Goal: Task Accomplishment & Management: Manage account settings

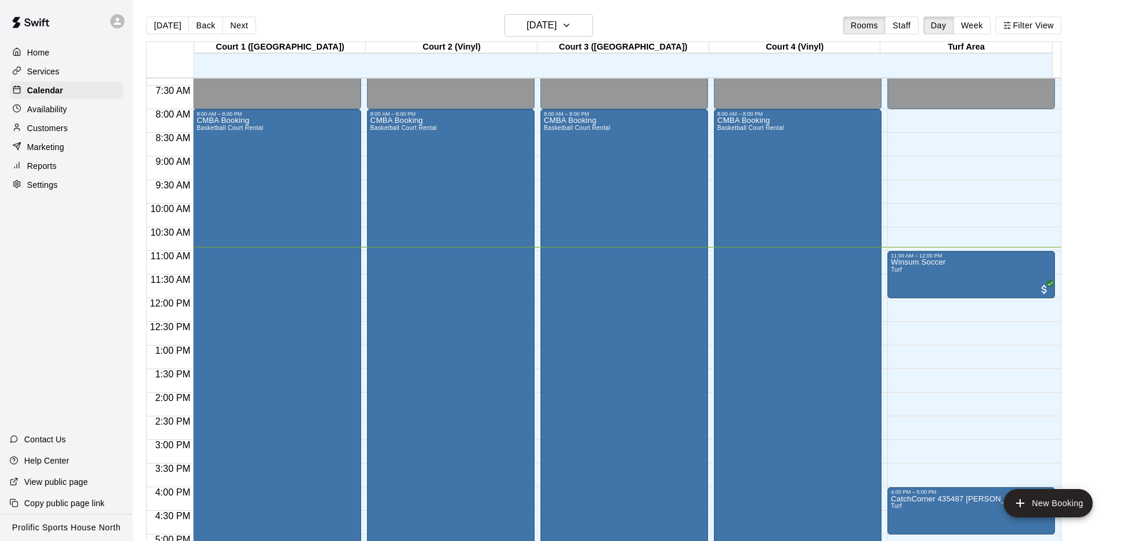
scroll to position [348, 0]
click at [538, 27] on h6 "[DATE]" at bounding box center [542, 25] width 30 height 17
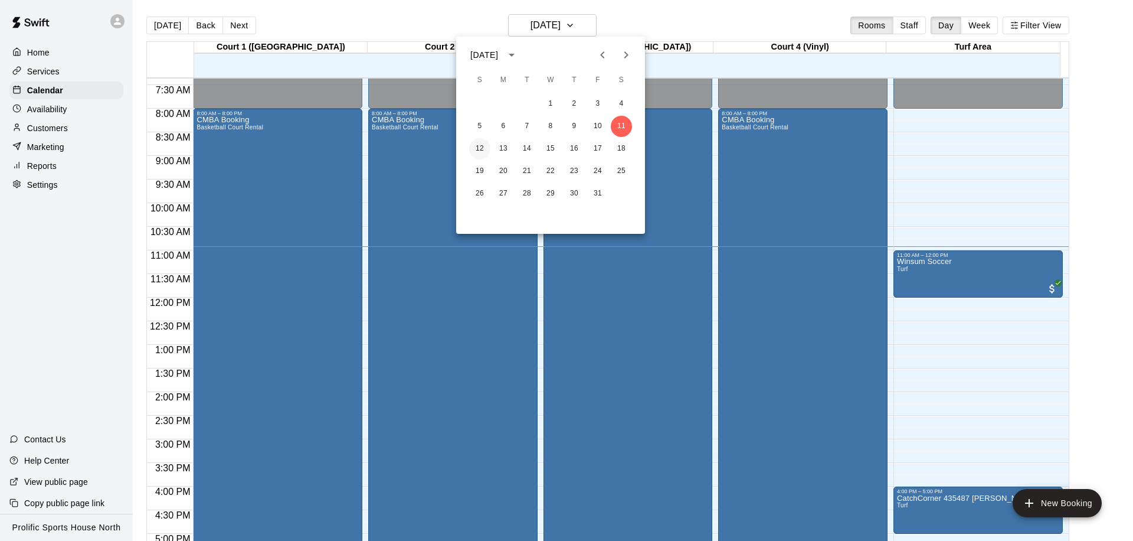
click at [485, 147] on button "12" at bounding box center [479, 148] width 21 height 21
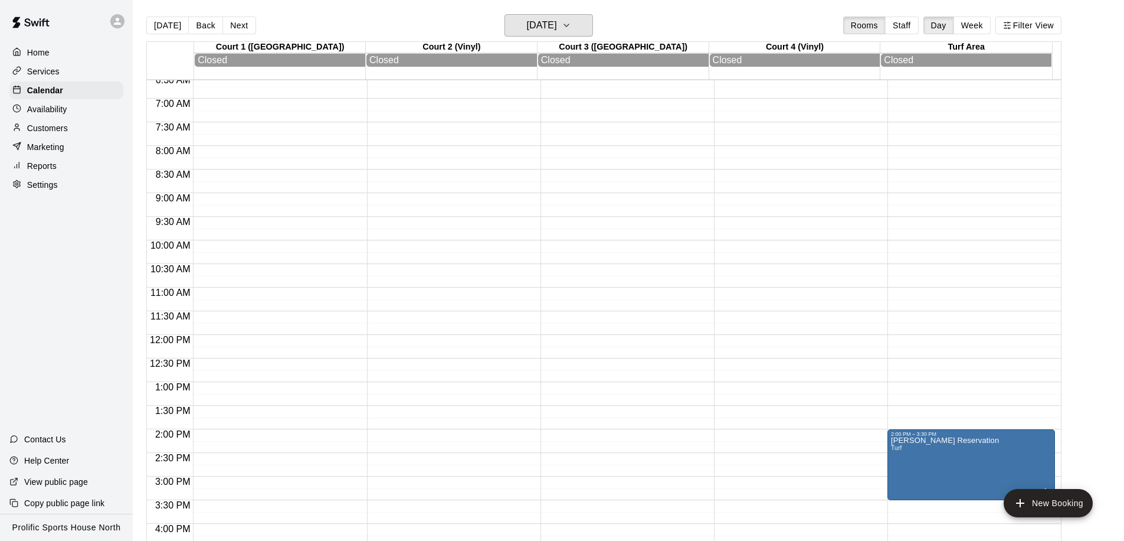
scroll to position [418, 0]
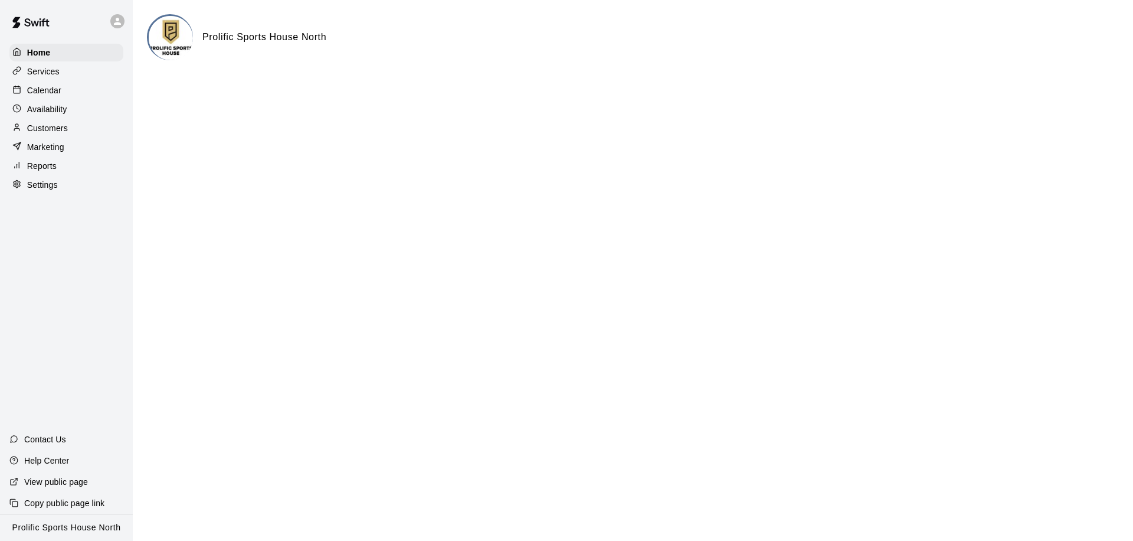
click at [66, 86] on div "Calendar" at bounding box center [66, 90] width 114 height 18
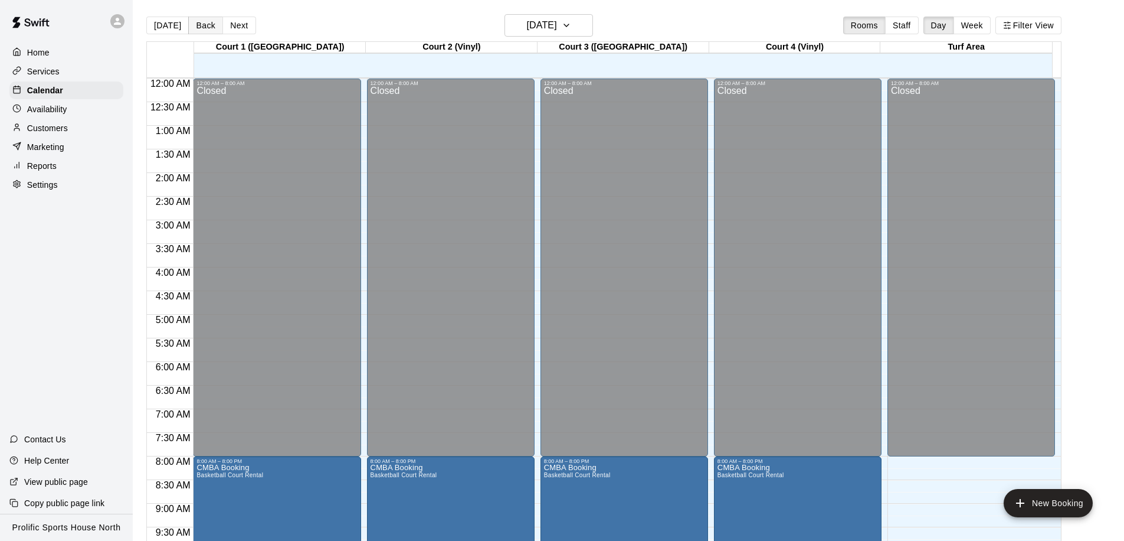
scroll to position [516, 0]
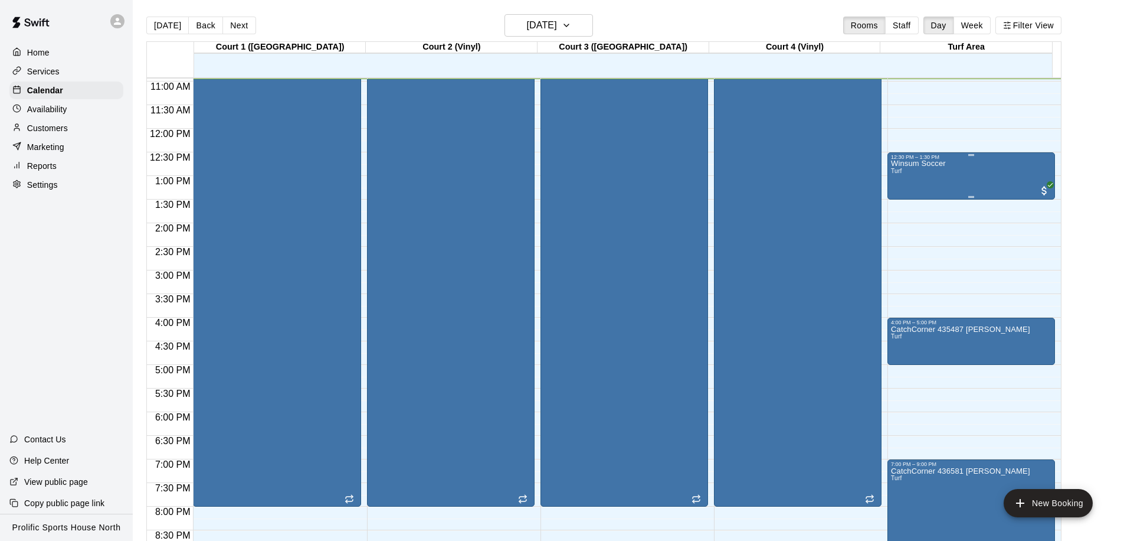
click at [955, 181] on div "Winsum Soccer Turf" at bounding box center [971, 430] width 161 height 541
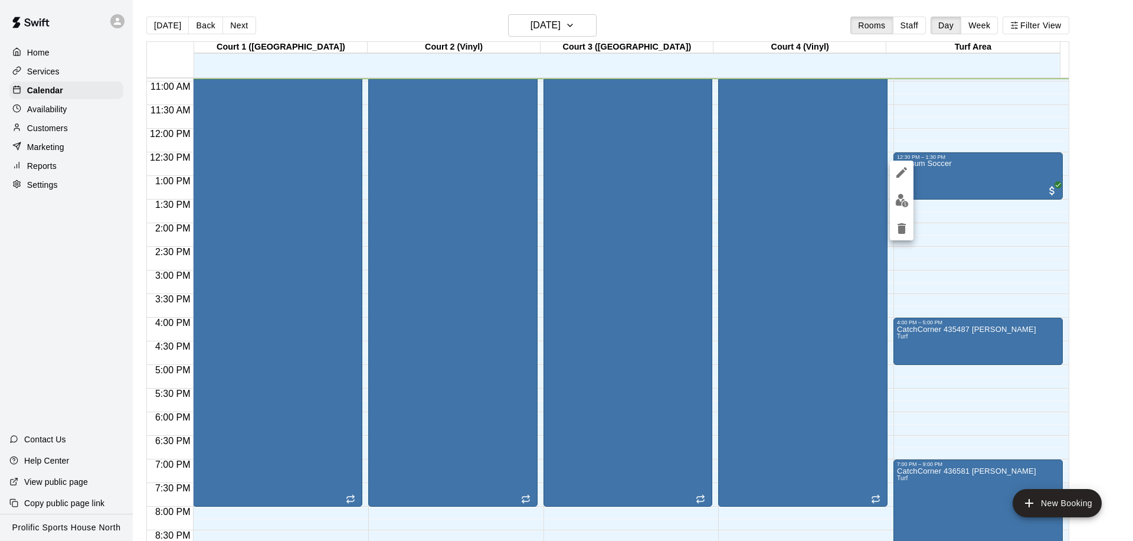
click at [958, 225] on div at bounding box center [566, 270] width 1133 height 541
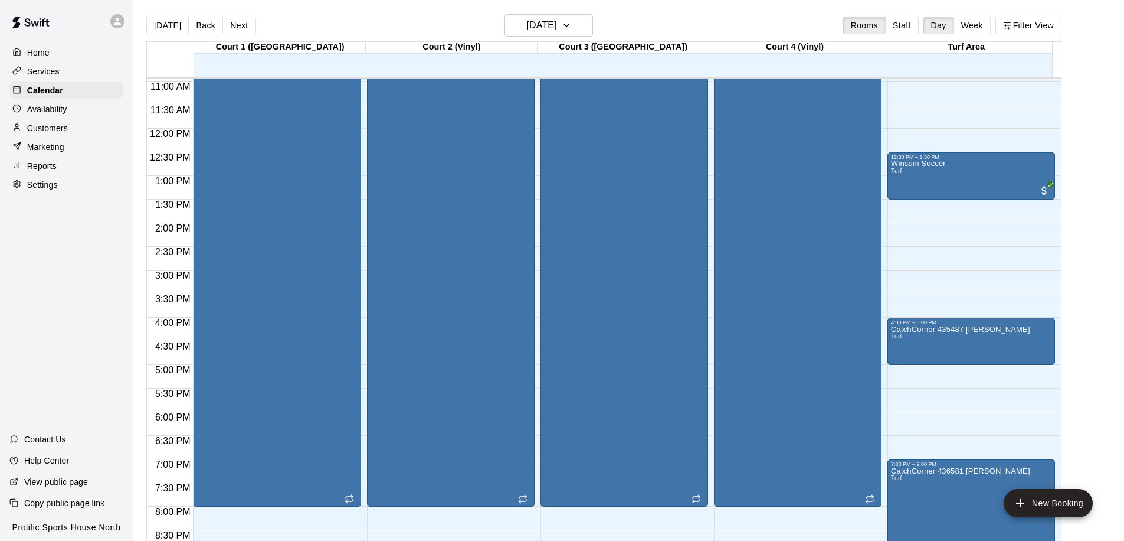
click at [953, 224] on div "12:00 AM – 8:00 AM Closed 12:30 PM – 1:30 PM Winsum Soccer Turf 4:00 PM – 5:00 …" at bounding box center [972, 128] width 168 height 1133
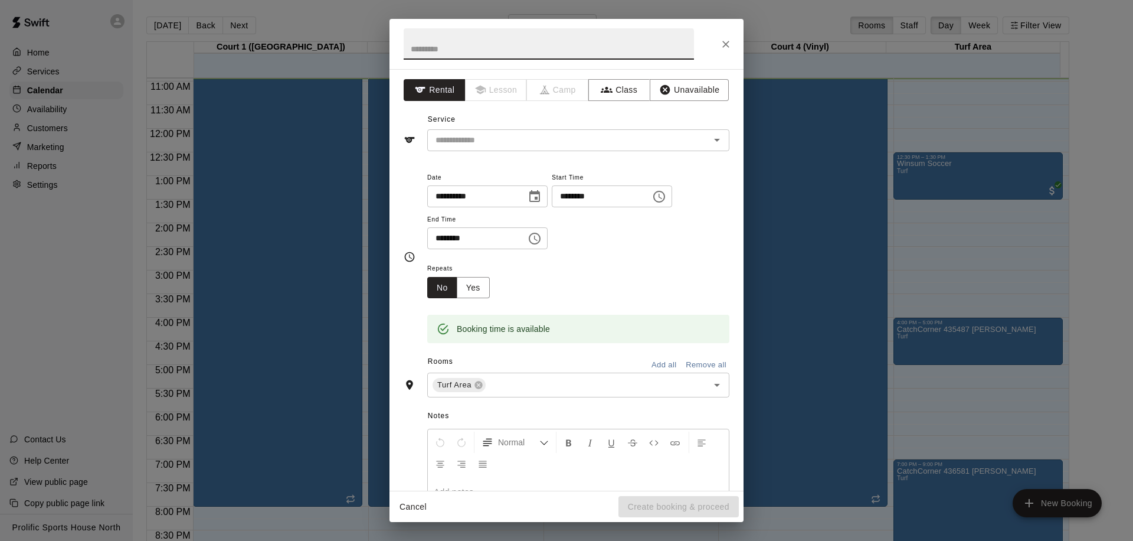
click at [976, 221] on div "**********" at bounding box center [566, 270] width 1133 height 541
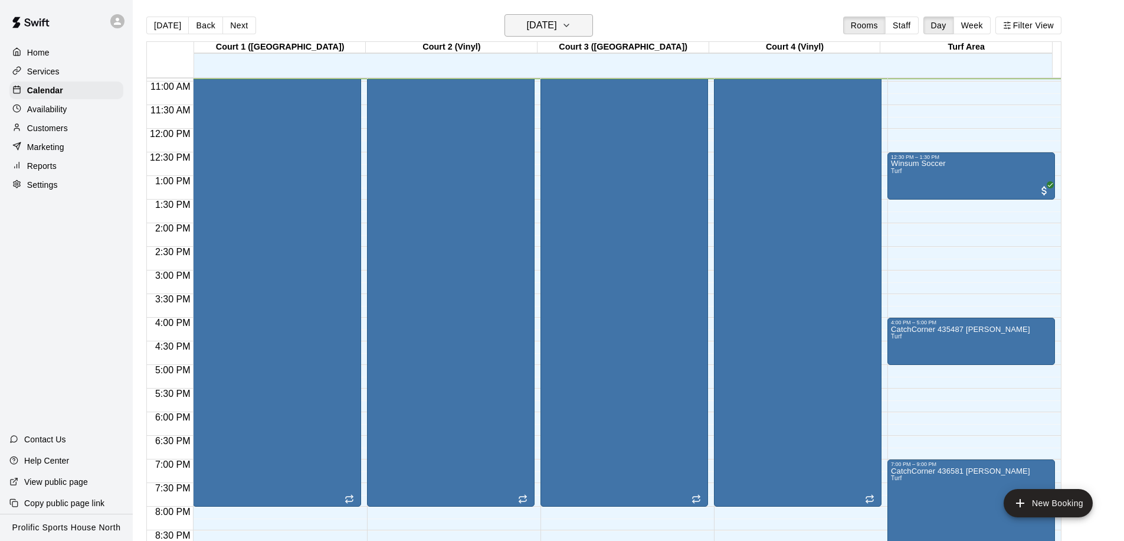
click at [538, 22] on h6 "[DATE]" at bounding box center [542, 25] width 30 height 17
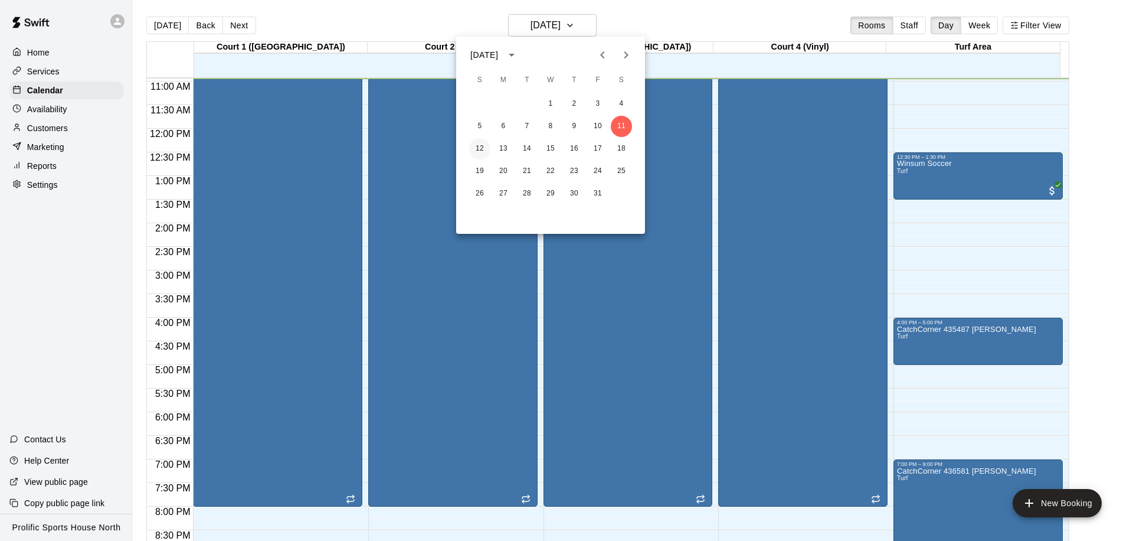
click at [470, 151] on button "12" at bounding box center [479, 148] width 21 height 21
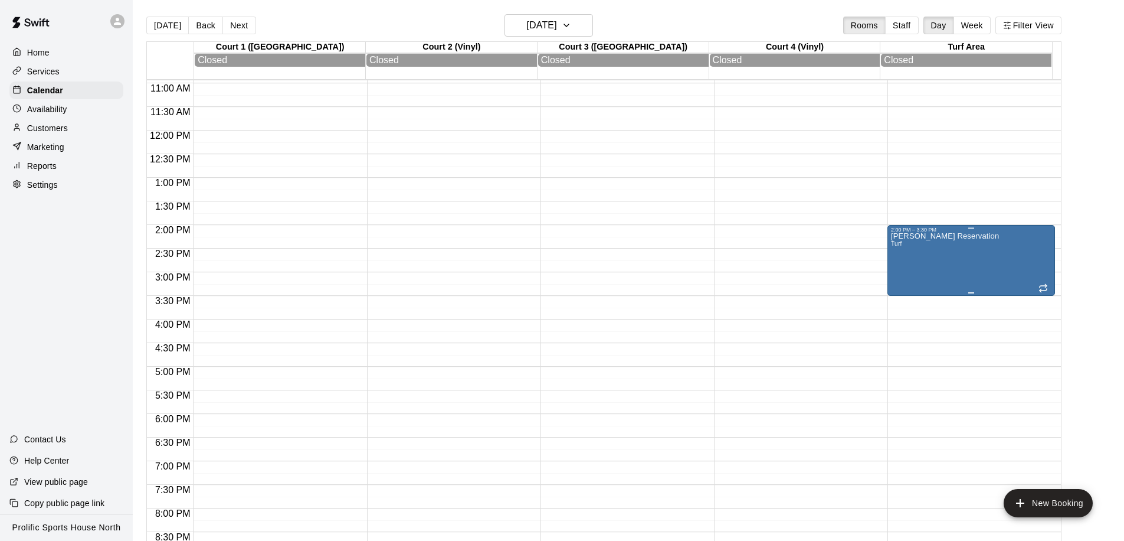
click at [945, 259] on div "[PERSON_NAME] Reservation Turf" at bounding box center [945, 503] width 108 height 541
click at [895, 302] on icon "delete" at bounding box center [902, 301] width 14 height 14
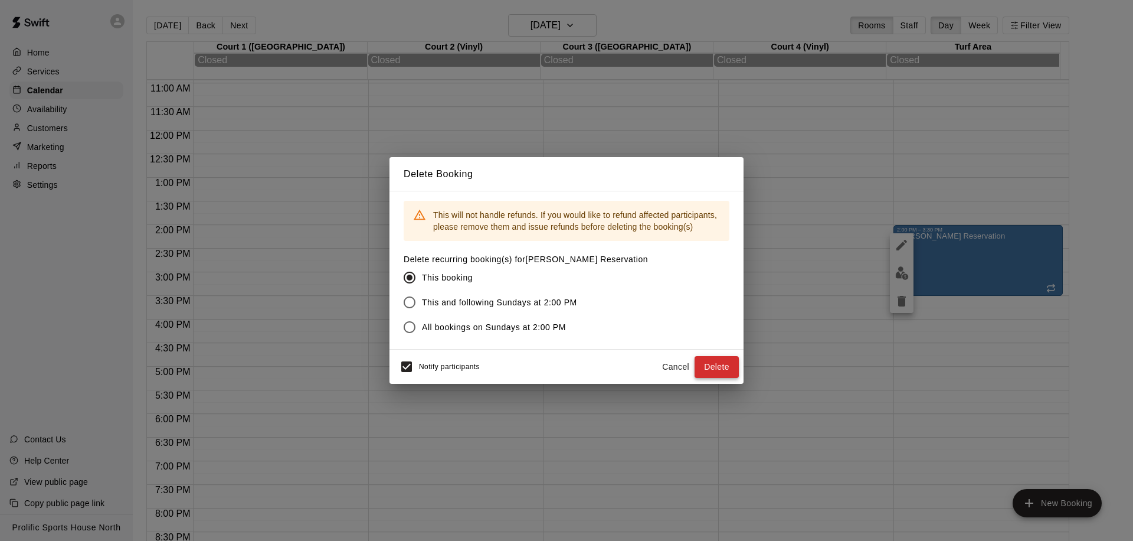
click at [696, 359] on button "Delete" at bounding box center [717, 367] width 44 height 22
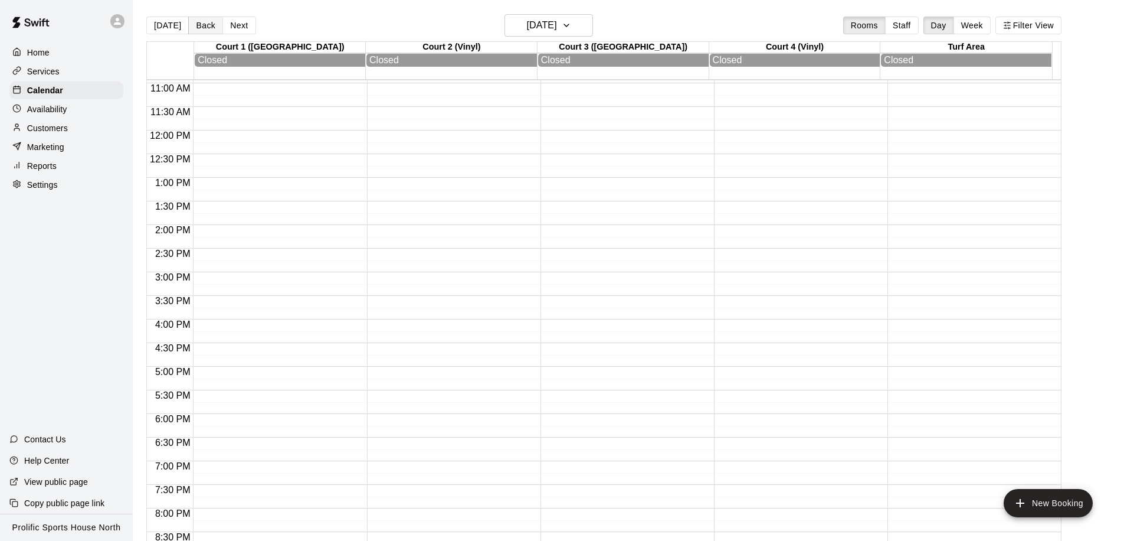
click at [204, 31] on button "Back" at bounding box center [205, 26] width 35 height 18
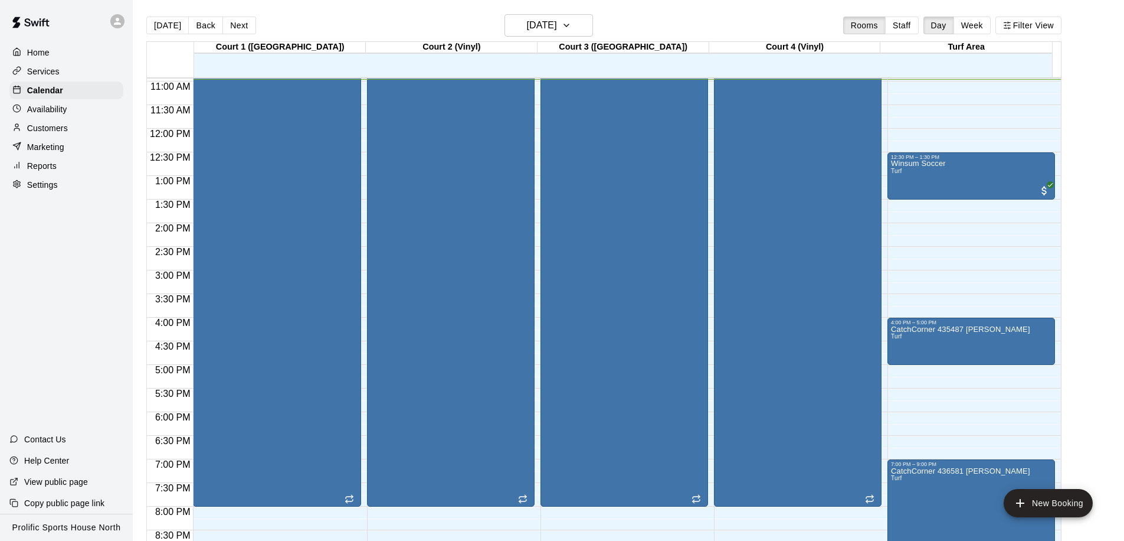
scroll to position [366, 0]
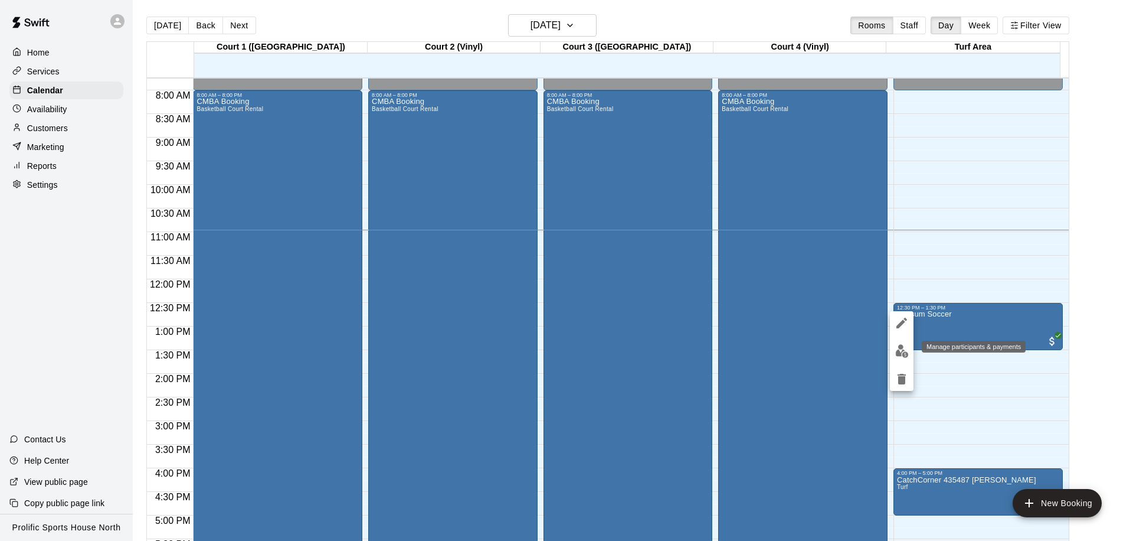
click at [908, 351] on img "edit" at bounding box center [902, 351] width 14 height 14
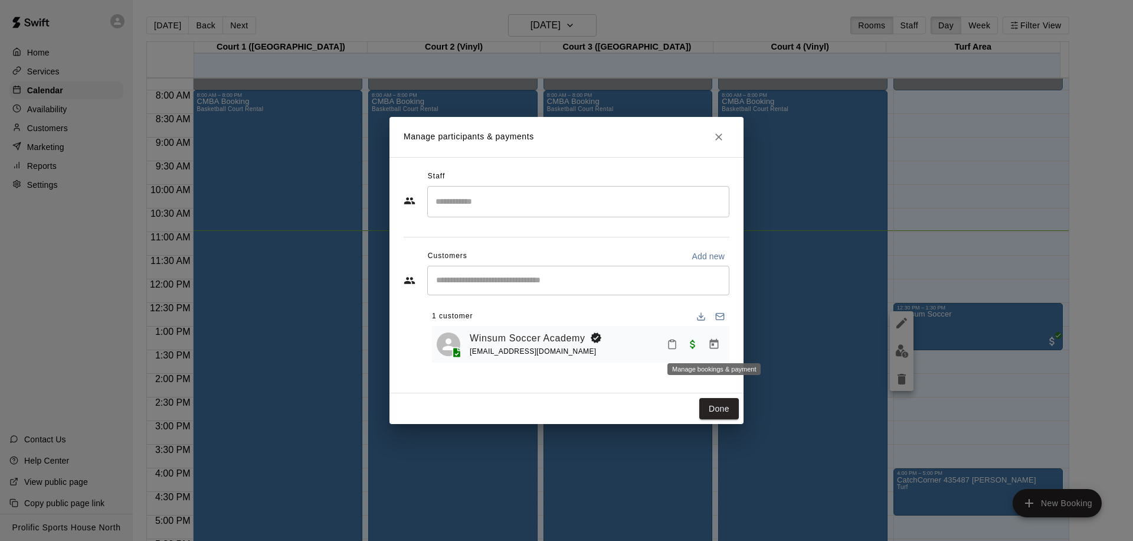
click at [717, 344] on icon "Manage bookings & payment" at bounding box center [714, 344] width 12 height 12
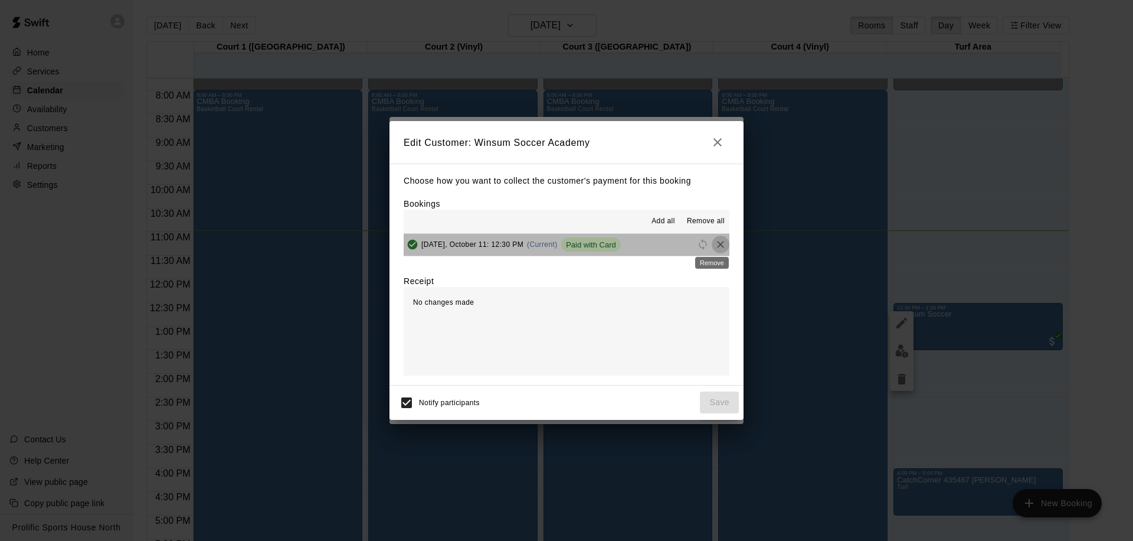
click at [715, 243] on icon "Remove" at bounding box center [721, 244] width 12 height 12
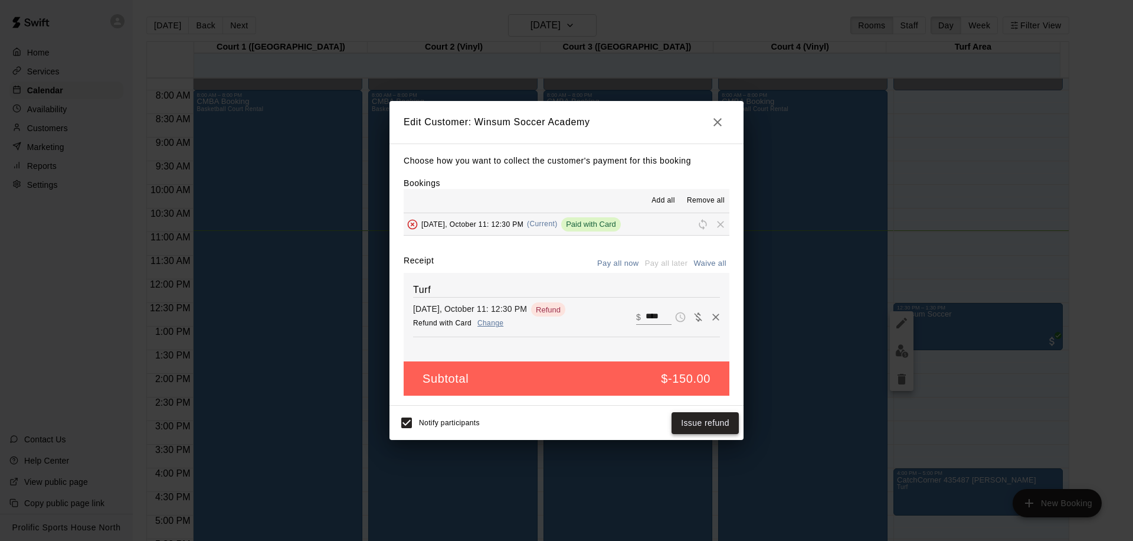
click at [693, 425] on button "Issue refund" at bounding box center [705, 423] width 67 height 22
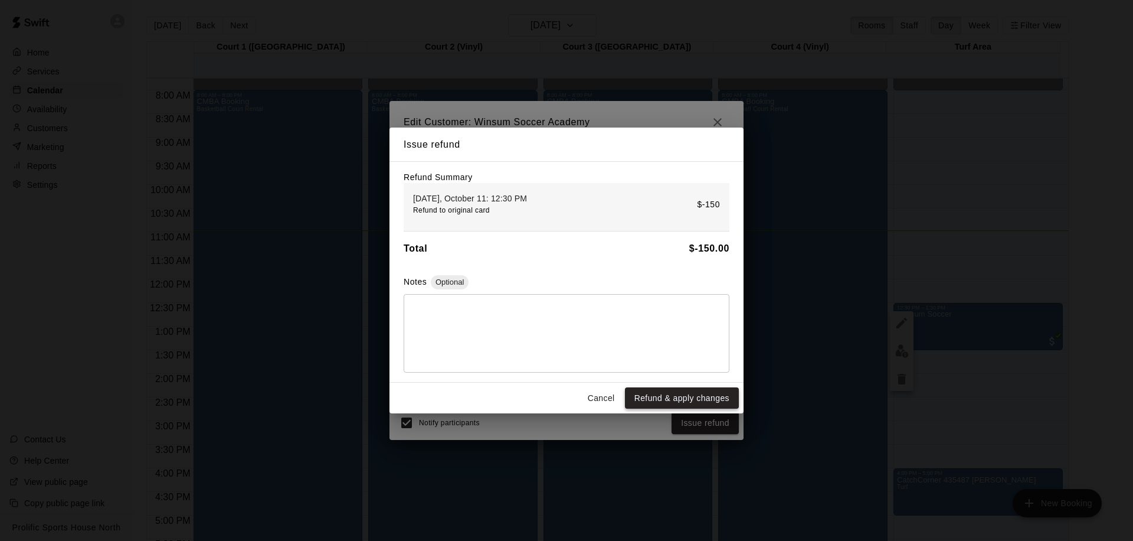
click at [673, 395] on button "Refund & apply changes" at bounding box center [682, 398] width 114 height 22
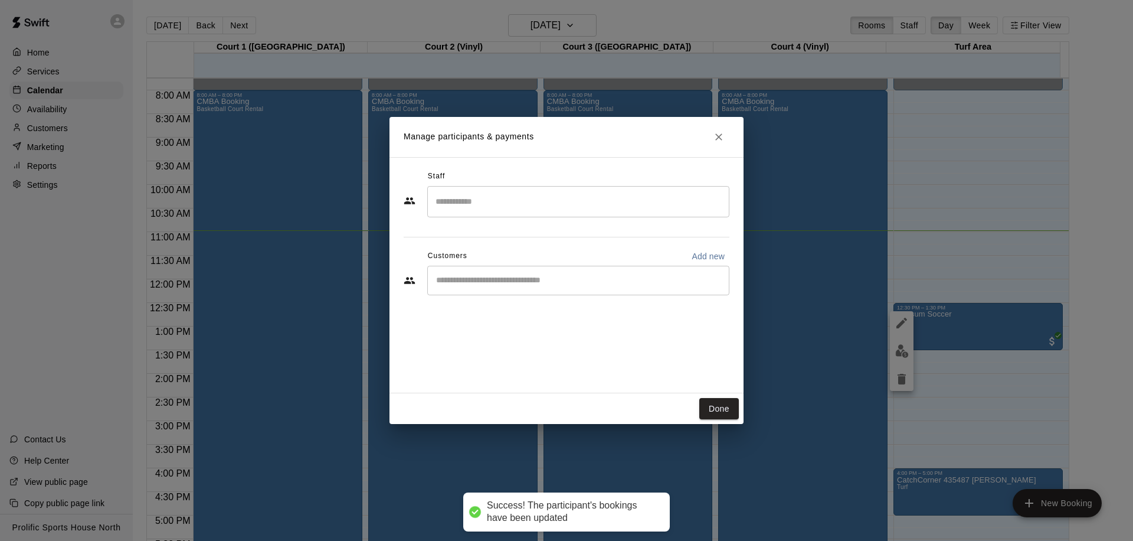
click at [722, 136] on icon "Close" at bounding box center [719, 137] width 12 height 12
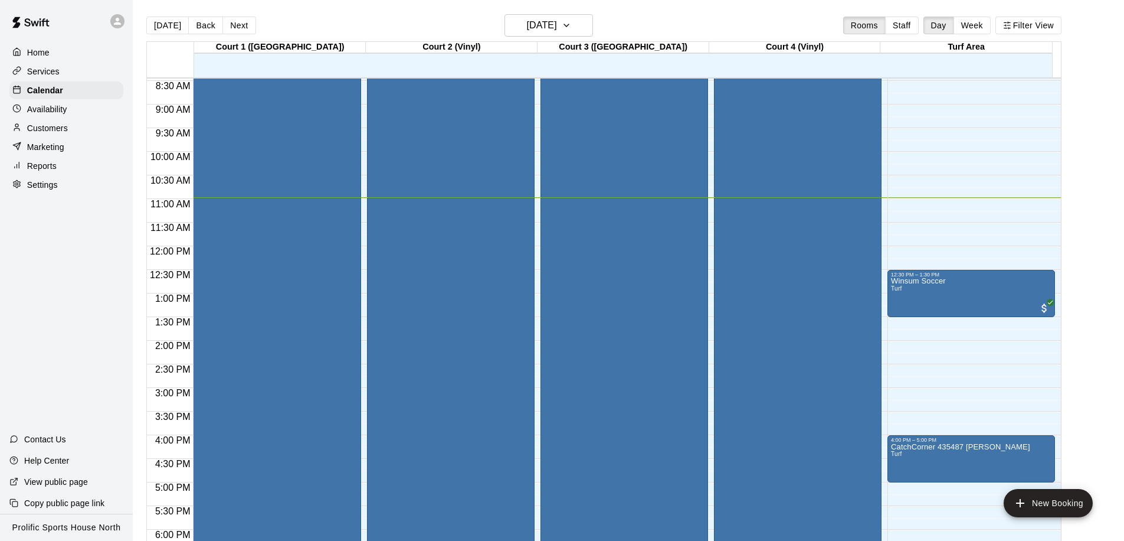
scroll to position [416, 0]
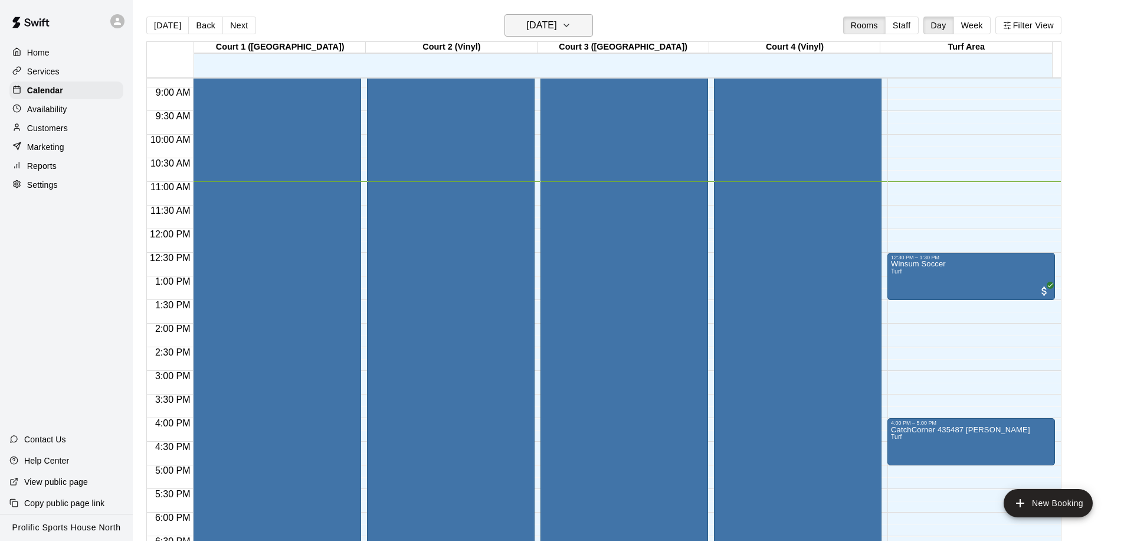
click at [557, 24] on h6 "[DATE]" at bounding box center [542, 25] width 30 height 17
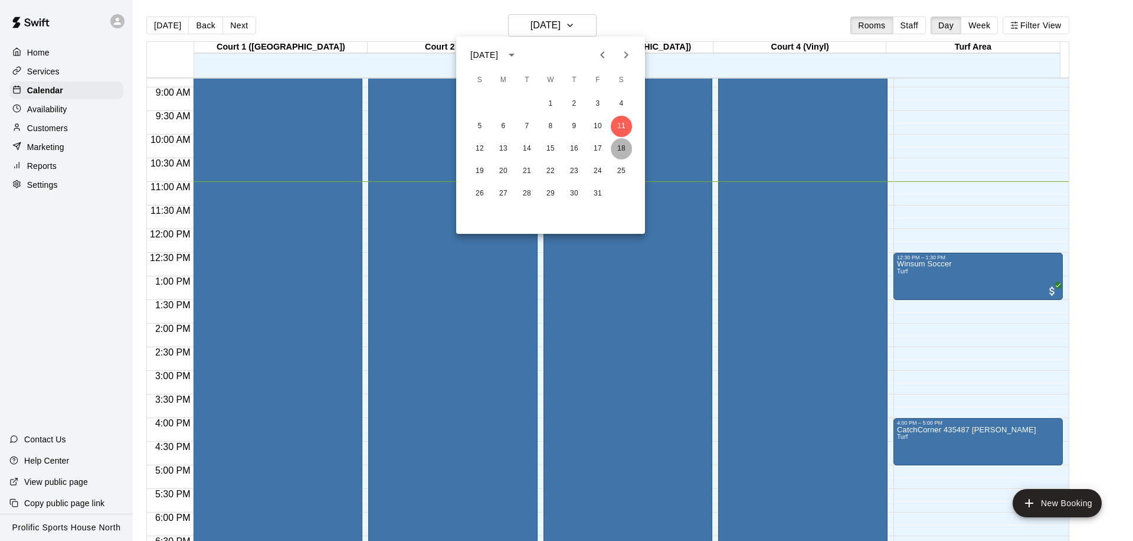
click at [625, 145] on button "18" at bounding box center [621, 148] width 21 height 21
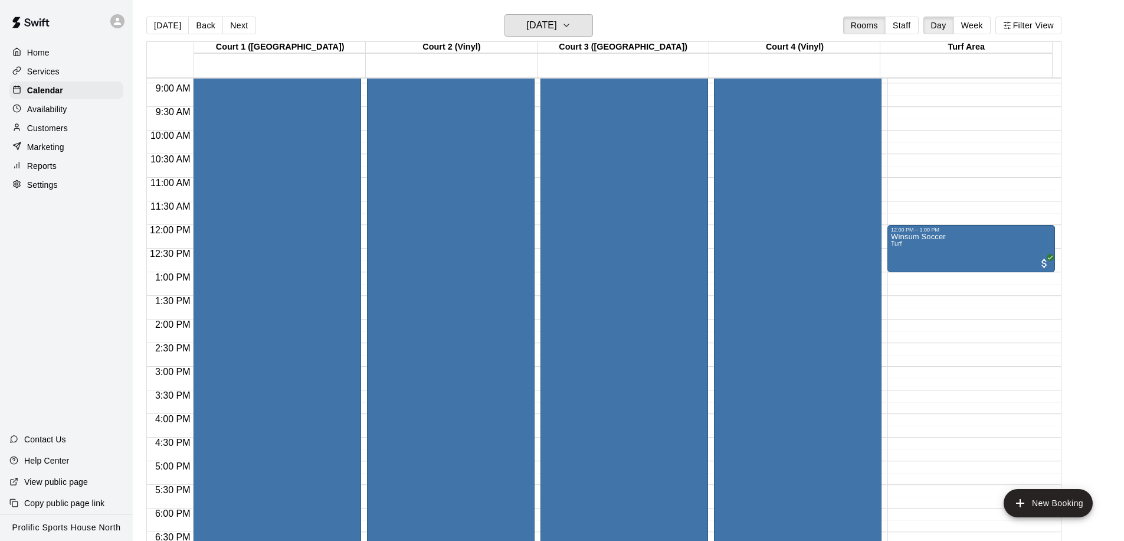
scroll to position [434, 0]
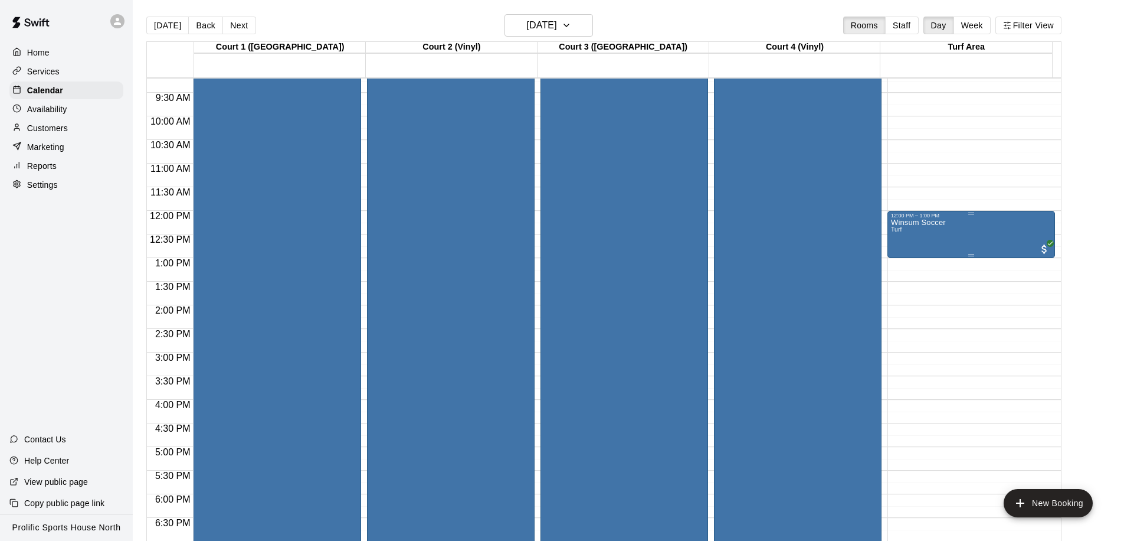
click at [999, 231] on div "Winsum Soccer Turf" at bounding box center [971, 488] width 161 height 541
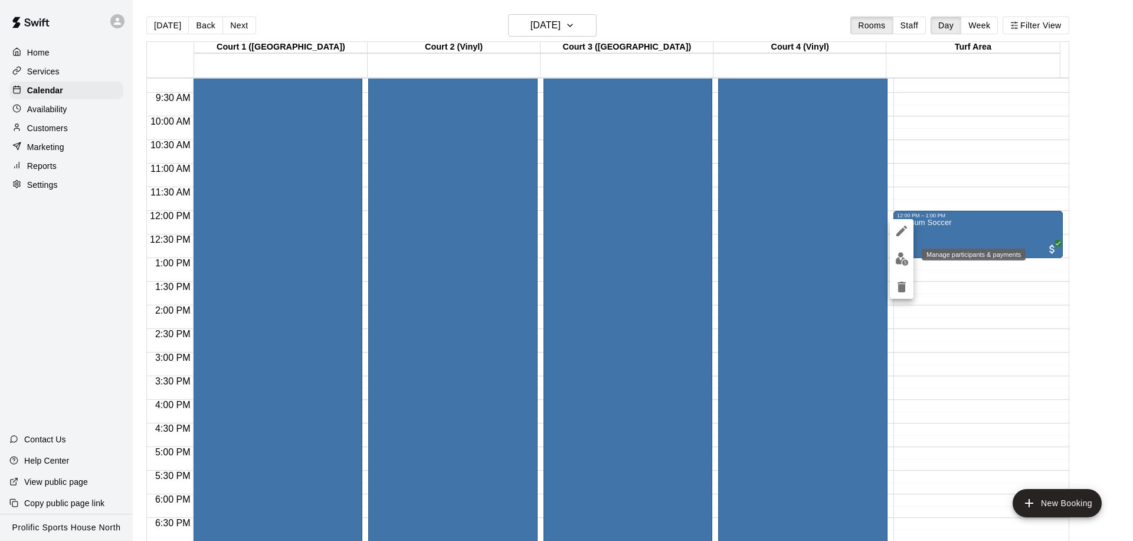
click at [899, 263] on img "edit" at bounding box center [902, 259] width 14 height 14
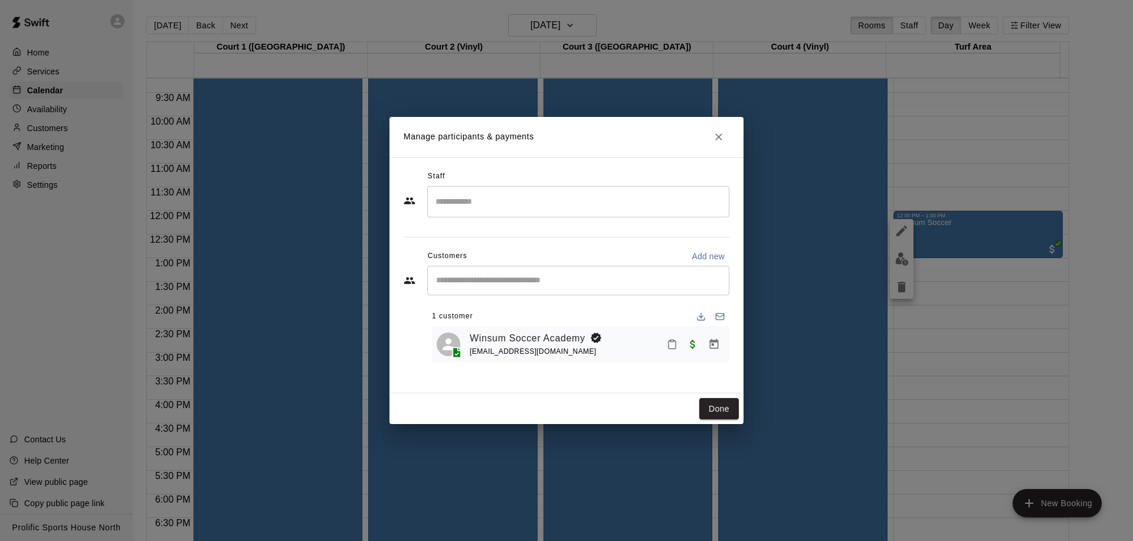
click at [709, 347] on icon "Manage bookings & payment" at bounding box center [714, 344] width 12 height 12
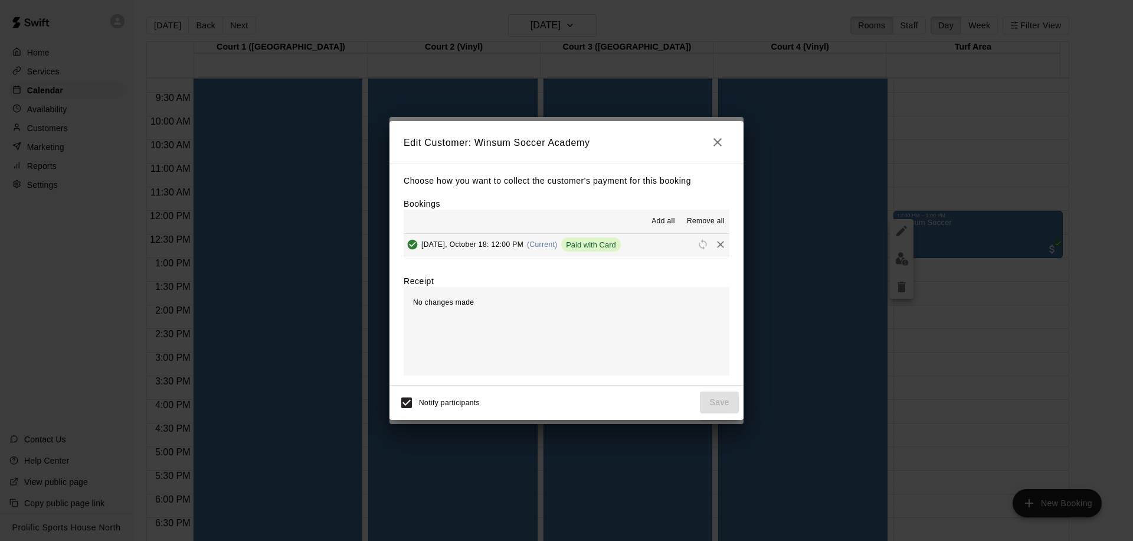
click at [715, 244] on icon "Remove" at bounding box center [721, 244] width 12 height 12
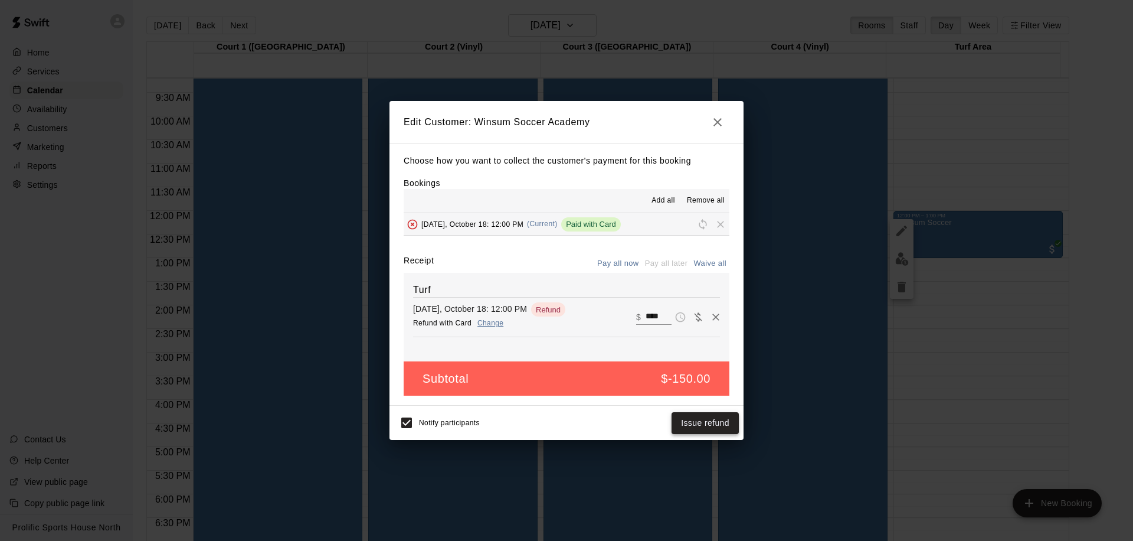
click at [711, 421] on button "Issue refund" at bounding box center [705, 423] width 67 height 22
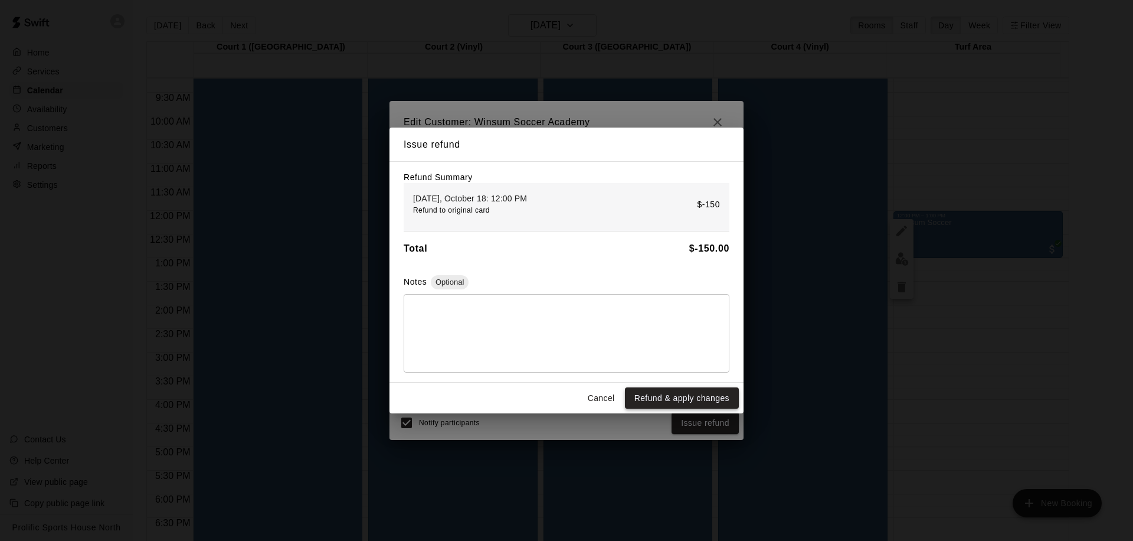
click at [675, 405] on button "Refund & apply changes" at bounding box center [682, 398] width 114 height 22
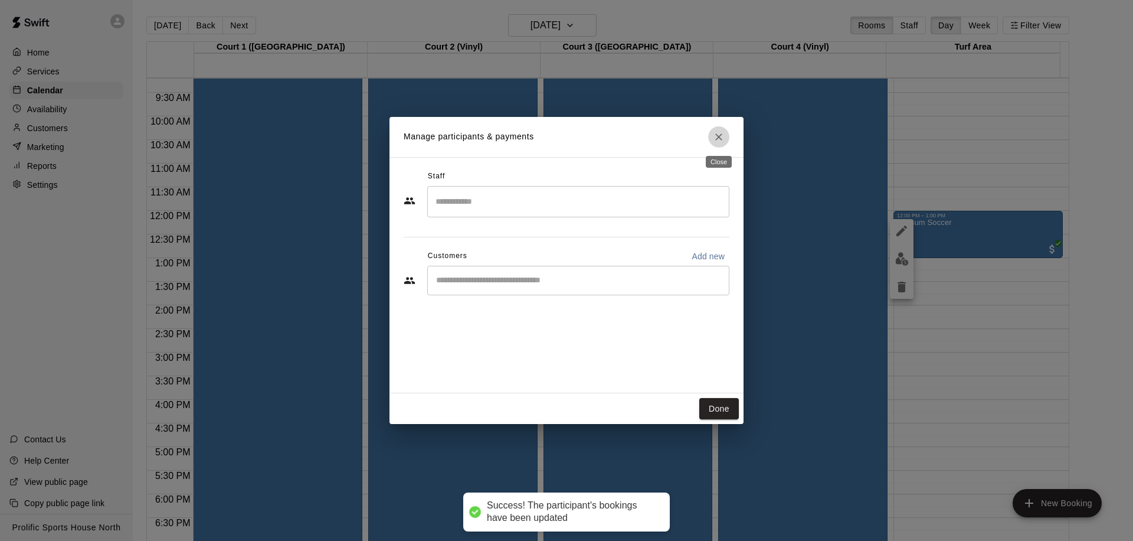
click at [711, 139] on button "Close" at bounding box center [718, 136] width 21 height 21
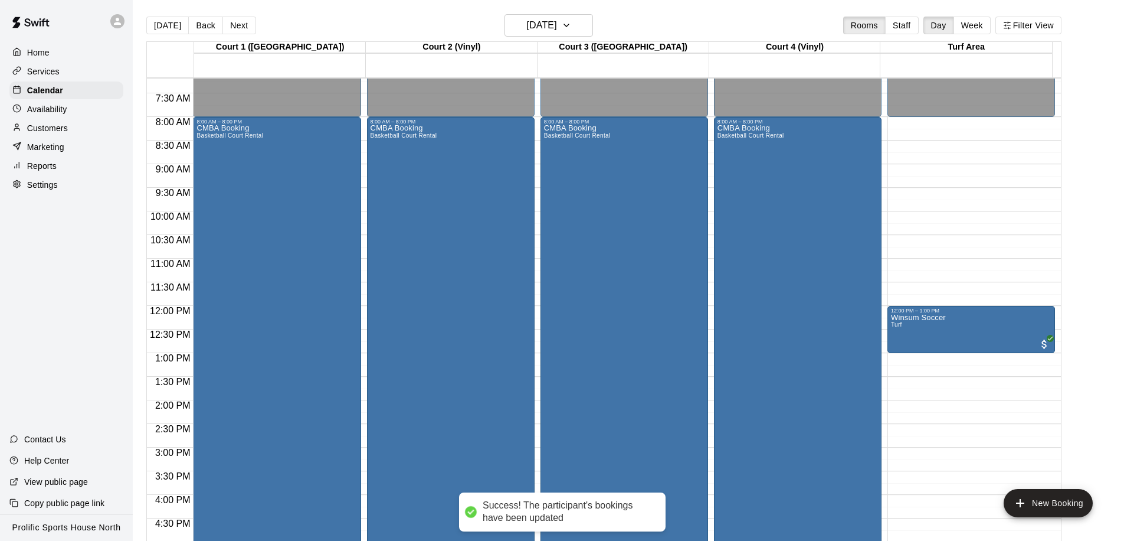
scroll to position [270, 0]
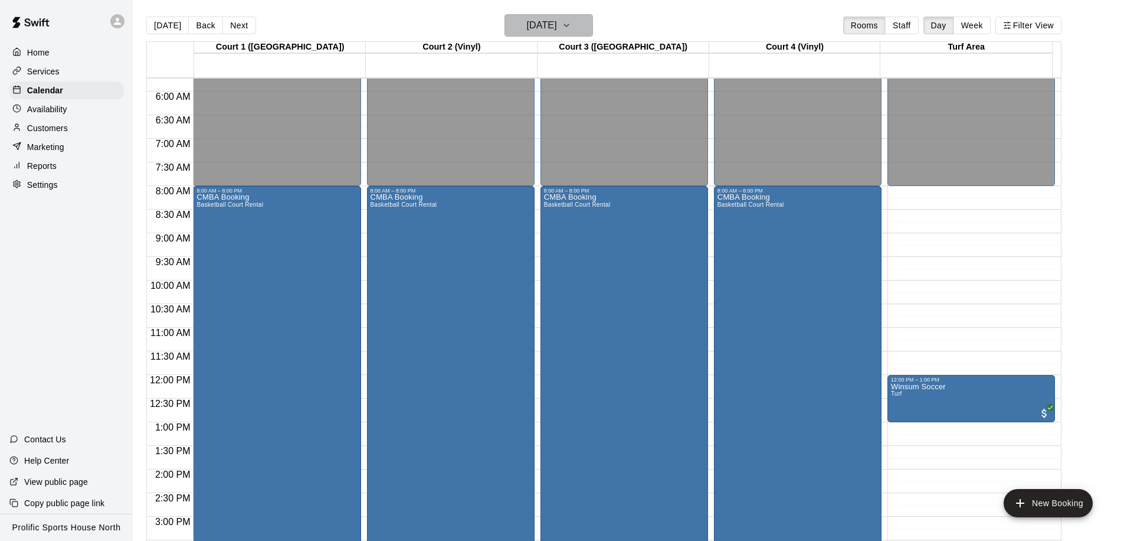
click at [540, 22] on h6 "[DATE]" at bounding box center [542, 25] width 30 height 17
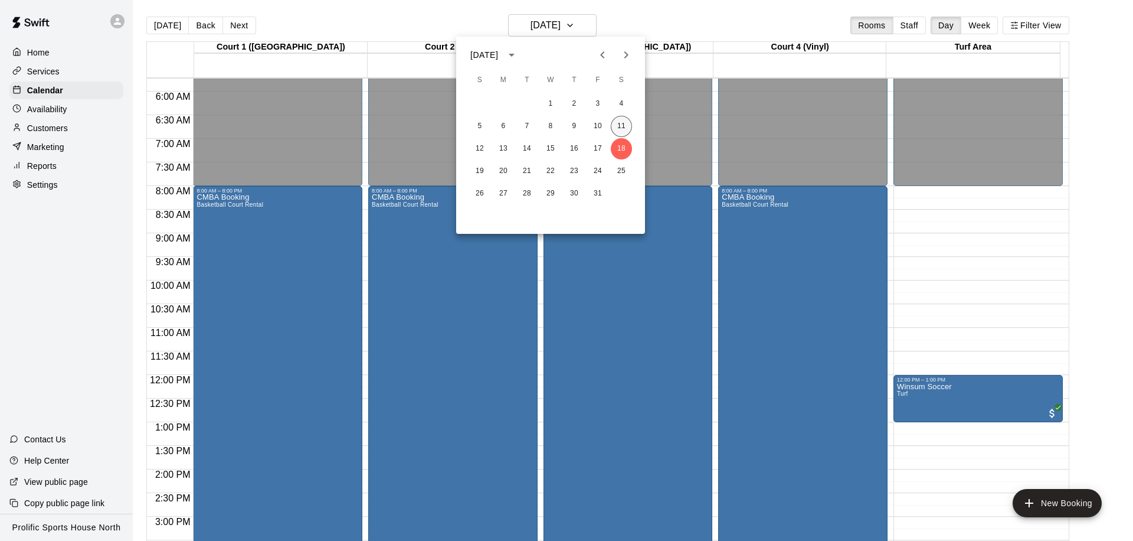
click at [624, 130] on button "11" at bounding box center [621, 126] width 21 height 21
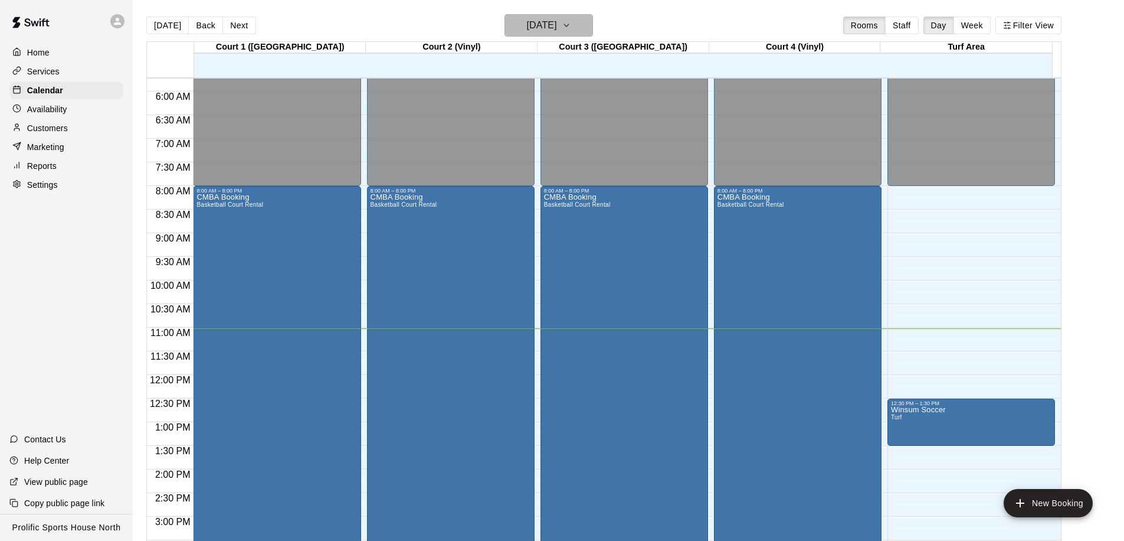
click at [557, 31] on h6 "[DATE]" at bounding box center [542, 25] width 30 height 17
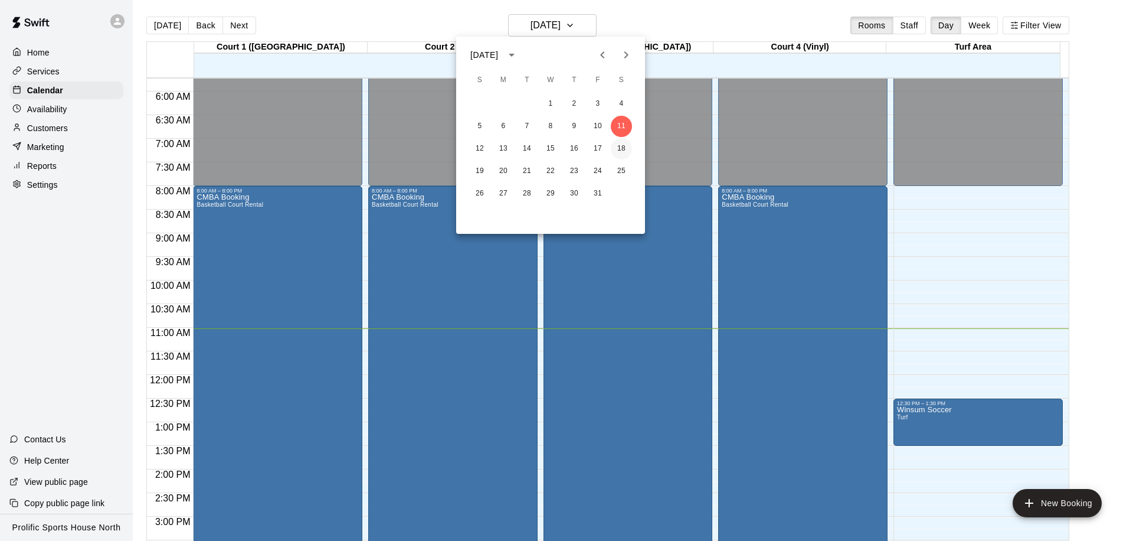
click at [616, 148] on button "18" at bounding box center [621, 148] width 21 height 21
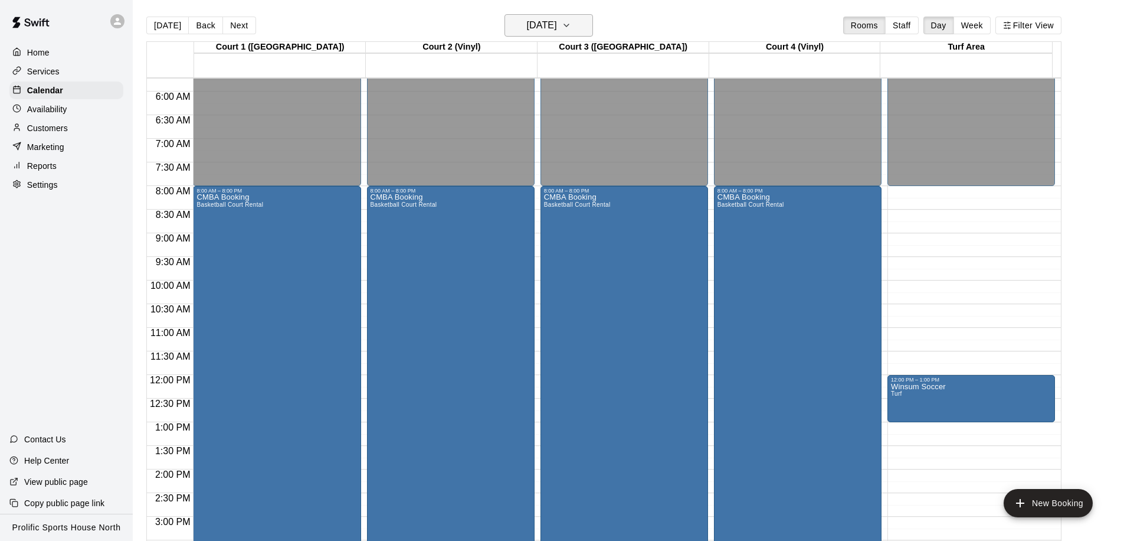
click at [527, 29] on h6 "[DATE]" at bounding box center [542, 25] width 30 height 17
click at [528, 19] on h6 "[DATE]" at bounding box center [542, 25] width 30 height 17
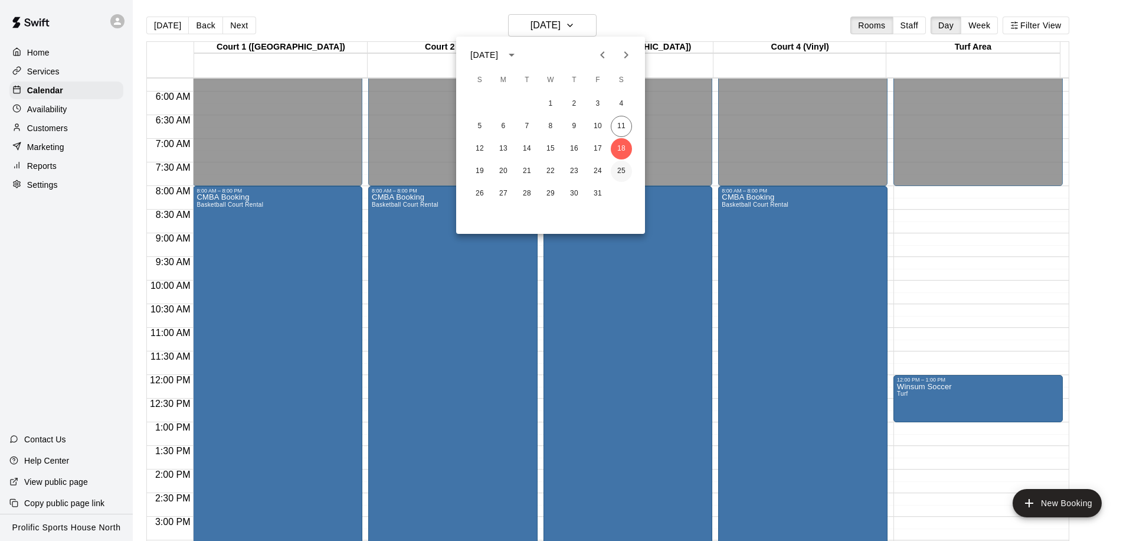
click at [621, 171] on button "25" at bounding box center [621, 171] width 21 height 21
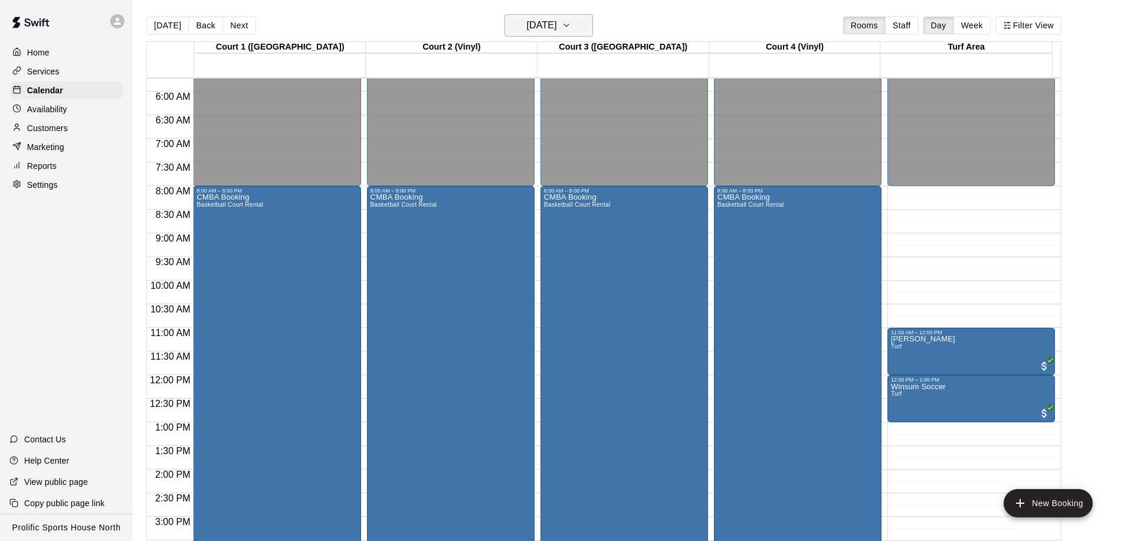
click at [543, 20] on h6 "[DATE]" at bounding box center [542, 25] width 30 height 17
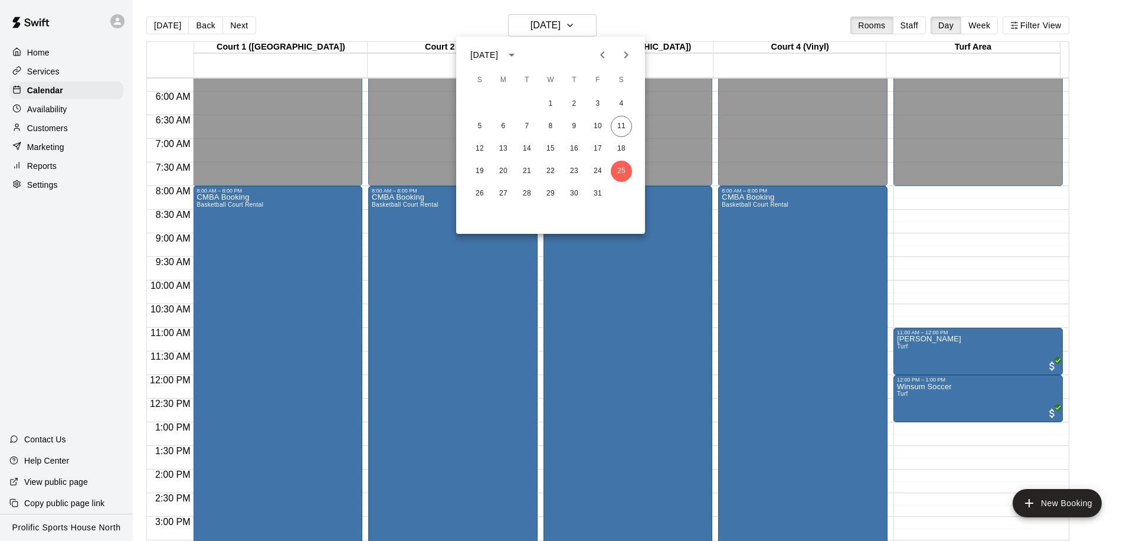
click at [623, 92] on div "1 2 3 4 5 6 7 8 9 10 11 12 13 14 15 16 17 18 19 20 21 22 23 24 25 26 27 28 29 3…" at bounding box center [550, 148] width 189 height 113
click at [621, 100] on button "4" at bounding box center [621, 103] width 21 height 21
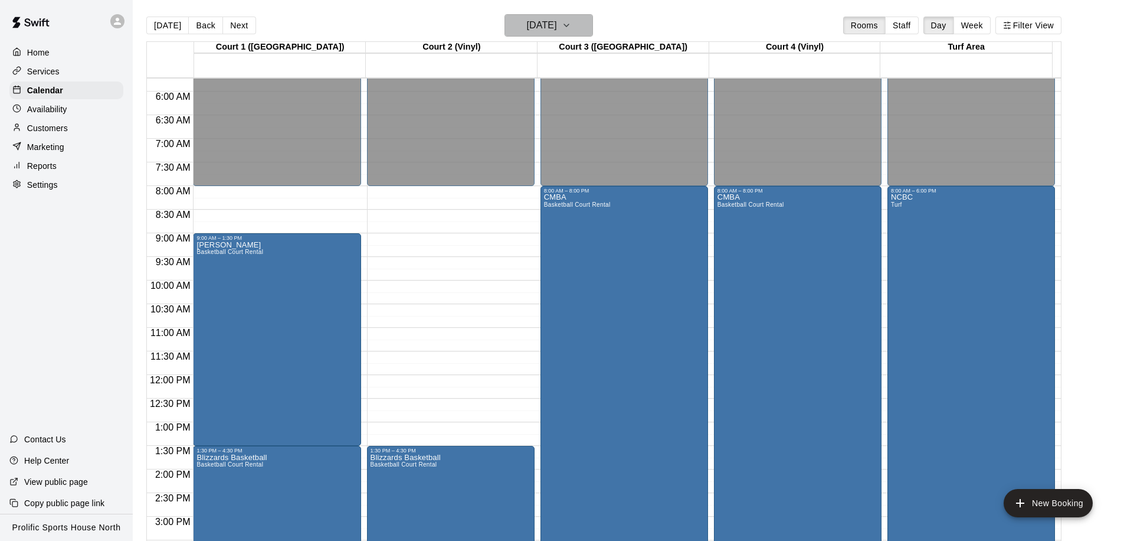
click at [538, 27] on h6 "[DATE]" at bounding box center [542, 25] width 30 height 17
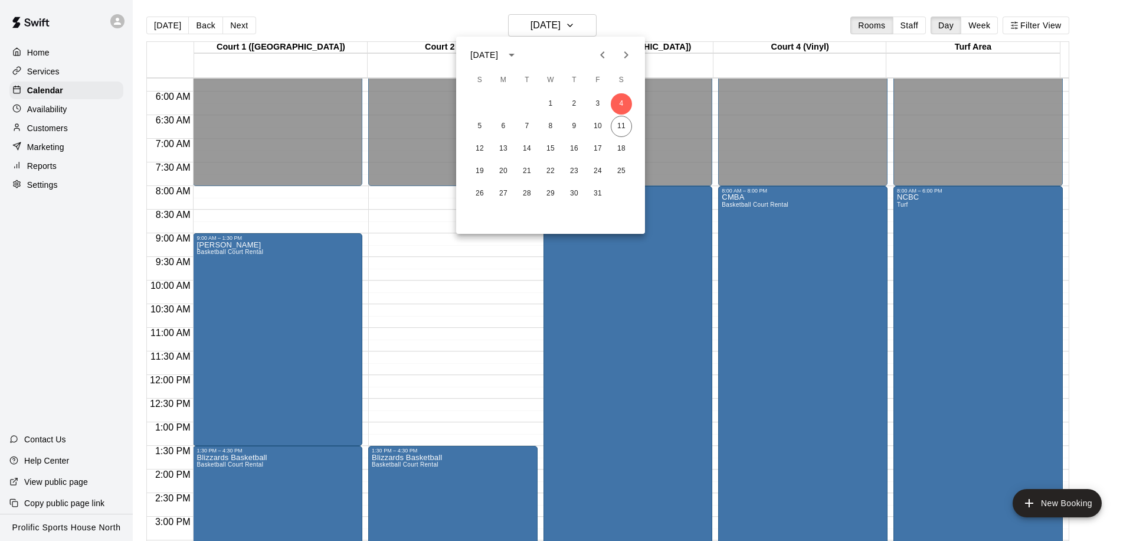
click at [627, 55] on icon "Next month" at bounding box center [626, 54] width 4 height 7
click at [621, 123] on button "8" at bounding box center [621, 126] width 21 height 21
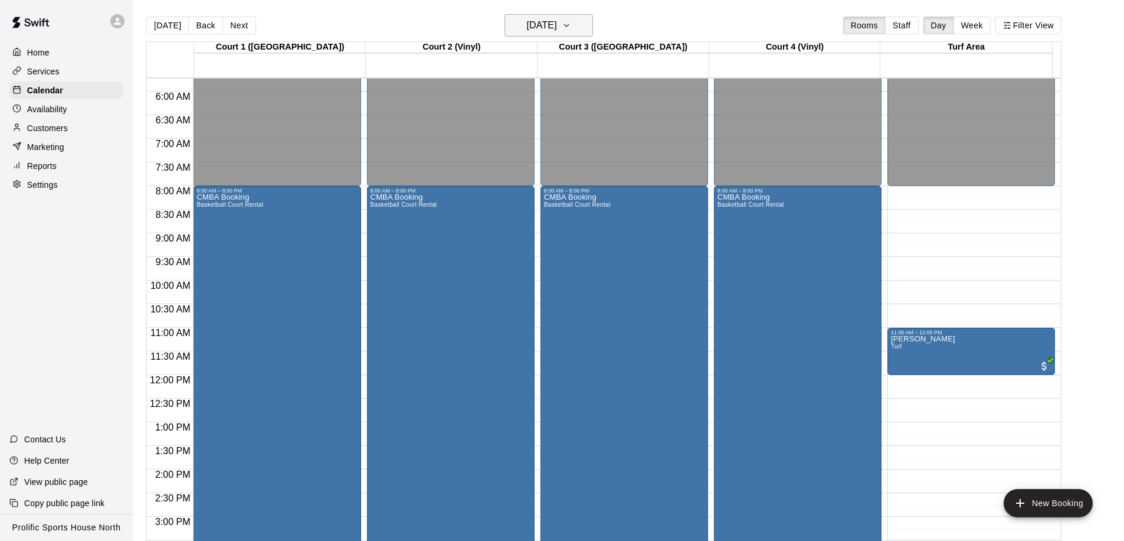
click at [557, 23] on h6 "[DATE]" at bounding box center [542, 25] width 30 height 17
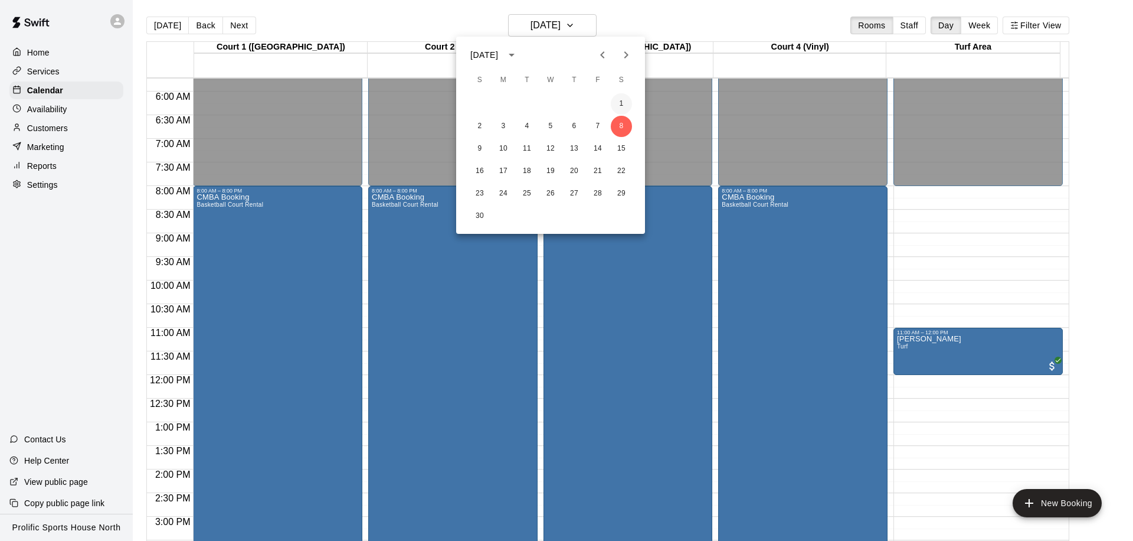
click at [618, 102] on button "1" at bounding box center [621, 103] width 21 height 21
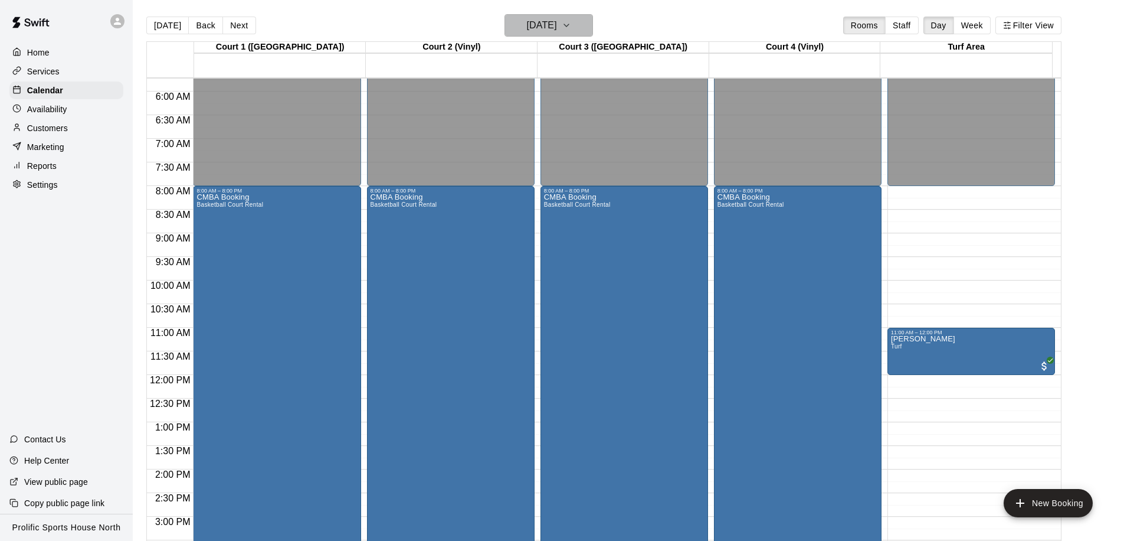
click at [545, 19] on h6 "[DATE]" at bounding box center [542, 25] width 30 height 17
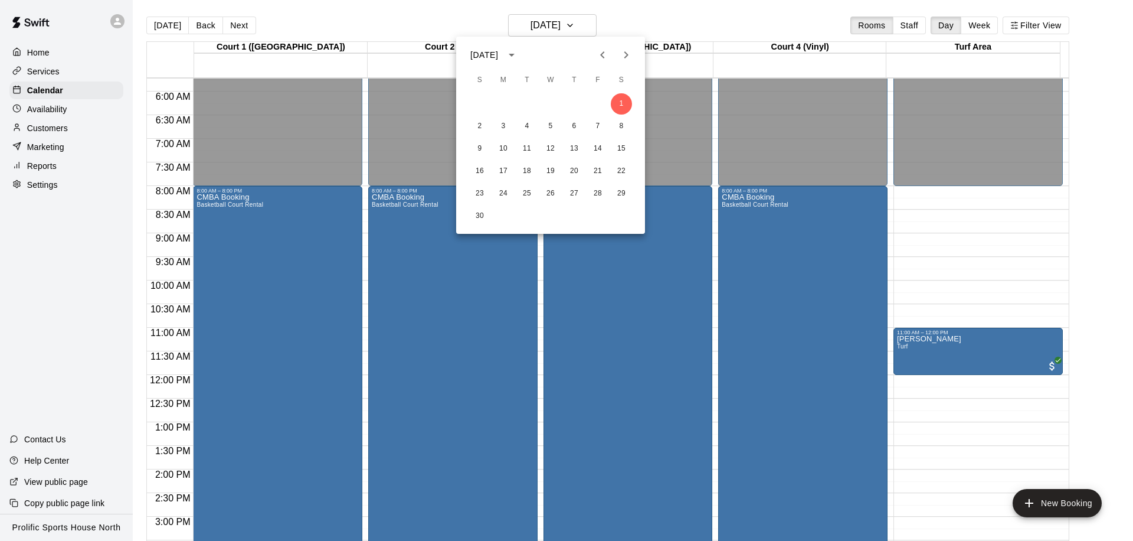
click at [596, 57] on icon "Previous month" at bounding box center [603, 55] width 14 height 14
click at [624, 131] on button "11" at bounding box center [621, 126] width 21 height 21
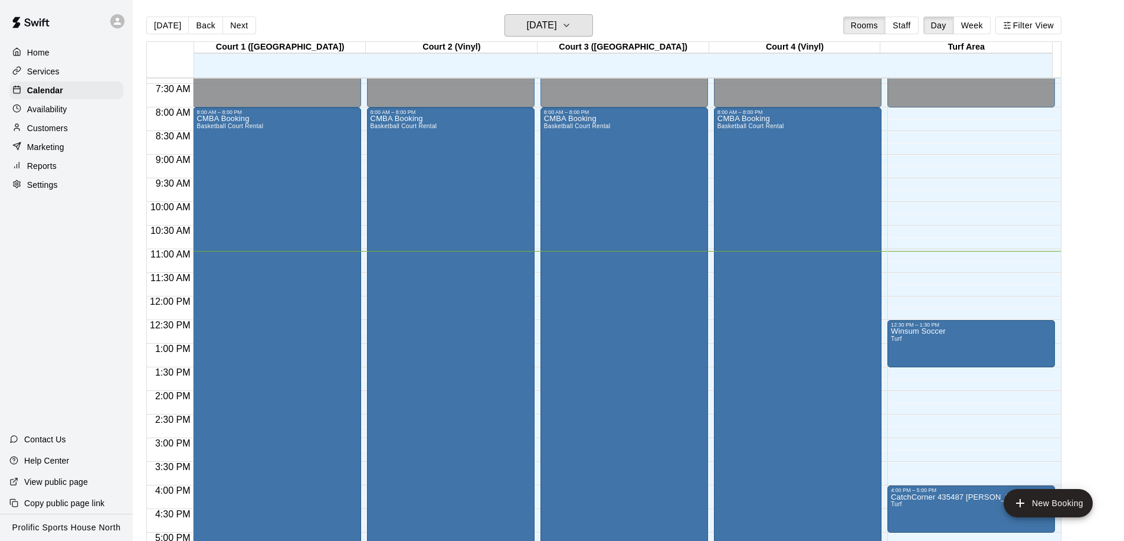
scroll to position [346, 0]
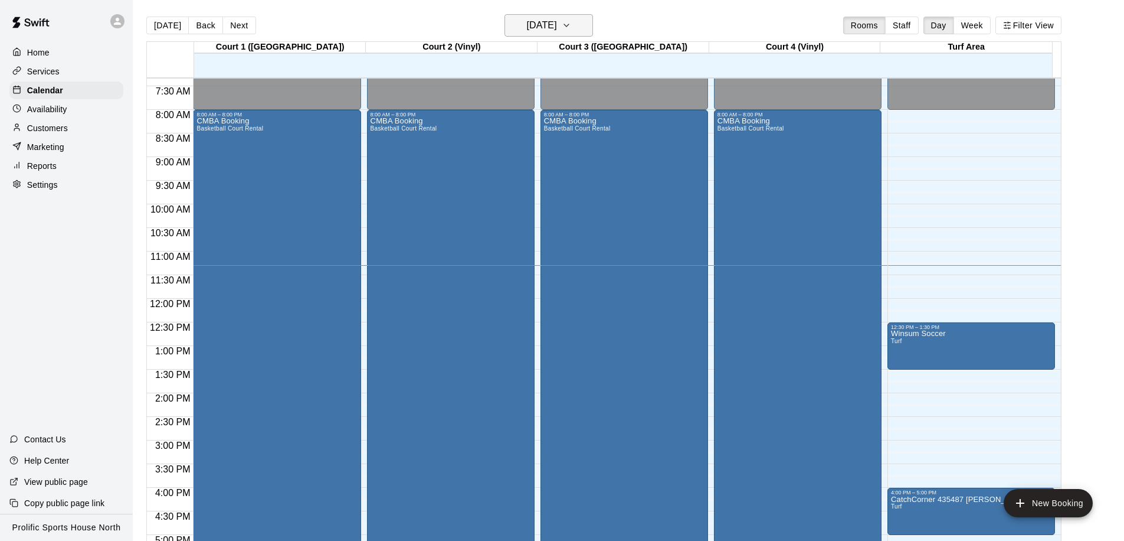
click at [557, 27] on h6 "[DATE]" at bounding box center [542, 25] width 30 height 17
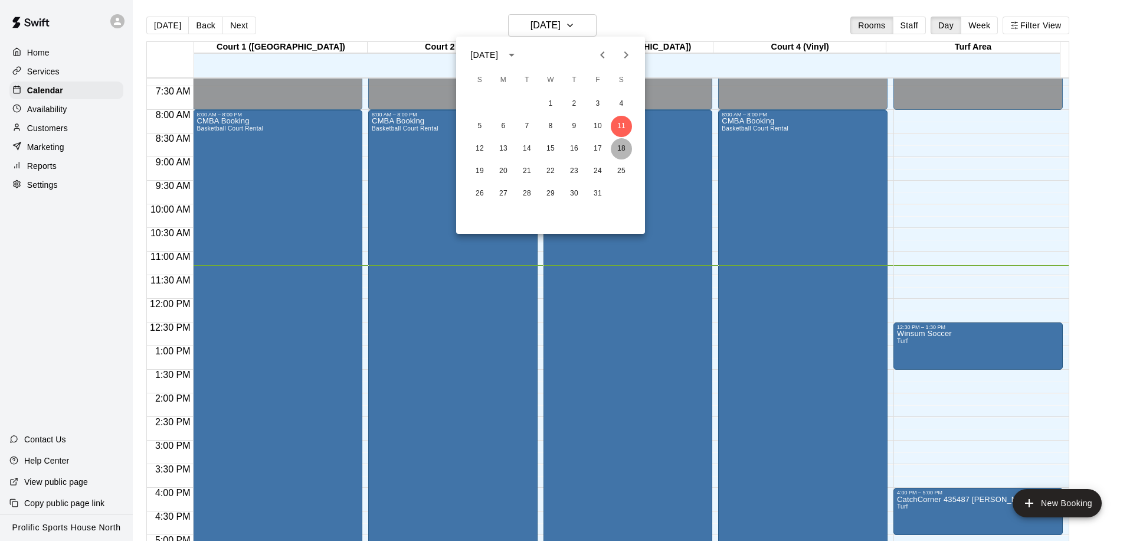
click at [624, 152] on button "18" at bounding box center [621, 148] width 21 height 21
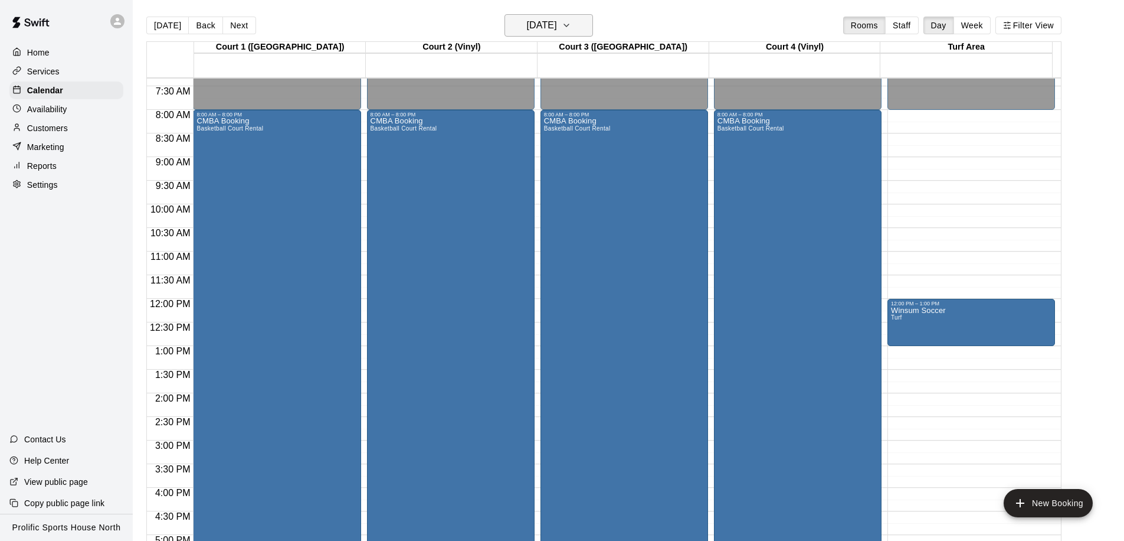
click at [546, 27] on h6 "[DATE]" at bounding box center [542, 25] width 30 height 17
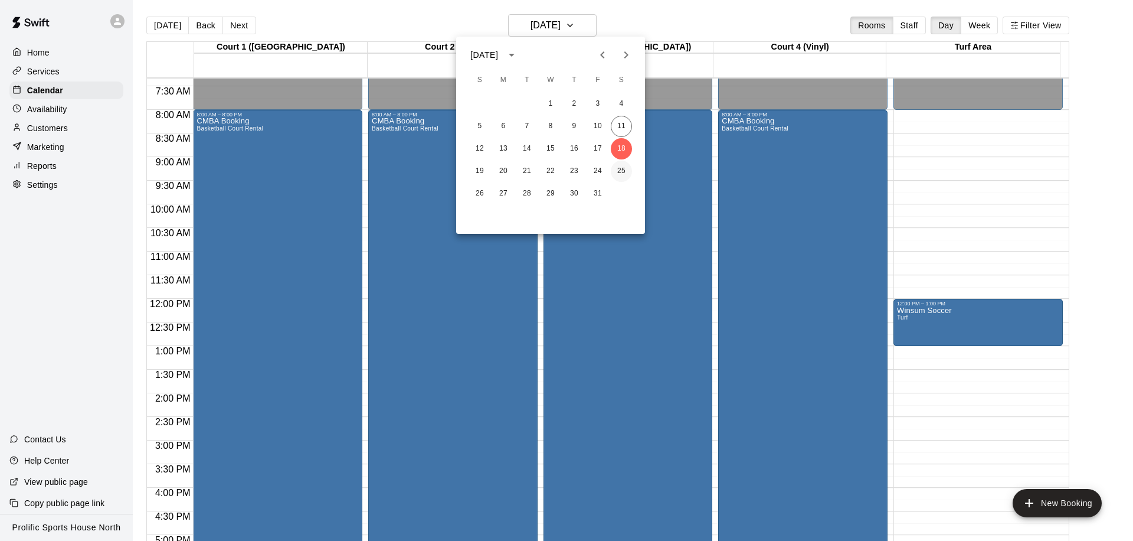
click at [622, 174] on button "25" at bounding box center [621, 171] width 21 height 21
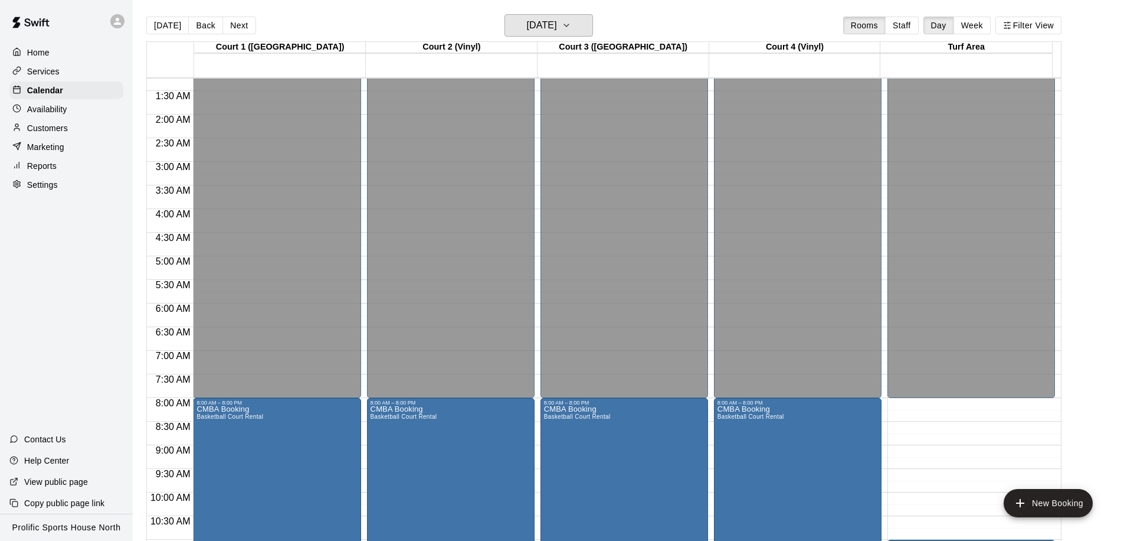
scroll to position [392, 0]
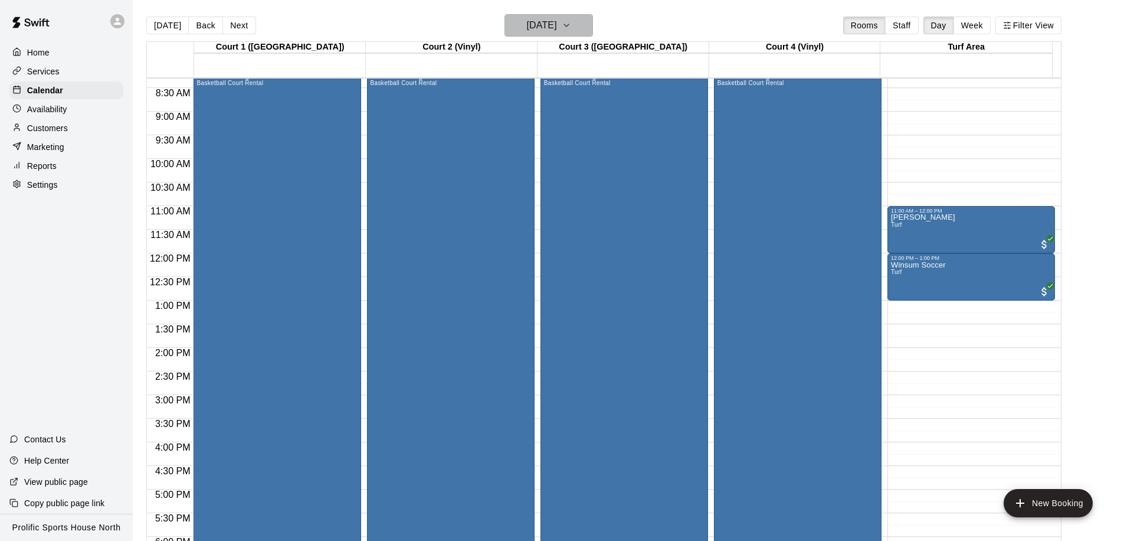
click at [539, 27] on h6 "[DATE]" at bounding box center [542, 25] width 30 height 17
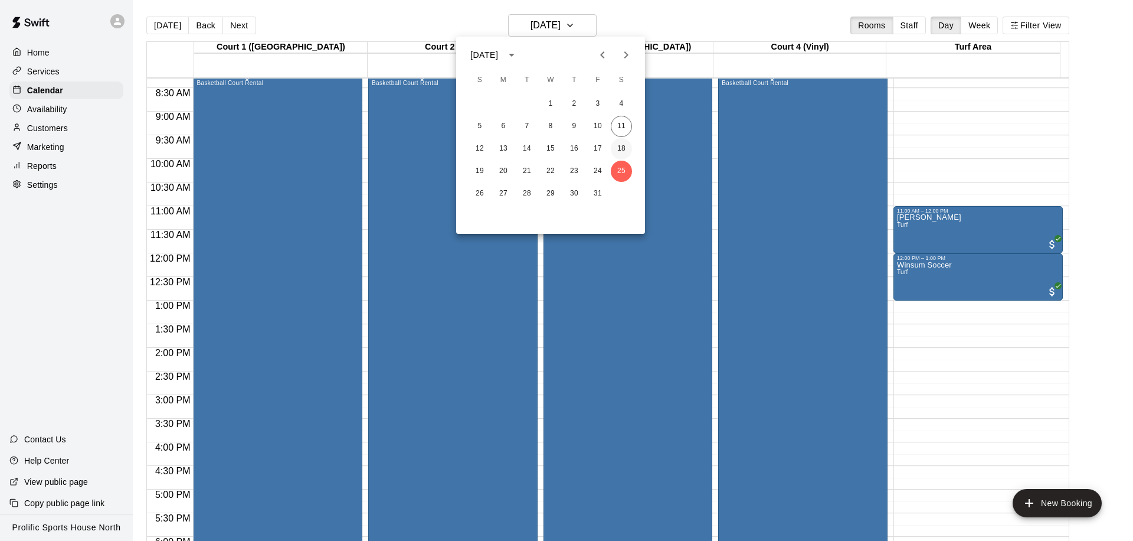
click at [615, 140] on button "18" at bounding box center [621, 148] width 21 height 21
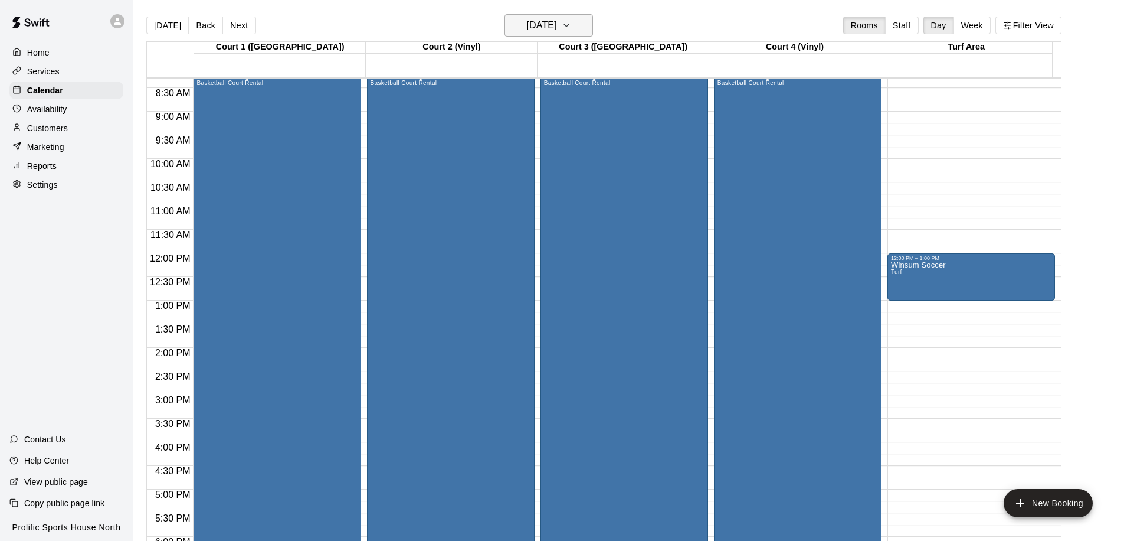
click at [557, 25] on h6 "[DATE]" at bounding box center [542, 25] width 30 height 17
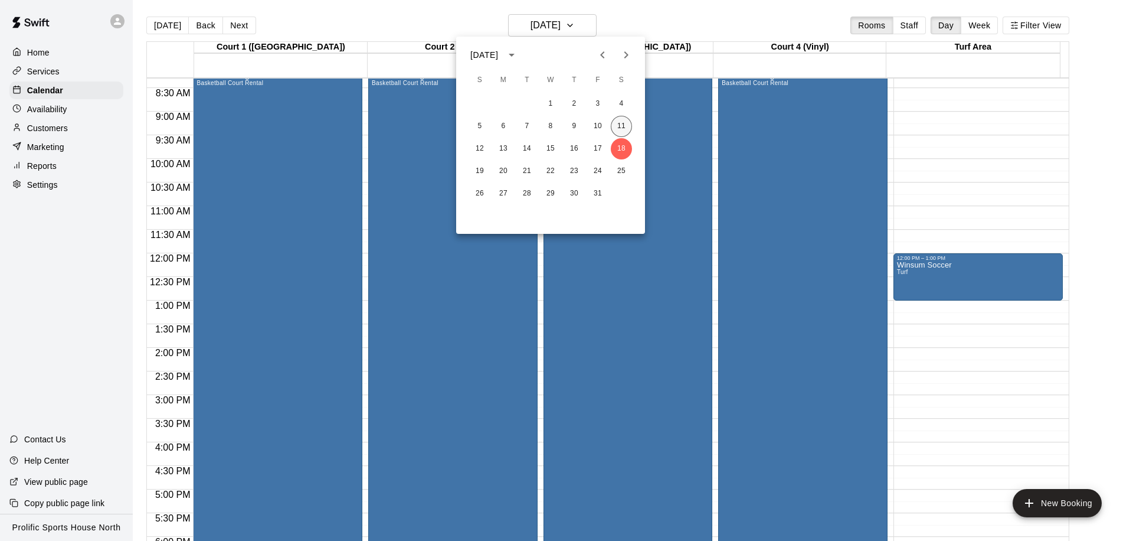
click at [627, 128] on button "11" at bounding box center [621, 126] width 21 height 21
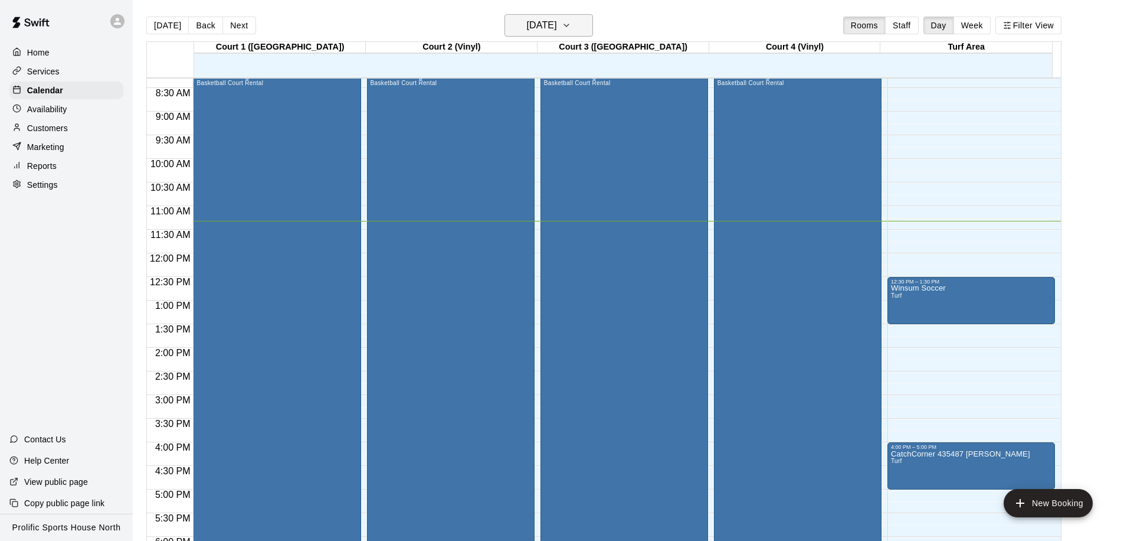
click at [578, 31] on button "[DATE]" at bounding box center [549, 25] width 89 height 22
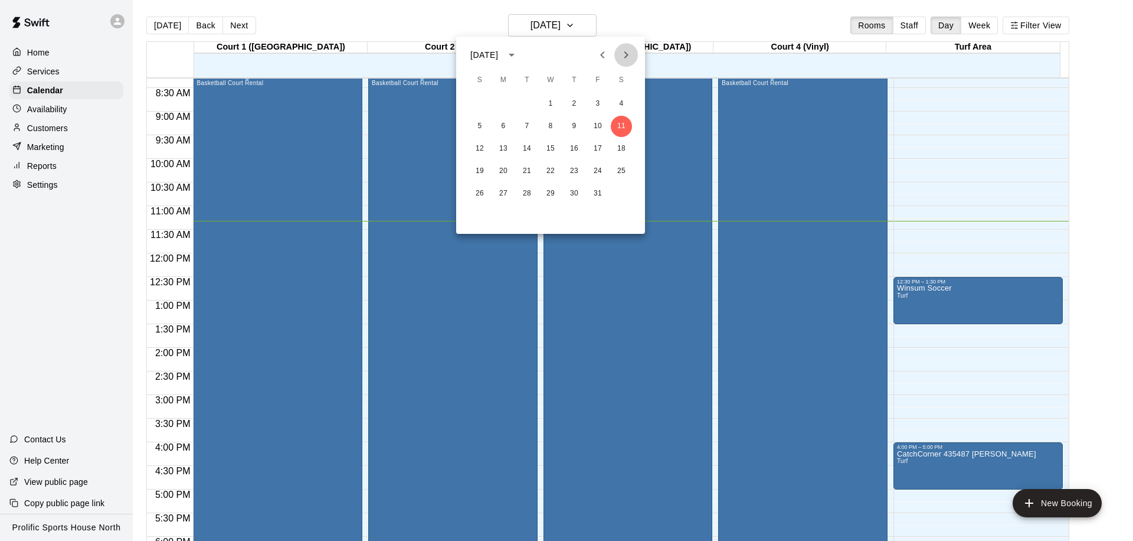
click at [623, 56] on icon "Next month" at bounding box center [626, 55] width 14 height 14
click at [623, 103] on button "1" at bounding box center [621, 103] width 21 height 21
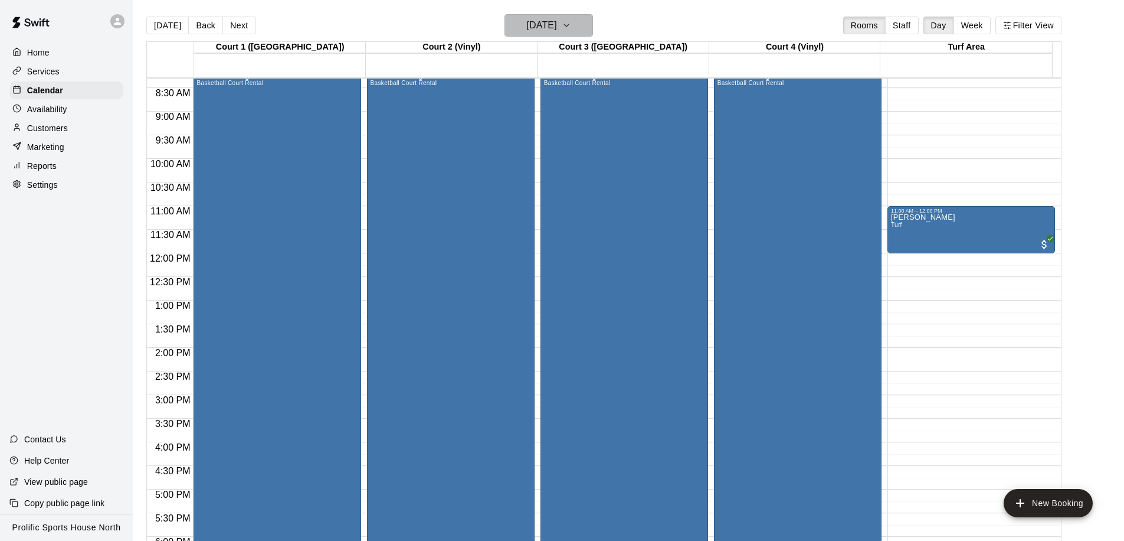
click at [546, 32] on h6 "[DATE]" at bounding box center [542, 25] width 30 height 17
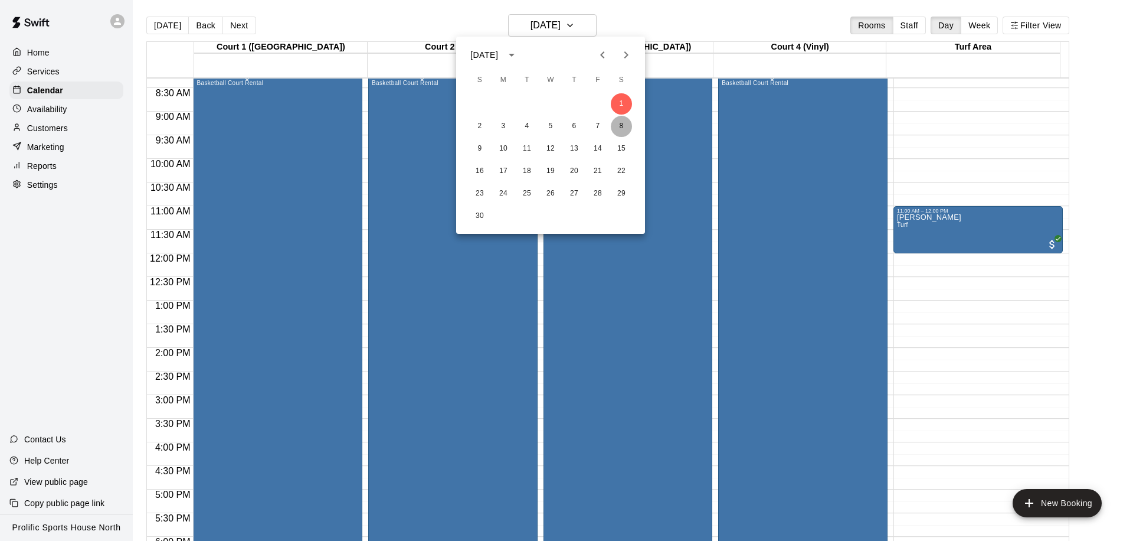
click at [621, 128] on button "8" at bounding box center [621, 126] width 21 height 21
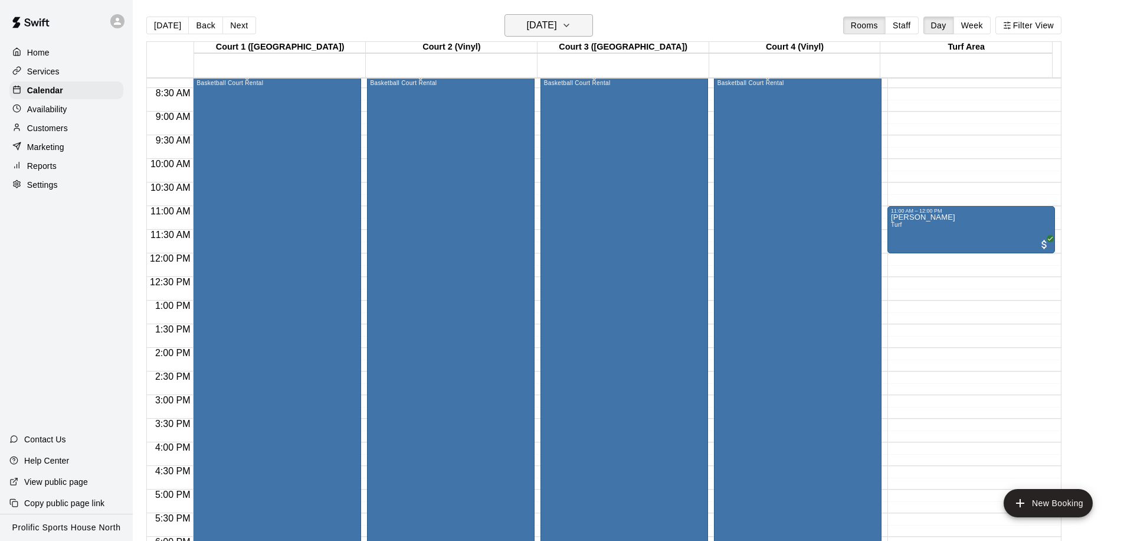
click at [528, 33] on h6 "[DATE]" at bounding box center [542, 25] width 30 height 17
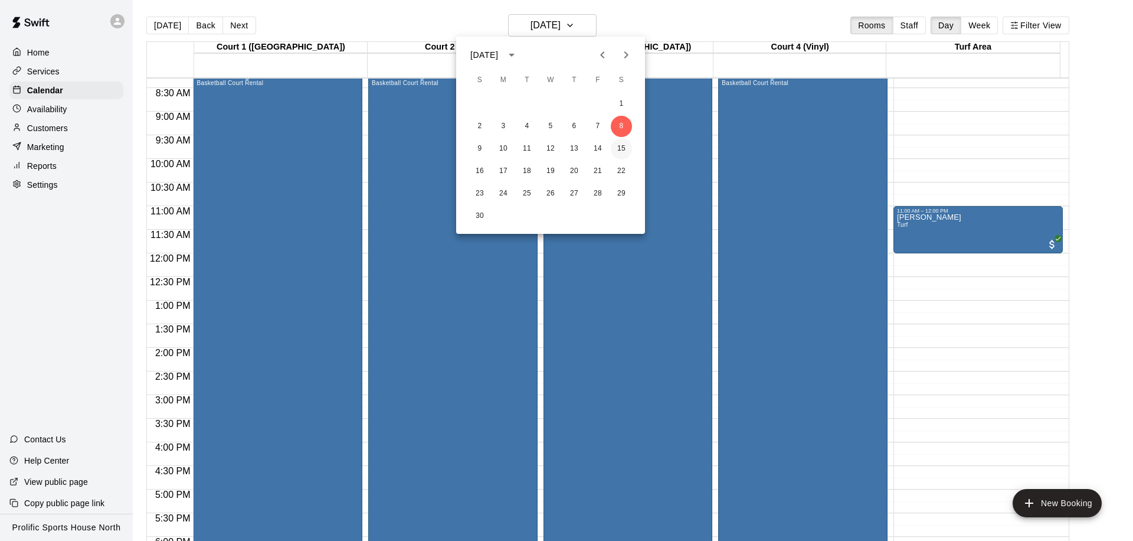
click at [617, 143] on button "15" at bounding box center [621, 148] width 21 height 21
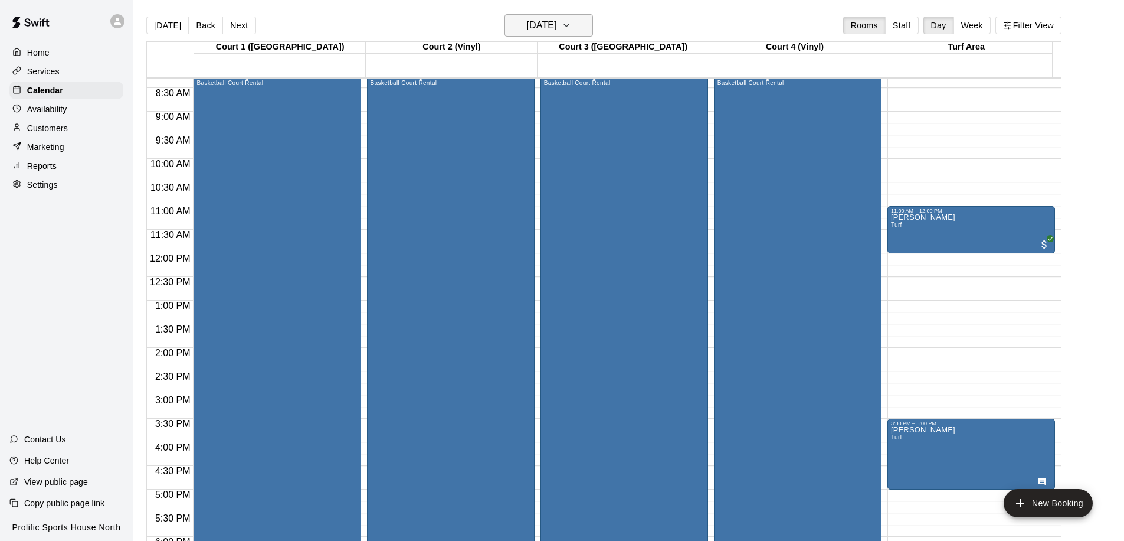
click at [549, 21] on h6 "[DATE]" at bounding box center [542, 25] width 30 height 17
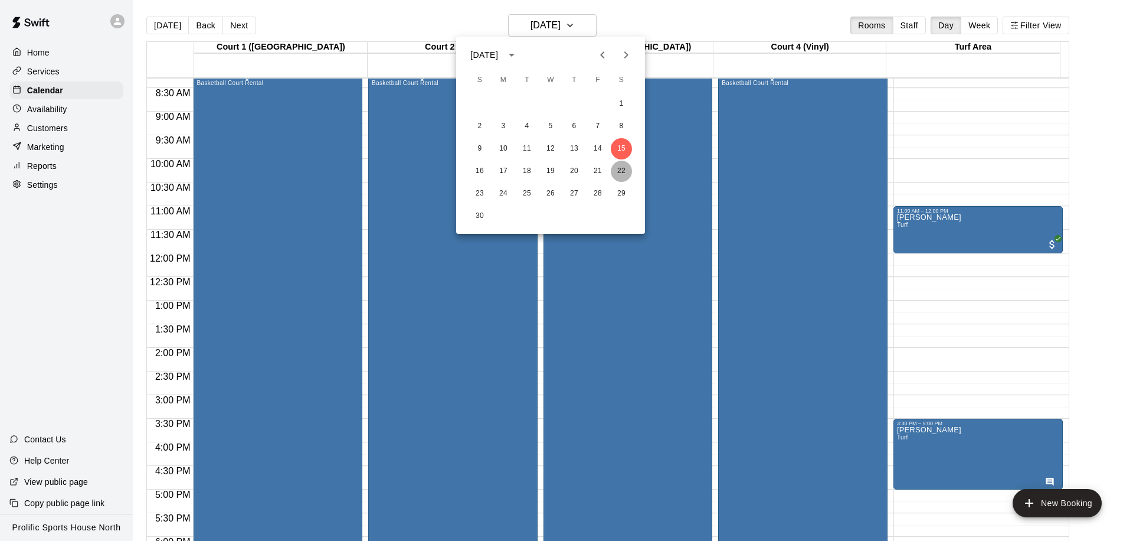
click at [614, 164] on button "22" at bounding box center [621, 171] width 21 height 21
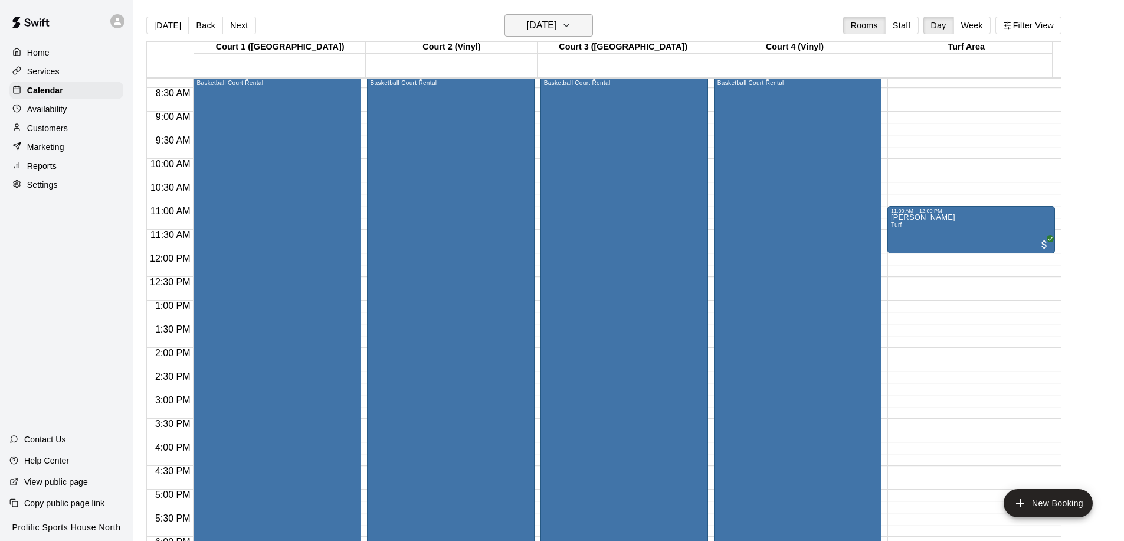
click at [557, 24] on h6 "[DATE]" at bounding box center [542, 25] width 30 height 17
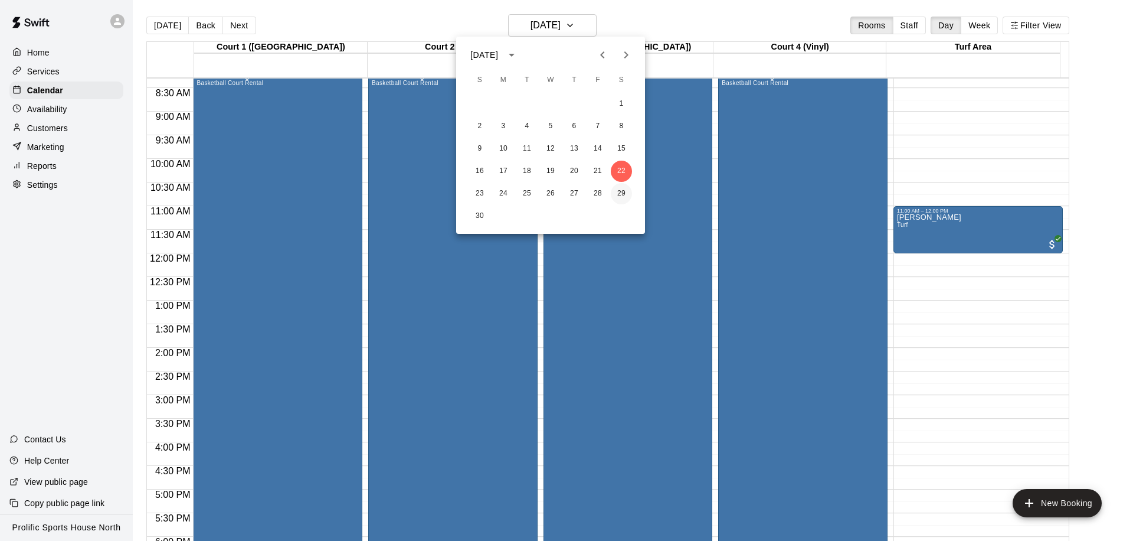
click at [619, 193] on button "29" at bounding box center [621, 193] width 21 height 21
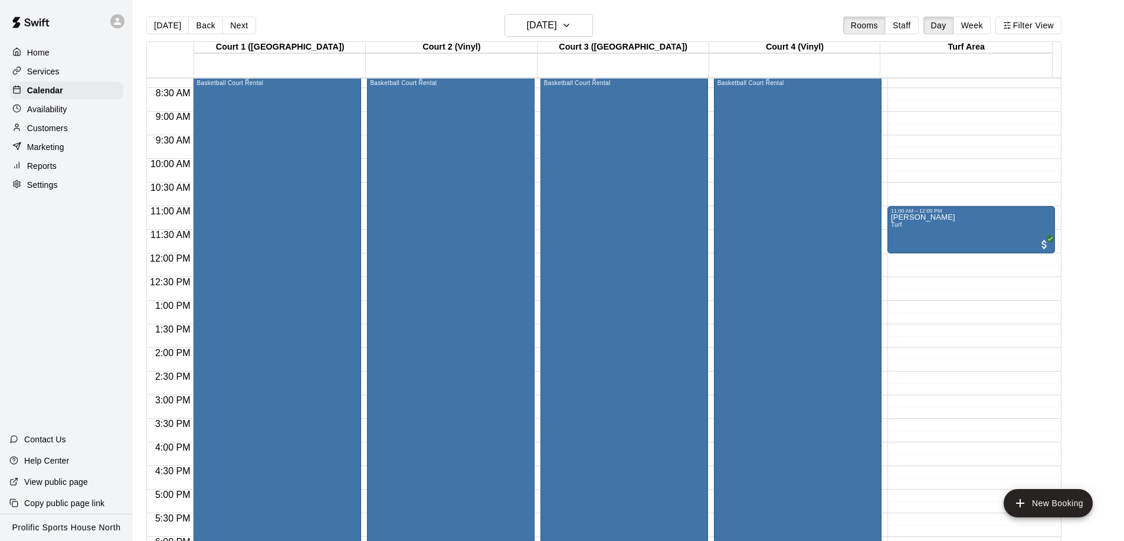
click at [947, 93] on div "12:00 AM – 8:00 AM Closed 11:00 AM – 12:00 PM [PERSON_NAME] Turf 8:00 PM – 10:0…" at bounding box center [972, 253] width 168 height 1133
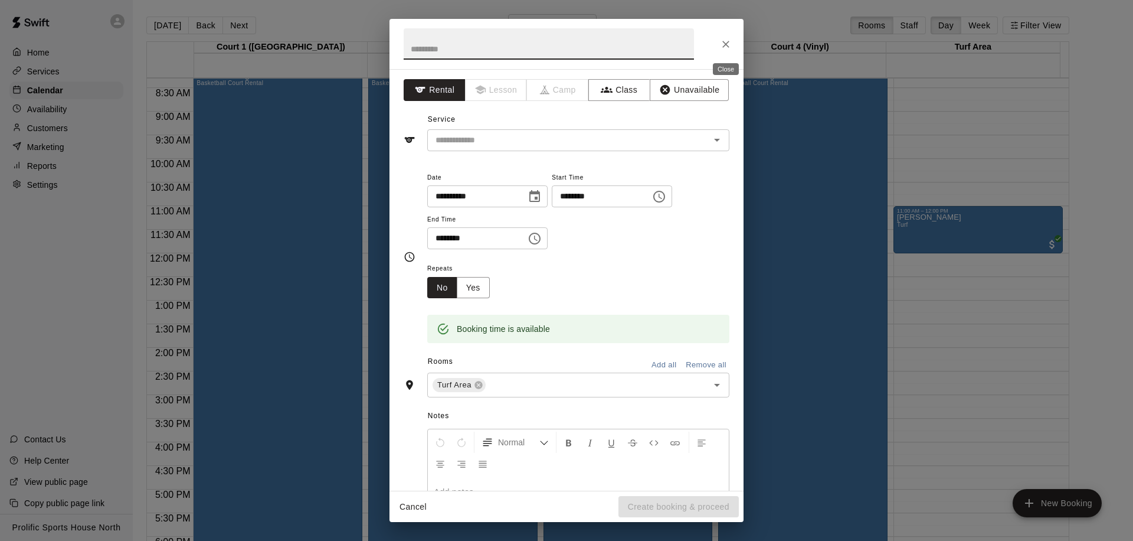
click at [731, 45] on icon "Close" at bounding box center [726, 44] width 12 height 12
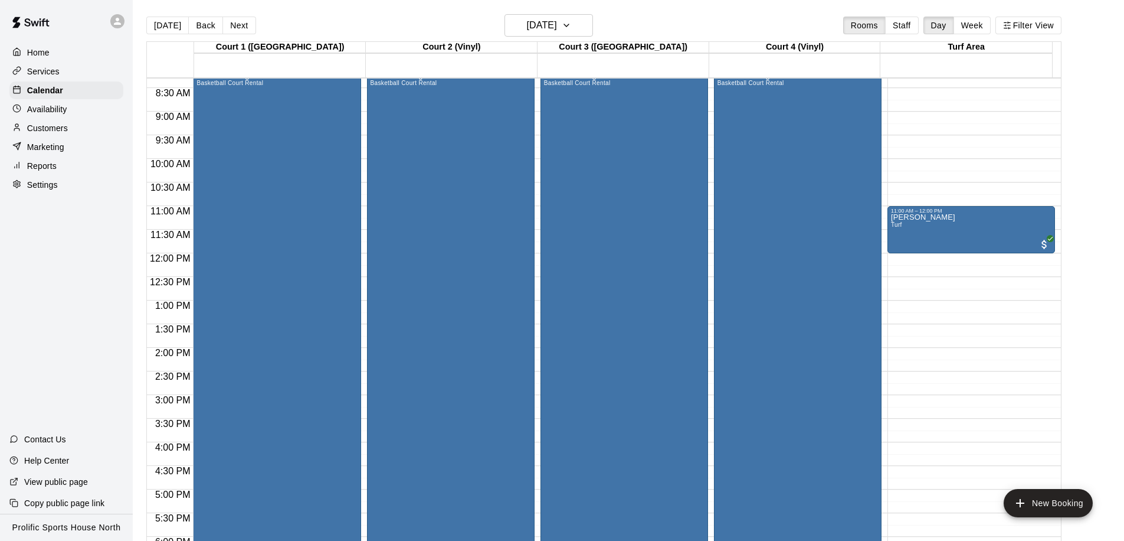
click at [73, 125] on div "Customers" at bounding box center [66, 128] width 114 height 18
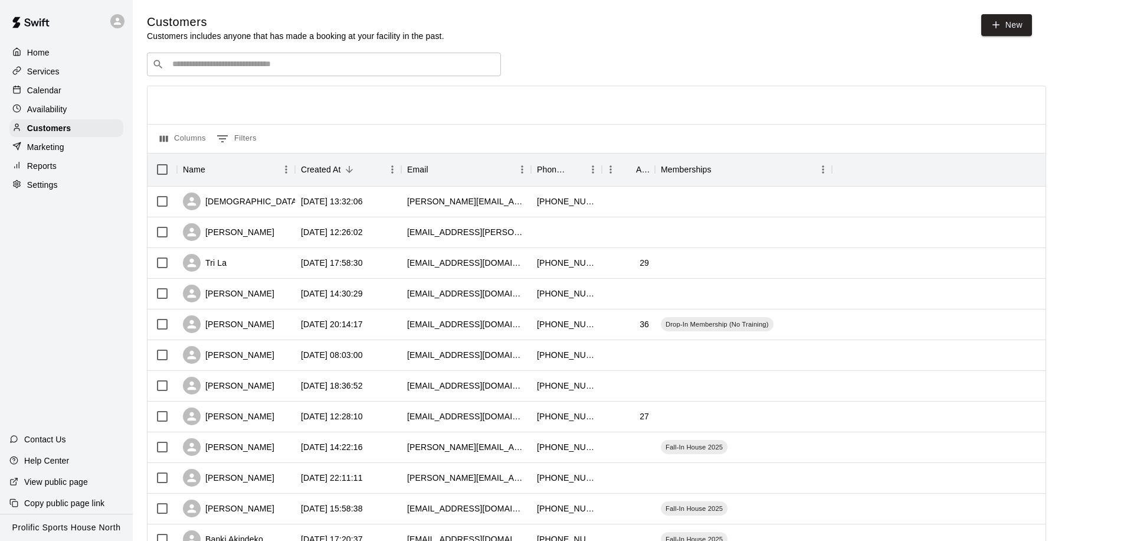
click at [267, 73] on div "​ ​" at bounding box center [324, 65] width 354 height 24
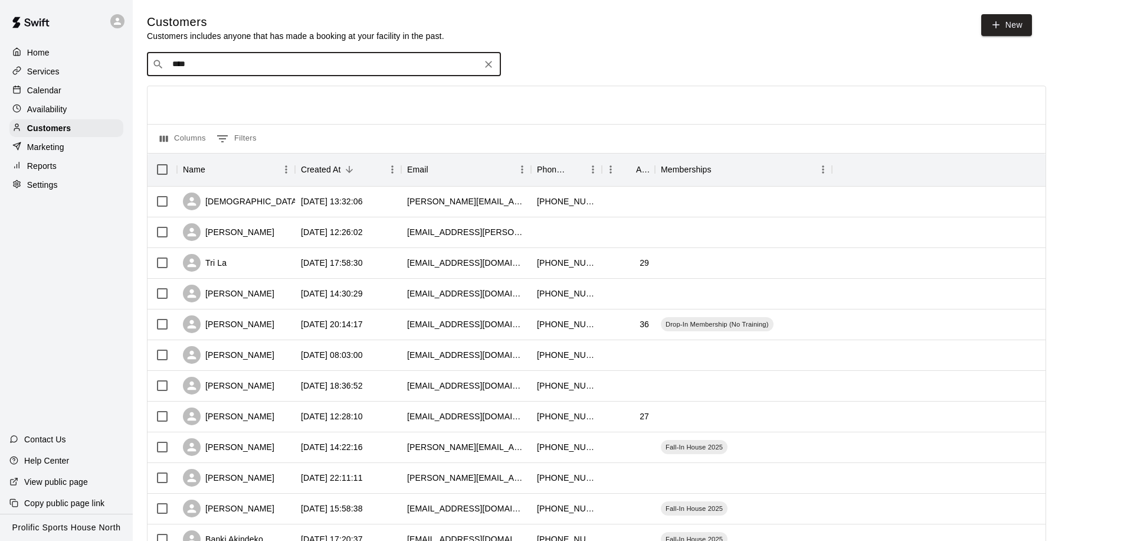
drag, startPoint x: 237, startPoint y: 65, endPoint x: 149, endPoint y: 64, distance: 87.4
click at [149, 64] on div "​ *** ​" at bounding box center [324, 65] width 354 height 24
type input "****"
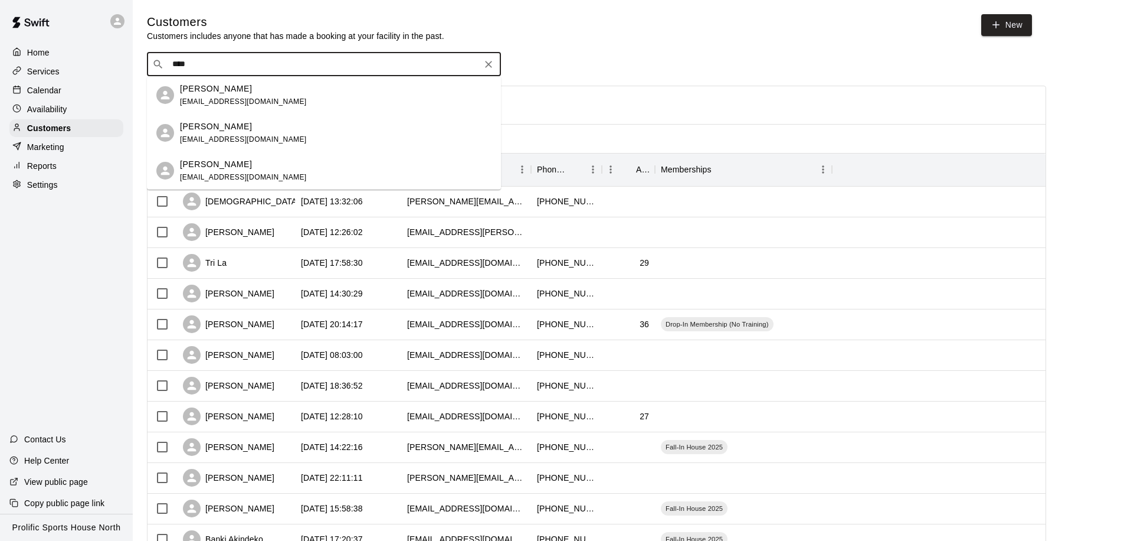
click at [258, 177] on span "[EMAIL_ADDRESS][DOMAIN_NAME]" at bounding box center [243, 177] width 127 height 8
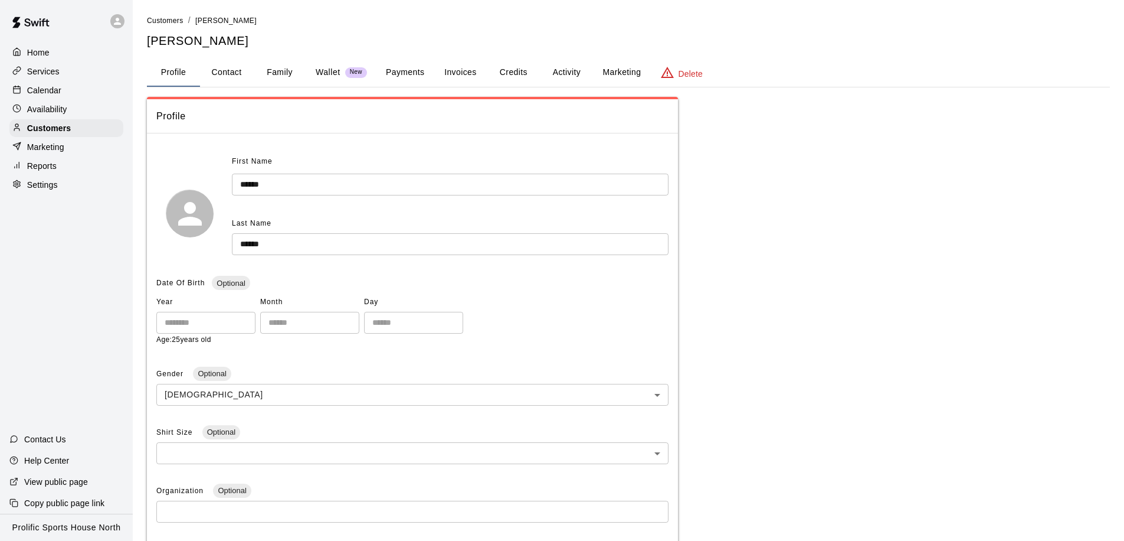
click at [271, 79] on button "Family" at bounding box center [279, 72] width 53 height 28
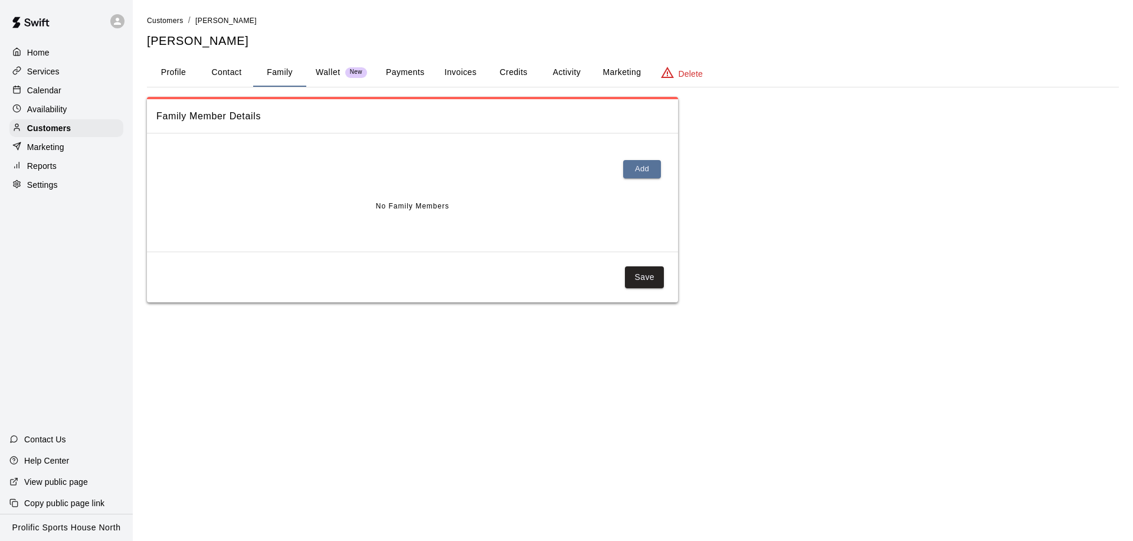
click at [176, 72] on button "Profile" at bounding box center [173, 72] width 53 height 28
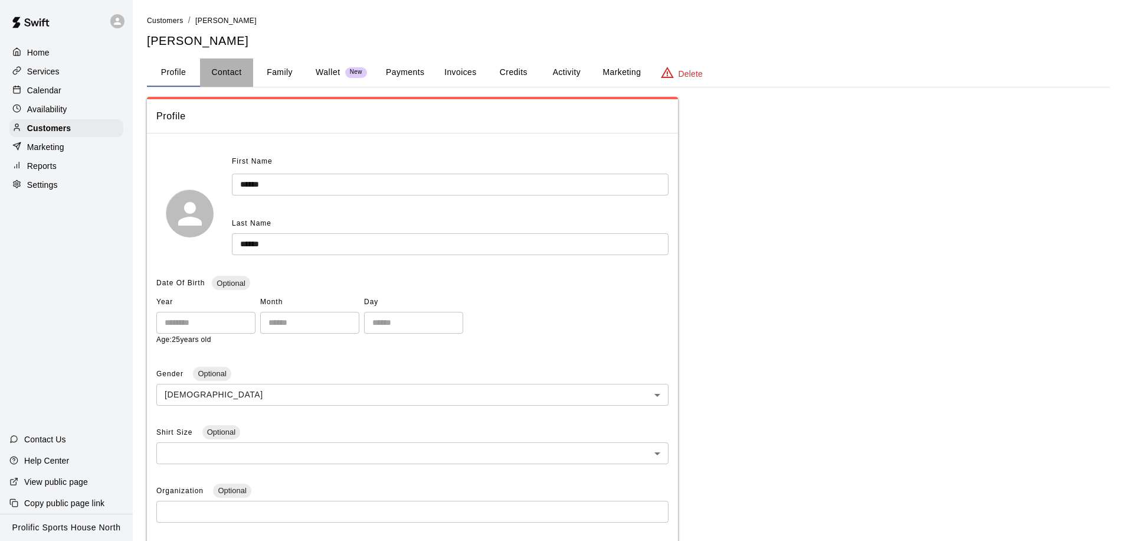
click at [231, 63] on button "Contact" at bounding box center [226, 72] width 53 height 28
select select "**"
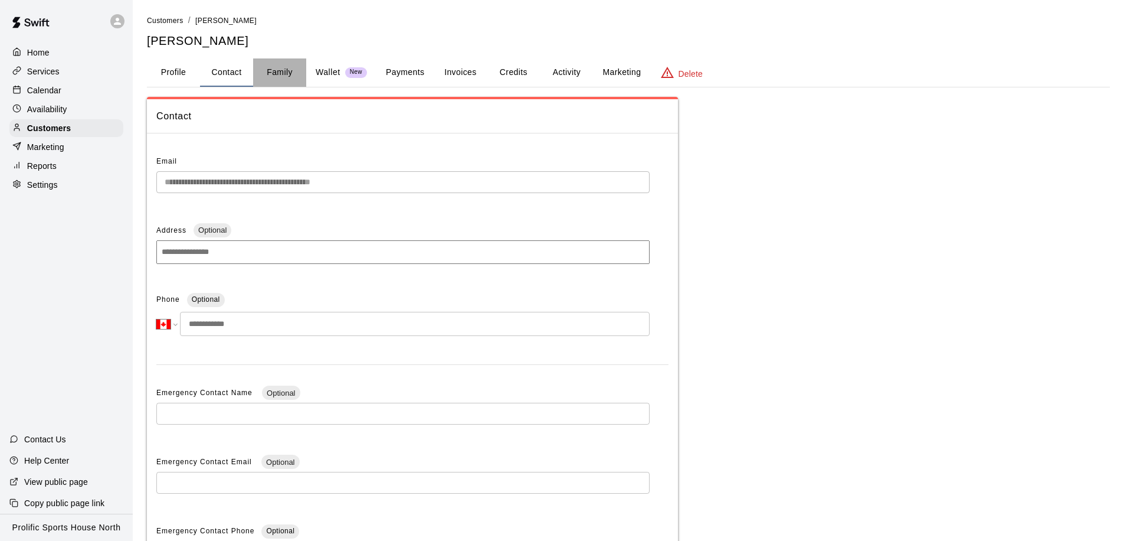
click at [269, 76] on button "Family" at bounding box center [279, 72] width 53 height 28
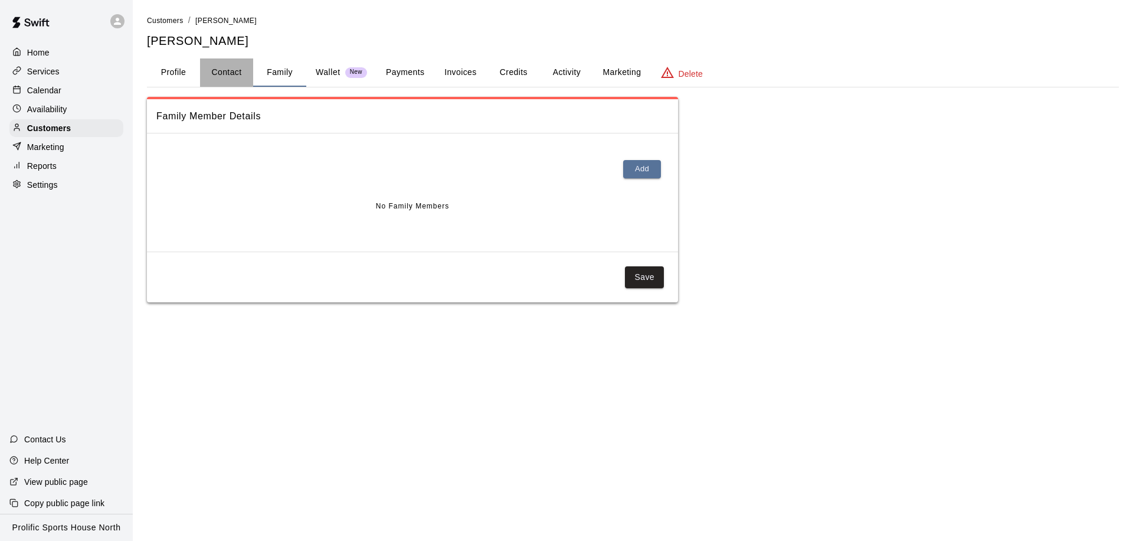
click at [231, 70] on button "Contact" at bounding box center [226, 72] width 53 height 28
select select "**"
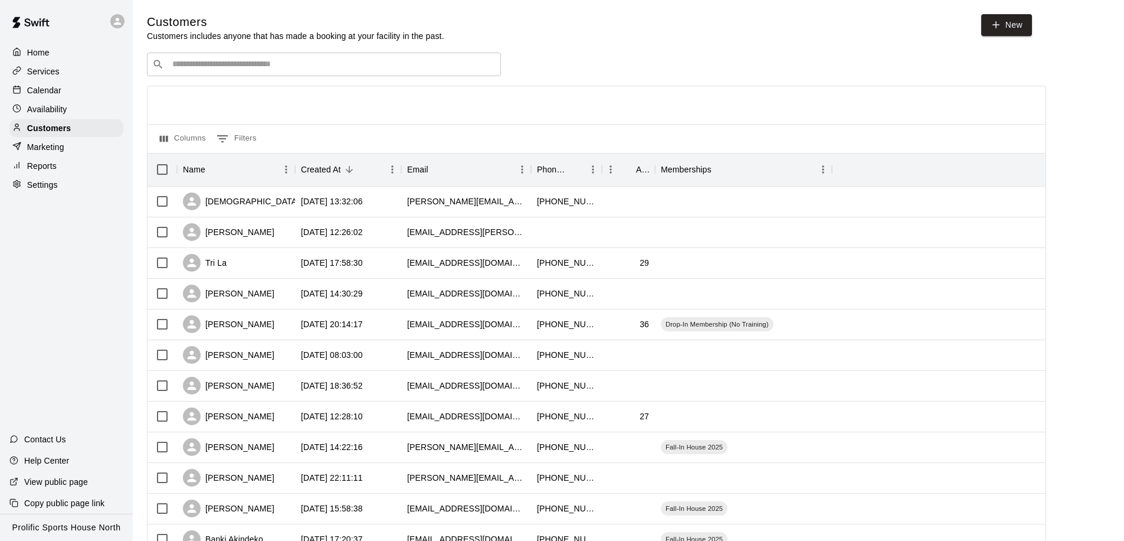
click at [280, 72] on div "​ ​" at bounding box center [324, 65] width 354 height 24
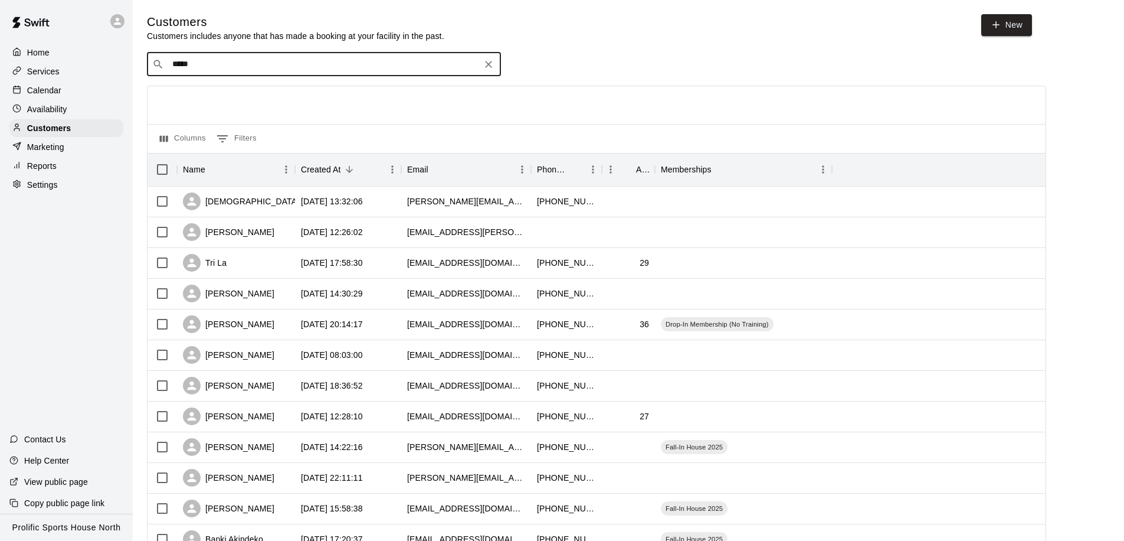
type input "******"
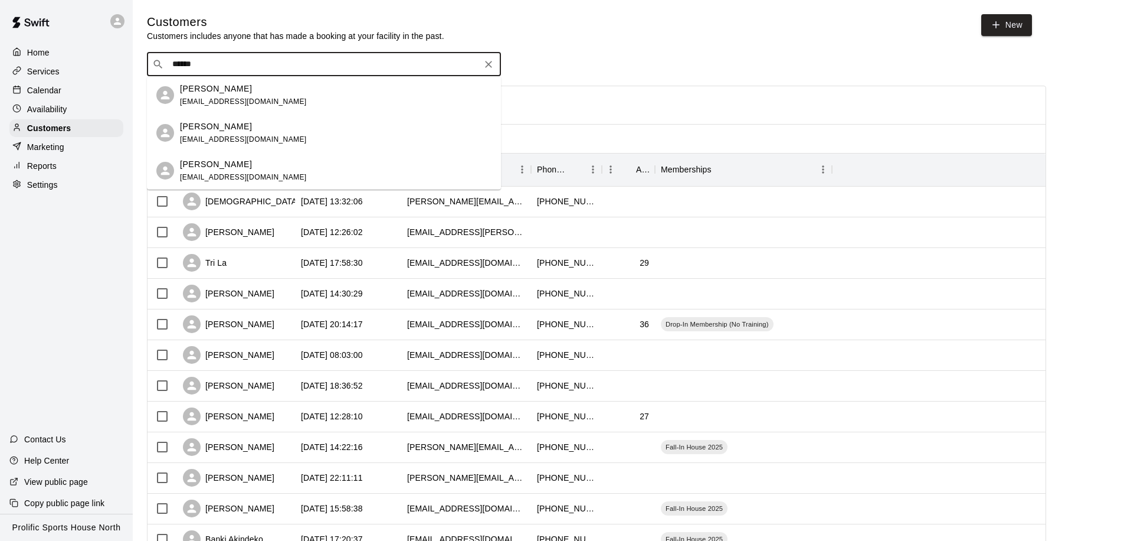
click at [243, 139] on span "[EMAIL_ADDRESS][DOMAIN_NAME]" at bounding box center [243, 139] width 127 height 8
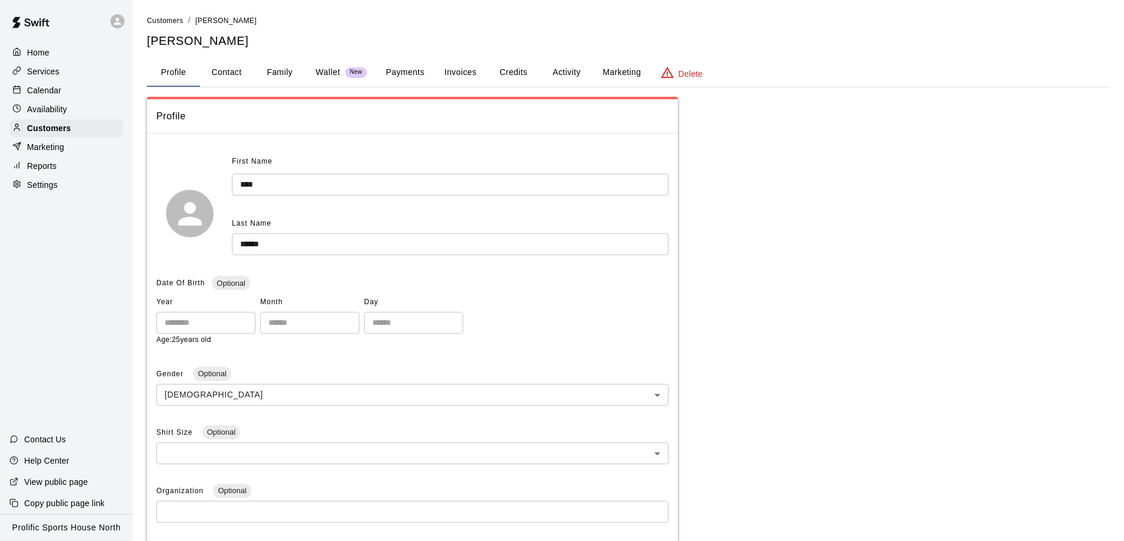
click at [292, 69] on button "Family" at bounding box center [279, 72] width 53 height 28
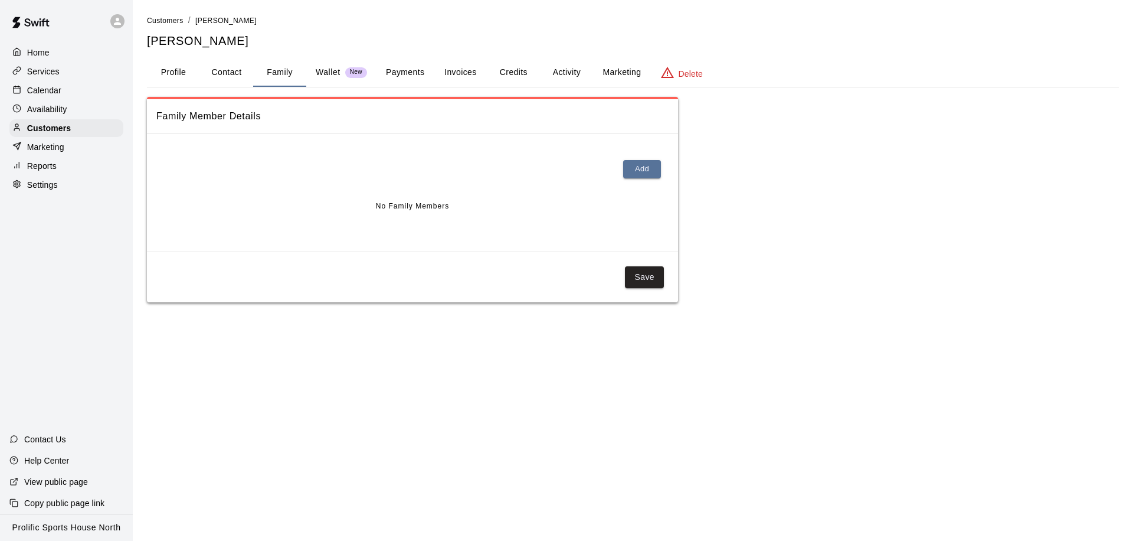
click at [234, 70] on button "Contact" at bounding box center [226, 72] width 53 height 28
select select "**"
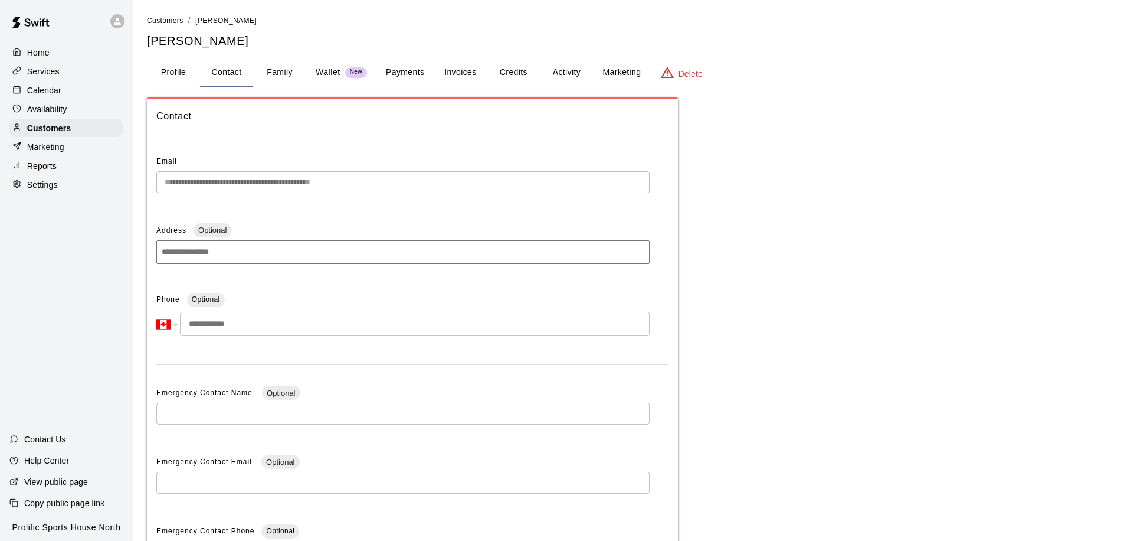
click at [577, 74] on button "Activity" at bounding box center [566, 72] width 53 height 28
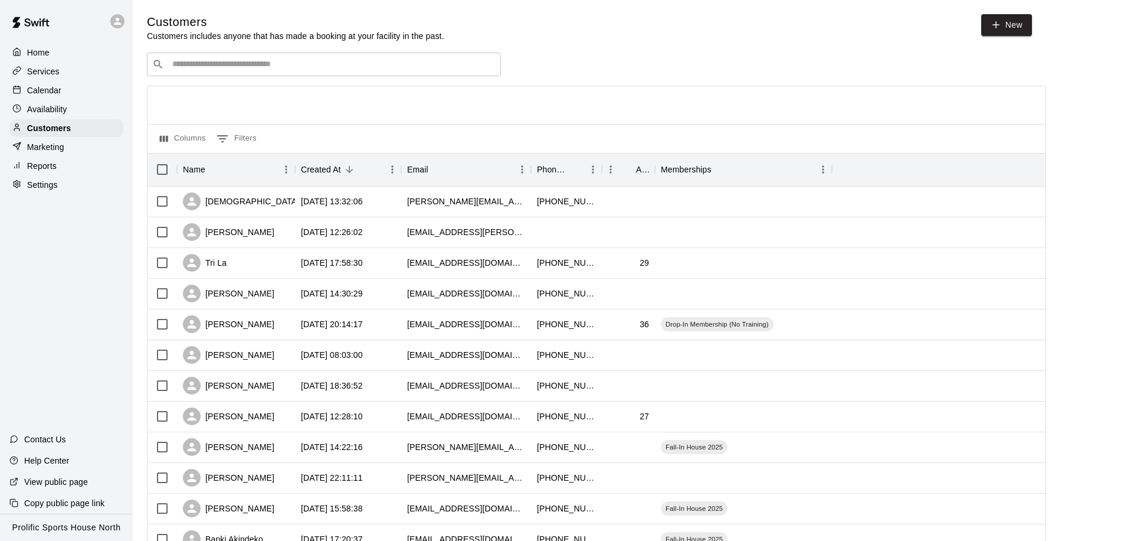
click at [243, 61] on input "Search customers by name or email" at bounding box center [332, 64] width 327 height 12
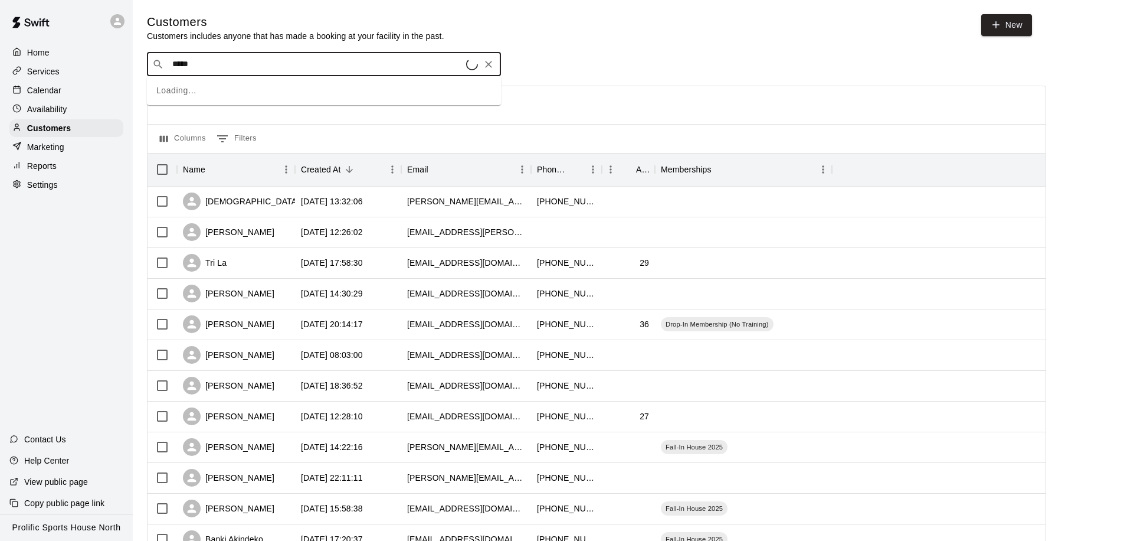
type input "******"
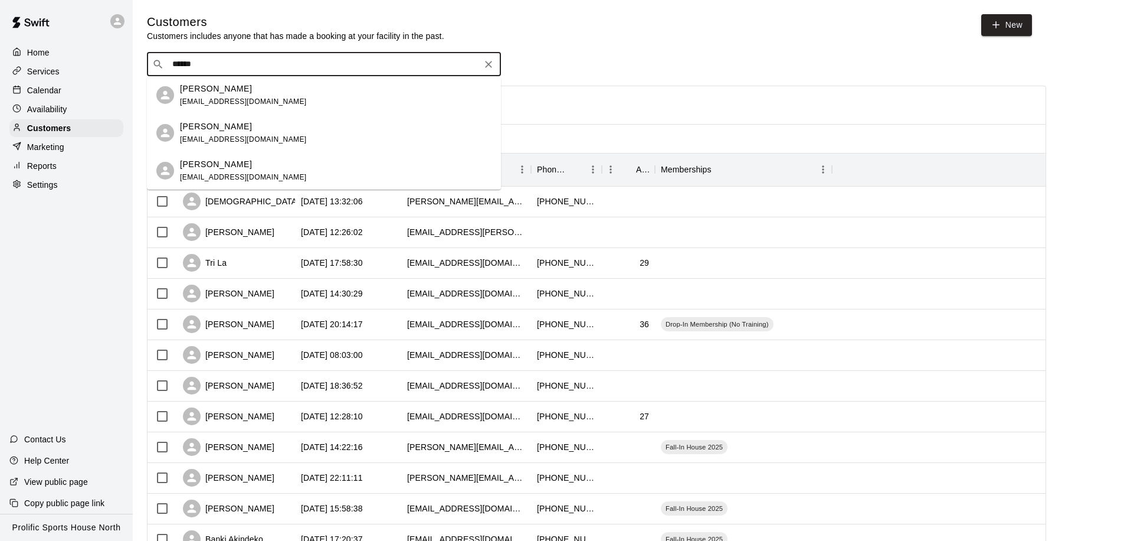
click at [248, 170] on div "[PERSON_NAME] [EMAIL_ADDRESS][DOMAIN_NAME]" at bounding box center [243, 170] width 127 height 25
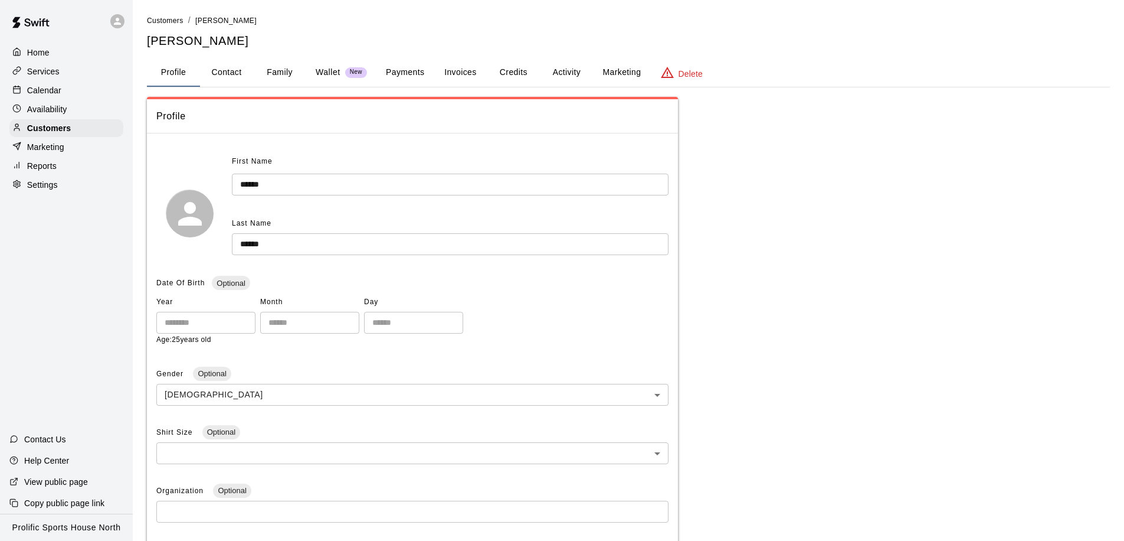
click at [583, 73] on button "Activity" at bounding box center [566, 72] width 53 height 28
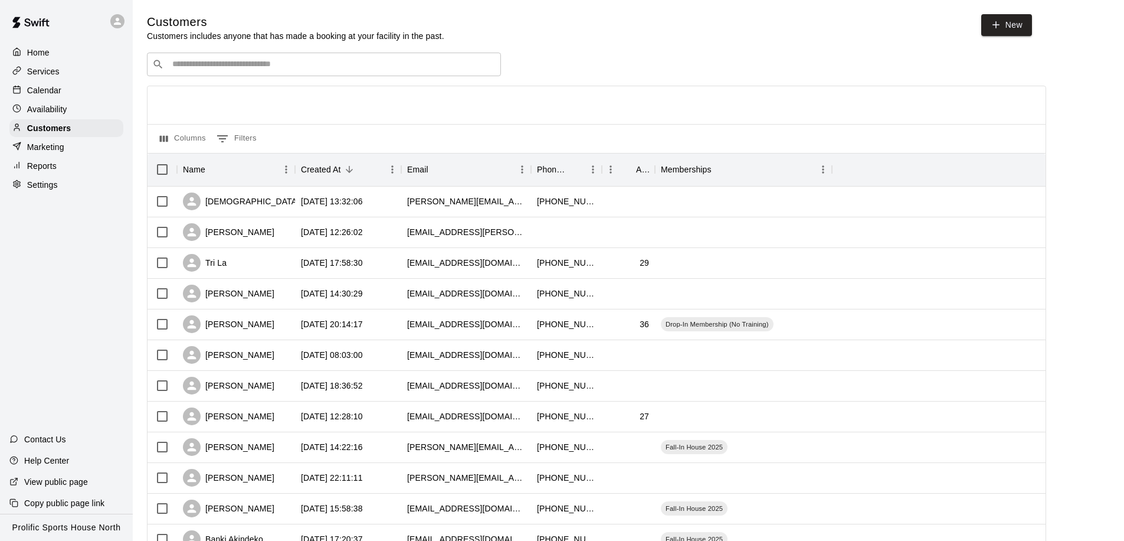
click at [213, 62] on input "Search customers by name or email" at bounding box center [332, 64] width 327 height 12
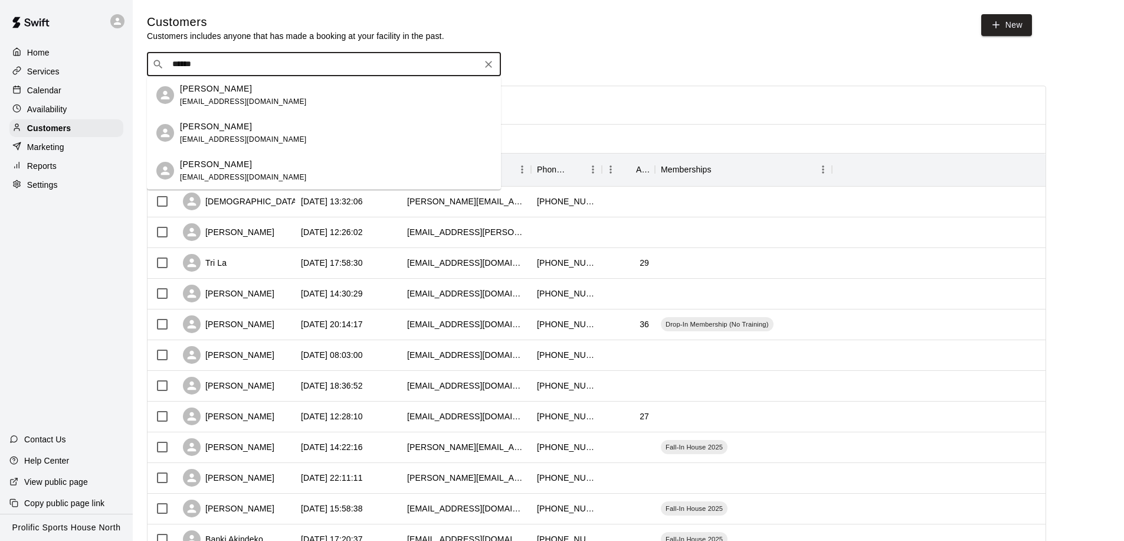
type input "******"
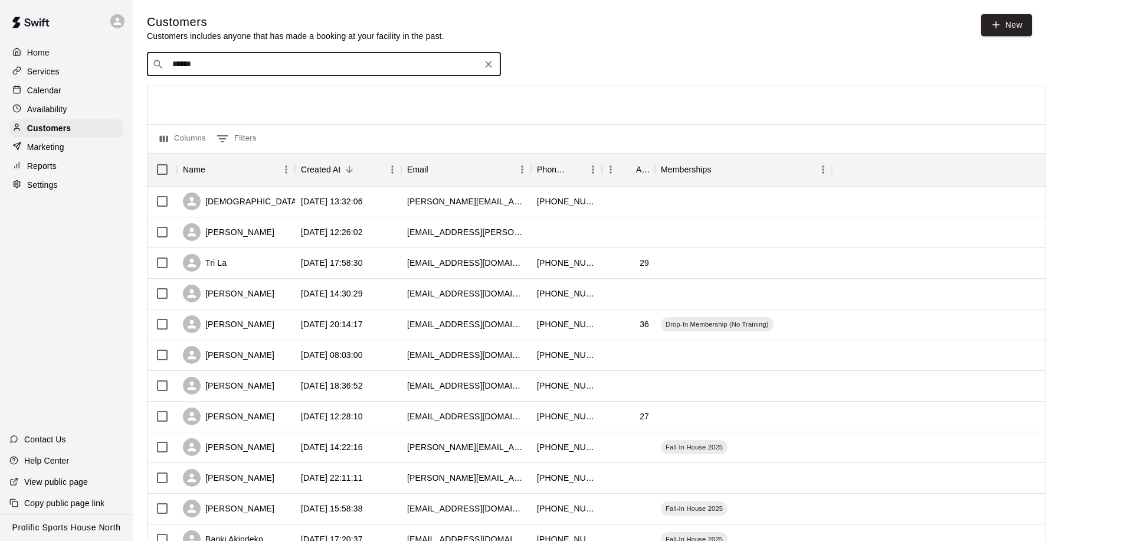
click at [224, 64] on input "******" at bounding box center [323, 64] width 309 height 12
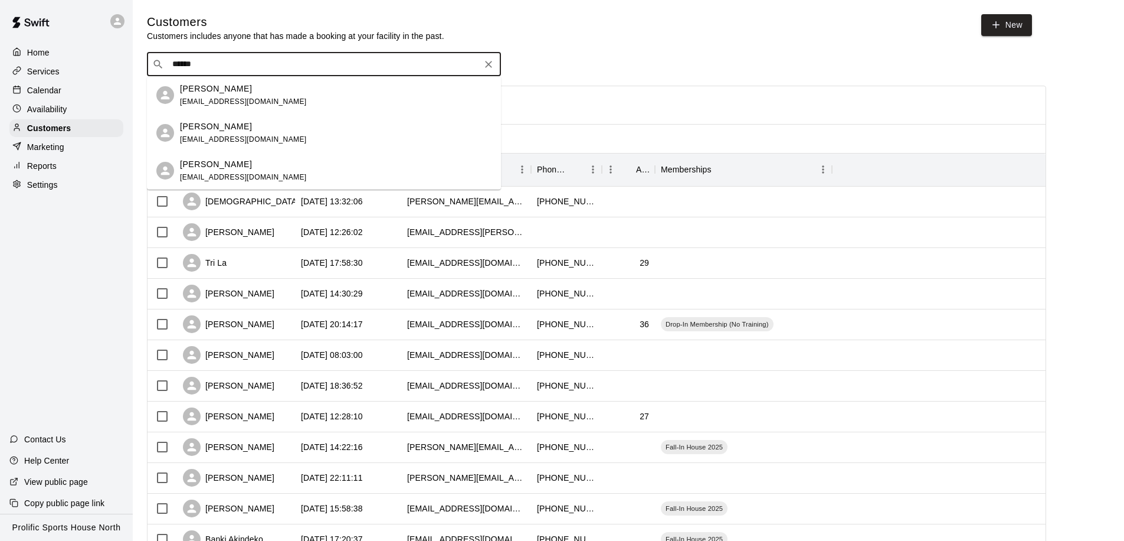
click at [240, 89] on div "[PERSON_NAME]" at bounding box center [243, 89] width 127 height 12
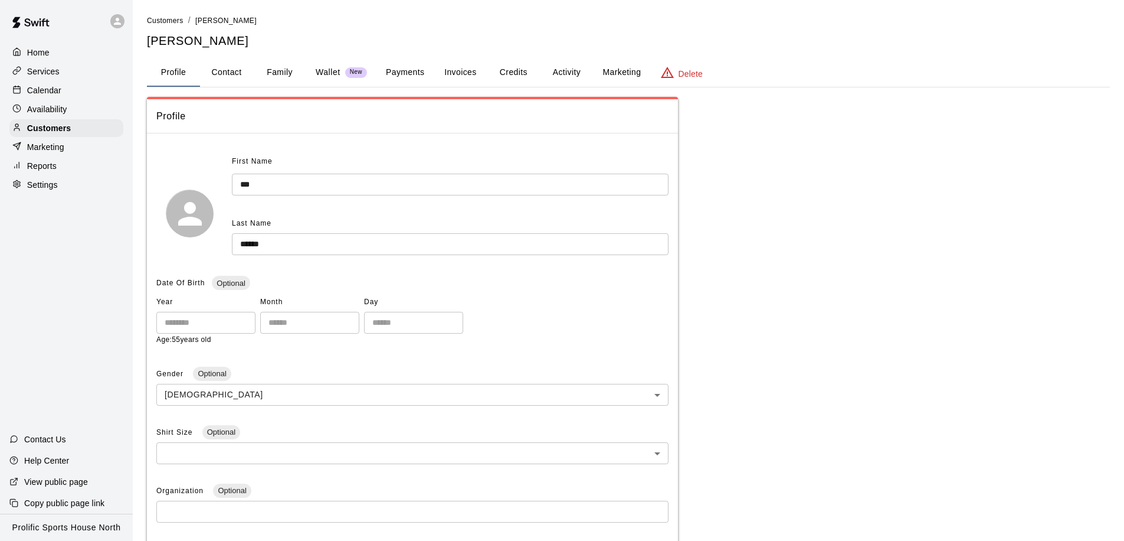
click at [560, 74] on button "Activity" at bounding box center [566, 72] width 53 height 28
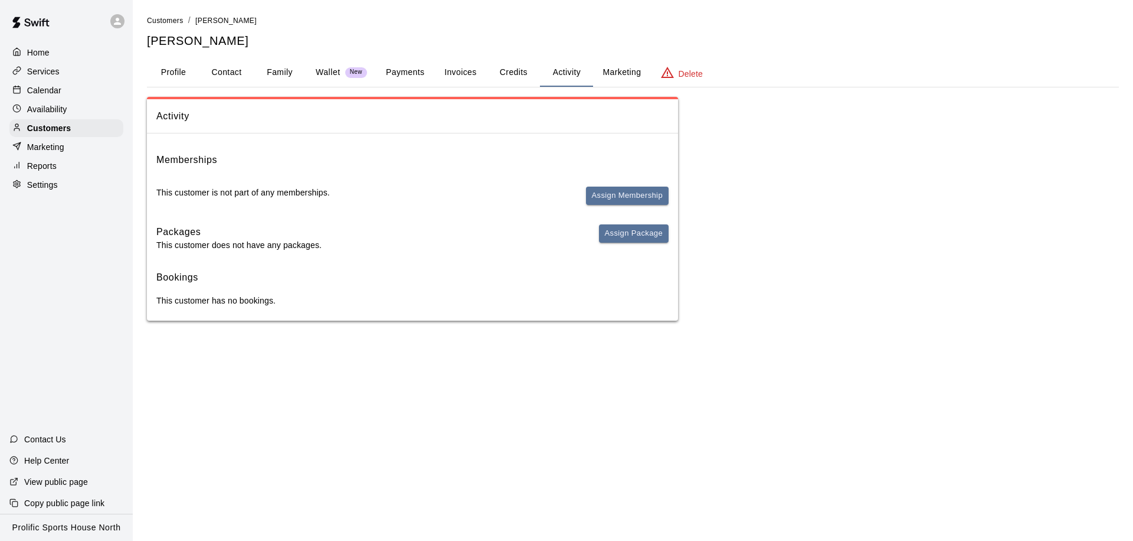
click at [286, 78] on button "Family" at bounding box center [279, 72] width 53 height 28
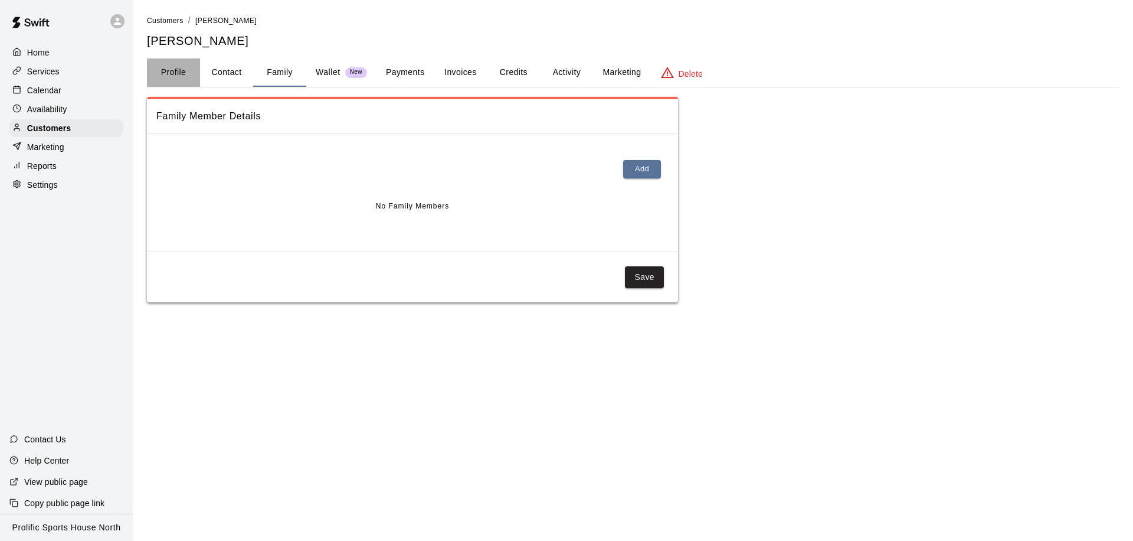
click at [195, 79] on button "Profile" at bounding box center [173, 72] width 53 height 28
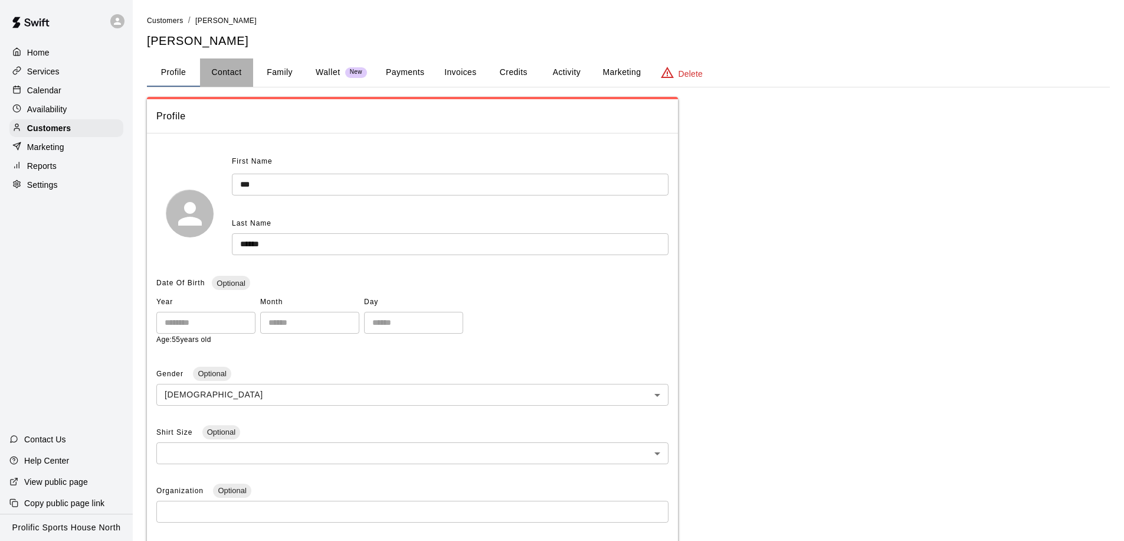
click at [235, 80] on button "Contact" at bounding box center [226, 72] width 53 height 28
select select "**"
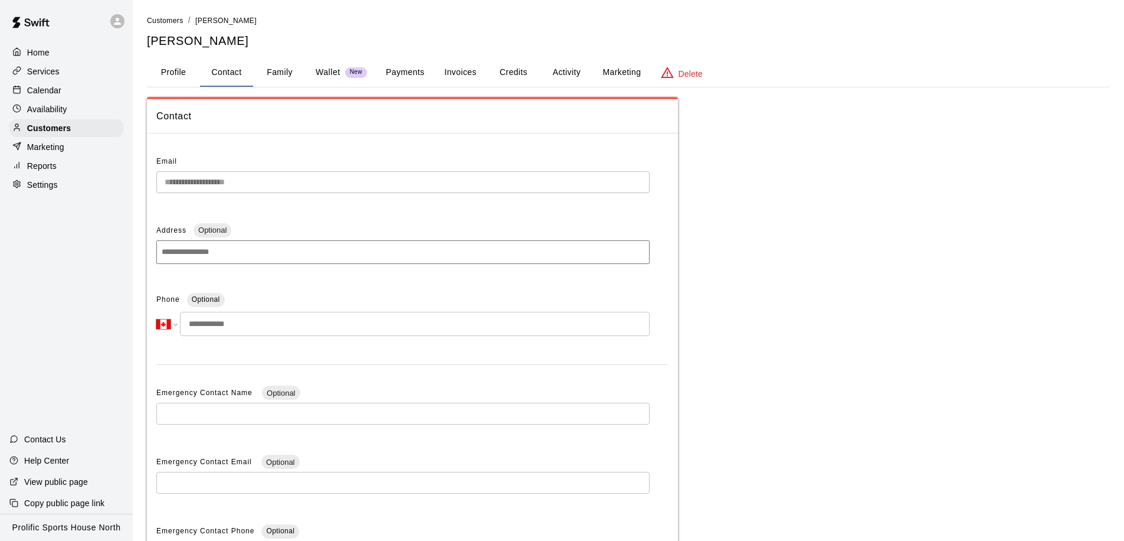
click at [171, 84] on button "Profile" at bounding box center [173, 72] width 53 height 28
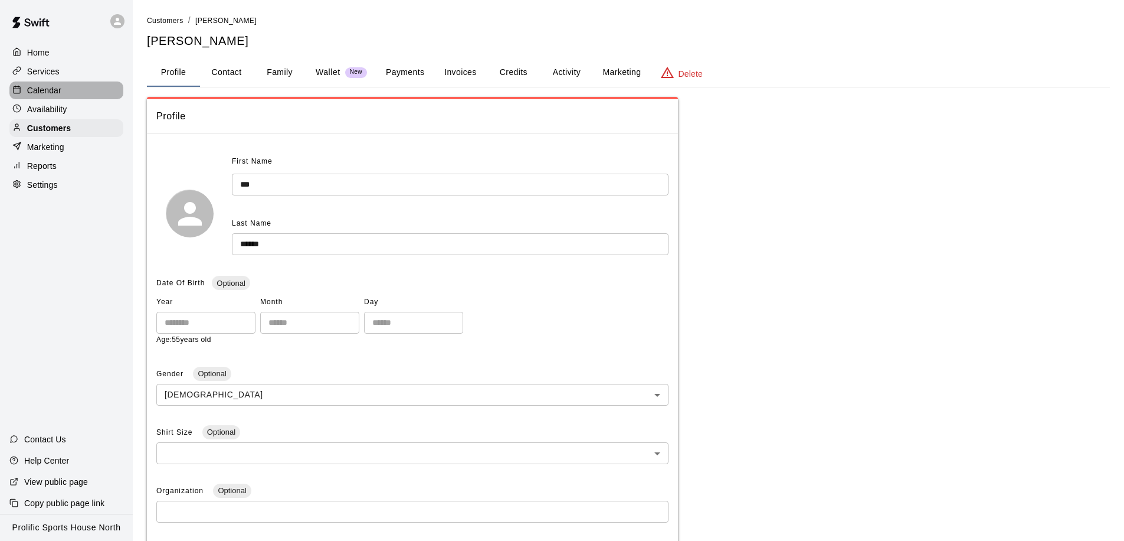
click at [71, 92] on div "Calendar" at bounding box center [66, 90] width 114 height 18
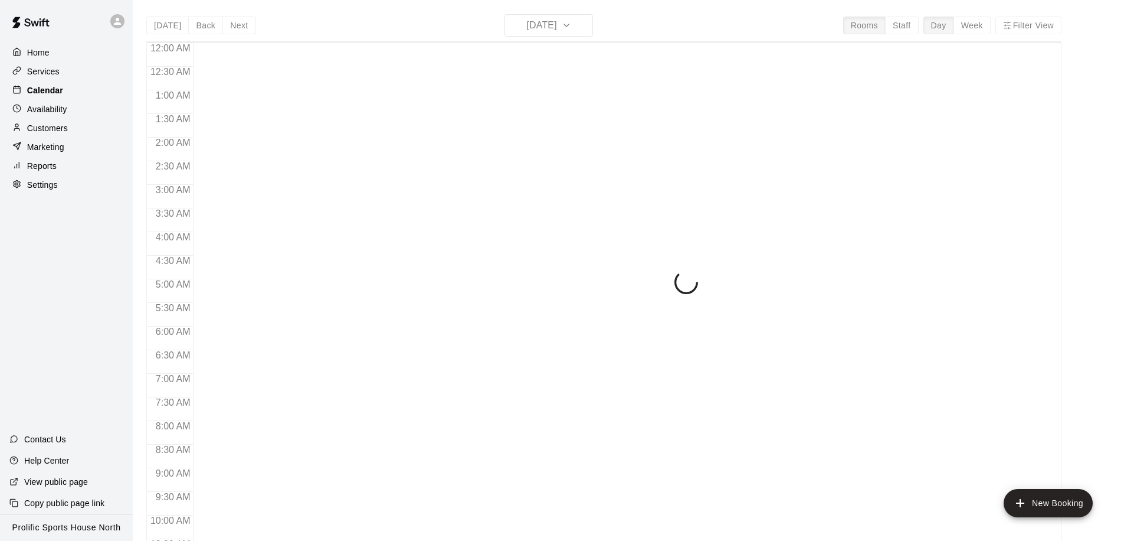
scroll to position [572, 0]
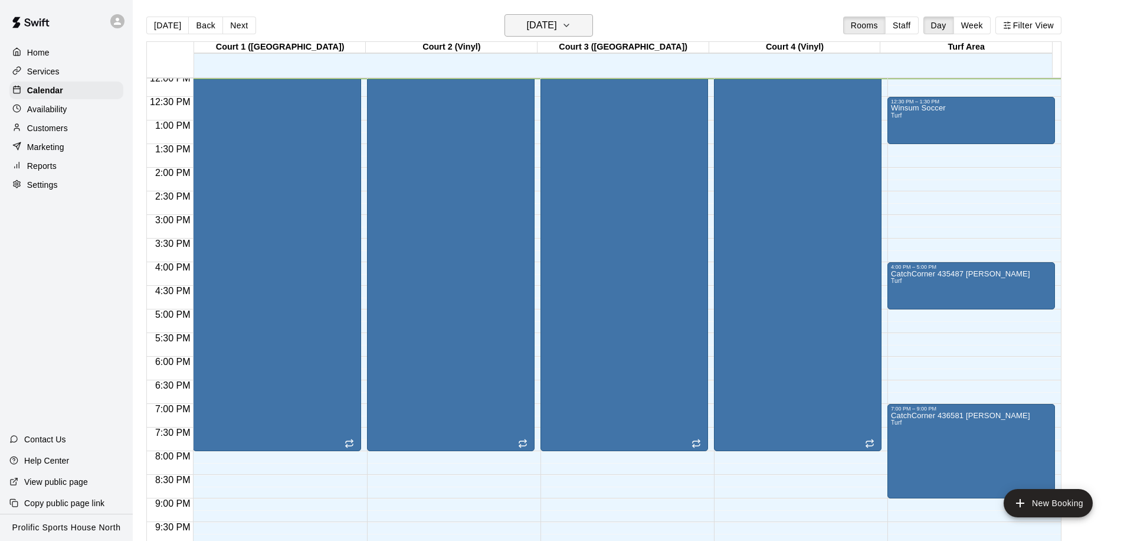
click at [545, 26] on h6 "[DATE]" at bounding box center [542, 25] width 30 height 17
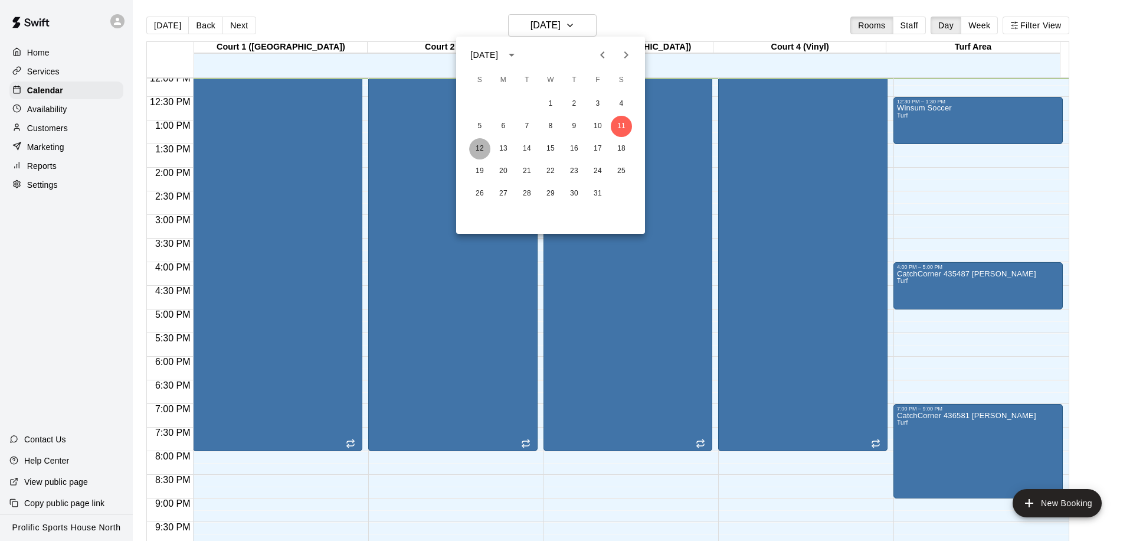
click at [484, 148] on button "12" at bounding box center [479, 148] width 21 height 21
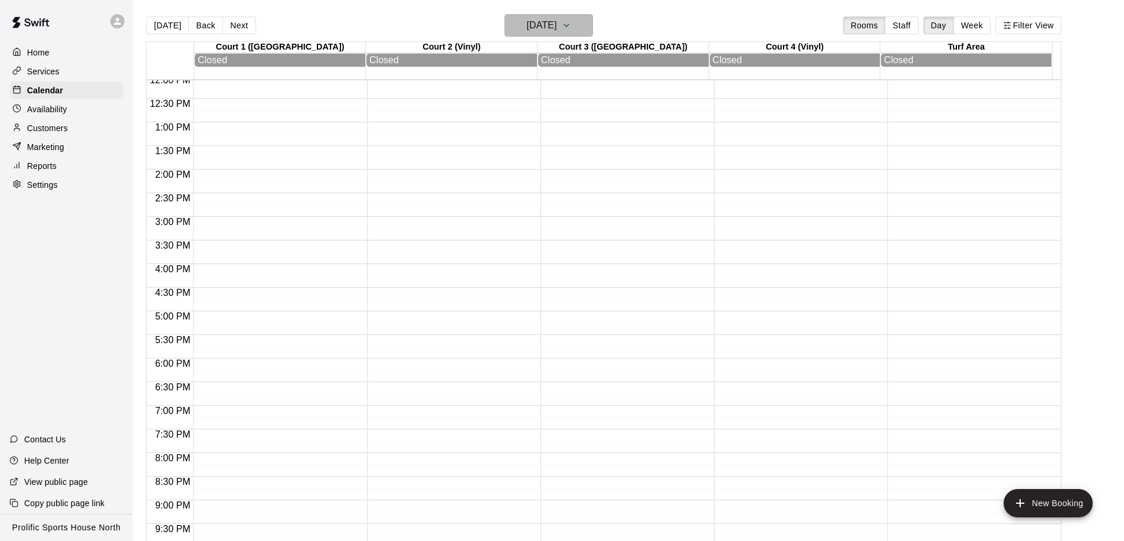
click at [534, 26] on h6 "[DATE]" at bounding box center [542, 25] width 30 height 17
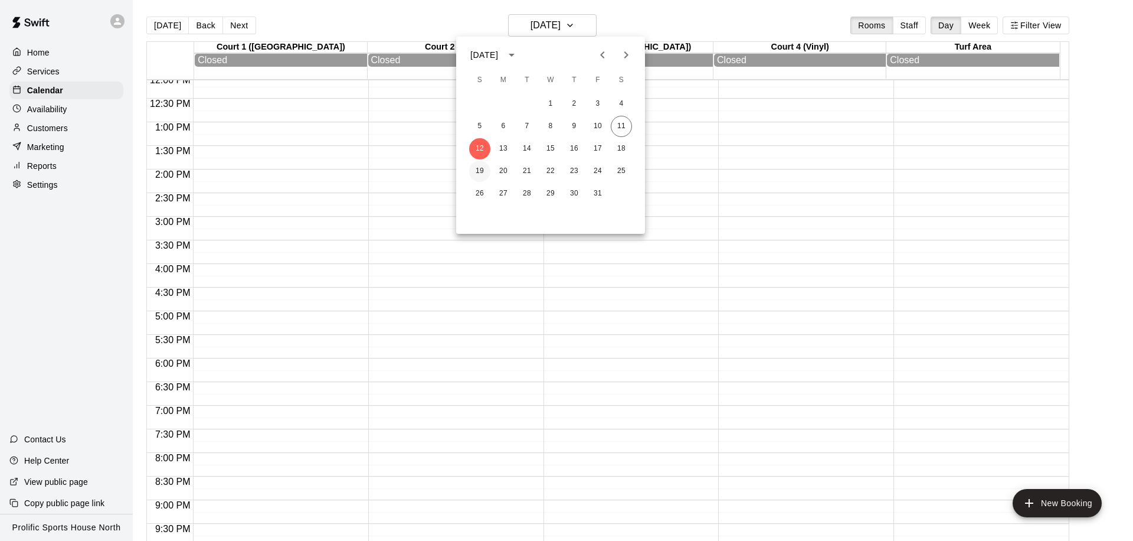
click at [483, 162] on button "19" at bounding box center [479, 171] width 21 height 21
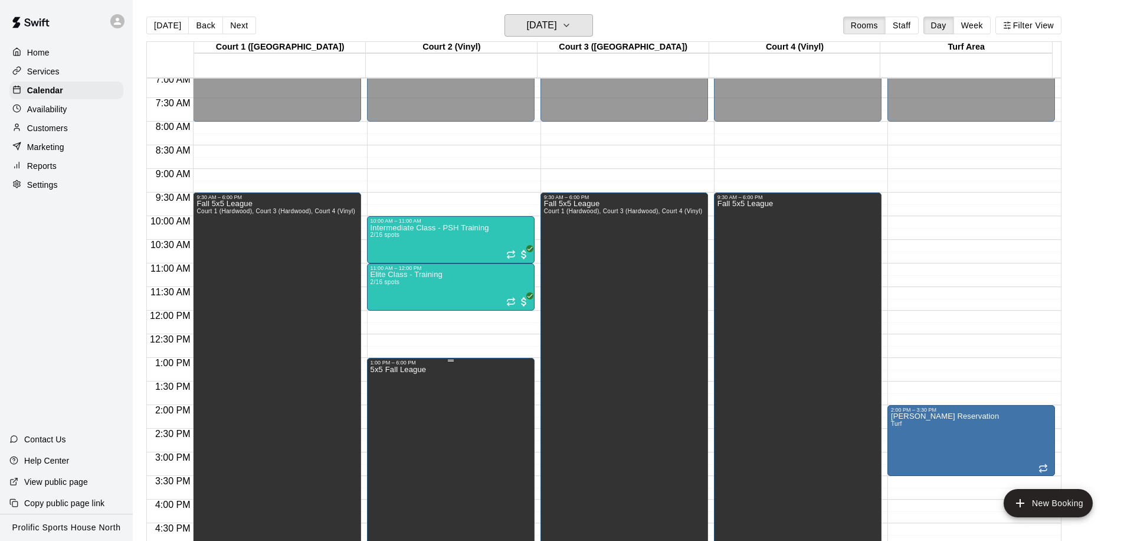
scroll to position [339, 0]
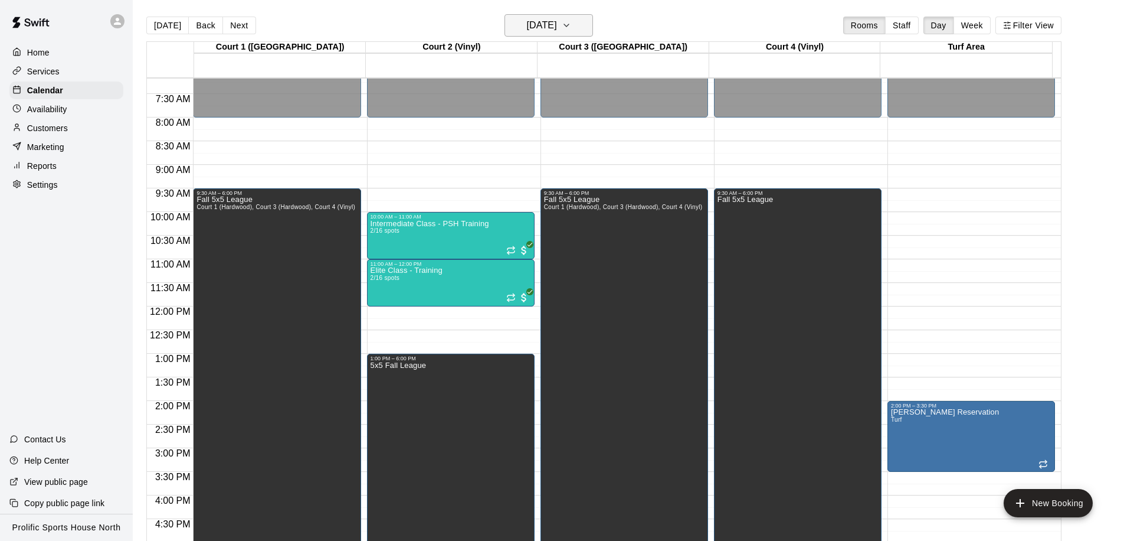
click at [532, 30] on h6 "[DATE]" at bounding box center [542, 25] width 30 height 17
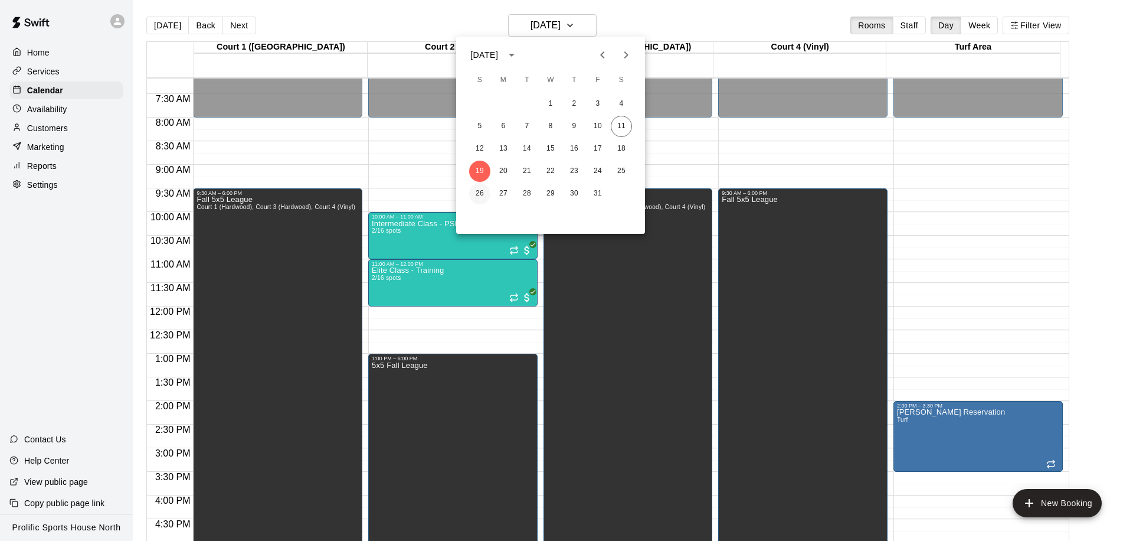
click at [472, 194] on button "26" at bounding box center [479, 193] width 21 height 21
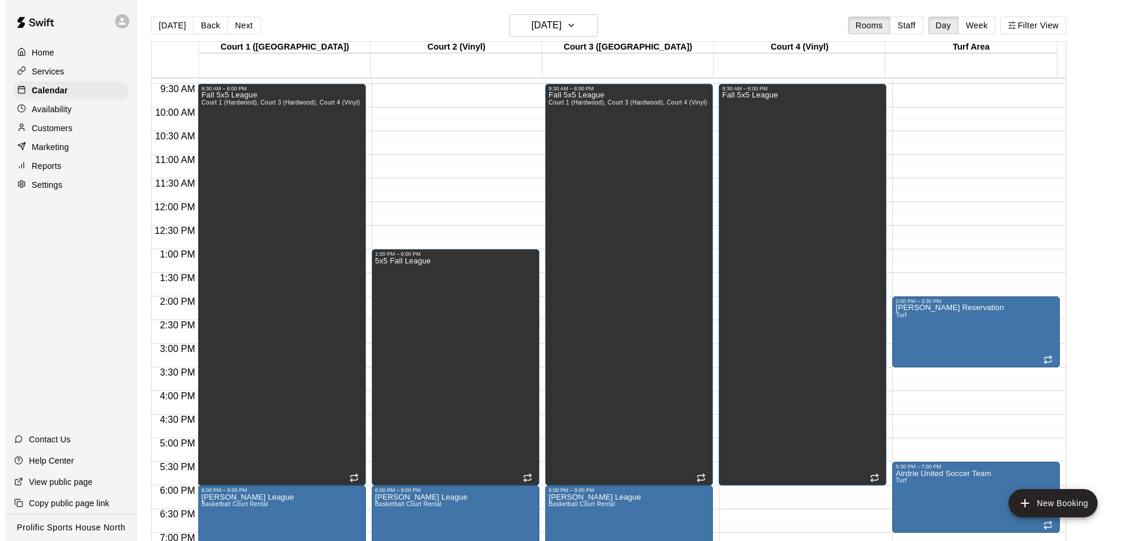
scroll to position [444, 0]
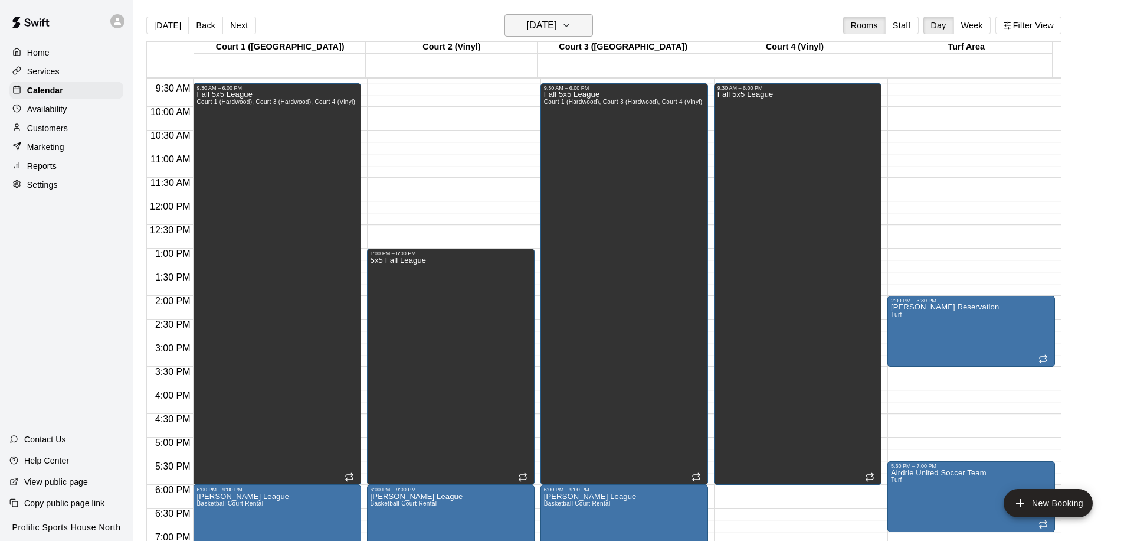
click at [547, 22] on h6 "[DATE]" at bounding box center [542, 25] width 30 height 17
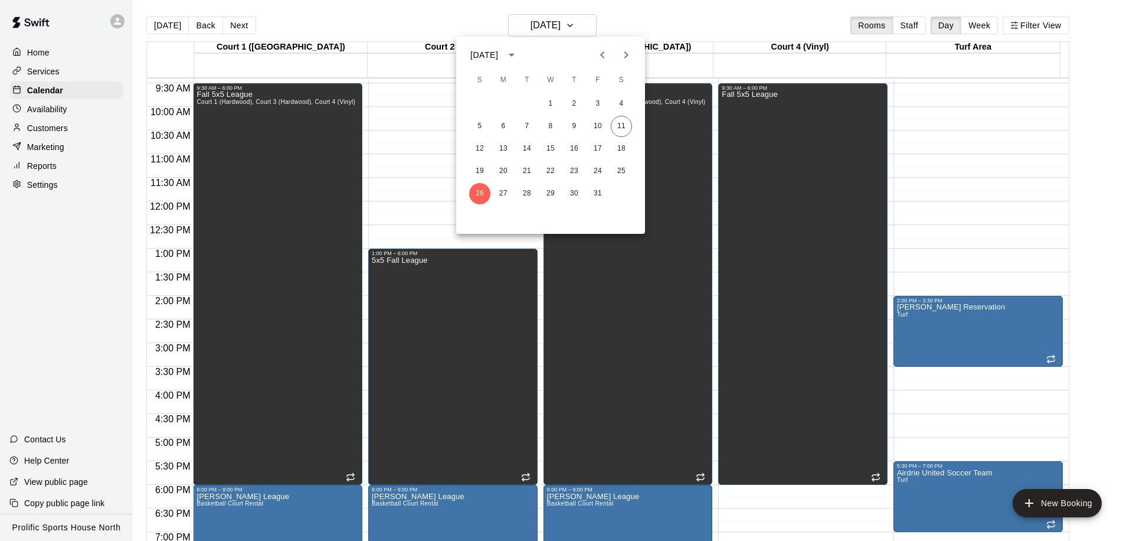
click at [624, 51] on icon "Next month" at bounding box center [626, 55] width 14 height 14
click at [486, 127] on button "2" at bounding box center [479, 126] width 21 height 21
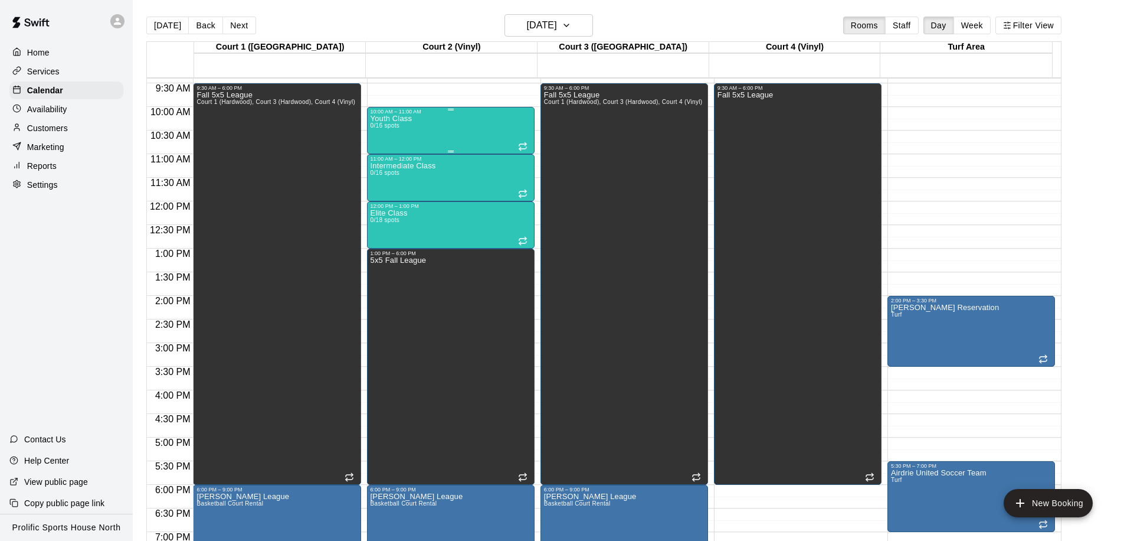
click at [457, 129] on div "Youth Class 0/16 spots" at bounding box center [451, 384] width 161 height 541
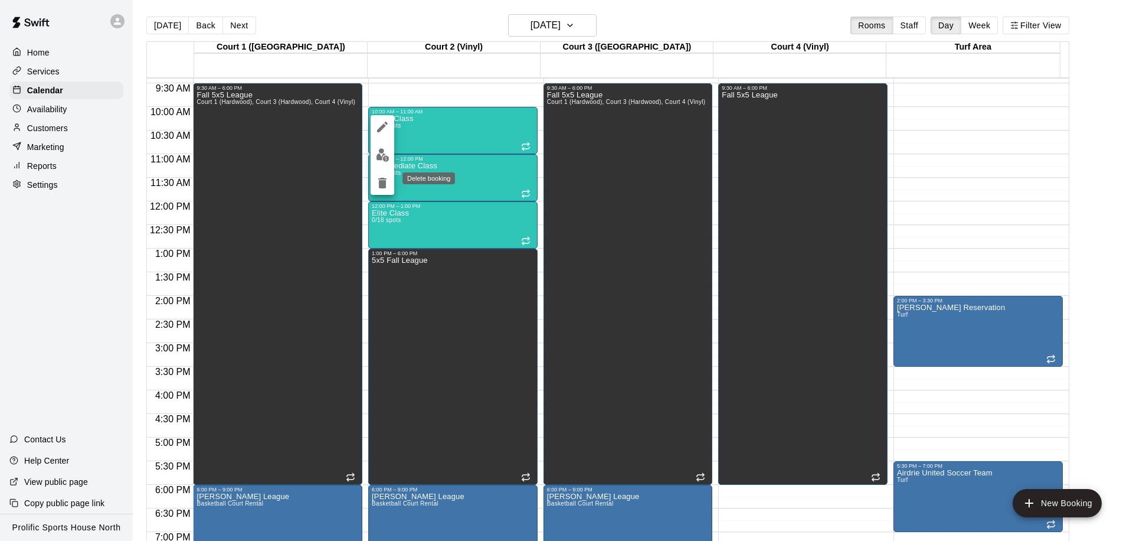
click at [382, 187] on icon "delete" at bounding box center [382, 183] width 8 height 11
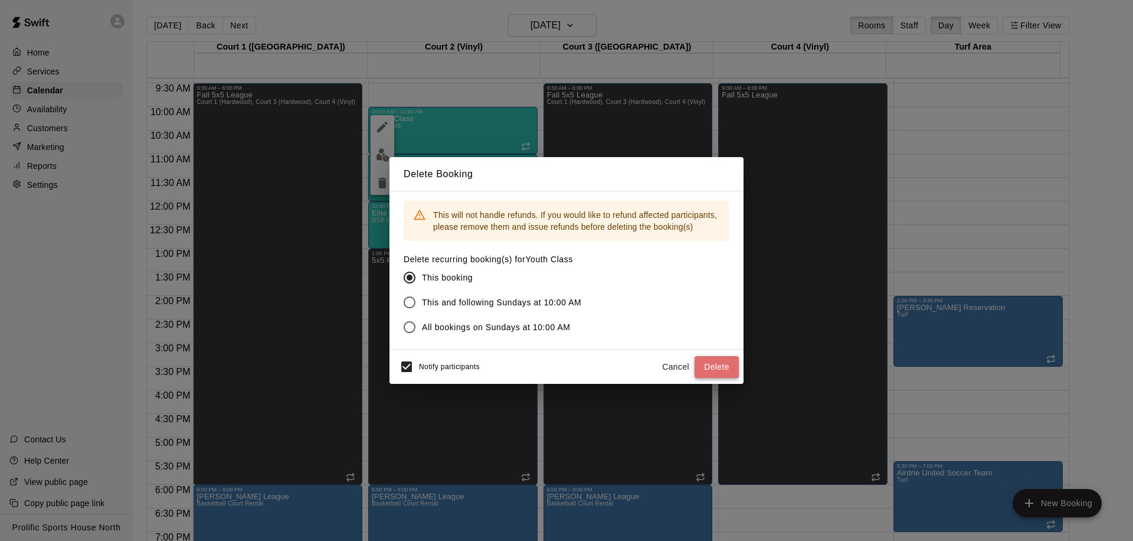
click at [725, 363] on button "Delete" at bounding box center [717, 367] width 44 height 22
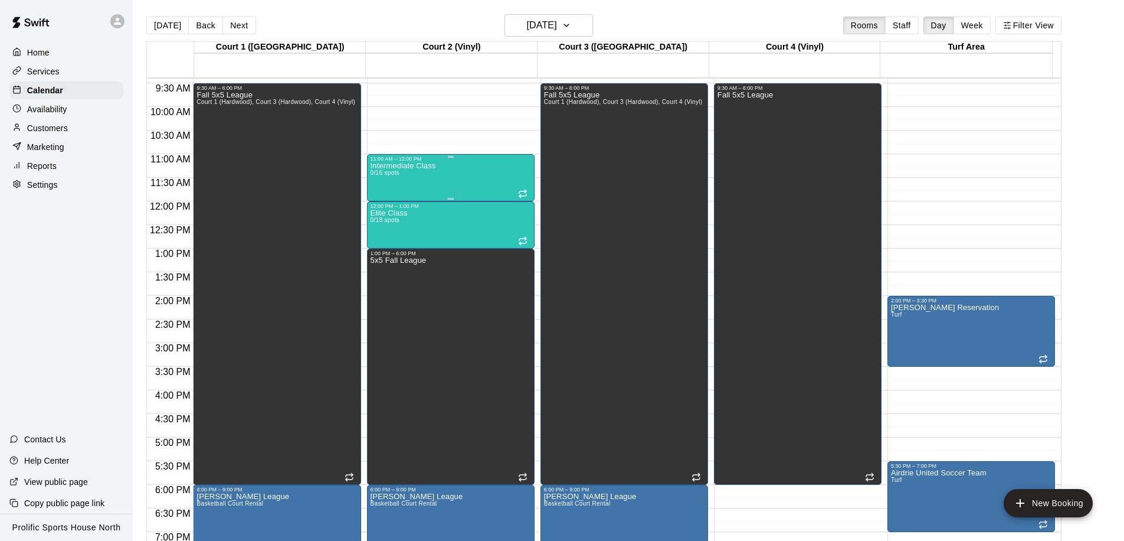
click at [449, 170] on div "Intermediate Class 0/16 spots" at bounding box center [451, 432] width 161 height 541
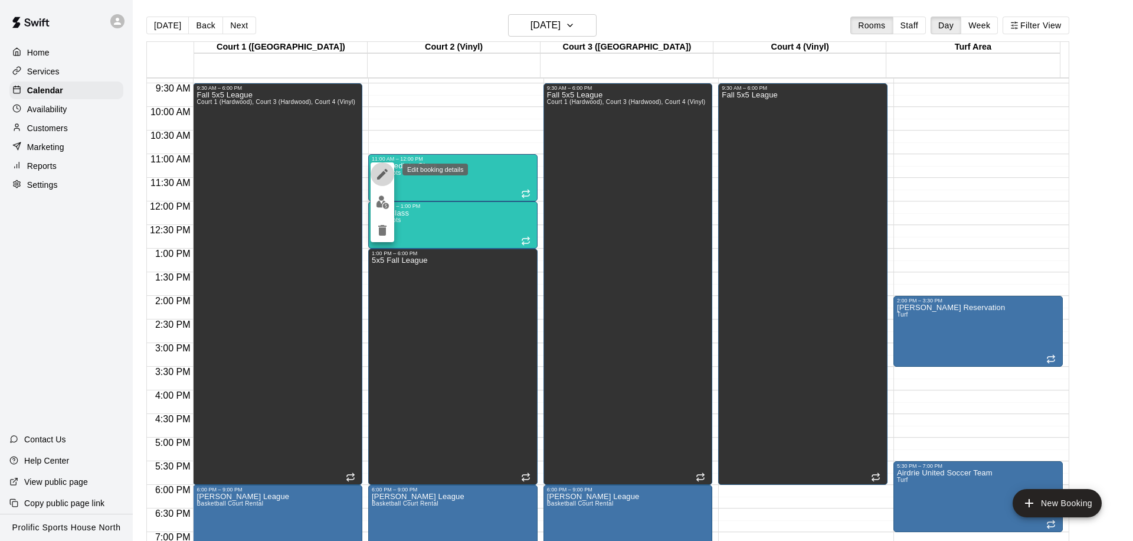
click at [382, 174] on icon "edit" at bounding box center [382, 174] width 11 height 11
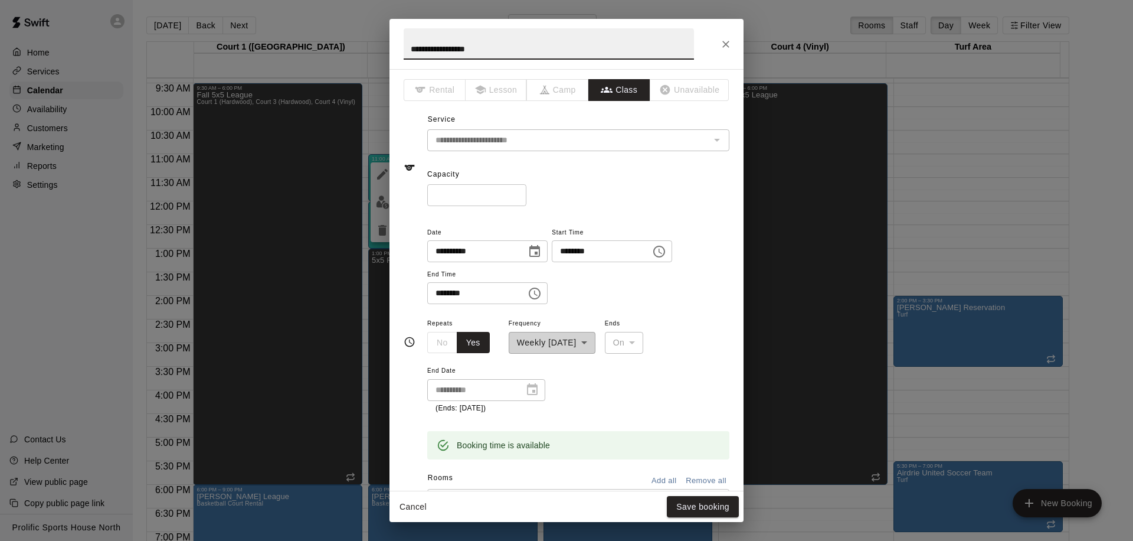
click at [565, 250] on input "********" at bounding box center [597, 251] width 91 height 22
type input "********"
click at [434, 295] on input "********" at bounding box center [472, 293] width 91 height 22
type input "********"
click at [693, 505] on button "Save booking" at bounding box center [703, 507] width 72 height 22
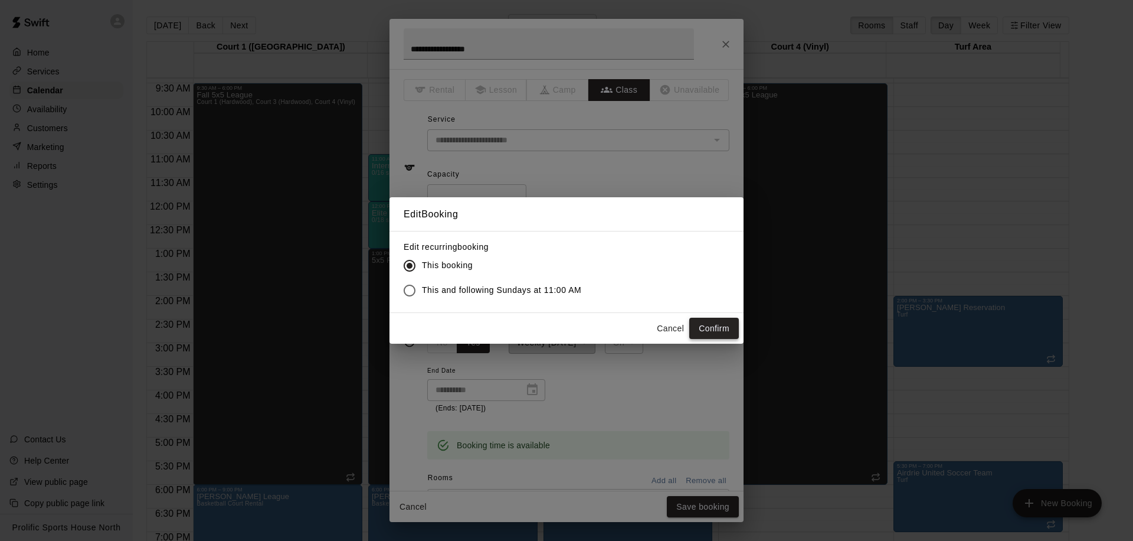
click at [731, 328] on button "Confirm" at bounding box center [714, 329] width 50 height 22
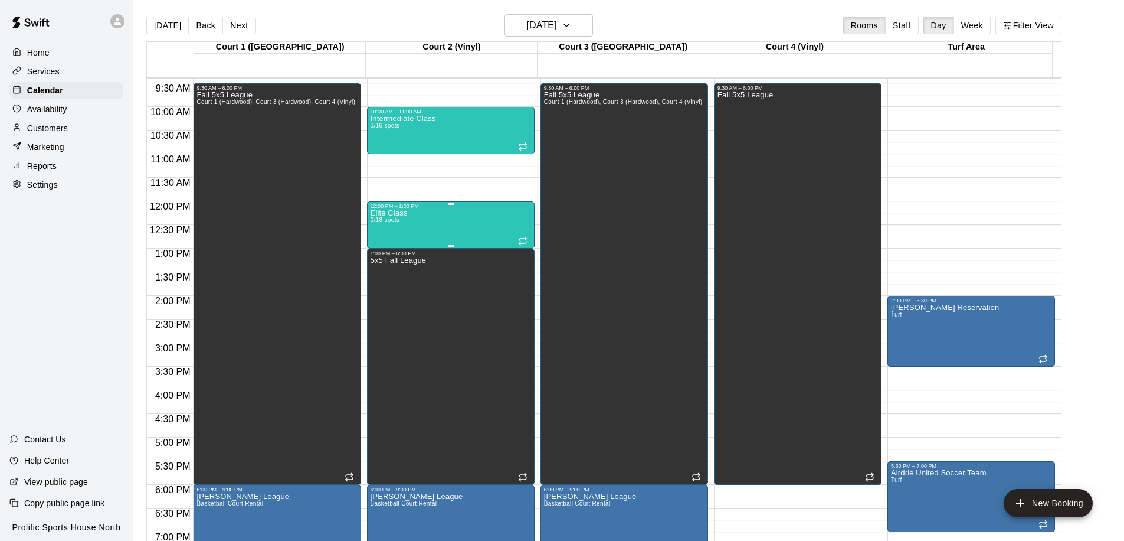
click at [438, 233] on div "Elite Class 0/18 spots" at bounding box center [451, 479] width 161 height 541
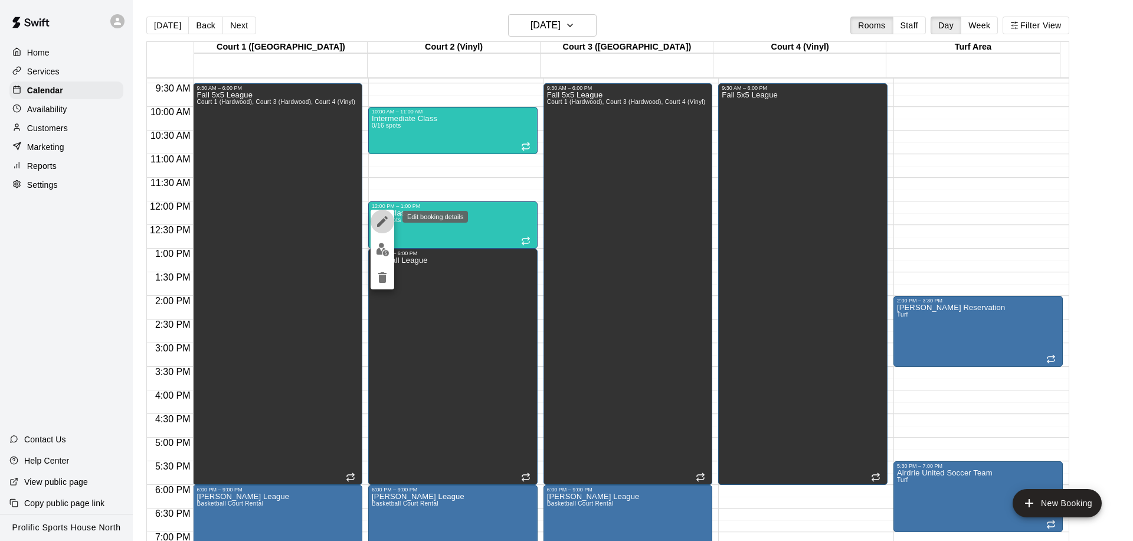
click at [385, 217] on icon "edit" at bounding box center [382, 221] width 11 height 11
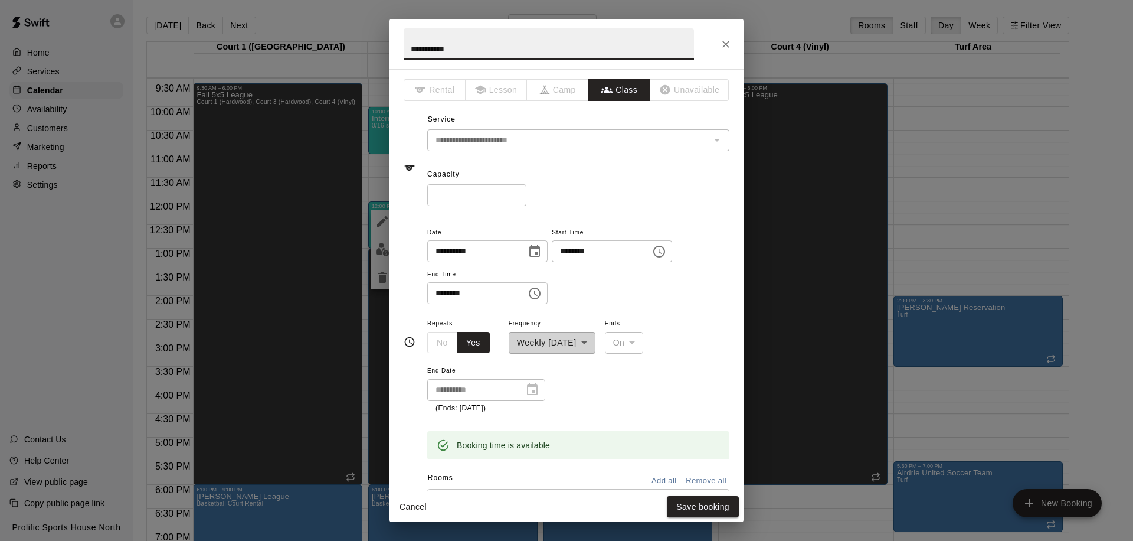
click at [571, 250] on input "********" at bounding box center [597, 251] width 91 height 22
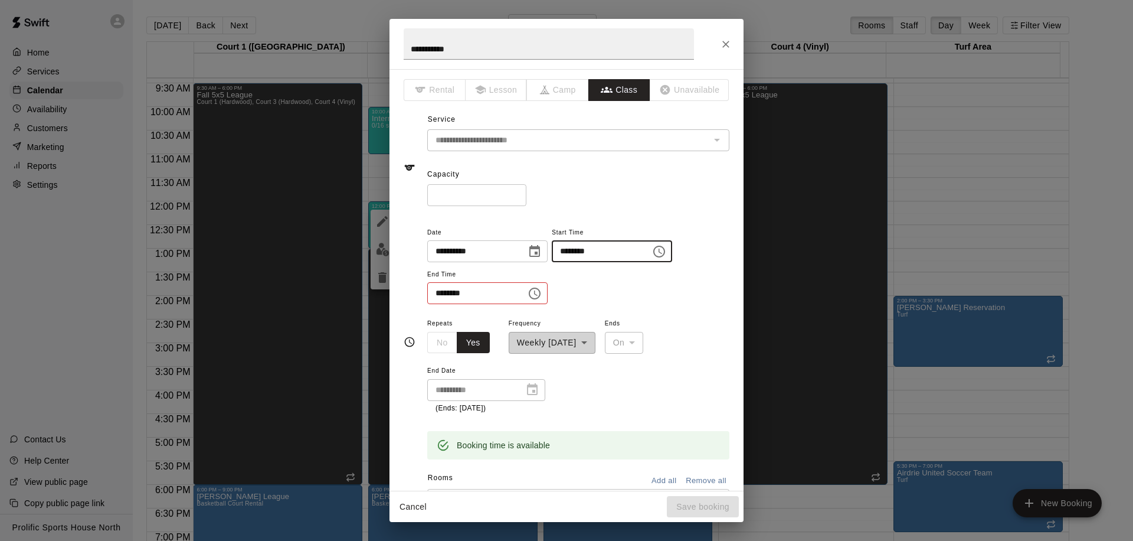
type input "********"
click at [438, 295] on input "********" at bounding box center [472, 293] width 91 height 22
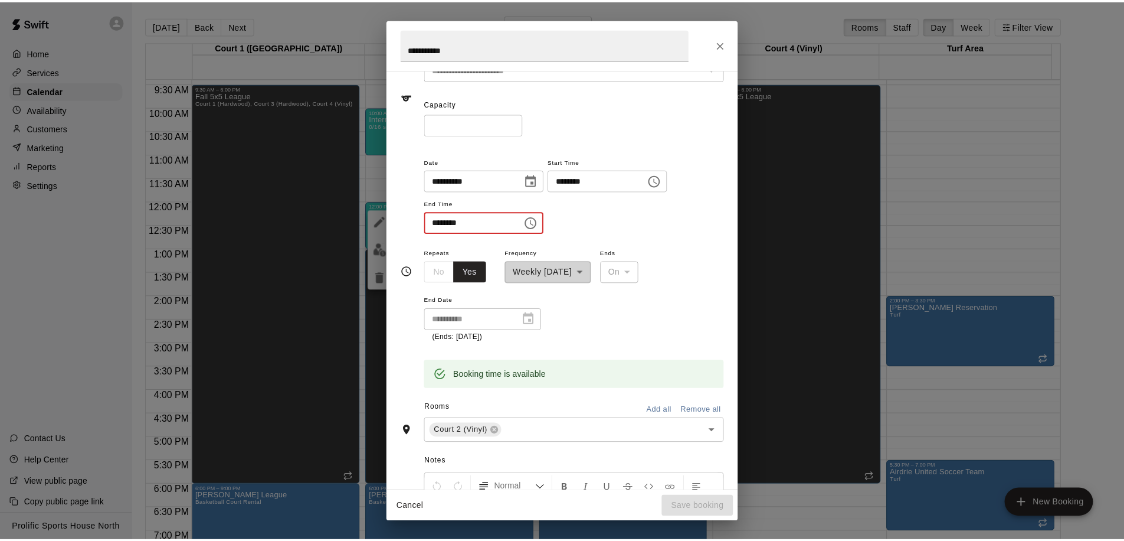
scroll to position [96, 0]
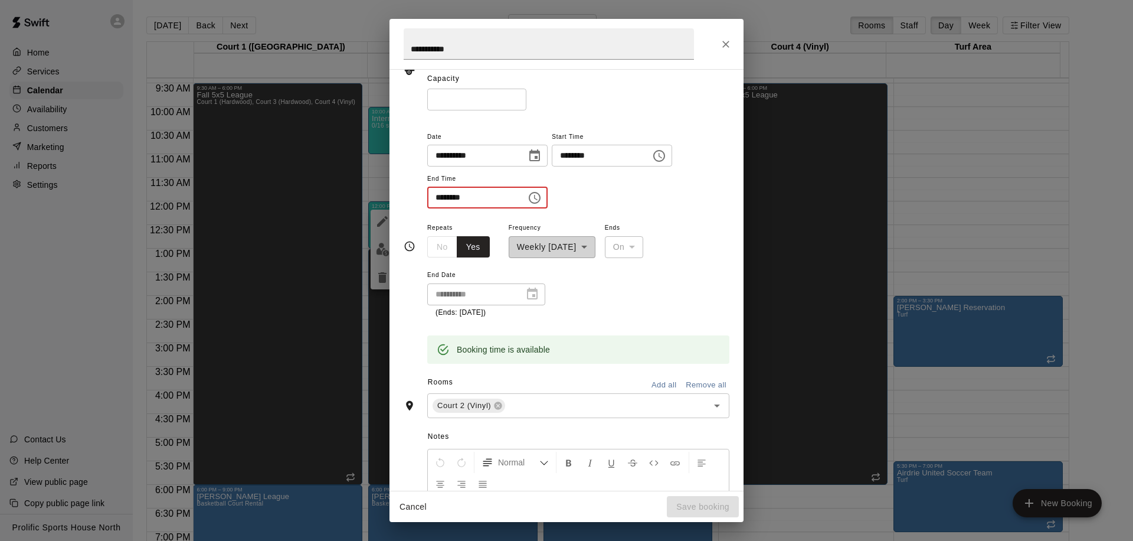
type input "********"
click at [595, 155] on input "********" at bounding box center [597, 156] width 91 height 22
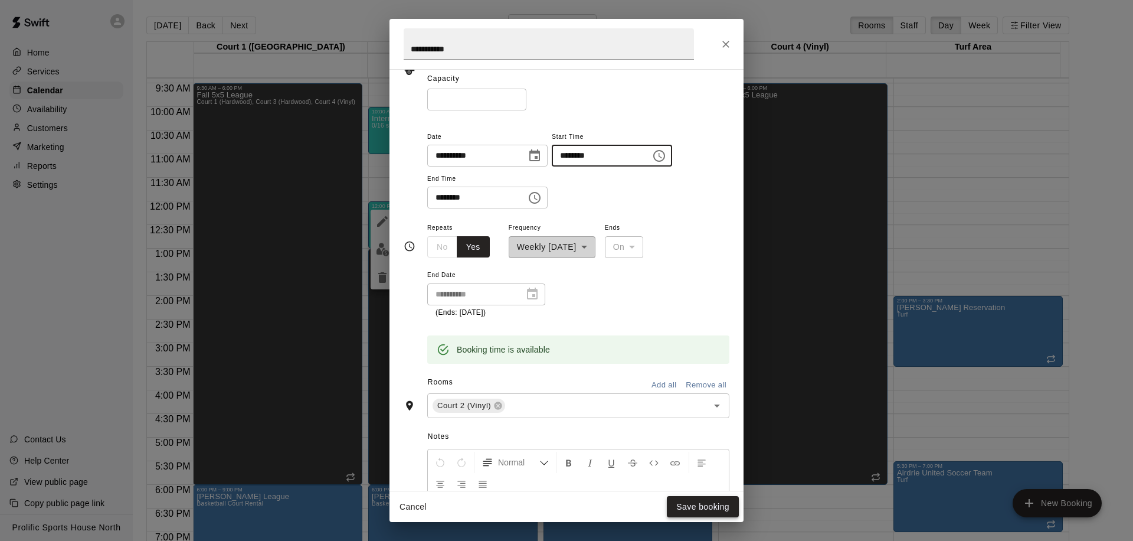
type input "********"
click at [697, 508] on button "Save booking" at bounding box center [703, 507] width 72 height 22
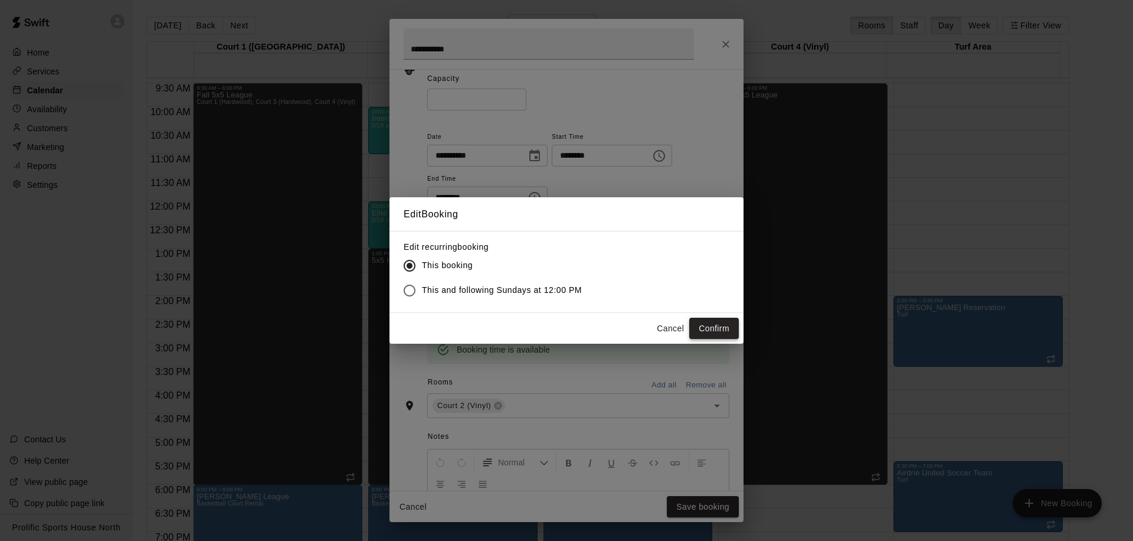
click at [718, 328] on button "Confirm" at bounding box center [714, 329] width 50 height 22
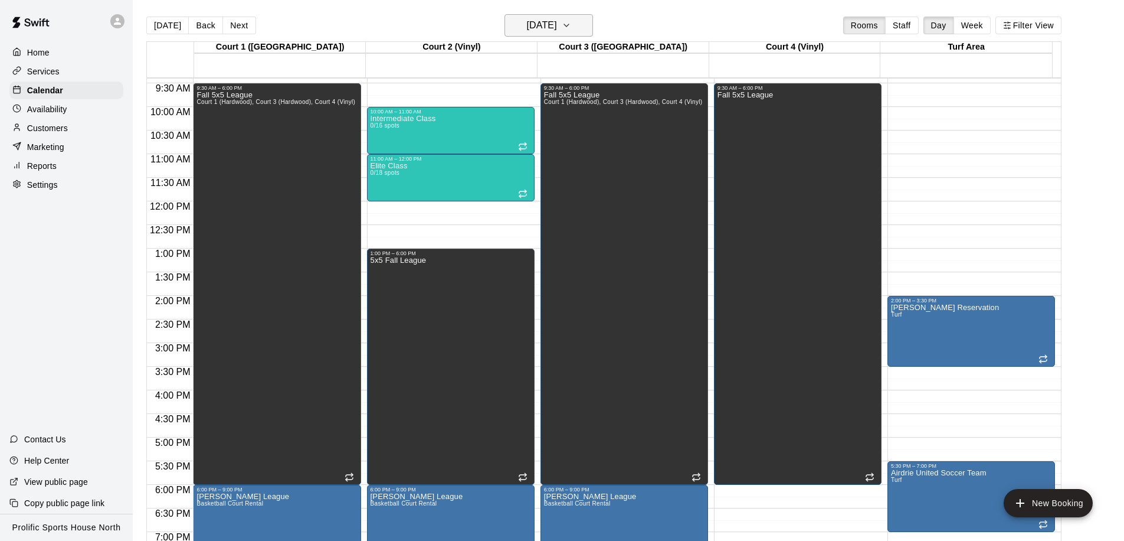
click at [553, 32] on h6 "[DATE]" at bounding box center [542, 25] width 30 height 17
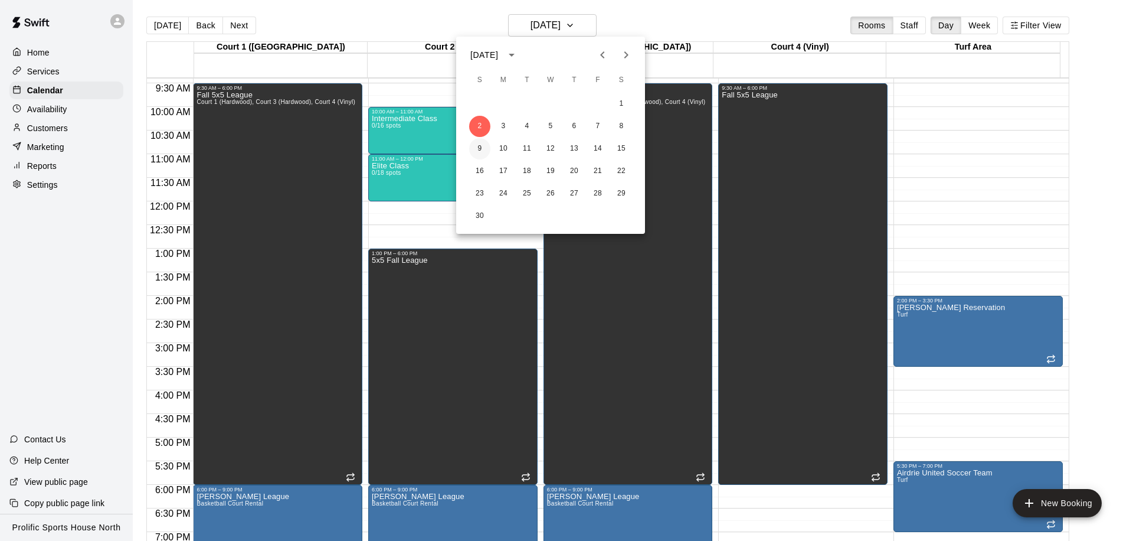
click at [475, 150] on button "9" at bounding box center [479, 148] width 21 height 21
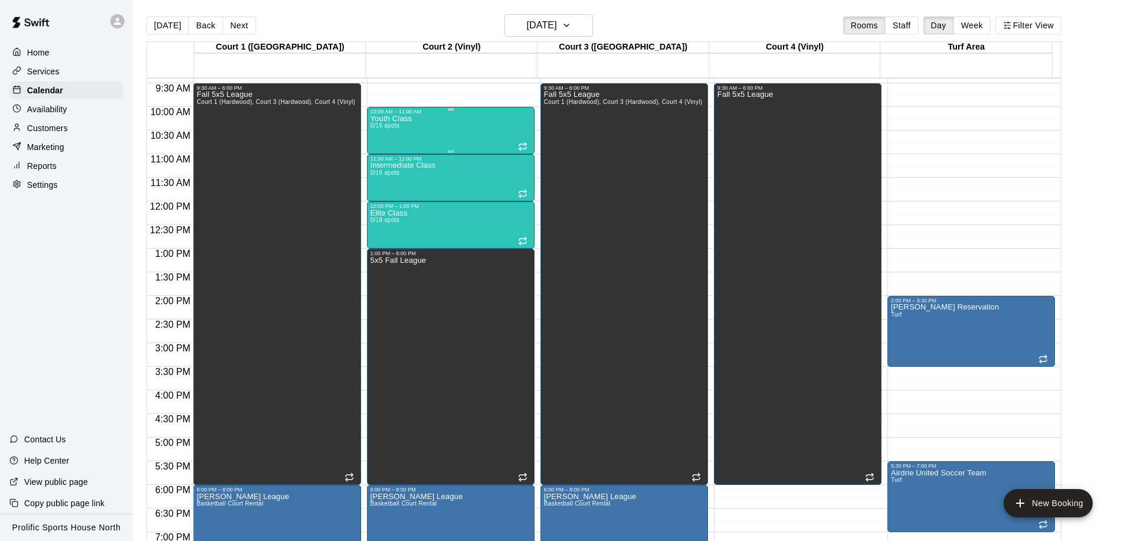
click at [467, 141] on div "Youth Class 0/16 spots" at bounding box center [451, 384] width 161 height 541
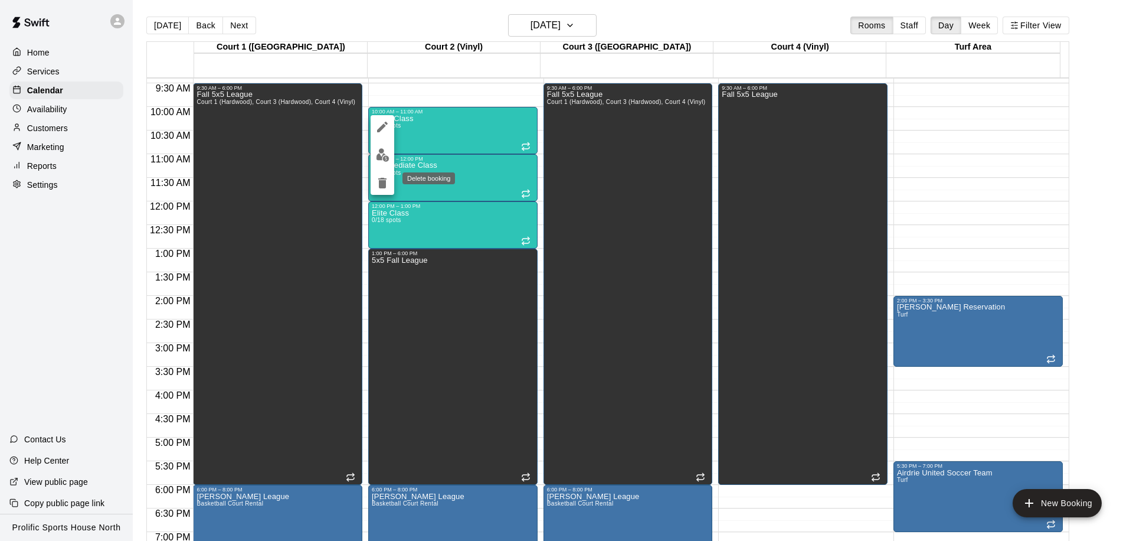
click at [387, 177] on icon "delete" at bounding box center [382, 183] width 14 height 14
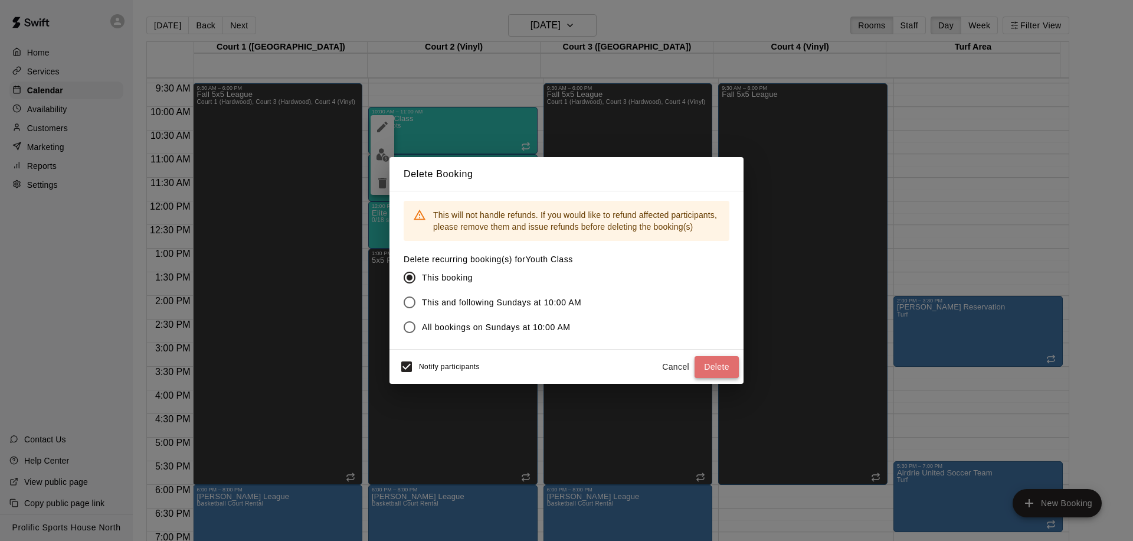
click at [706, 369] on button "Delete" at bounding box center [717, 367] width 44 height 22
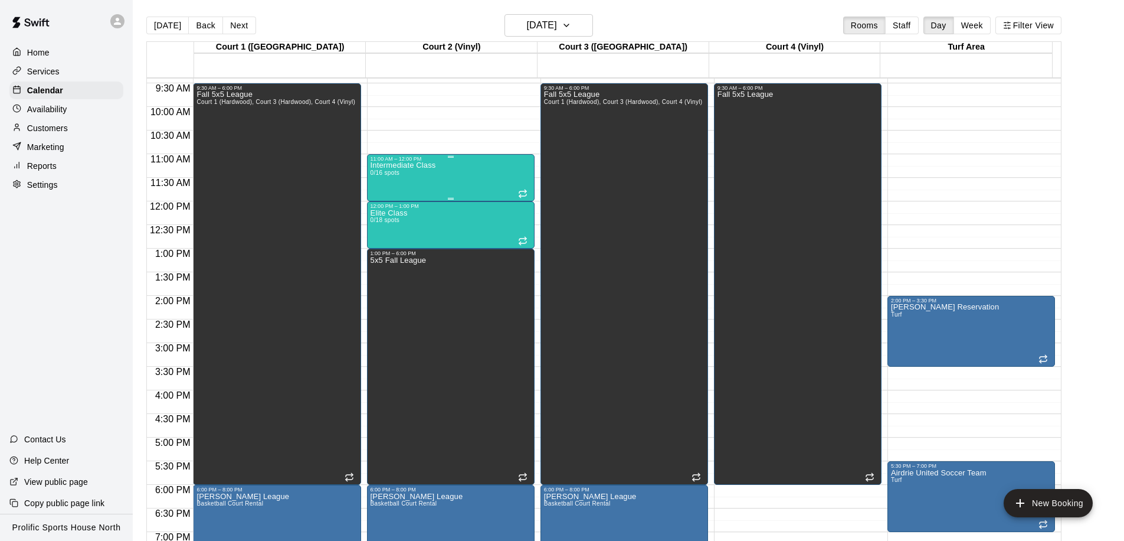
click at [400, 174] on div "Intermediate Class 0/16 spots" at bounding box center [404, 432] width 66 height 541
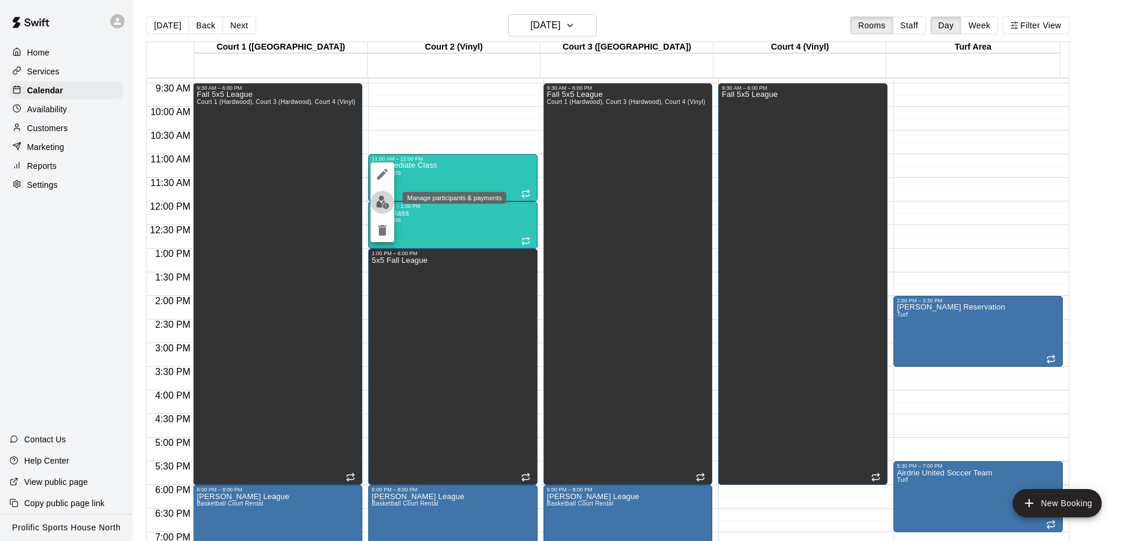
click at [387, 199] on img "edit" at bounding box center [383, 202] width 14 height 14
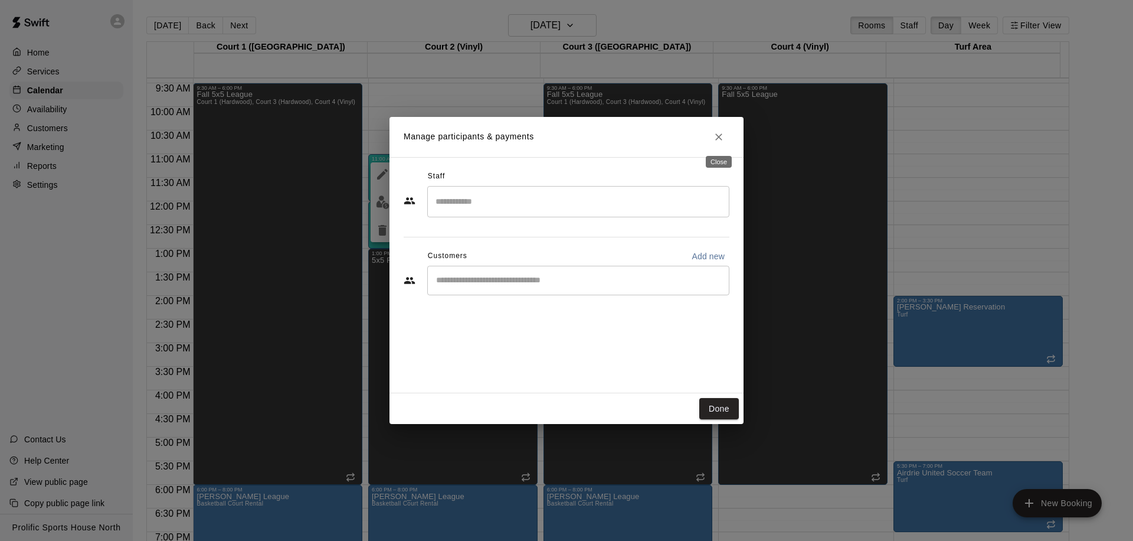
click at [719, 136] on icon "Close" at bounding box center [718, 136] width 7 height 7
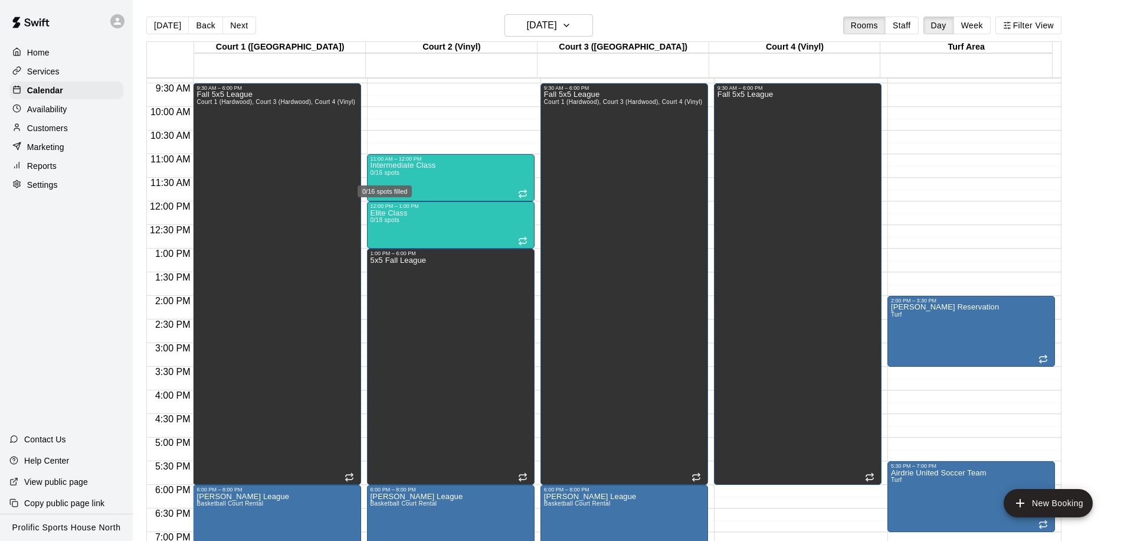
click at [387, 183] on div "0/16 spots filled" at bounding box center [384, 187] width 57 height 21
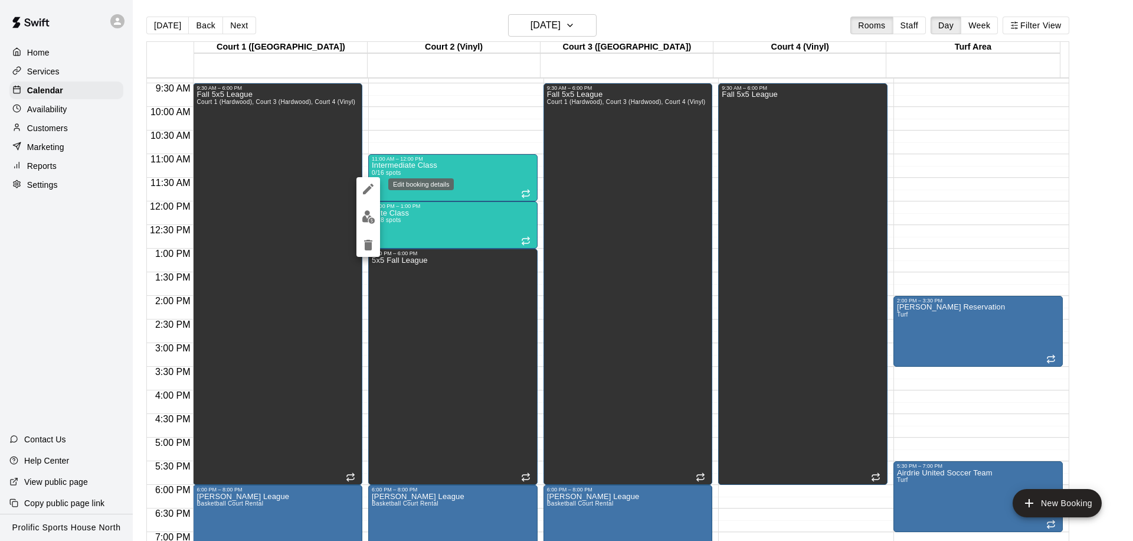
click at [365, 187] on icon "edit" at bounding box center [368, 189] width 14 height 14
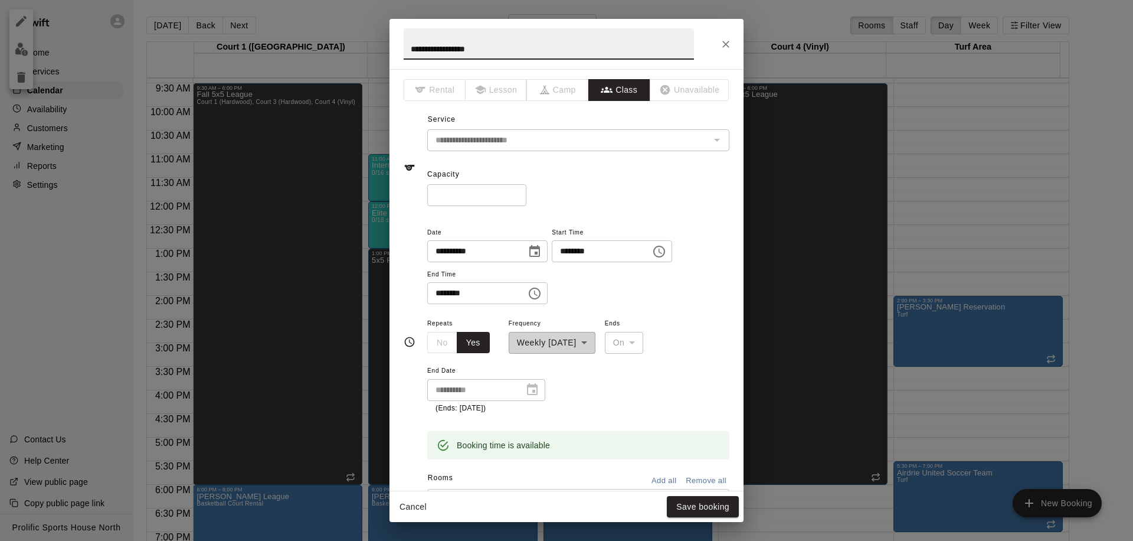
click at [570, 251] on input "********" at bounding box center [597, 251] width 91 height 22
type input "********"
click at [441, 294] on input "********" at bounding box center [472, 293] width 91 height 22
type input "********"
click at [693, 509] on button "Save booking" at bounding box center [703, 507] width 72 height 22
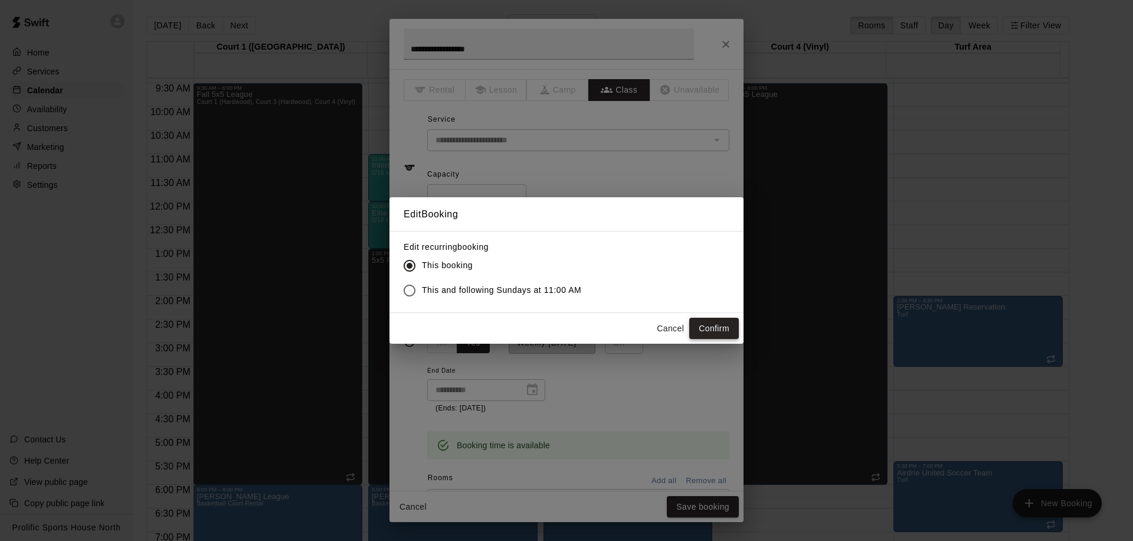
click at [707, 323] on button "Confirm" at bounding box center [714, 329] width 50 height 22
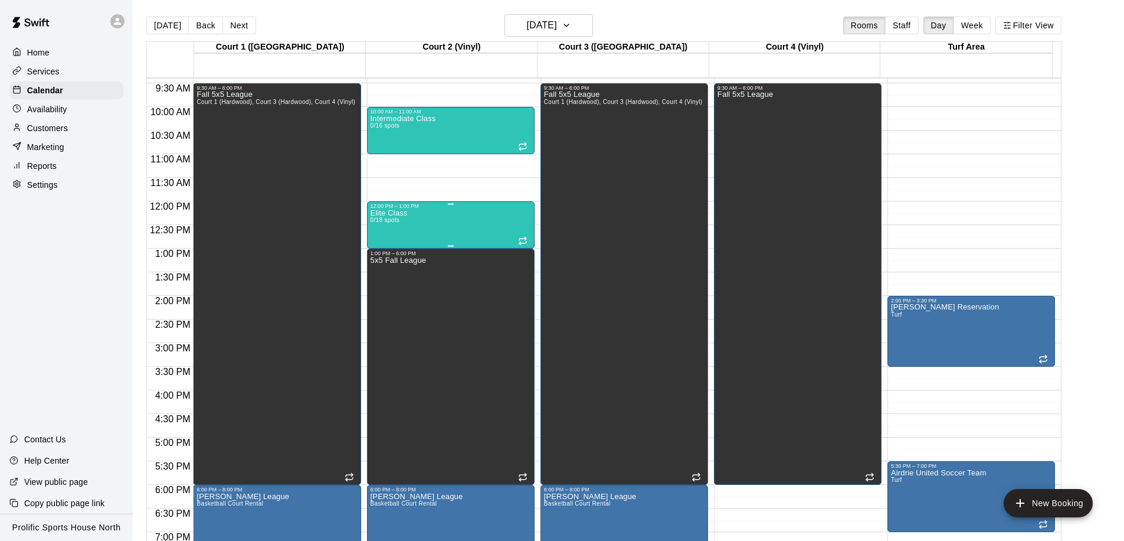
click at [421, 211] on div "Elite Class 0/18 spots" at bounding box center [451, 479] width 161 height 541
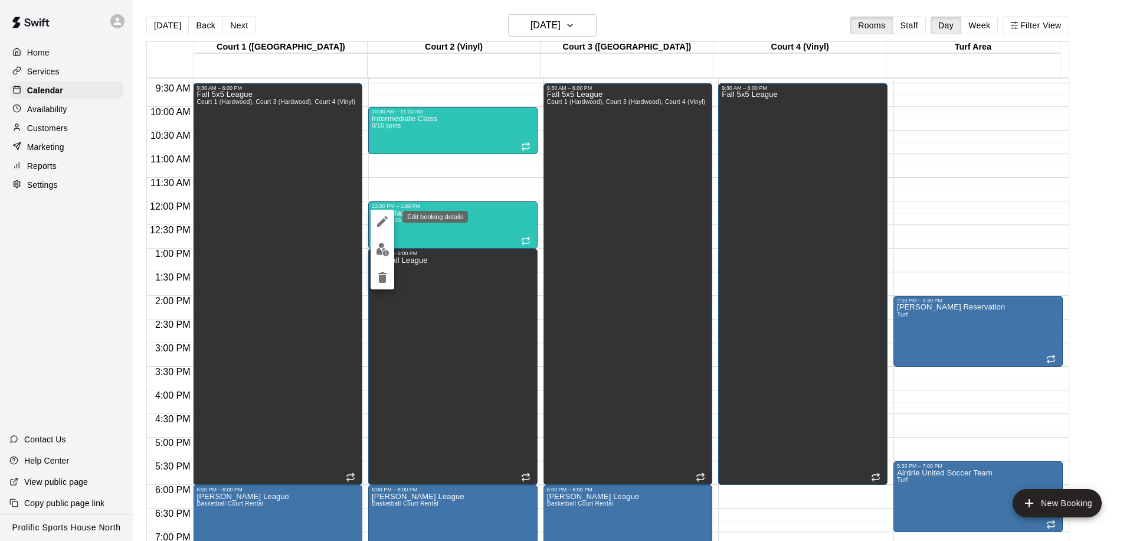
click at [386, 224] on icon "edit" at bounding box center [382, 221] width 14 height 14
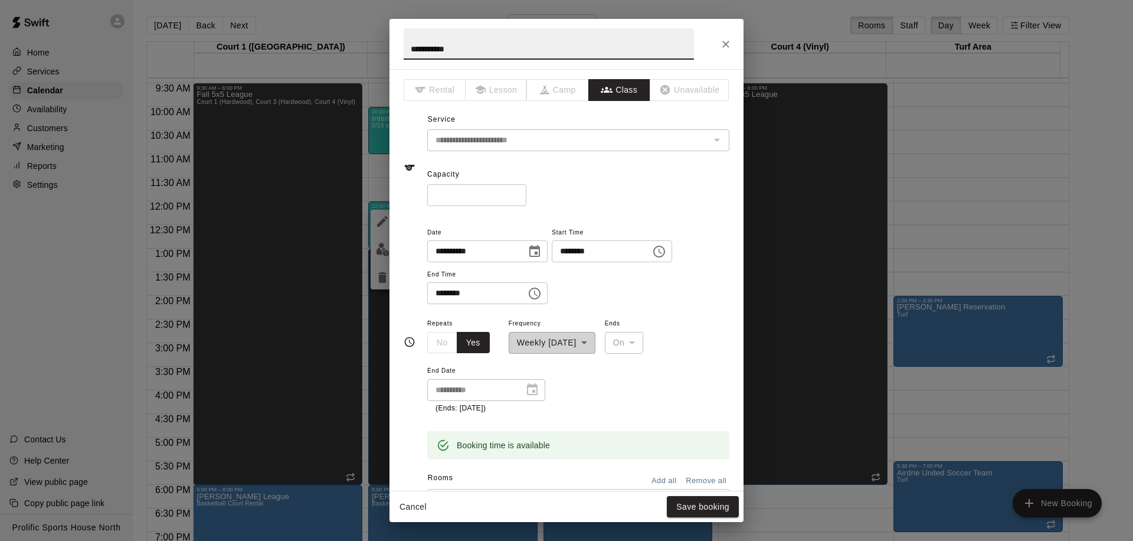
click at [567, 251] on input "********" at bounding box center [597, 251] width 91 height 22
type input "********"
click at [434, 293] on input "********" at bounding box center [472, 293] width 91 height 22
type input "********"
click at [699, 497] on button "Save booking" at bounding box center [703, 507] width 72 height 22
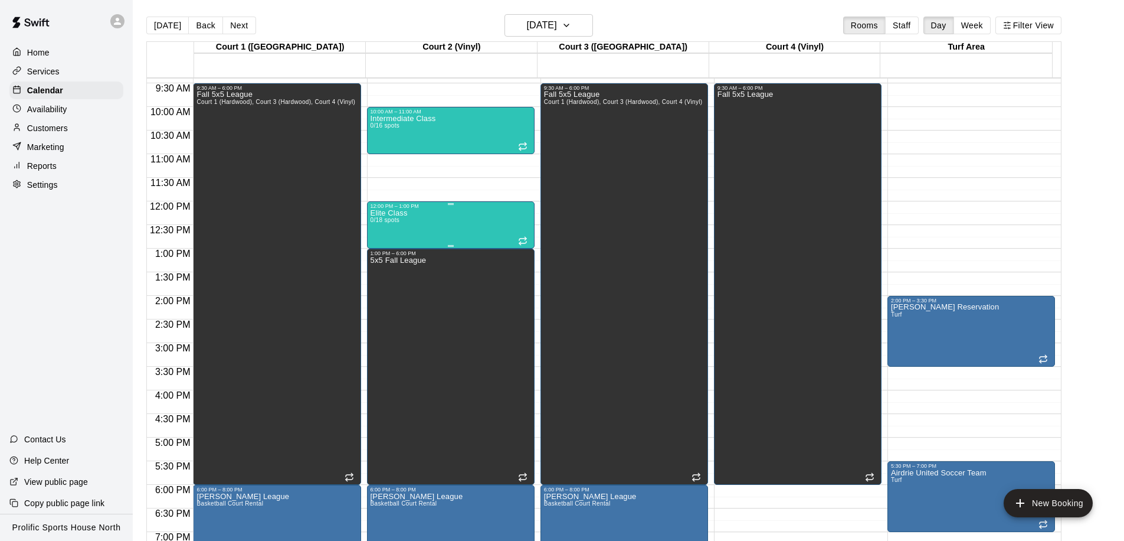
click at [427, 211] on div "Elite Class 0/18 spots" at bounding box center [451, 479] width 161 height 541
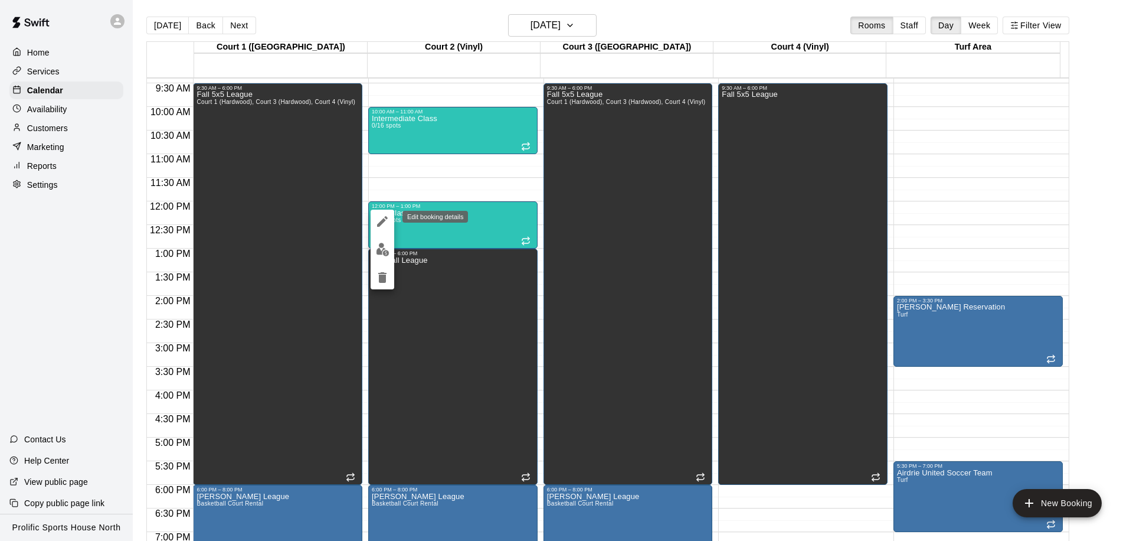
click at [384, 217] on icon "edit" at bounding box center [382, 221] width 14 height 14
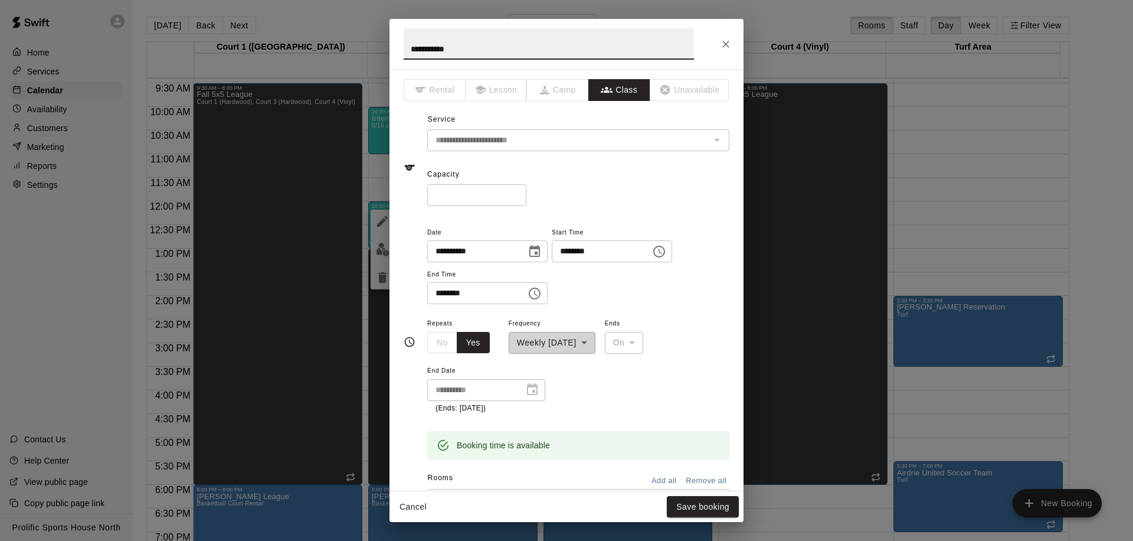
click at [565, 243] on input "********" at bounding box center [597, 251] width 91 height 22
type input "********"
click at [441, 294] on input "********" at bounding box center [472, 293] width 91 height 22
type input "********"
click at [685, 502] on button "Save booking" at bounding box center [703, 507] width 72 height 22
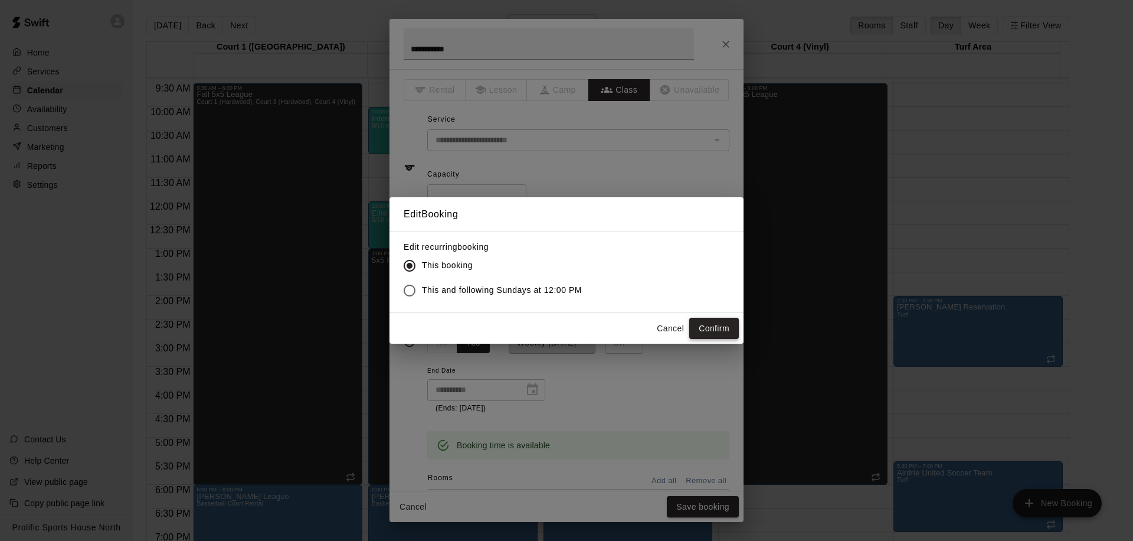
click at [695, 337] on button "Confirm" at bounding box center [714, 329] width 50 height 22
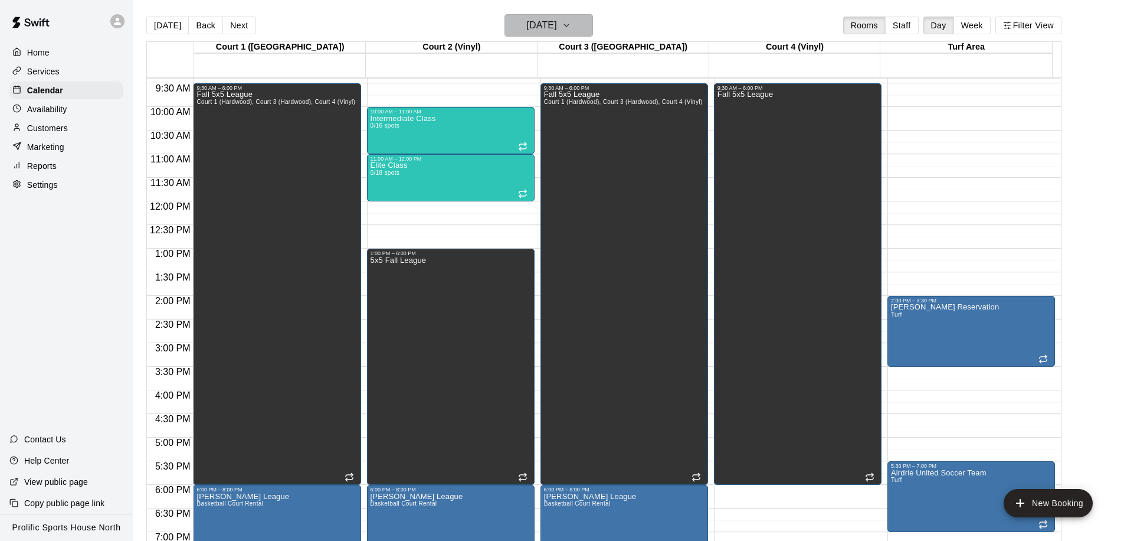
click at [536, 30] on h6 "[DATE]" at bounding box center [542, 25] width 30 height 17
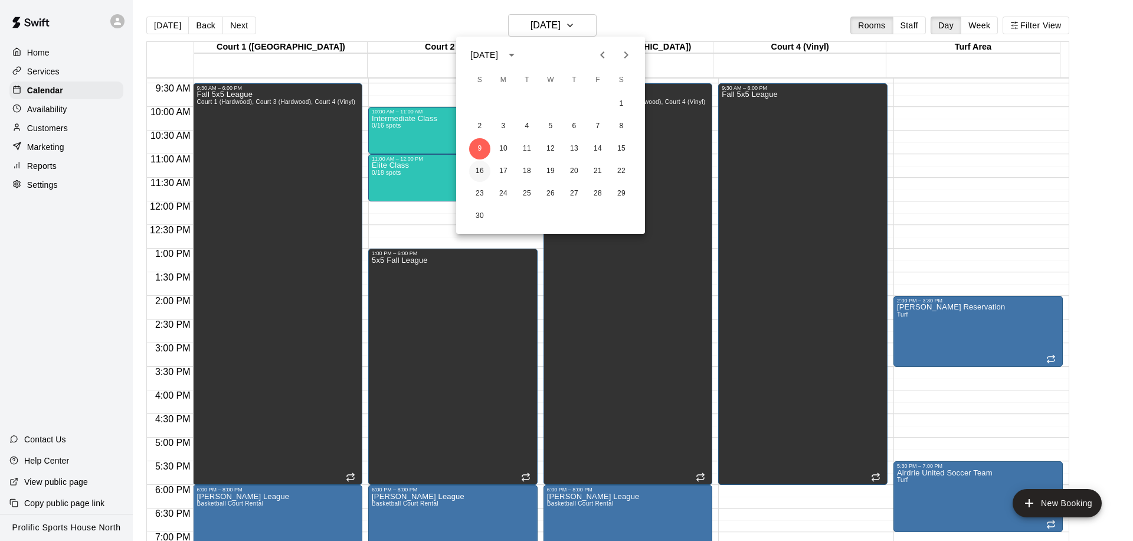
click at [483, 169] on button "16" at bounding box center [479, 171] width 21 height 21
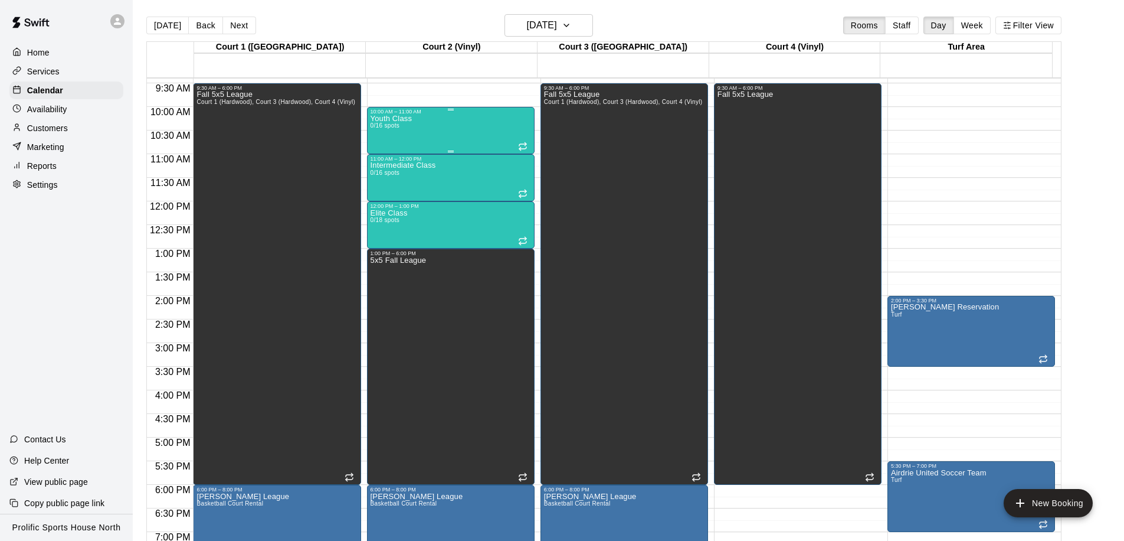
click at [431, 140] on div "Youth Class 0/16 spots" at bounding box center [451, 384] width 161 height 541
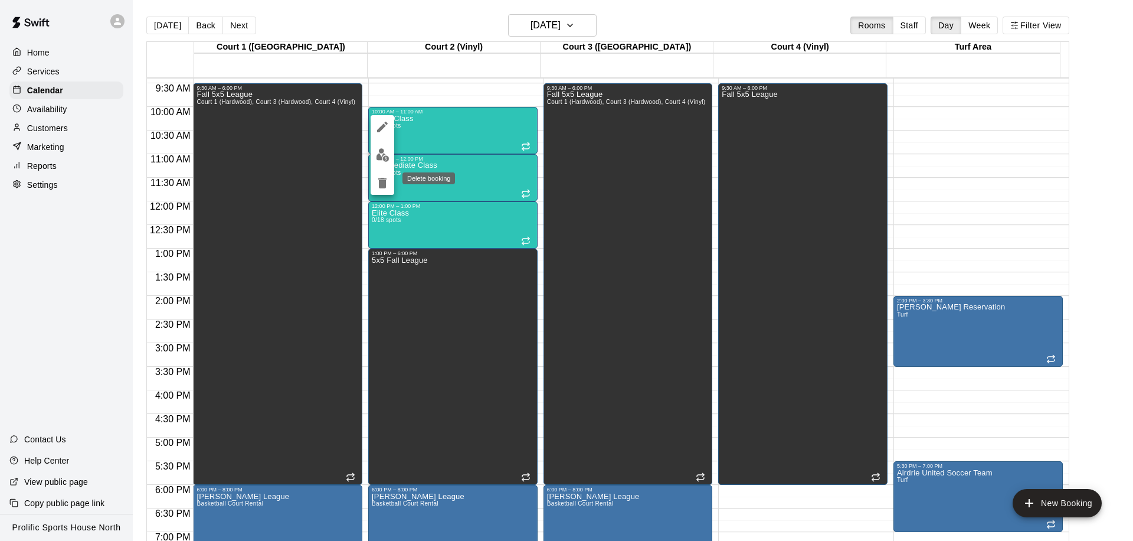
click at [380, 185] on icon "delete" at bounding box center [382, 183] width 8 height 11
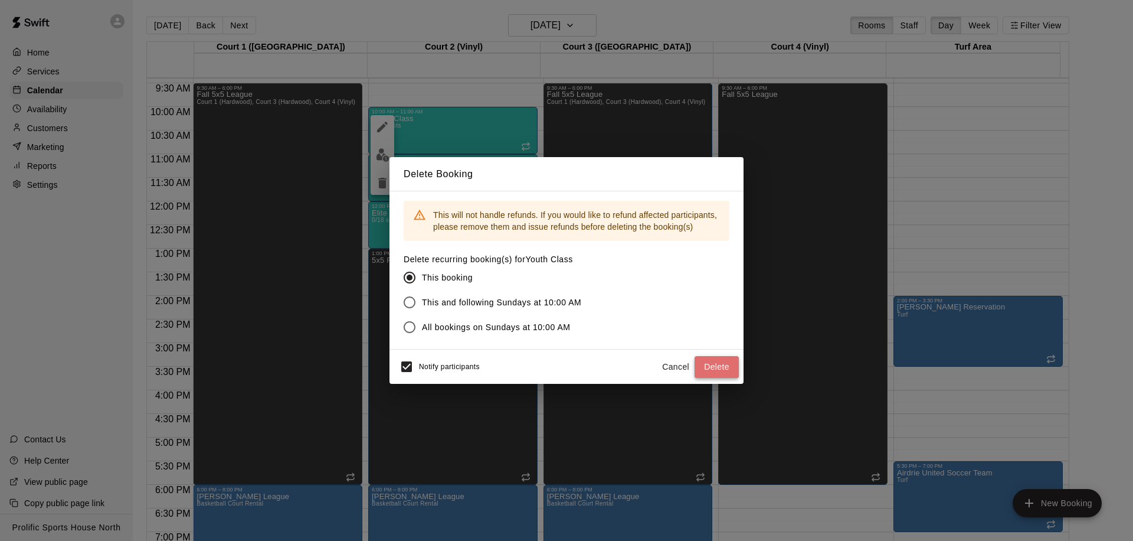
click at [708, 372] on button "Delete" at bounding box center [717, 367] width 44 height 22
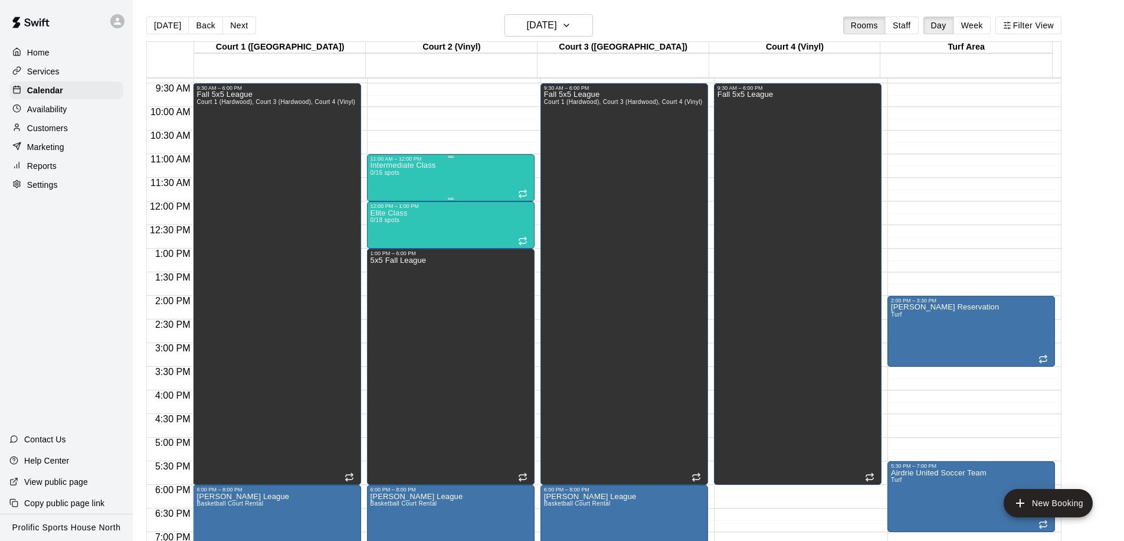
click at [423, 171] on div "Intermediate Class 0/16 spots" at bounding box center [404, 432] width 66 height 541
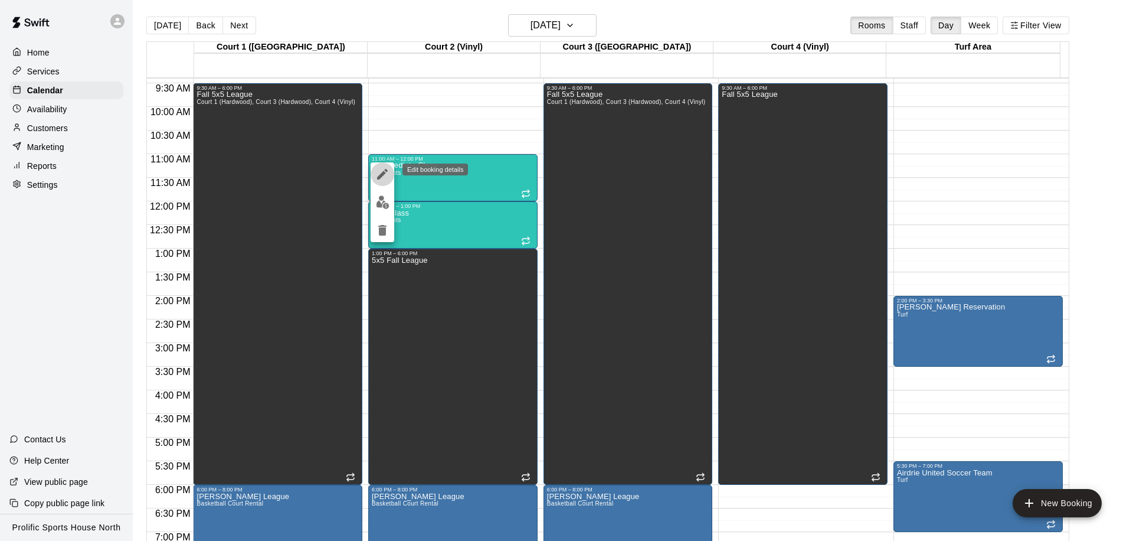
click at [388, 175] on icon "edit" at bounding box center [382, 174] width 14 height 14
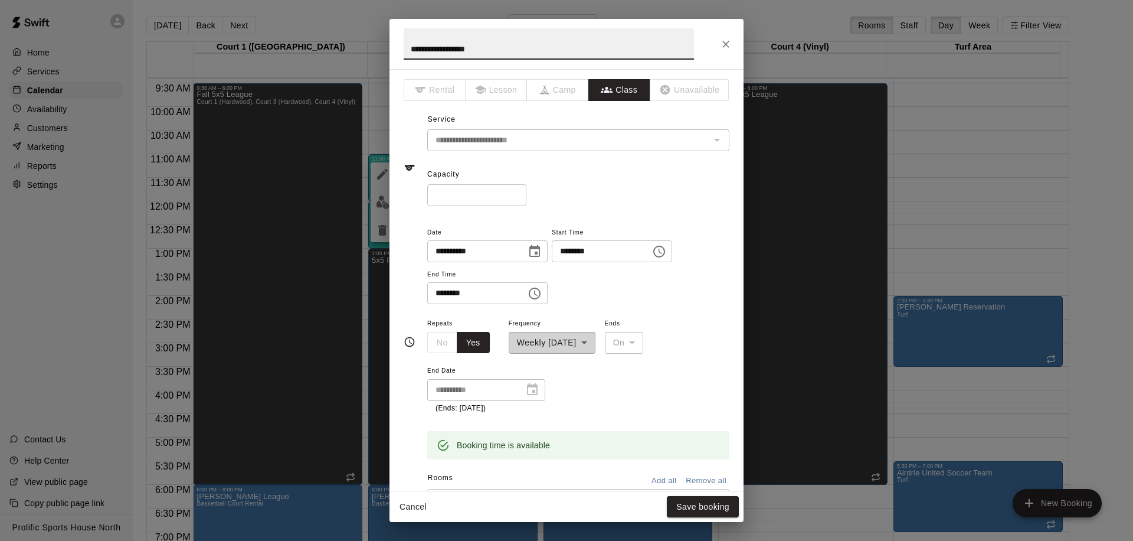
click at [570, 247] on input "********" at bounding box center [597, 251] width 91 height 22
type input "********"
click at [437, 296] on input "********" at bounding box center [472, 293] width 91 height 22
type input "********"
click at [685, 509] on button "Save booking" at bounding box center [703, 507] width 72 height 22
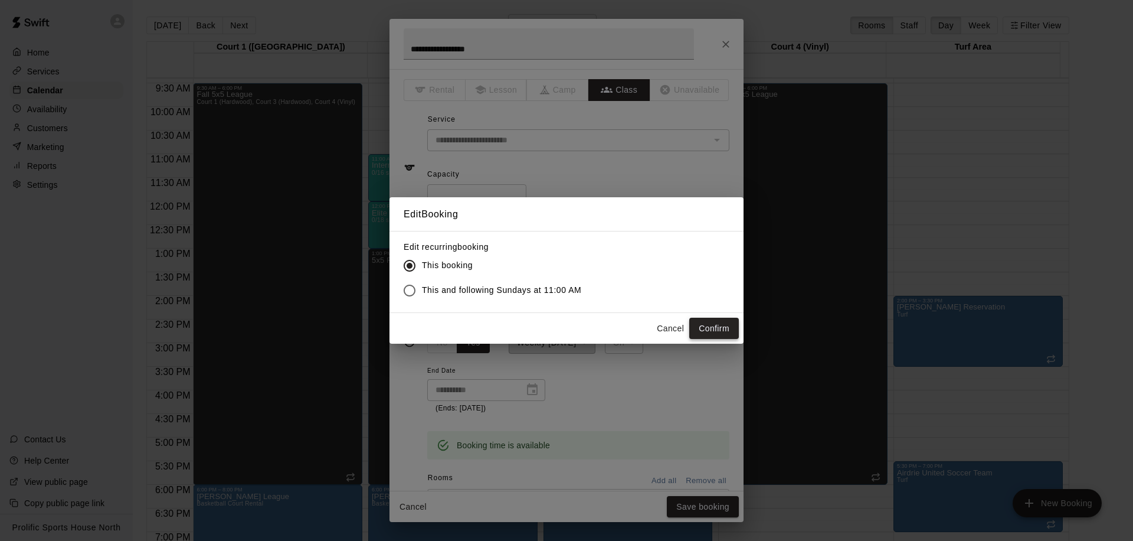
click at [725, 333] on button "Confirm" at bounding box center [714, 329] width 50 height 22
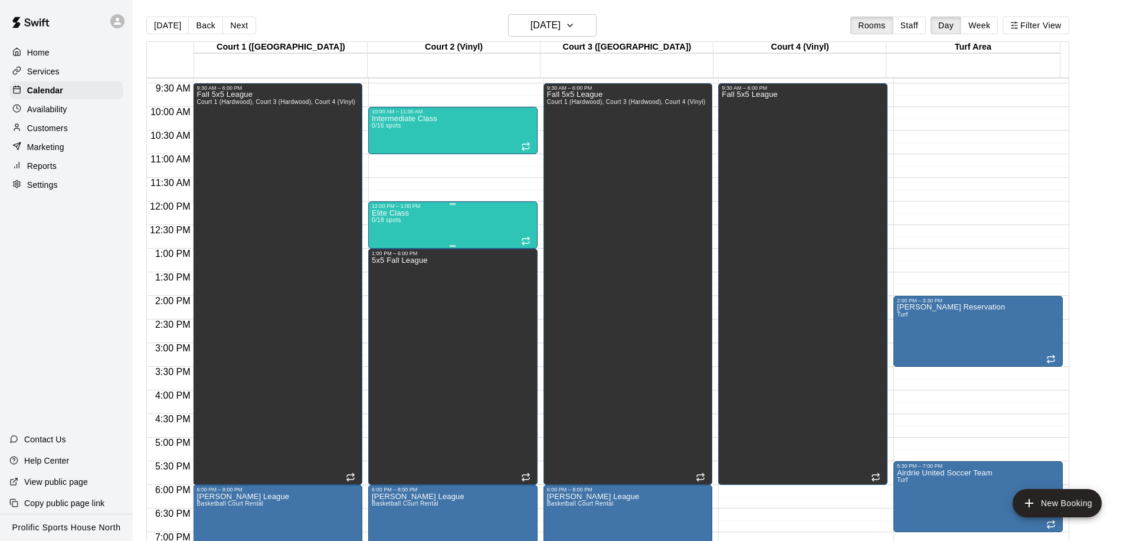
click at [408, 229] on div "Elite Class 0/18 spots" at bounding box center [453, 479] width 162 height 541
click at [380, 220] on icon "edit" at bounding box center [382, 221] width 14 height 14
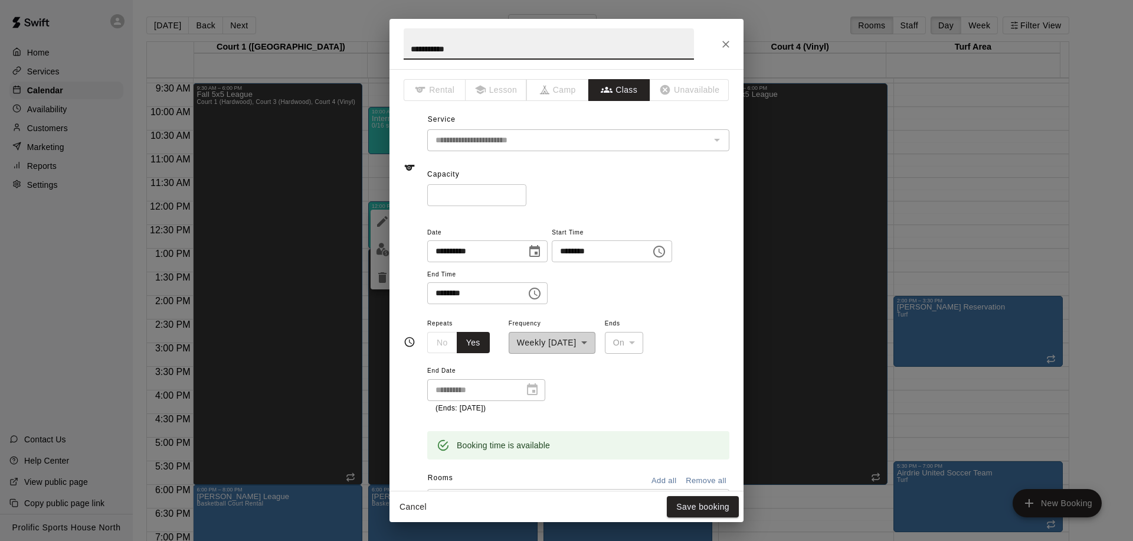
click at [570, 253] on input "********" at bounding box center [597, 251] width 91 height 22
type input "********"
click at [434, 296] on input "********" at bounding box center [472, 293] width 91 height 22
type input "********"
click at [710, 505] on button "Save booking" at bounding box center [703, 507] width 72 height 22
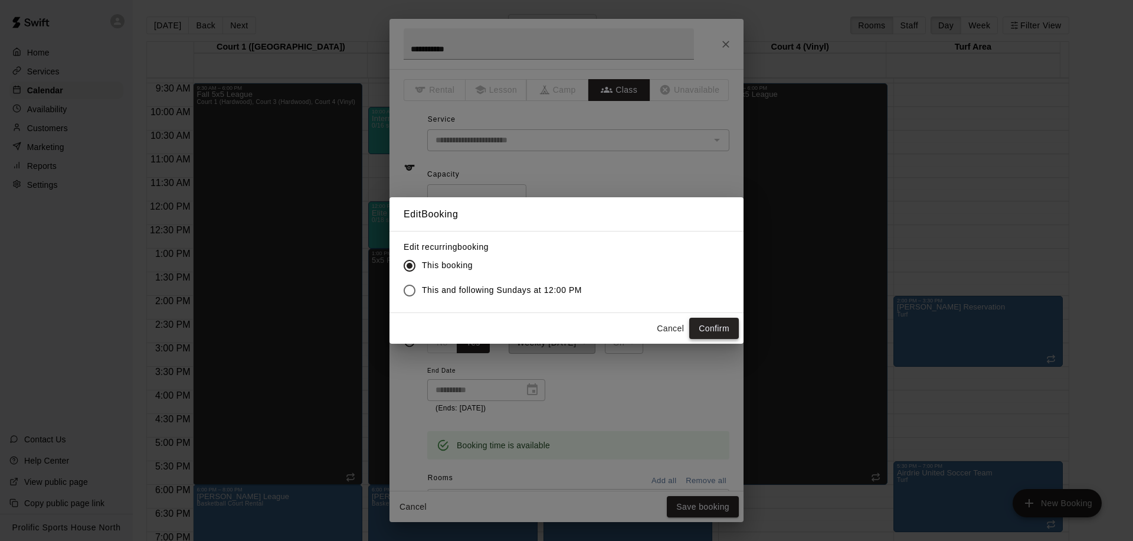
click at [708, 322] on button "Confirm" at bounding box center [714, 329] width 50 height 22
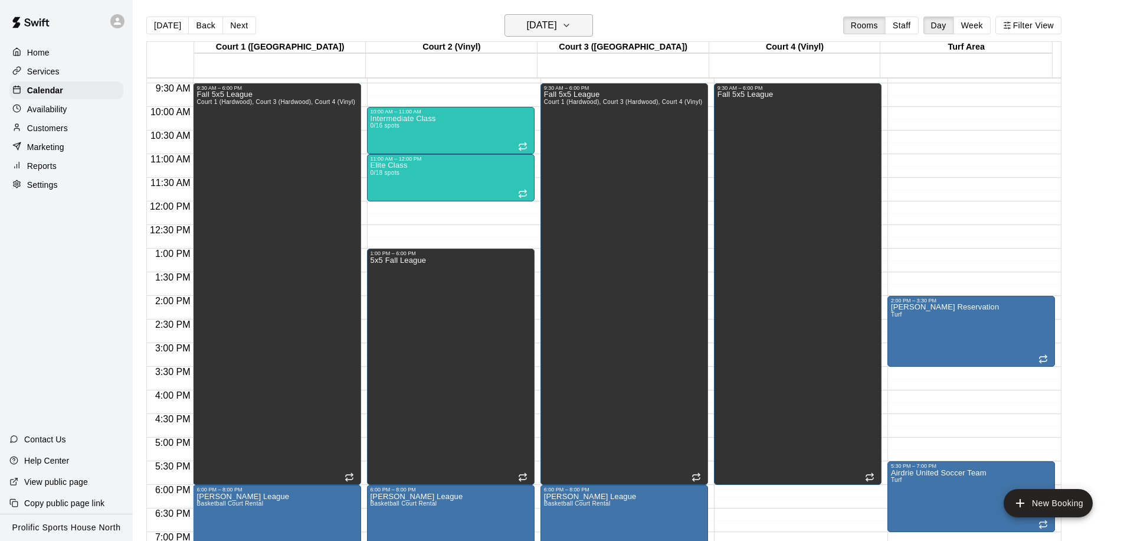
click at [557, 32] on h6 "[DATE]" at bounding box center [542, 25] width 30 height 17
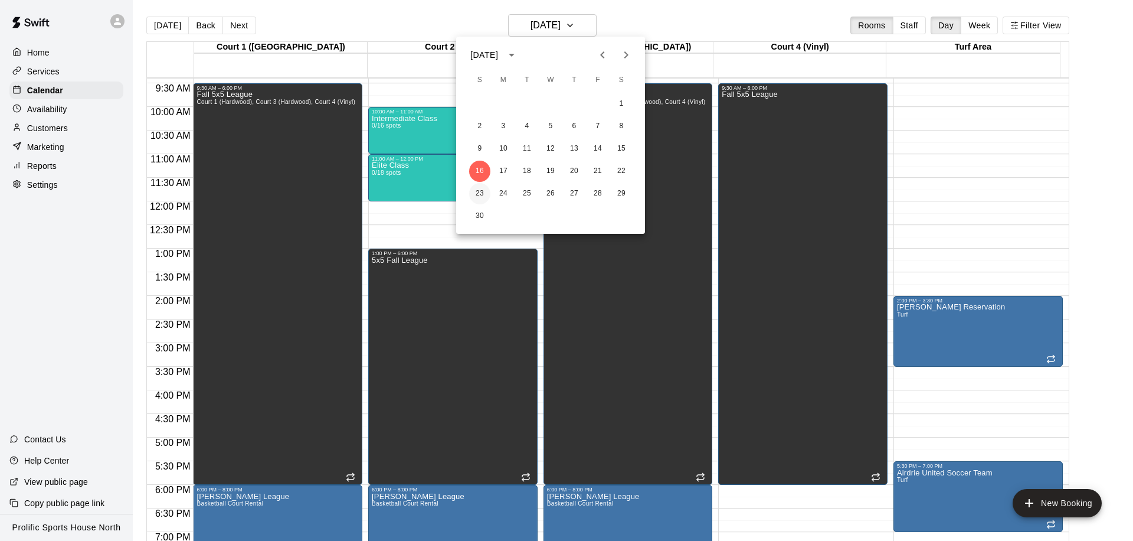
click at [476, 188] on button "23" at bounding box center [479, 193] width 21 height 21
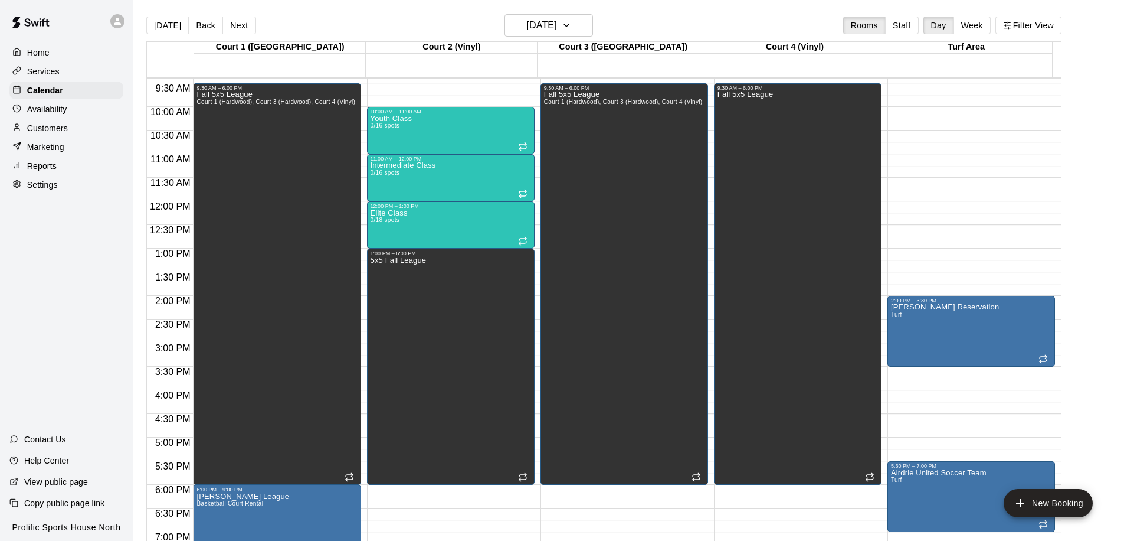
click at [449, 123] on div "Youth Class 0/16 spots" at bounding box center [451, 384] width 161 height 541
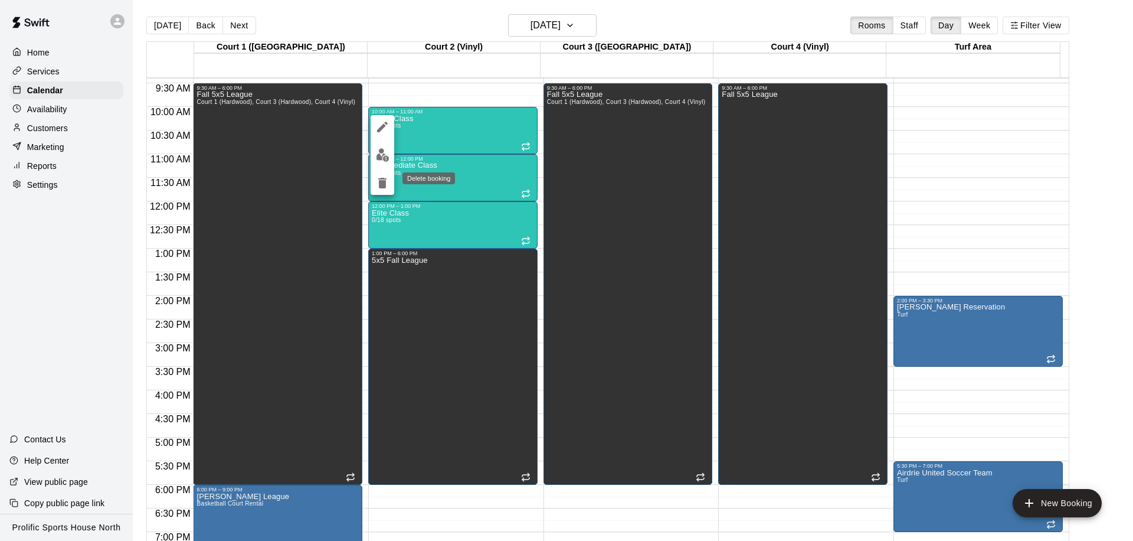
click at [384, 184] on icon "delete" at bounding box center [382, 183] width 8 height 11
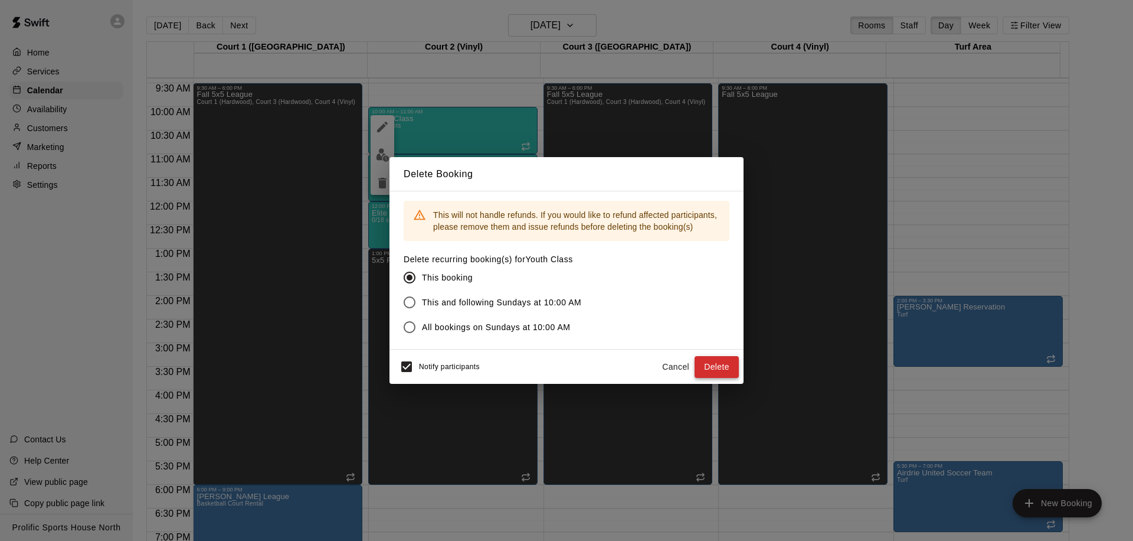
click at [711, 369] on button "Delete" at bounding box center [717, 367] width 44 height 22
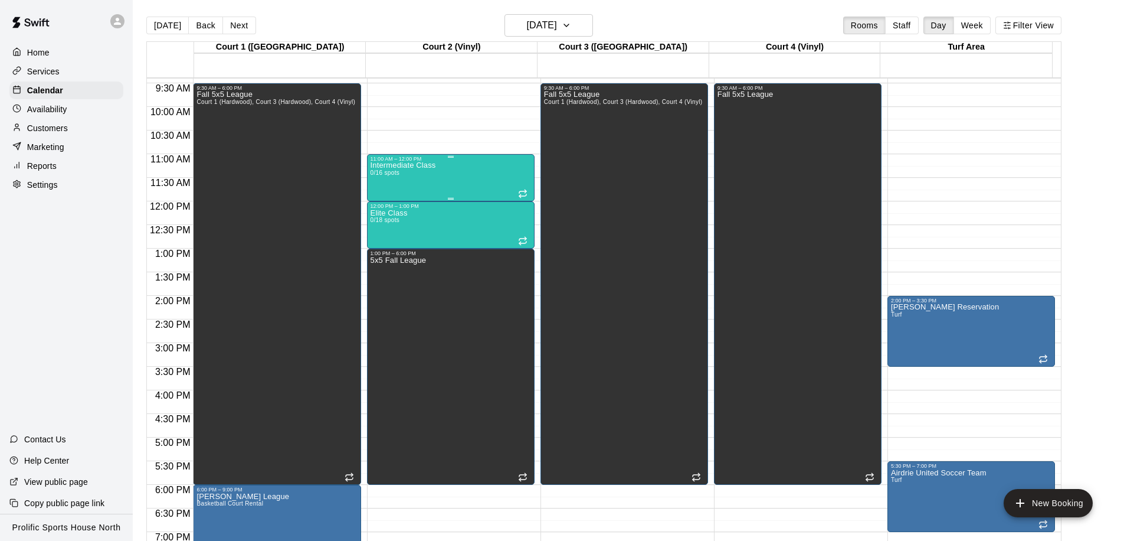
click at [406, 175] on div "Intermediate Class 0/16 spots" at bounding box center [404, 432] width 66 height 541
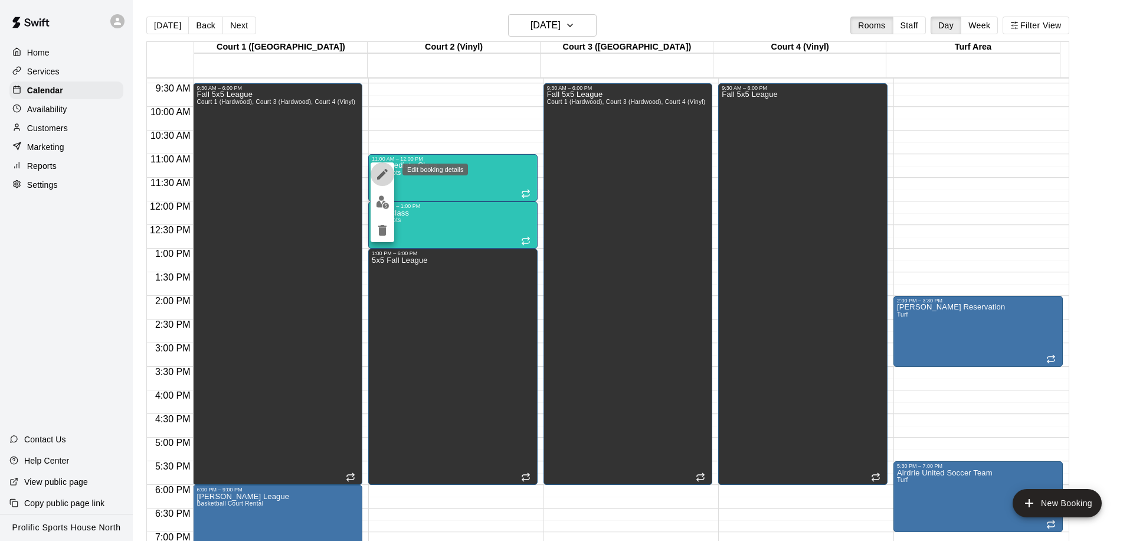
click at [385, 178] on icon "edit" at bounding box center [382, 174] width 14 height 14
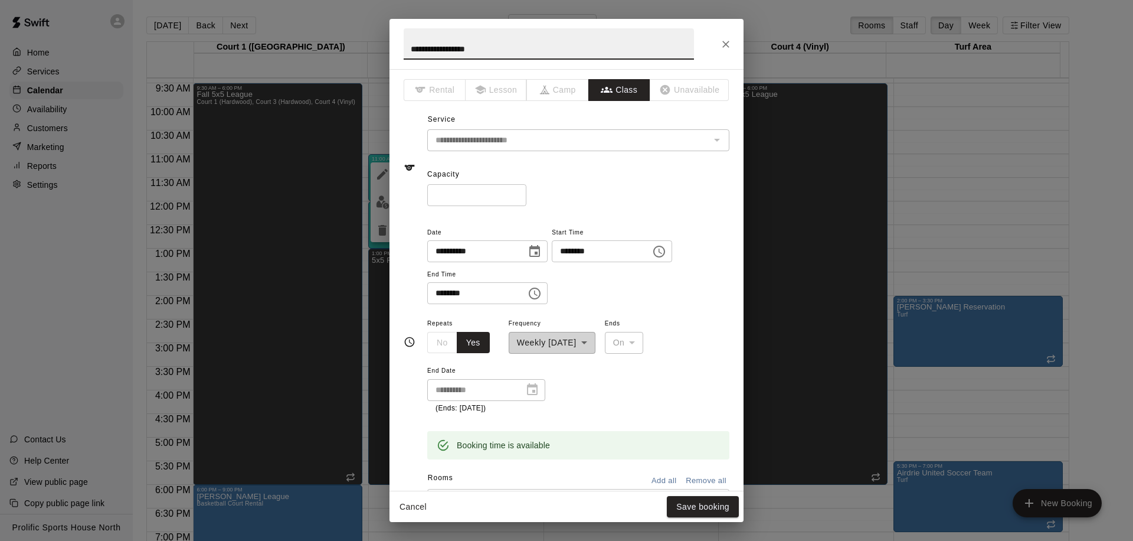
click at [565, 254] on input "********" at bounding box center [597, 251] width 91 height 22
type input "********"
click at [444, 295] on input "********" at bounding box center [472, 293] width 91 height 22
type input "********"
click at [689, 507] on button "Save booking" at bounding box center [703, 507] width 72 height 22
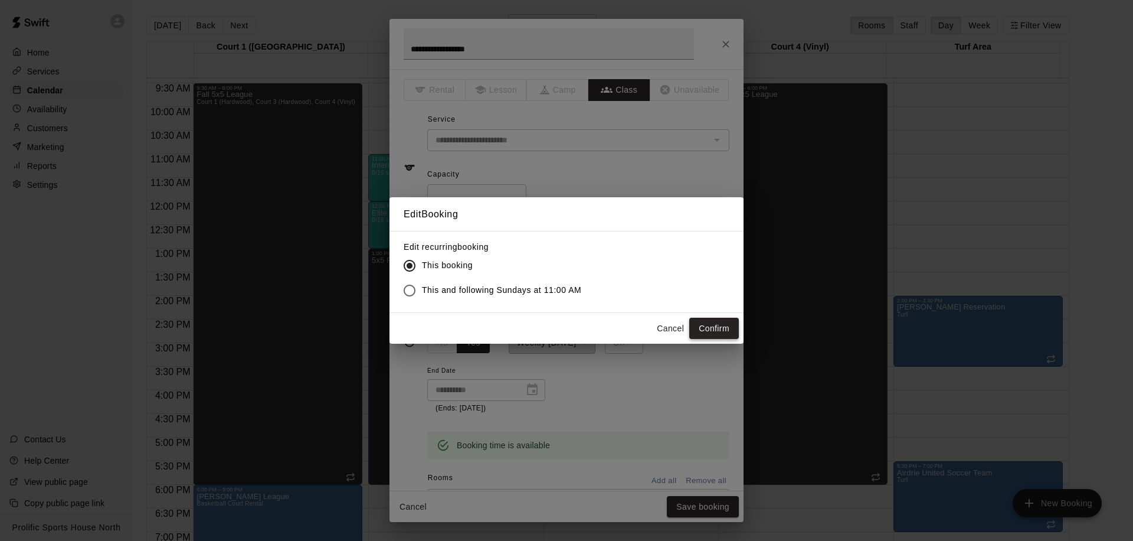
click at [711, 331] on button "Confirm" at bounding box center [714, 329] width 50 height 22
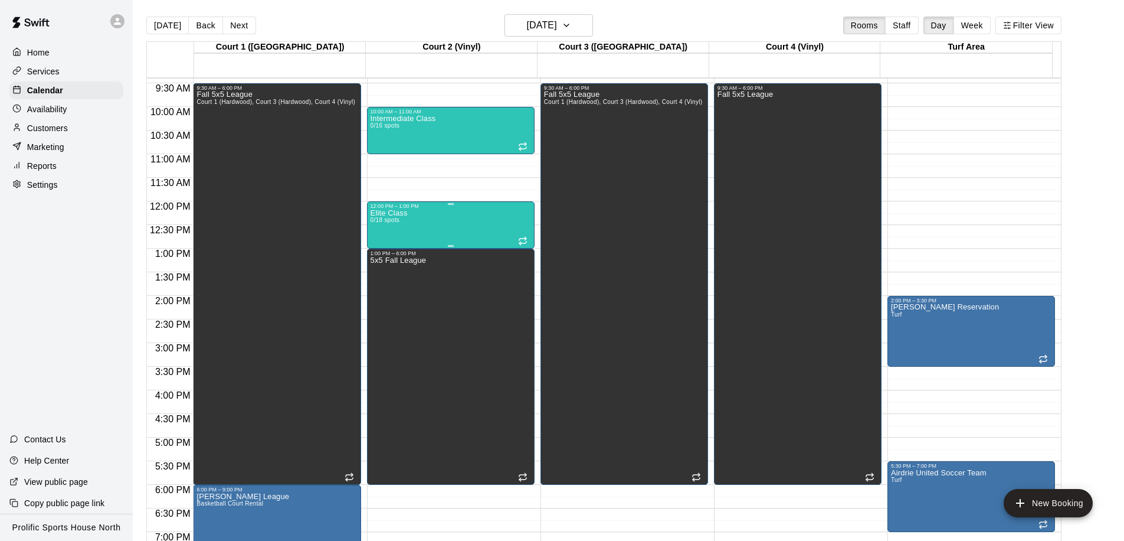
click at [392, 220] on span "0/18 spots" at bounding box center [385, 220] width 29 height 6
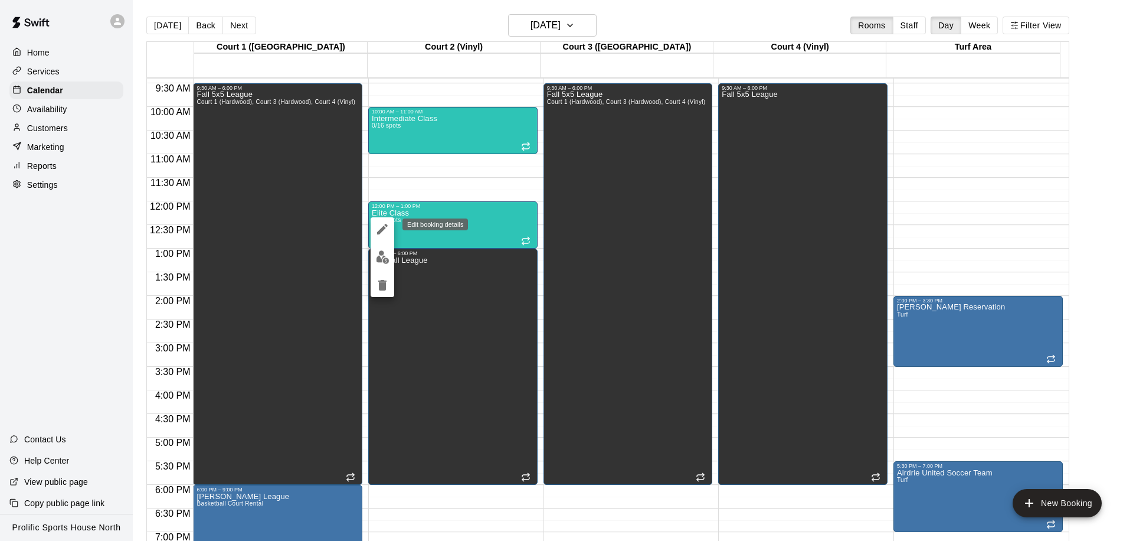
click at [384, 223] on icon "edit" at bounding box center [382, 229] width 14 height 14
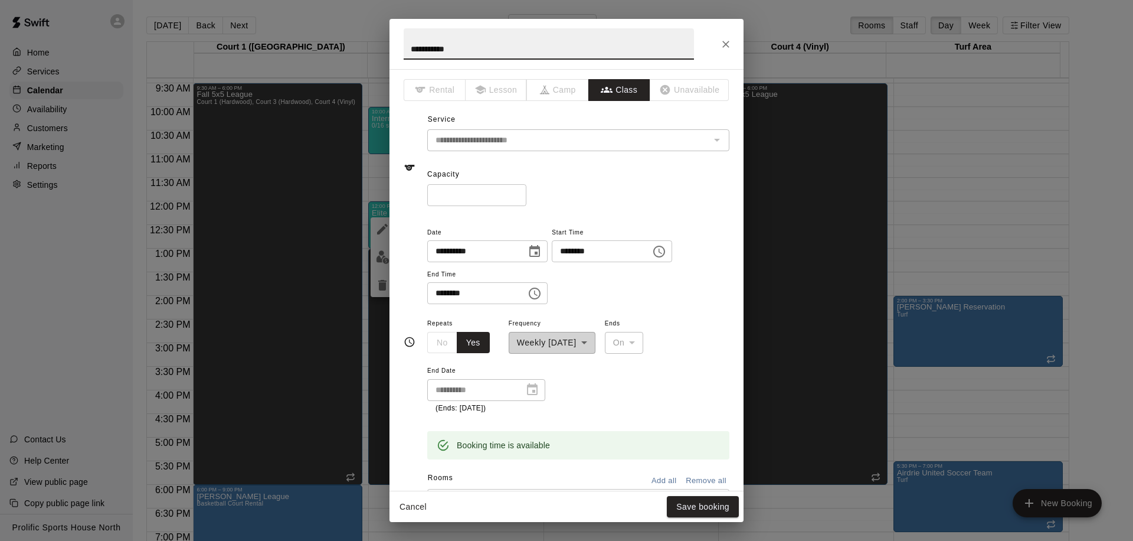
click at [567, 254] on input "********" at bounding box center [597, 251] width 91 height 22
type input "********"
click at [434, 289] on input "********" at bounding box center [472, 293] width 91 height 22
type input "********"
click at [683, 506] on button "Save booking" at bounding box center [703, 507] width 72 height 22
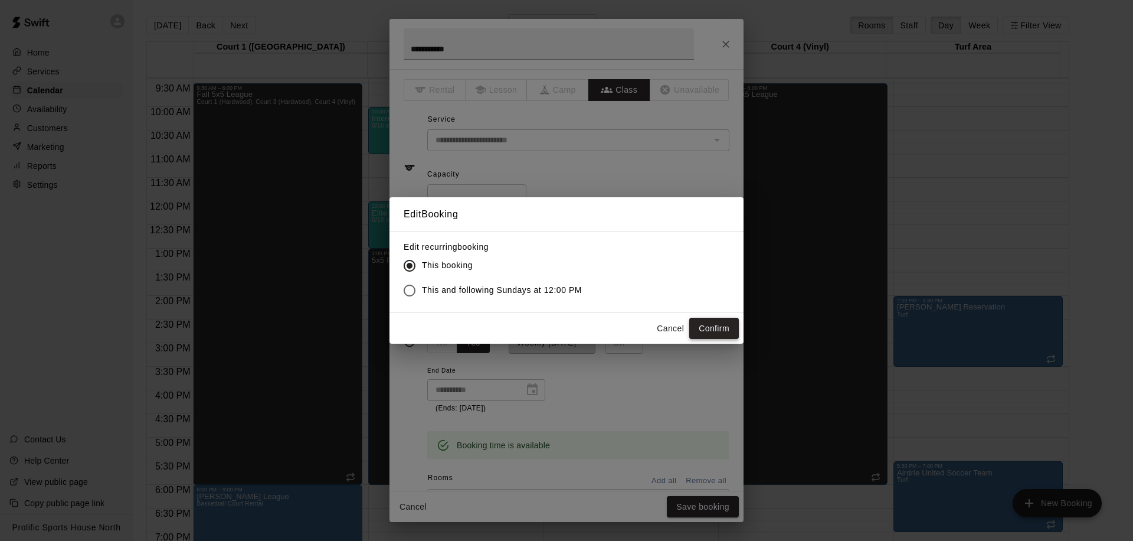
click at [701, 324] on button "Confirm" at bounding box center [714, 329] width 50 height 22
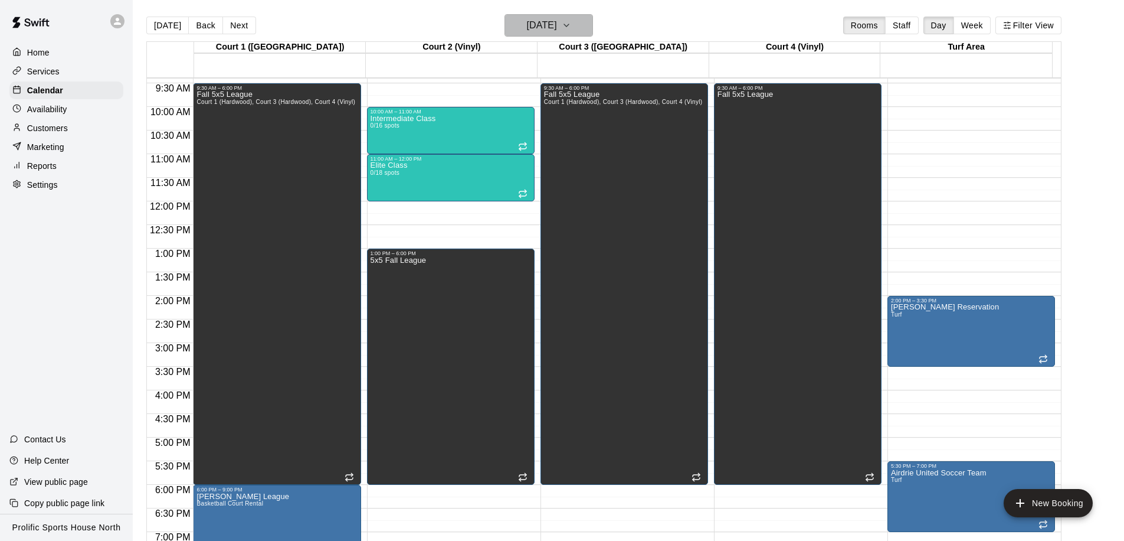
click at [548, 24] on h6 "[DATE]" at bounding box center [542, 25] width 30 height 17
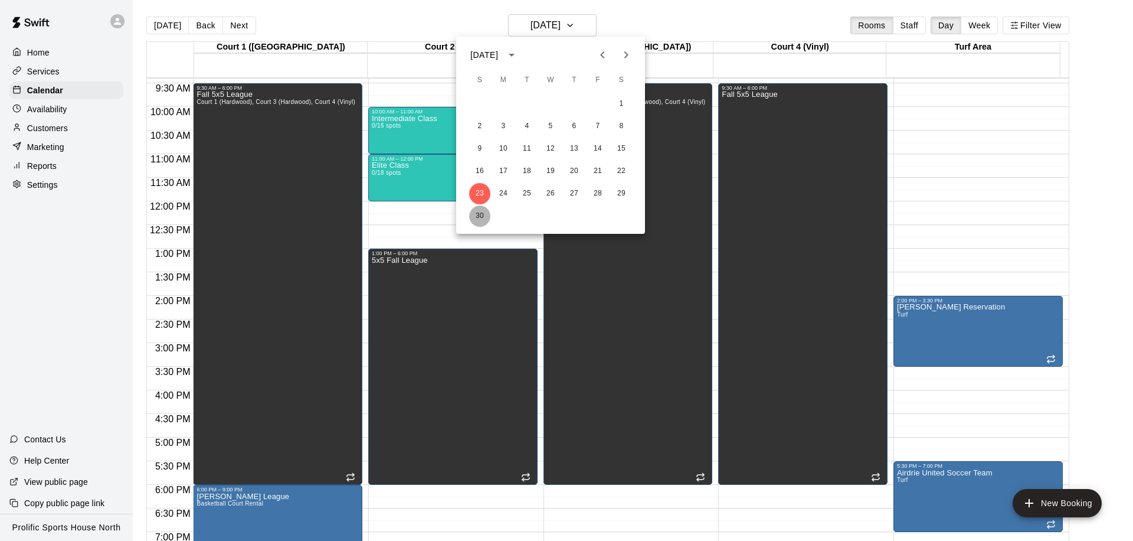
click at [484, 211] on button "30" at bounding box center [479, 215] width 21 height 21
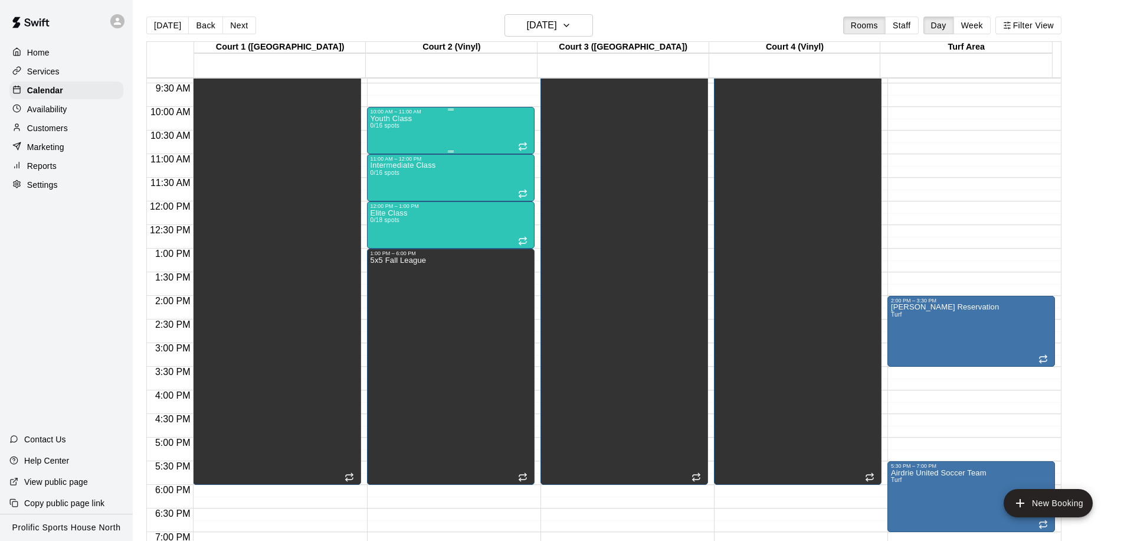
click at [428, 127] on div "Youth Class 0/16 spots" at bounding box center [451, 384] width 161 height 541
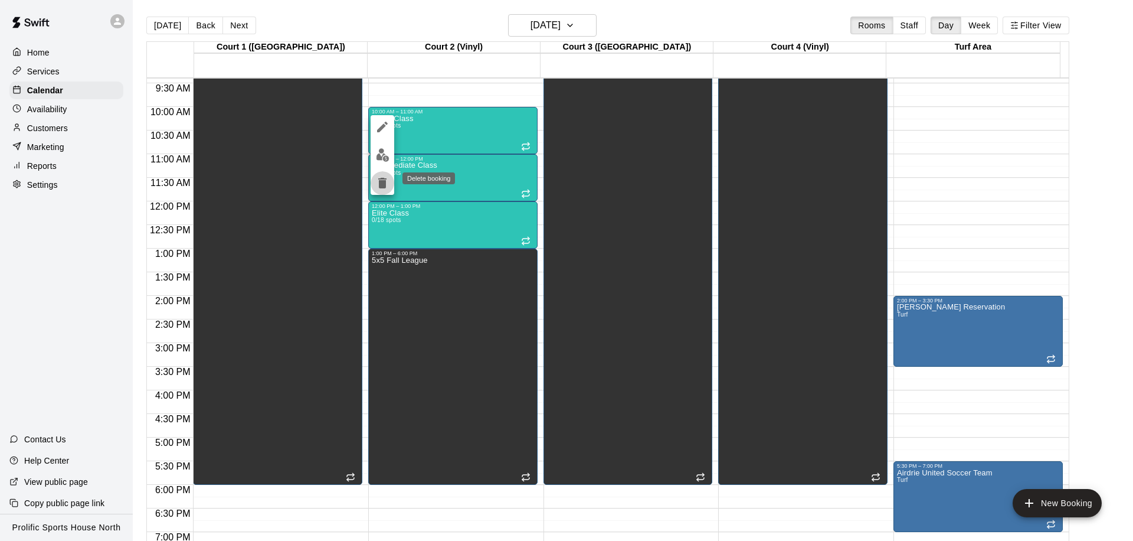
click at [381, 189] on icon "delete" at bounding box center [382, 183] width 14 height 14
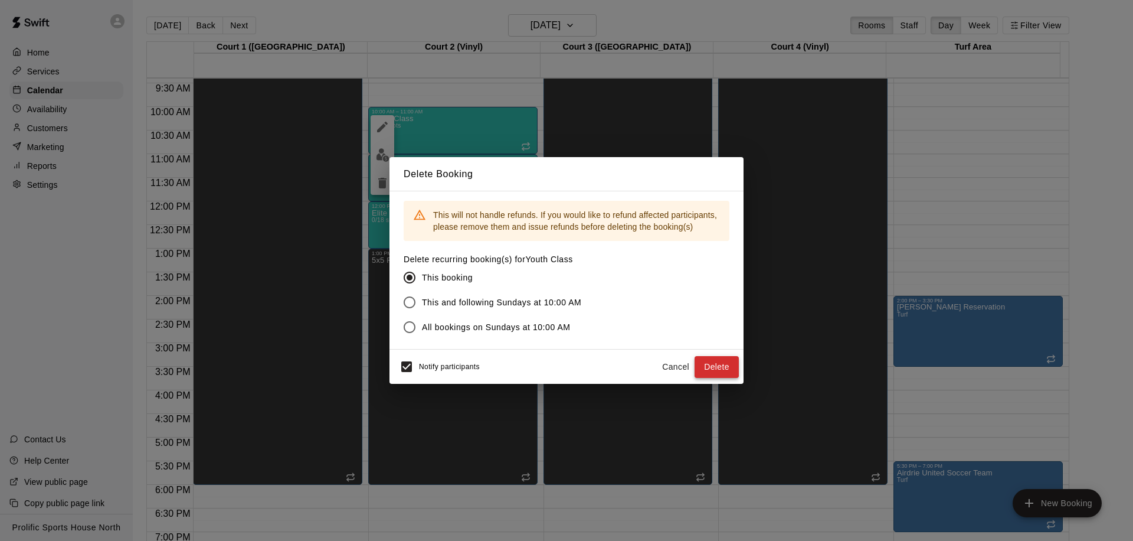
click at [707, 367] on button "Delete" at bounding box center [717, 367] width 44 height 22
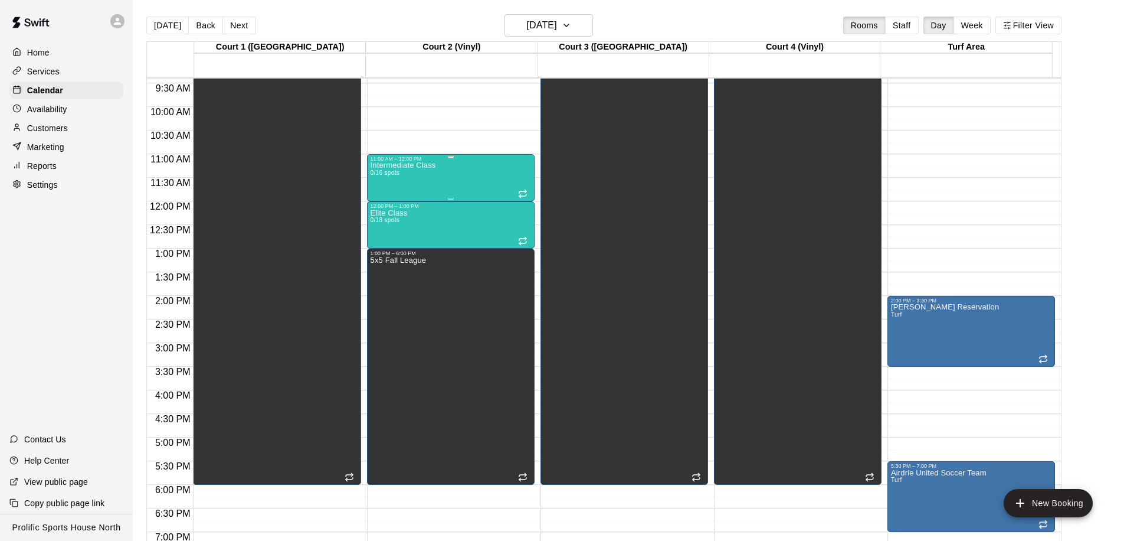
click at [440, 164] on div "Intermediate Class 0/16 spots" at bounding box center [451, 432] width 161 height 541
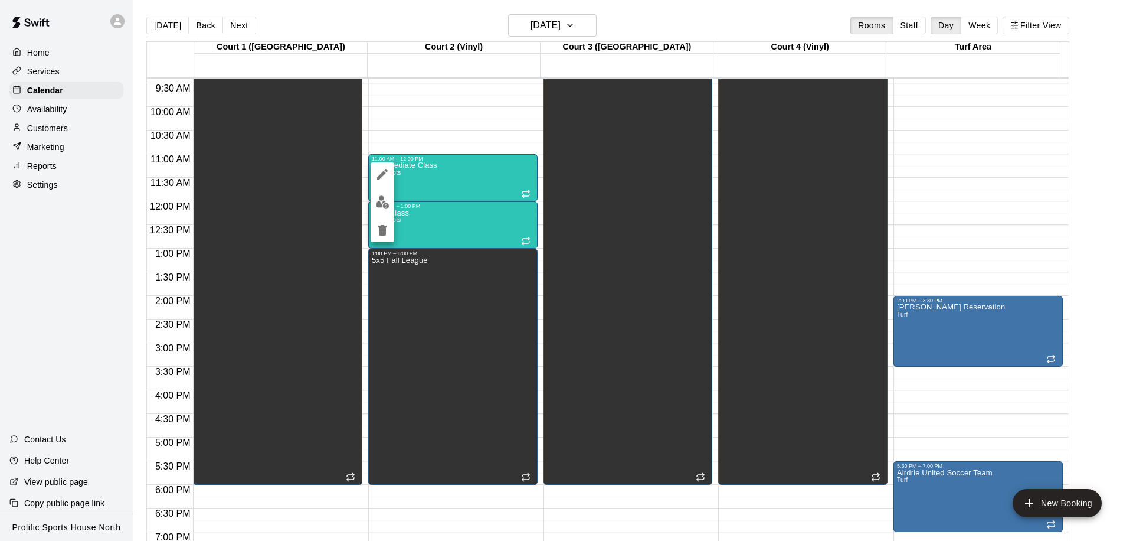
click at [371, 179] on div at bounding box center [383, 202] width 24 height 80
click at [378, 178] on icon "edit" at bounding box center [382, 174] width 11 height 11
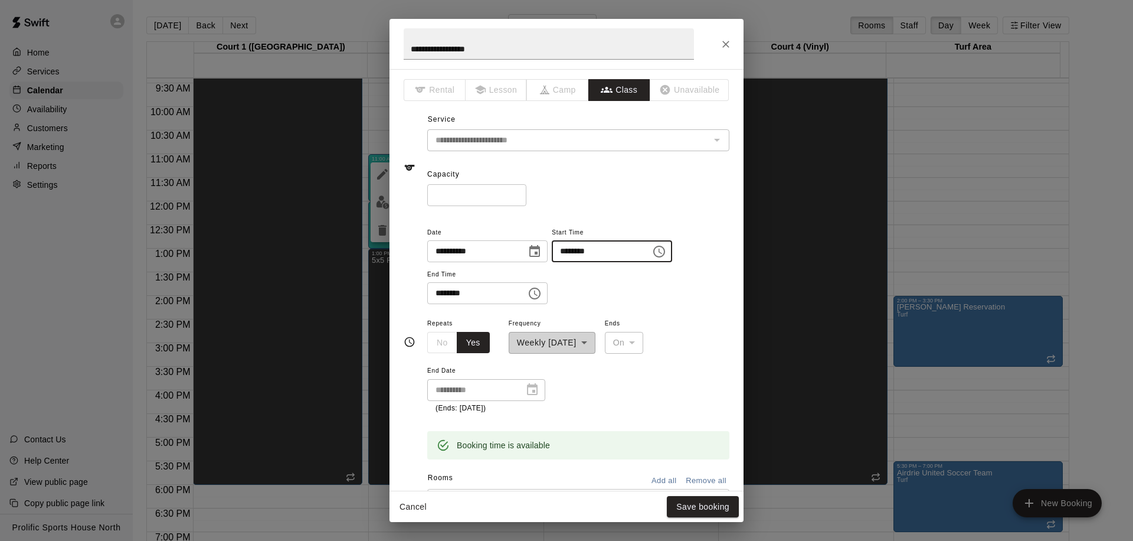
click at [568, 249] on input "********" at bounding box center [597, 251] width 91 height 22
type input "********"
click at [442, 300] on input "********" at bounding box center [472, 293] width 91 height 22
type input "********"
click at [717, 508] on button "Save booking" at bounding box center [703, 507] width 72 height 22
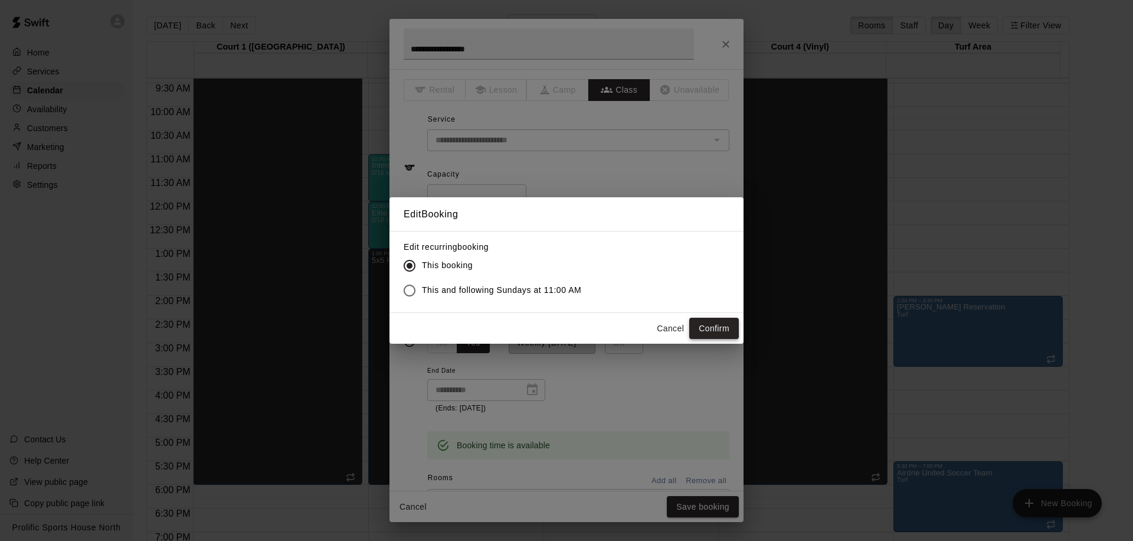
click at [707, 332] on button "Confirm" at bounding box center [714, 329] width 50 height 22
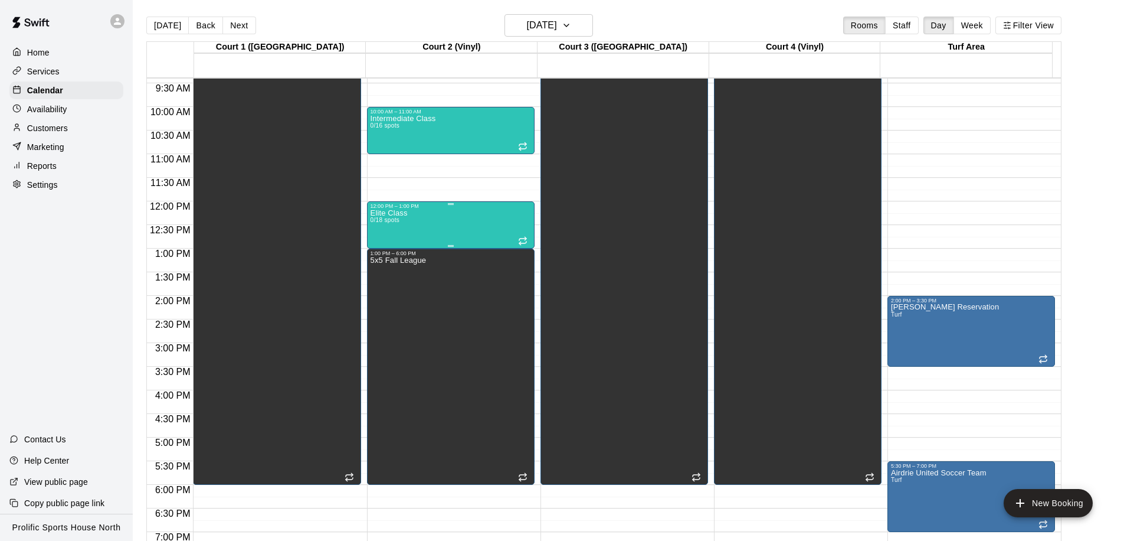
click at [408, 227] on div "Elite Class 0/18 spots" at bounding box center [451, 479] width 161 height 541
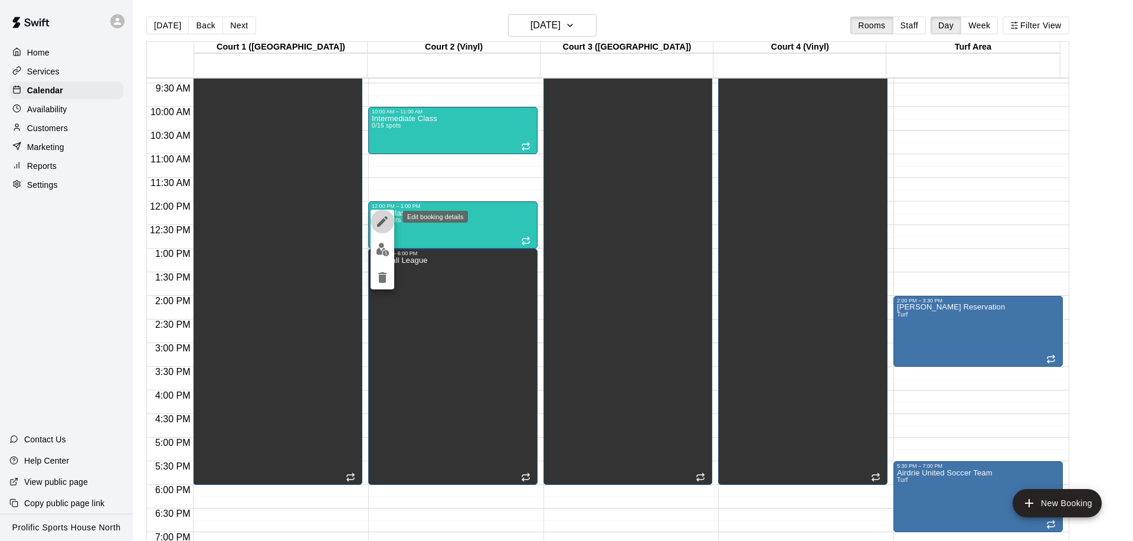
click at [378, 221] on icon "edit" at bounding box center [382, 221] width 14 height 14
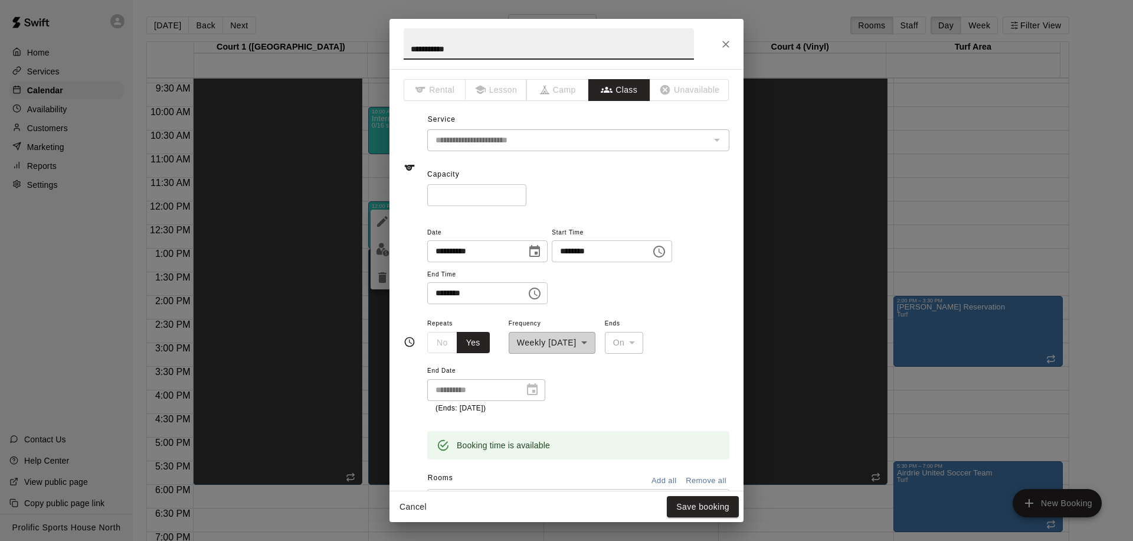
click at [568, 251] on input "********" at bounding box center [597, 251] width 91 height 22
type input "********"
click at [444, 294] on input "********" at bounding box center [472, 293] width 91 height 22
type input "********"
click at [706, 507] on button "Save booking" at bounding box center [703, 507] width 72 height 22
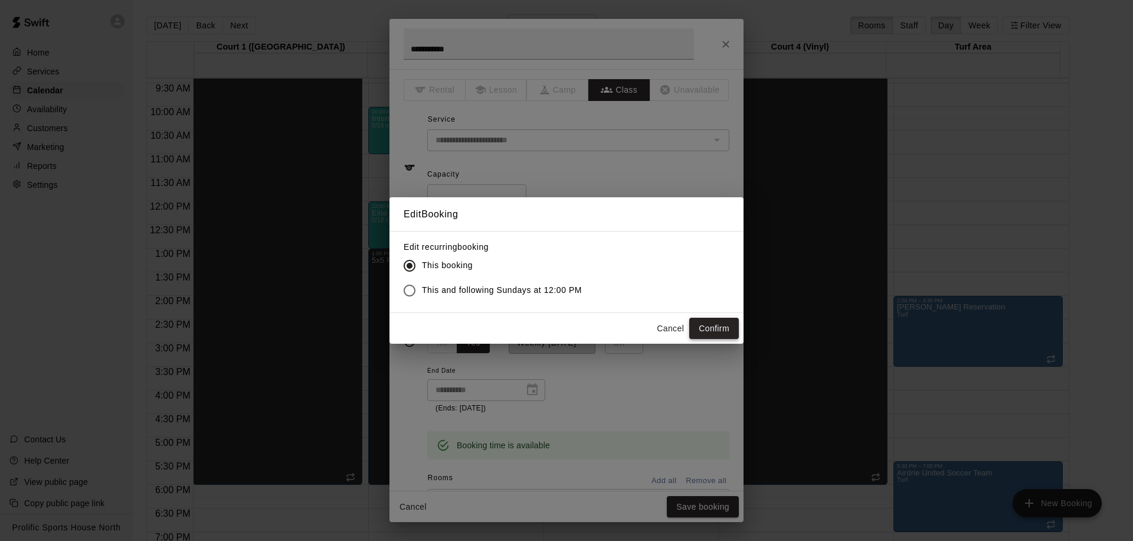
click at [702, 325] on button "Confirm" at bounding box center [714, 329] width 50 height 22
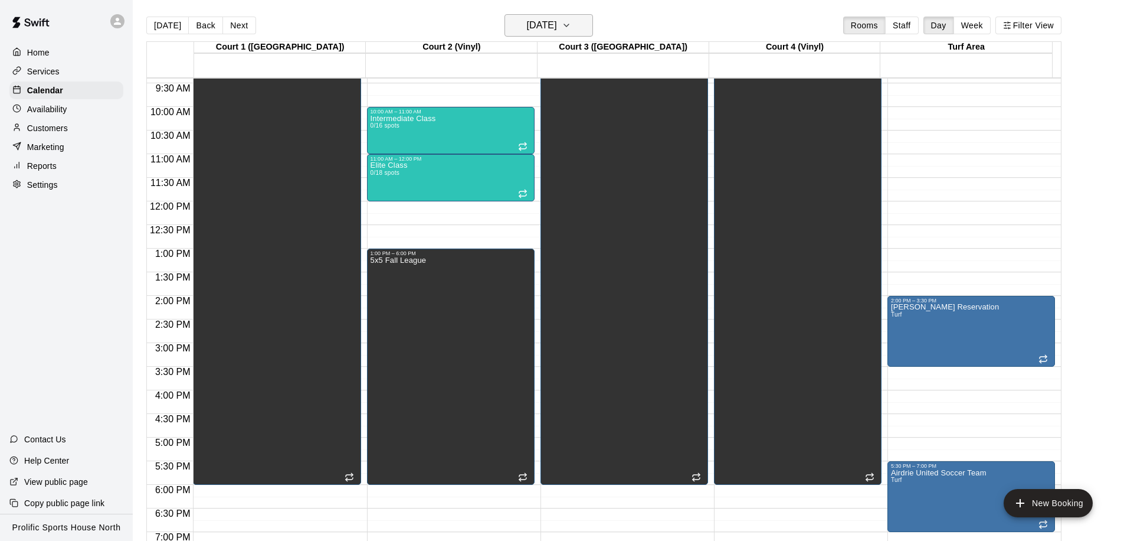
click at [539, 34] on button "[DATE]" at bounding box center [549, 25] width 89 height 22
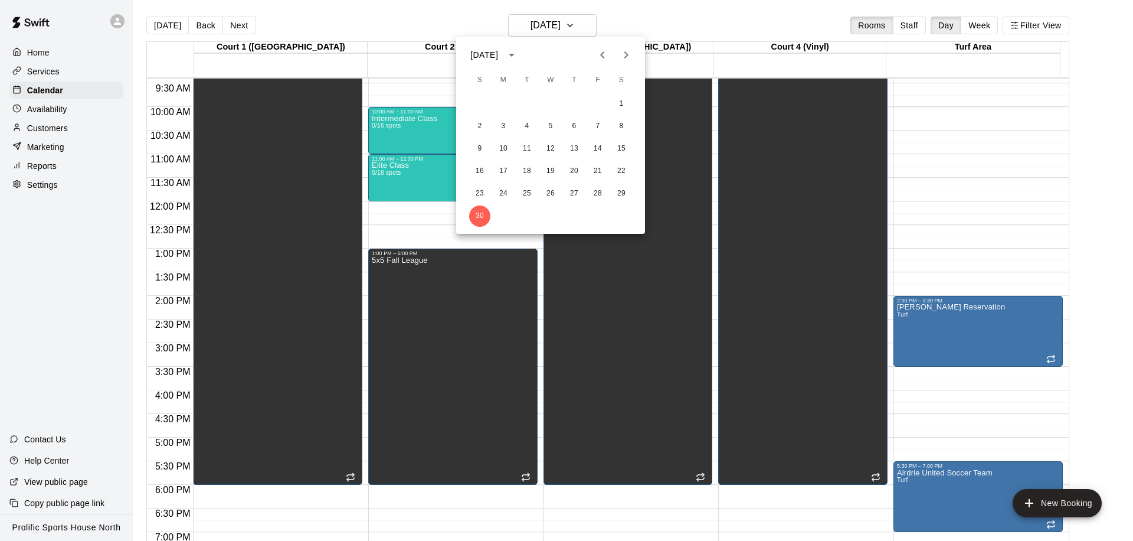
click at [623, 48] on icon "Next month" at bounding box center [626, 55] width 14 height 14
click at [479, 123] on button "7" at bounding box center [479, 126] width 21 height 21
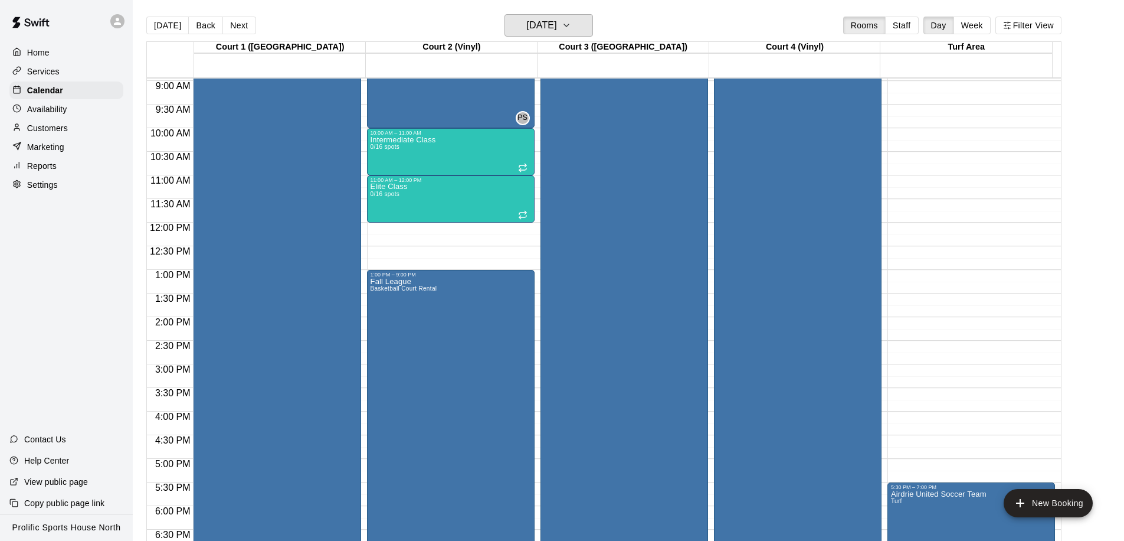
scroll to position [289, 0]
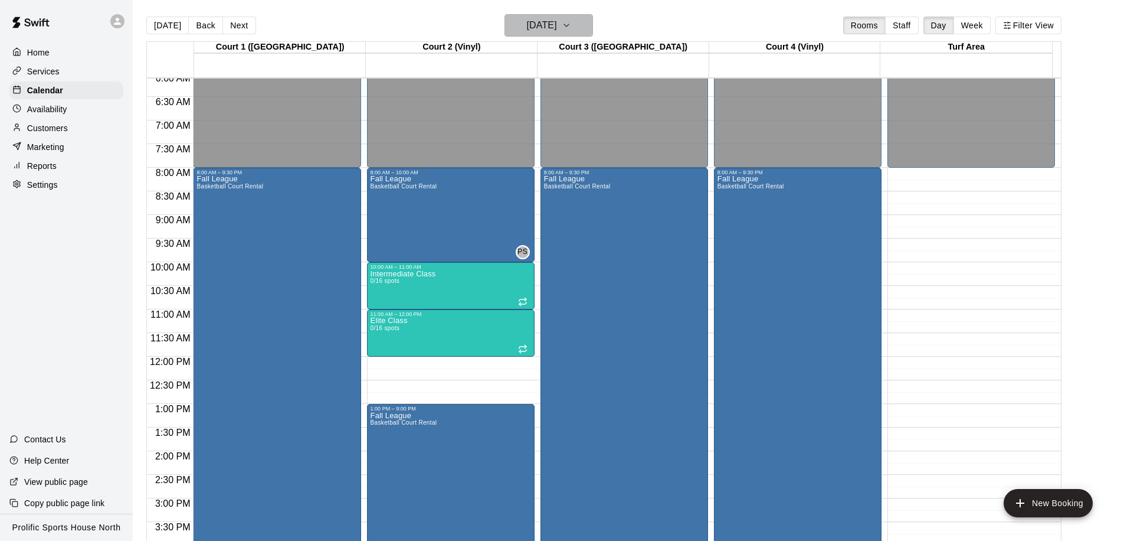
click at [541, 30] on h6 "[DATE]" at bounding box center [542, 25] width 30 height 17
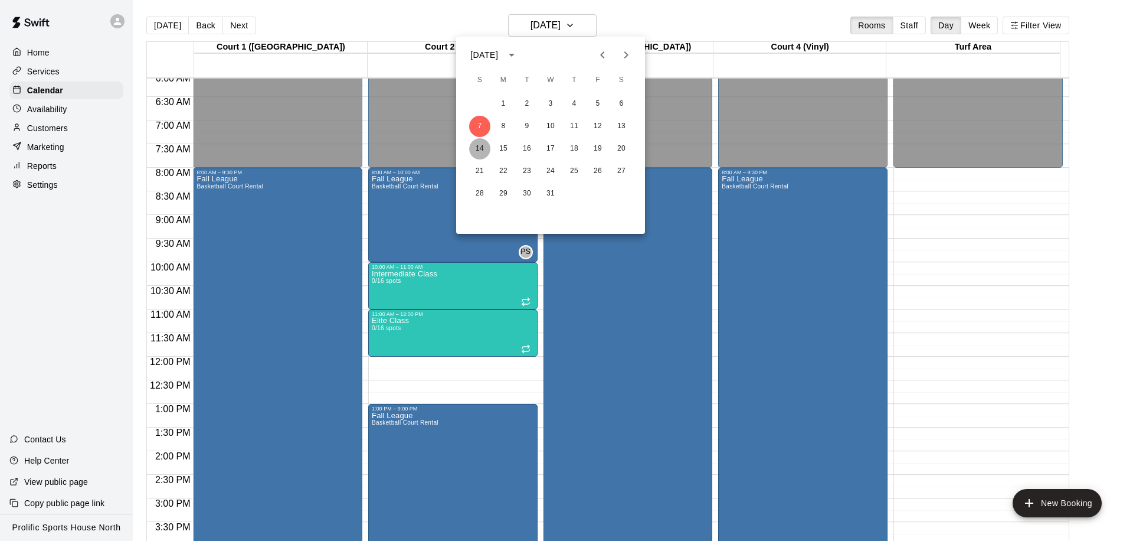
click at [474, 148] on button "14" at bounding box center [479, 148] width 21 height 21
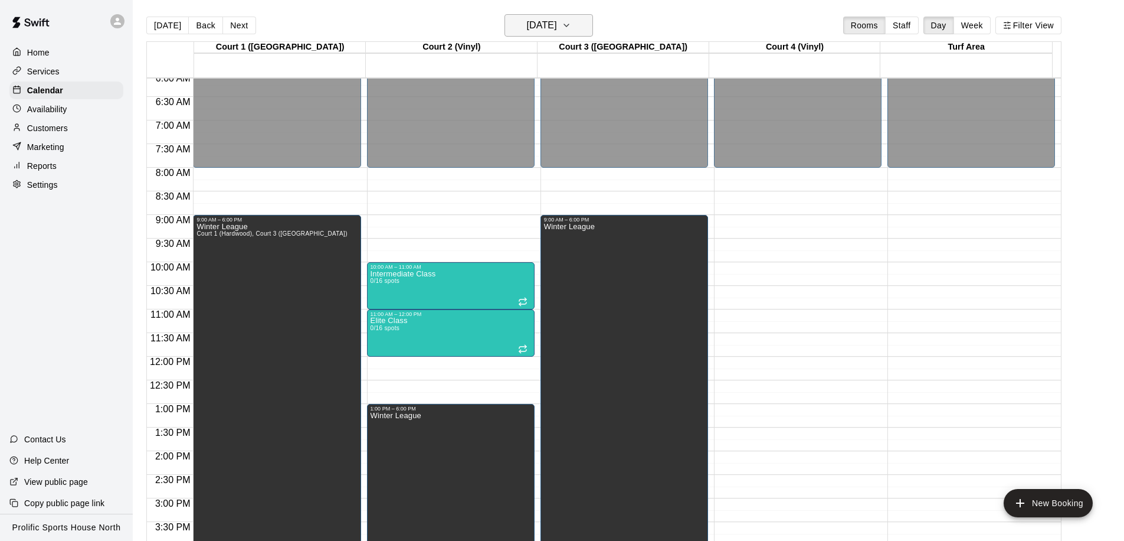
click at [557, 25] on h6 "[DATE]" at bounding box center [542, 25] width 30 height 17
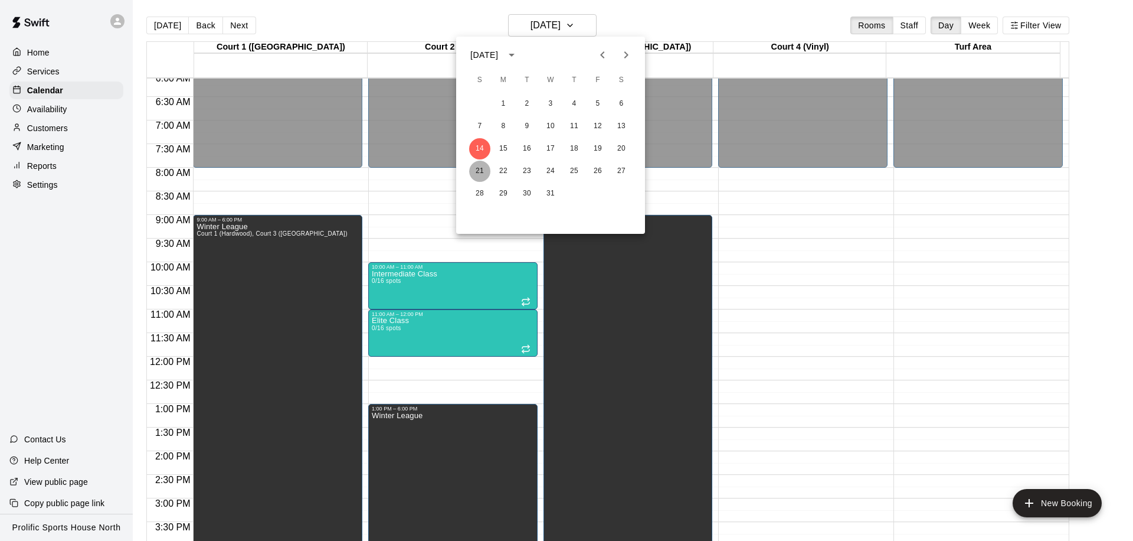
click at [479, 171] on button "21" at bounding box center [479, 171] width 21 height 21
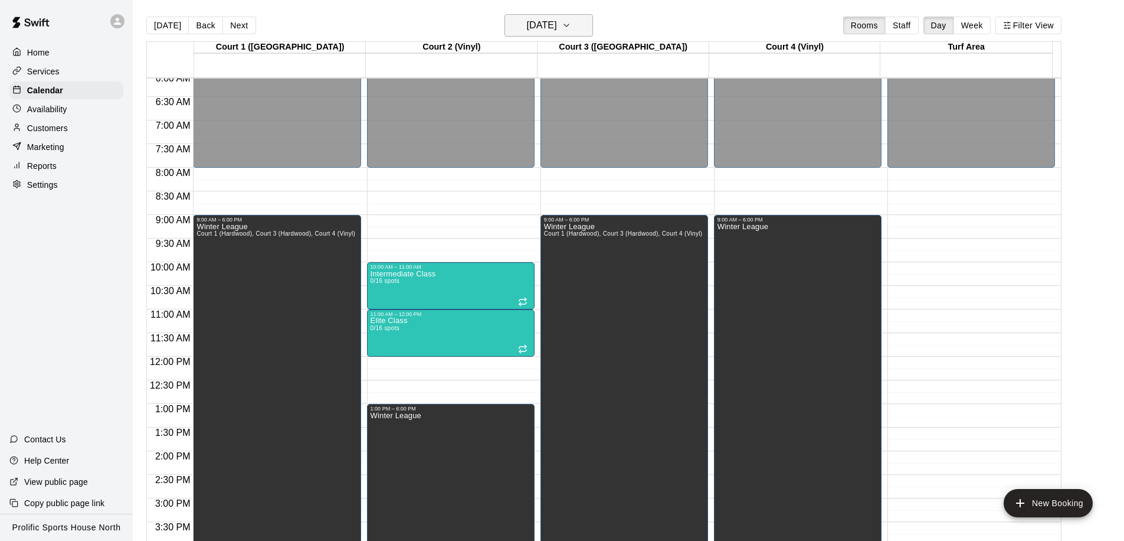
click at [527, 21] on h6 "[DATE]" at bounding box center [542, 25] width 30 height 17
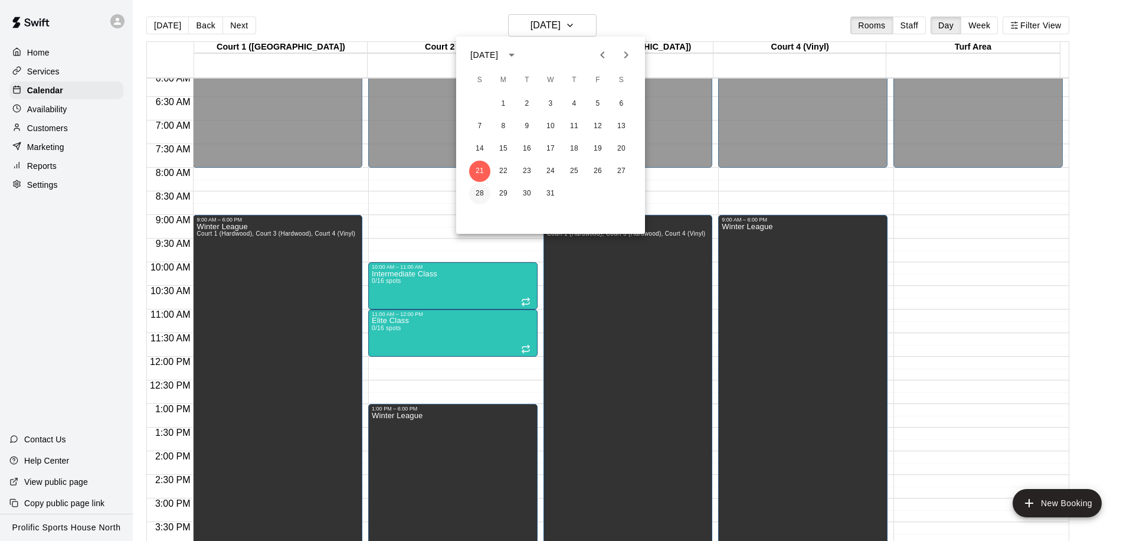
click at [474, 191] on button "28" at bounding box center [479, 193] width 21 height 21
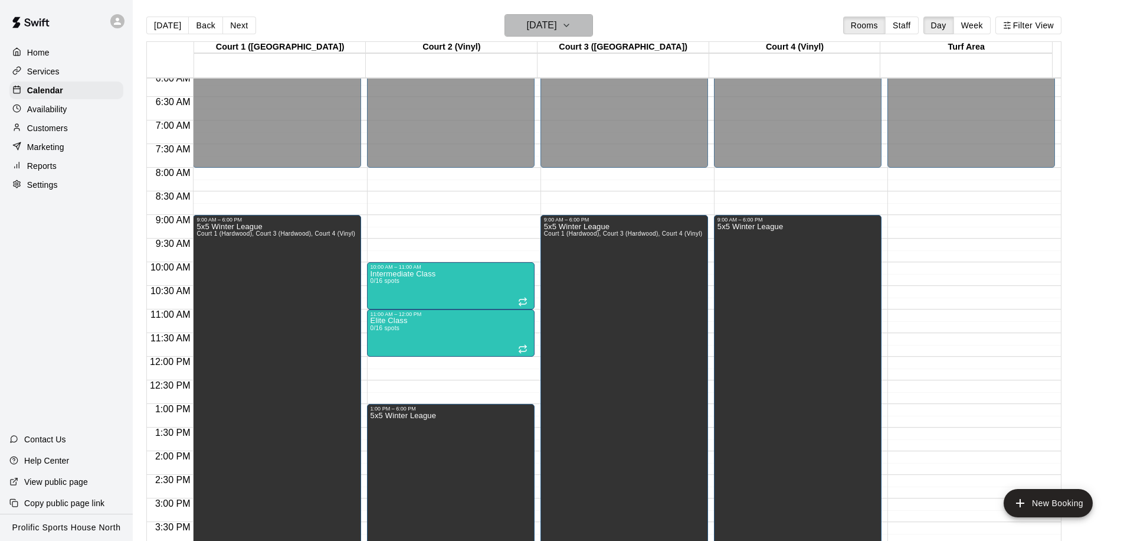
click at [557, 31] on h6 "[DATE]" at bounding box center [542, 25] width 30 height 17
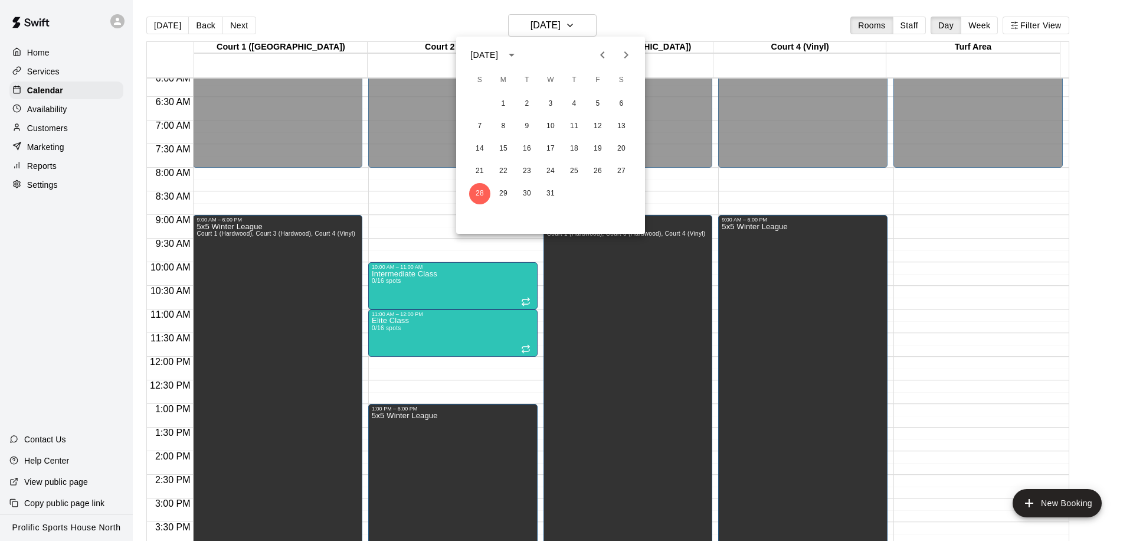
click at [621, 58] on icon "Next month" at bounding box center [626, 55] width 14 height 14
click at [511, 148] on button "16" at bounding box center [503, 148] width 21 height 21
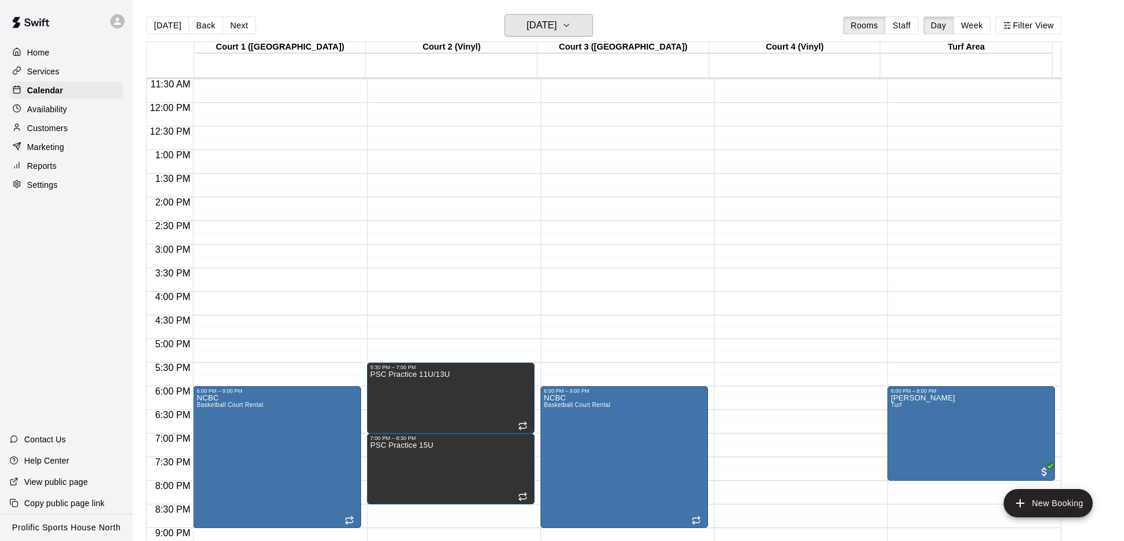
scroll to position [657, 0]
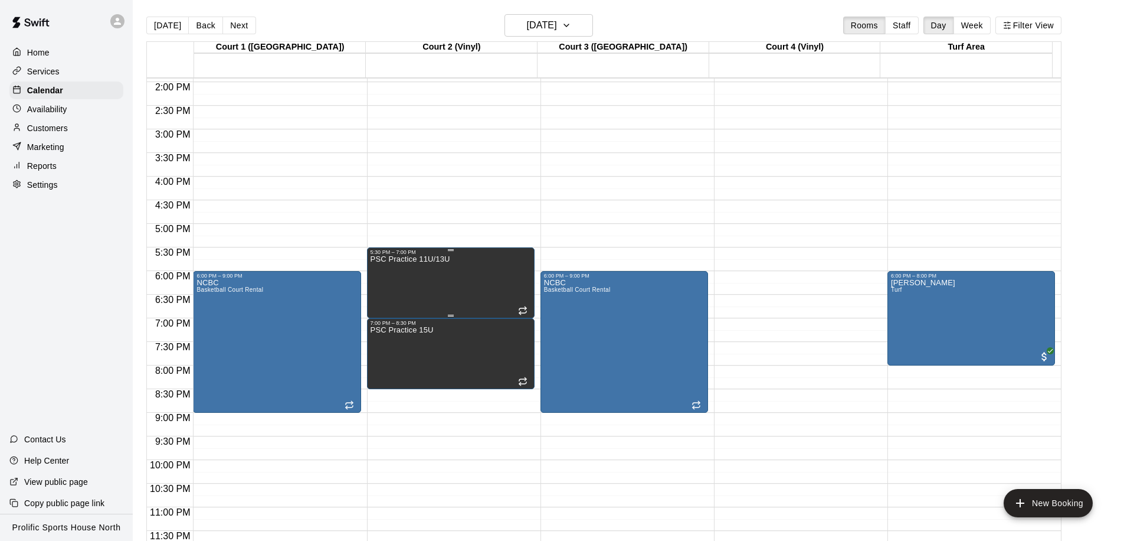
click at [488, 294] on div "PSC Practice 11U/13U" at bounding box center [451, 525] width 161 height 541
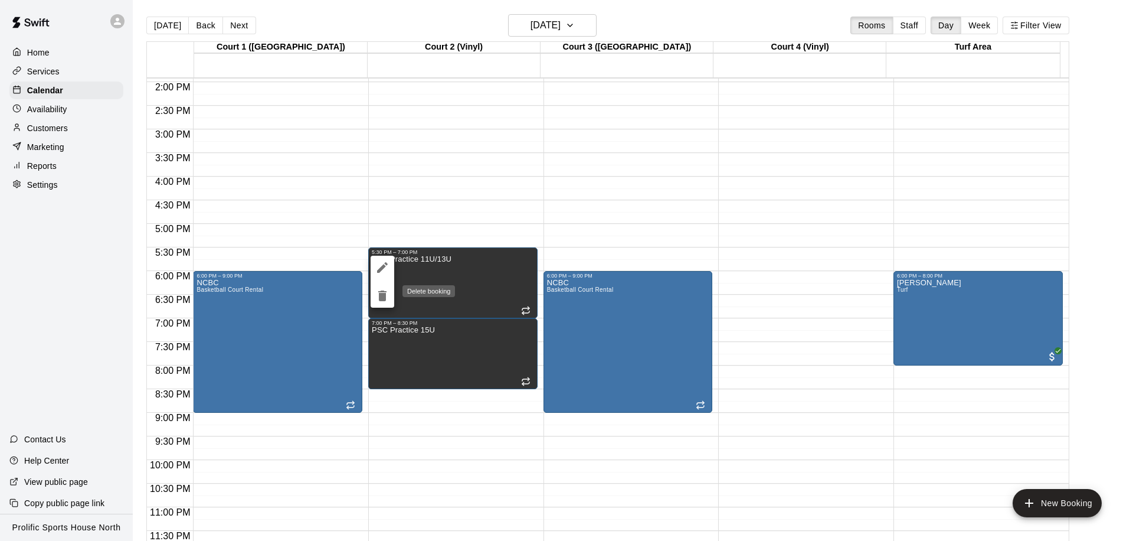
click at [383, 295] on icon "delete" at bounding box center [382, 295] width 8 height 11
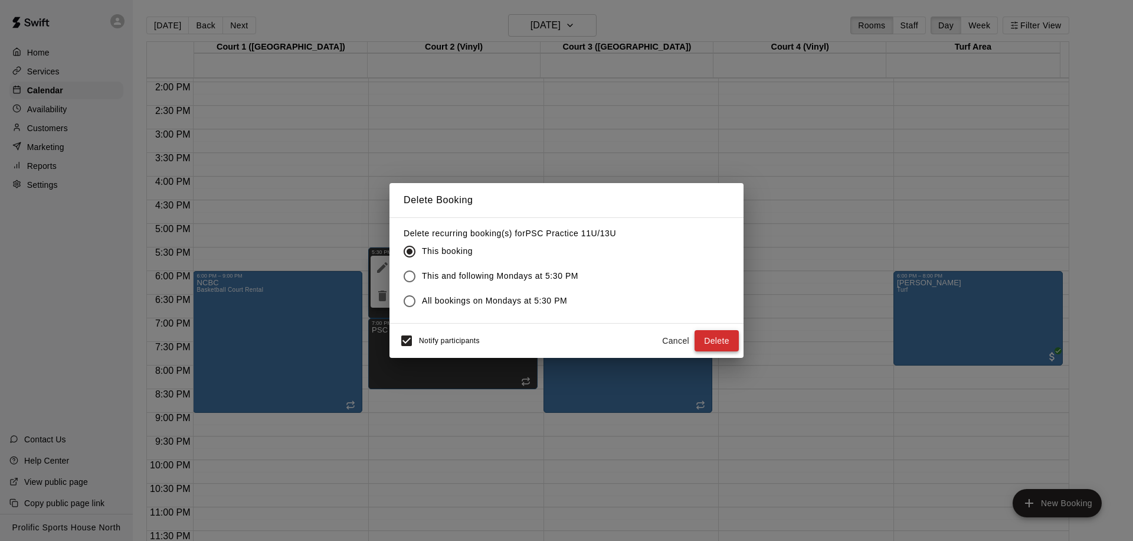
click at [704, 335] on button "Delete" at bounding box center [717, 341] width 44 height 22
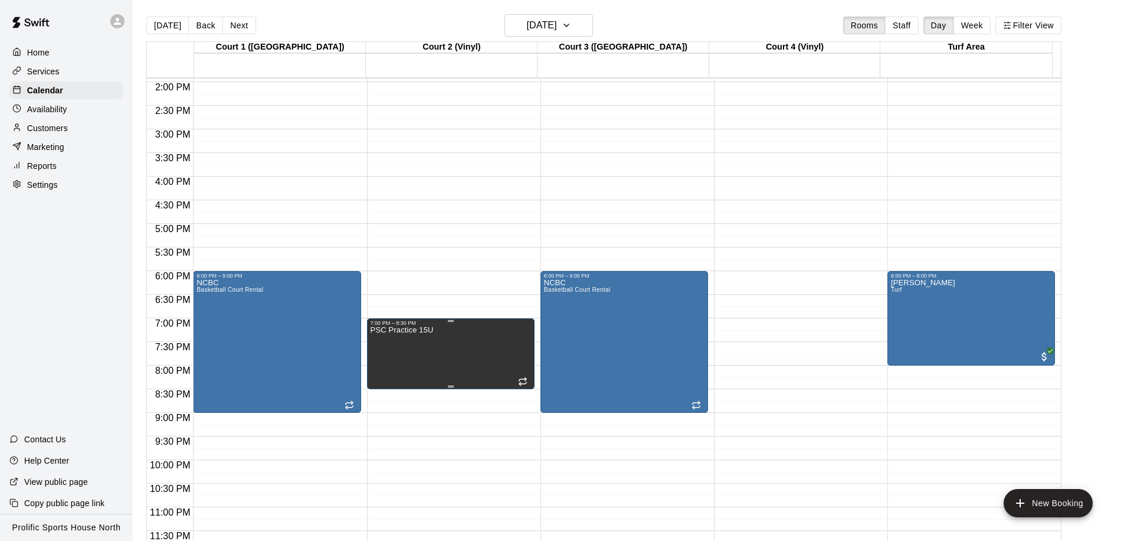
click at [423, 325] on div "7:00 PM – 8:30 PM" at bounding box center [451, 323] width 161 height 6
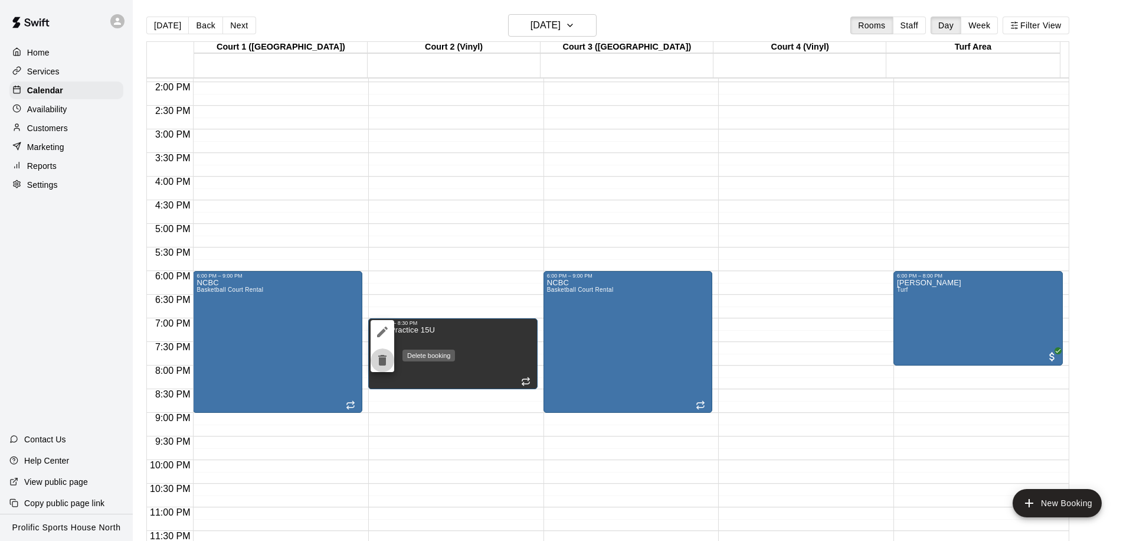
click at [387, 355] on icon "delete" at bounding box center [382, 360] width 14 height 14
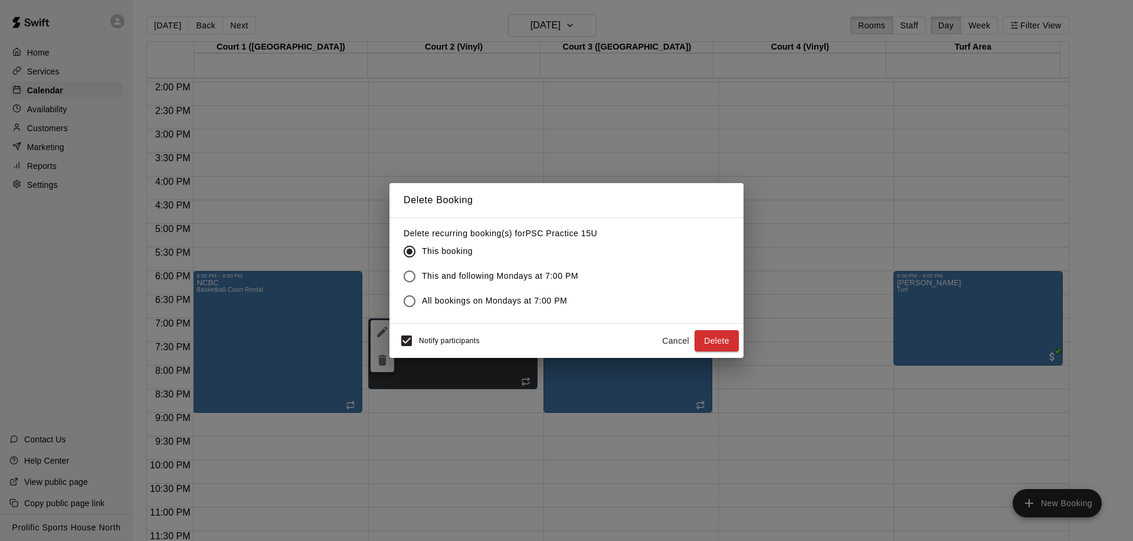
click at [714, 335] on button "Delete" at bounding box center [717, 341] width 44 height 22
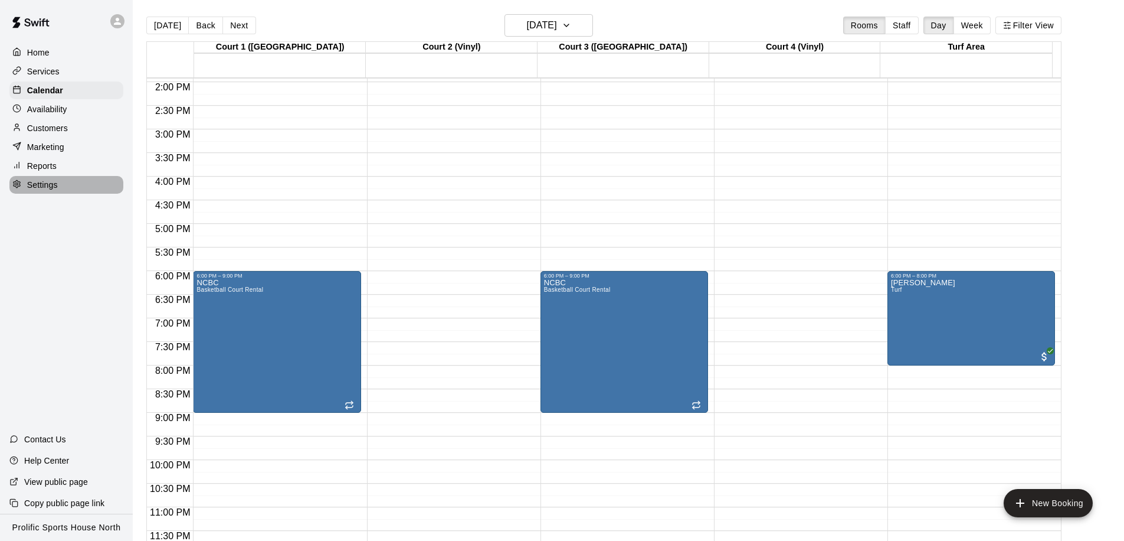
click at [46, 182] on p "Settings" at bounding box center [42, 185] width 31 height 12
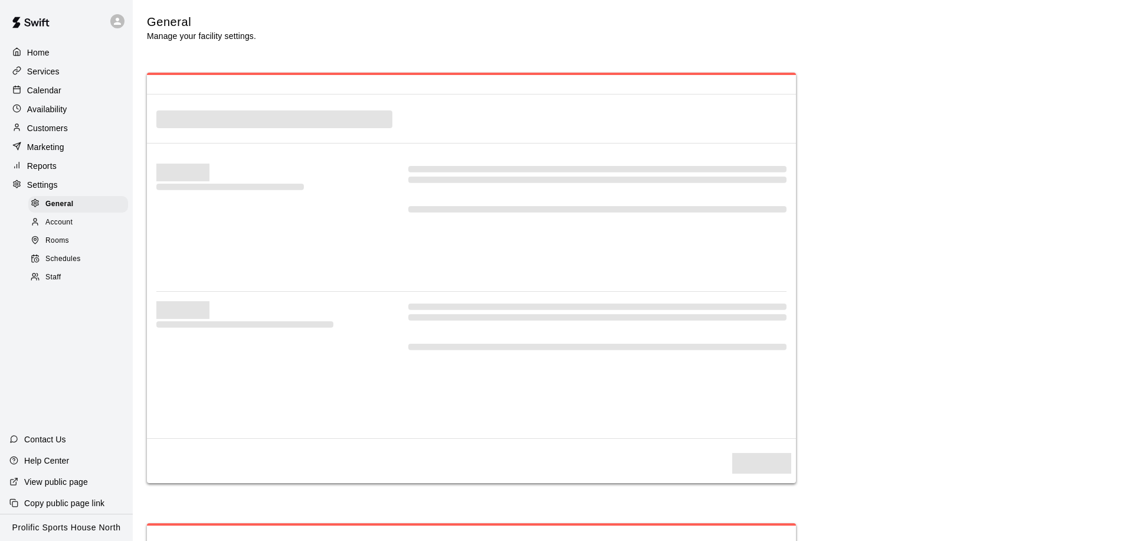
click at [60, 253] on span "Schedules" at bounding box center [62, 259] width 35 height 12
select select "**"
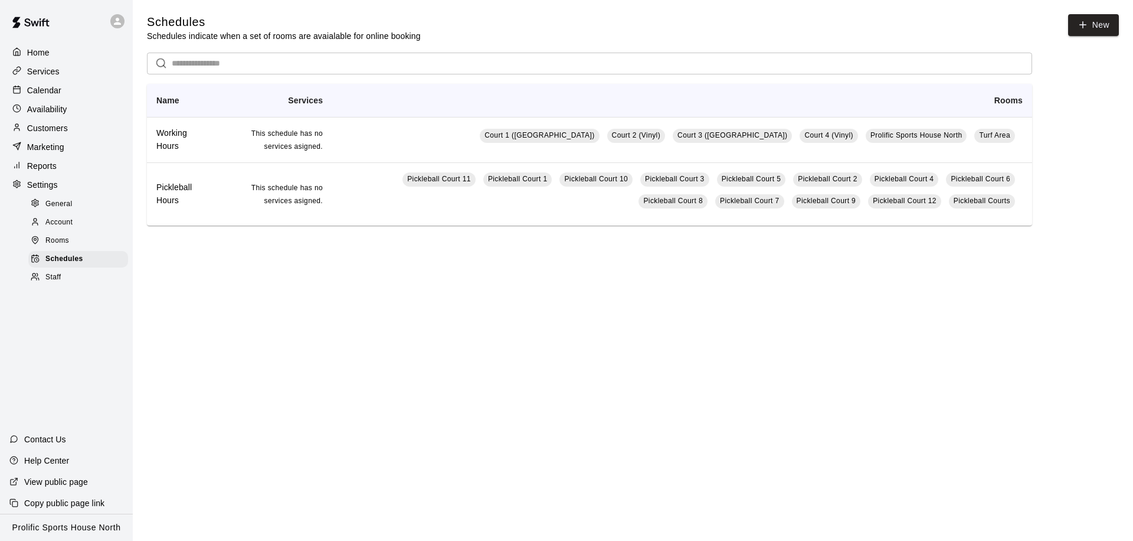
click at [83, 203] on div "General" at bounding box center [78, 204] width 100 height 17
select select "**"
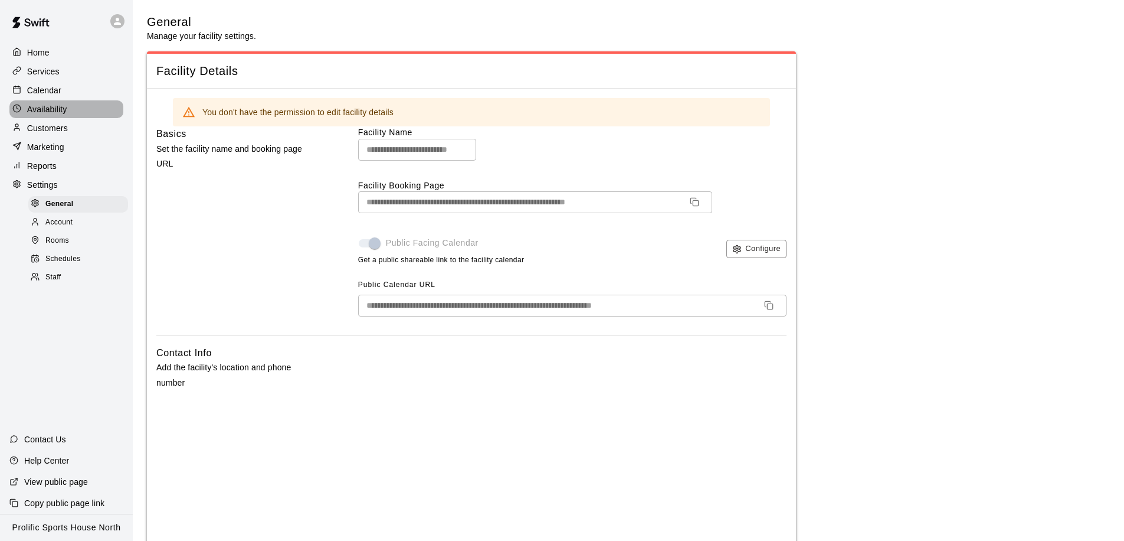
click at [63, 109] on p "Availability" at bounding box center [47, 109] width 40 height 12
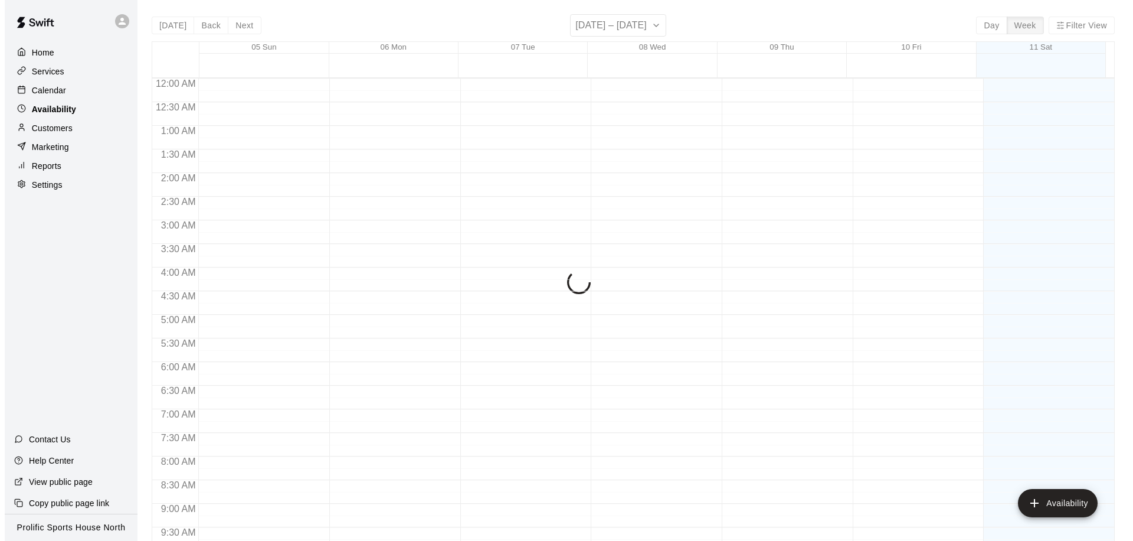
scroll to position [578, 0]
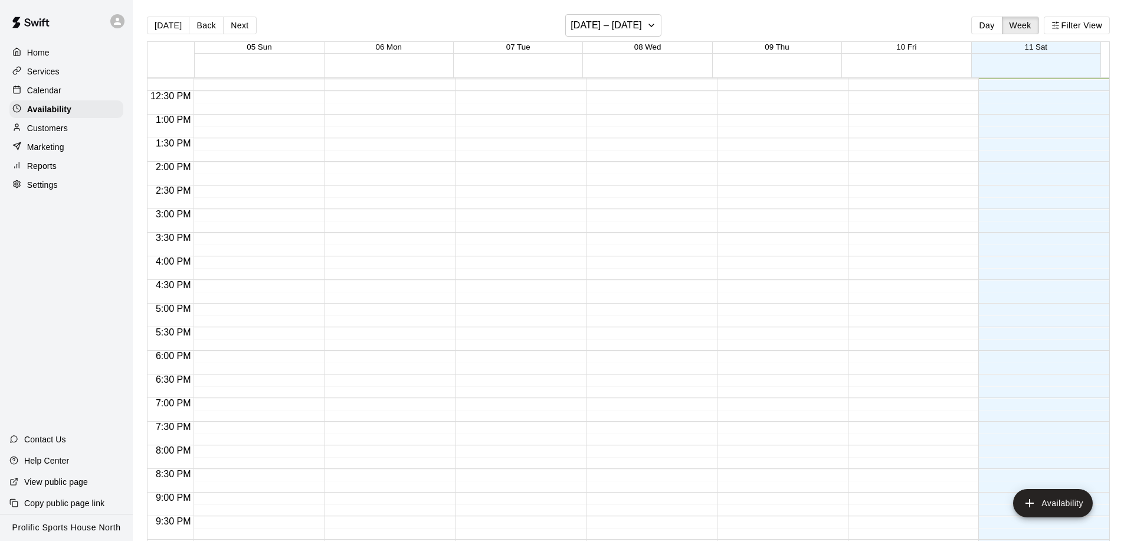
click at [68, 73] on div "Services" at bounding box center [66, 72] width 114 height 18
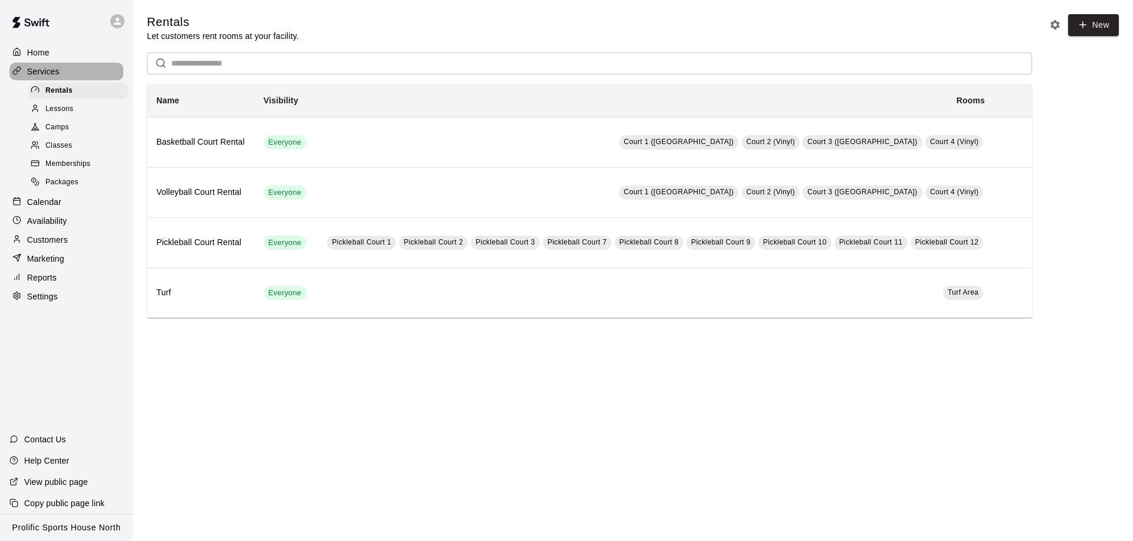
click at [42, 66] on p "Services" at bounding box center [43, 72] width 32 height 12
click at [67, 296] on div "Settings" at bounding box center [66, 296] width 114 height 18
select select "**"
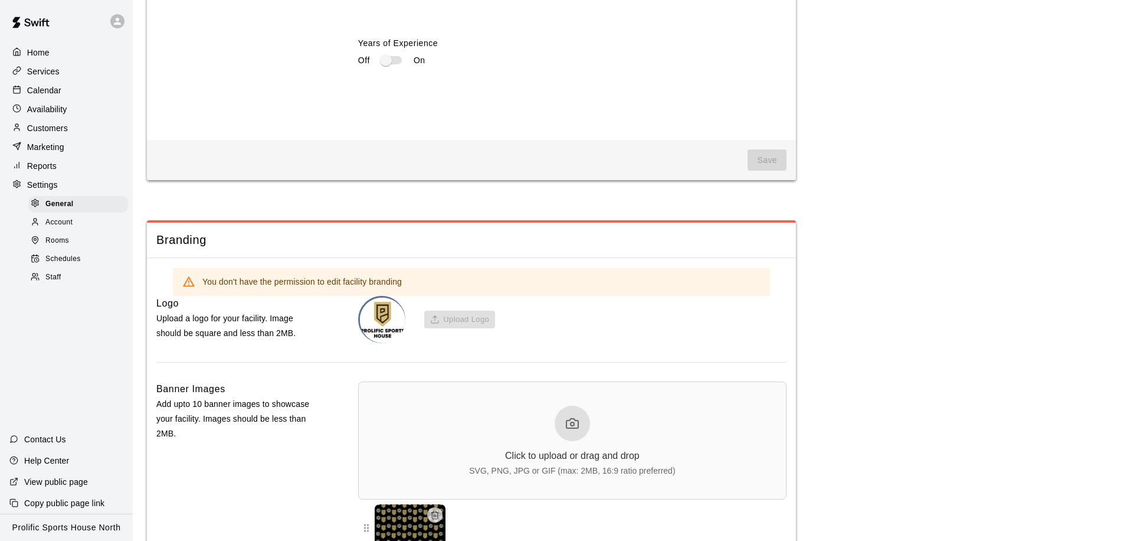
scroll to position [2622, 0]
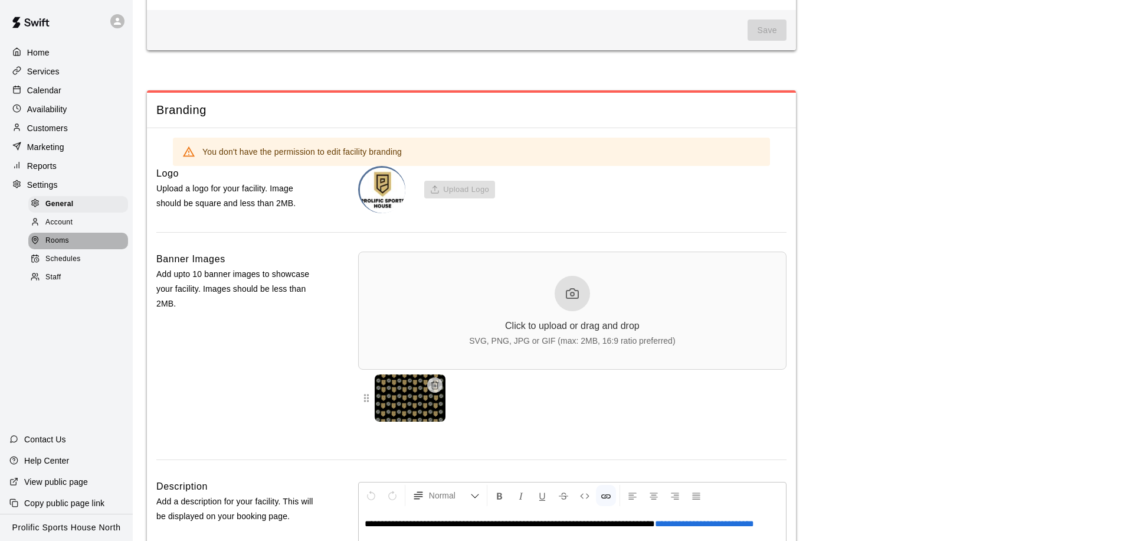
click at [68, 244] on span "Rooms" at bounding box center [57, 241] width 24 height 12
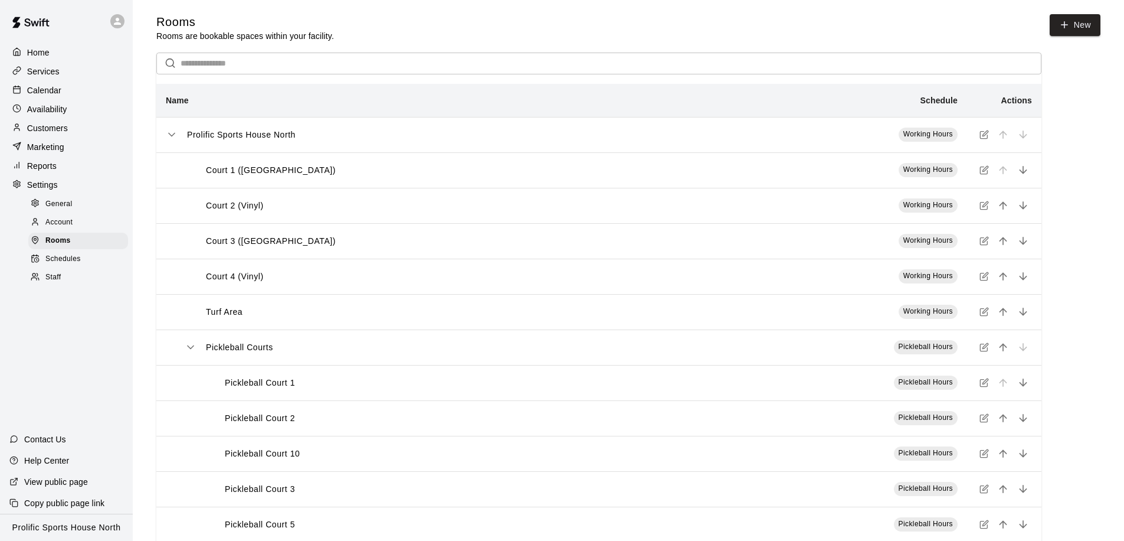
click at [70, 255] on span "Schedules" at bounding box center [62, 259] width 35 height 12
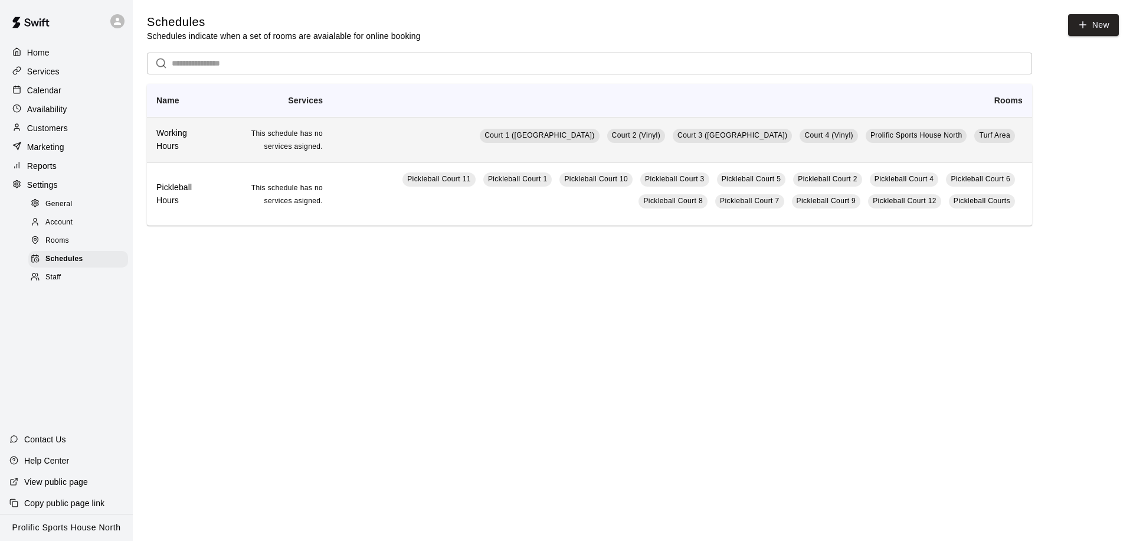
click at [379, 143] on td "Court 1 (Hardwood) Court 2 (Vinyl) Court 3 (Hardwood) Court 4 (Vinyl) Prolific …" at bounding box center [682, 139] width 700 height 45
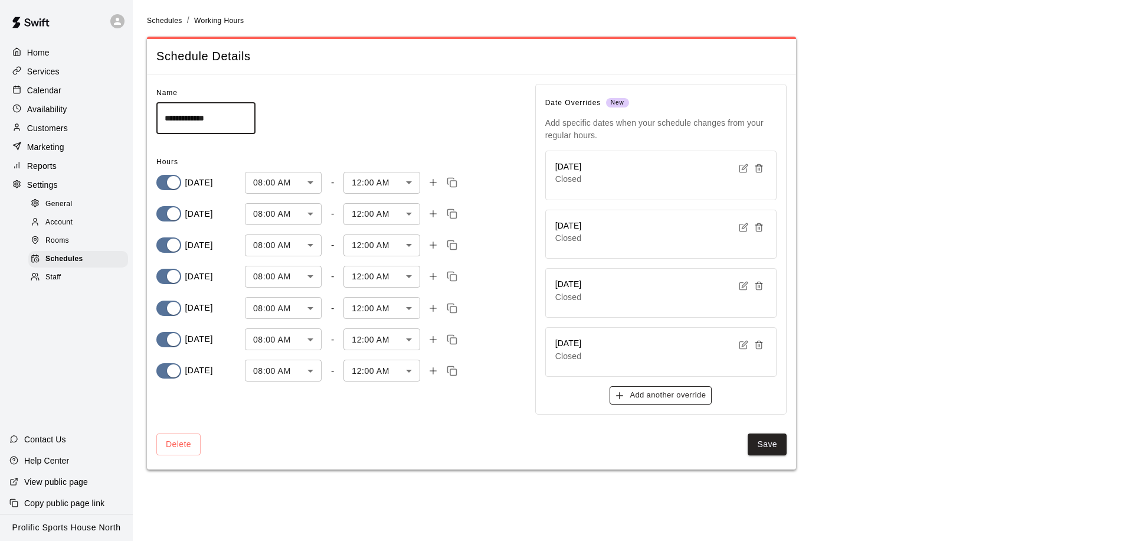
click at [642, 394] on button "Add another override" at bounding box center [661, 395] width 102 height 18
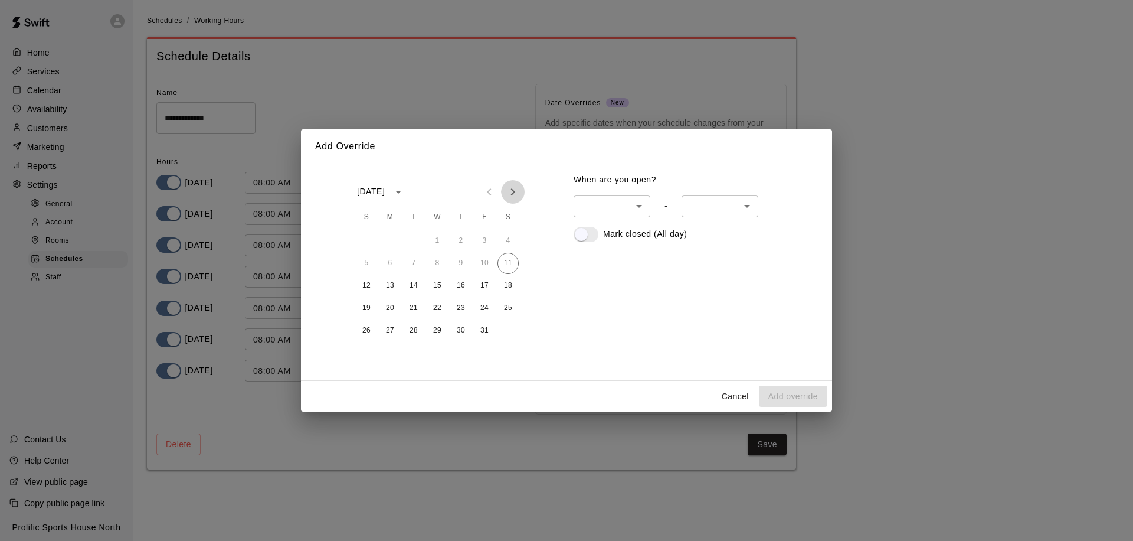
click at [519, 192] on icon "Next month" at bounding box center [513, 192] width 14 height 14
click at [486, 191] on icon "Previous month" at bounding box center [489, 192] width 14 height 14
click at [512, 192] on icon "Next month" at bounding box center [513, 192] width 14 height 14
click at [440, 307] on button "24" at bounding box center [437, 307] width 21 height 21
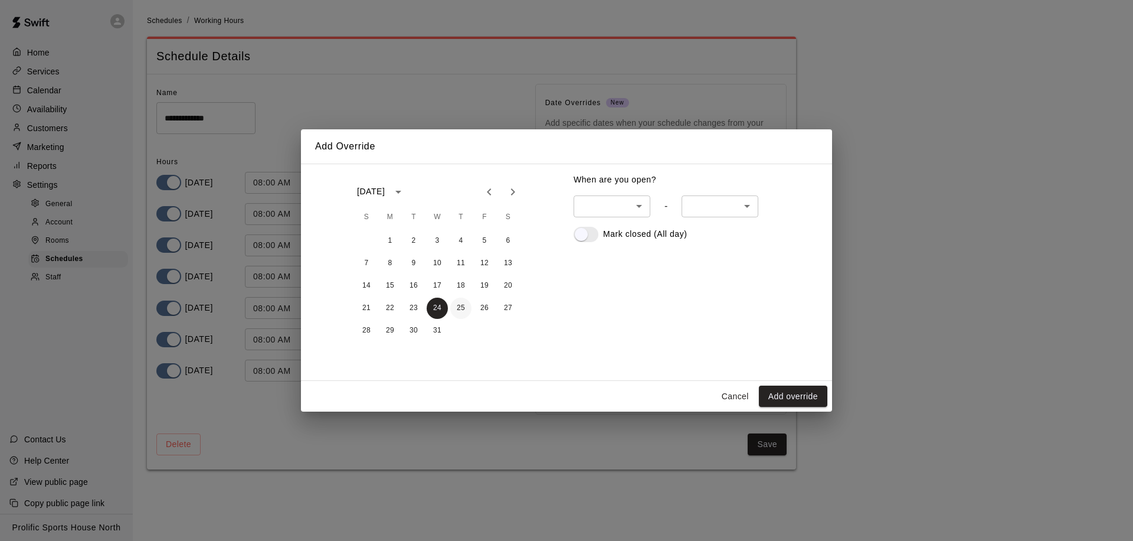
click at [459, 310] on button "25" at bounding box center [460, 307] width 21 height 21
click at [476, 309] on button "26" at bounding box center [484, 307] width 21 height 21
click at [780, 395] on button "Add override" at bounding box center [793, 396] width 68 height 22
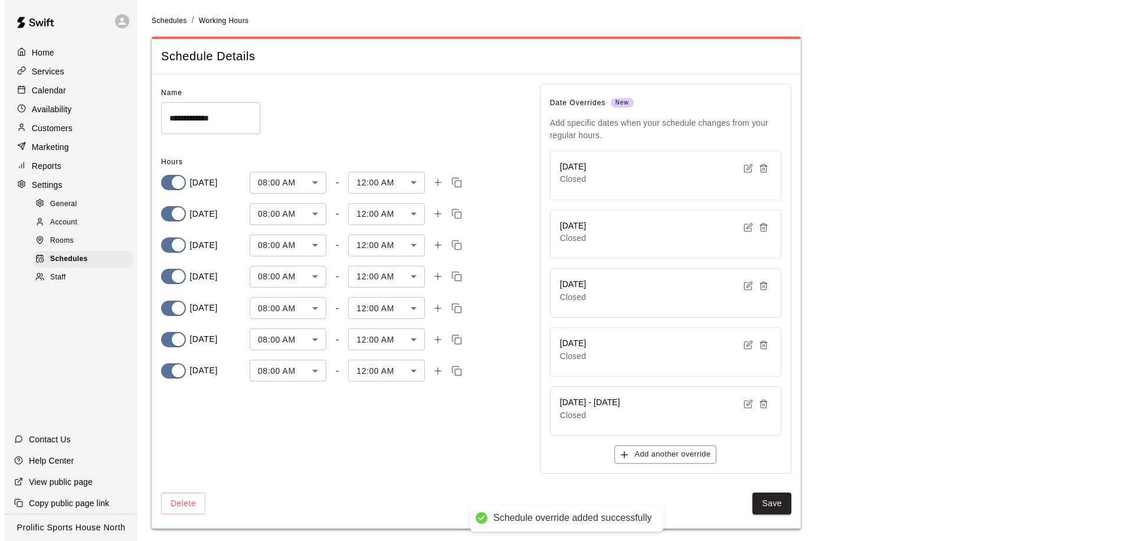
scroll to position [2, 0]
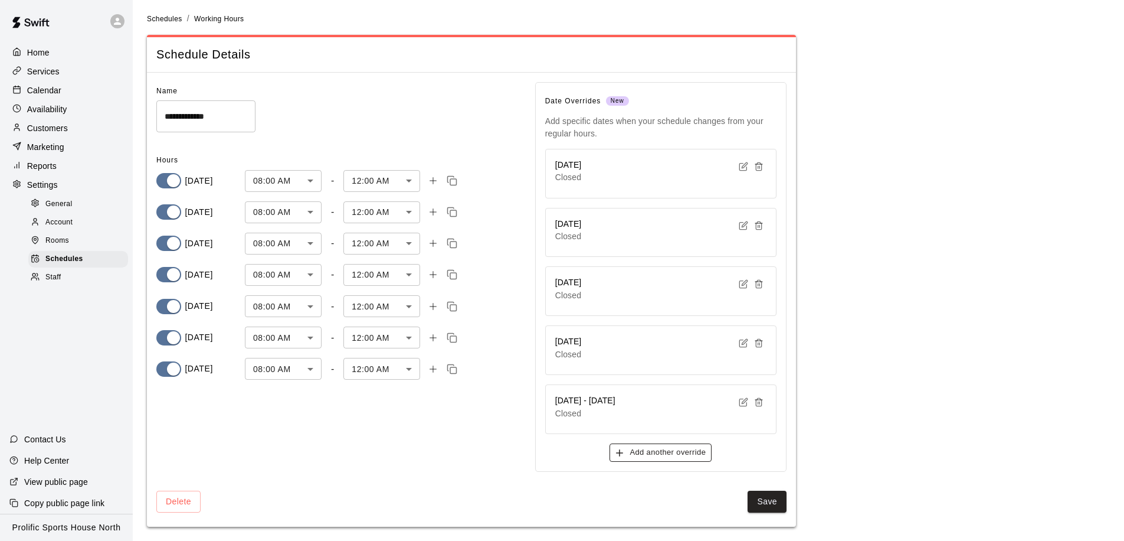
click at [657, 454] on button "Add another override" at bounding box center [661, 452] width 102 height 18
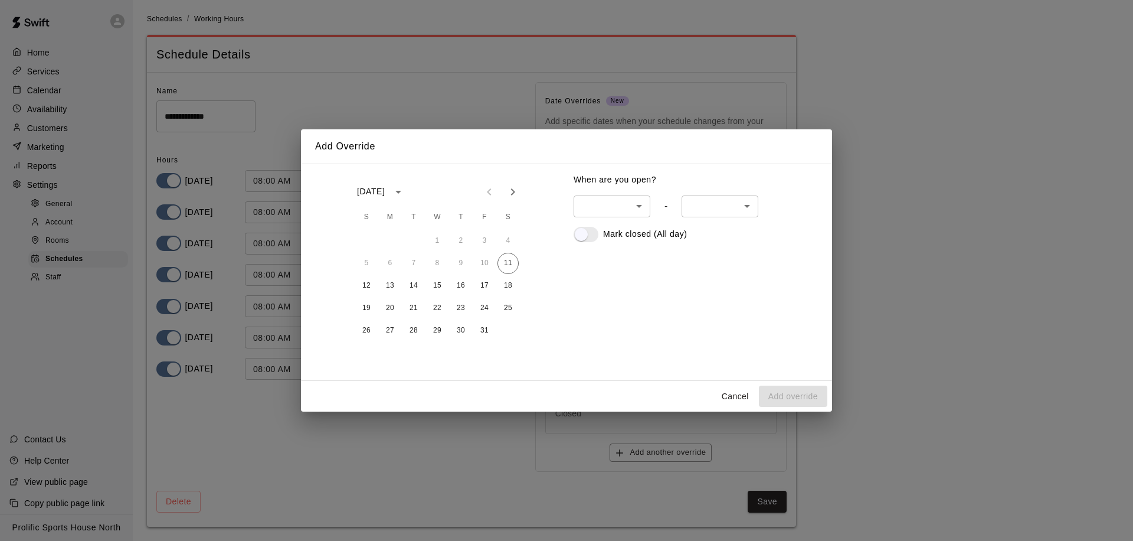
click at [506, 188] on icon "Next month" at bounding box center [513, 192] width 14 height 14
click at [430, 331] on button "31" at bounding box center [437, 330] width 21 height 21
click at [508, 185] on icon "Next month" at bounding box center [513, 192] width 14 height 14
click at [465, 235] on button "1" at bounding box center [460, 240] width 21 height 21
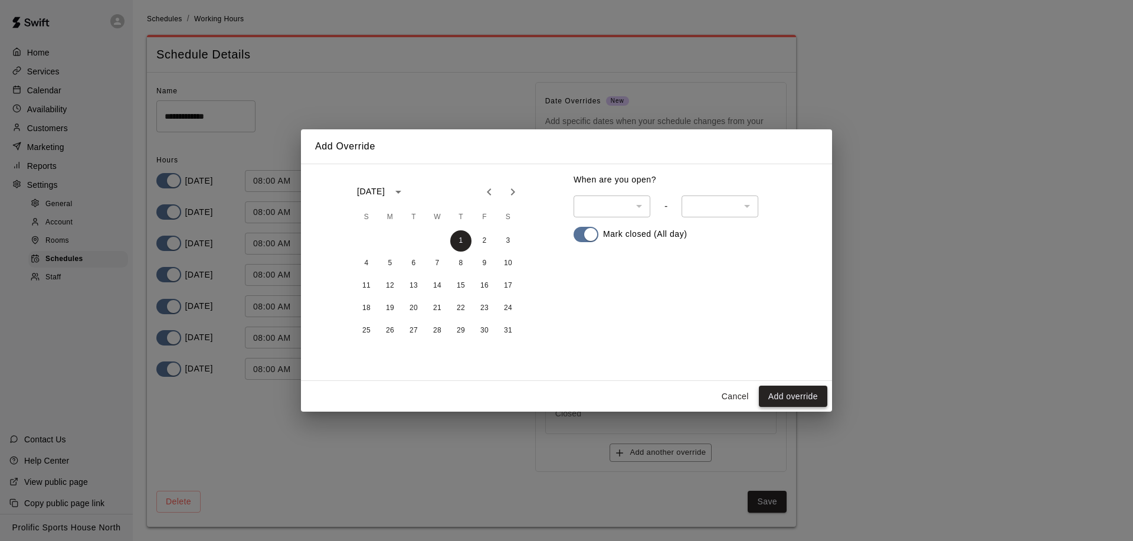
click at [789, 399] on button "Add override" at bounding box center [793, 396] width 68 height 22
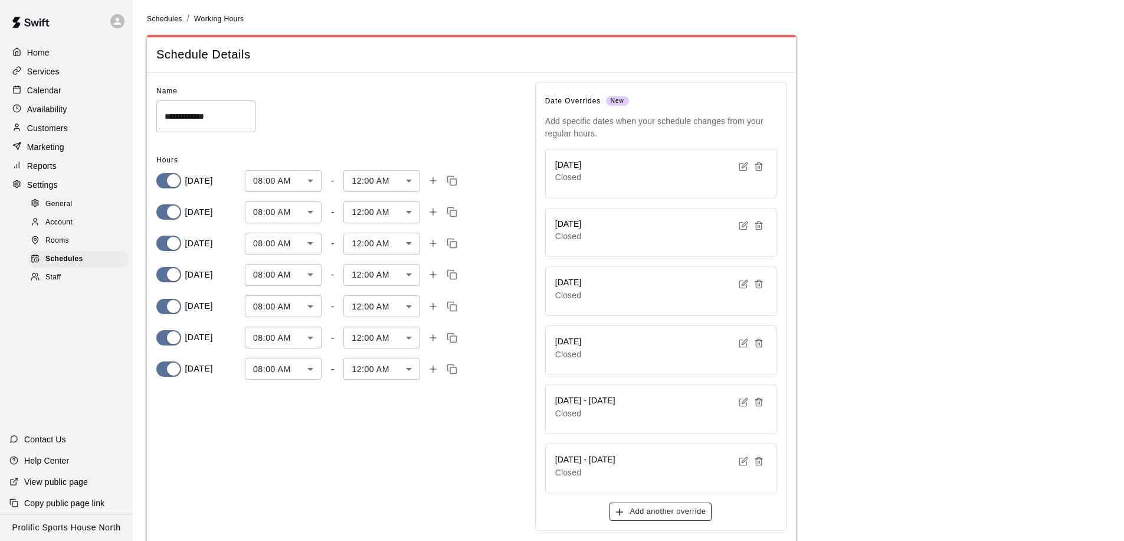
click at [674, 517] on button "Add another override" at bounding box center [661, 511] width 102 height 18
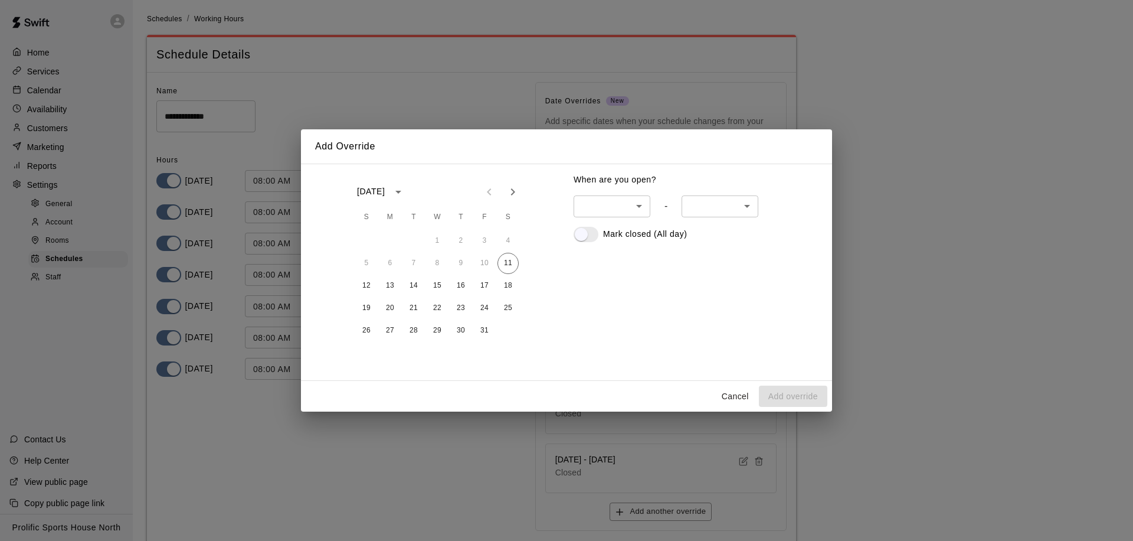
click at [519, 189] on icon "Next month" at bounding box center [513, 192] width 14 height 14
click at [519, 188] on icon "Next month" at bounding box center [513, 192] width 14 height 14
click at [370, 282] on button "15" at bounding box center [366, 285] width 21 height 21
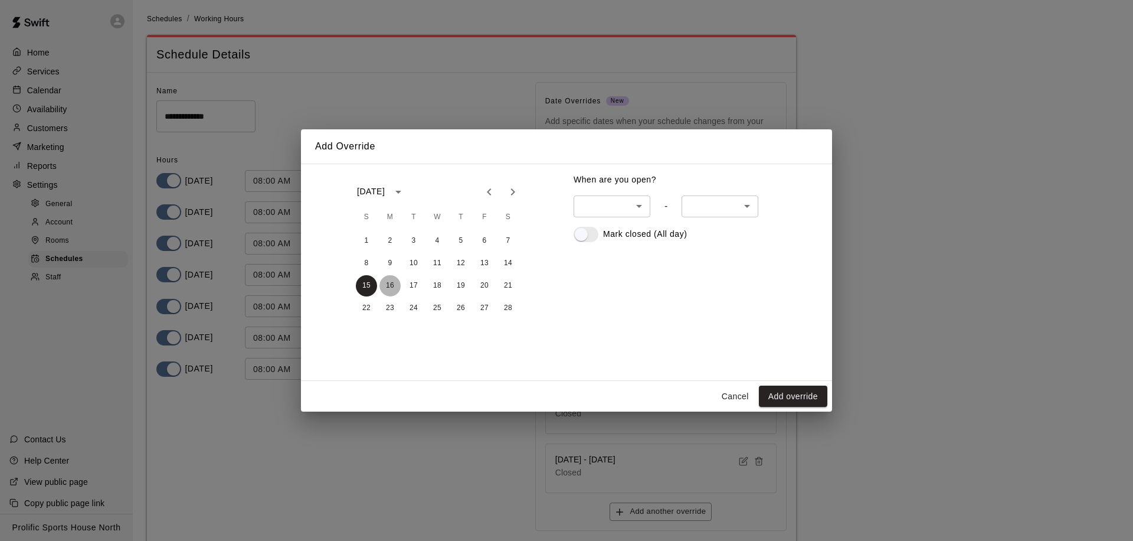
click at [384, 283] on button "16" at bounding box center [390, 285] width 21 height 21
click at [806, 400] on button "Add override" at bounding box center [793, 396] width 68 height 22
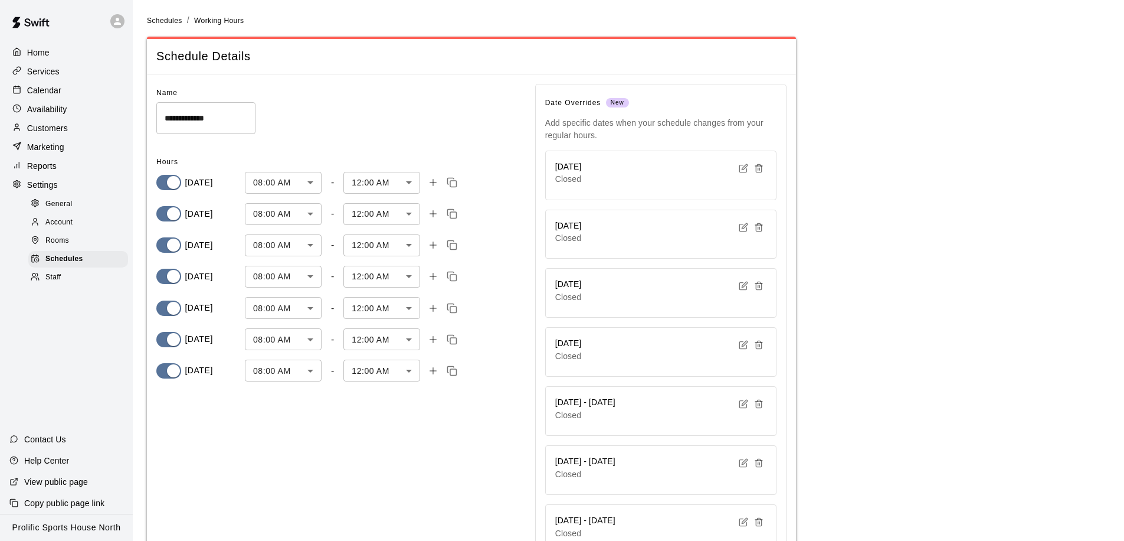
scroll to position [120, 0]
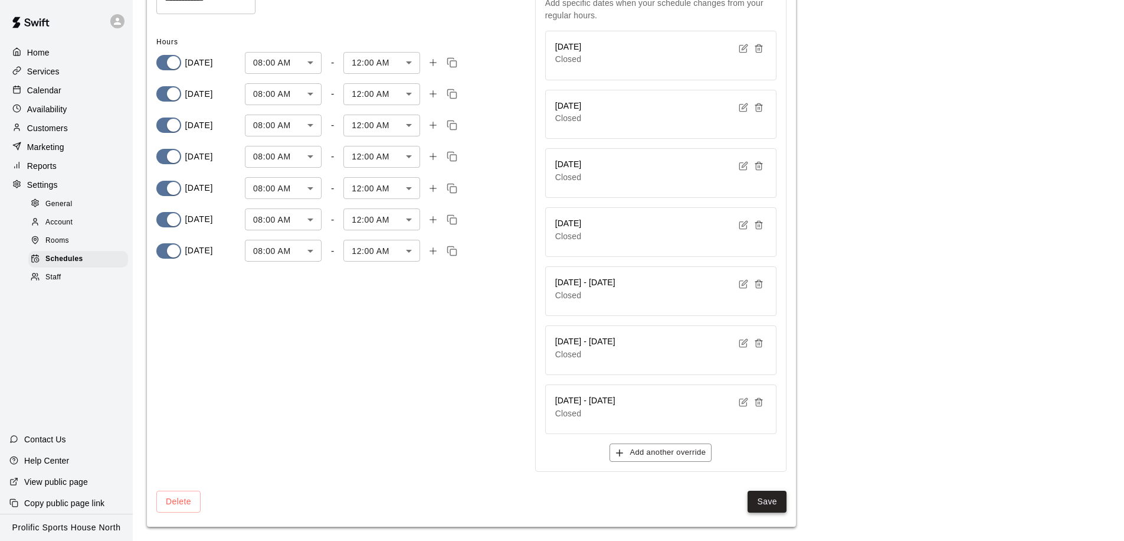
click at [759, 508] on button "Save" at bounding box center [767, 501] width 39 height 22
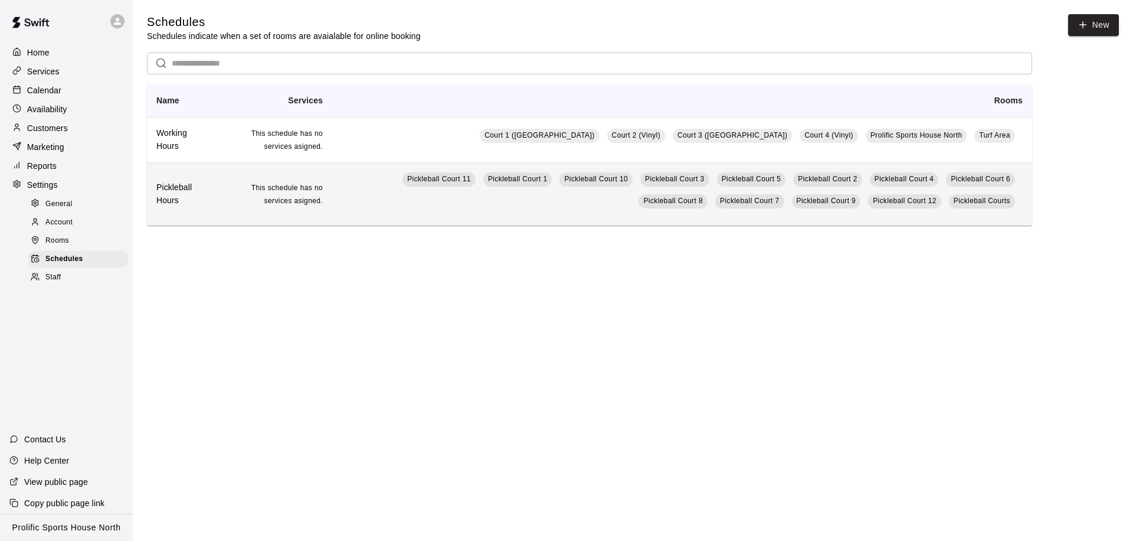
click at [369, 217] on td "Pickleball Court 11 Pickleball Court 1 Pickleball Court 10 Pickleball Court 3 P…" at bounding box center [682, 193] width 700 height 63
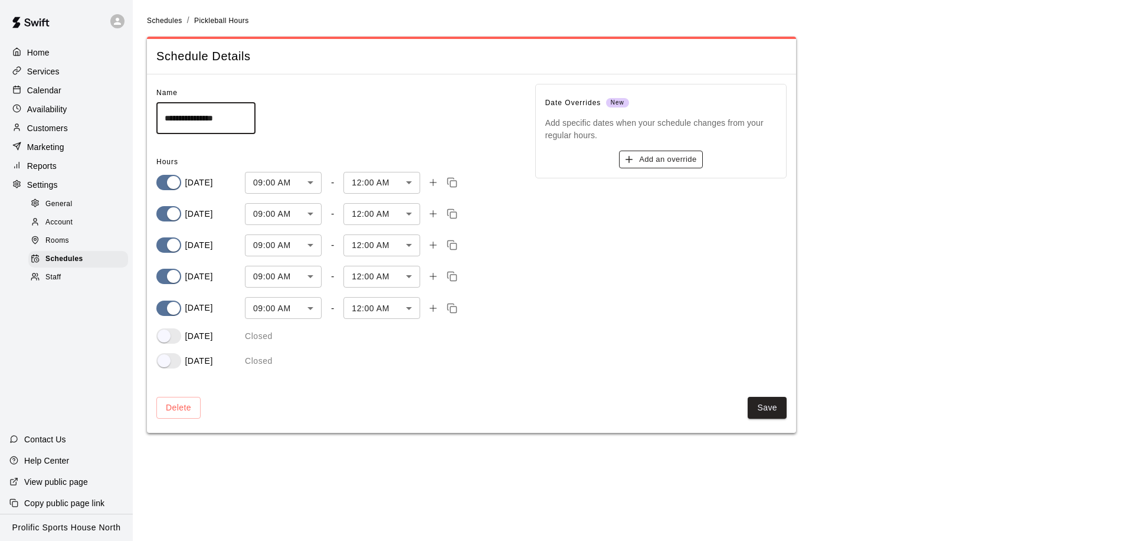
click at [691, 162] on button "Add an override" at bounding box center [660, 160] width 83 height 18
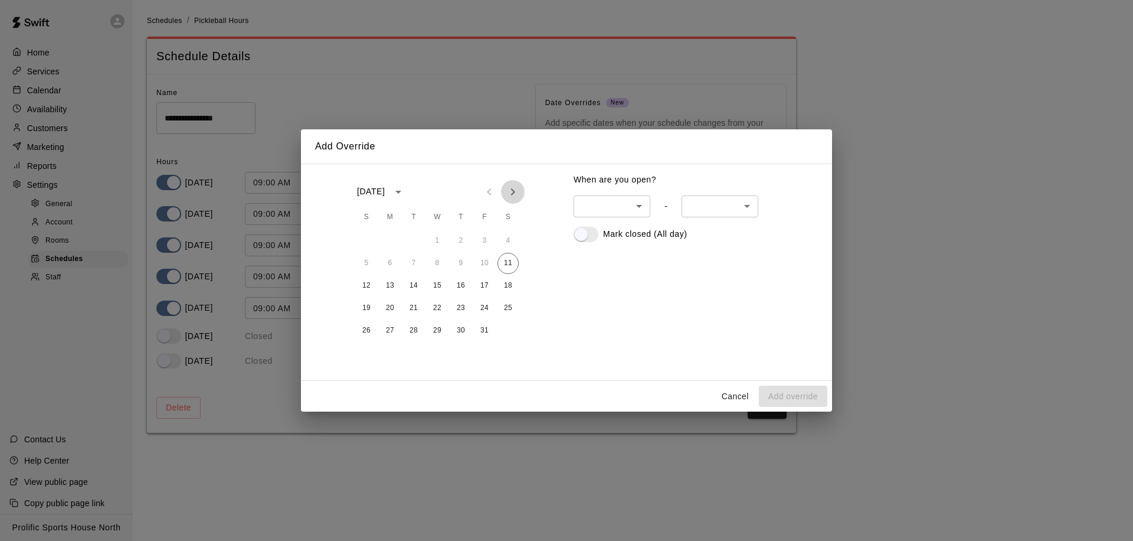
click at [508, 190] on icon "Next month" at bounding box center [513, 192] width 14 height 14
click at [414, 281] on button "11" at bounding box center [413, 285] width 21 height 21
click at [513, 189] on icon "Next month" at bounding box center [513, 191] width 4 height 7
click at [437, 307] on button "24" at bounding box center [437, 307] width 21 height 21
click at [452, 307] on button "25" at bounding box center [460, 307] width 21 height 21
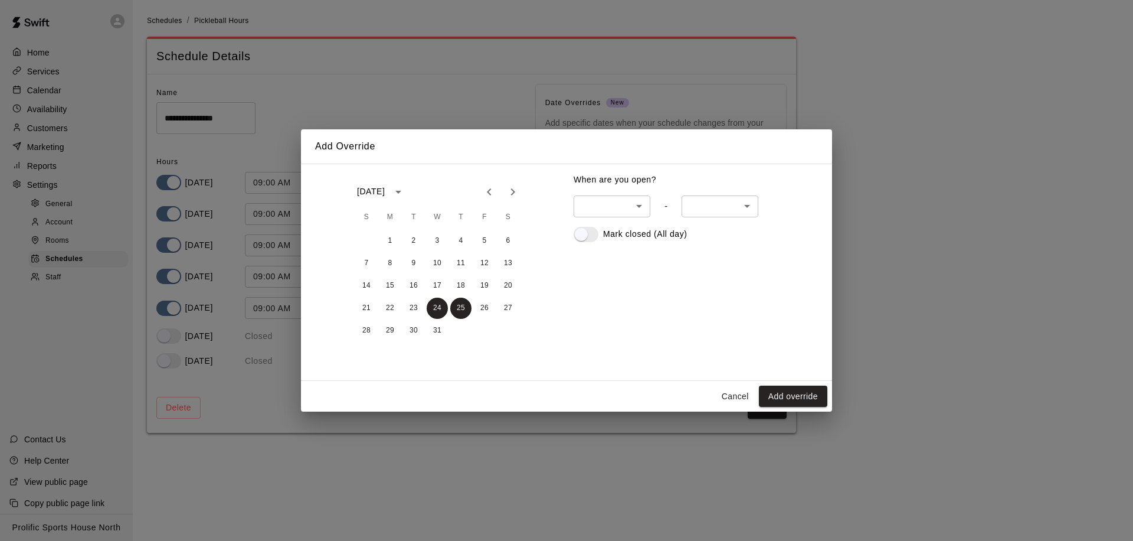
click at [472, 308] on div "21 22 23 24 25 26 27" at bounding box center [437, 307] width 189 height 21
click at [477, 307] on button "26" at bounding box center [484, 307] width 21 height 21
click at [437, 333] on button "31" at bounding box center [437, 330] width 21 height 21
click at [516, 189] on icon "Next month" at bounding box center [513, 192] width 14 height 14
click at [466, 237] on button "1" at bounding box center [460, 240] width 21 height 21
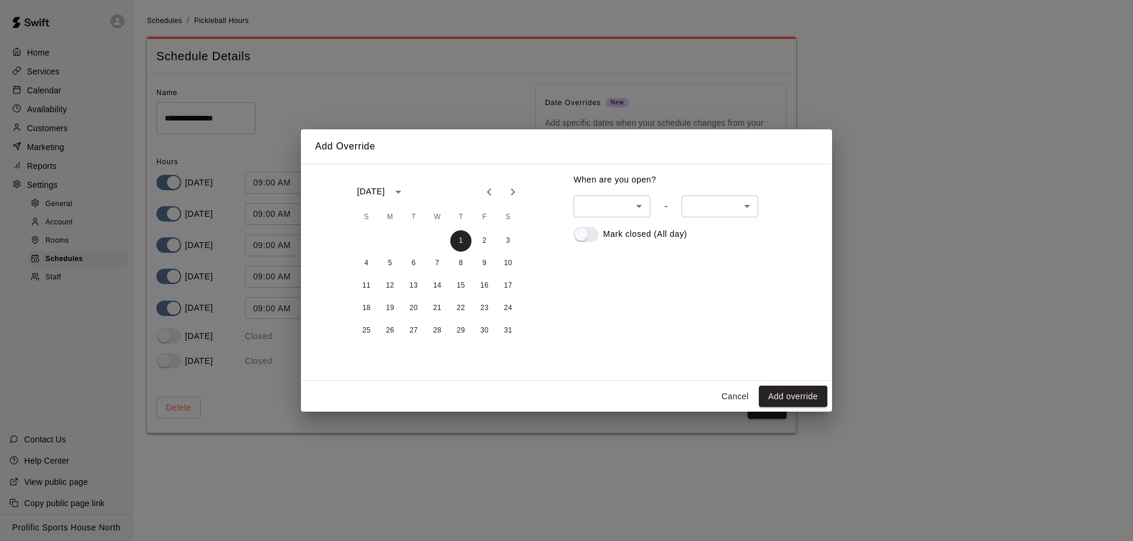
click at [486, 196] on icon "Previous month" at bounding box center [489, 192] width 14 height 14
click at [363, 284] on button "12" at bounding box center [366, 285] width 21 height 21
click at [384, 286] on button "13" at bounding box center [390, 285] width 21 height 21
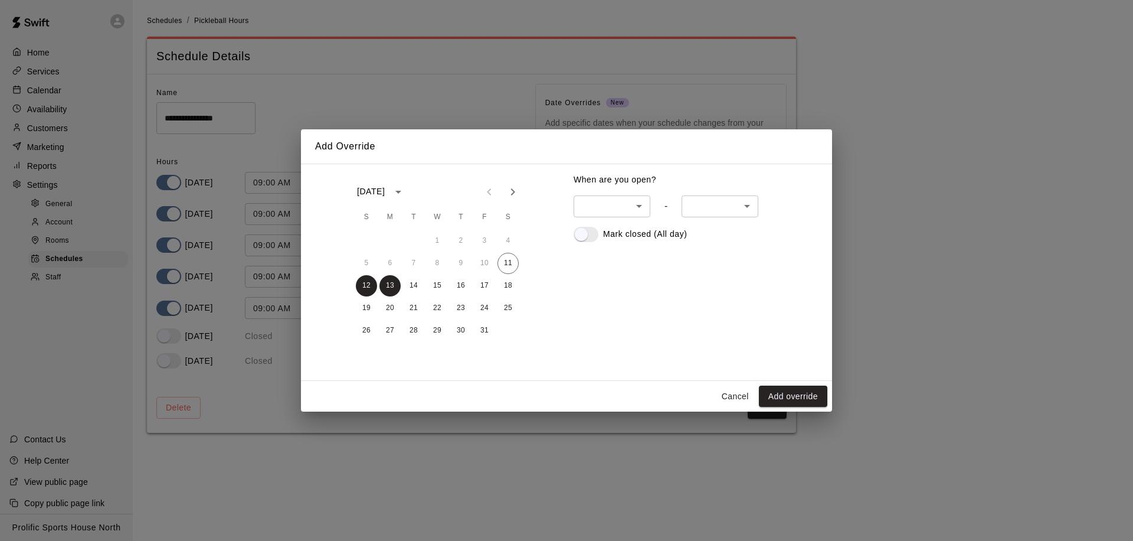
click at [508, 194] on icon "Next month" at bounding box center [513, 192] width 14 height 14
click at [511, 192] on icon "Next month" at bounding box center [513, 192] width 14 height 14
click at [515, 191] on icon "Next month" at bounding box center [513, 192] width 14 height 14
click at [508, 194] on icon "Next month" at bounding box center [513, 192] width 14 height 14
click at [362, 284] on button "15" at bounding box center [366, 285] width 21 height 21
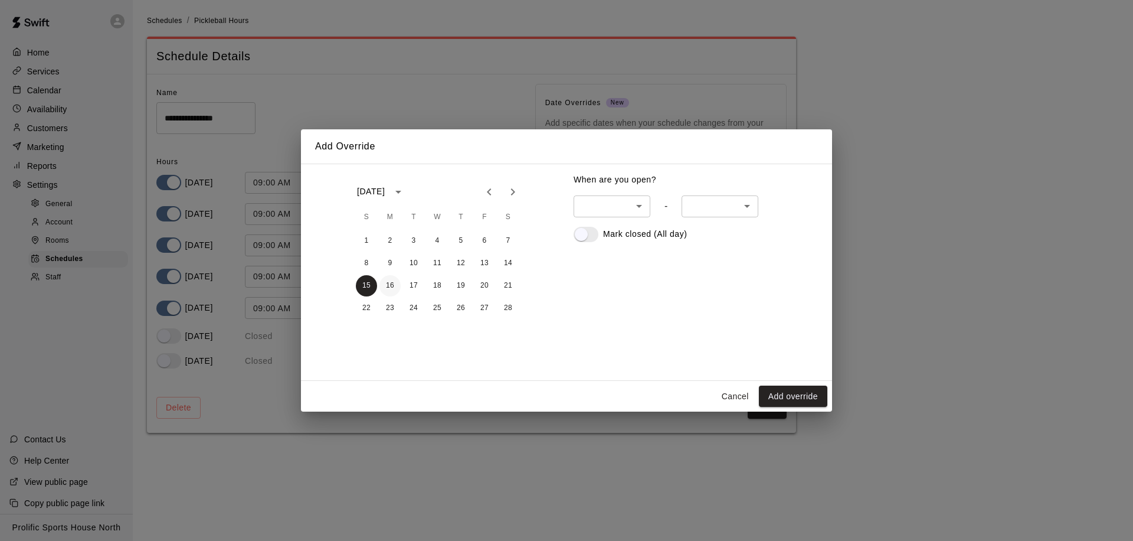
click at [388, 288] on button "16" at bounding box center [390, 285] width 21 height 21
click at [799, 391] on button "Add override" at bounding box center [793, 396] width 68 height 22
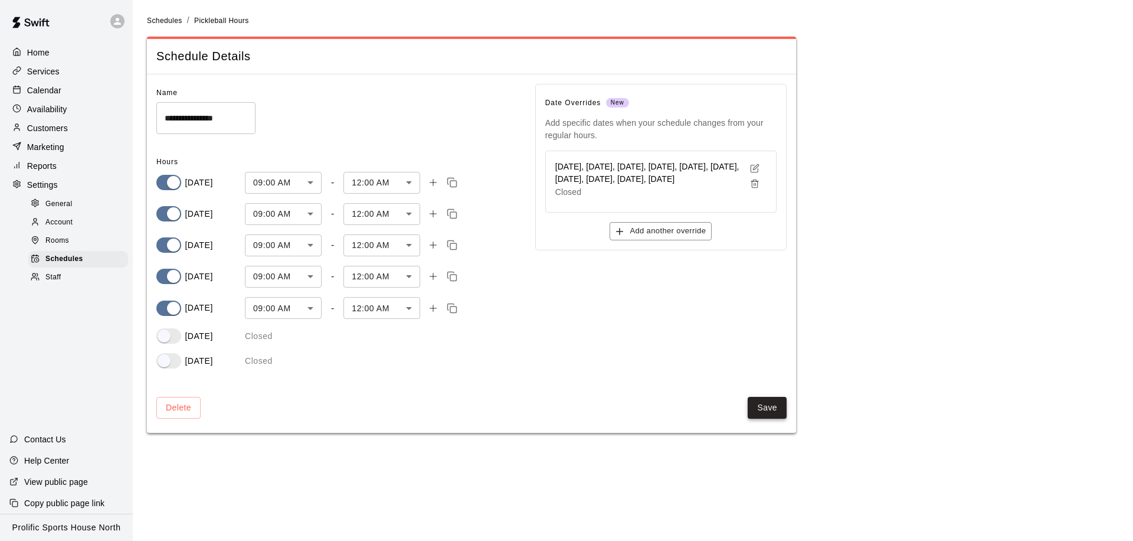
click at [772, 413] on button "Save" at bounding box center [767, 408] width 39 height 22
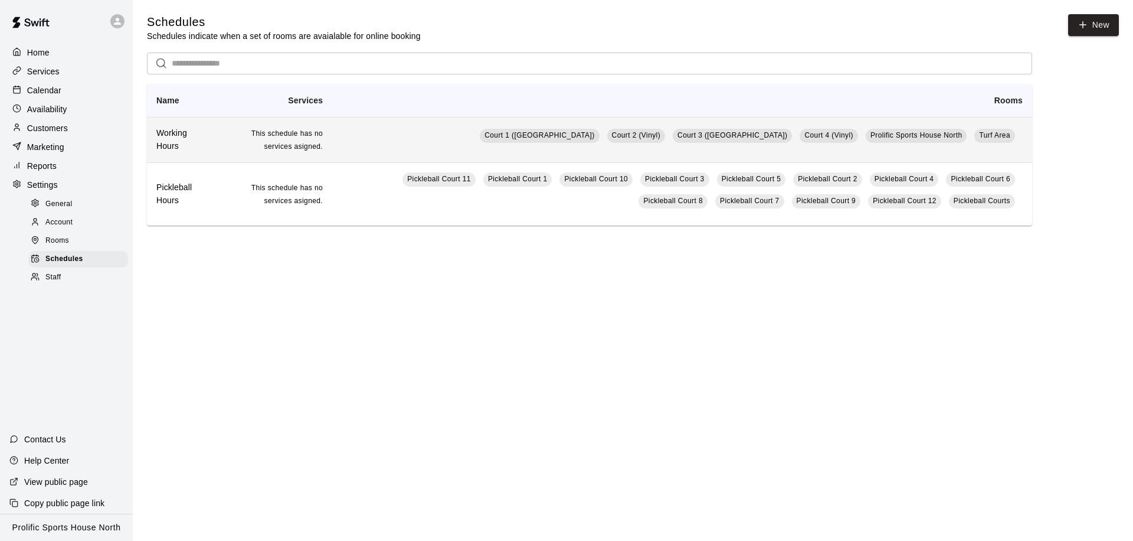
click at [499, 143] on td "Court 1 (Hardwood) Court 2 (Vinyl) Court 3 (Hardwood) Court 4 (Vinyl) Prolific …" at bounding box center [682, 139] width 700 height 45
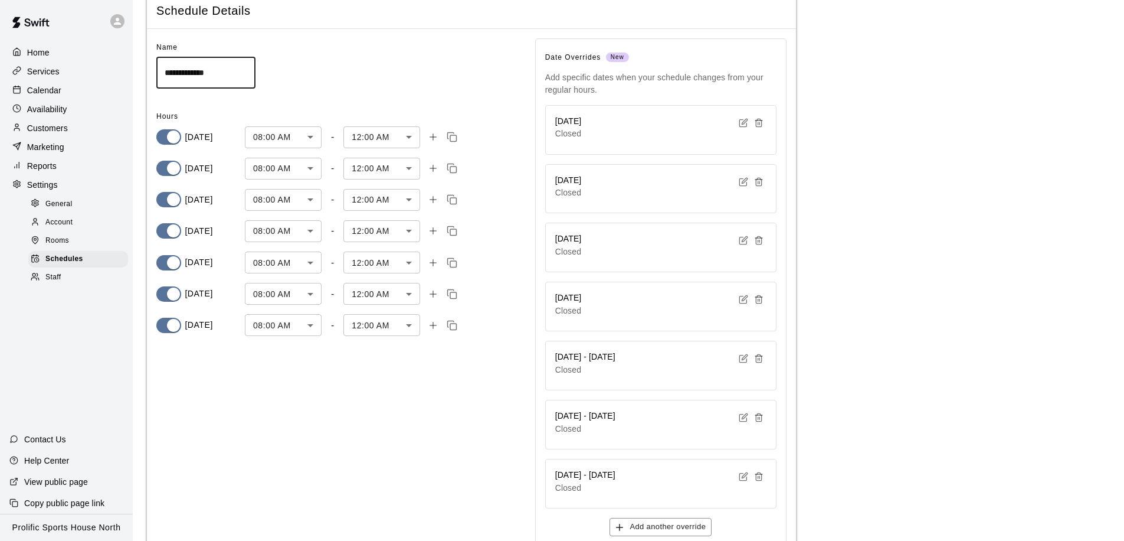
scroll to position [120, 0]
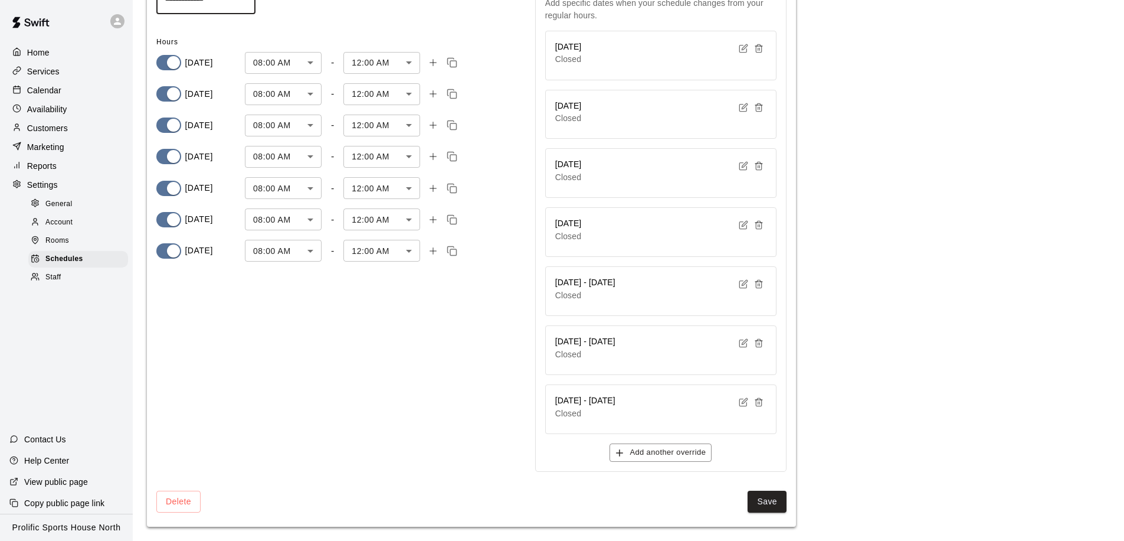
click at [745, 167] on icon "button" at bounding box center [743, 165] width 9 height 9
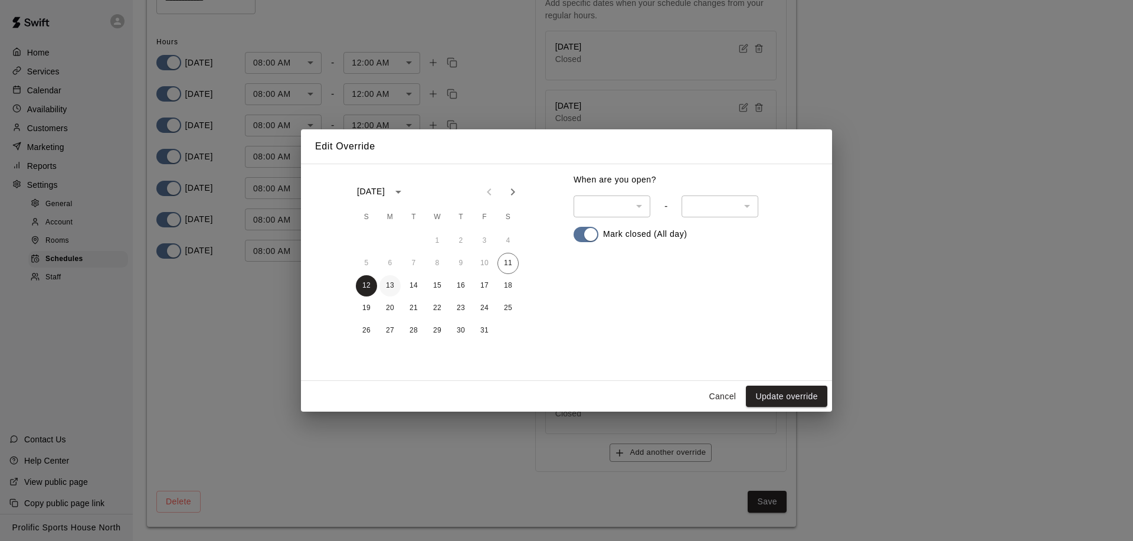
click at [388, 285] on button "13" at bounding box center [390, 285] width 21 height 21
click at [784, 401] on button "Update override" at bounding box center [786, 396] width 81 height 22
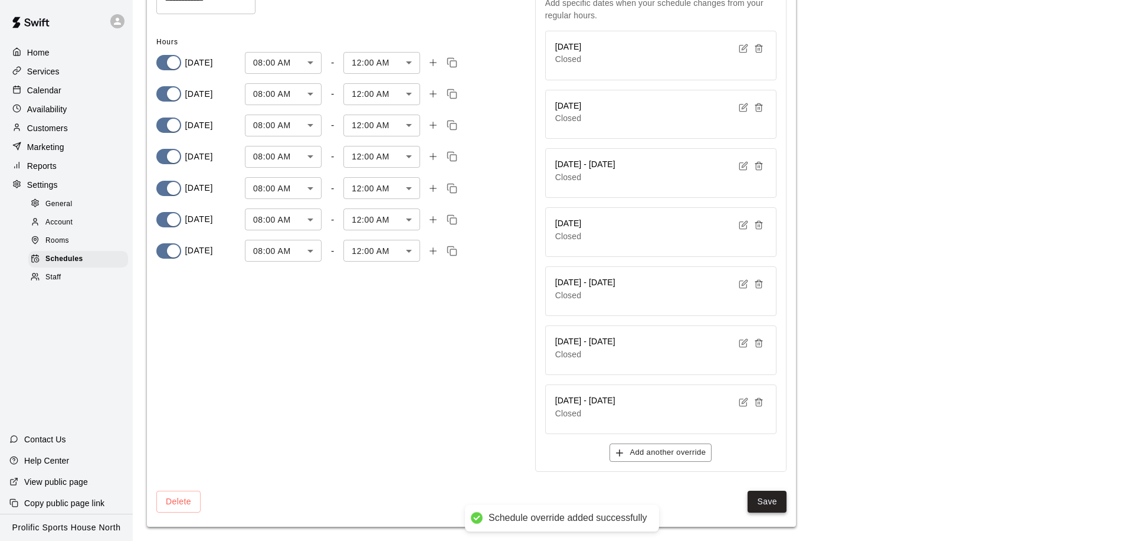
click at [757, 498] on button "Save" at bounding box center [767, 501] width 39 height 22
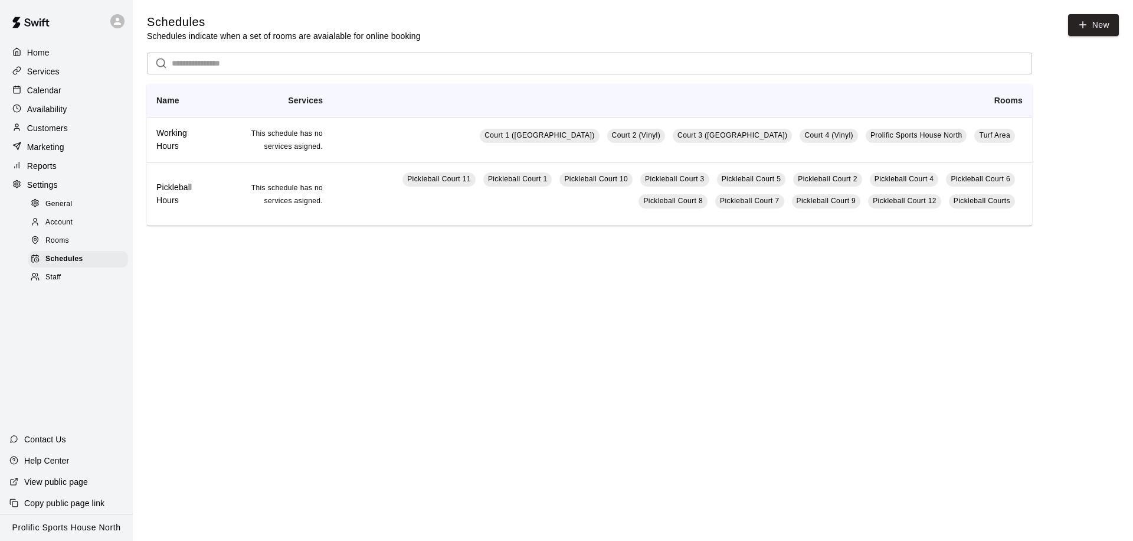
click at [71, 94] on div "Calendar" at bounding box center [66, 90] width 114 height 18
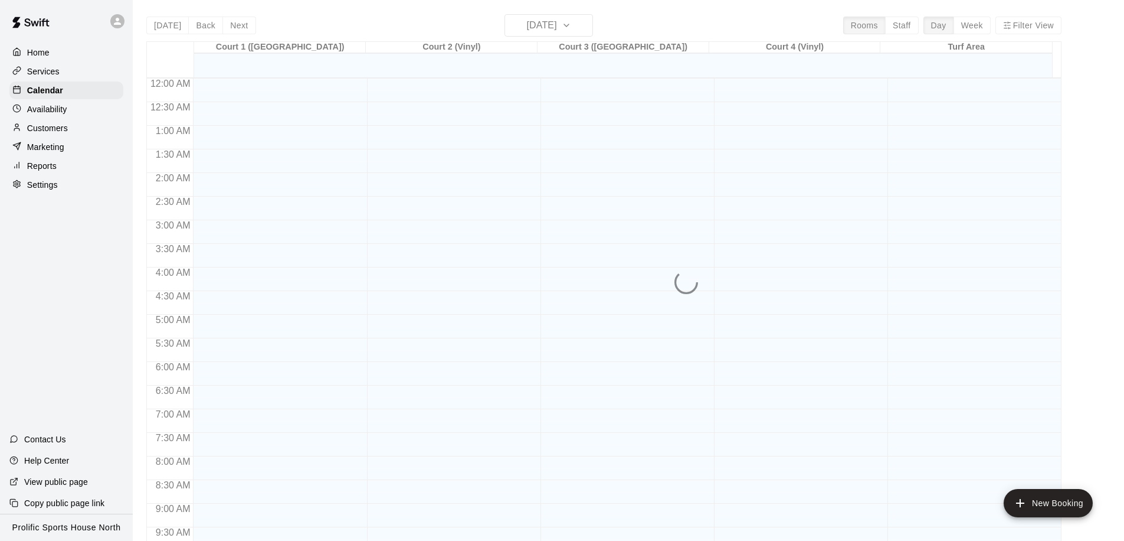
scroll to position [582, 0]
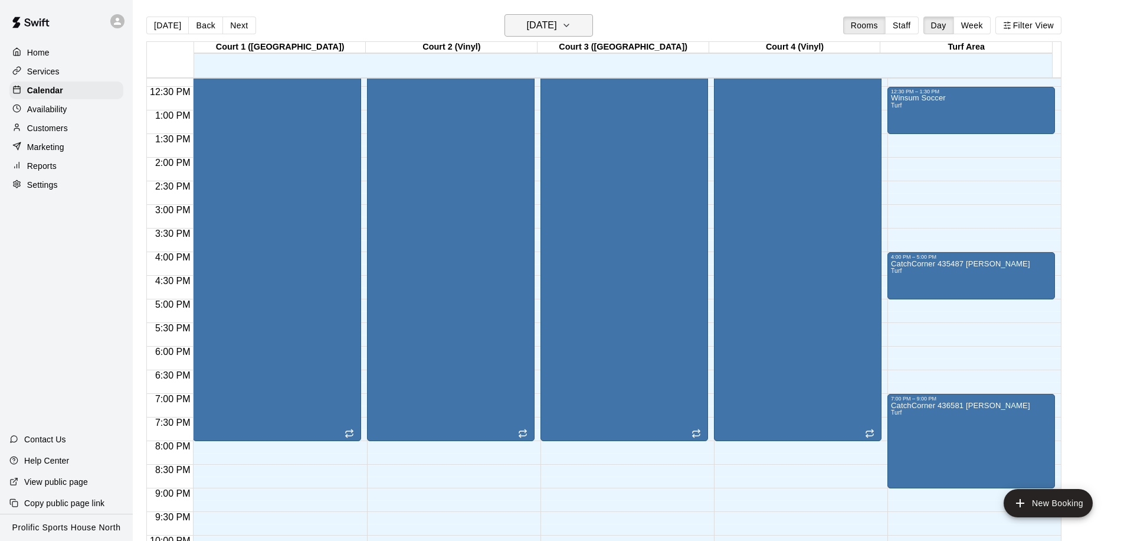
click at [557, 24] on h6 "[DATE]" at bounding box center [542, 25] width 30 height 17
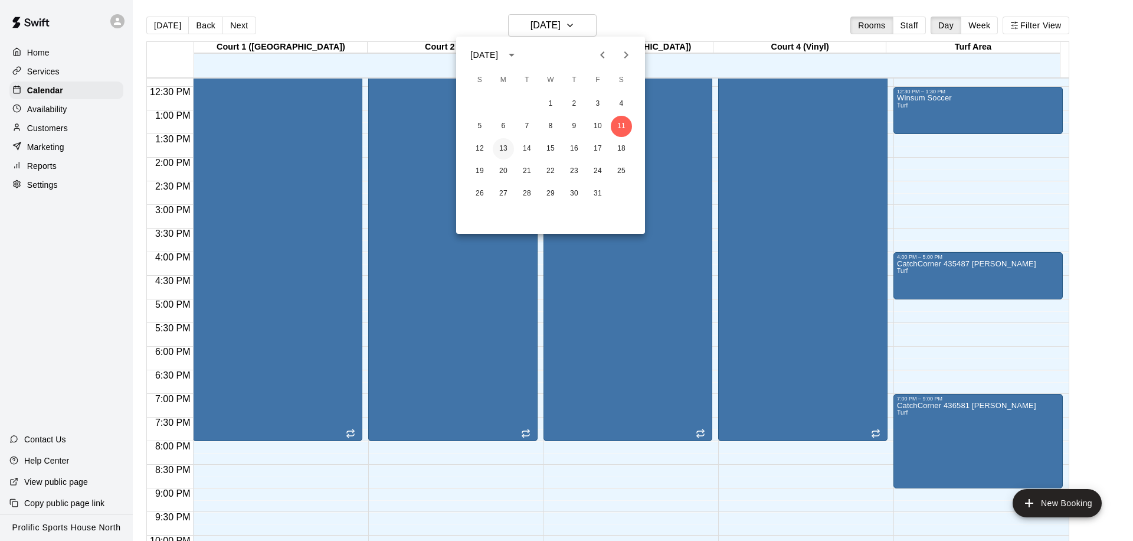
click at [505, 147] on button "13" at bounding box center [503, 148] width 21 height 21
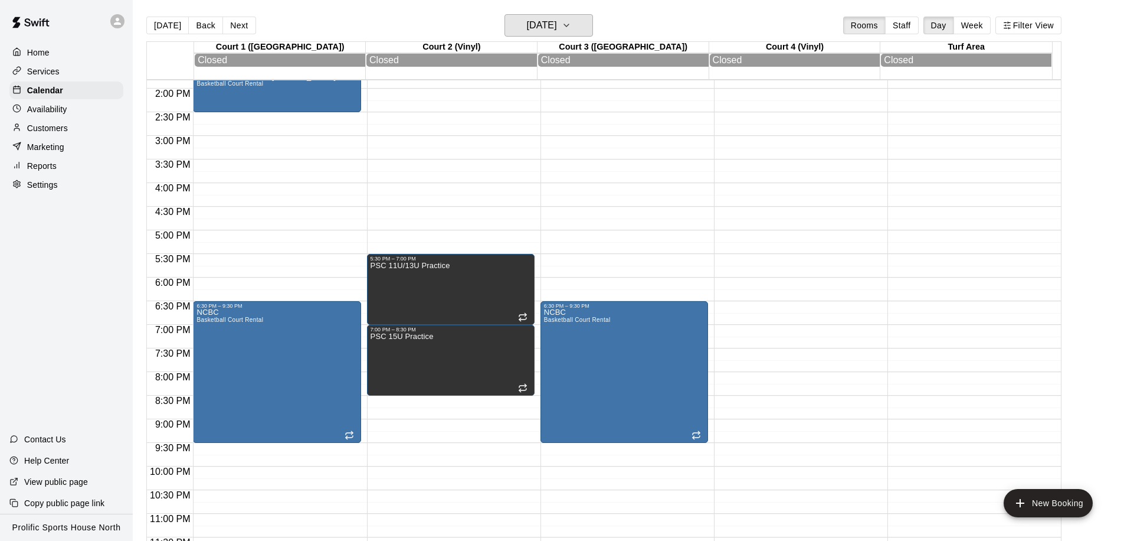
scroll to position [659, 0]
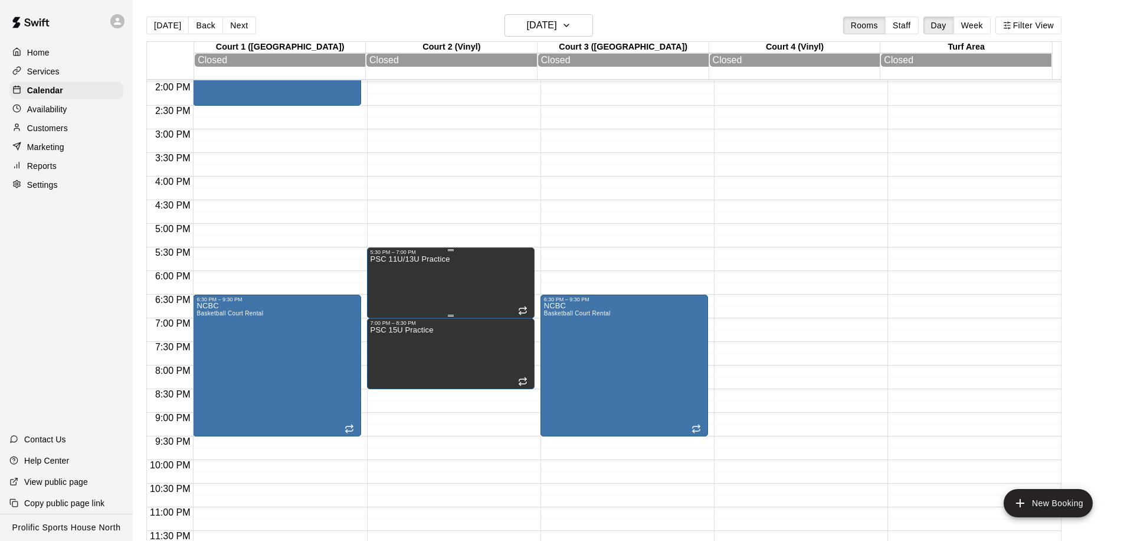
click at [458, 265] on div "PSC 11U/13U Practice" at bounding box center [451, 525] width 161 height 541
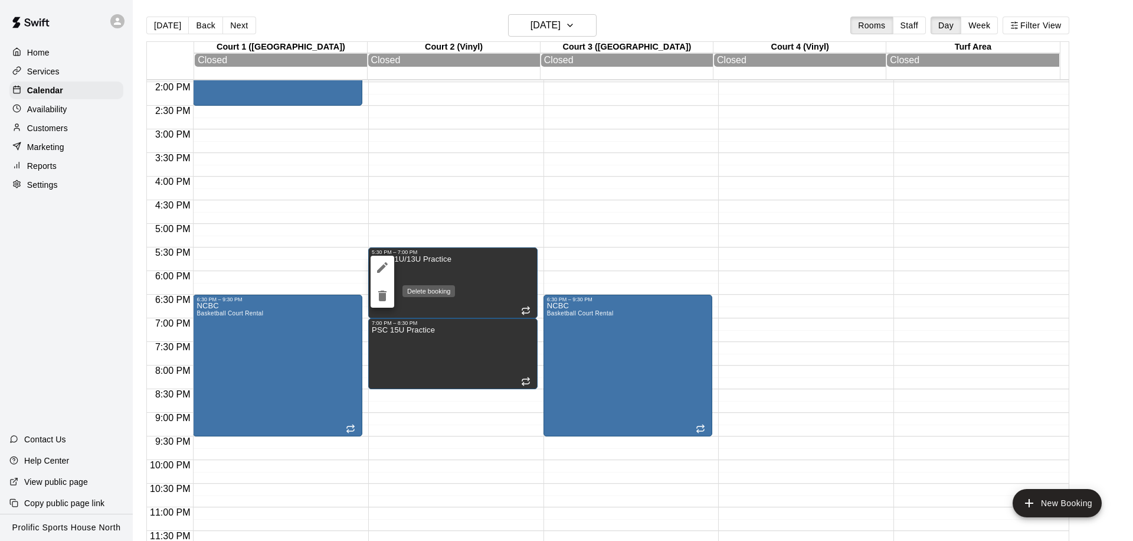
click at [382, 292] on icon "delete" at bounding box center [382, 295] width 8 height 11
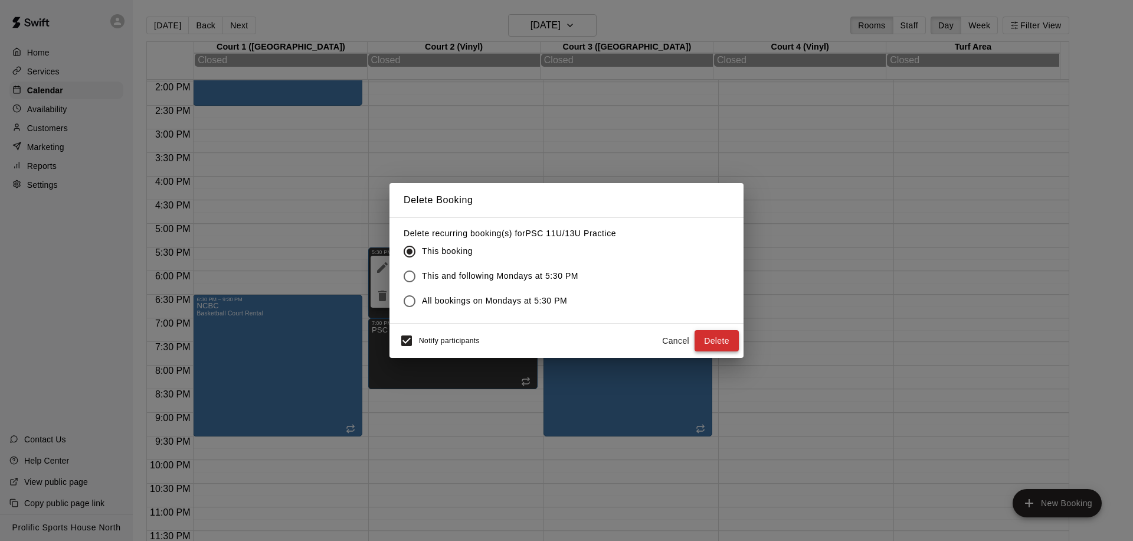
click at [727, 341] on button "Delete" at bounding box center [717, 341] width 44 height 22
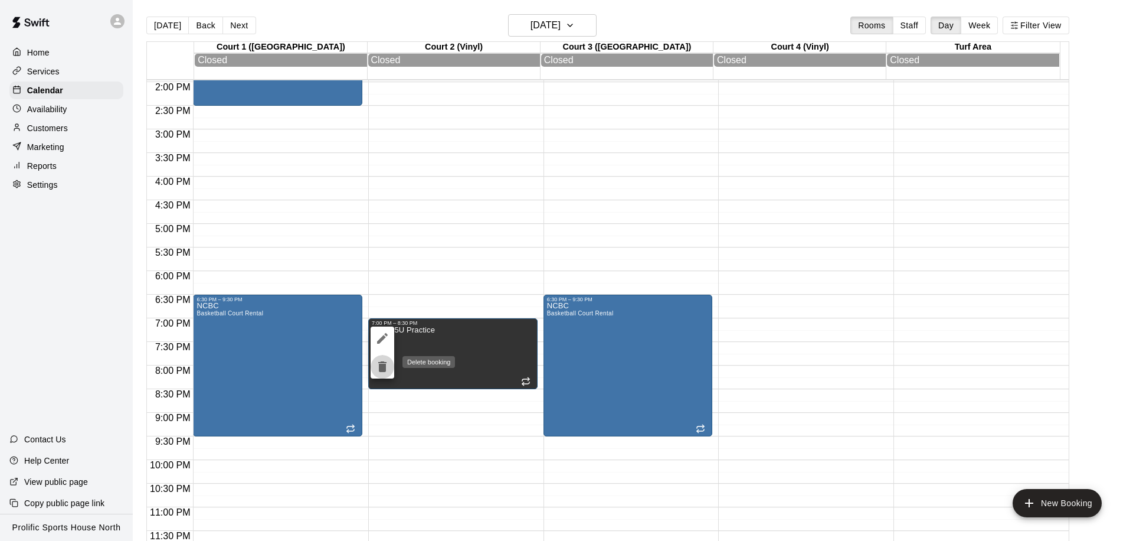
click at [385, 369] on icon "delete" at bounding box center [382, 366] width 8 height 11
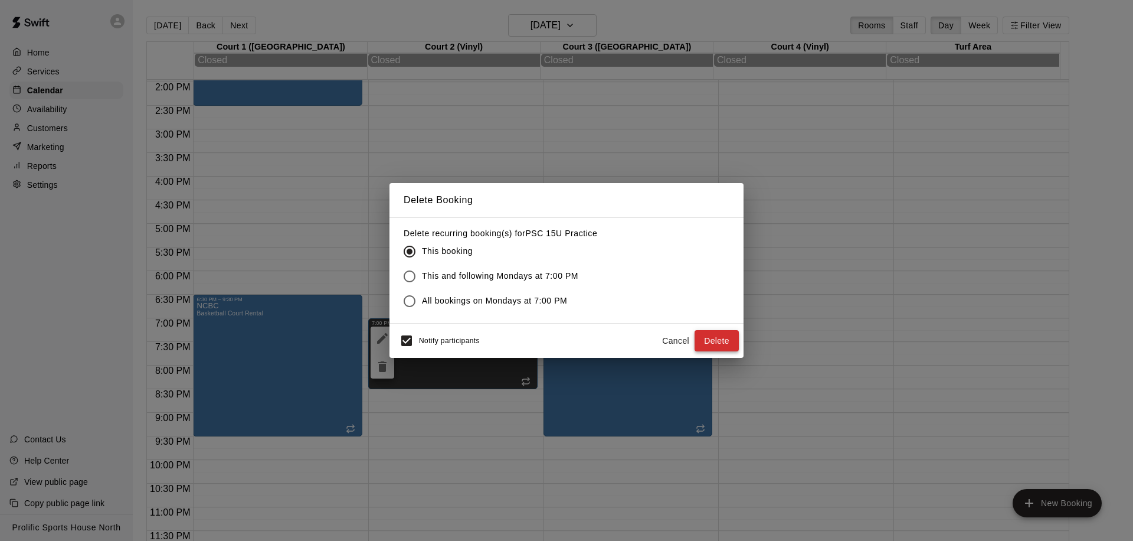
click at [735, 345] on button "Delete" at bounding box center [717, 341] width 44 height 22
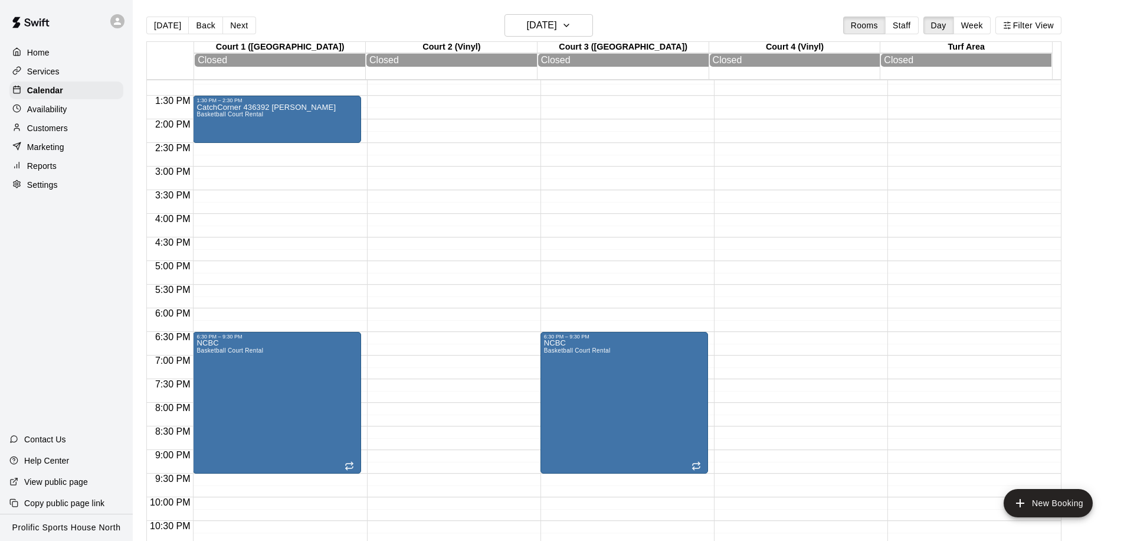
scroll to position [623, 0]
click at [539, 24] on h6 "[DATE]" at bounding box center [542, 25] width 30 height 17
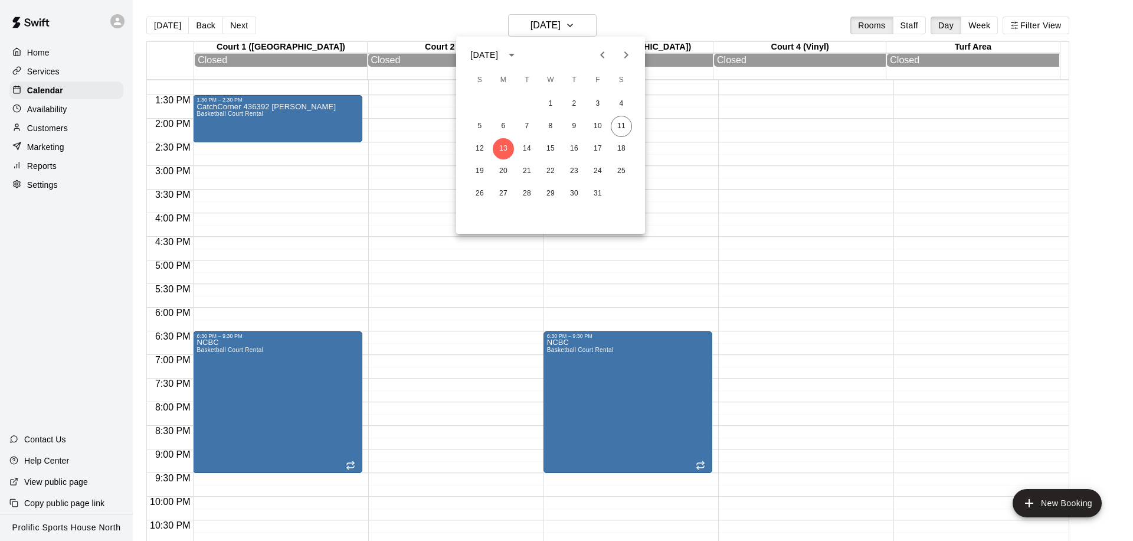
click at [413, 80] on div at bounding box center [566, 270] width 1133 height 541
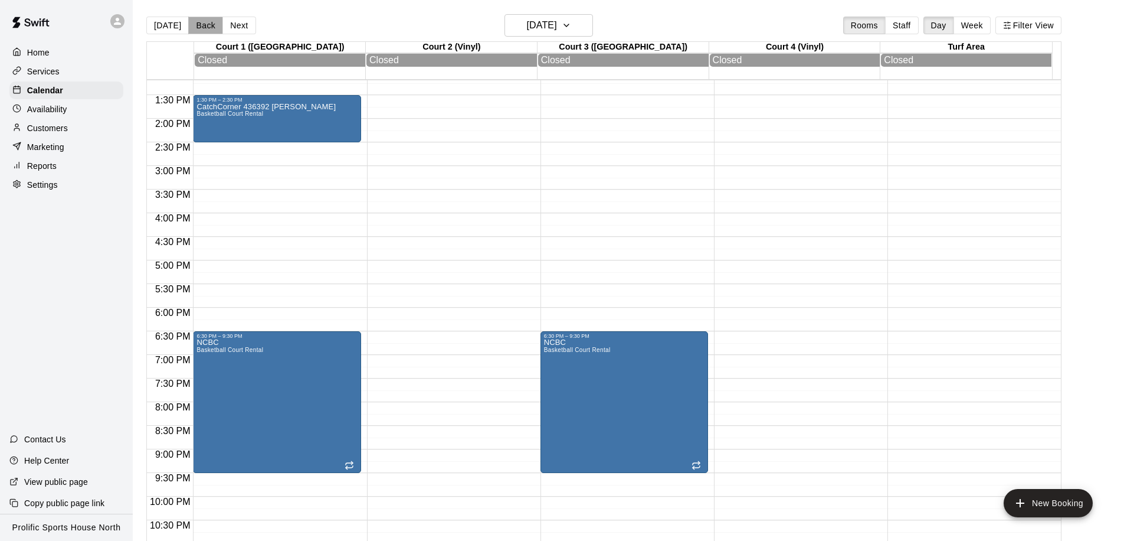
click at [195, 28] on button "Back" at bounding box center [205, 26] width 35 height 18
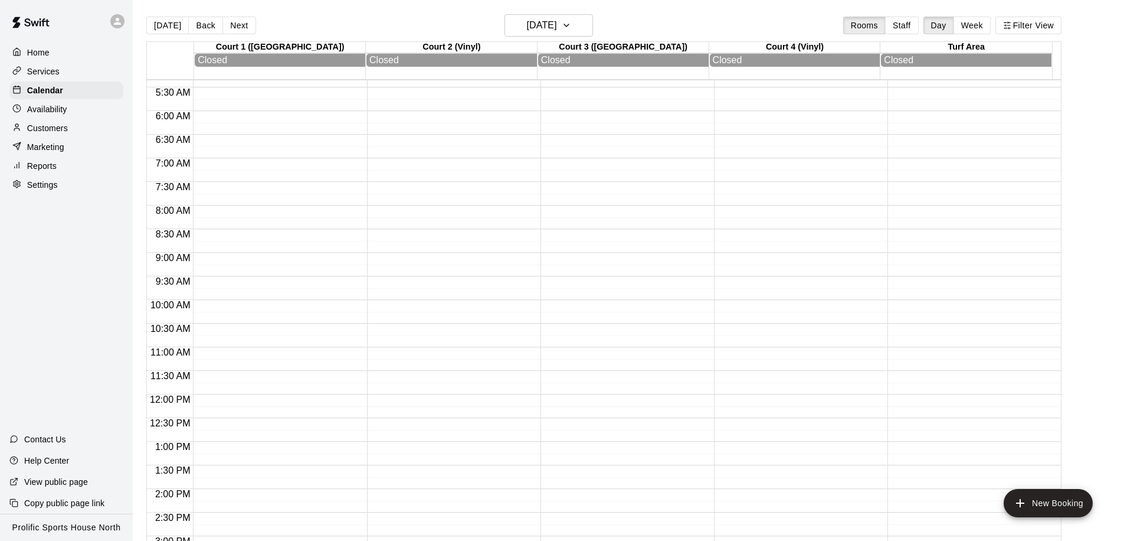
scroll to position [0, 0]
click at [223, 24] on button "Next" at bounding box center [239, 26] width 33 height 18
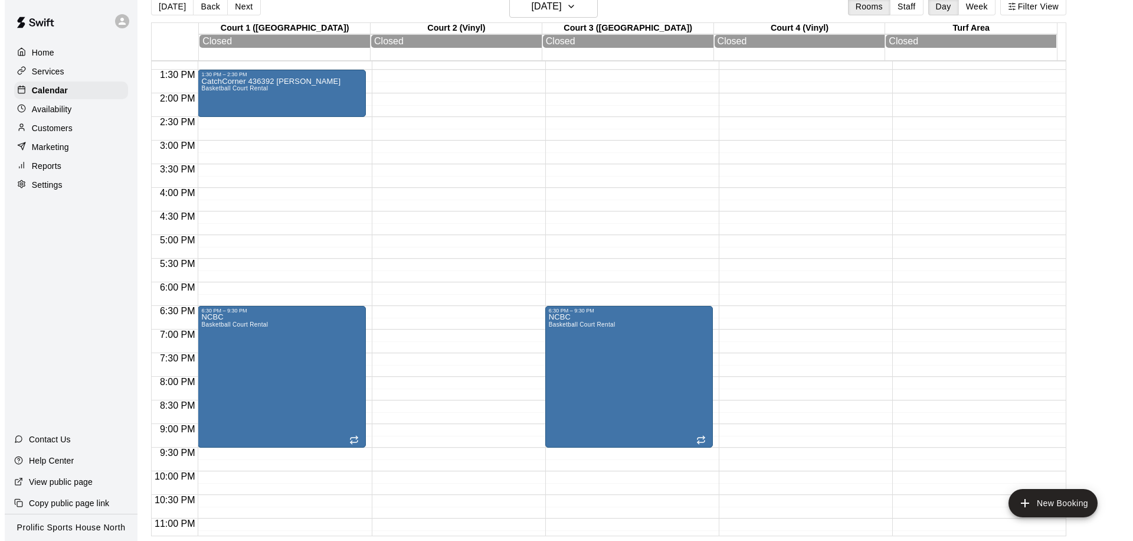
scroll to position [601, 0]
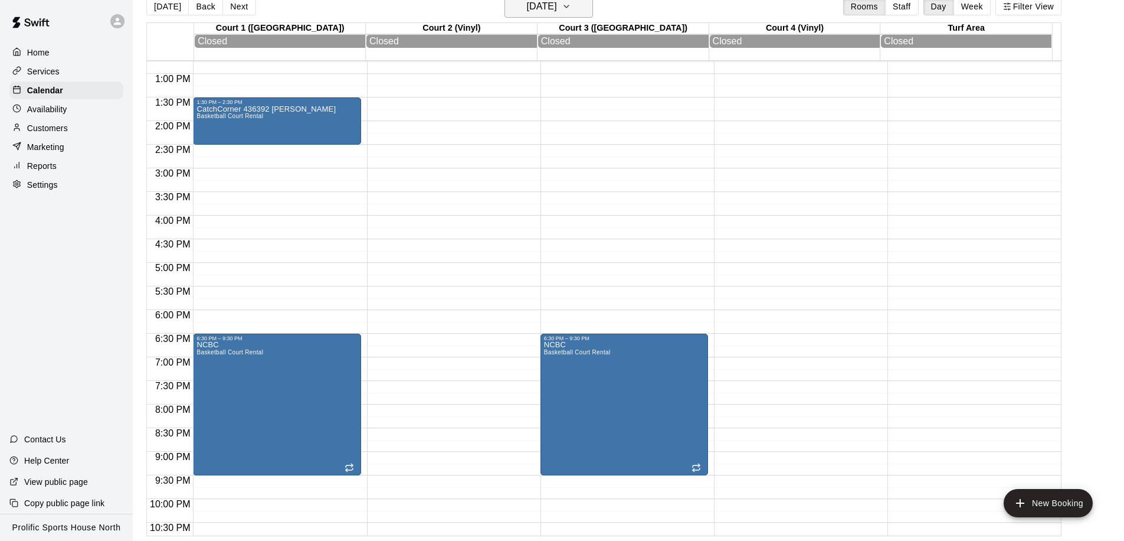
click at [544, 13] on h6 "[DATE]" at bounding box center [542, 6] width 30 height 17
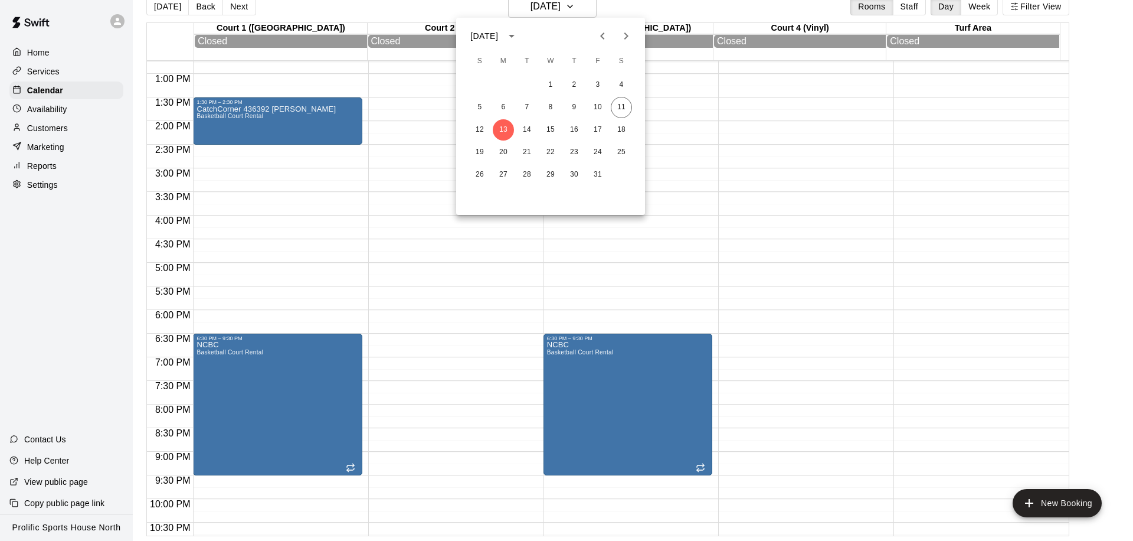
click at [626, 31] on icon "Next month" at bounding box center [626, 36] width 14 height 14
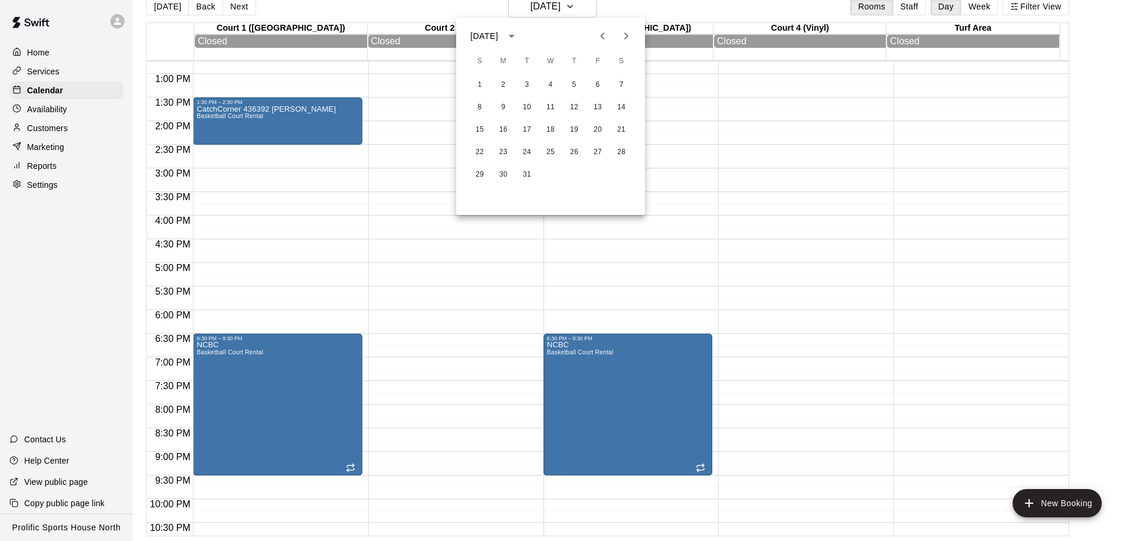
click at [627, 37] on icon "Next month" at bounding box center [626, 36] width 14 height 14
click at [630, 38] on icon "Next month" at bounding box center [626, 36] width 14 height 14
click at [624, 29] on icon "Next month" at bounding box center [626, 36] width 14 height 14
click at [604, 38] on icon "Previous month" at bounding box center [603, 36] width 14 height 14
click at [619, 42] on icon "Next month" at bounding box center [626, 36] width 14 height 14
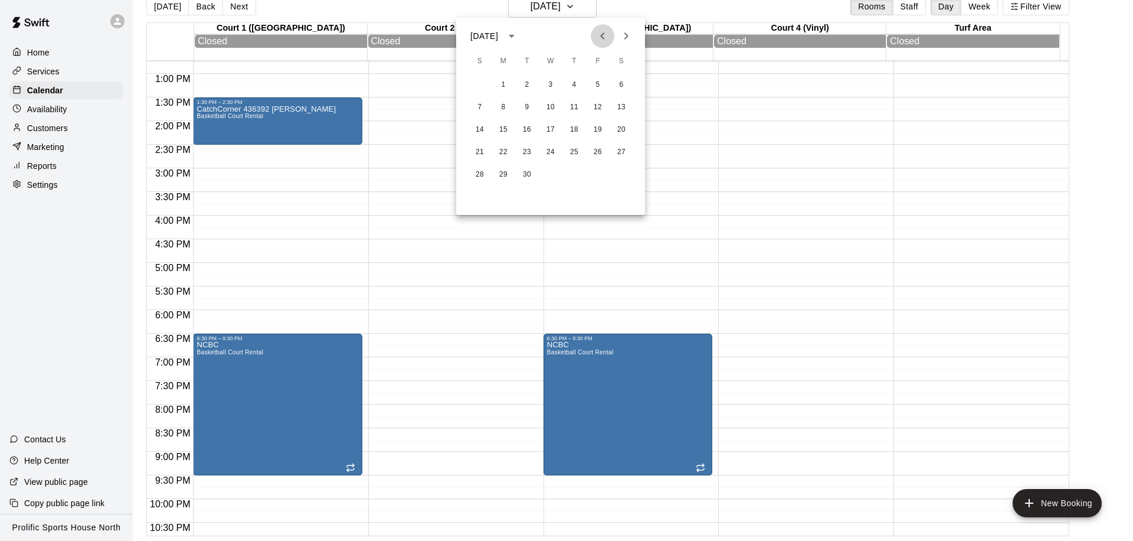
click at [601, 38] on icon "Previous month" at bounding box center [603, 36] width 14 height 14
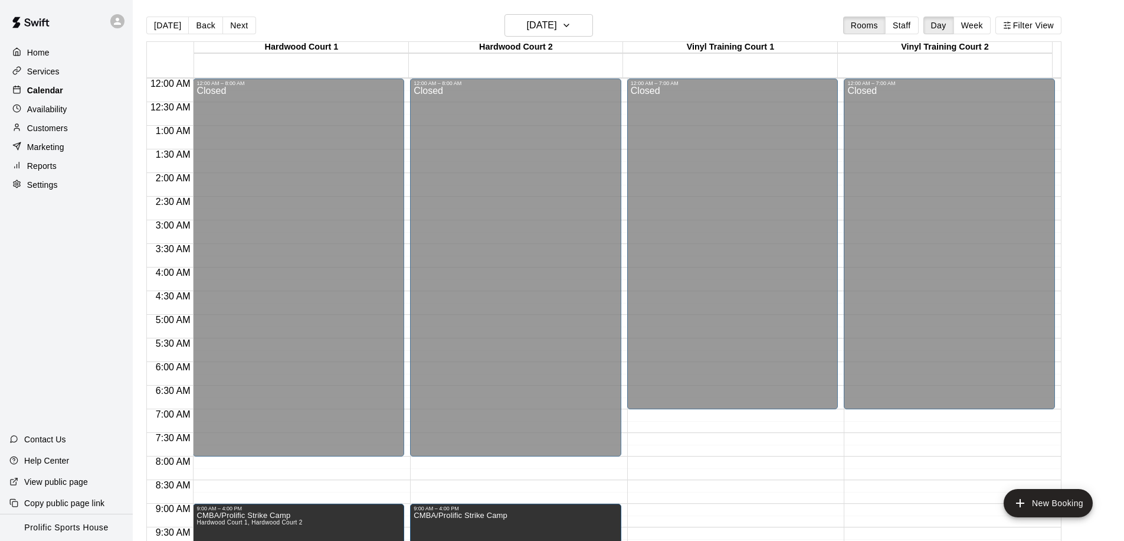
scroll to position [625, 0]
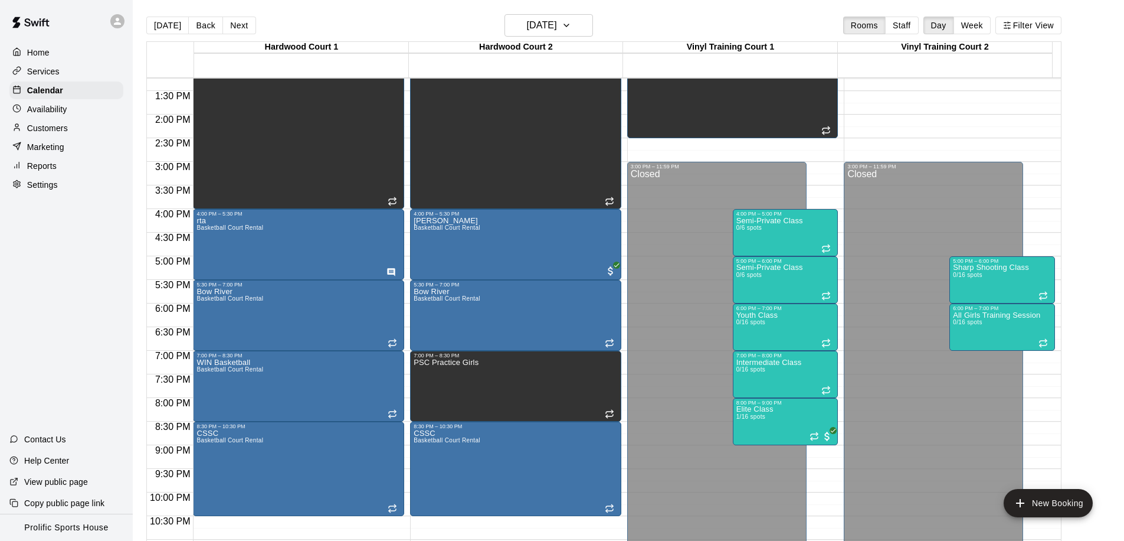
click at [61, 128] on p "Customers" at bounding box center [47, 128] width 41 height 12
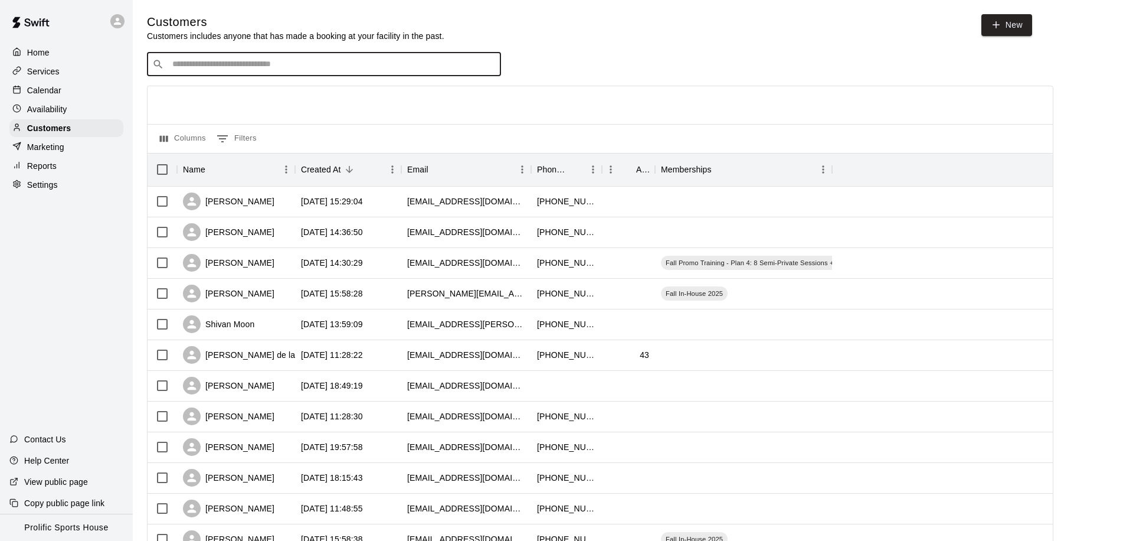
click at [279, 65] on input "Search customers by name or email" at bounding box center [332, 64] width 327 height 12
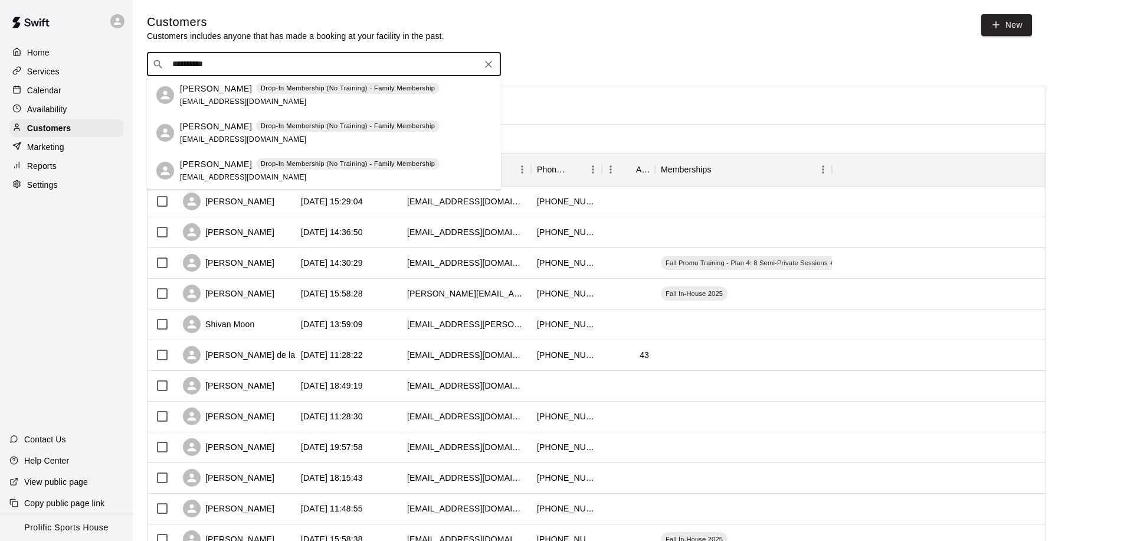
drag, startPoint x: 241, startPoint y: 63, endPoint x: 166, endPoint y: 67, distance: 75.7
click at [166, 67] on div "**********" at bounding box center [324, 65] width 354 height 24
type input "******"
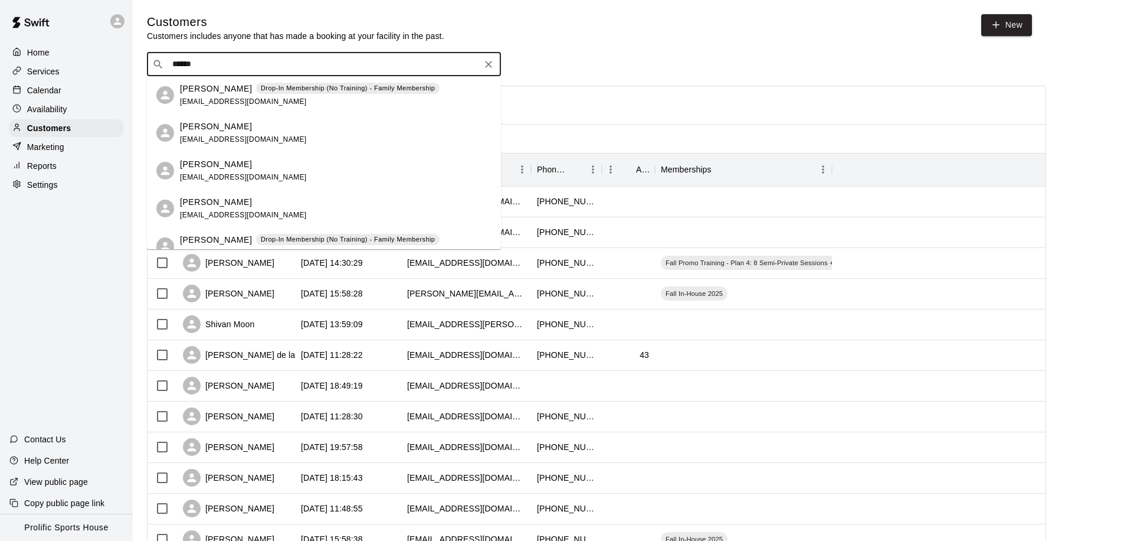
click at [333, 101] on div "Crina Vechiu Drop-In Membership (No Training) - Family Membership crinavechiu@g…" at bounding box center [310, 95] width 260 height 25
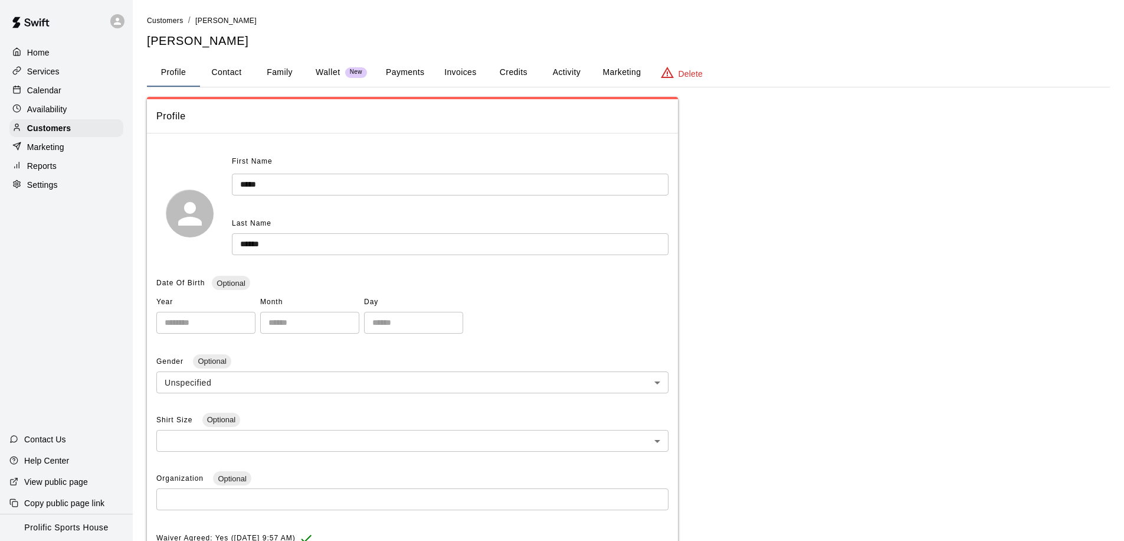
click at [577, 68] on button "Activity" at bounding box center [566, 72] width 53 height 28
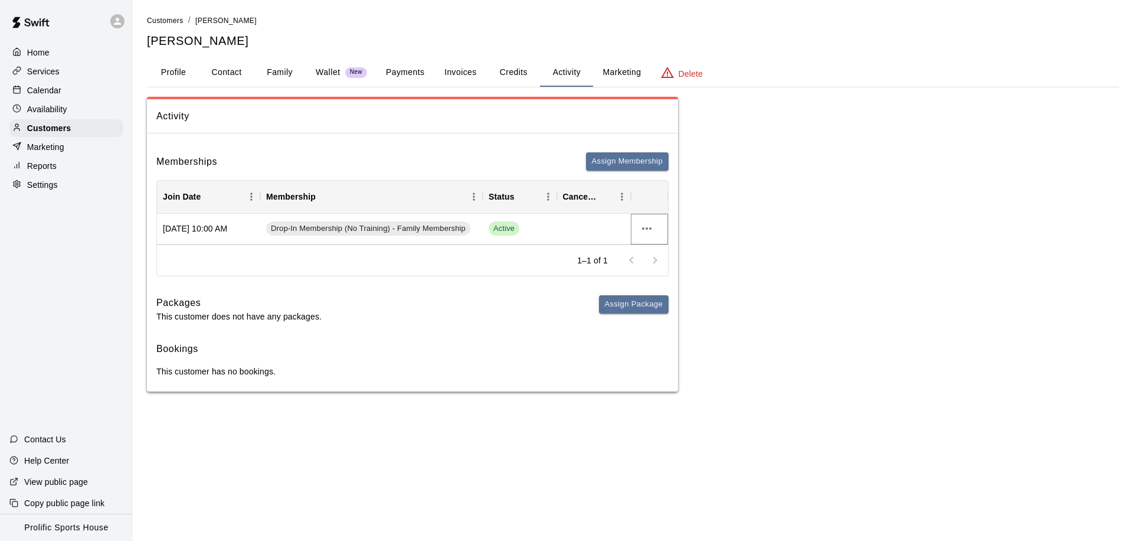
click at [647, 229] on icon "more actions" at bounding box center [646, 228] width 9 height 2
click at [664, 247] on li "View details" at bounding box center [670, 252] width 67 height 19
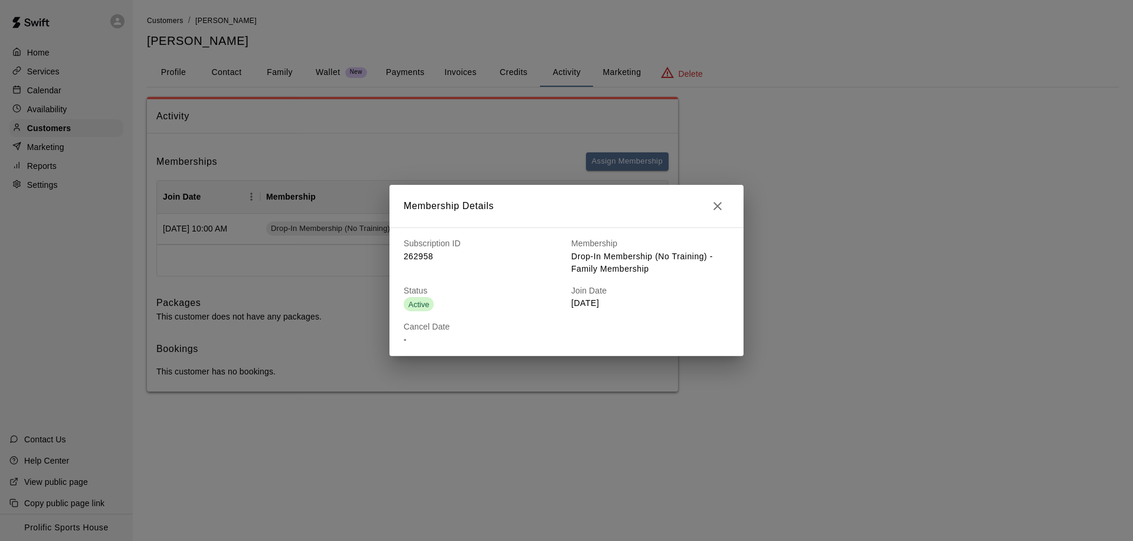
click at [722, 201] on icon "button" at bounding box center [718, 206] width 14 height 14
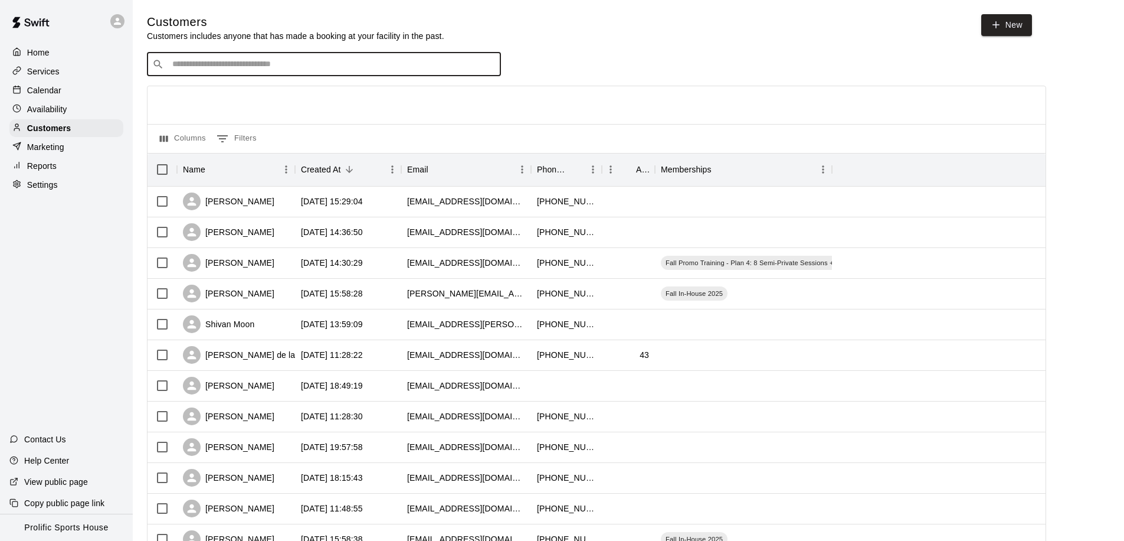
click at [301, 66] on input "Search customers by name or email" at bounding box center [332, 64] width 327 height 12
type input "******"
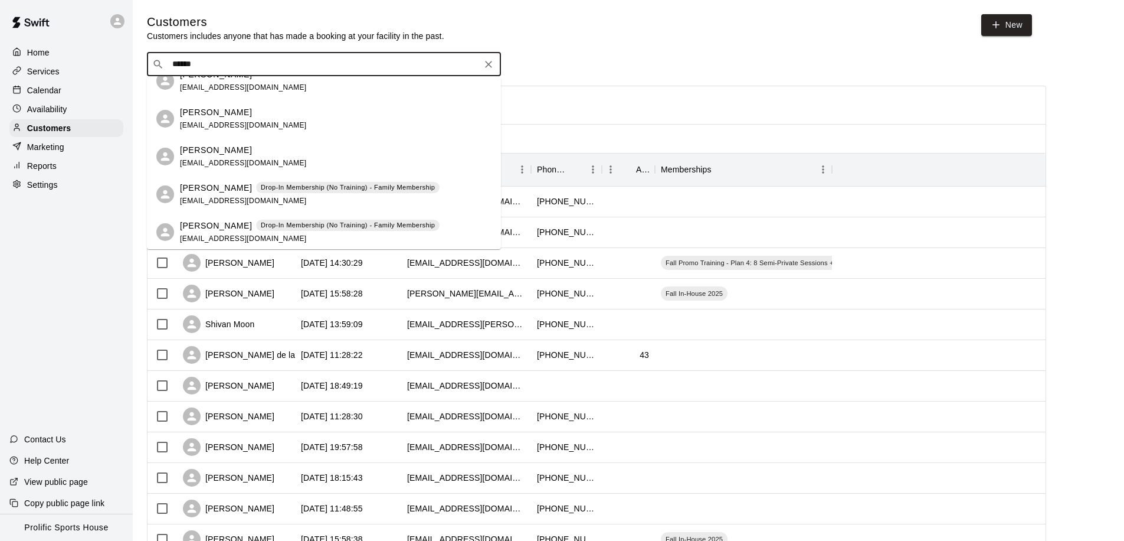
scroll to position [54, 0]
click at [274, 198] on div "Robert Vechiu Drop-In Membership (No Training) - Family Membership crinavechiu@…" at bounding box center [310, 192] width 260 height 25
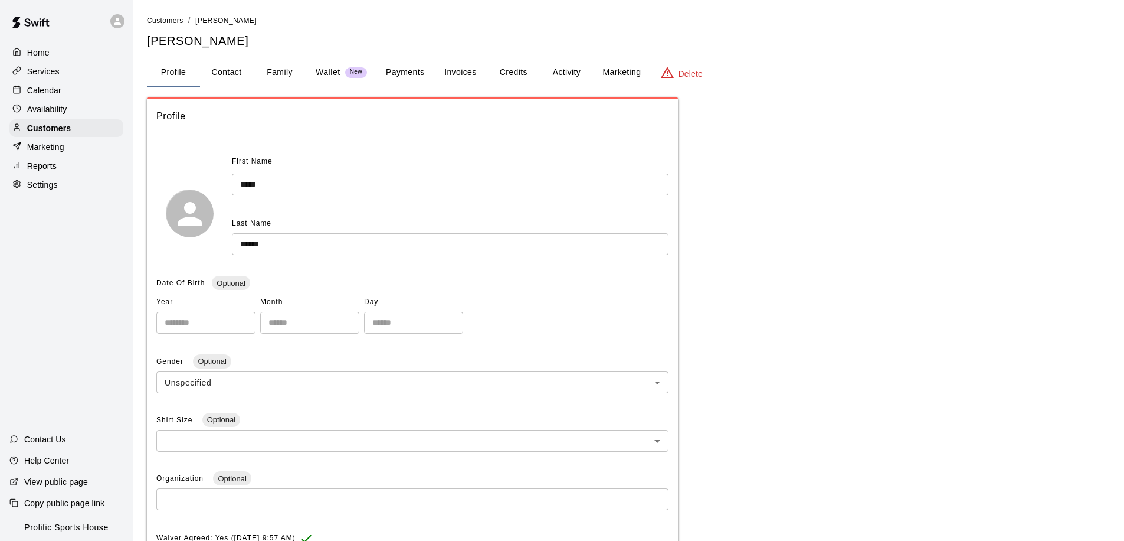
click at [238, 73] on button "Contact" at bounding box center [226, 72] width 53 height 28
select select "**"
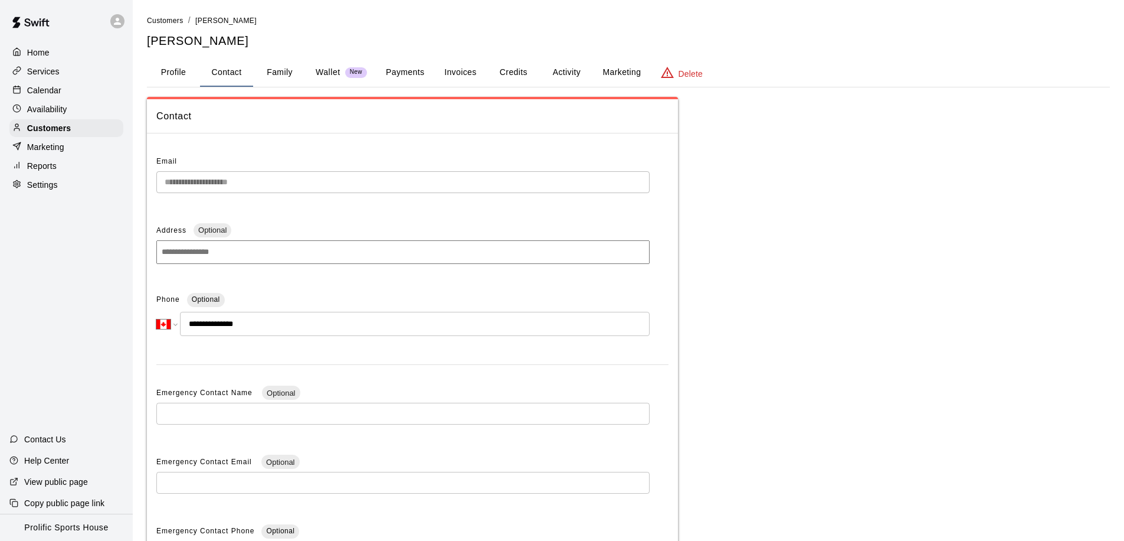
click at [562, 70] on button "Activity" at bounding box center [566, 72] width 53 height 28
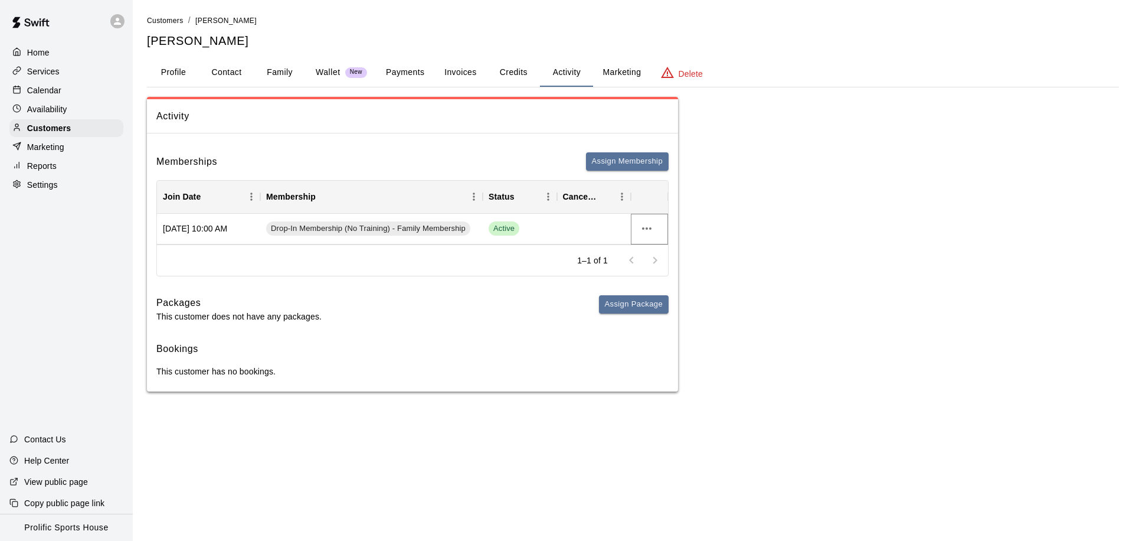
click at [654, 228] on button "more actions" at bounding box center [647, 228] width 20 height 20
click at [659, 247] on li "View details" at bounding box center [670, 252] width 67 height 19
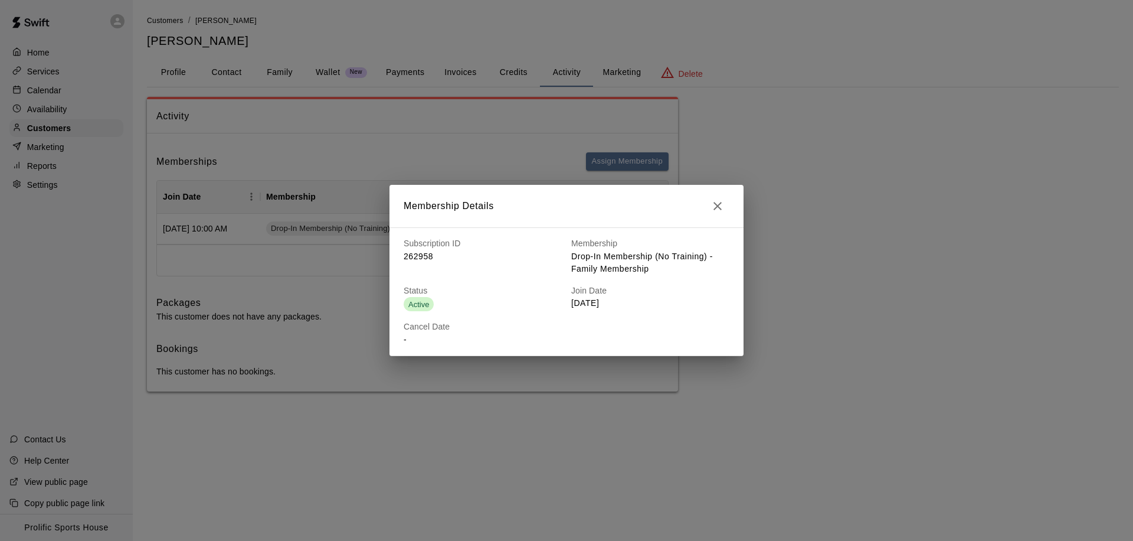
click at [718, 210] on icon "button" at bounding box center [718, 206] width 14 height 14
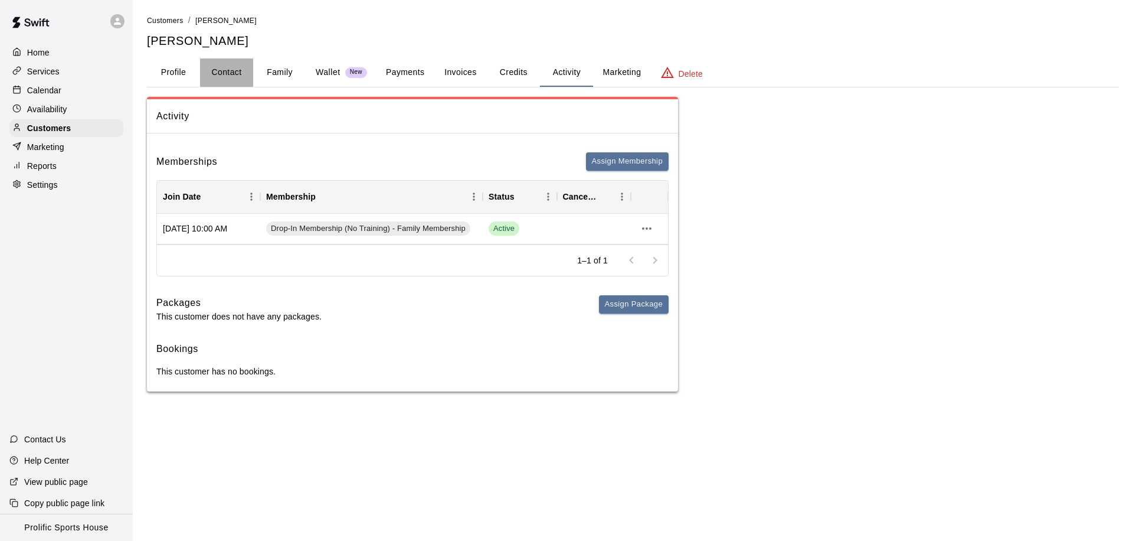
click at [216, 74] on button "Contact" at bounding box center [226, 72] width 53 height 28
select select "**"
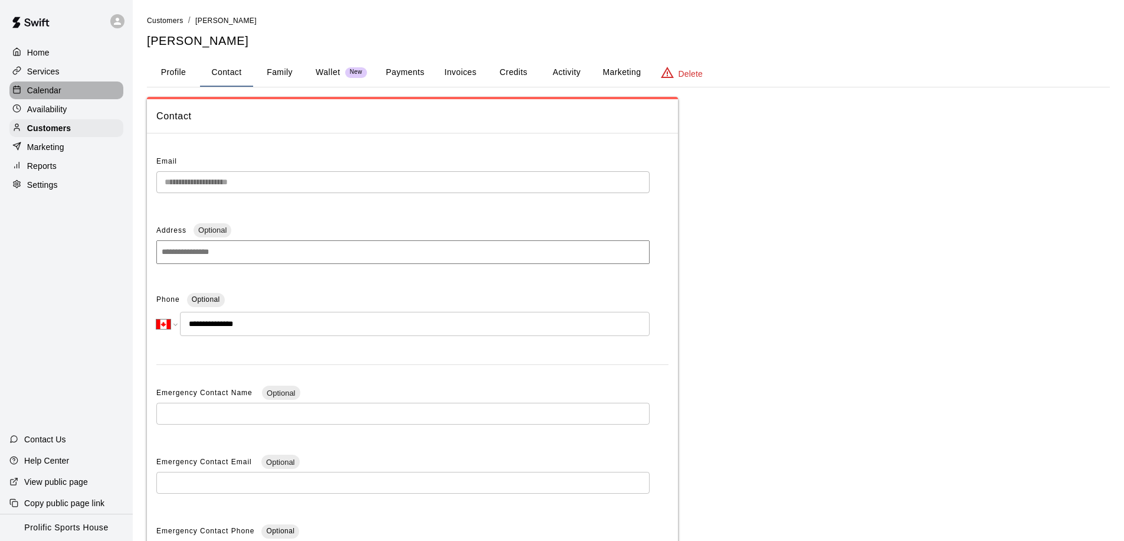
click at [66, 95] on div "Calendar" at bounding box center [66, 90] width 114 height 18
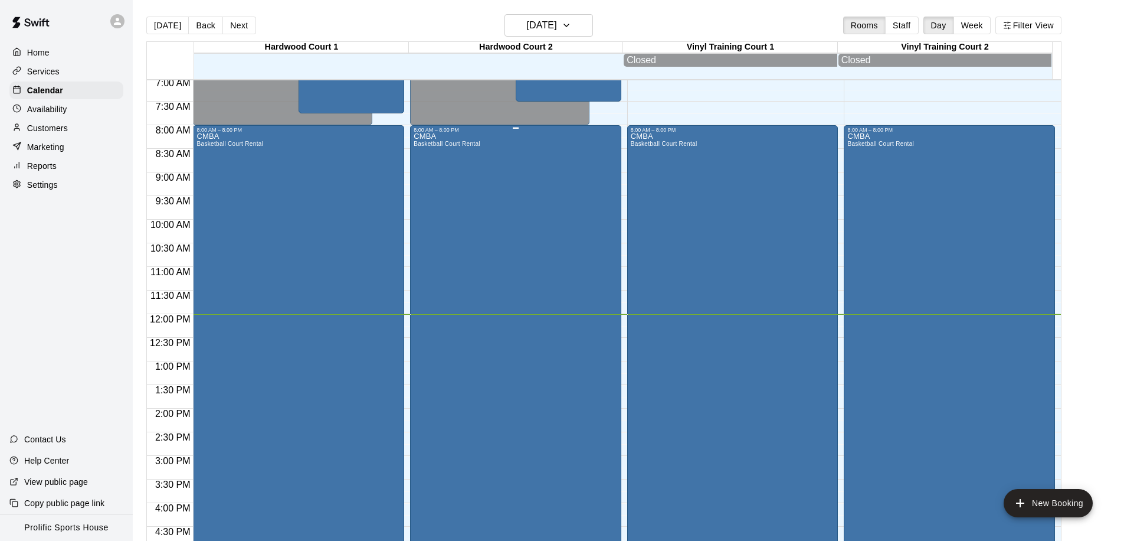
scroll to position [194, 0]
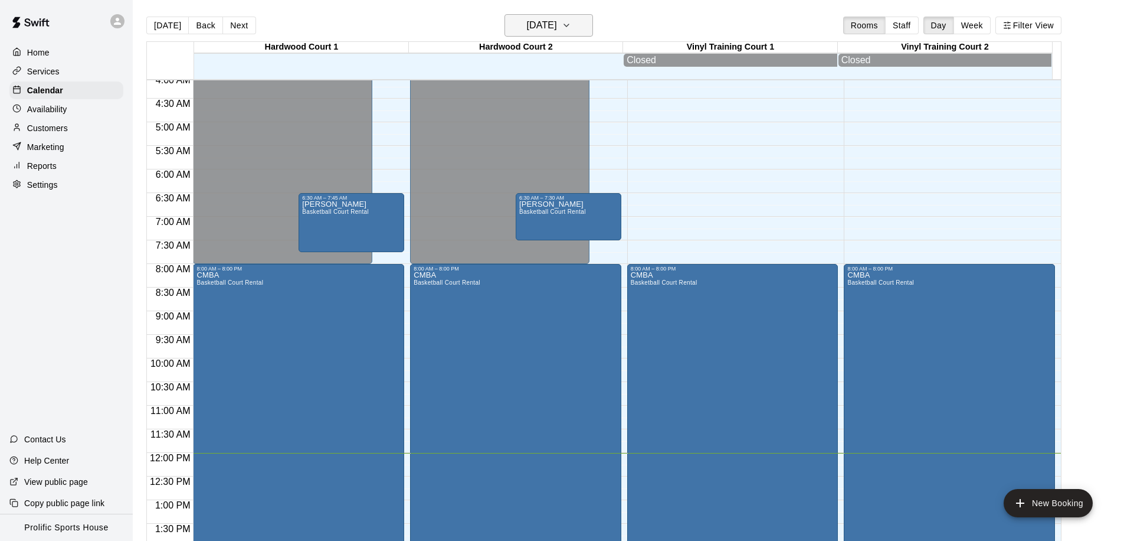
click at [557, 24] on h6 "[DATE]" at bounding box center [542, 25] width 30 height 17
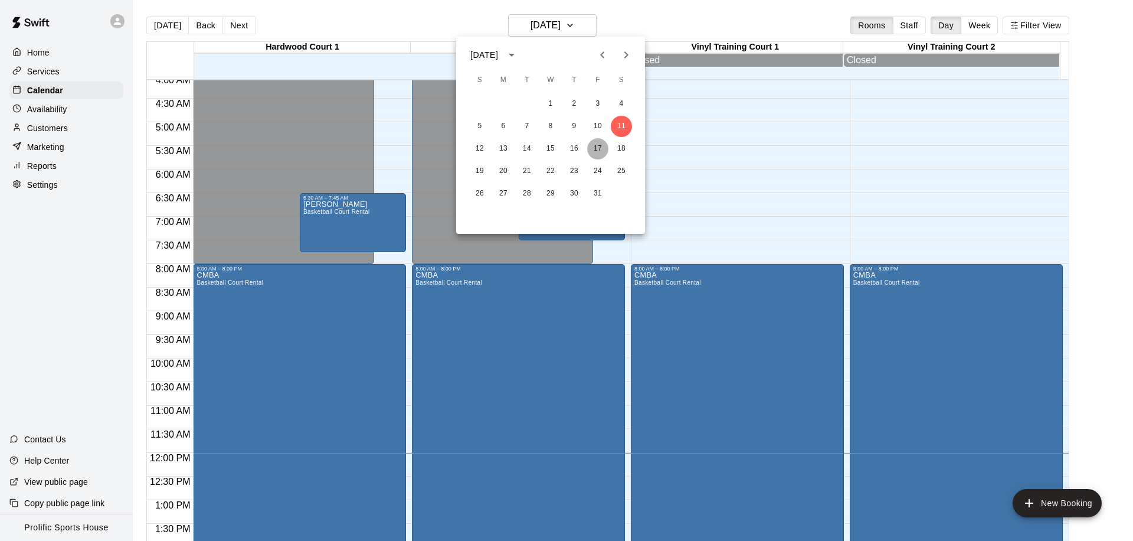
click at [598, 147] on button "17" at bounding box center [597, 148] width 21 height 21
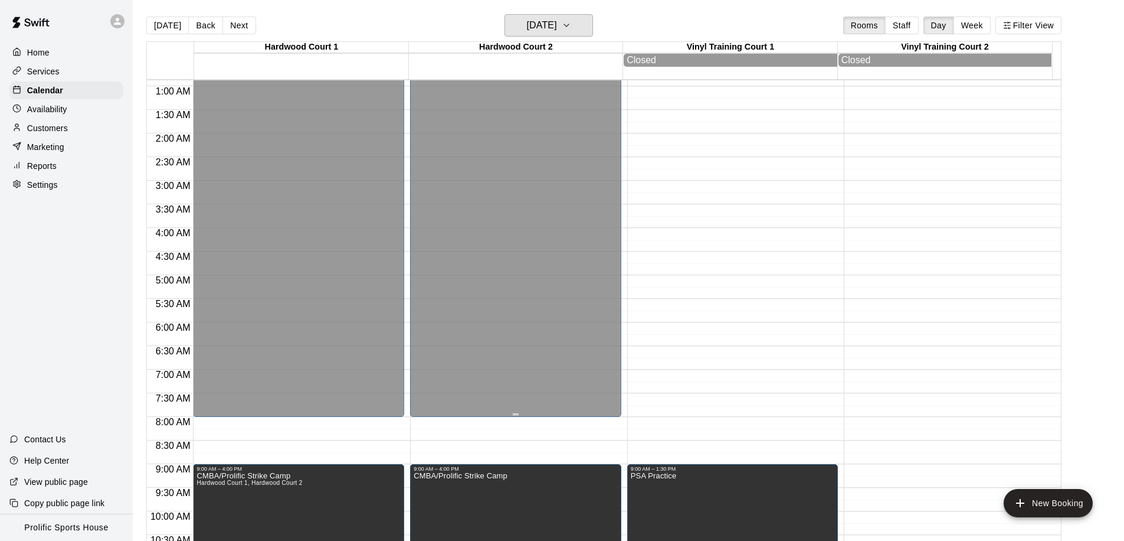
scroll to position [0, 0]
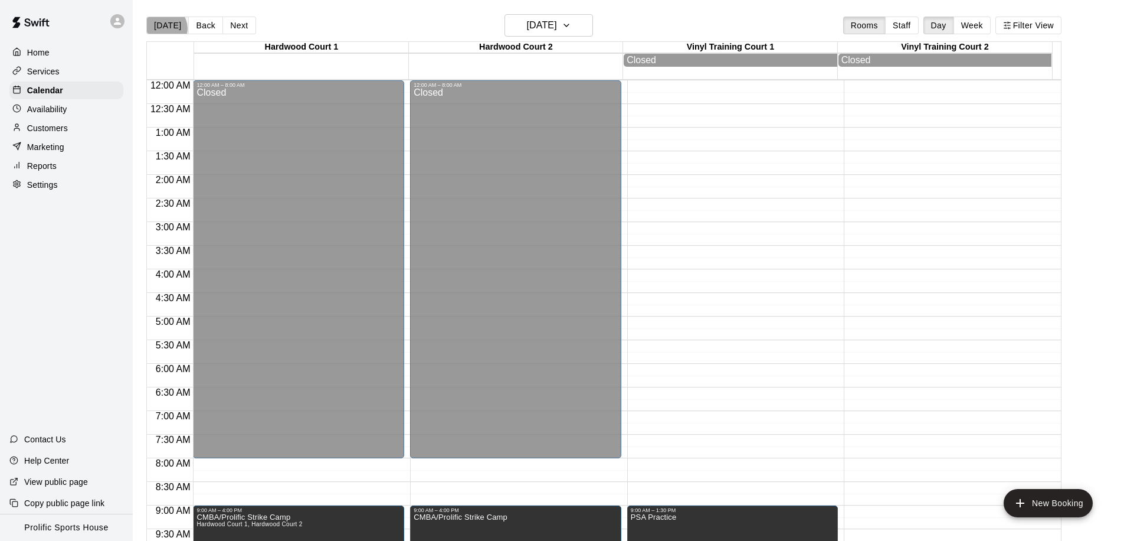
click at [164, 28] on button "[DATE]" at bounding box center [167, 26] width 42 height 18
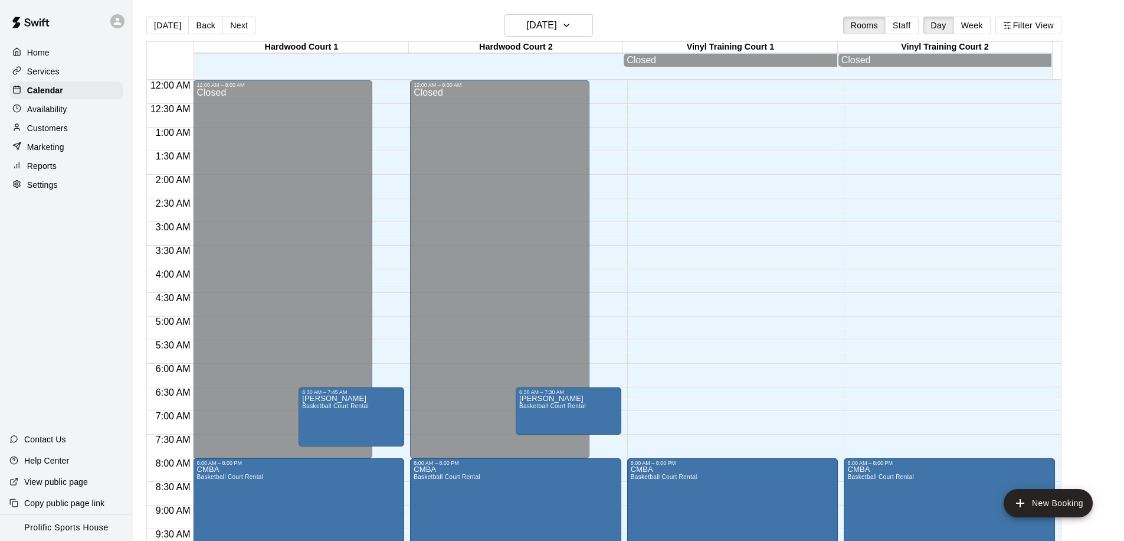
click at [63, 184] on div "Settings" at bounding box center [66, 185] width 114 height 18
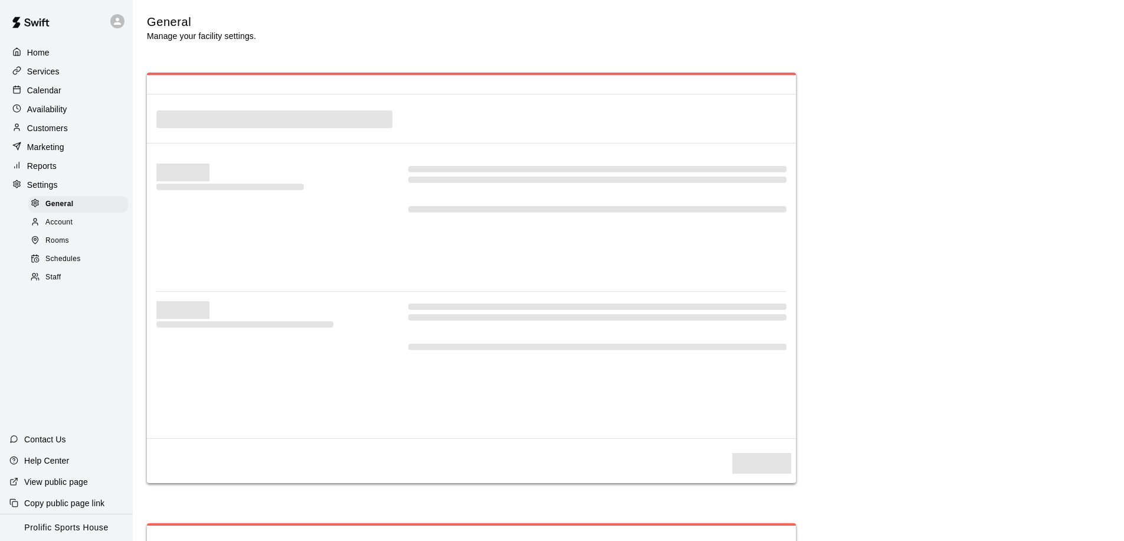
click at [71, 257] on span "Schedules" at bounding box center [62, 259] width 35 height 12
select select "**"
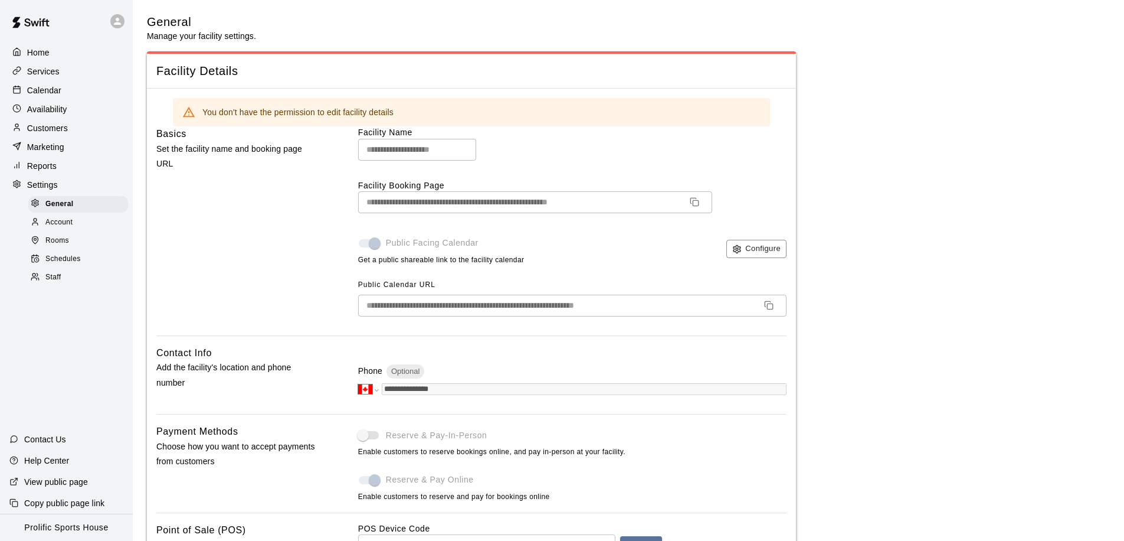
scroll to position [2428, 0]
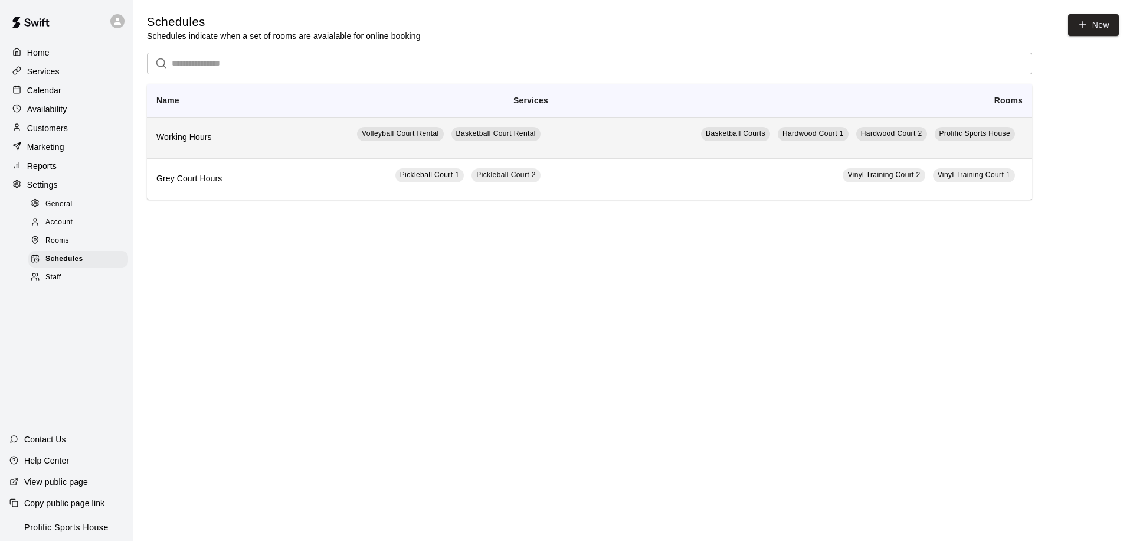
click at [591, 133] on td "Basketball Courts Hardwood Court 1 Hardwood Court 2 Prolific Sports House" at bounding box center [795, 137] width 475 height 41
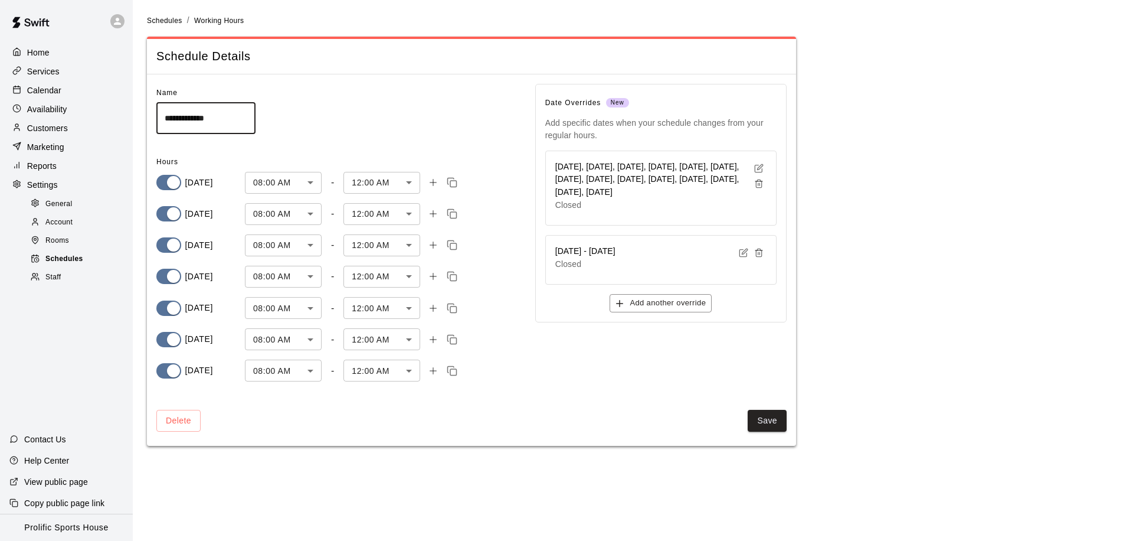
click at [58, 257] on span "Schedules" at bounding box center [64, 259] width 38 height 12
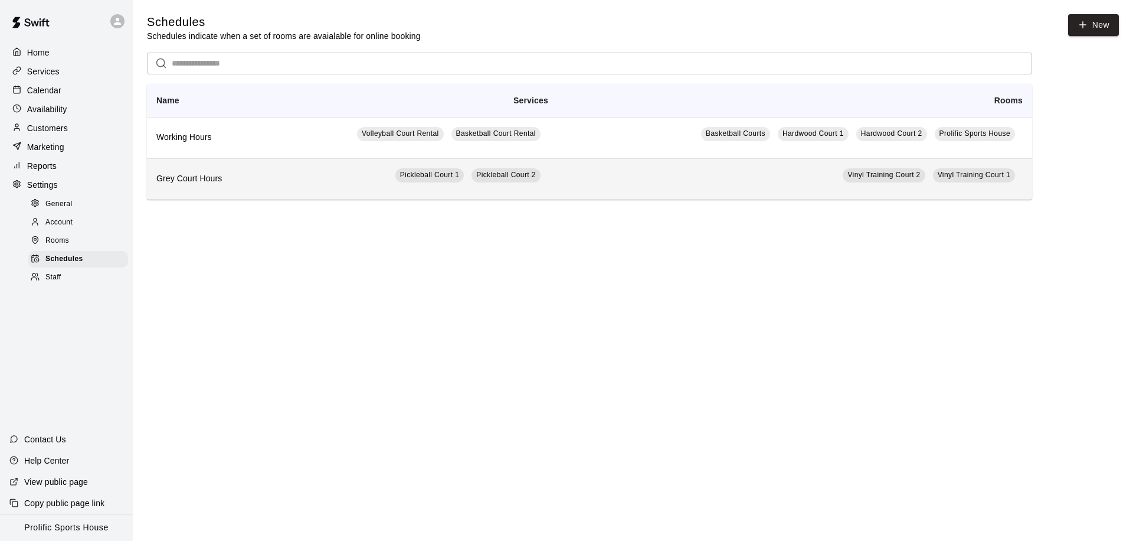
click at [353, 168] on td "Pickleball Court 1 Pickleball Court 2" at bounding box center [411, 178] width 293 height 41
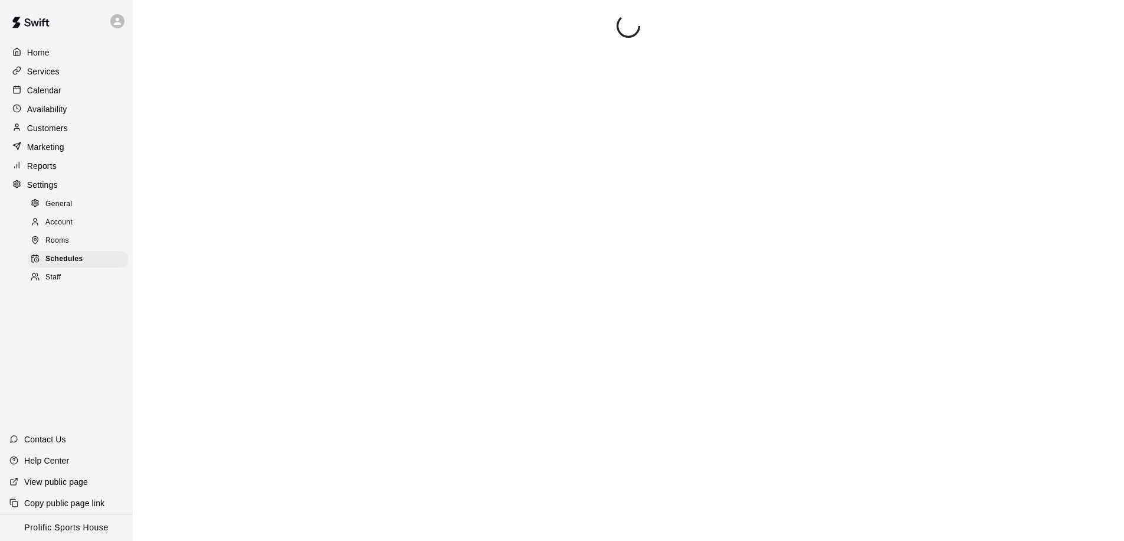
click at [353, 168] on div at bounding box center [628, 284] width 963 height 541
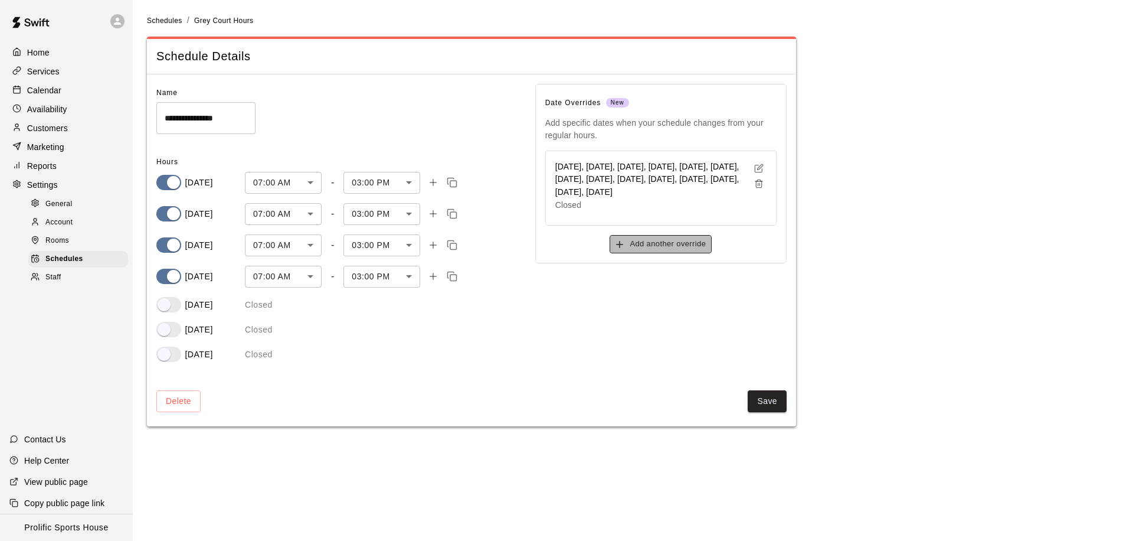
click at [631, 253] on button "Add another override" at bounding box center [661, 244] width 102 height 18
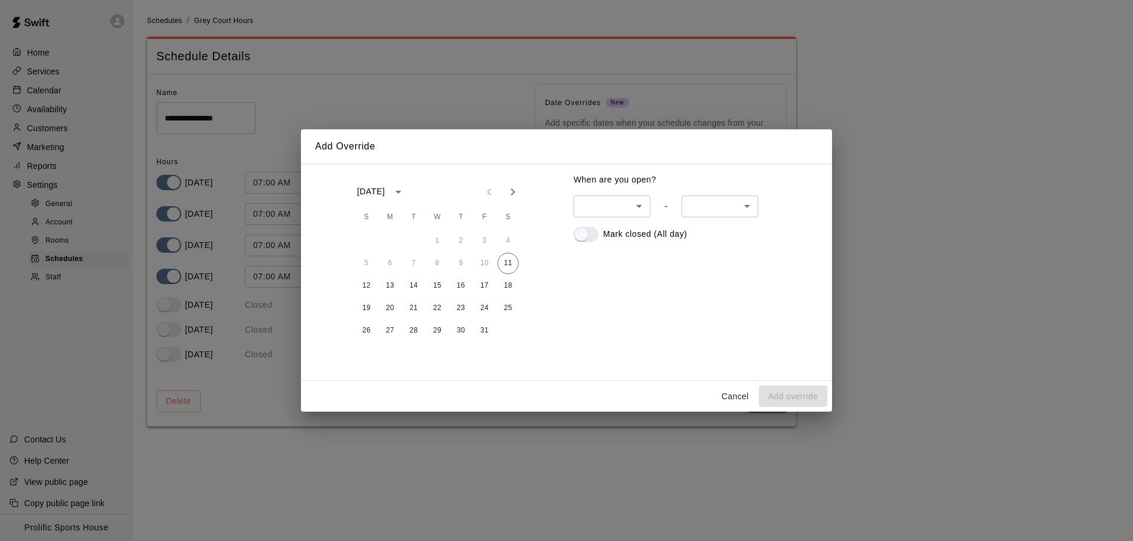
click at [516, 197] on icon "Next month" at bounding box center [513, 192] width 14 height 14
click at [517, 197] on icon "Next month" at bounding box center [513, 192] width 14 height 14
click at [362, 286] on button "15" at bounding box center [366, 285] width 21 height 21
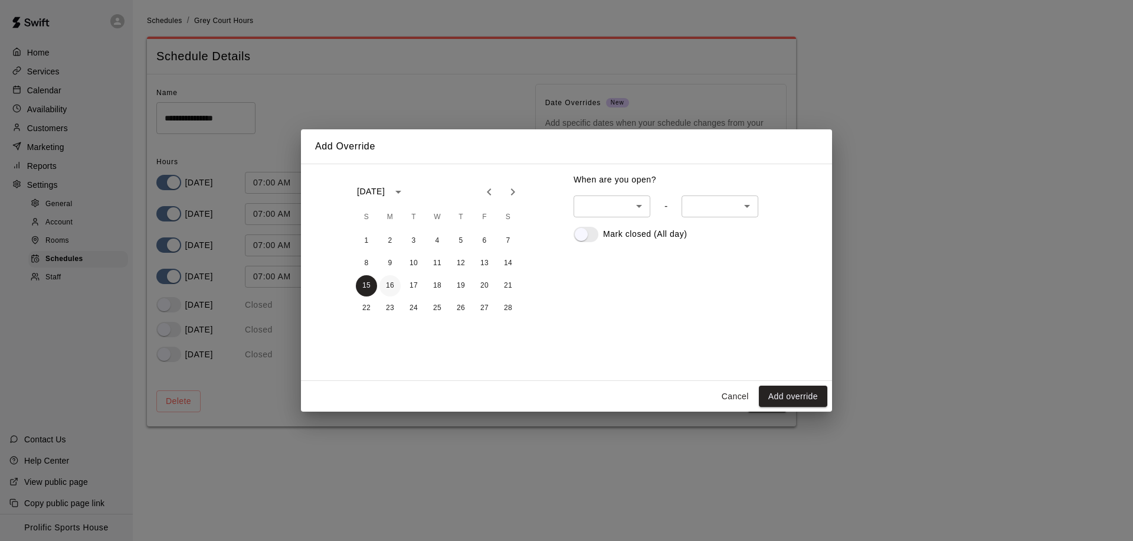
click at [384, 284] on button "16" at bounding box center [390, 285] width 21 height 21
click at [804, 398] on button "Add override" at bounding box center [793, 396] width 68 height 22
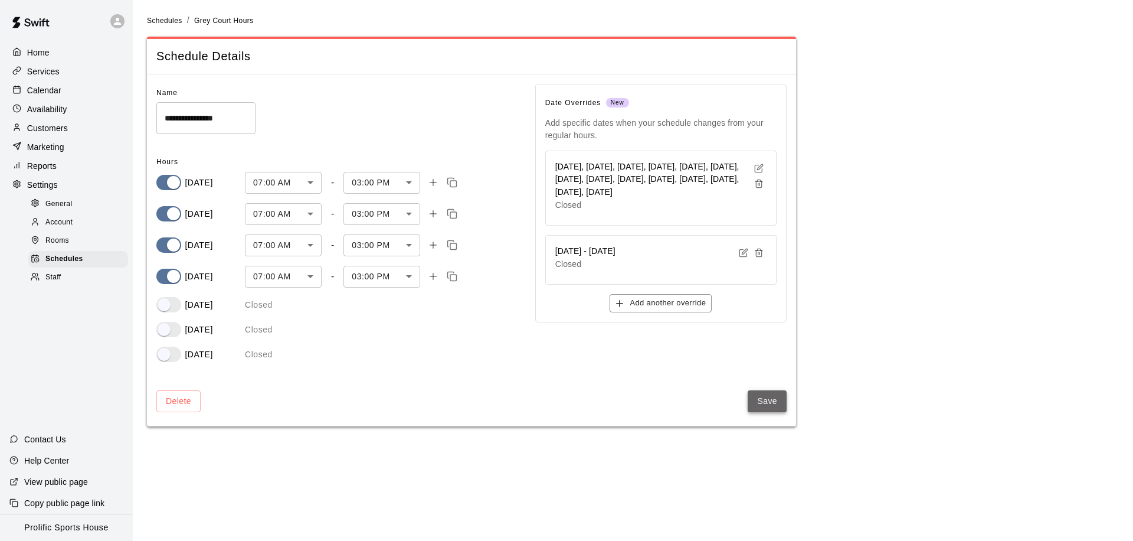
click at [767, 401] on button "Save" at bounding box center [767, 401] width 39 height 22
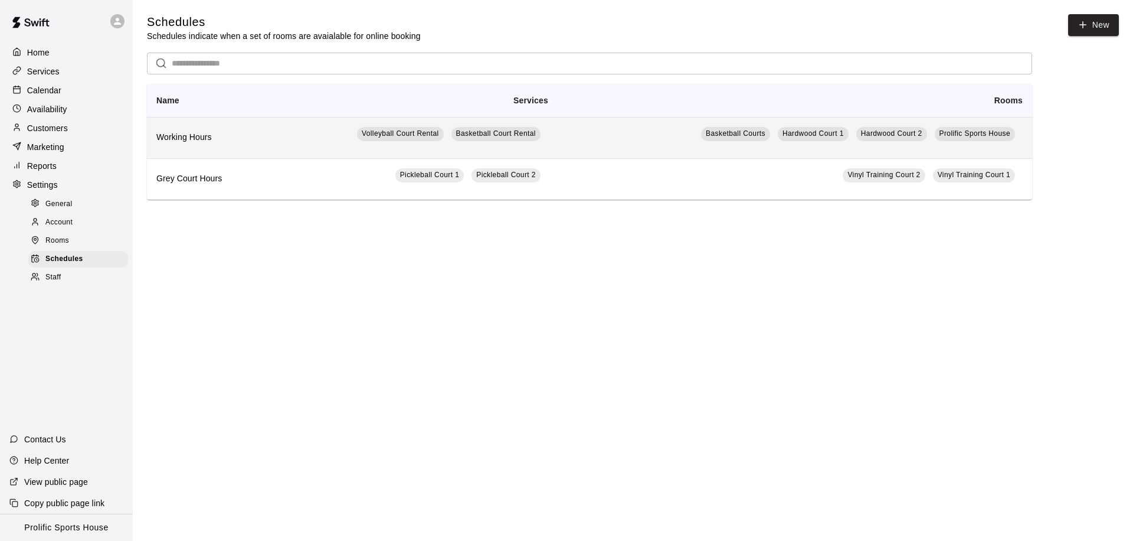
click at [567, 145] on td "Basketball Courts Hardwood Court 1 Hardwood Court 2 Prolific Sports House" at bounding box center [795, 137] width 475 height 41
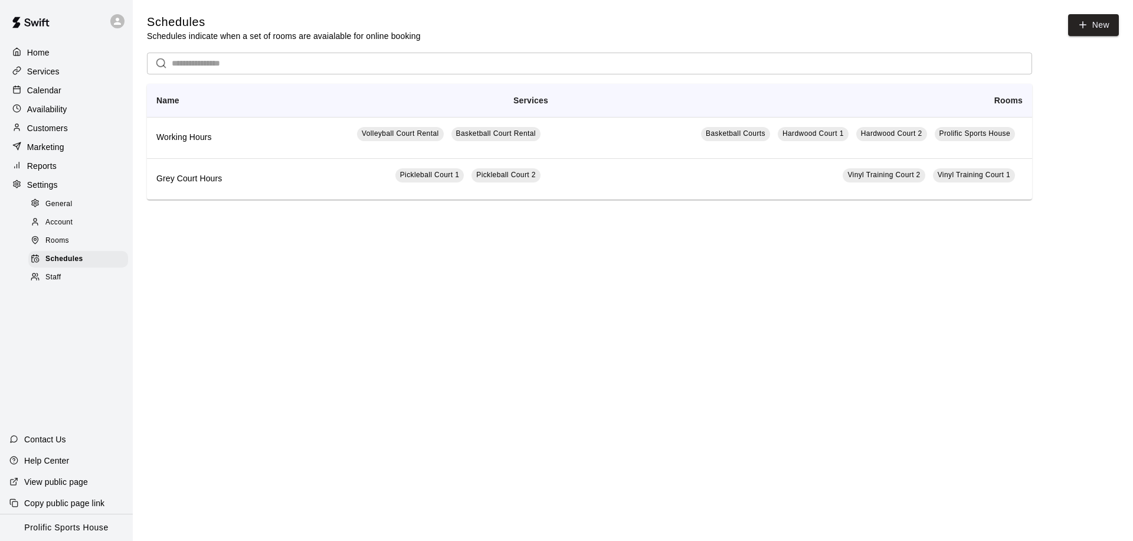
click at [60, 90] on p "Calendar" at bounding box center [44, 90] width 34 height 12
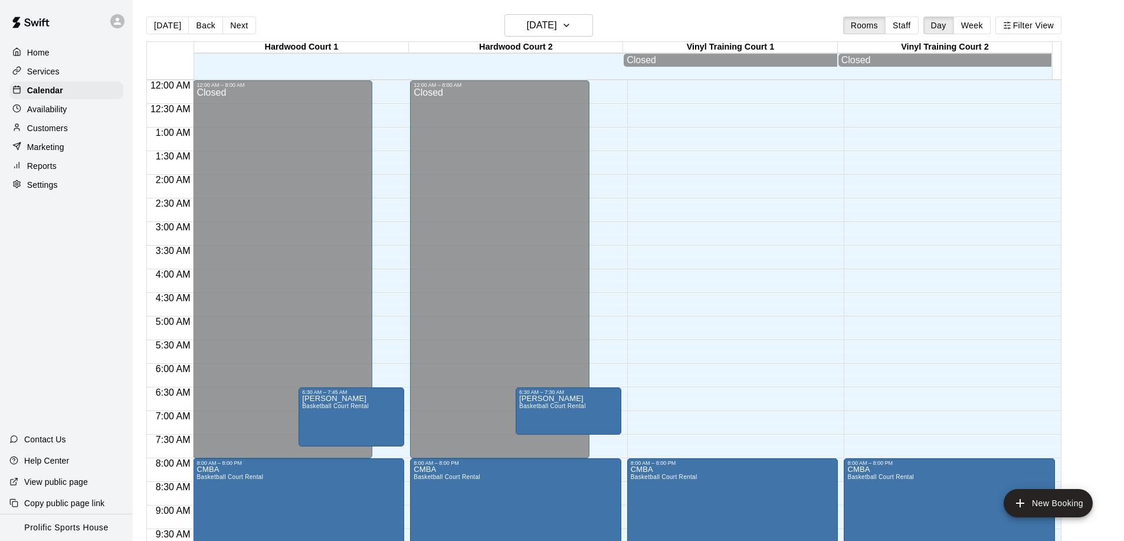
click at [544, 42] on div "Hardwood Court 2" at bounding box center [516, 47] width 214 height 11
click at [541, 35] on button "[DATE]" at bounding box center [549, 25] width 89 height 22
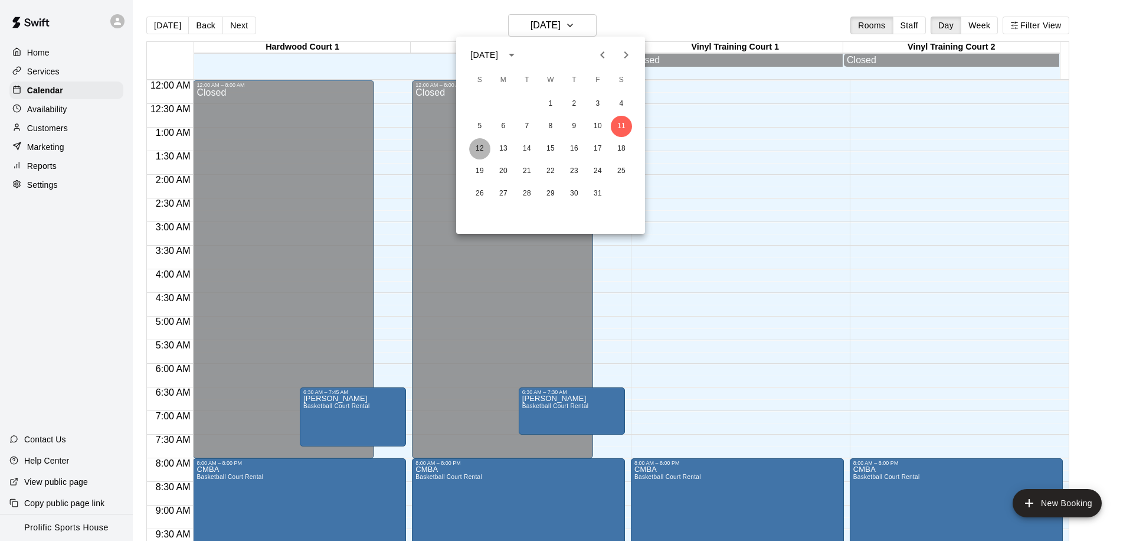
click at [472, 148] on button "12" at bounding box center [479, 148] width 21 height 21
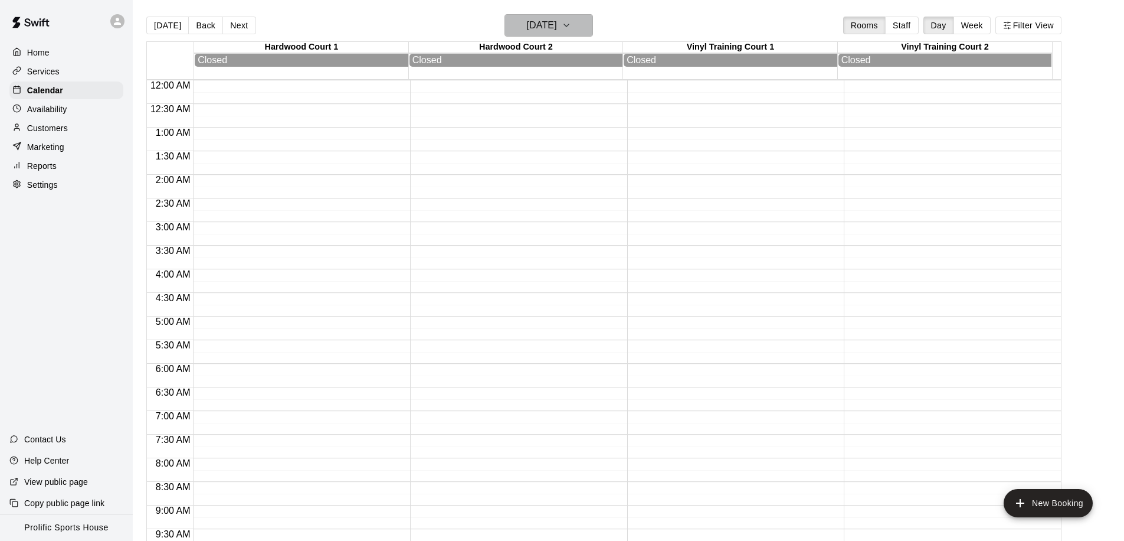
click at [538, 22] on h6 "[DATE]" at bounding box center [542, 25] width 30 height 17
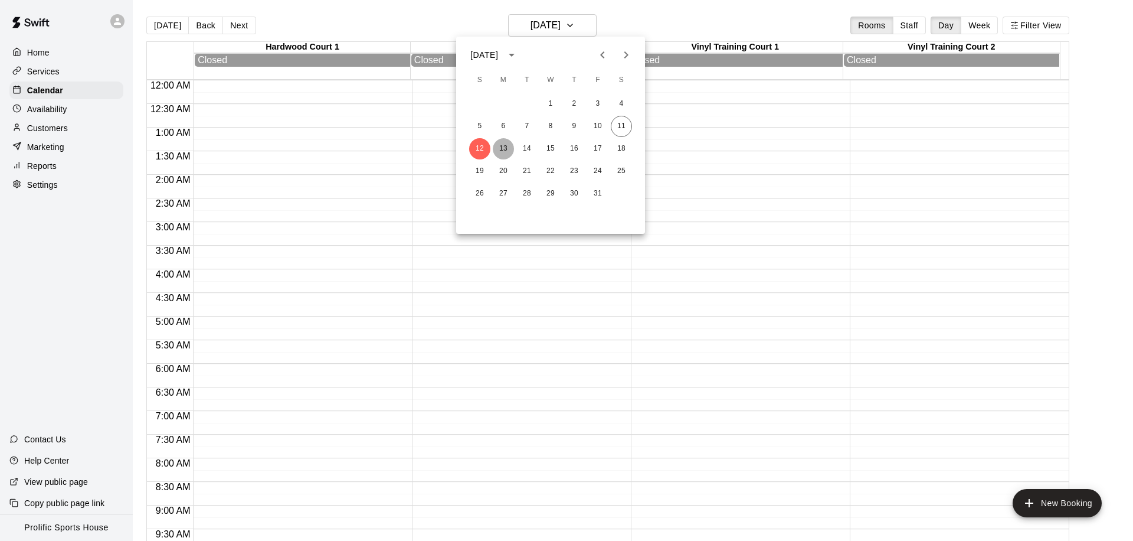
click at [506, 148] on button "13" at bounding box center [503, 148] width 21 height 21
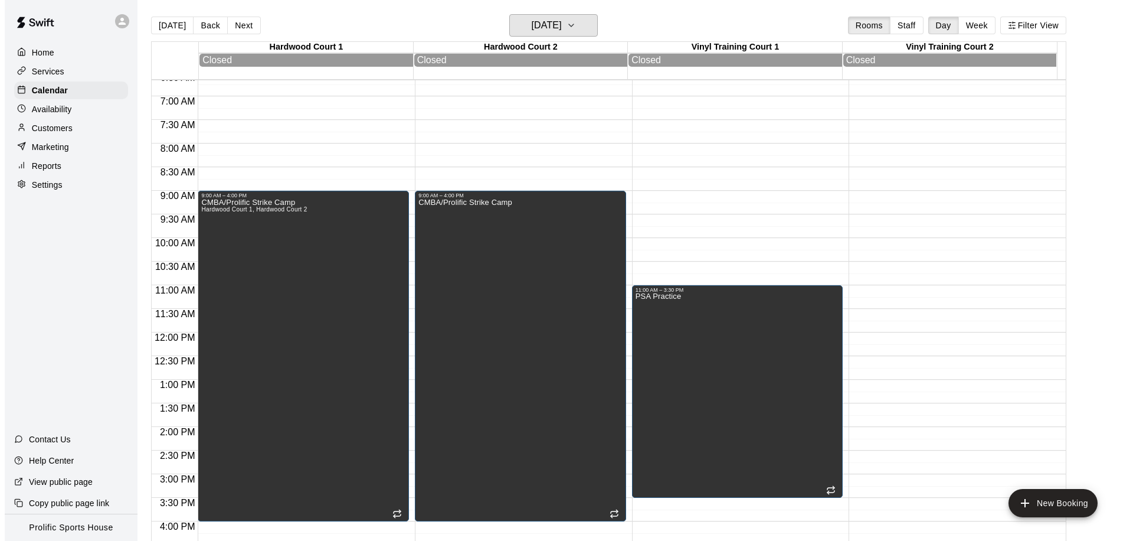
scroll to position [310, 0]
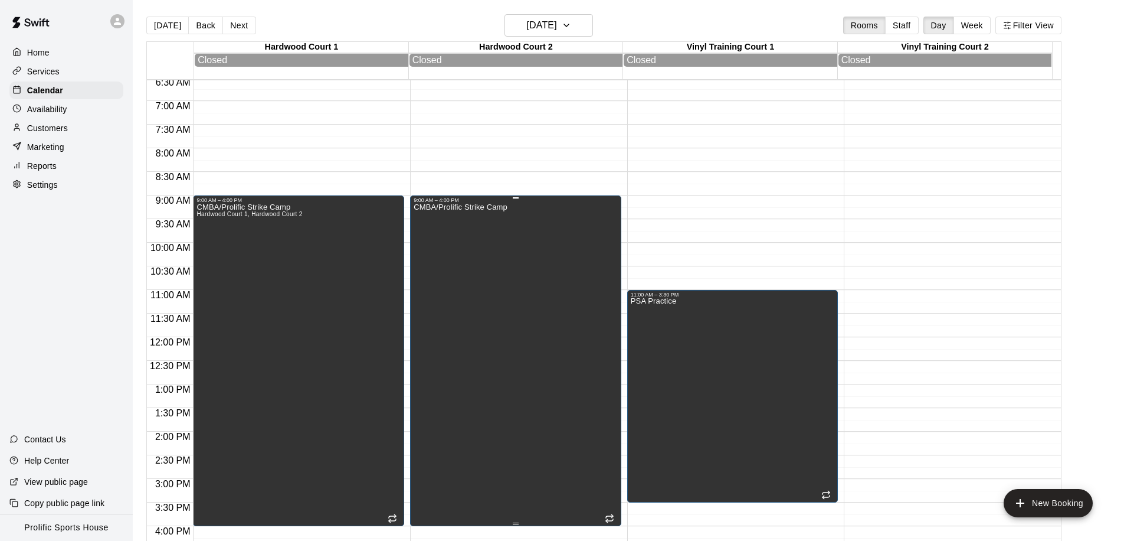
click at [468, 274] on div "CMBA/Prolific Strike Camp" at bounding box center [461, 473] width 94 height 541
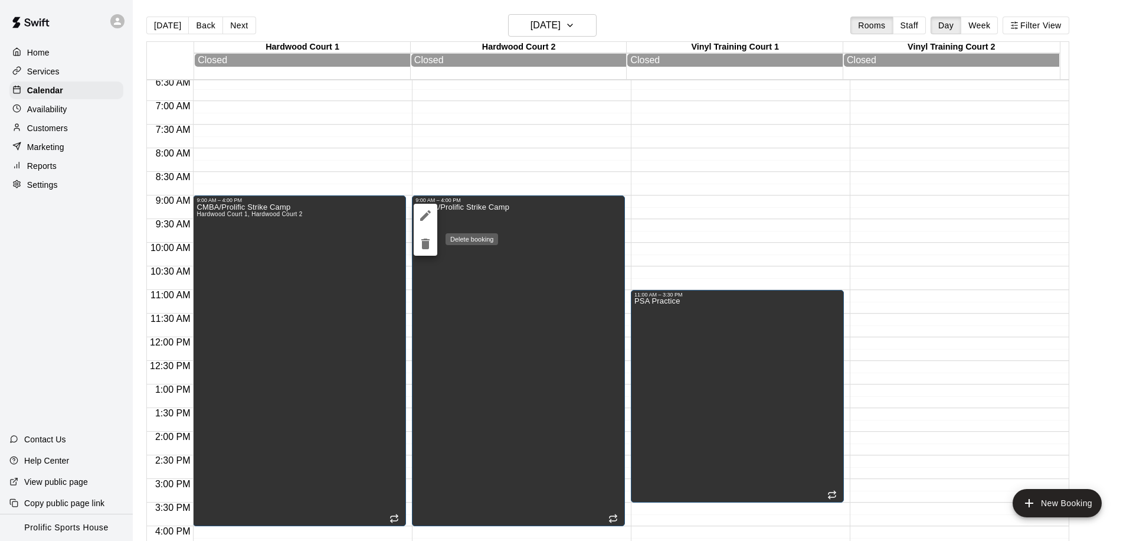
click at [427, 245] on icon "delete" at bounding box center [425, 243] width 8 height 11
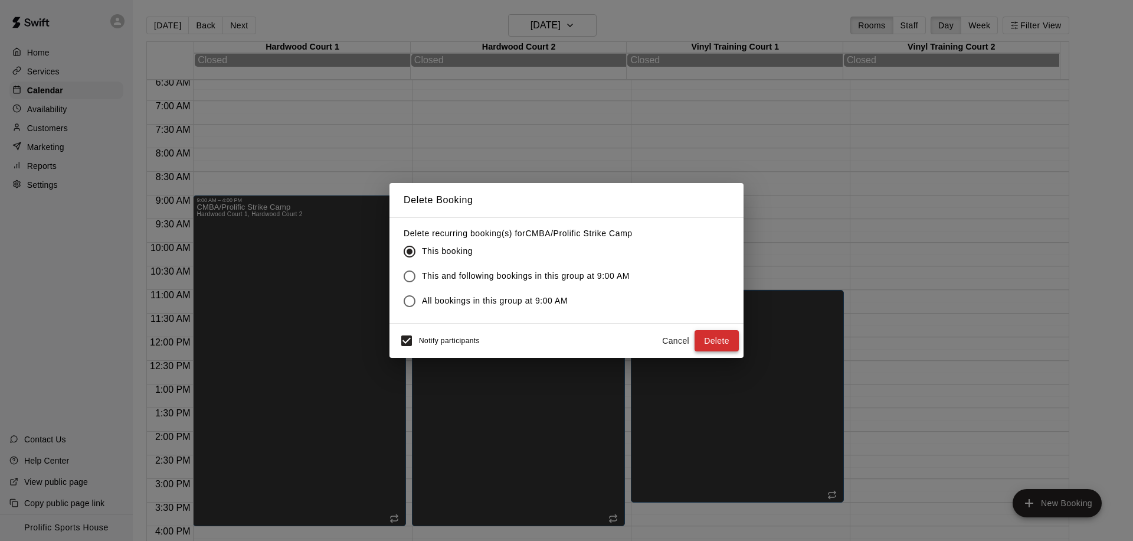
click at [717, 341] on button "Delete" at bounding box center [717, 341] width 44 height 22
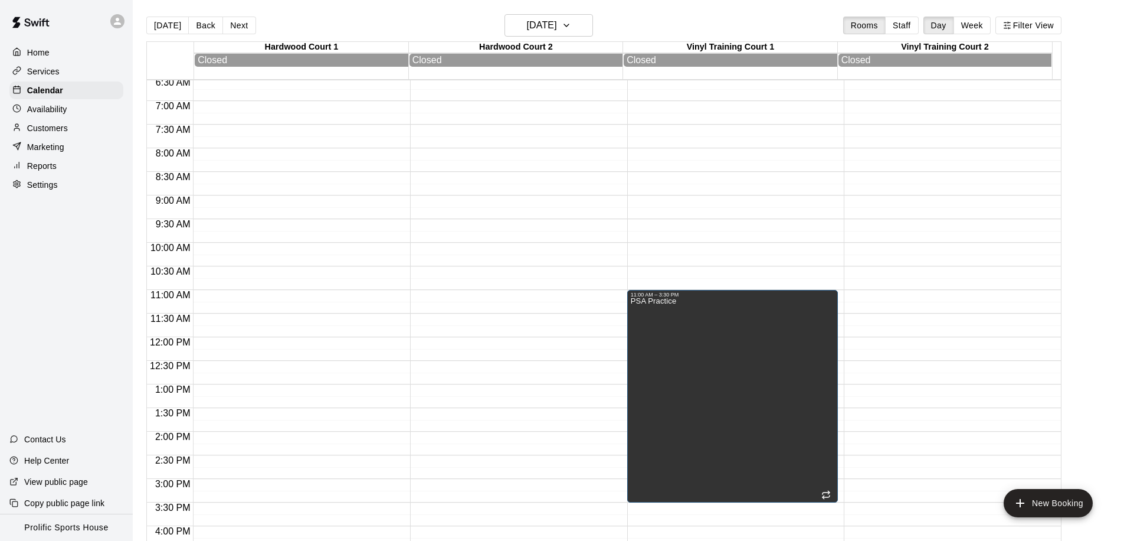
click at [263, 196] on div at bounding box center [298, 336] width 211 height 1133
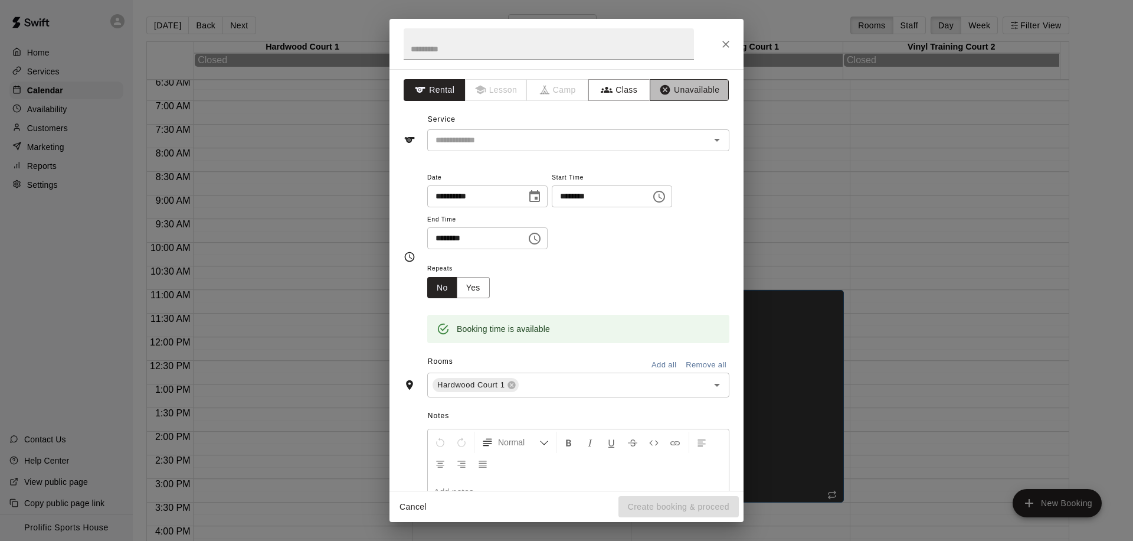
click at [693, 92] on button "Unavailable" at bounding box center [689, 90] width 79 height 22
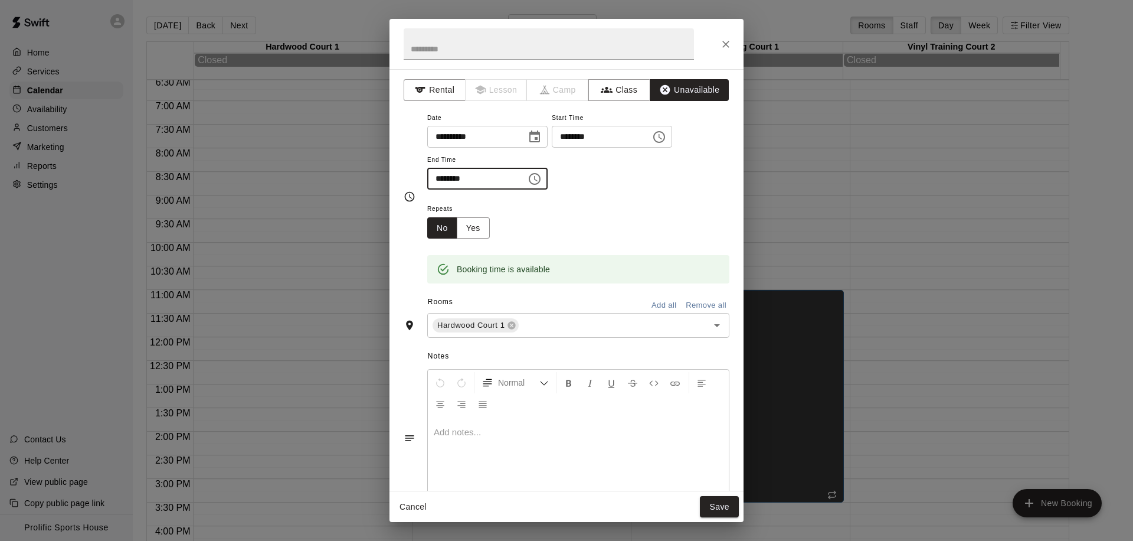
drag, startPoint x: 457, startPoint y: 176, endPoint x: 428, endPoint y: 179, distance: 29.7
click at [428, 179] on input "********" at bounding box center [472, 179] width 91 height 22
click at [425, 179] on div "**********" at bounding box center [567, 197] width 326 height 174
click at [575, 223] on div "Repeats No Yes" at bounding box center [578, 219] width 302 height 37
click at [444, 179] on input "********" at bounding box center [472, 179] width 91 height 22
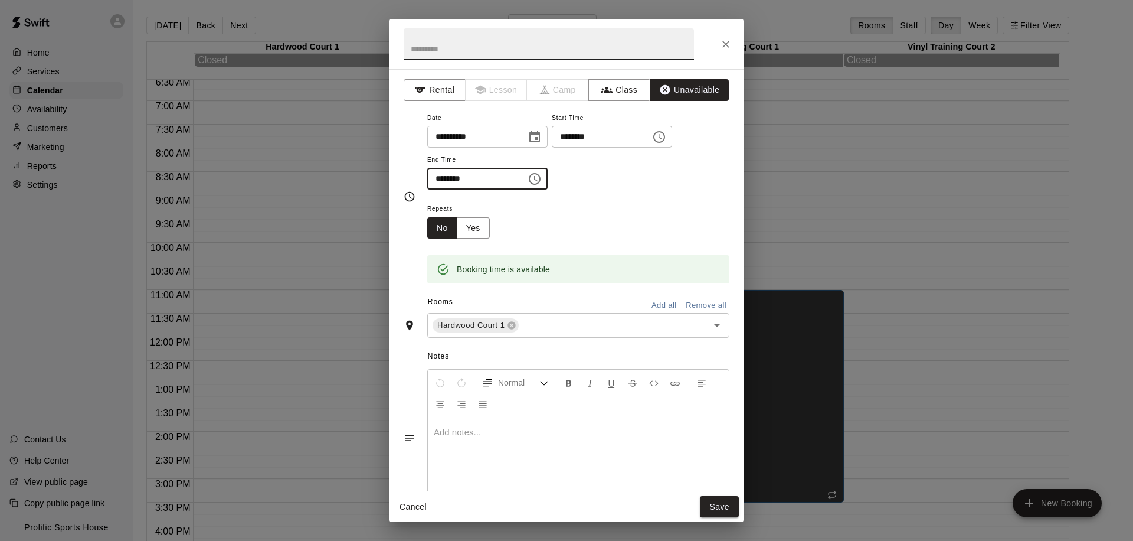
type input "********"
click at [456, 51] on input "text" at bounding box center [549, 43] width 290 height 31
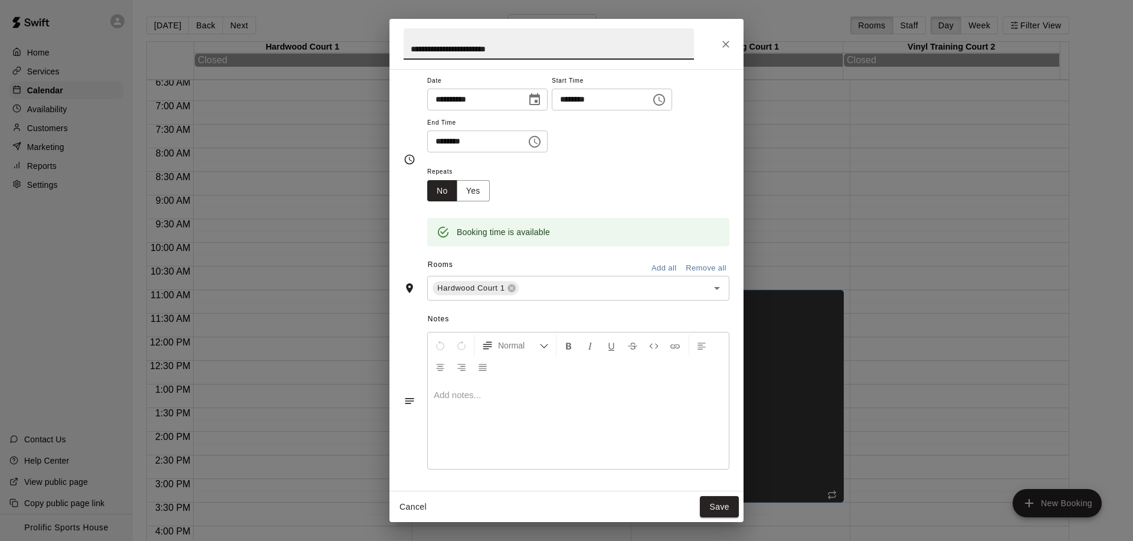
scroll to position [38, 0]
click at [712, 287] on icon "Open" at bounding box center [717, 287] width 14 height 14
type input "**********"
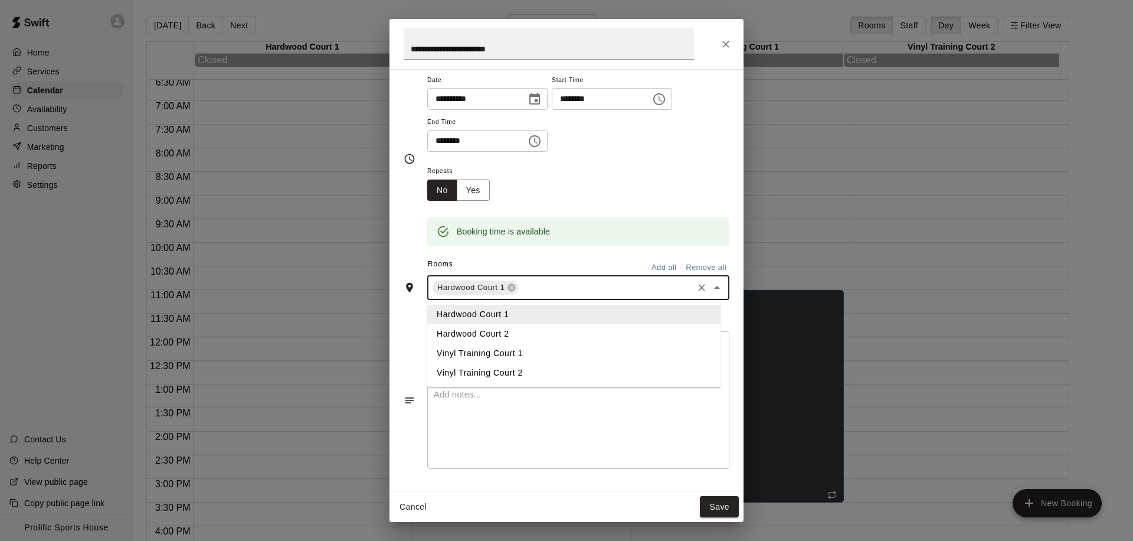
click at [539, 329] on li "Hardwood Court 2" at bounding box center [573, 333] width 293 height 19
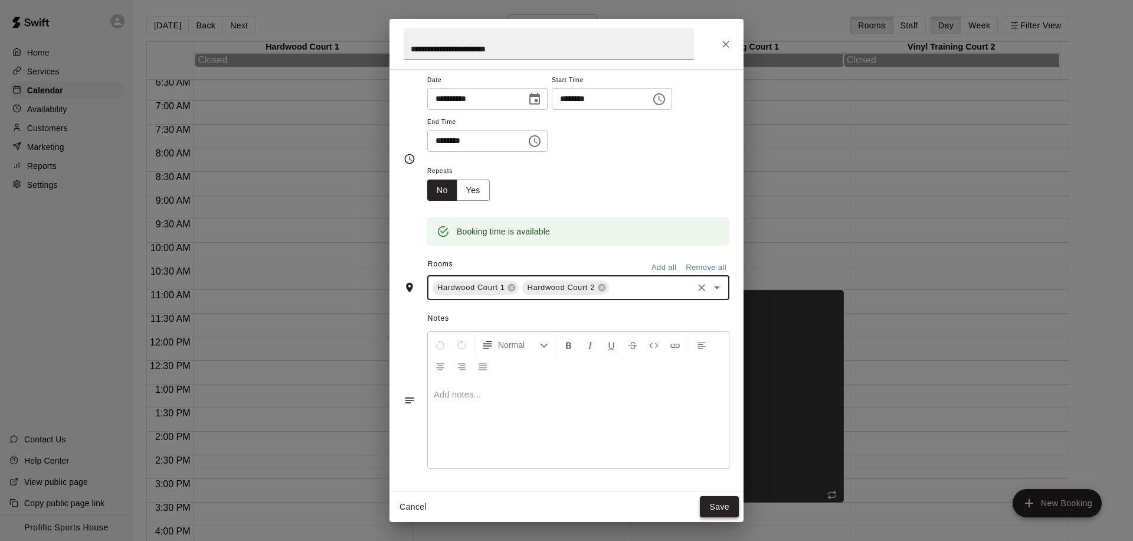
click at [725, 500] on button "Save" at bounding box center [719, 507] width 39 height 22
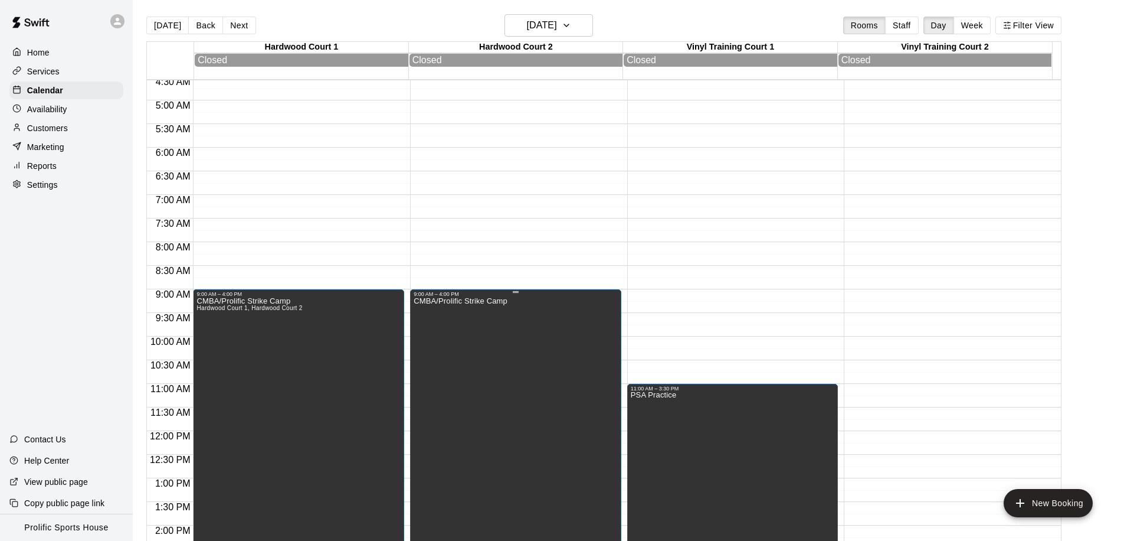
scroll to position [341, 0]
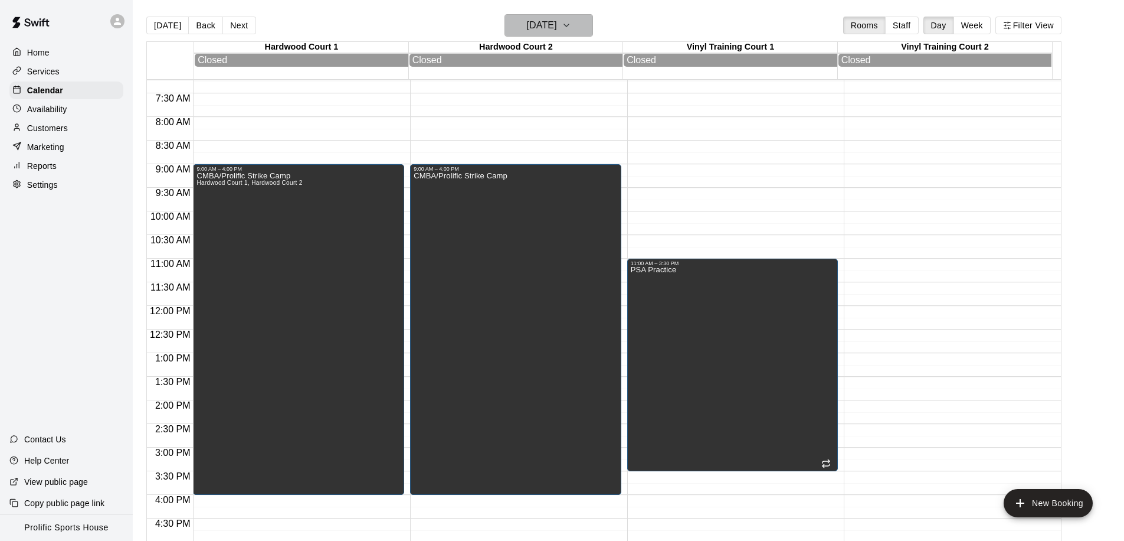
click at [543, 19] on h6 "[DATE]" at bounding box center [542, 25] width 30 height 17
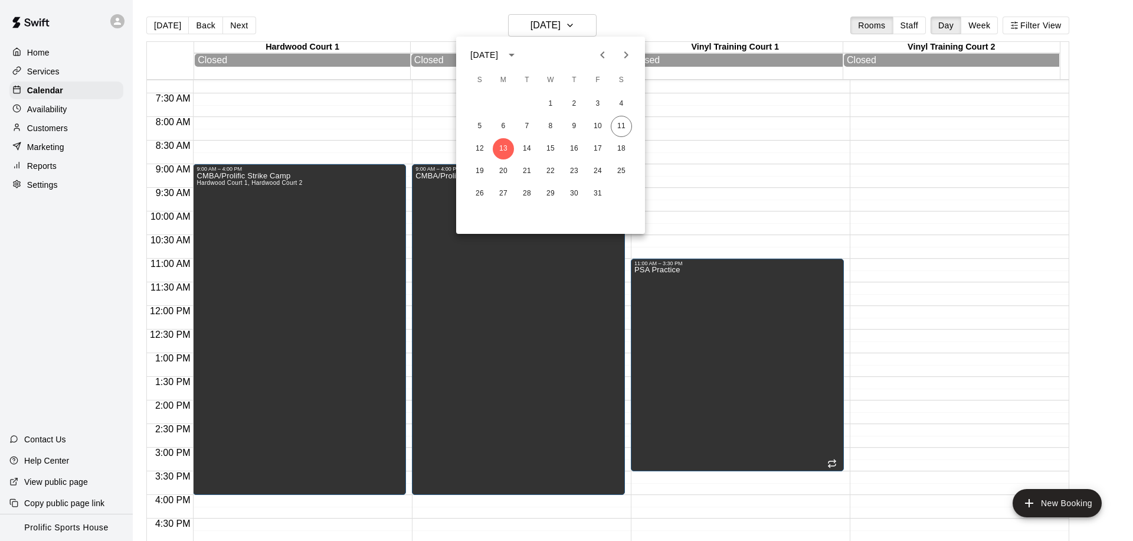
click at [161, 23] on div at bounding box center [566, 270] width 1133 height 541
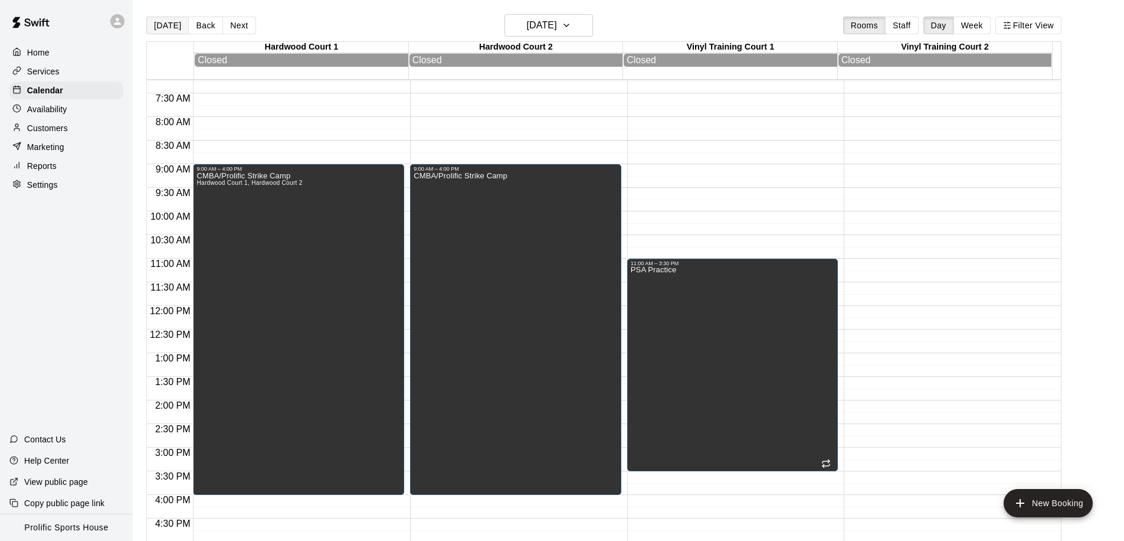
click at [165, 27] on button "[DATE]" at bounding box center [167, 26] width 42 height 18
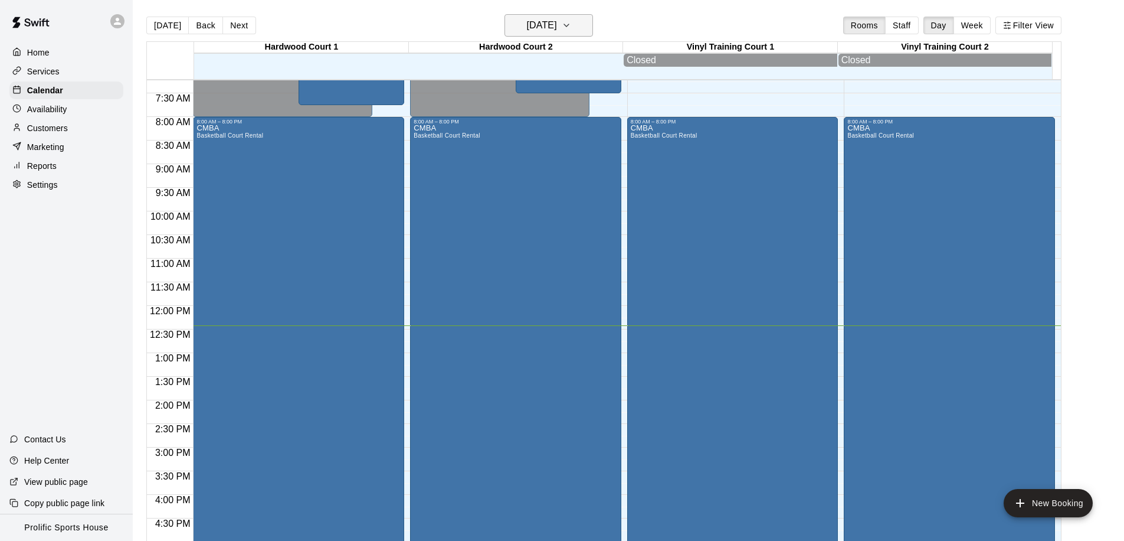
click at [528, 32] on h6 "[DATE]" at bounding box center [542, 25] width 30 height 17
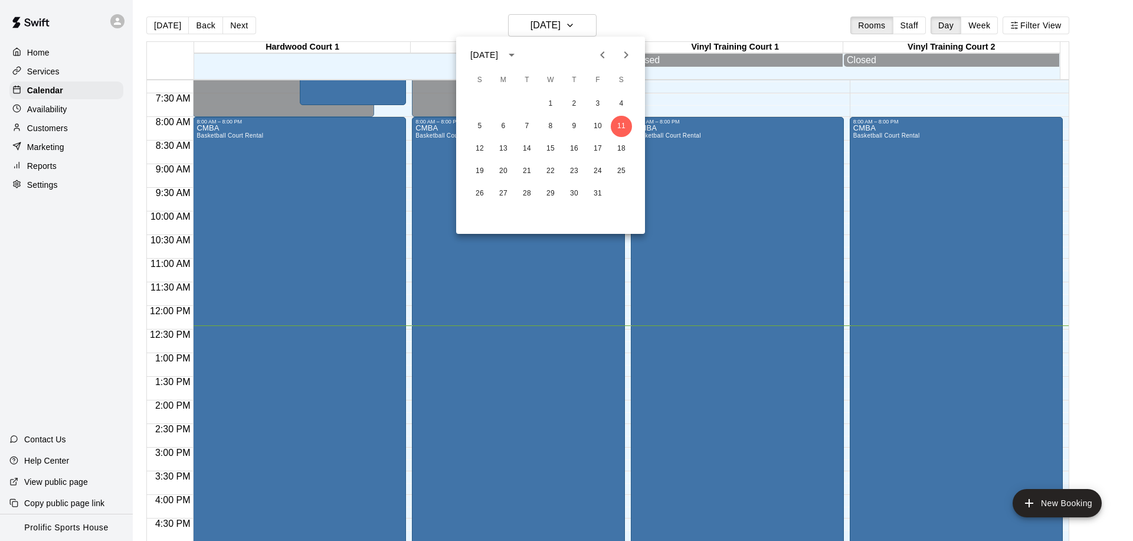
click at [623, 54] on icon "Next month" at bounding box center [626, 55] width 14 height 14
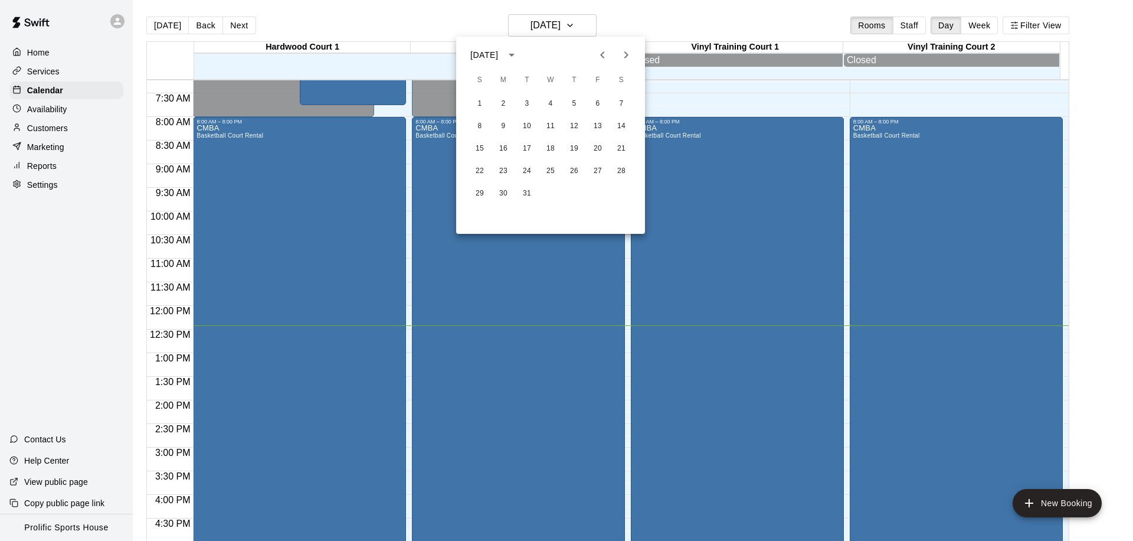
click at [624, 53] on icon "Next month" at bounding box center [626, 55] width 14 height 14
click at [604, 53] on icon "Previous month" at bounding box center [603, 55] width 14 height 14
click at [503, 145] on button "16" at bounding box center [503, 148] width 21 height 21
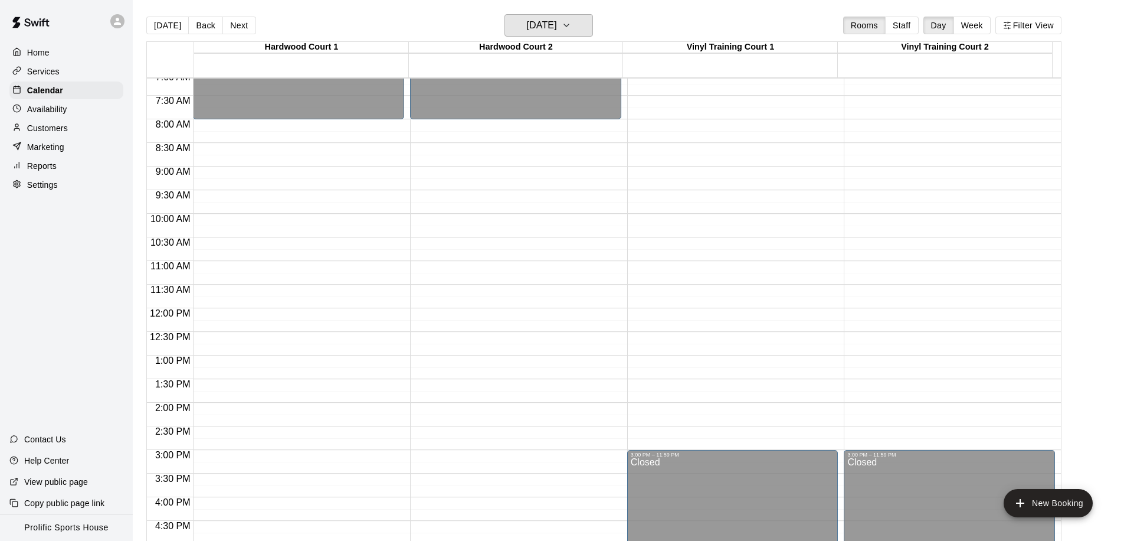
scroll to position [657, 0]
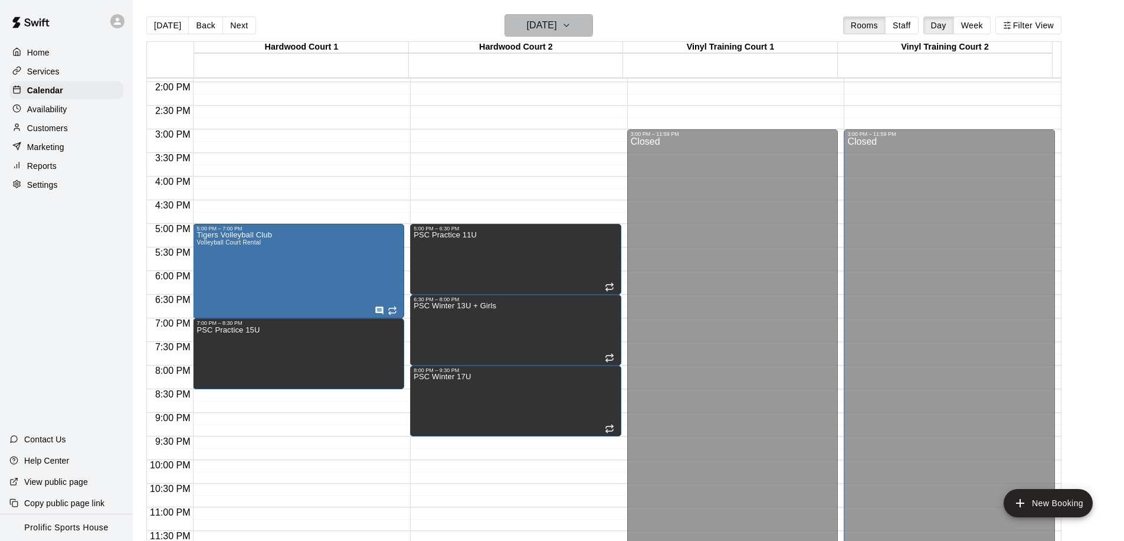
click at [534, 30] on h6 "Monday Mar 16" at bounding box center [542, 25] width 30 height 17
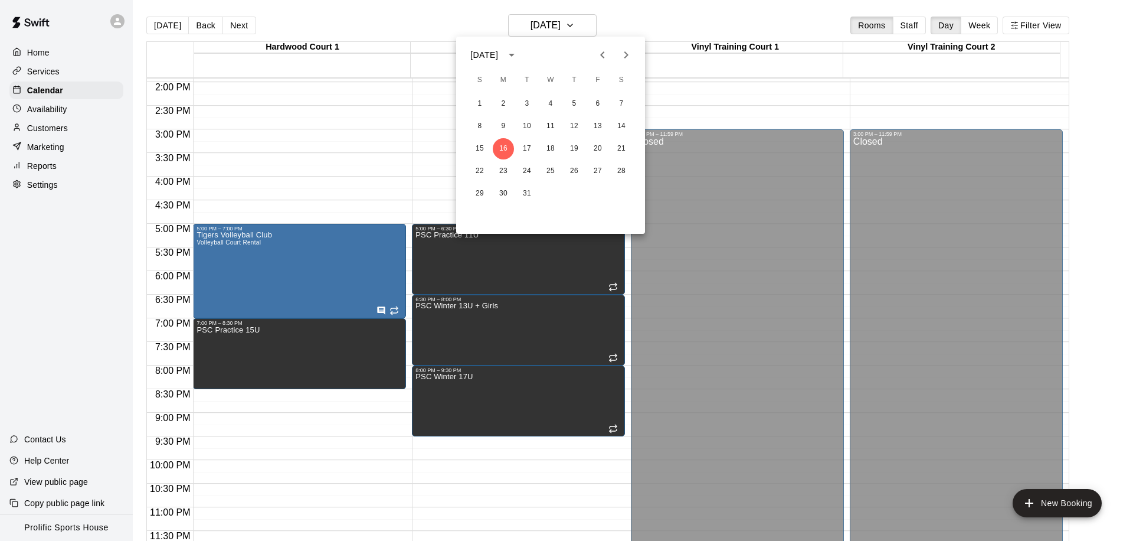
click at [449, 257] on div at bounding box center [566, 270] width 1133 height 541
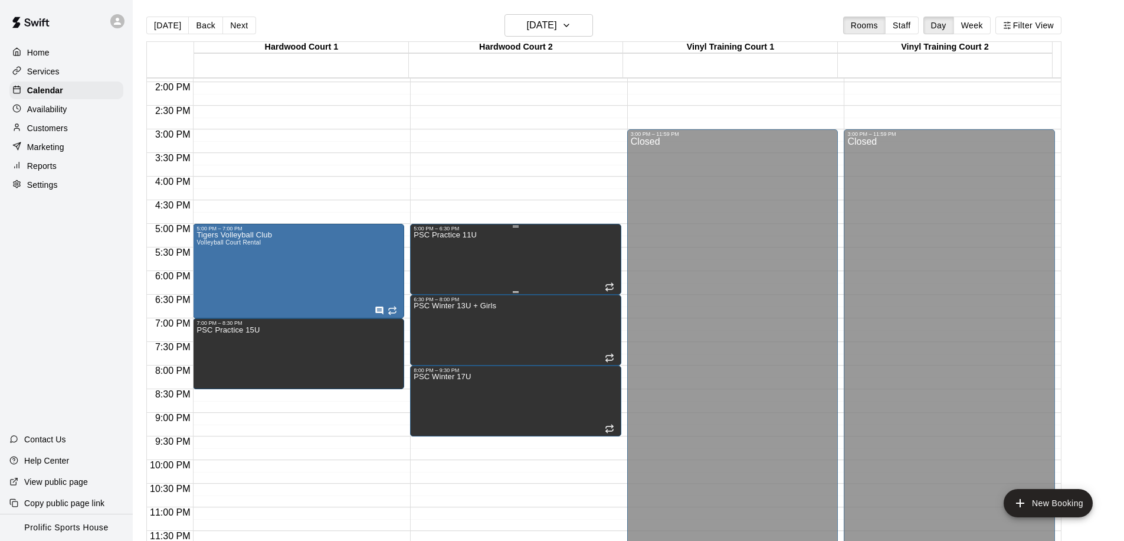
click at [458, 256] on div "PSC Practice 11U" at bounding box center [445, 501] width 63 height 541
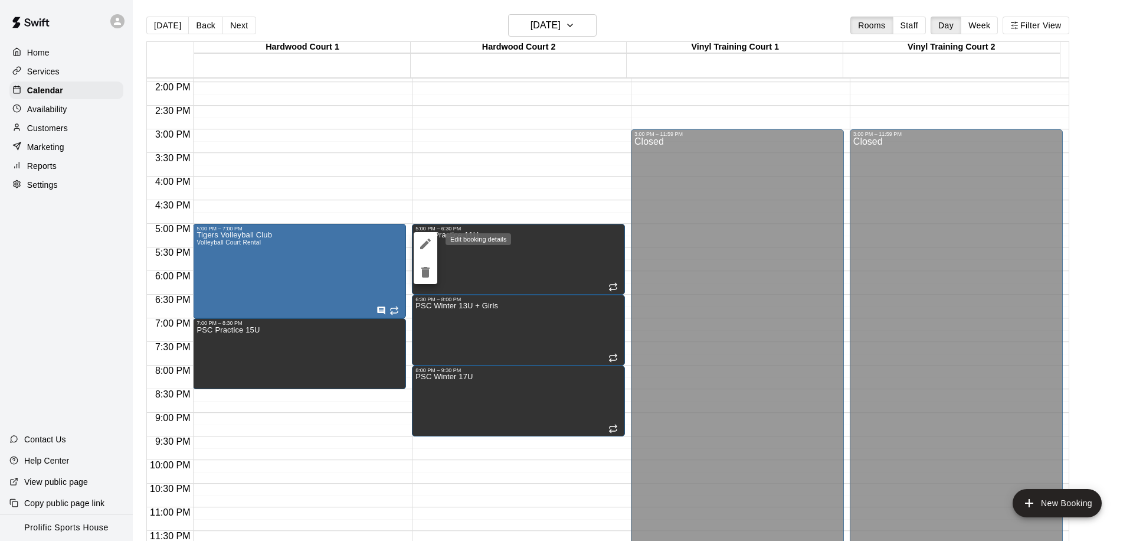
click at [429, 247] on icon "edit" at bounding box center [425, 244] width 14 height 14
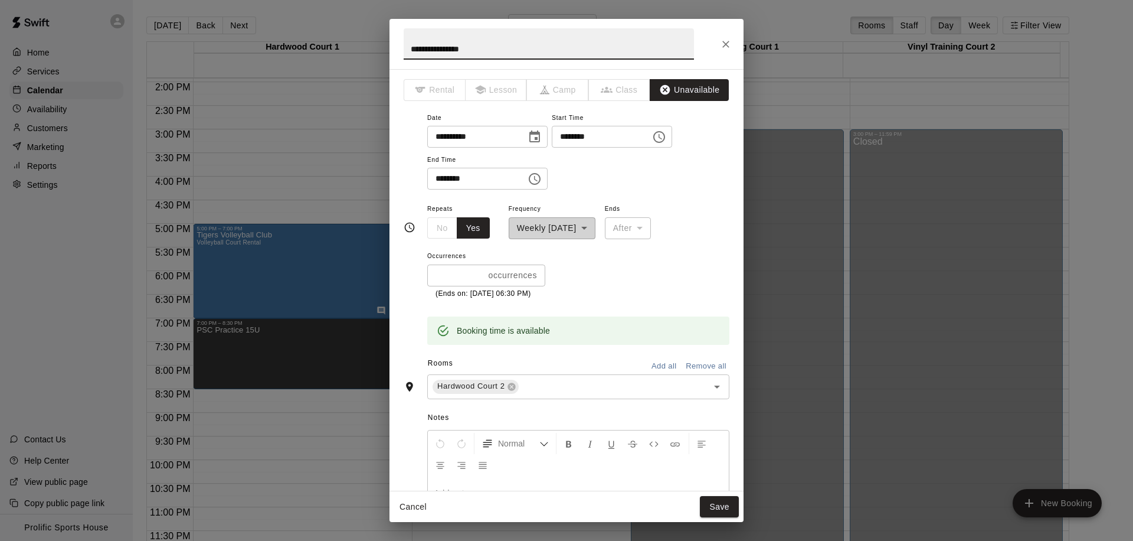
click at [430, 47] on input "**********" at bounding box center [549, 43] width 290 height 31
type input "**********"
click at [723, 507] on button "Save" at bounding box center [719, 507] width 39 height 22
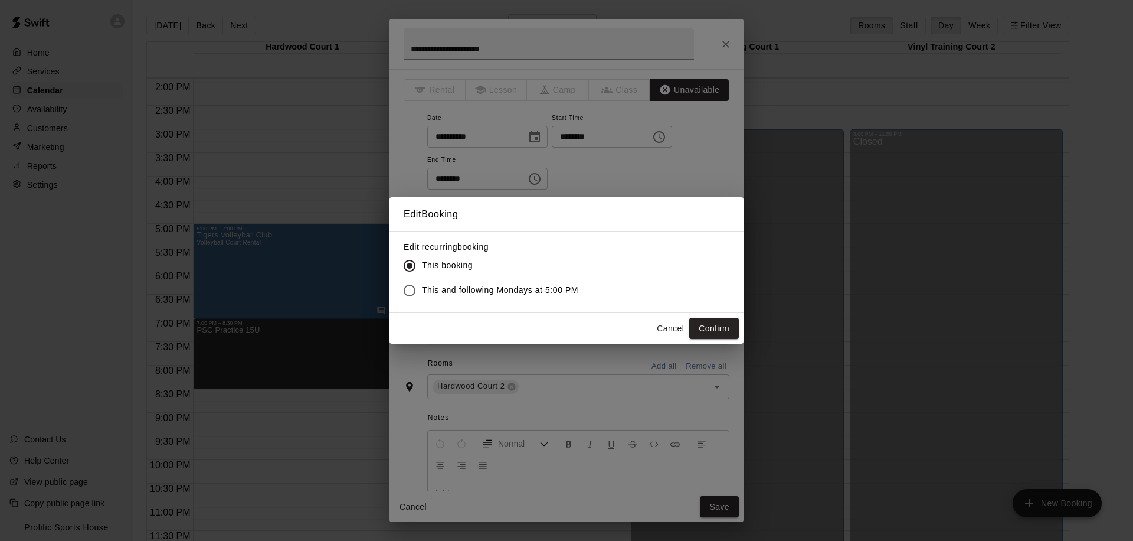
click at [466, 289] on span "This and following Mondays at 5:00 PM" at bounding box center [500, 290] width 156 height 12
click at [722, 323] on button "Confirm" at bounding box center [714, 329] width 50 height 22
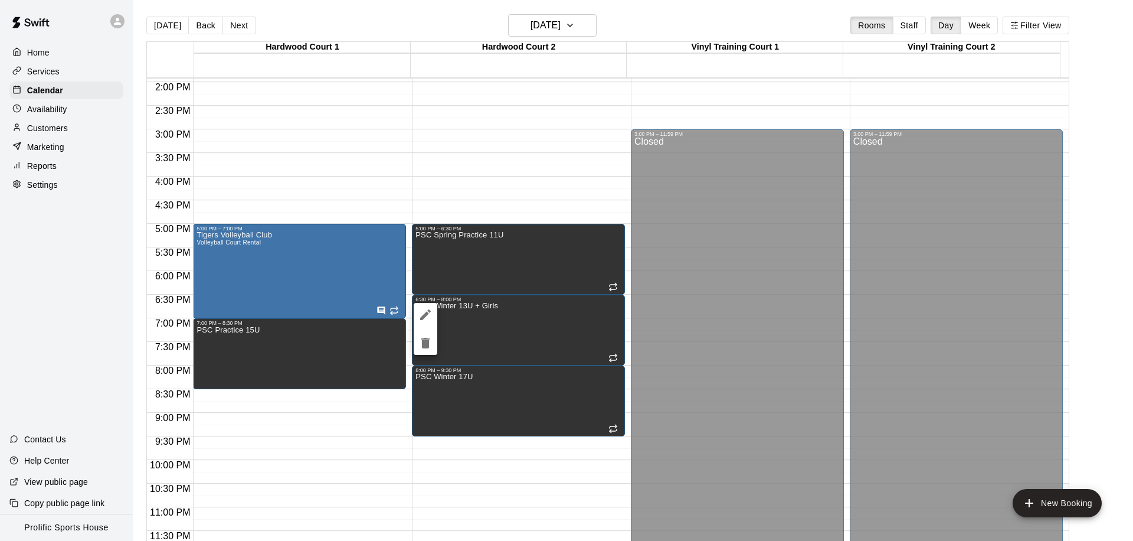
click at [425, 315] on icon "edit" at bounding box center [425, 314] width 11 height 11
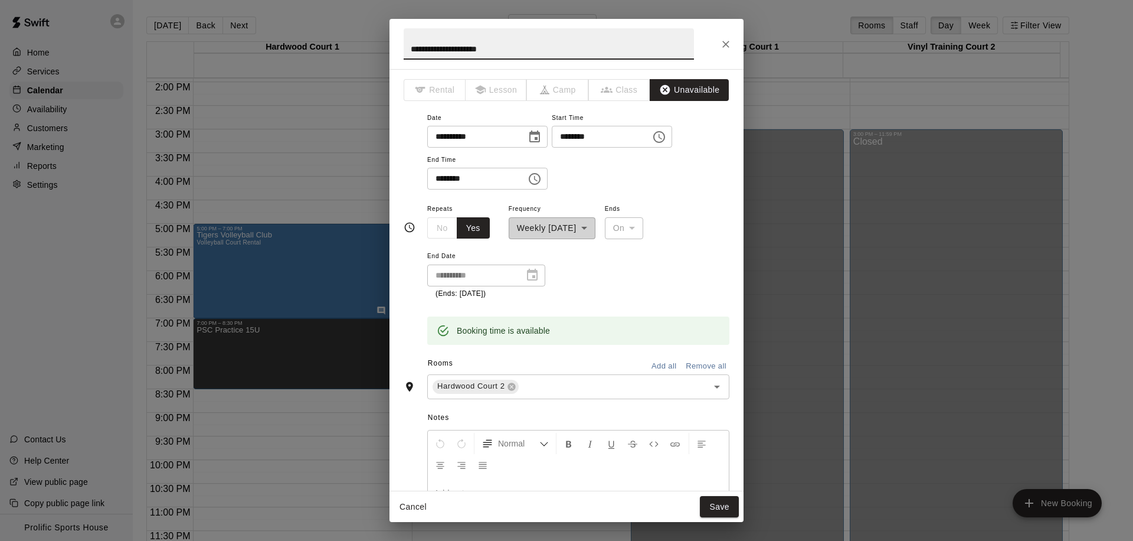
click at [457, 50] on input "**********" at bounding box center [549, 43] width 290 height 31
type input "**********"
click at [731, 502] on button "Save" at bounding box center [719, 507] width 39 height 22
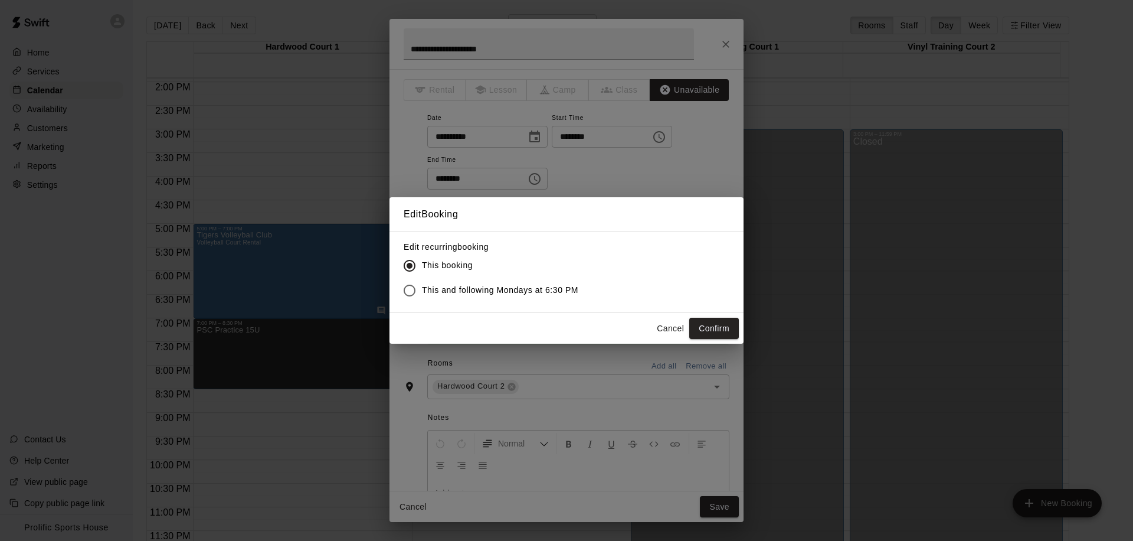
click at [530, 294] on span "This and following Mondays at 6:30 PM" at bounding box center [500, 290] width 156 height 12
click at [723, 335] on button "Confirm" at bounding box center [714, 329] width 50 height 22
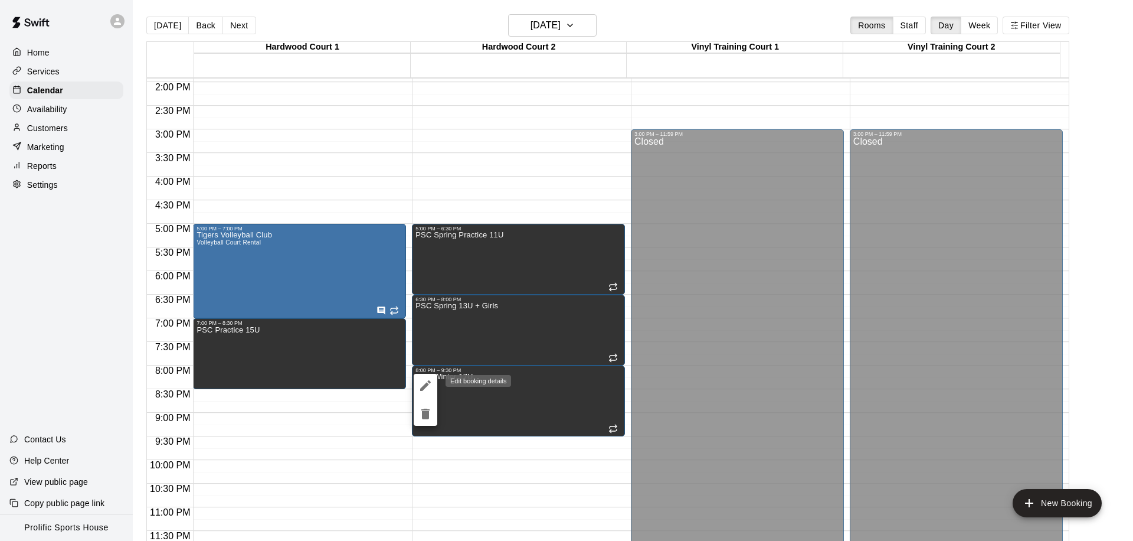
click at [426, 381] on icon "edit" at bounding box center [425, 385] width 14 height 14
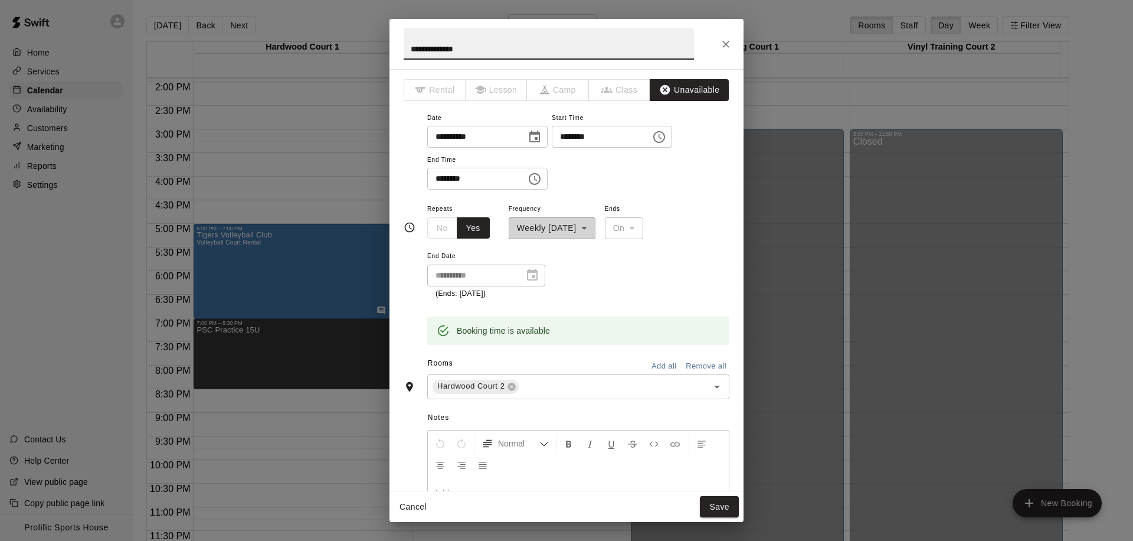
drag, startPoint x: 457, startPoint y: 47, endPoint x: 433, endPoint y: 47, distance: 24.2
click at [433, 47] on input "**********" at bounding box center [549, 43] width 290 height 31
type input "**********"
click at [726, 502] on button "Save" at bounding box center [719, 507] width 39 height 22
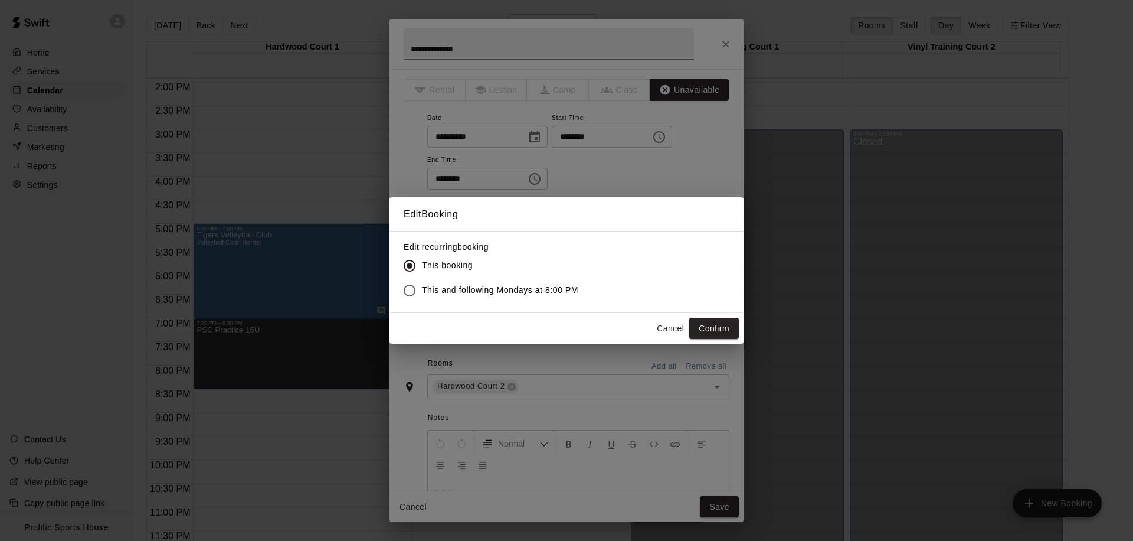
click at [522, 297] on label "This and following Mondays at 8:00 PM" at bounding box center [487, 290] width 181 height 25
click at [692, 326] on button "Confirm" at bounding box center [714, 329] width 50 height 22
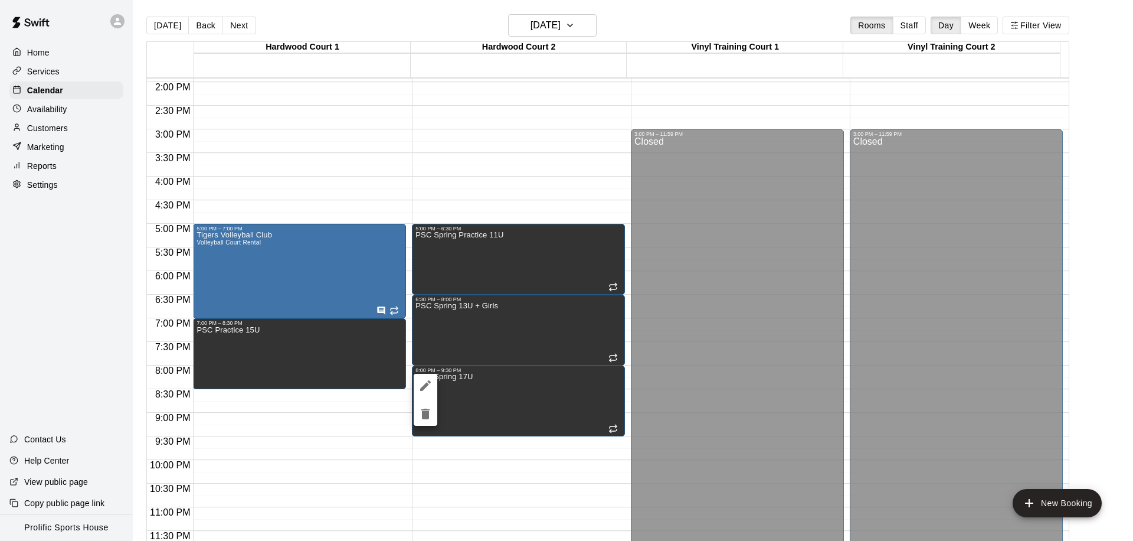
click at [413, 378] on div at bounding box center [566, 270] width 1133 height 541
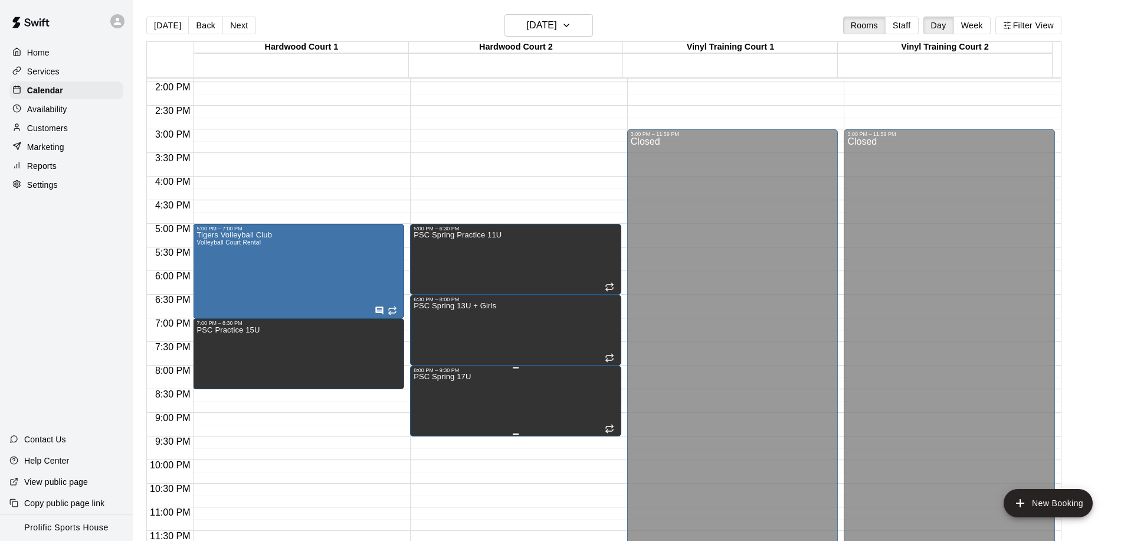
click at [418, 377] on p "PSC Spring 17U" at bounding box center [442, 377] width 57 height 0
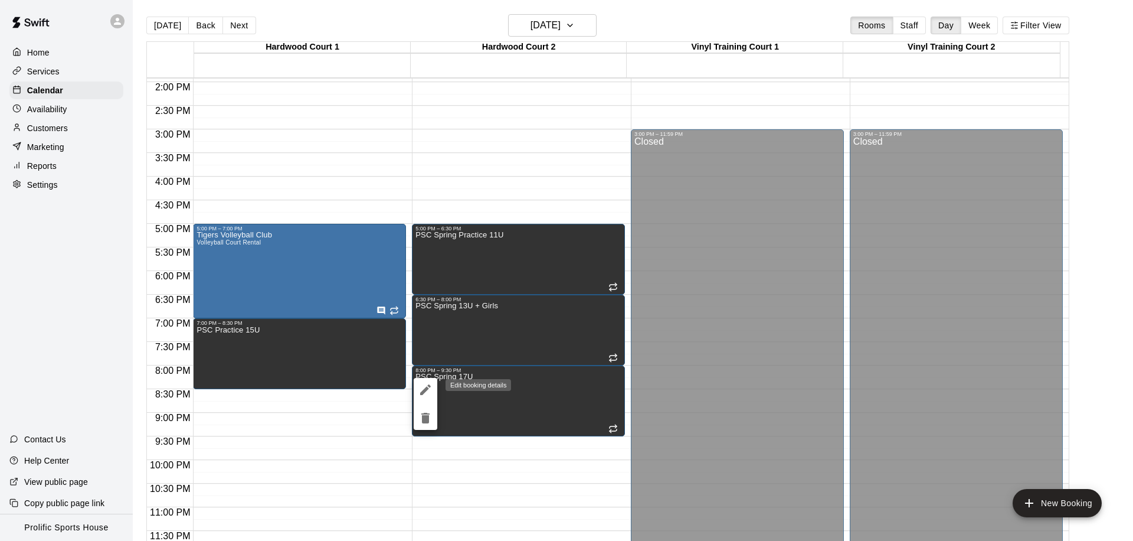
click at [423, 388] on icon "edit" at bounding box center [425, 389] width 14 height 14
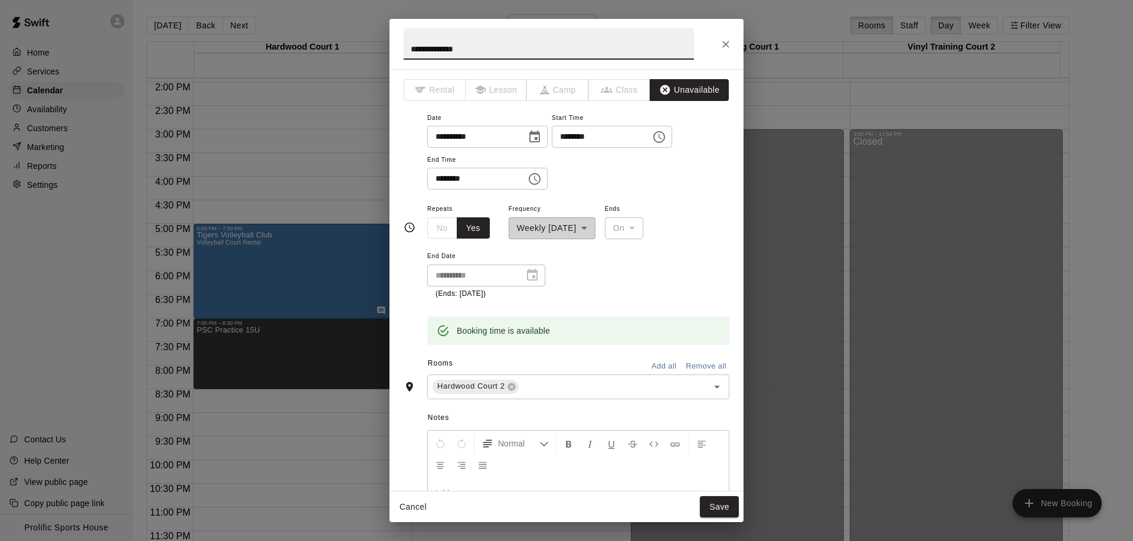
click at [458, 47] on input "**********" at bounding box center [549, 43] width 290 height 31
type input "**********"
click at [719, 512] on button "Save" at bounding box center [719, 507] width 39 height 22
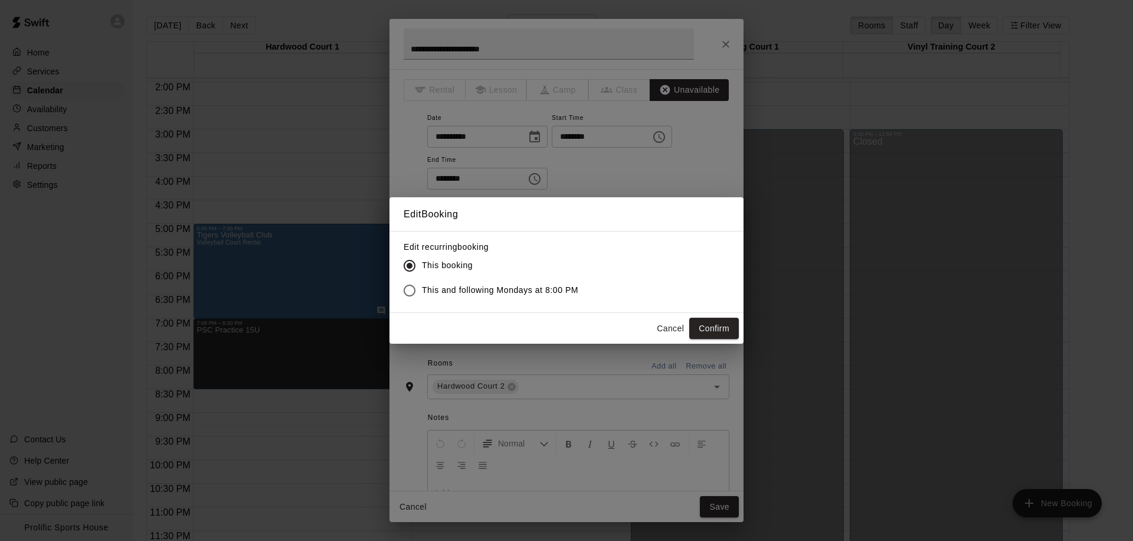
click at [532, 295] on span "This and following Mondays at 8:00 PM" at bounding box center [500, 290] width 156 height 12
click at [708, 331] on button "Confirm" at bounding box center [714, 329] width 50 height 22
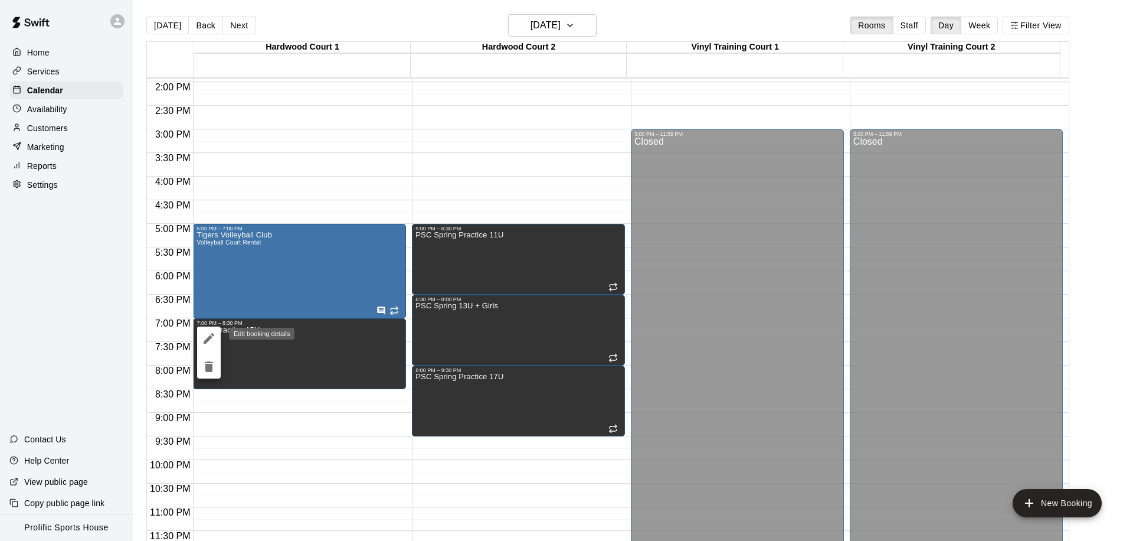
click at [209, 337] on icon "edit" at bounding box center [209, 338] width 11 height 11
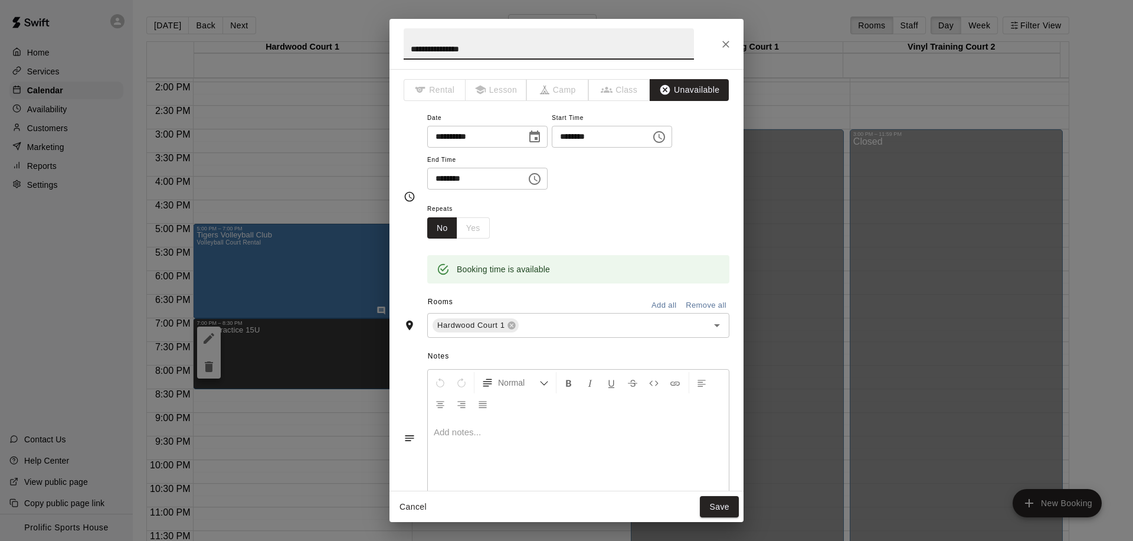
click at [432, 51] on input "**********" at bounding box center [549, 43] width 290 height 31
type input "**********"
click at [724, 510] on button "Save" at bounding box center [719, 507] width 39 height 22
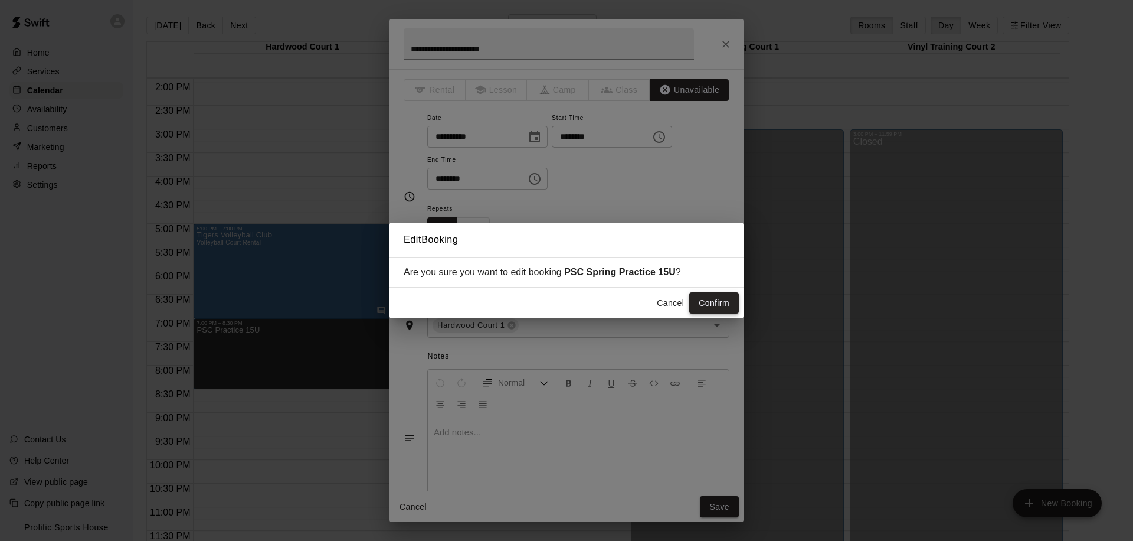
click at [701, 300] on button "Confirm" at bounding box center [714, 303] width 50 height 22
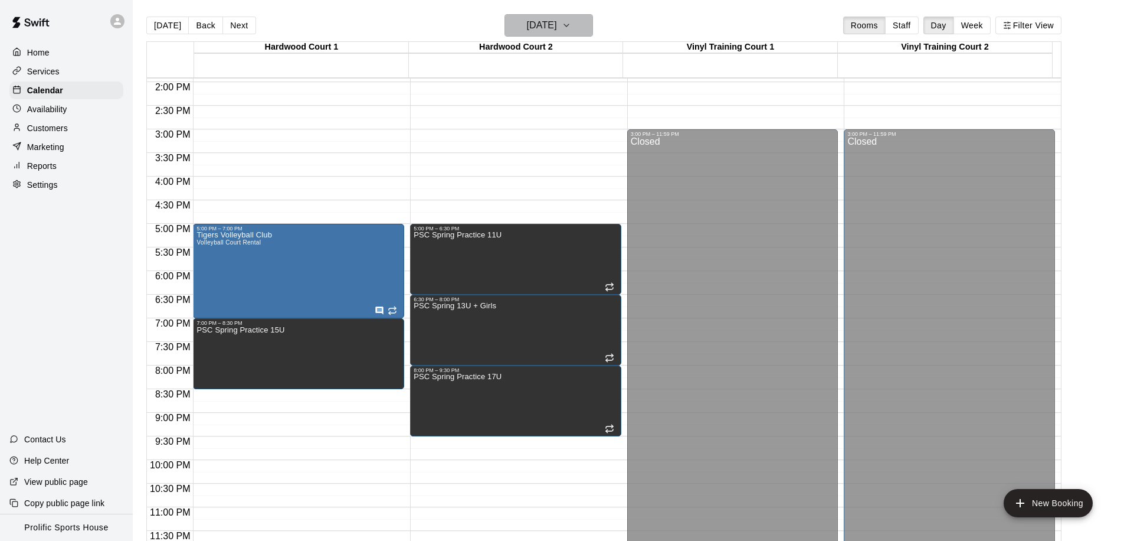
click at [557, 23] on h6 "Monday Mar 16" at bounding box center [542, 25] width 30 height 17
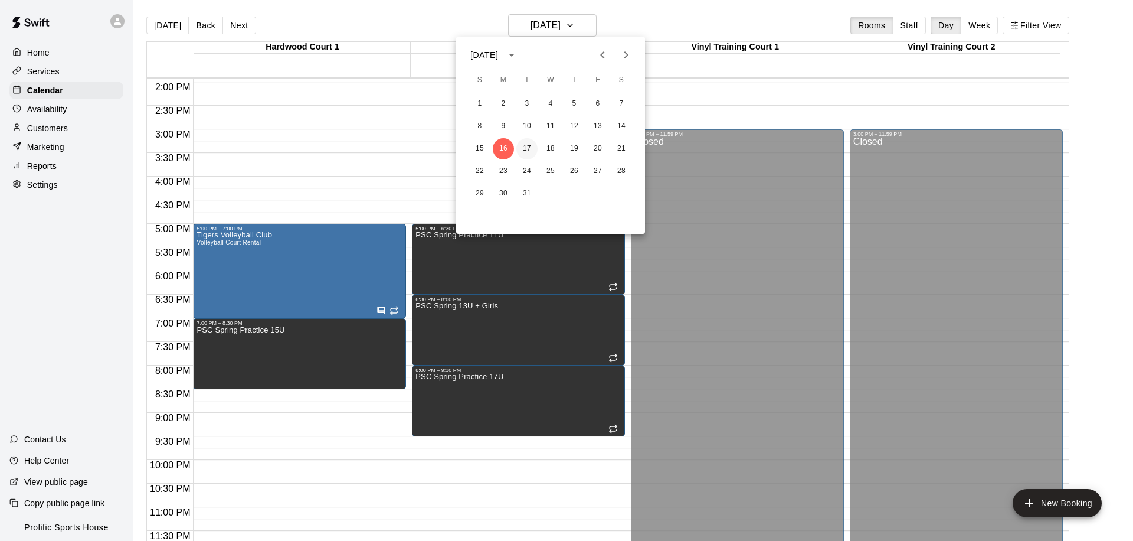
click at [530, 145] on button "17" at bounding box center [526, 148] width 21 height 21
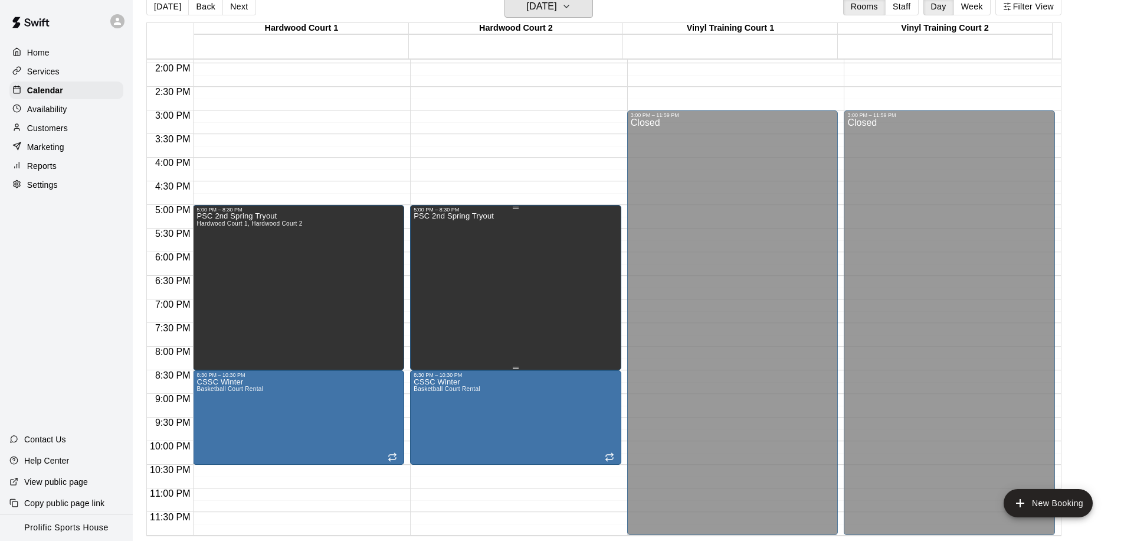
scroll to position [0, 0]
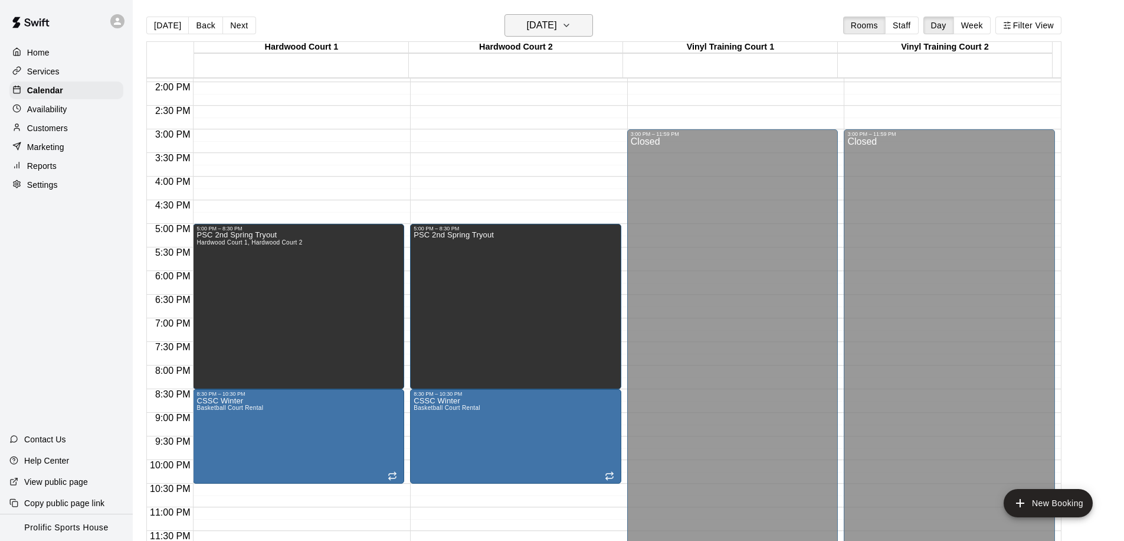
click at [555, 31] on h6 "Tuesday Mar 17" at bounding box center [542, 25] width 30 height 17
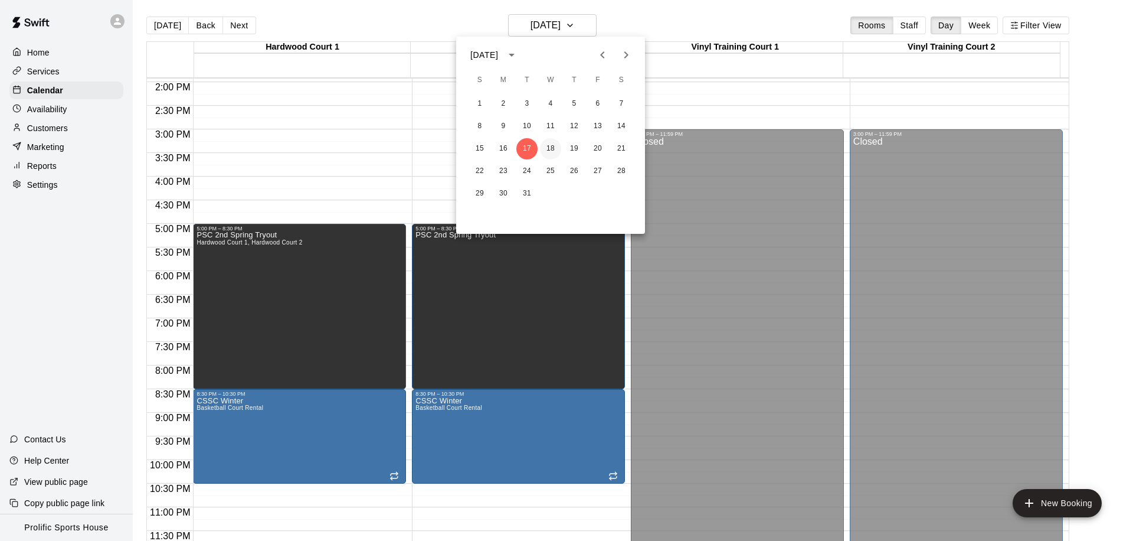
click at [545, 150] on button "18" at bounding box center [550, 148] width 21 height 21
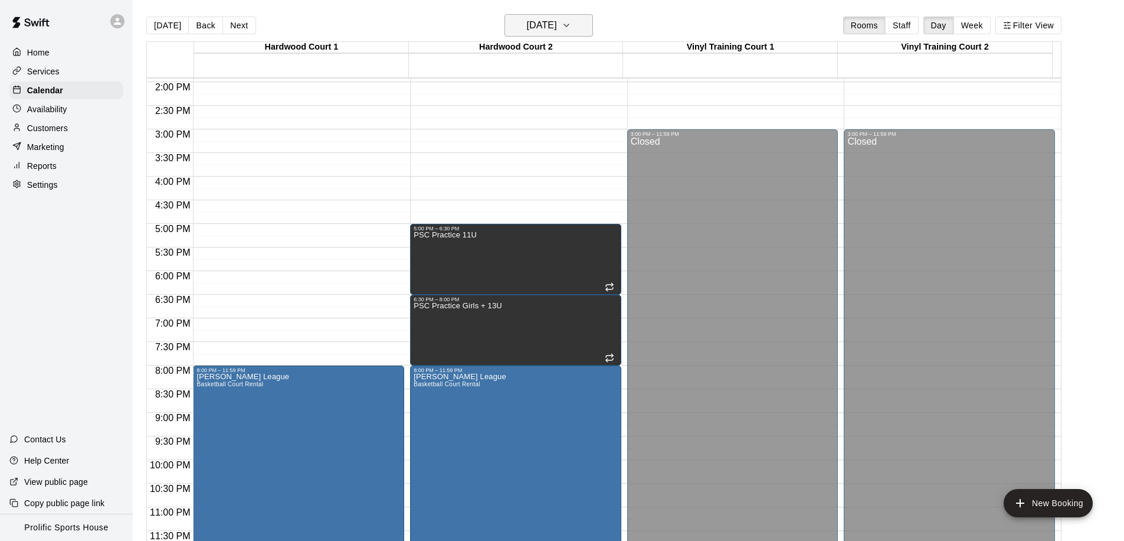
click at [557, 18] on h6 "Wednesday Mar 18" at bounding box center [542, 25] width 30 height 17
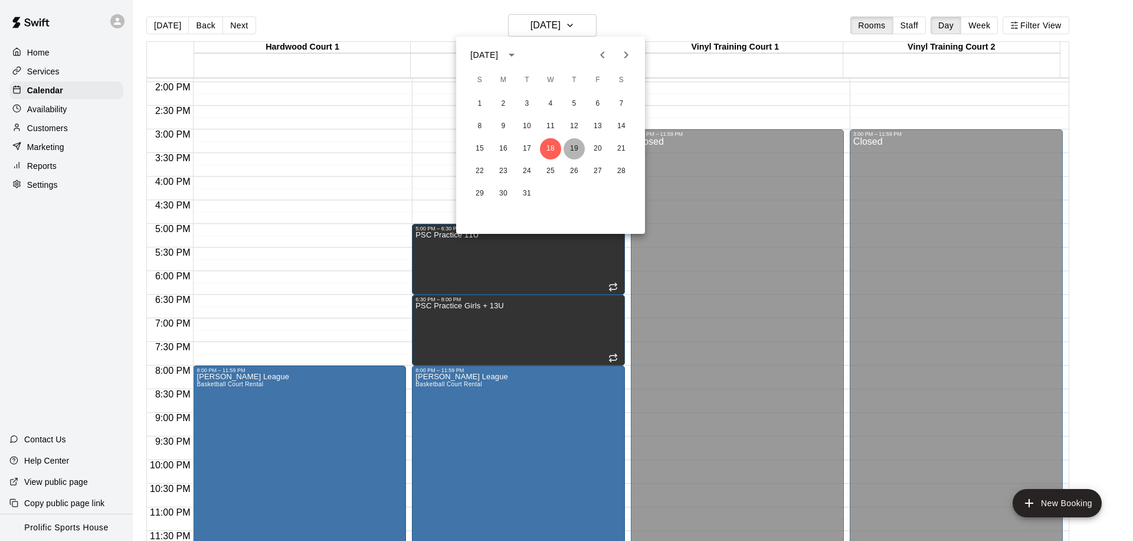
click at [574, 148] on button "19" at bounding box center [574, 148] width 21 height 21
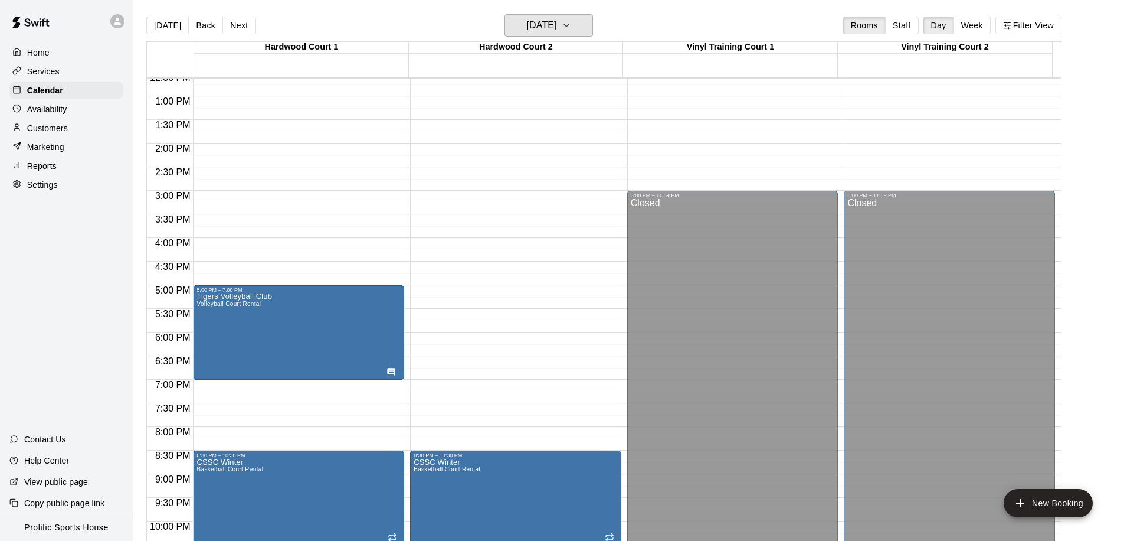
scroll to position [657, 0]
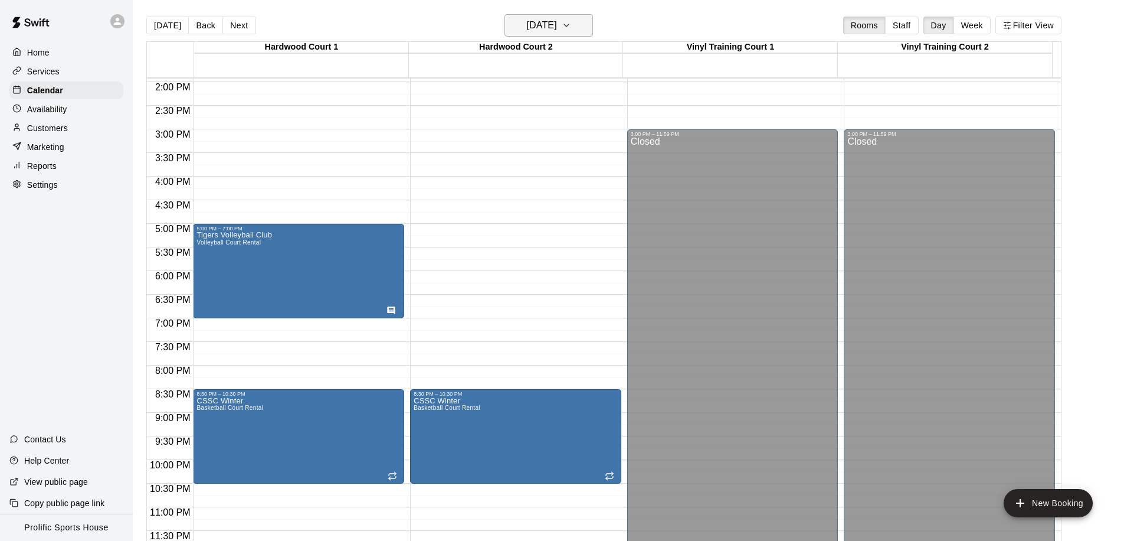
click at [532, 29] on h6 "Thursday Mar 19" at bounding box center [542, 25] width 30 height 17
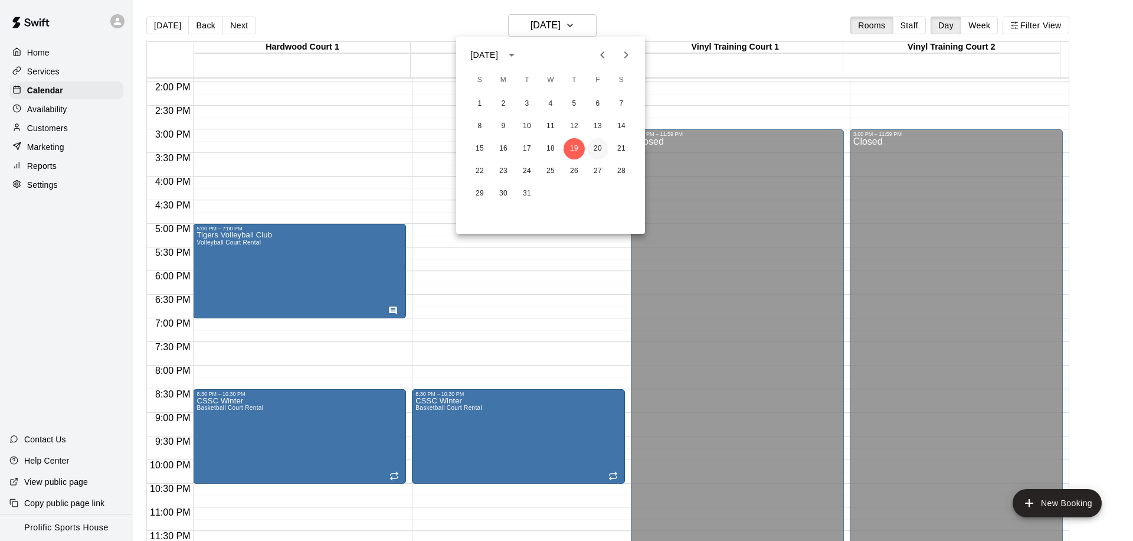
click at [599, 149] on button "20" at bounding box center [597, 148] width 21 height 21
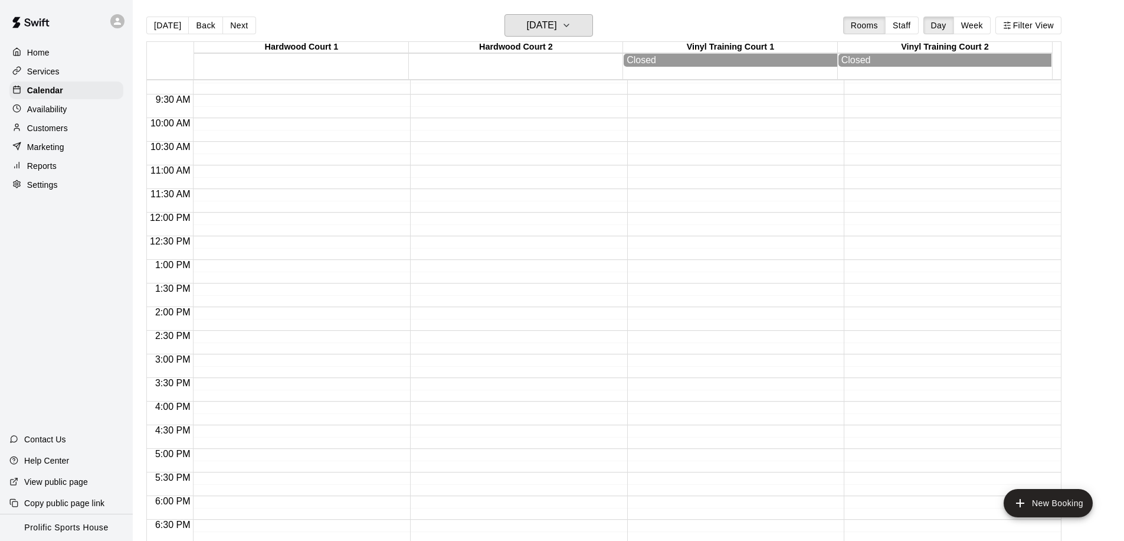
scroll to position [495, 0]
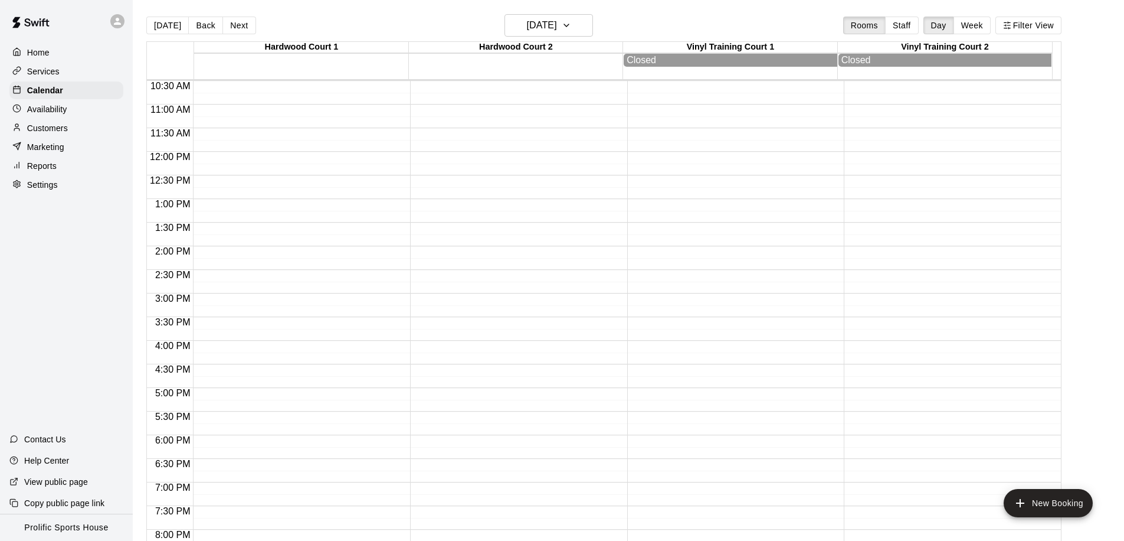
click at [562, 38] on div "Today Back Next Friday Mar 20 Rooms Staff Day Week Filter View" at bounding box center [603, 27] width 915 height 27
click at [557, 32] on h6 "Friday Mar 20" at bounding box center [542, 25] width 30 height 17
click at [578, 103] on button "5" at bounding box center [574, 103] width 21 height 21
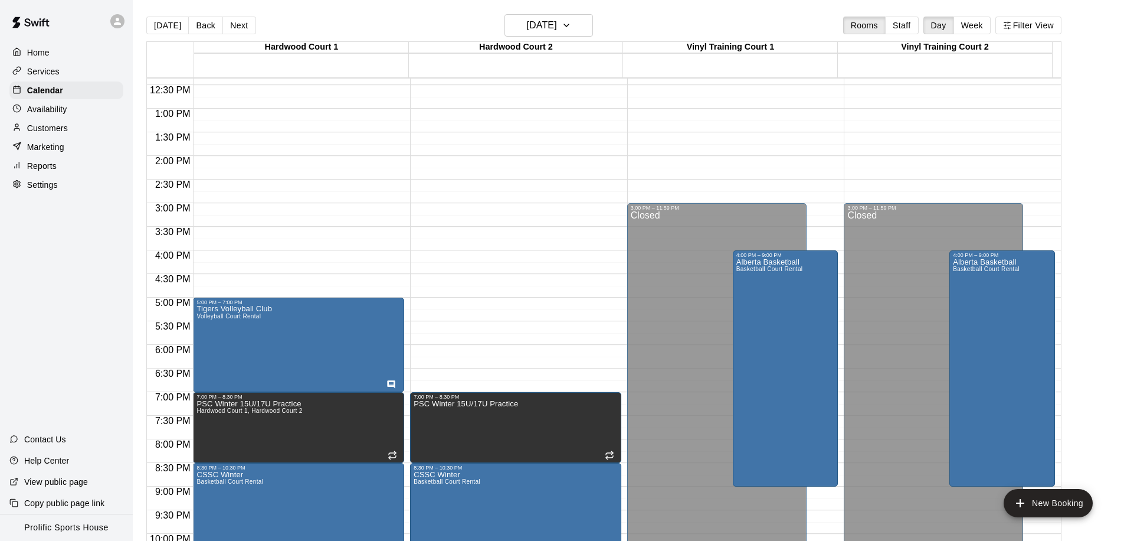
scroll to position [652, 0]
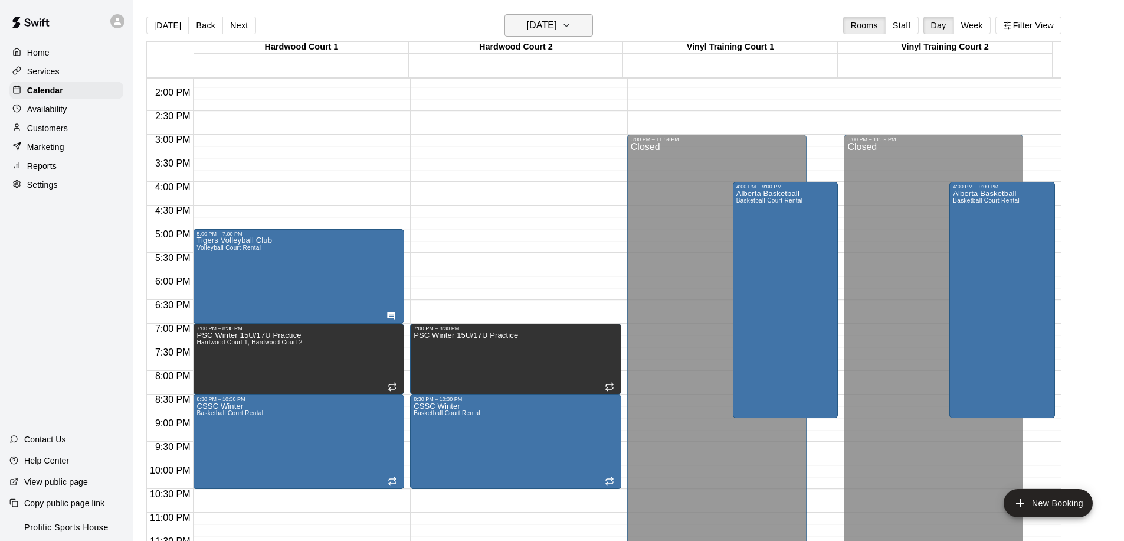
click at [536, 27] on h6 "Thursday Mar 05" at bounding box center [542, 25] width 30 height 17
click at [541, 28] on h6 "Thursday Mar 05" at bounding box center [542, 25] width 30 height 17
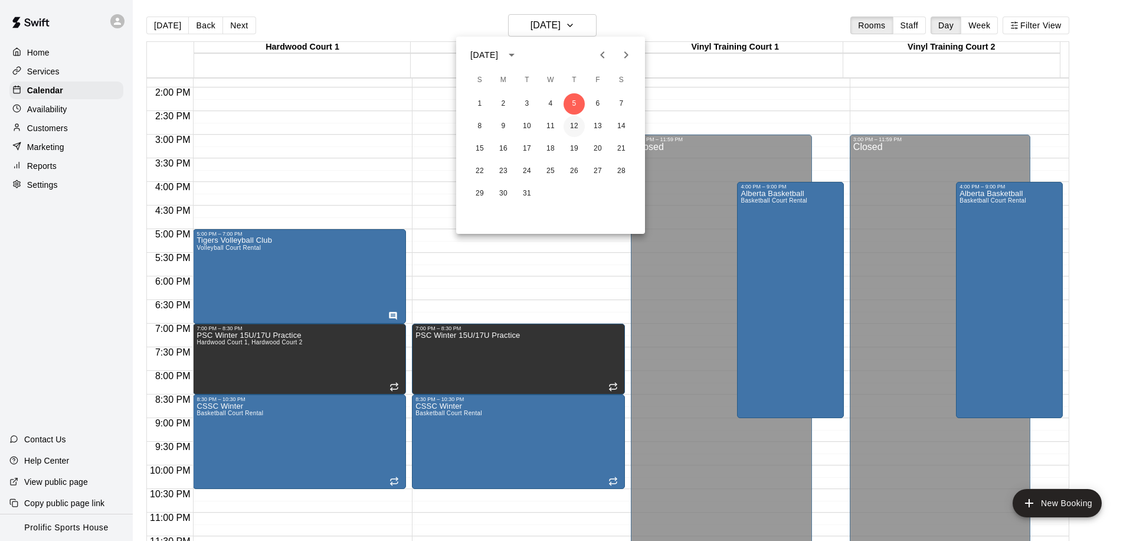
click at [576, 123] on button "12" at bounding box center [574, 126] width 21 height 21
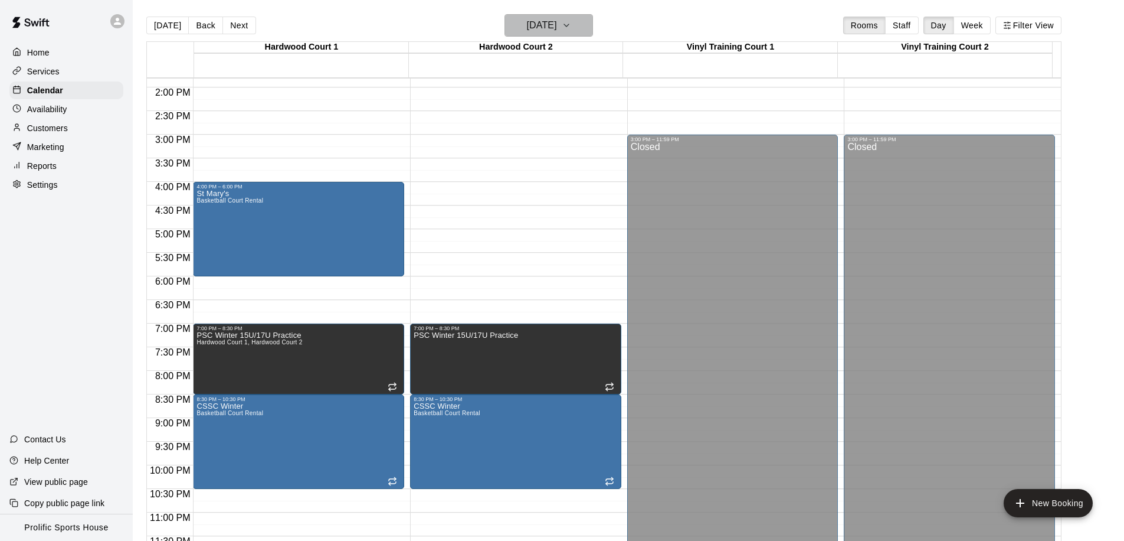
click at [547, 30] on h6 "Thursday Mar 12" at bounding box center [542, 25] width 30 height 17
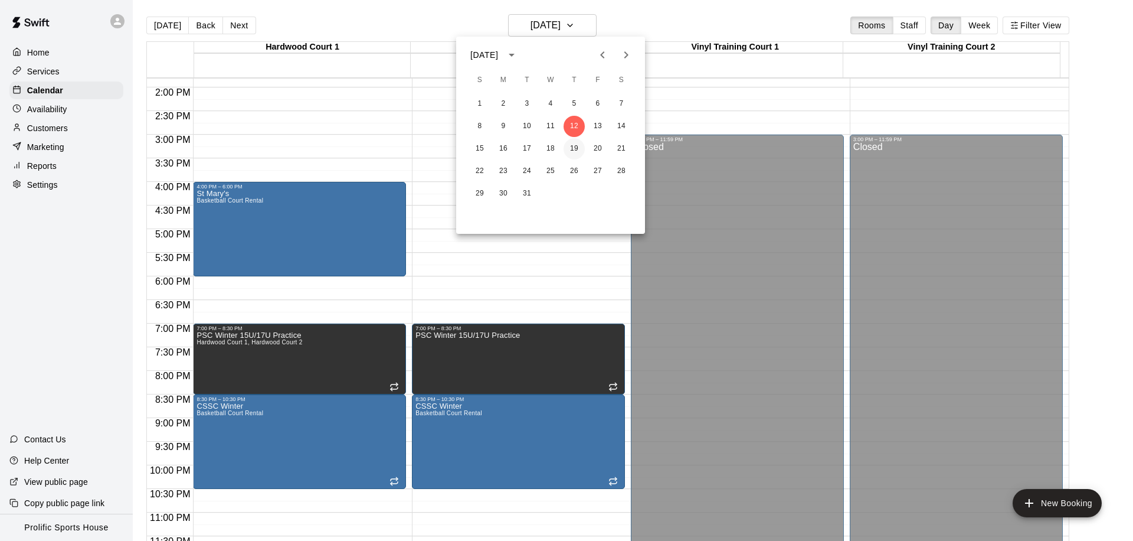
click at [572, 148] on button "19" at bounding box center [574, 148] width 21 height 21
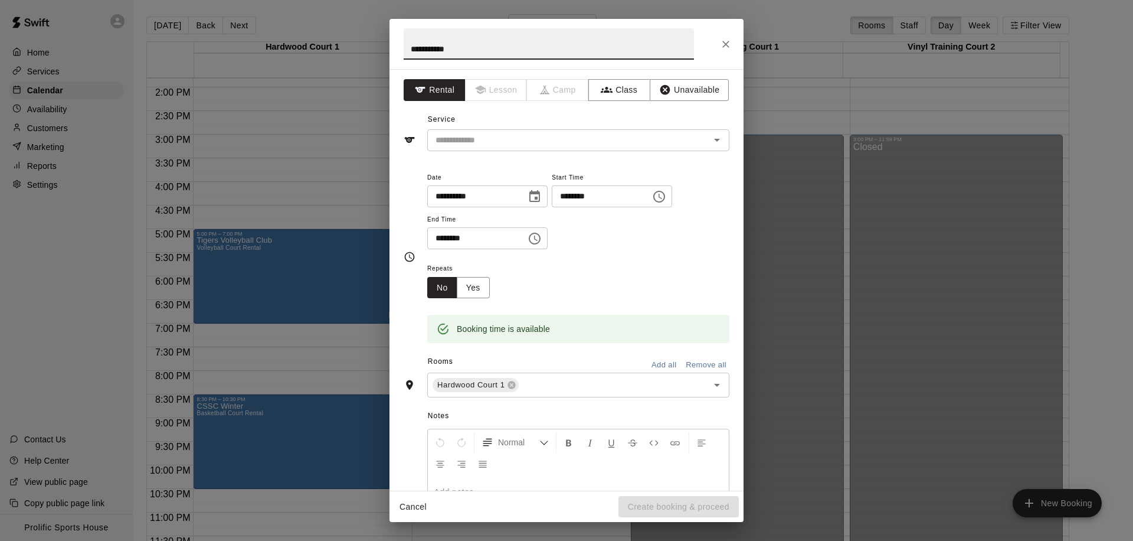
click at [431, 45] on input "**********" at bounding box center [549, 43] width 290 height 31
type input "**********"
click at [436, 236] on input "********" at bounding box center [472, 238] width 91 height 22
type input "********"
click at [452, 141] on input "text" at bounding box center [561, 140] width 260 height 15
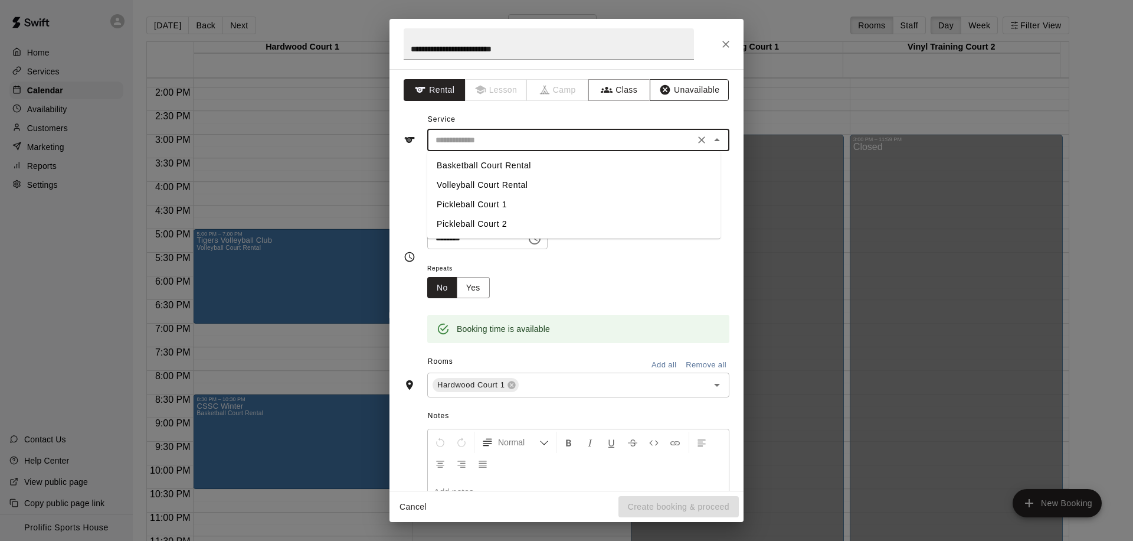
click at [674, 94] on button "Unavailable" at bounding box center [689, 90] width 79 height 22
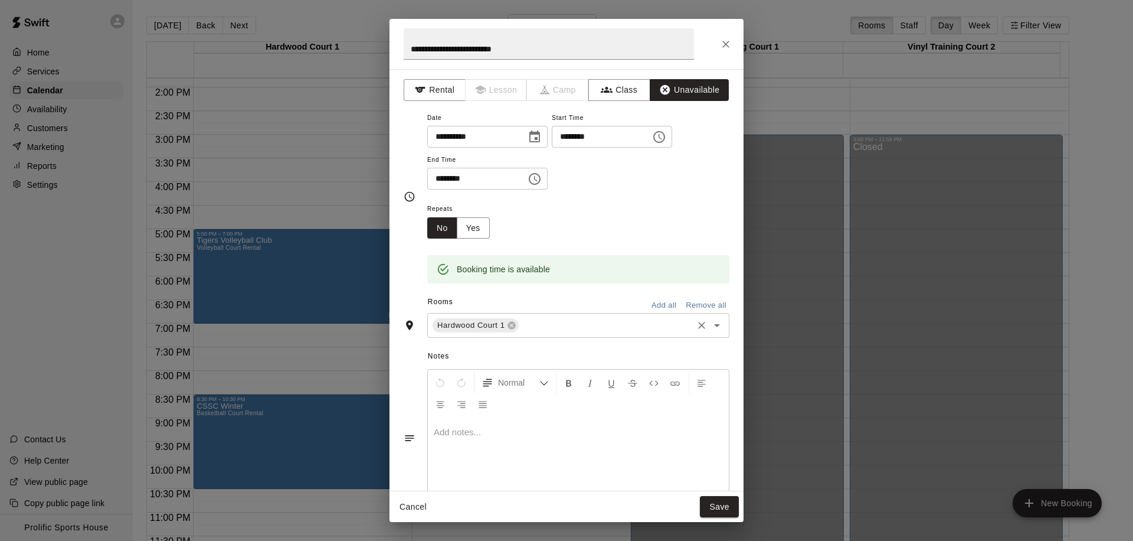
click at [711, 330] on icon "Open" at bounding box center [717, 325] width 14 height 14
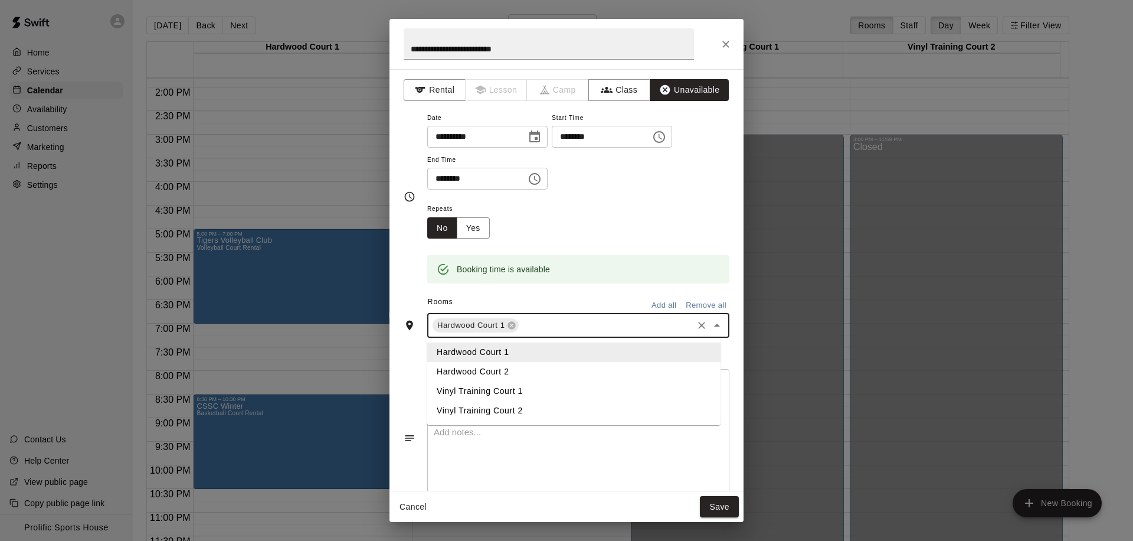
click at [495, 377] on li "Hardwood Court 2" at bounding box center [573, 371] width 293 height 19
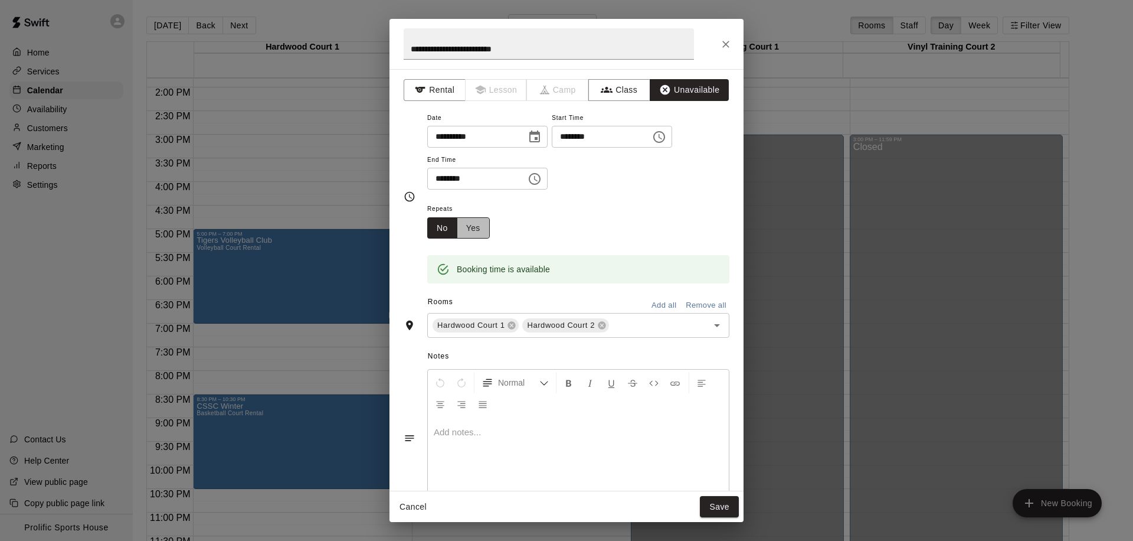
click at [474, 234] on button "Yes" at bounding box center [473, 228] width 33 height 22
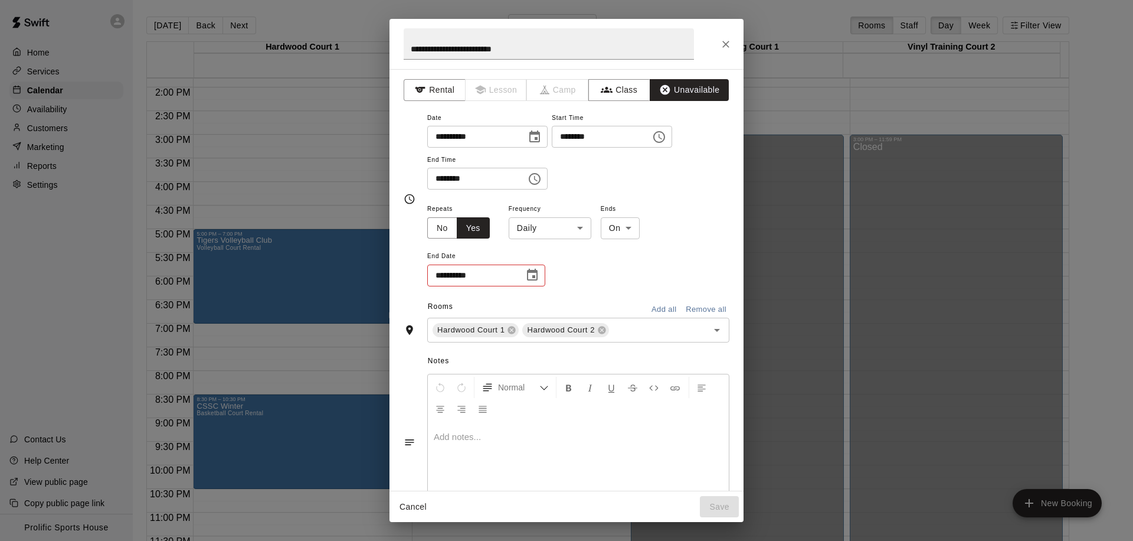
click at [578, 231] on body "Home Services Calendar Availability Customers Marketing Reports Settings Contac…" at bounding box center [566, 280] width 1133 height 560
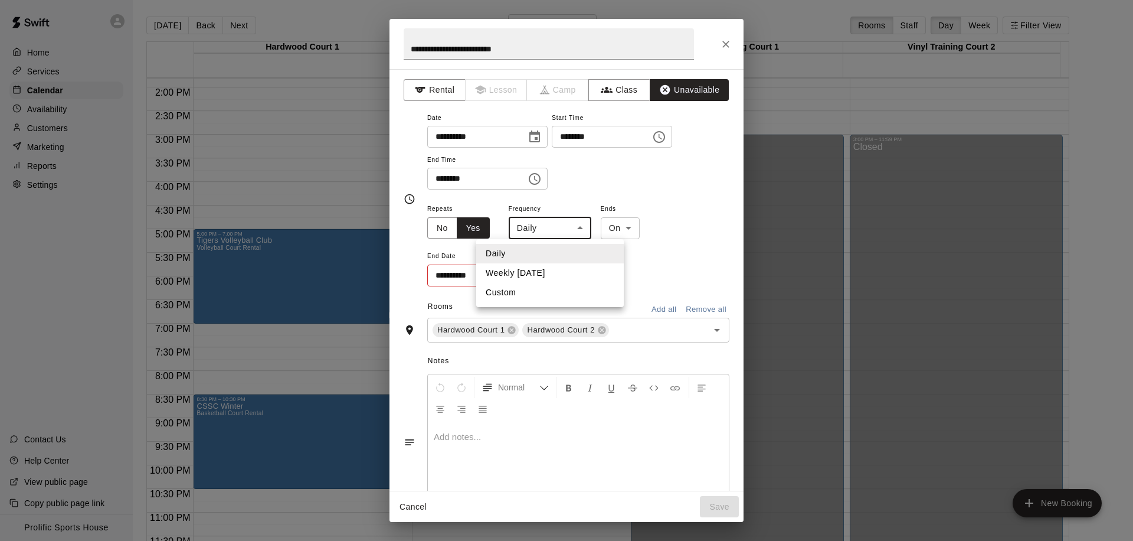
click at [561, 270] on li "Weekly on Thursday" at bounding box center [550, 272] width 148 height 19
type input "******"
click at [633, 233] on body "Home Services Calendar Availability Customers Marketing Reports Settings Contac…" at bounding box center [566, 280] width 1133 height 560
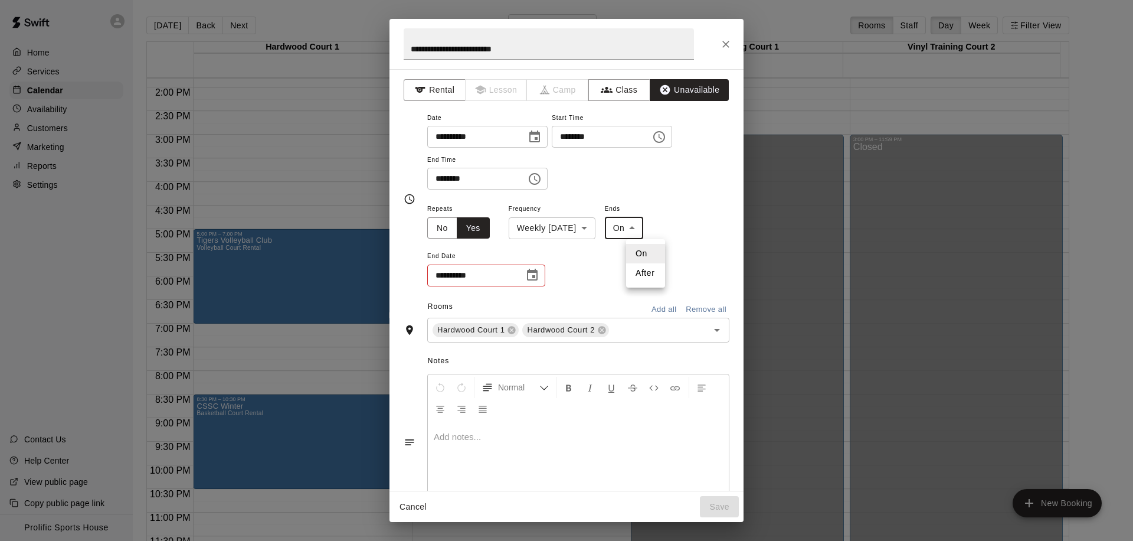
click at [648, 272] on li "After" at bounding box center [645, 272] width 39 height 19
type input "*****"
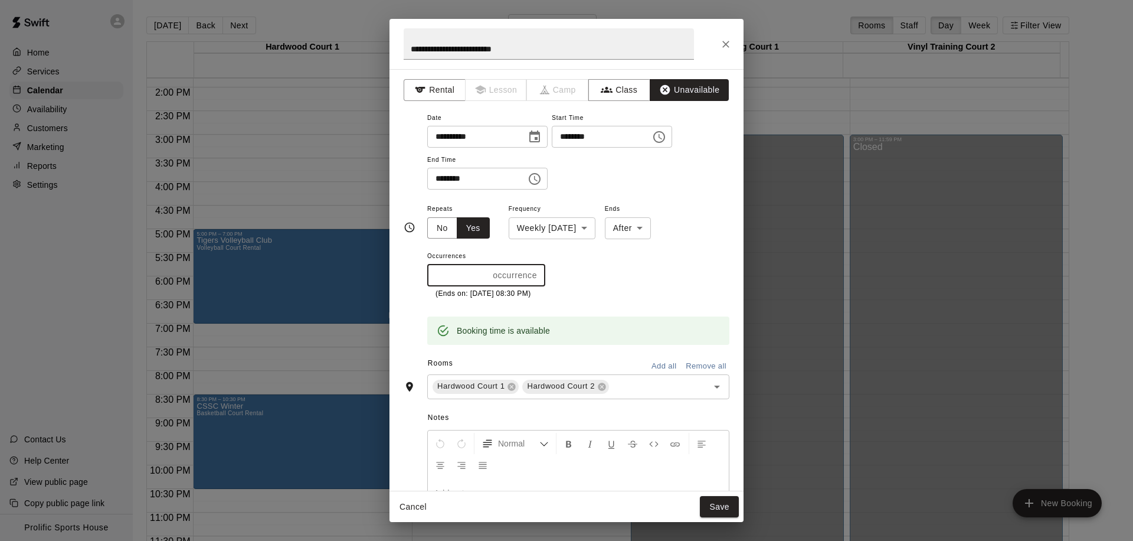
drag, startPoint x: 450, startPoint y: 273, endPoint x: 406, endPoint y: 277, distance: 43.8
click at [406, 277] on div "**********" at bounding box center [567, 227] width 326 height 234
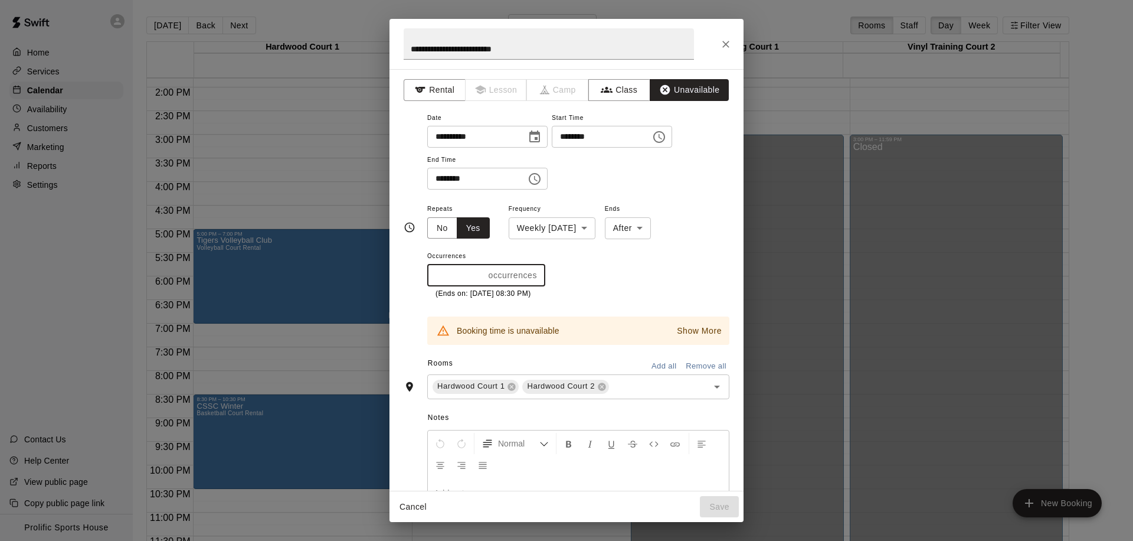
click at [685, 332] on p "Show More" at bounding box center [699, 331] width 45 height 12
click at [685, 332] on button "Show More" at bounding box center [699, 330] width 51 height 17
click at [693, 336] on p "Show More" at bounding box center [699, 331] width 45 height 12
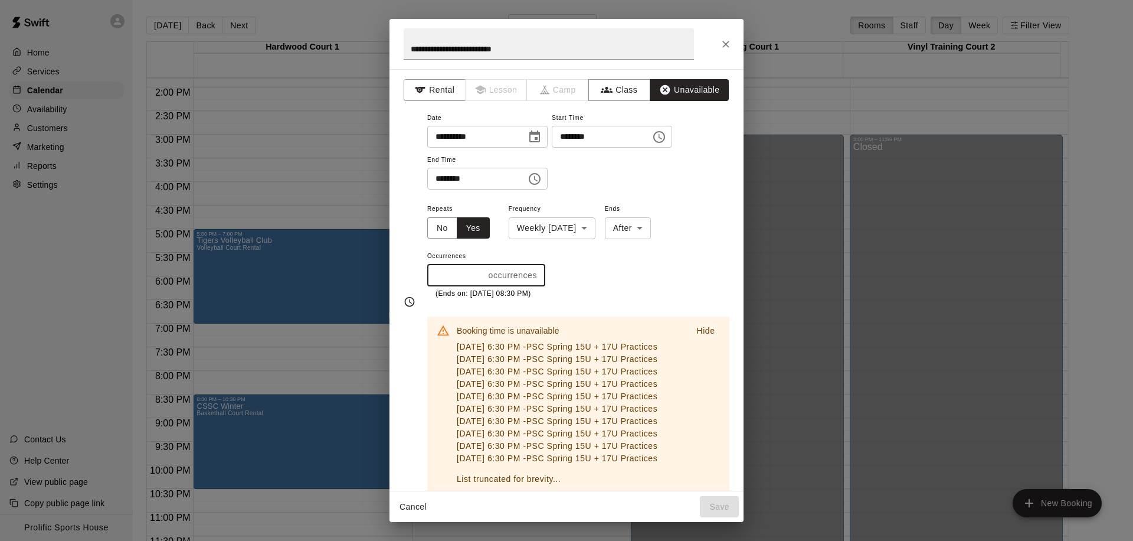
drag, startPoint x: 453, startPoint y: 277, endPoint x: 418, endPoint y: 276, distance: 34.8
click at [418, 276] on div "**********" at bounding box center [567, 301] width 326 height 383
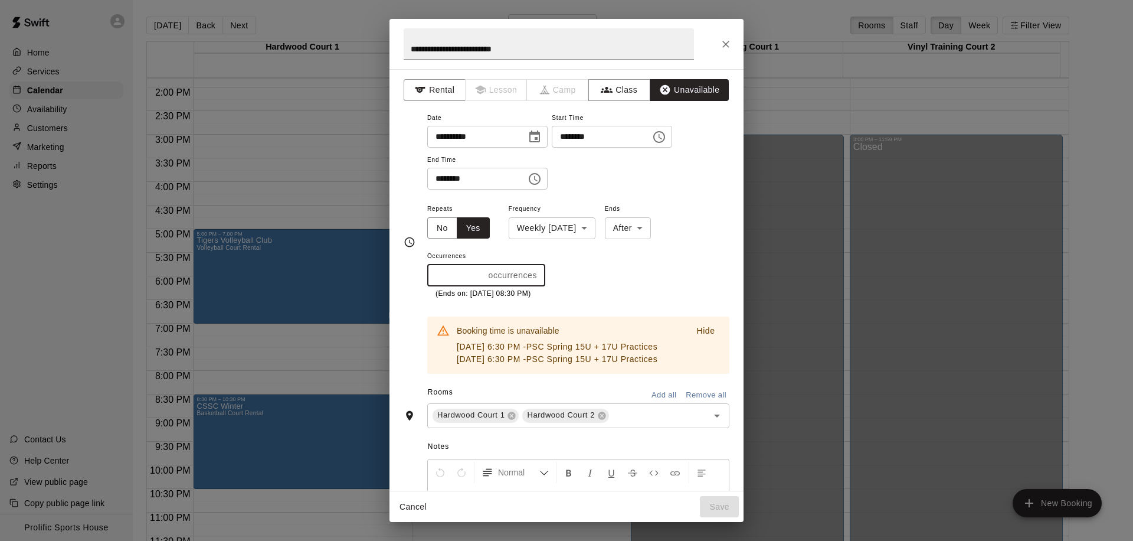
drag, startPoint x: 452, startPoint y: 274, endPoint x: 406, endPoint y: 274, distance: 45.4
click at [406, 274] on div "**********" at bounding box center [567, 241] width 326 height 263
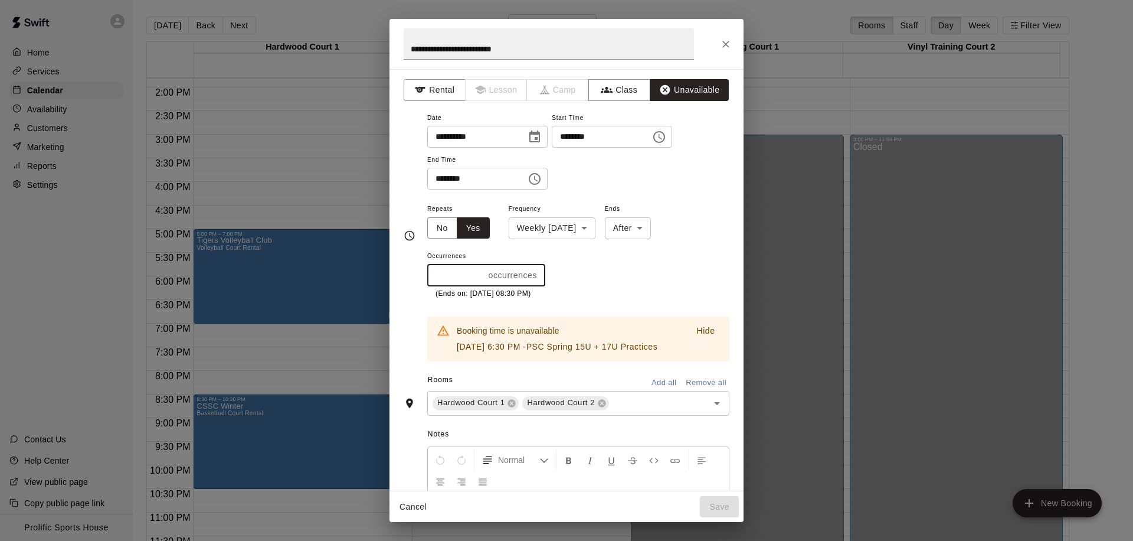
drag, startPoint x: 452, startPoint y: 274, endPoint x: 407, endPoint y: 273, distance: 44.9
click at [407, 273] on div "**********" at bounding box center [567, 235] width 326 height 251
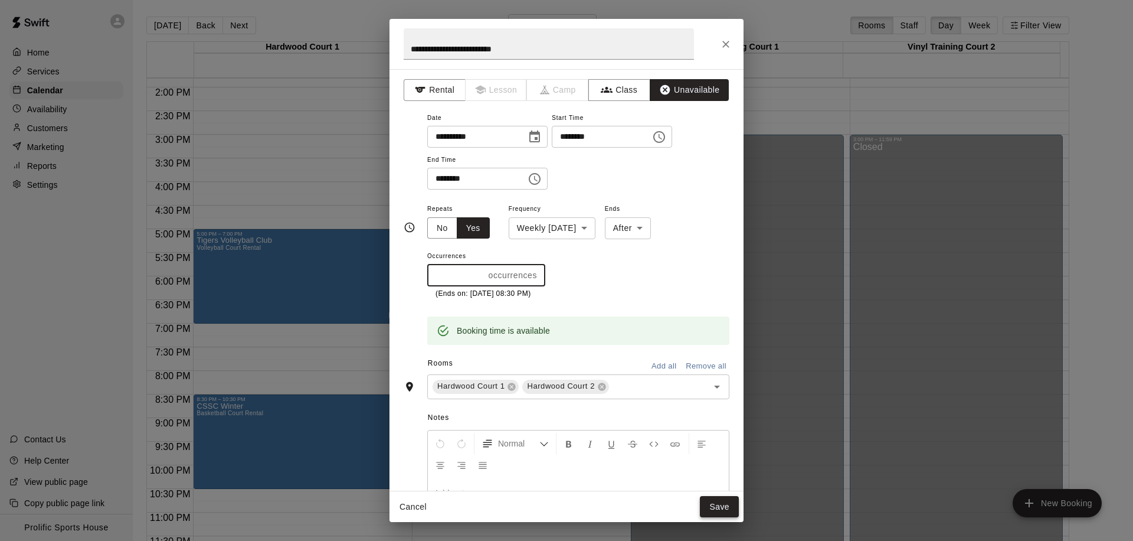
type input "*"
click at [711, 502] on button "Save" at bounding box center [719, 507] width 39 height 22
click at [711, 502] on div "Cancel Save" at bounding box center [567, 506] width 354 height 31
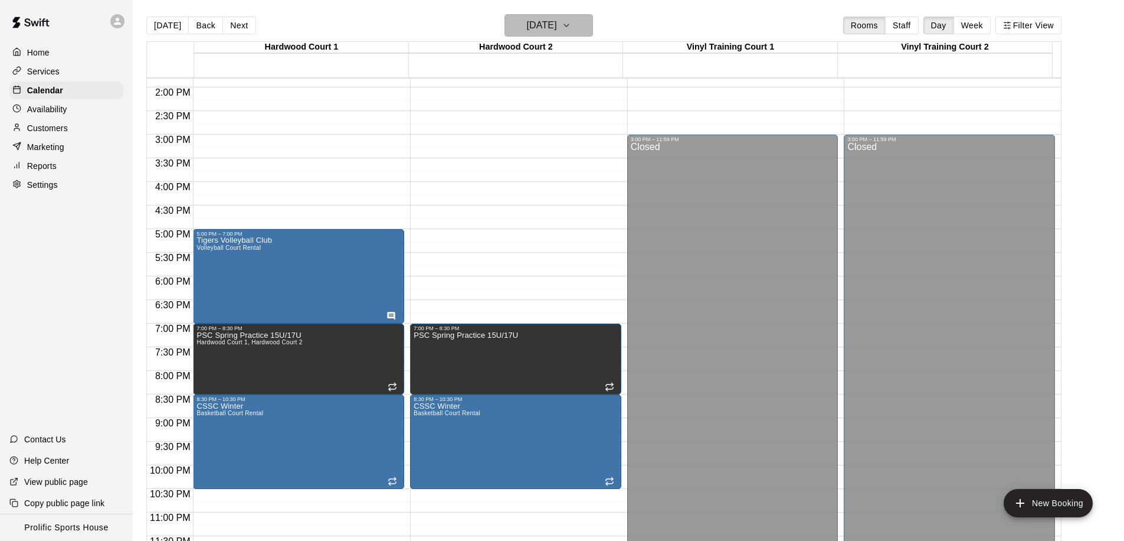
click at [545, 20] on h6 "Thursday Mar 19" at bounding box center [542, 25] width 30 height 17
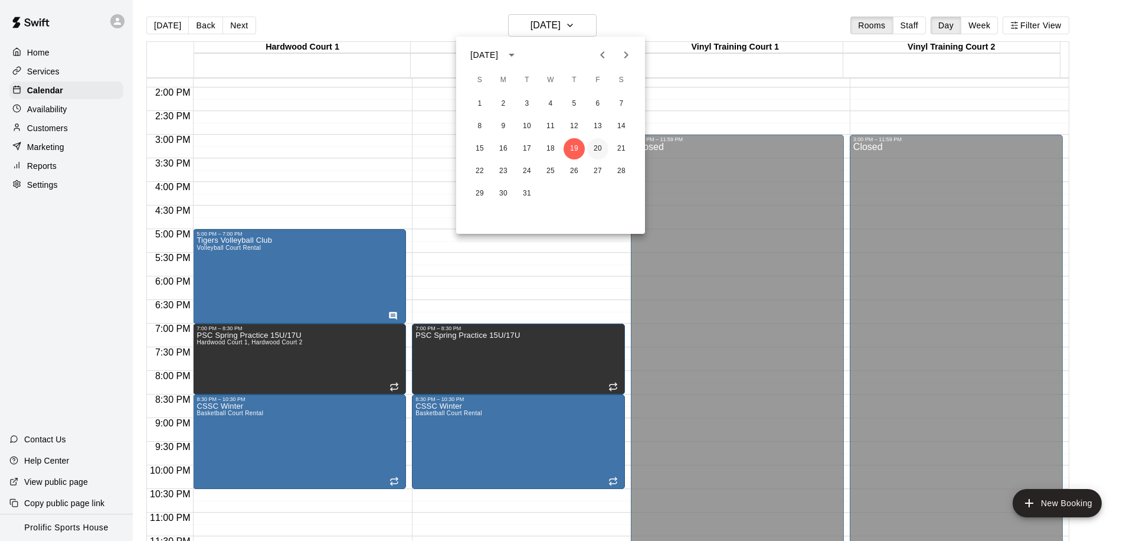
click at [602, 148] on button "20" at bounding box center [597, 148] width 21 height 21
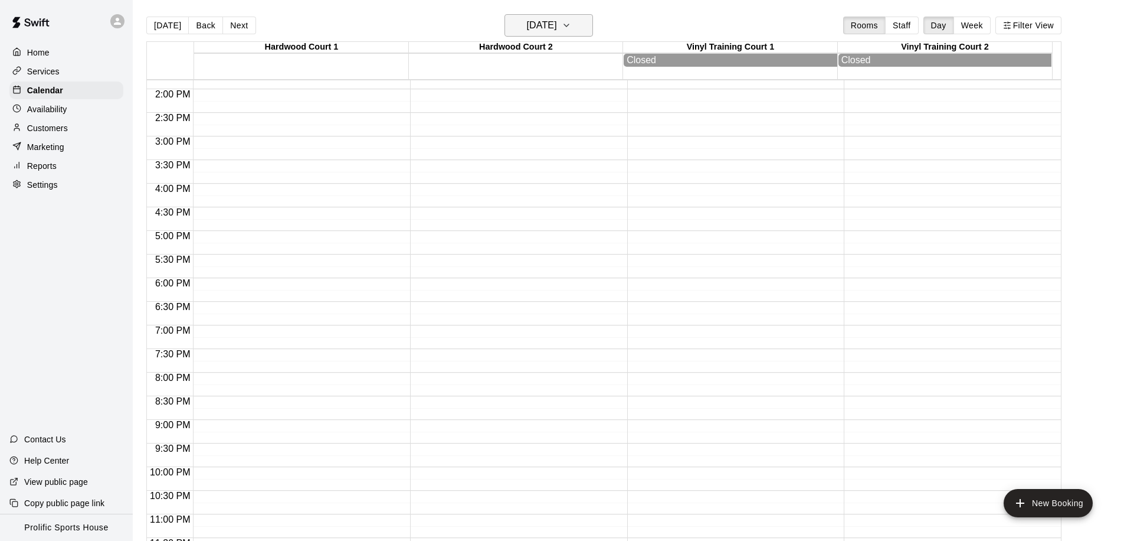
click at [542, 23] on h6 "Friday Mar 20" at bounding box center [542, 25] width 30 height 17
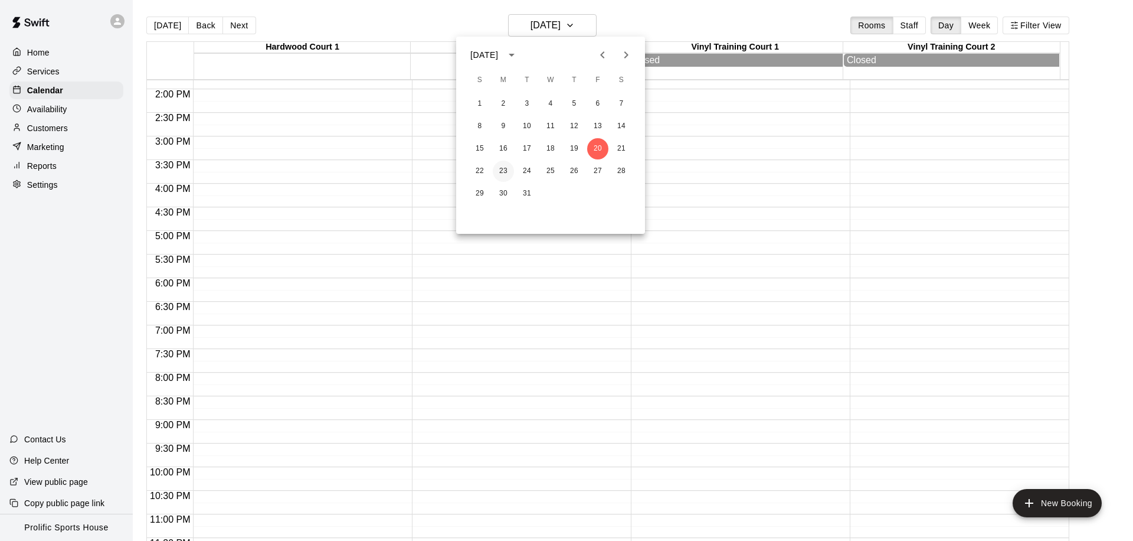
click at [502, 174] on button "23" at bounding box center [503, 171] width 21 height 21
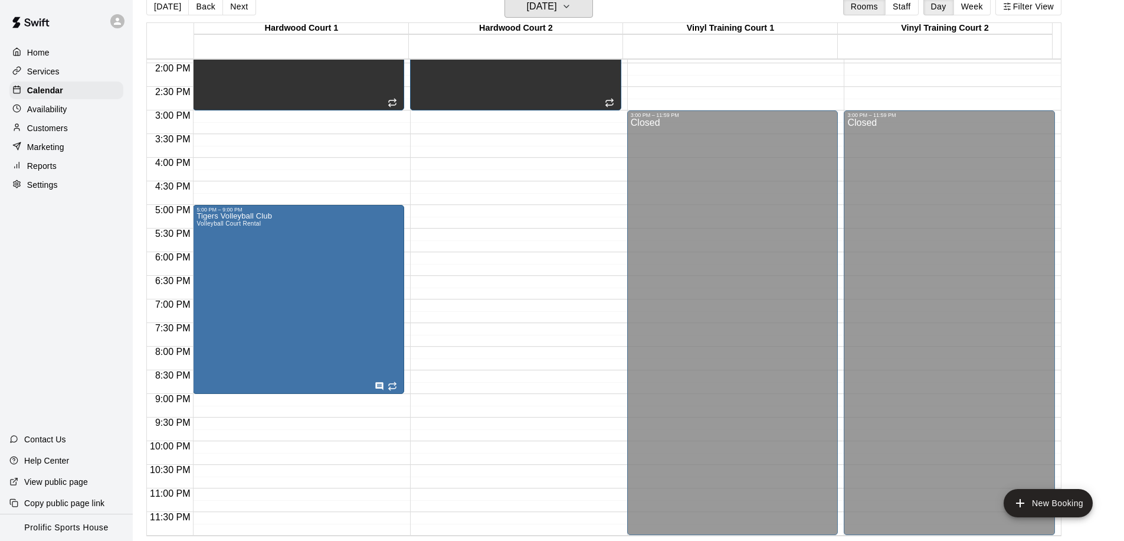
scroll to position [0, 0]
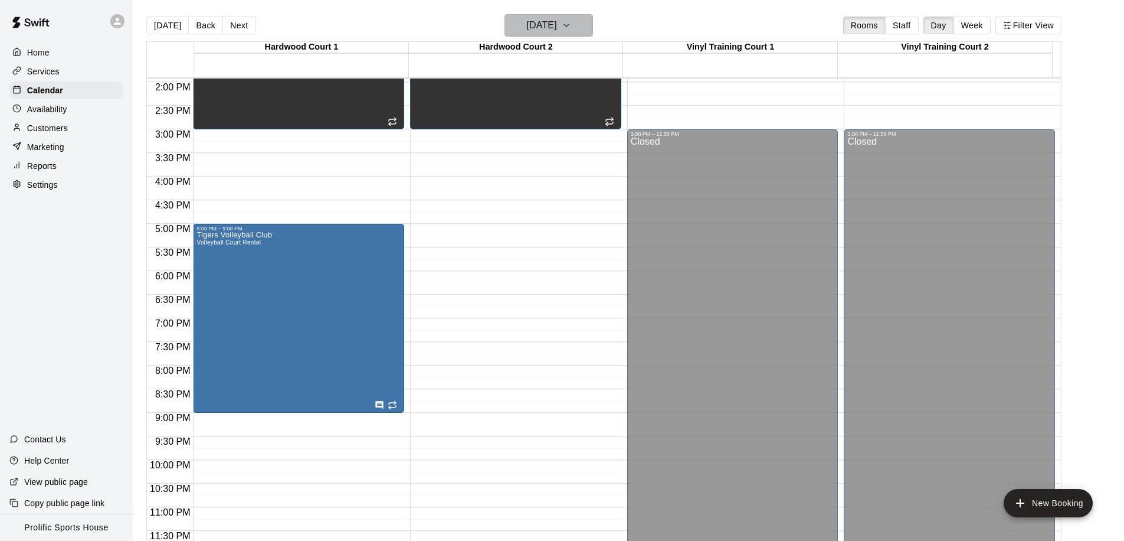
click at [547, 33] on h6 "Monday Mar 23" at bounding box center [542, 25] width 30 height 17
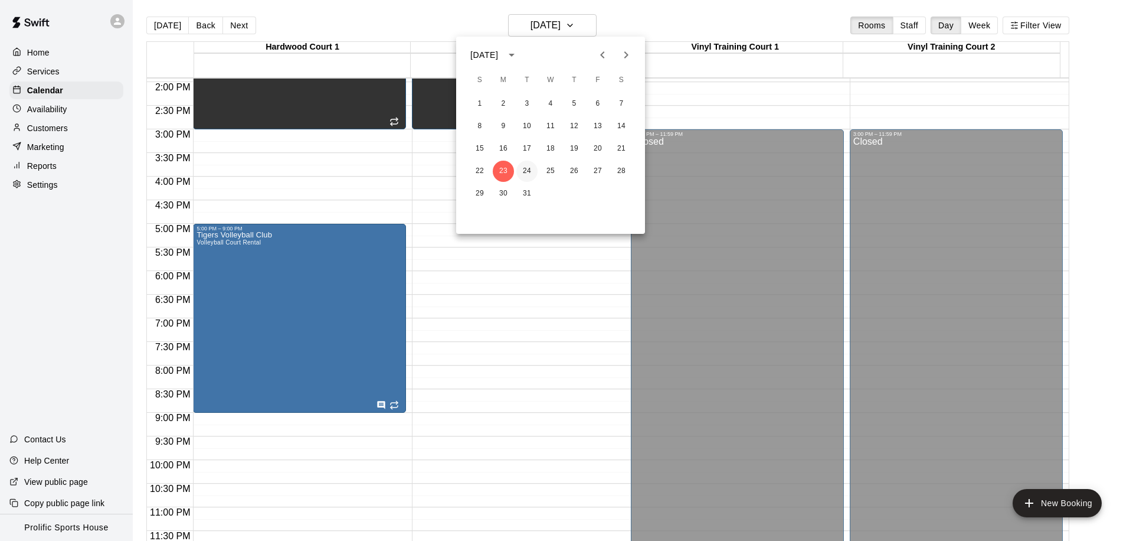
click at [536, 169] on button "24" at bounding box center [526, 171] width 21 height 21
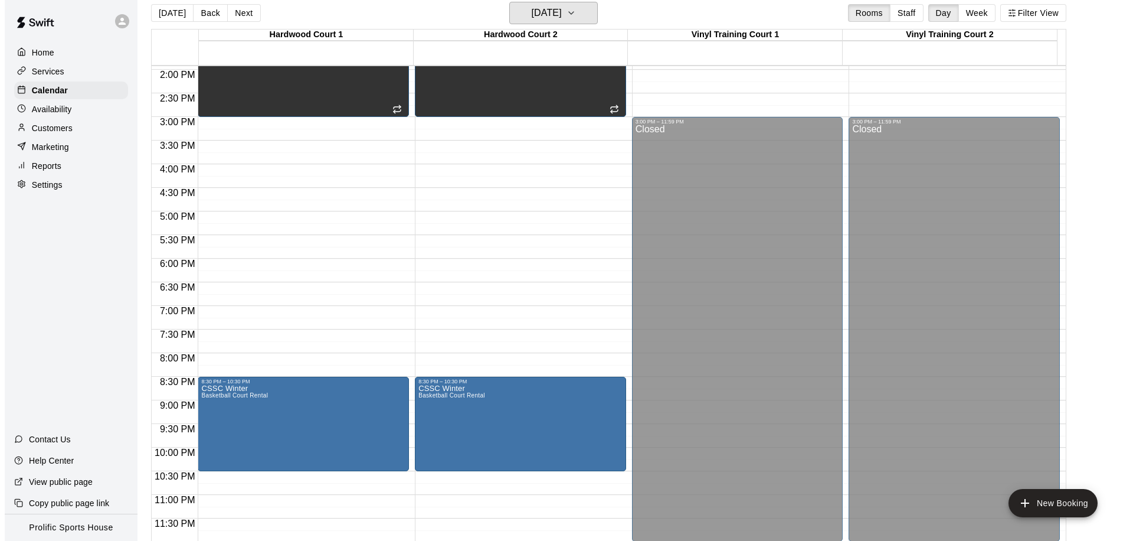
scroll to position [19, 0]
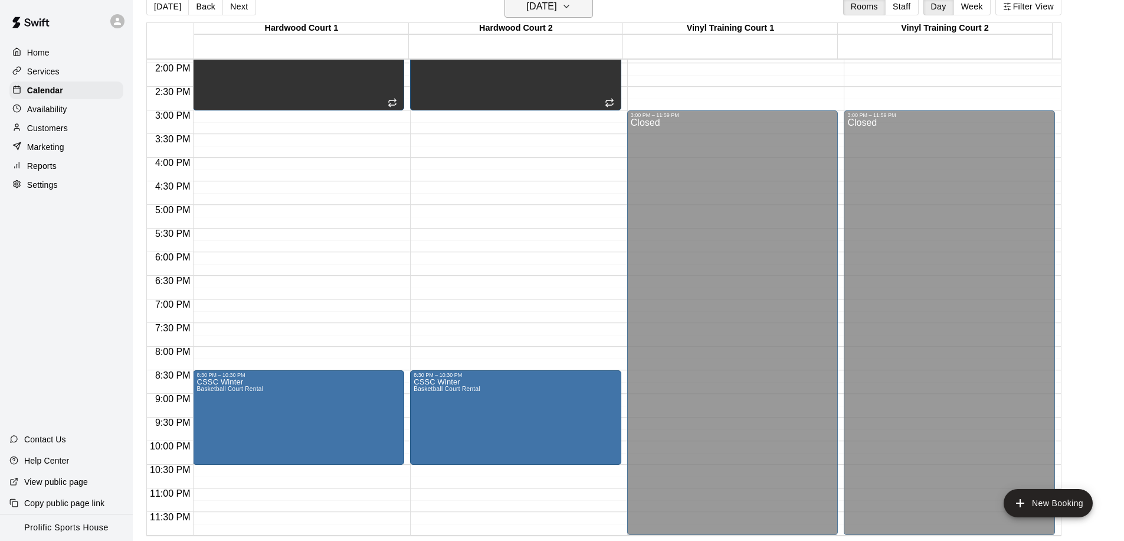
click at [527, 11] on h6 "Tuesday Mar 24" at bounding box center [542, 6] width 30 height 17
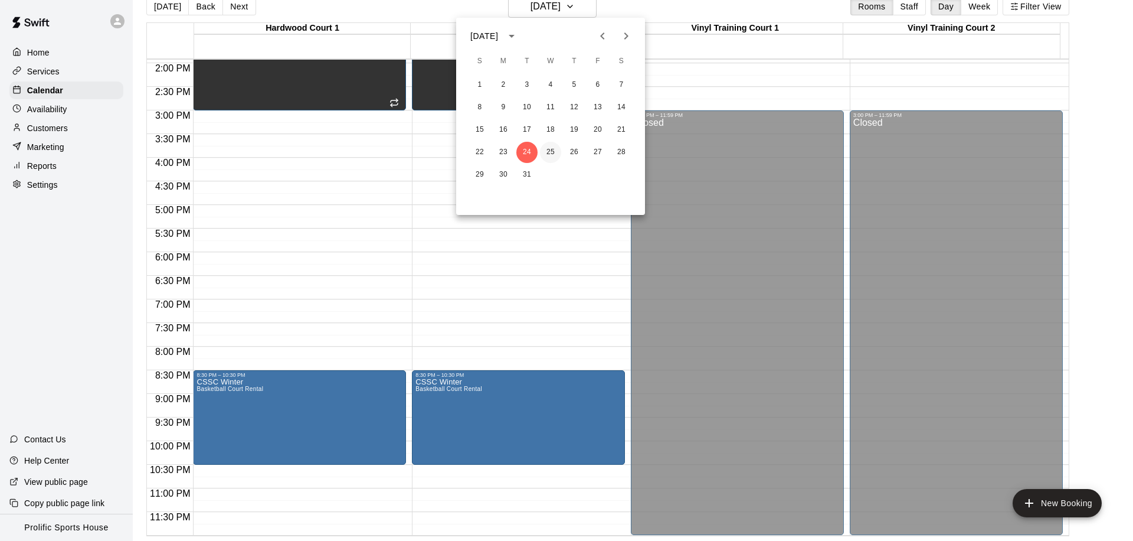
click at [554, 152] on button "25" at bounding box center [550, 152] width 21 height 21
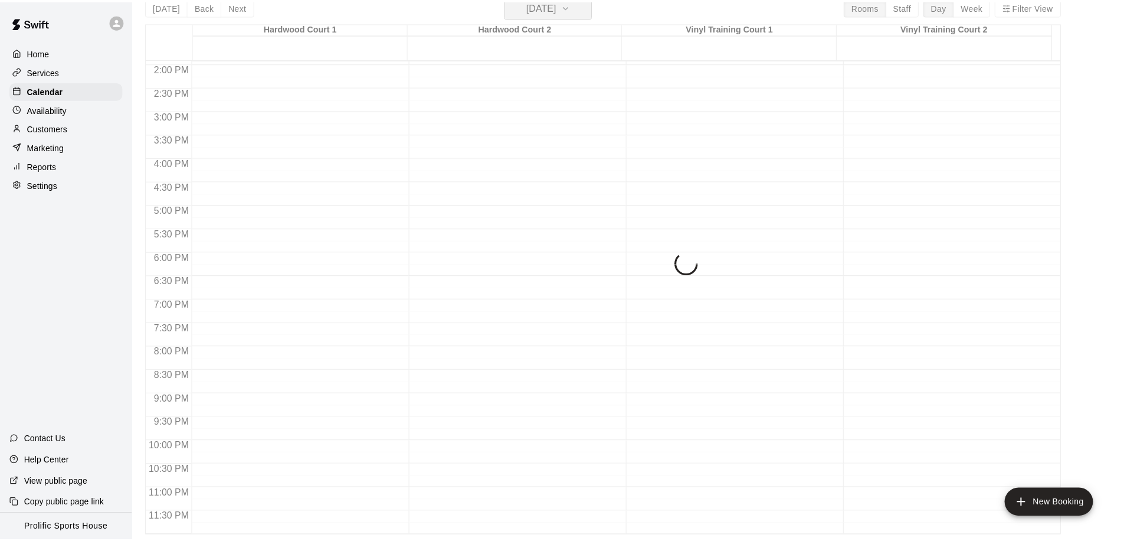
scroll to position [14, 0]
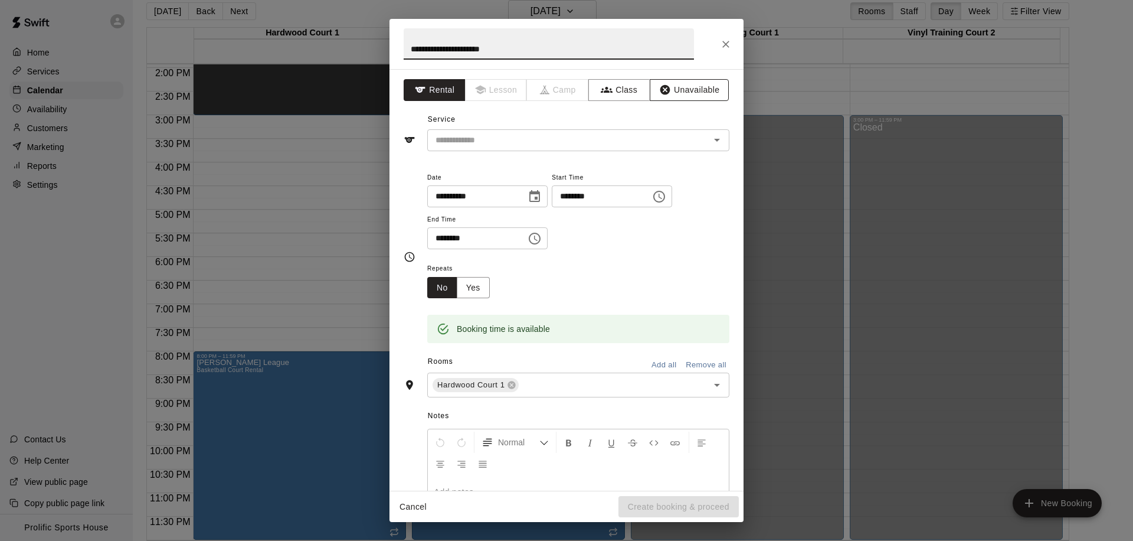
type input "**********"
click at [695, 87] on button "Unavailable" at bounding box center [689, 90] width 79 height 22
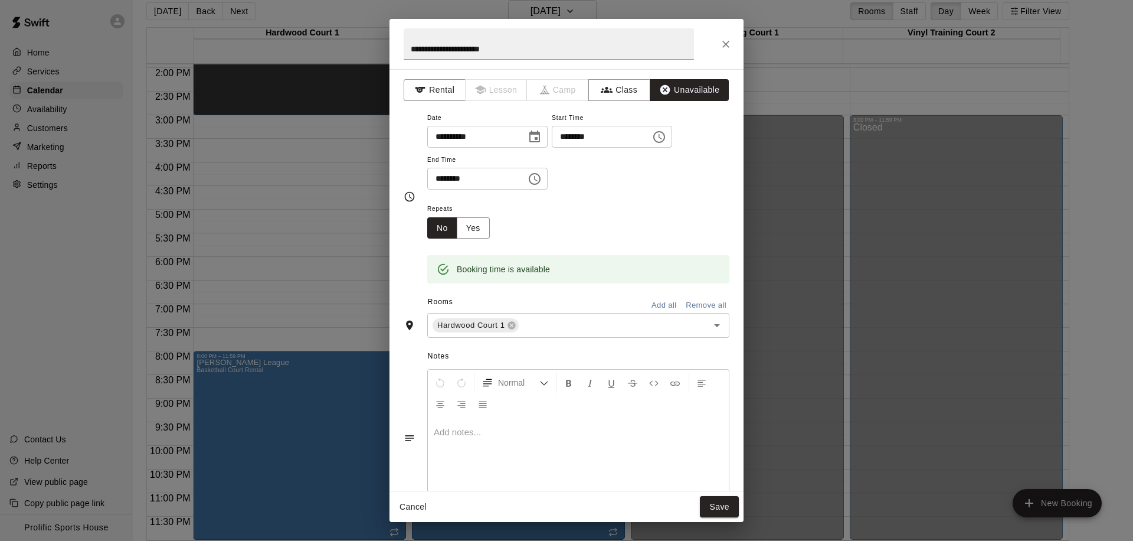
click at [574, 138] on input "********" at bounding box center [597, 137] width 91 height 22
type input "********"
click at [443, 180] on input "********" at bounding box center [472, 179] width 91 height 22
type input "********"
click at [729, 511] on button "Save" at bounding box center [719, 507] width 39 height 22
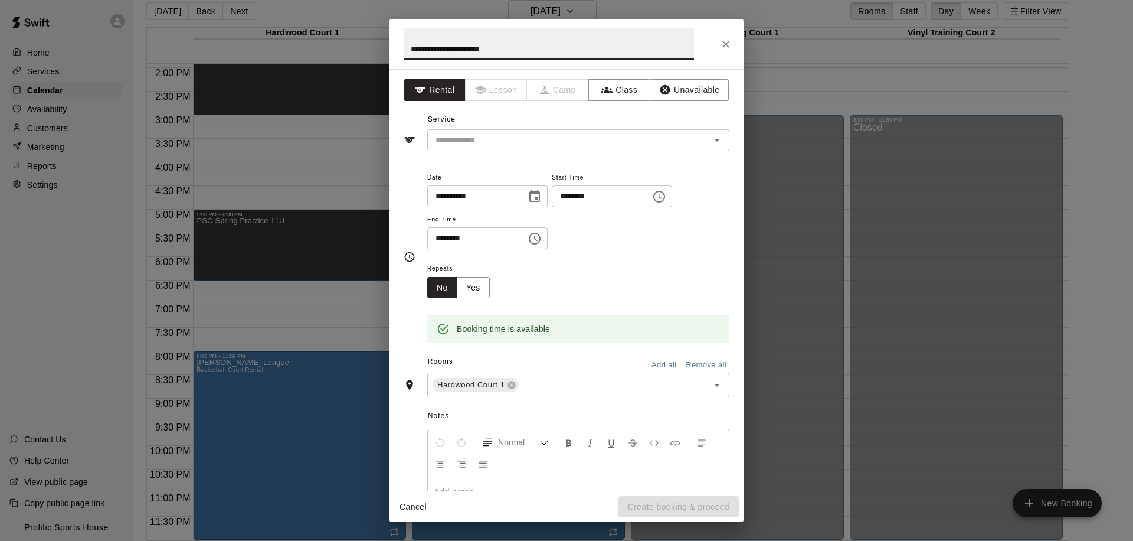
click at [495, 51] on input "**********" at bounding box center [549, 43] width 290 height 31
type input "**********"
click at [439, 242] on input "********" at bounding box center [472, 238] width 91 height 22
type input "********"
click at [686, 97] on button "Unavailable" at bounding box center [689, 90] width 79 height 22
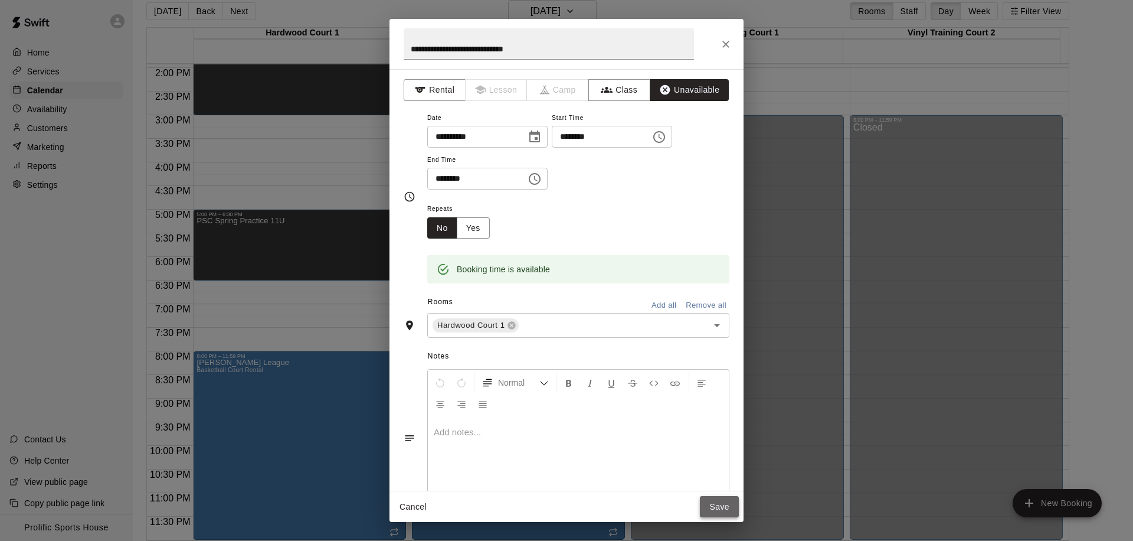
click at [720, 509] on button "Save" at bounding box center [719, 507] width 39 height 22
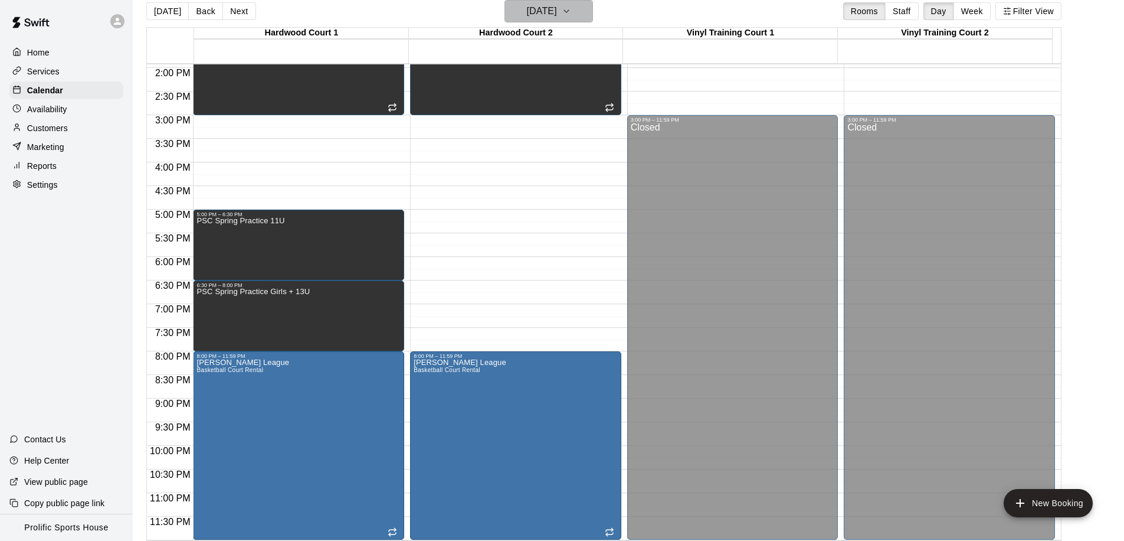
click at [534, 8] on h6 "Wednesday Mar 25" at bounding box center [542, 11] width 30 height 17
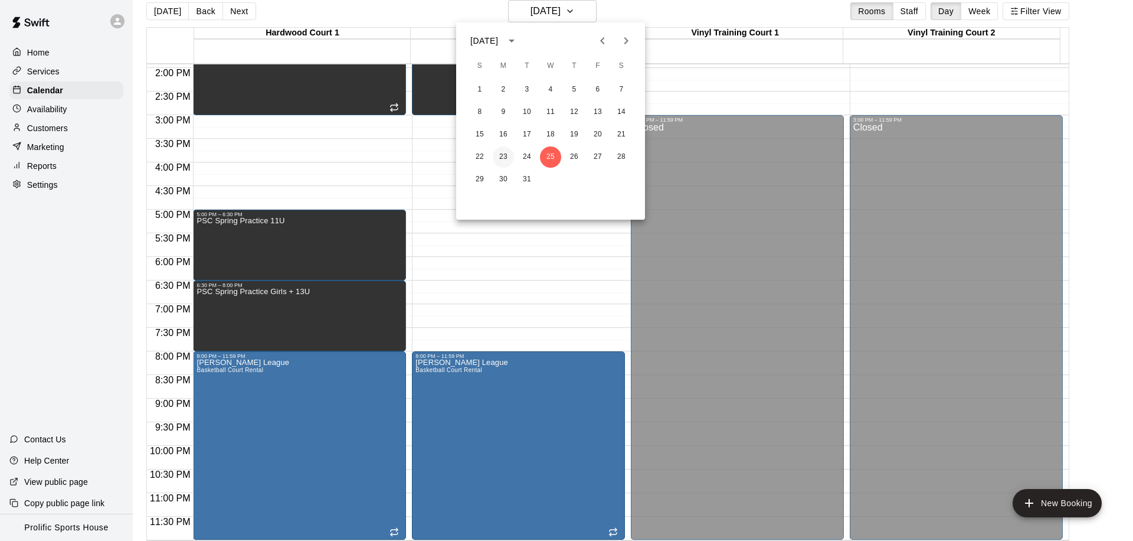
click at [496, 156] on button "23" at bounding box center [503, 156] width 21 height 21
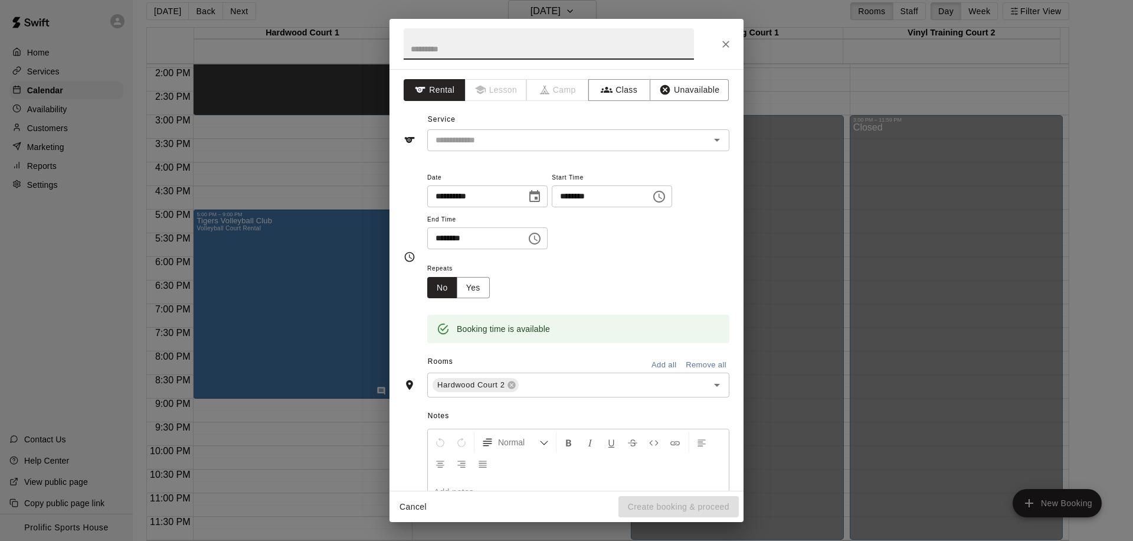
click at [443, 238] on input "********" at bounding box center [472, 238] width 91 height 22
type input "********"
click at [484, 50] on input "text" at bounding box center [549, 43] width 290 height 31
type input "**********"
click at [692, 96] on button "Unavailable" at bounding box center [689, 90] width 79 height 22
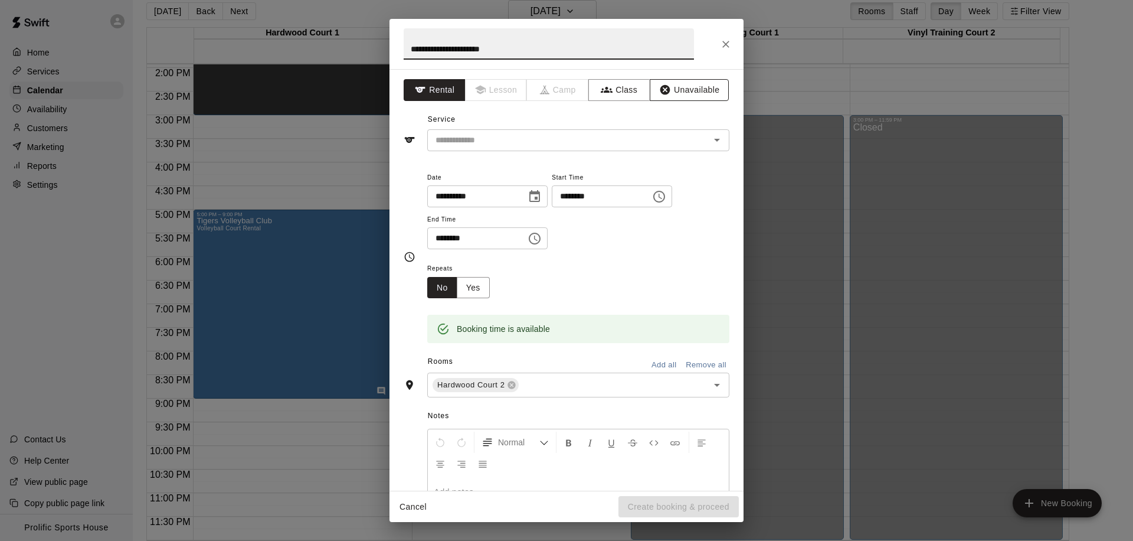
click at [692, 96] on button "Unavailable" at bounding box center [689, 90] width 79 height 22
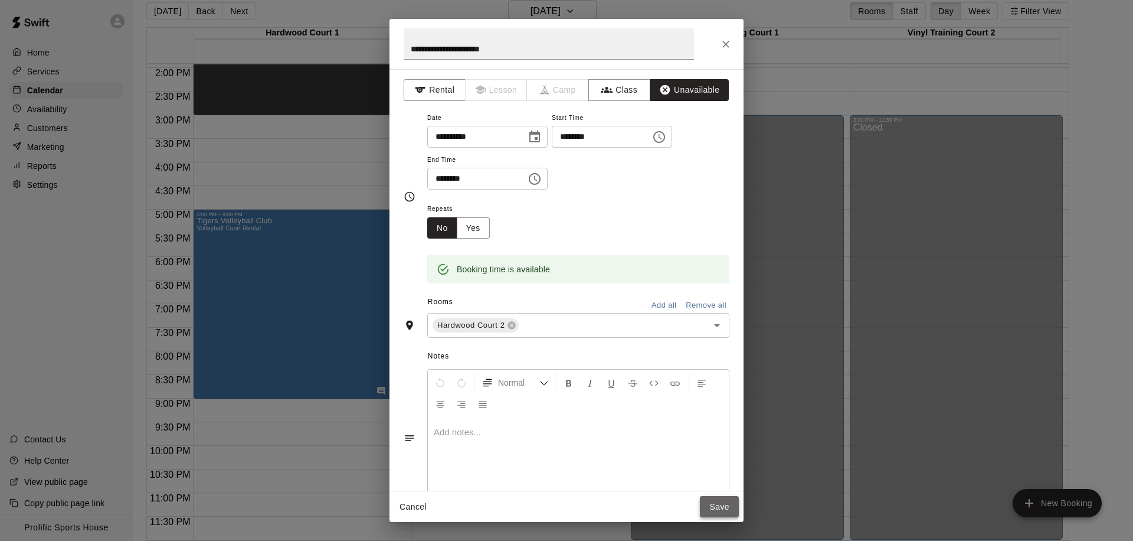
click at [718, 504] on button "Save" at bounding box center [719, 507] width 39 height 22
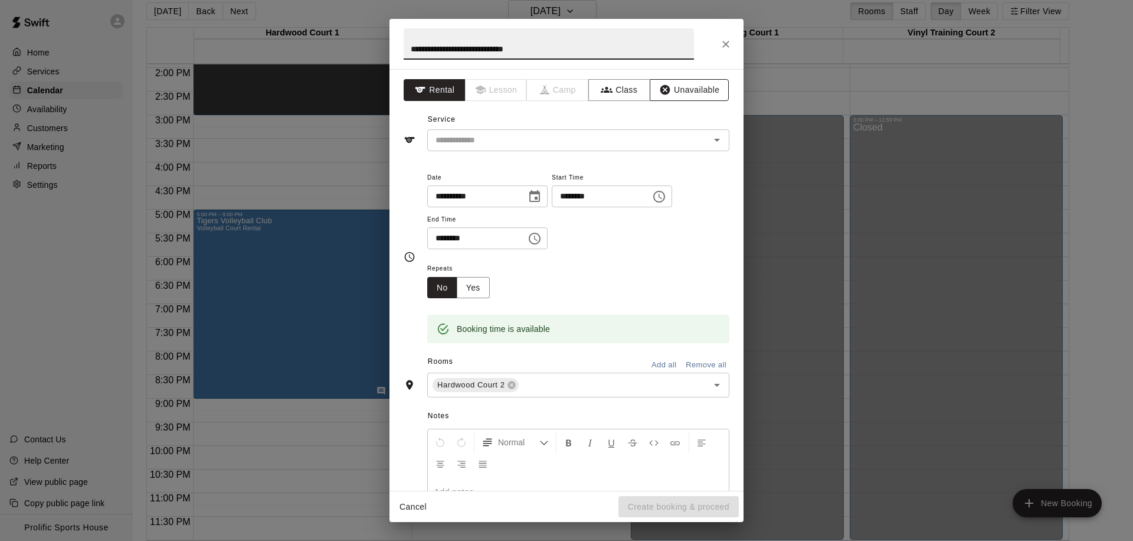
type input "**********"
click at [686, 97] on button "Unavailable" at bounding box center [689, 90] width 79 height 22
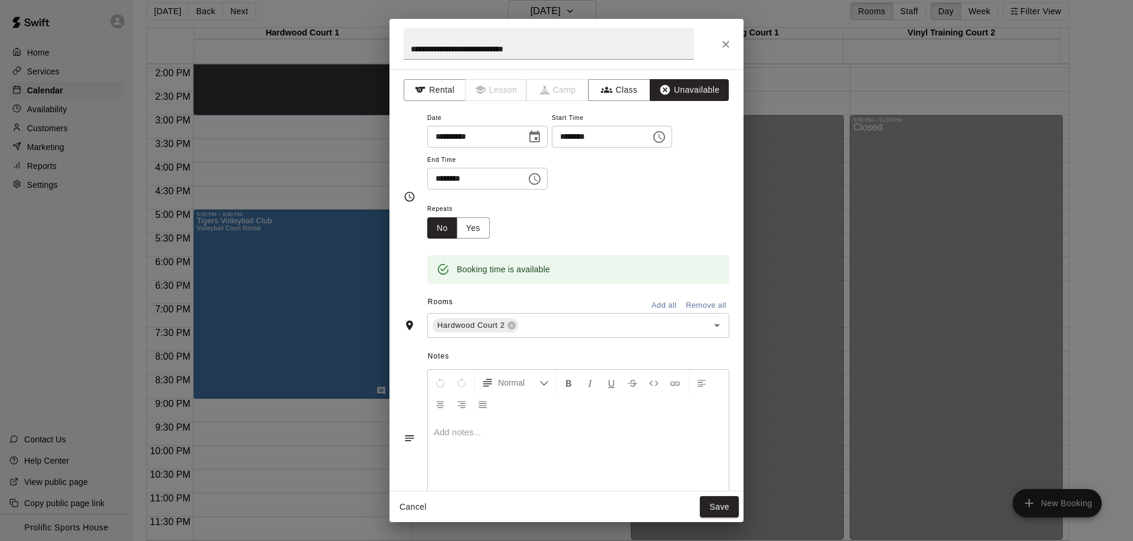
click at [442, 176] on input "********" at bounding box center [472, 179] width 91 height 22
type input "********"
click at [706, 506] on button "Save" at bounding box center [719, 507] width 39 height 22
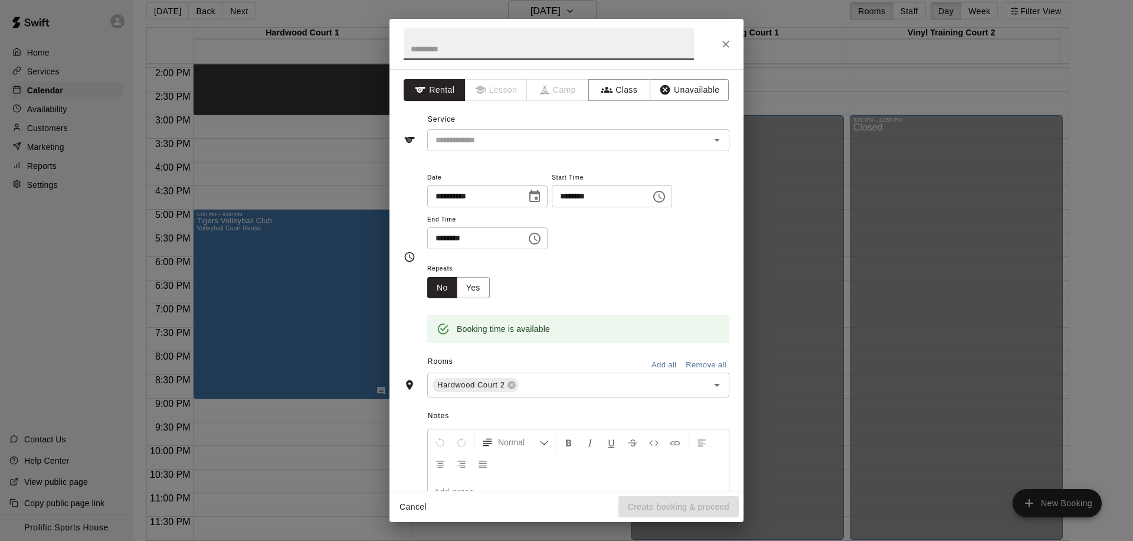
click at [437, 239] on input "********" at bounding box center [472, 238] width 91 height 22
type input "********"
click at [498, 48] on input "text" at bounding box center [549, 43] width 290 height 31
type input "**********"
click at [662, 91] on icon "button" at bounding box center [665, 90] width 12 height 12
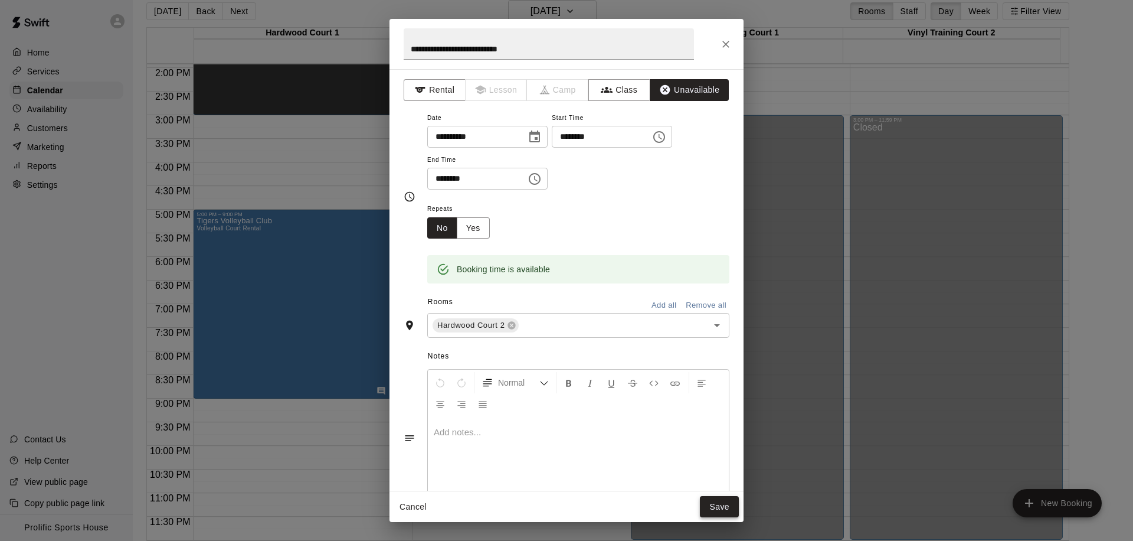
click at [723, 502] on button "Save" at bounding box center [719, 507] width 39 height 22
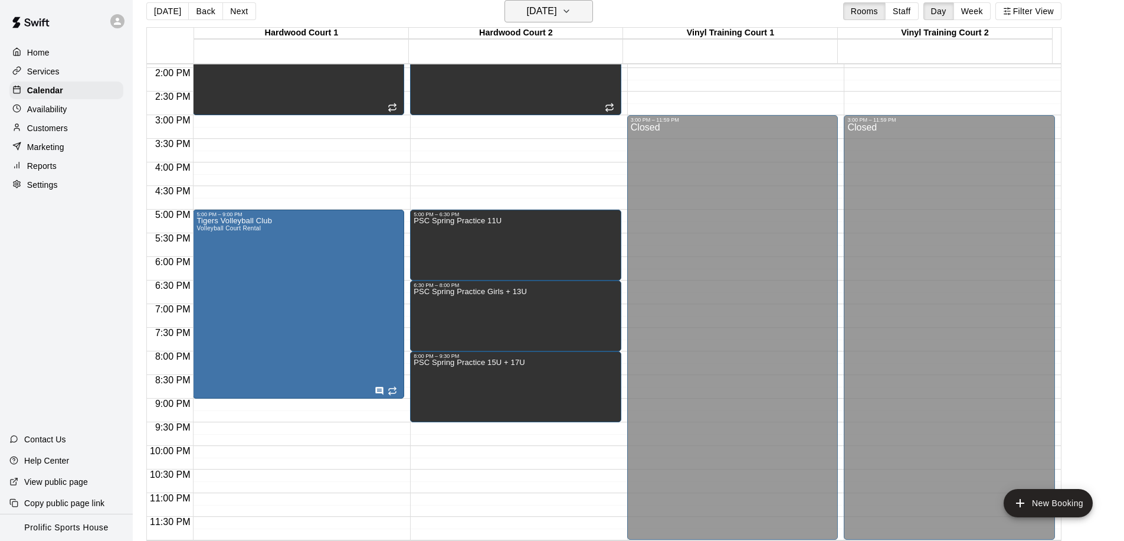
click at [557, 17] on h6 "Monday Mar 23" at bounding box center [542, 11] width 30 height 17
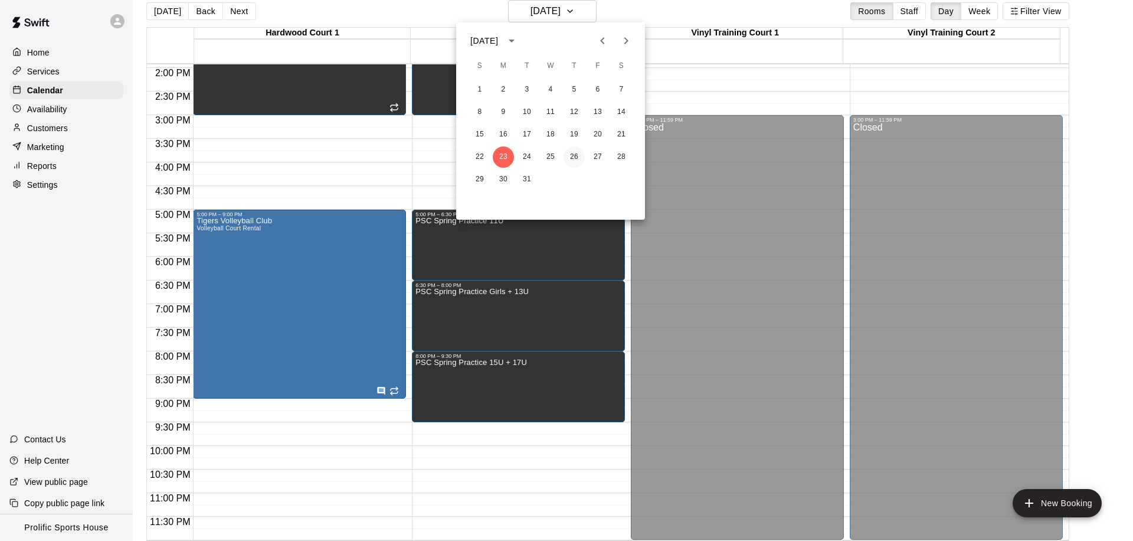
click at [567, 155] on button "26" at bounding box center [574, 156] width 21 height 21
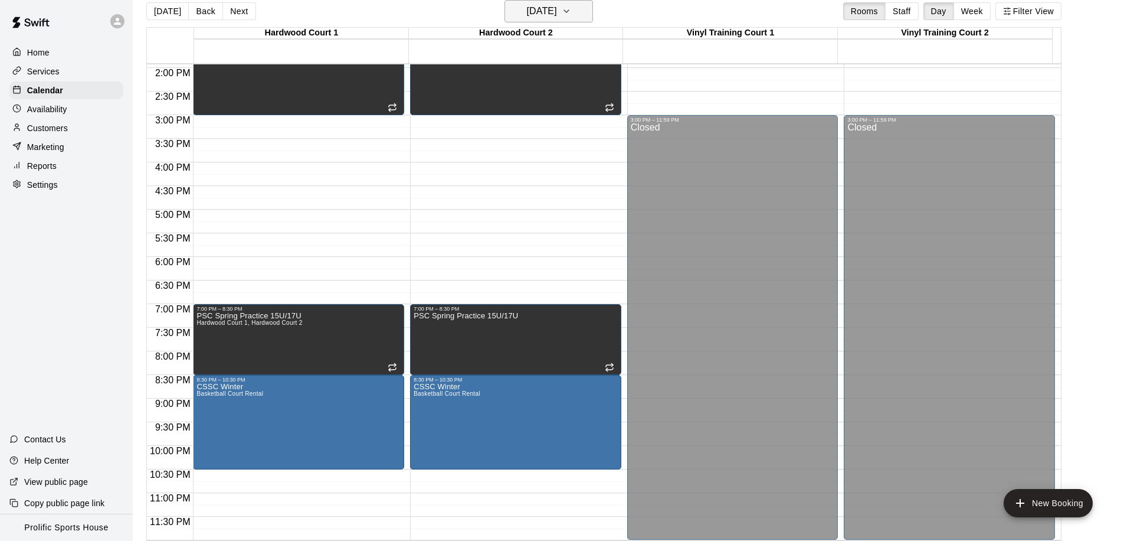
click at [542, 12] on h6 "Thursday Mar 26" at bounding box center [542, 11] width 30 height 17
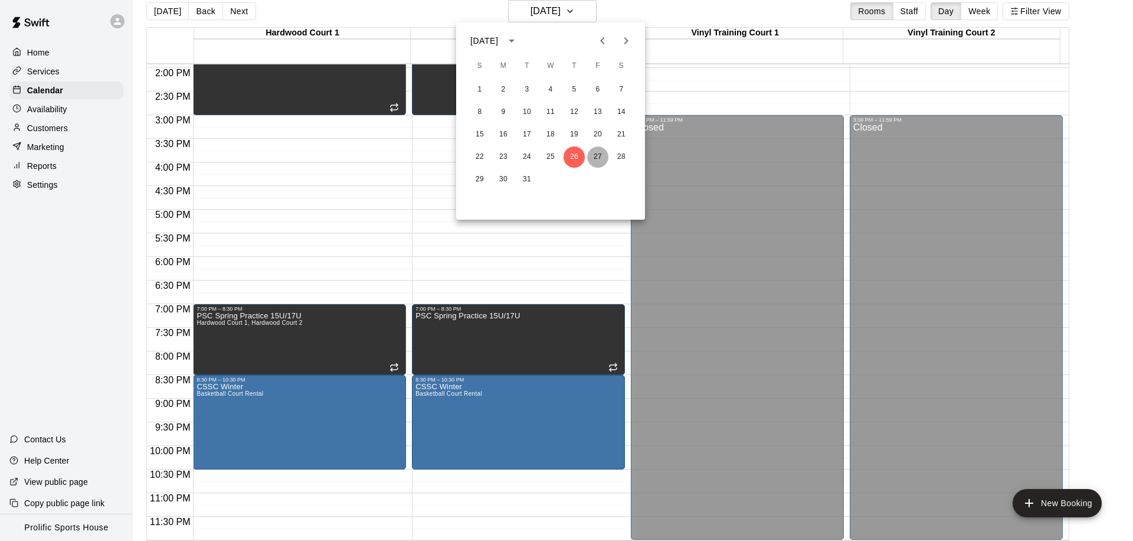
click at [603, 153] on button "27" at bounding box center [597, 156] width 21 height 21
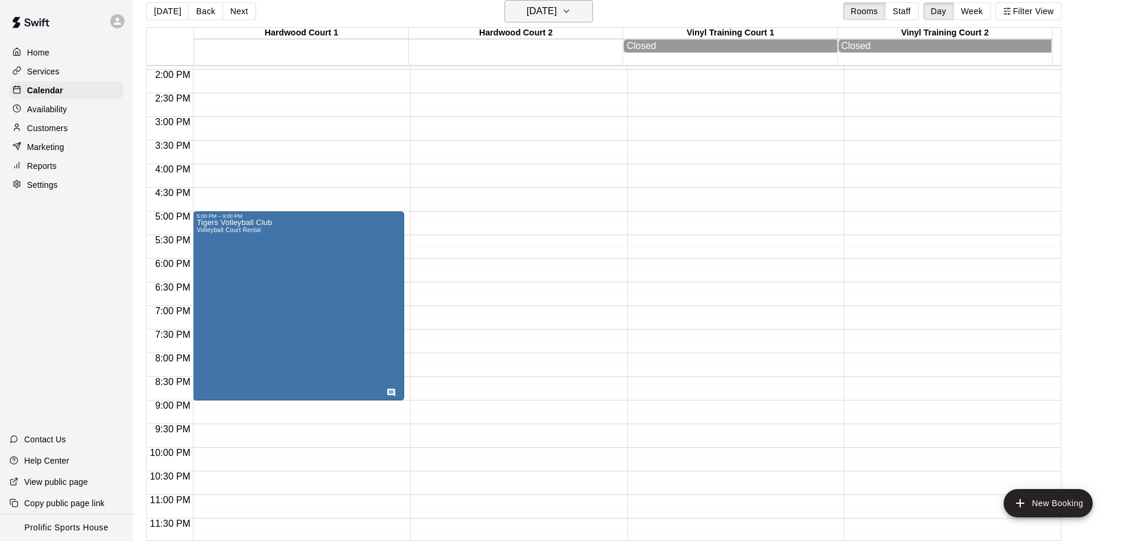
click at [554, 2] on button "Friday Mar 27" at bounding box center [549, 11] width 89 height 22
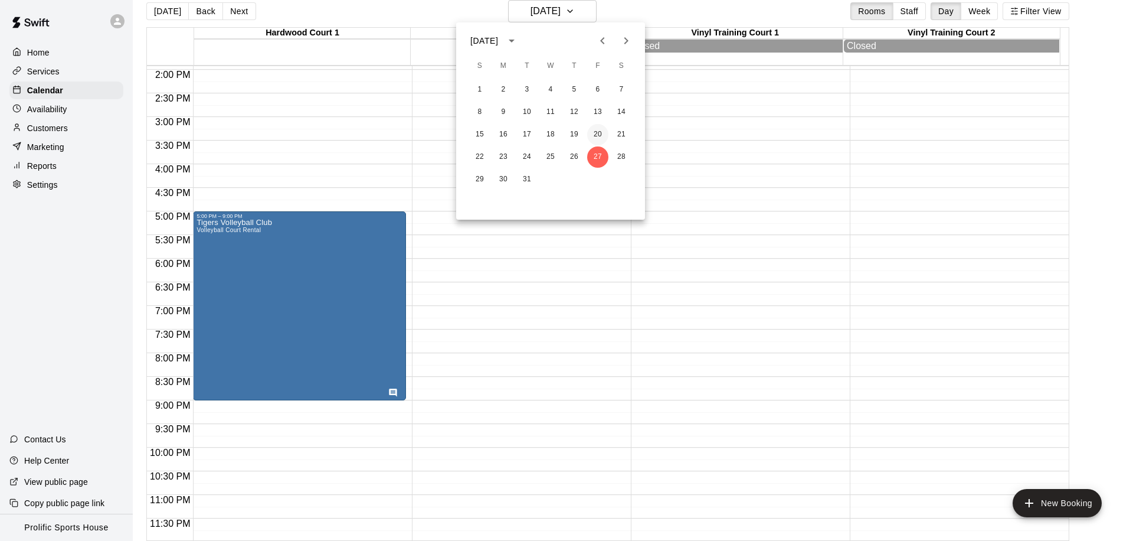
click at [598, 124] on button "20" at bounding box center [597, 134] width 21 height 21
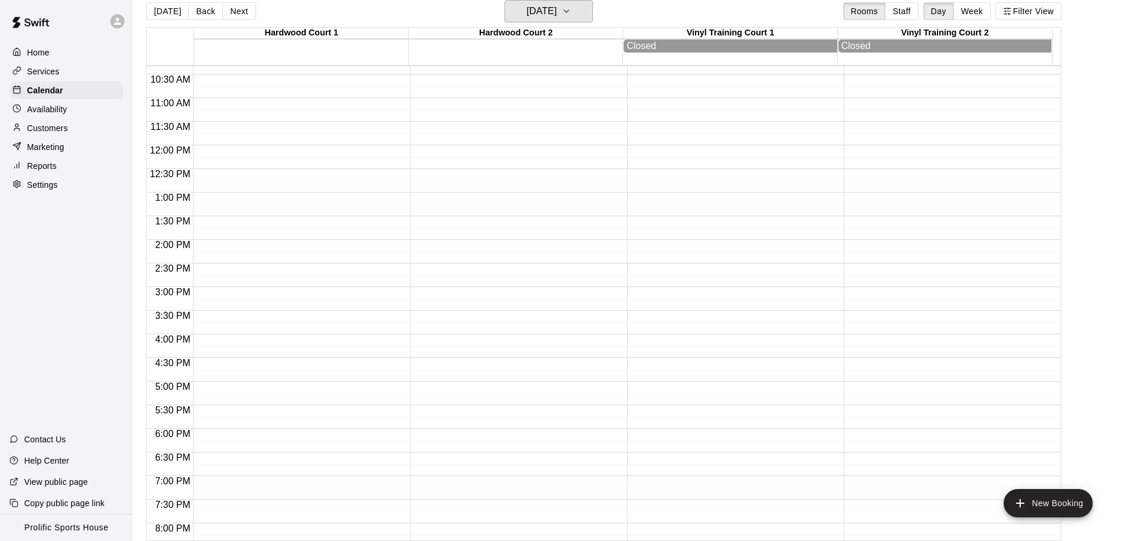
scroll to position [0, 0]
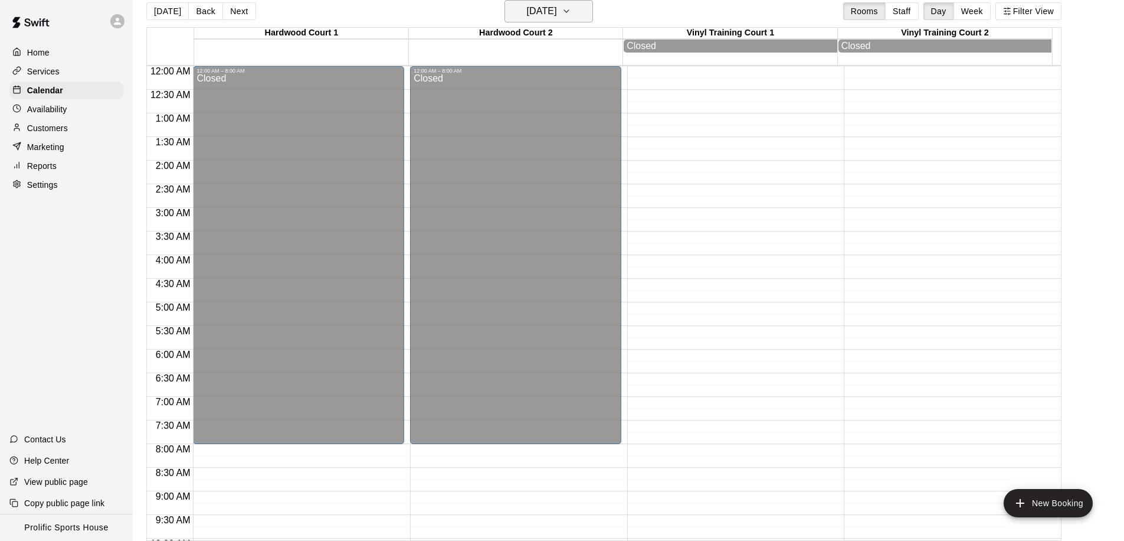
click at [532, 6] on h6 "Friday Mar 20" at bounding box center [542, 11] width 30 height 17
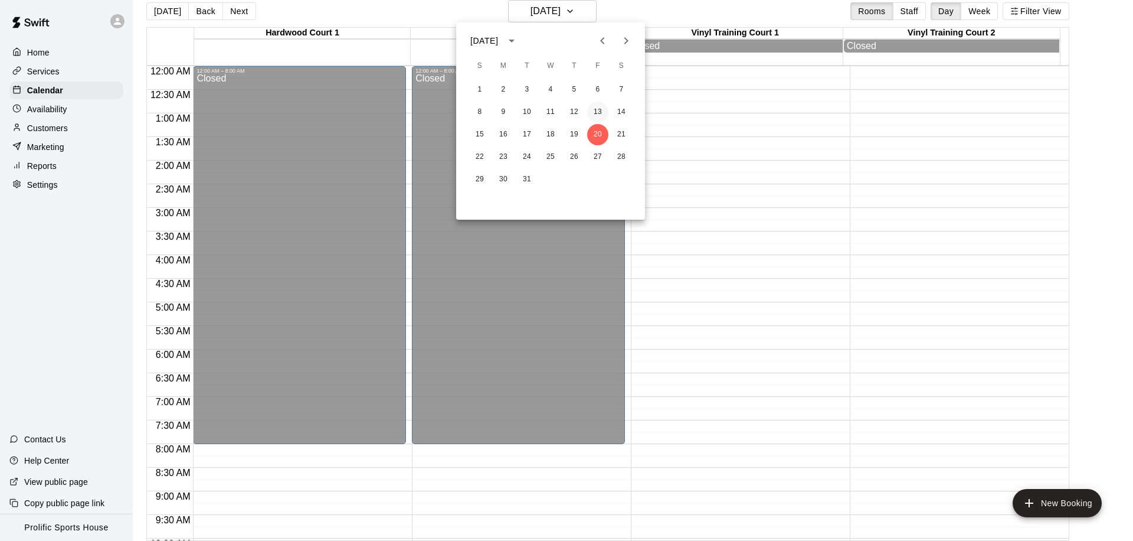
click at [599, 109] on button "13" at bounding box center [597, 112] width 21 height 21
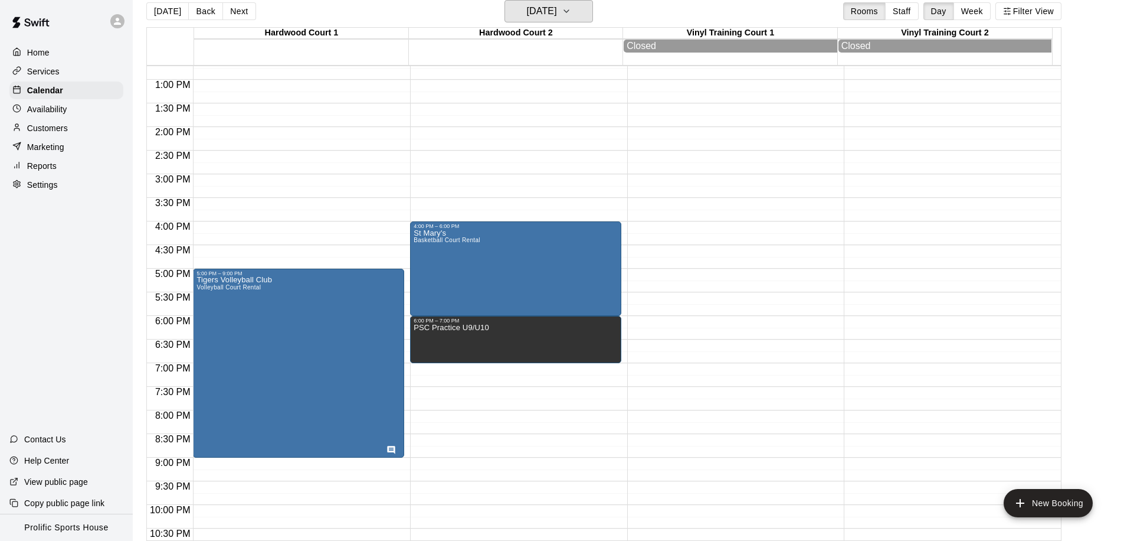
scroll to position [659, 0]
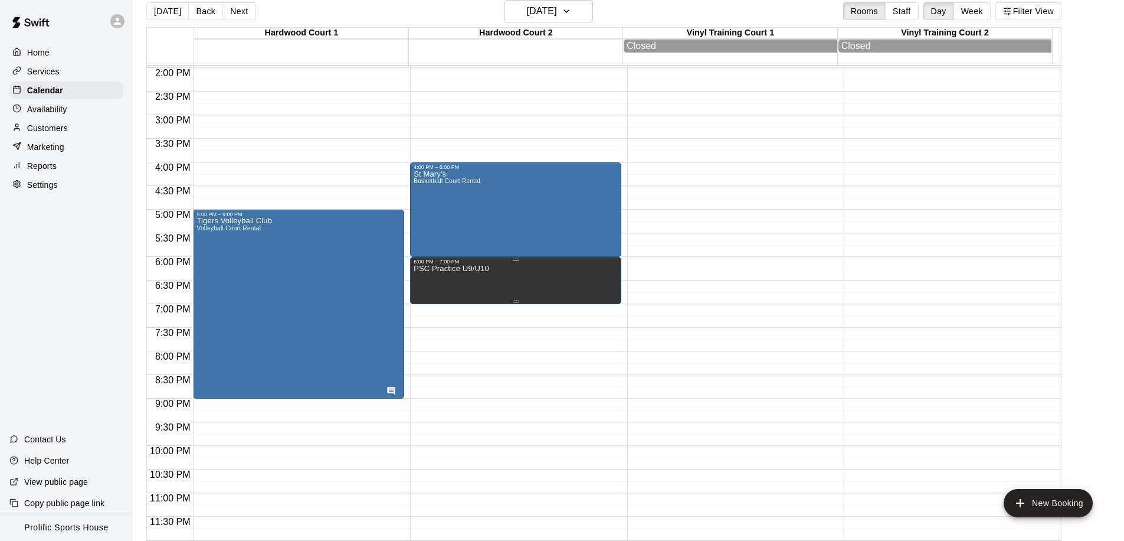
click at [486, 269] on p "PSC Practice U9/U10" at bounding box center [452, 269] width 76 height 0
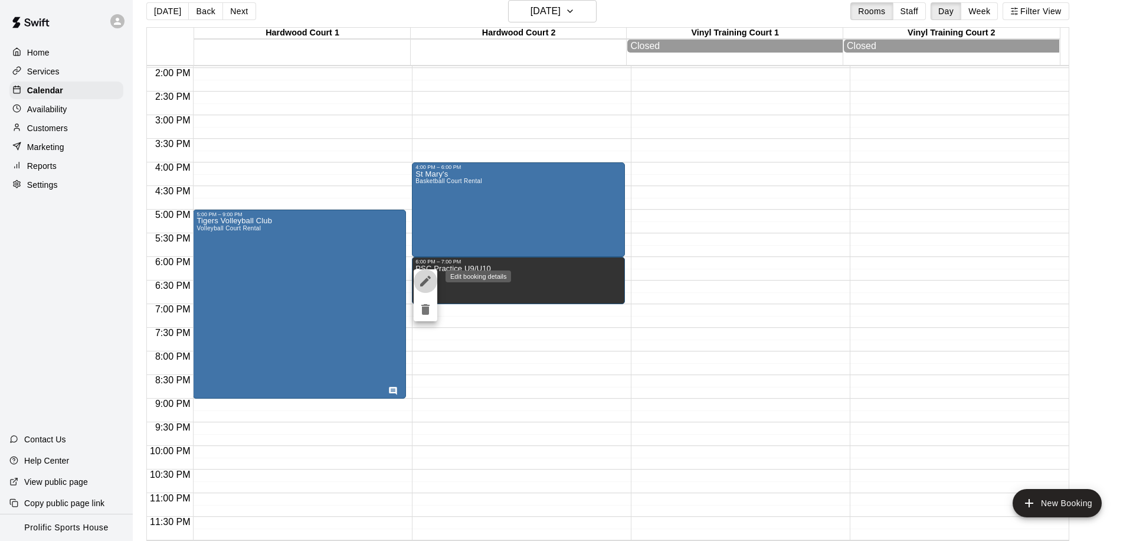
click at [427, 272] on button "edit" at bounding box center [426, 281] width 24 height 24
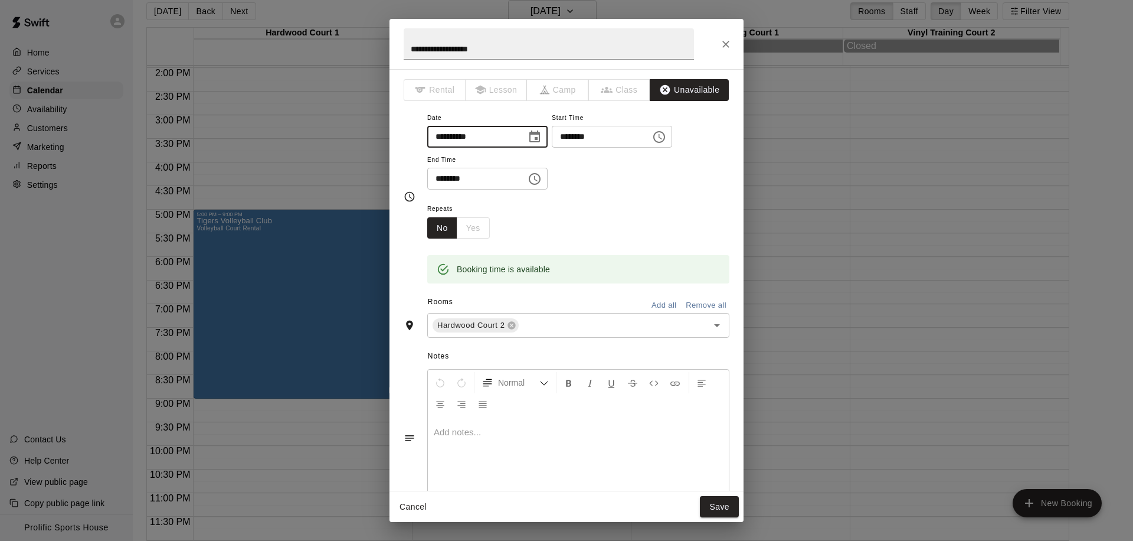
click at [454, 136] on input "**********" at bounding box center [472, 137] width 91 height 22
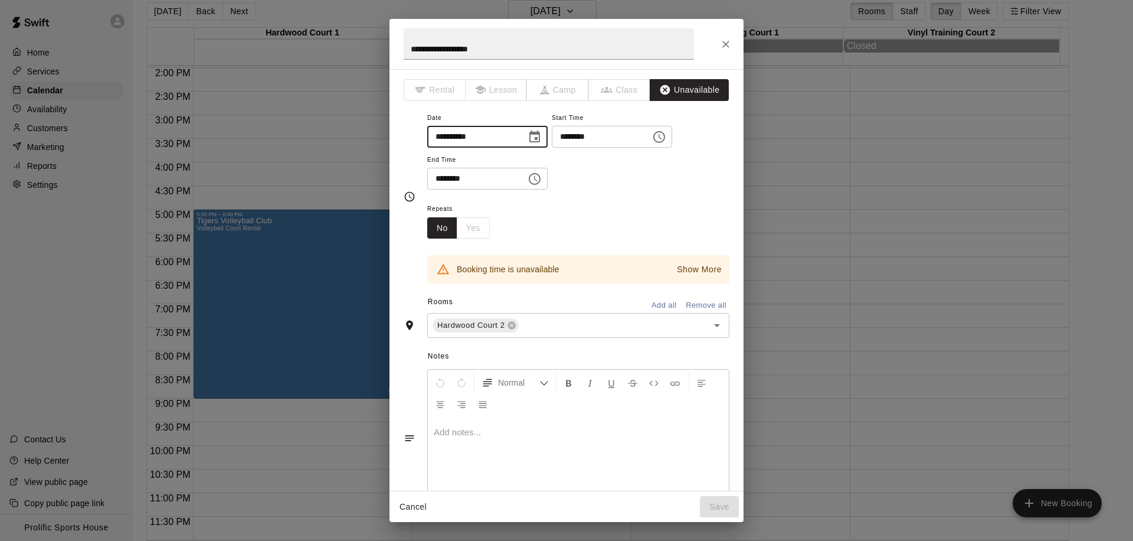
type input "**********"
click at [685, 263] on p "Show More" at bounding box center [699, 269] width 45 height 12
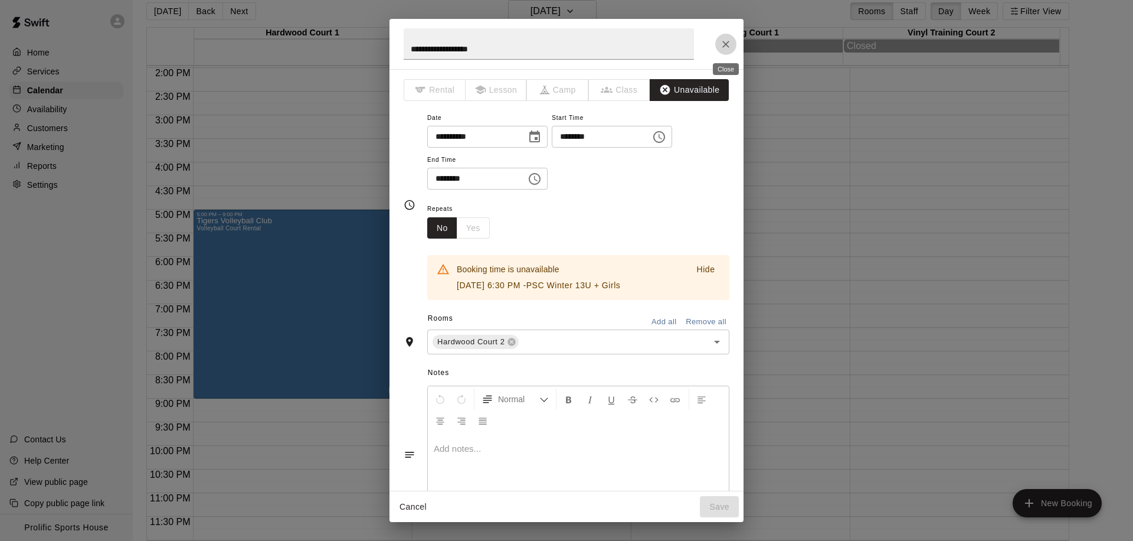
click at [722, 48] on icon "Close" at bounding box center [726, 44] width 12 height 12
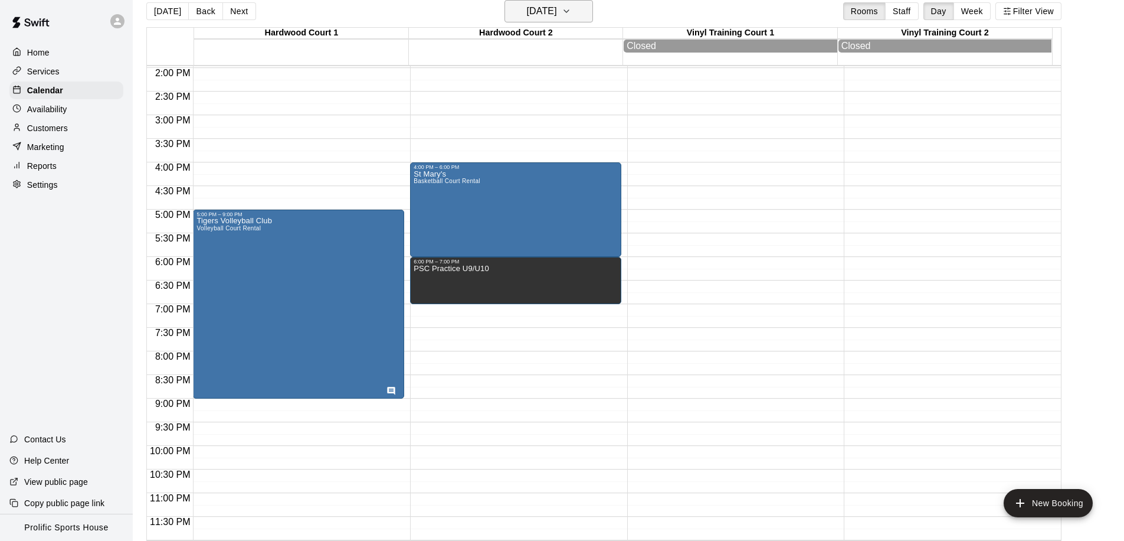
click at [557, 15] on h6 "Friday Mar 13" at bounding box center [542, 11] width 30 height 17
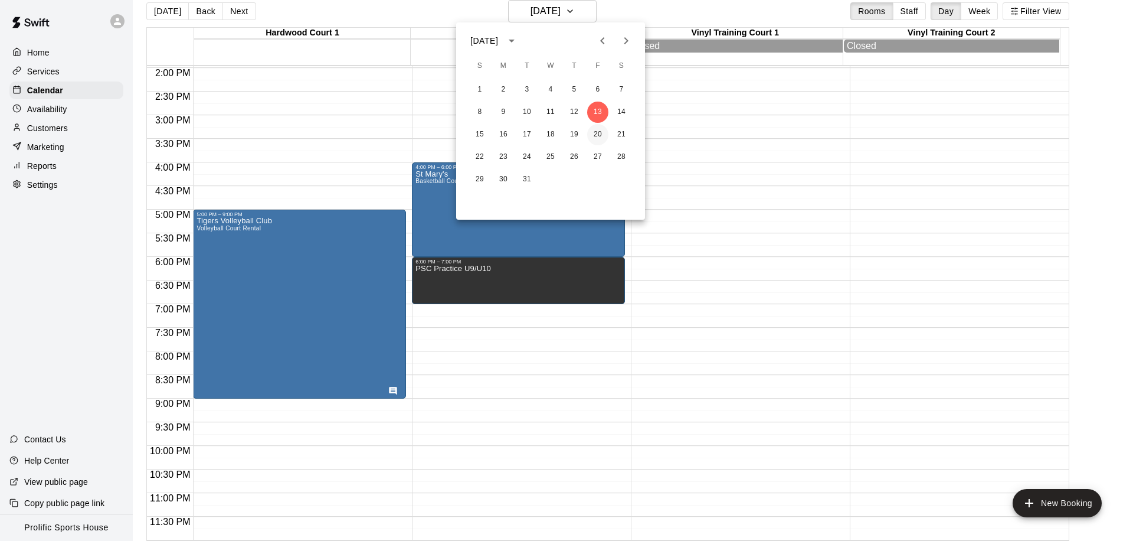
click at [601, 135] on button "20" at bounding box center [597, 134] width 21 height 21
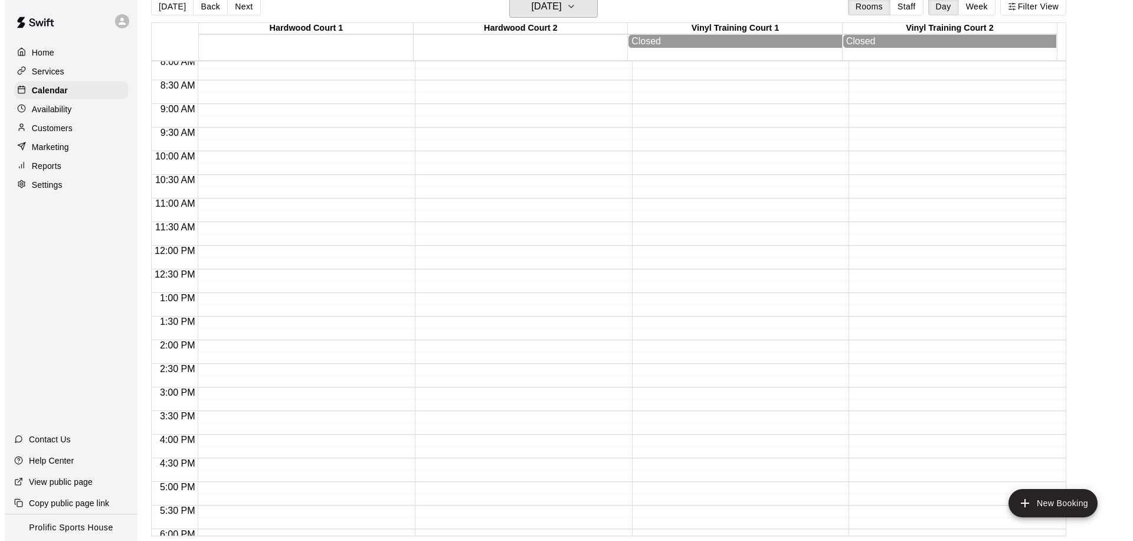
scroll to position [437, 0]
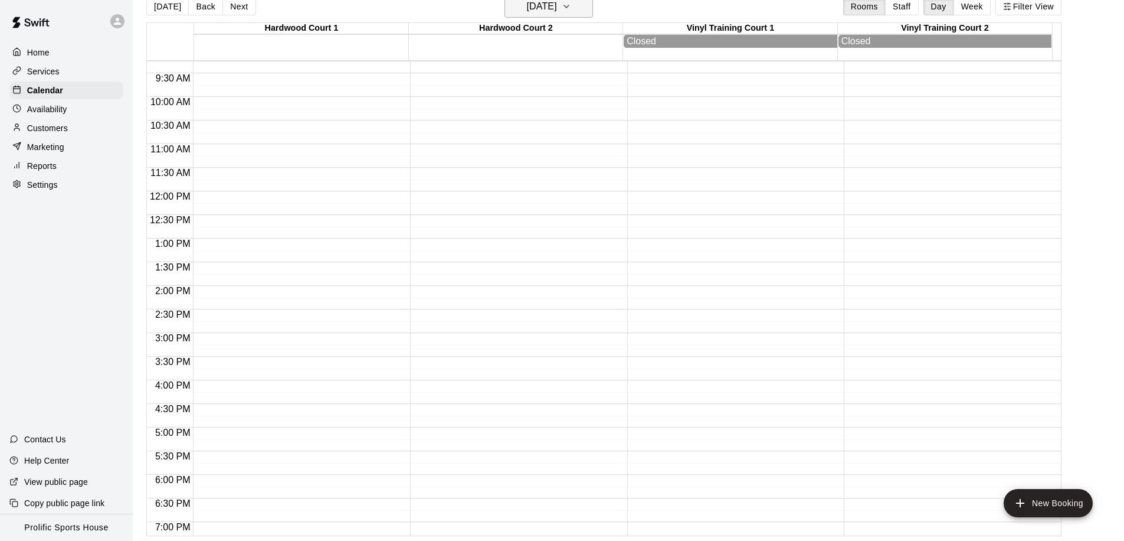
click at [534, 14] on h6 "Friday Mar 20" at bounding box center [542, 6] width 30 height 17
click at [596, 101] on button "13" at bounding box center [597, 107] width 21 height 21
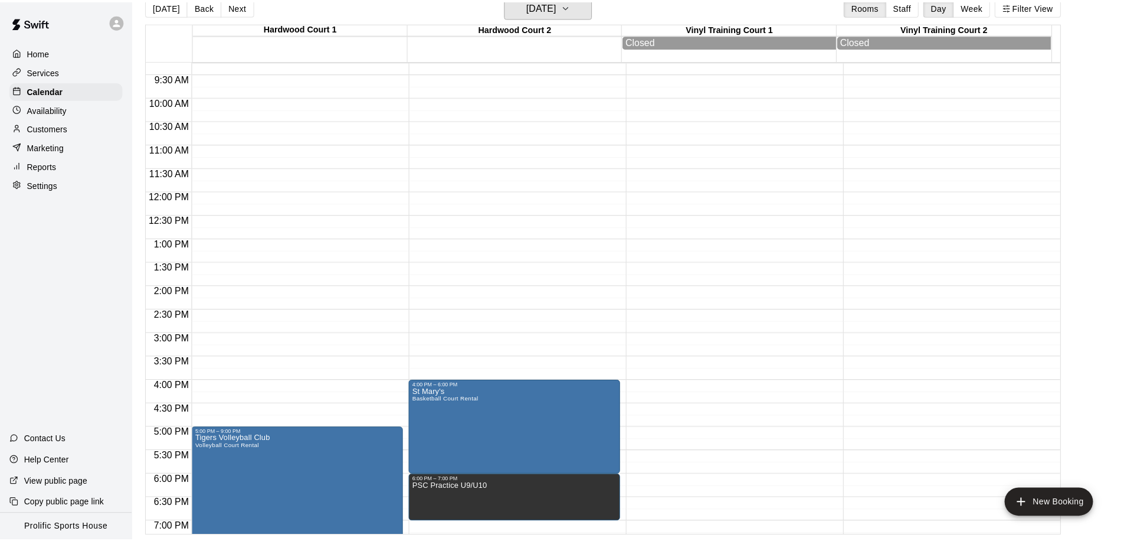
scroll to position [14, 0]
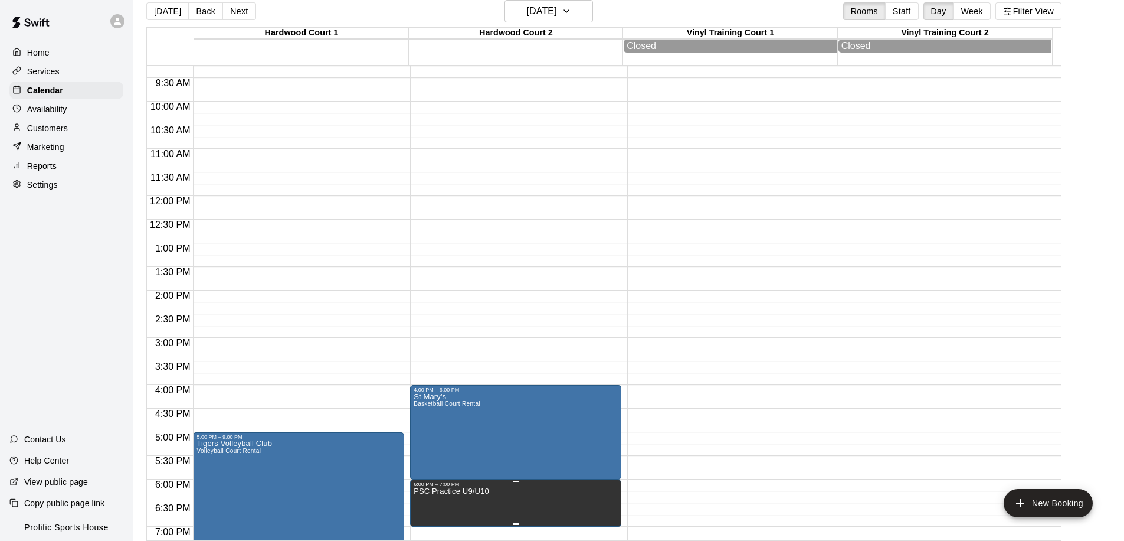
click at [428, 519] on icon "delete" at bounding box center [425, 519] width 8 height 11
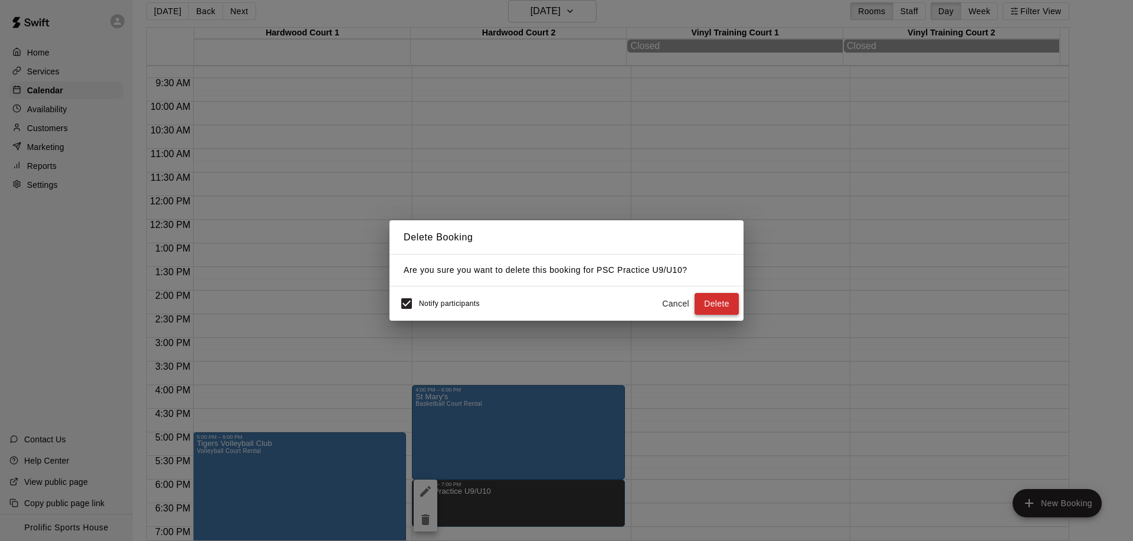
click at [702, 310] on button "Delete" at bounding box center [717, 304] width 44 height 22
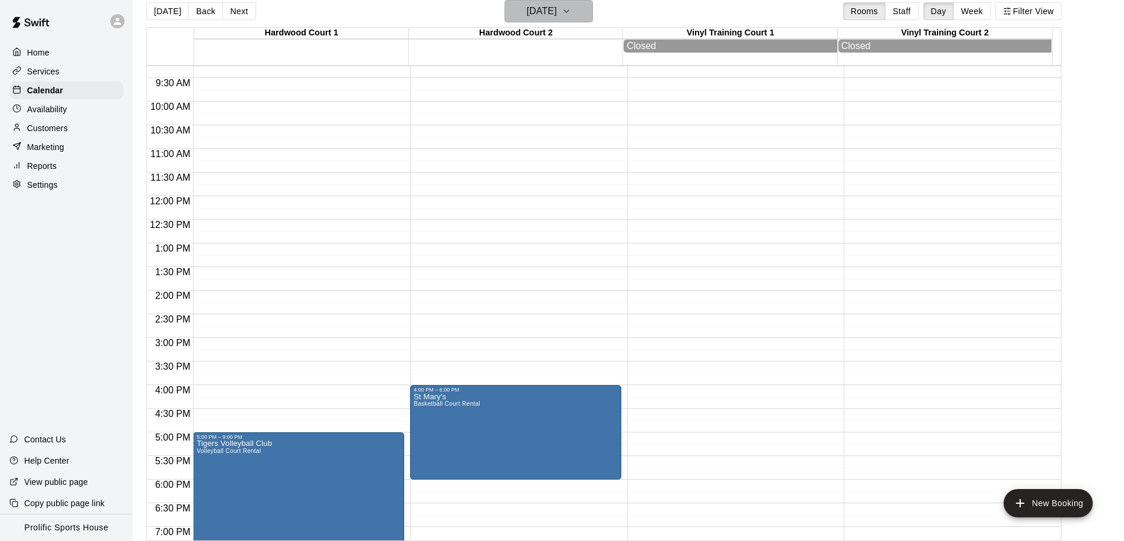
click at [538, 15] on h6 "Friday Mar 13" at bounding box center [542, 11] width 30 height 17
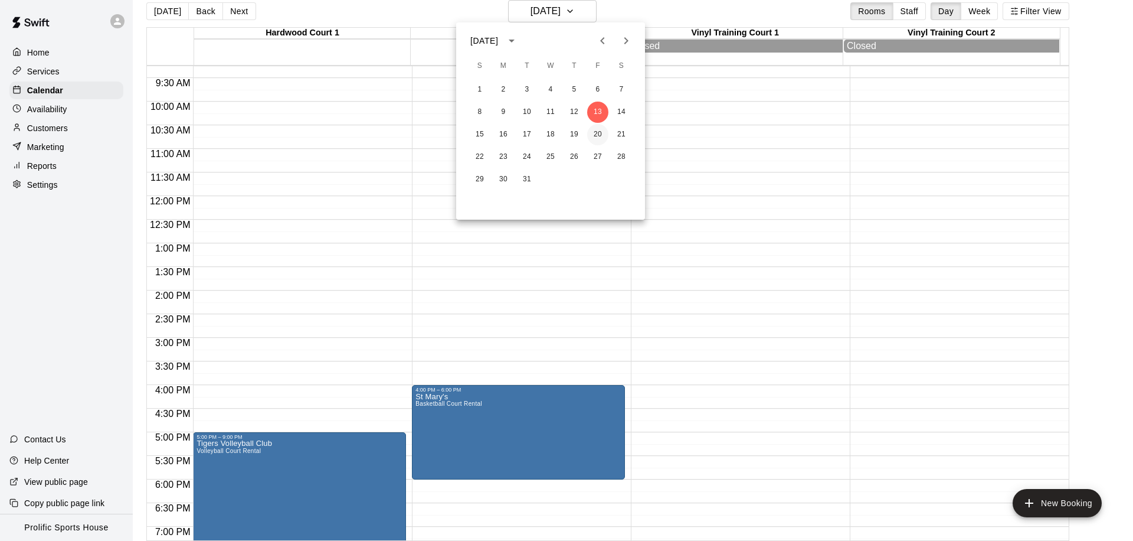
click at [601, 132] on button "20" at bounding box center [597, 134] width 21 height 21
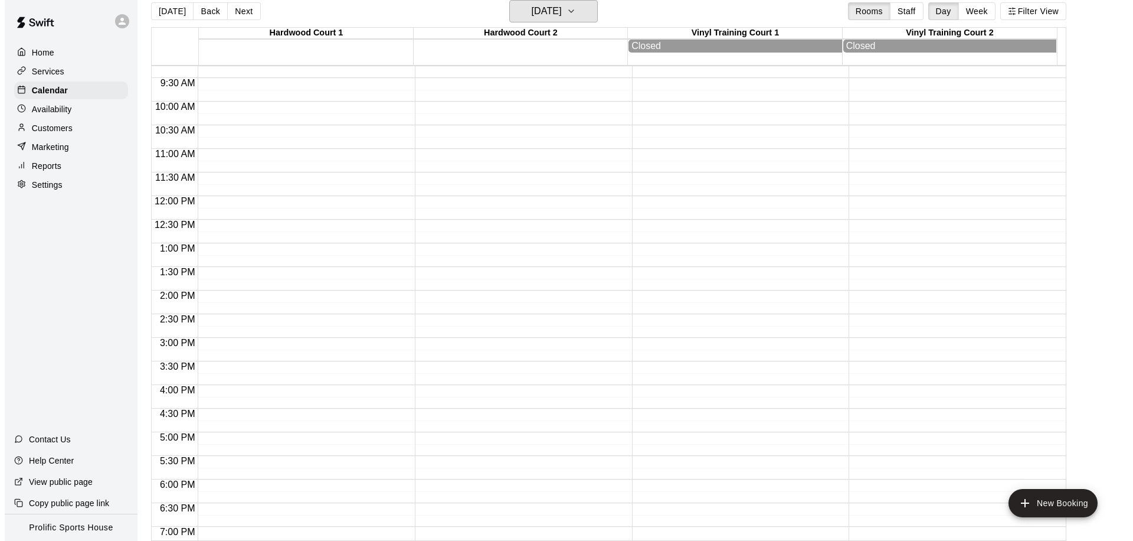
scroll to position [659, 0]
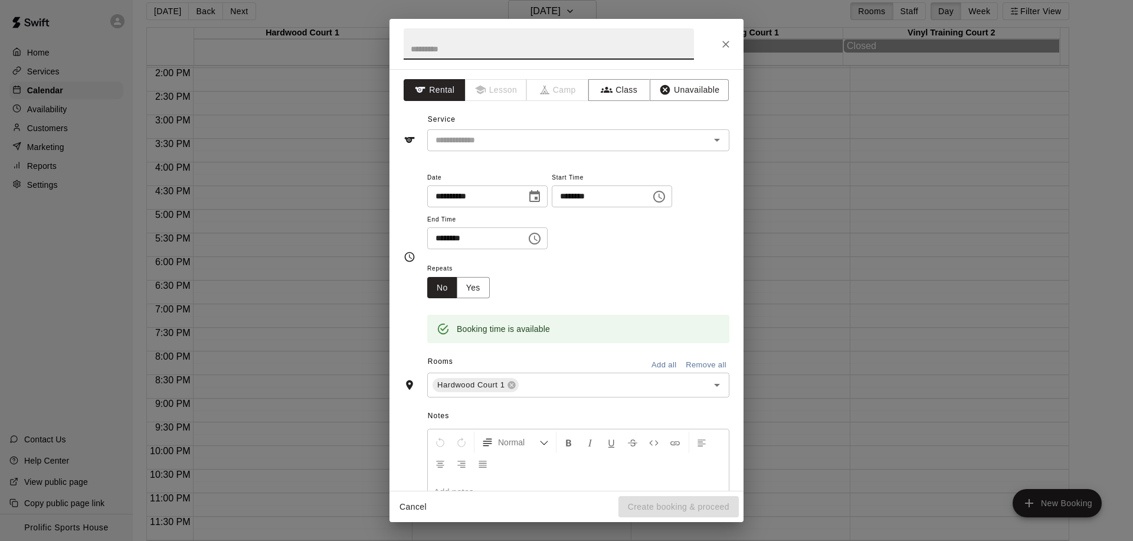
click at [443, 240] on input "********" at bounding box center [472, 238] width 91 height 22
type input "********"
click at [455, 47] on input "text" at bounding box center [549, 43] width 290 height 31
click at [430, 53] on input "*********" at bounding box center [549, 43] width 290 height 31
type input "**********"
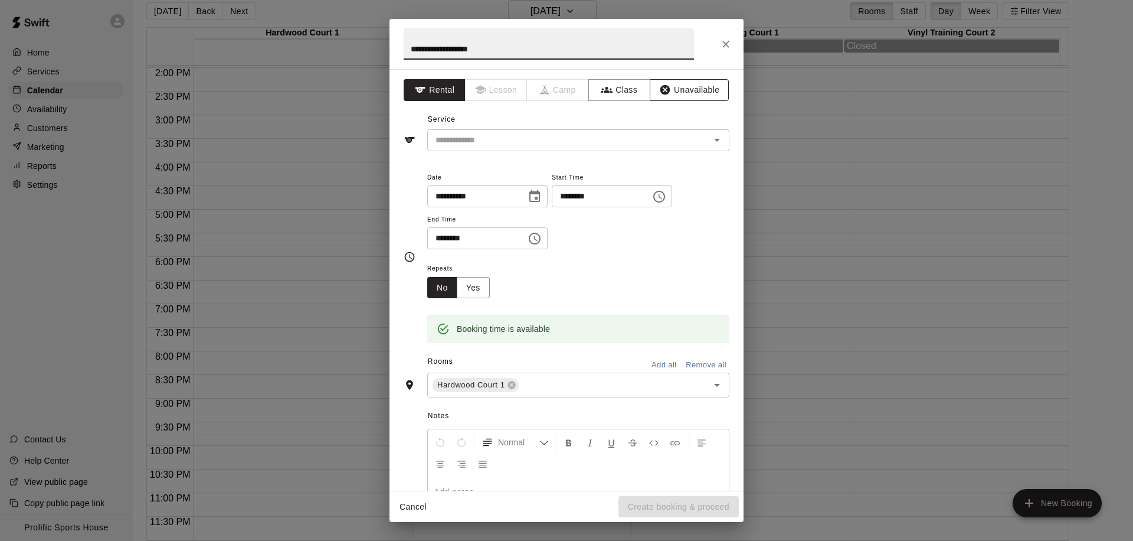
click at [675, 93] on button "Unavailable" at bounding box center [689, 90] width 79 height 22
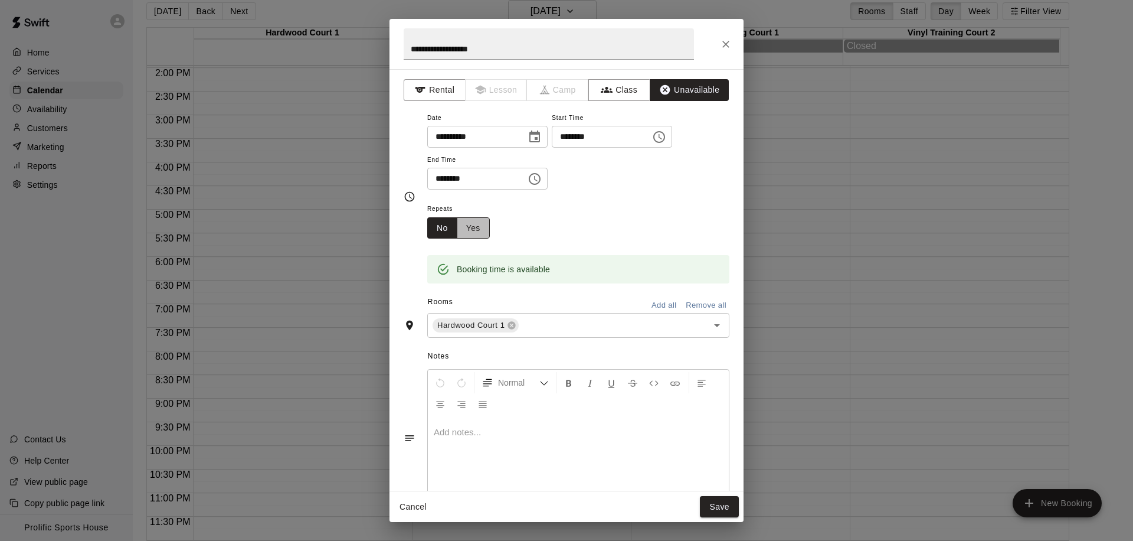
click at [476, 235] on button "Yes" at bounding box center [473, 228] width 33 height 22
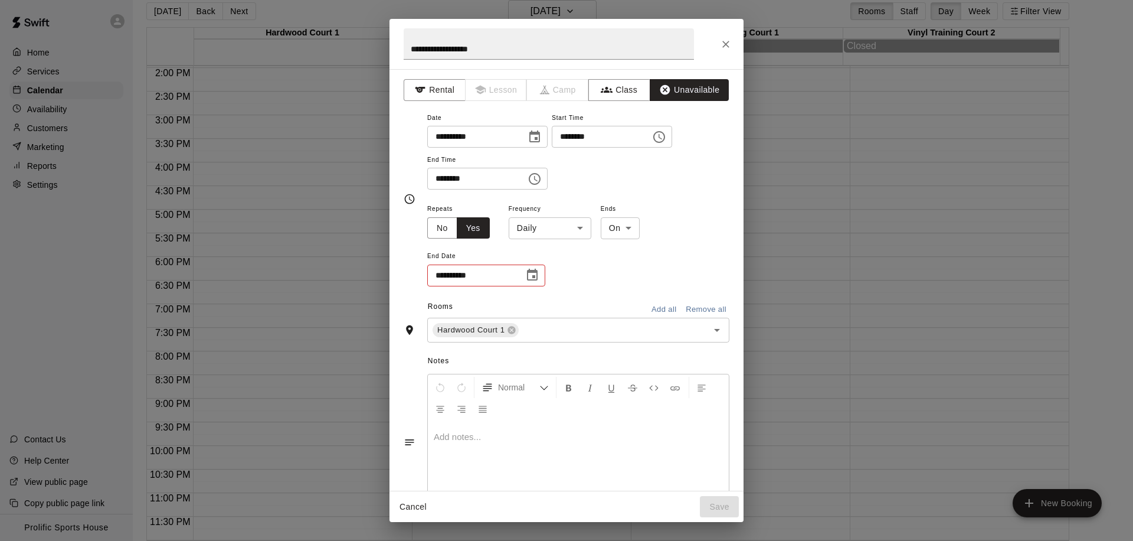
click at [532, 230] on body "**********" at bounding box center [566, 266] width 1133 height 560
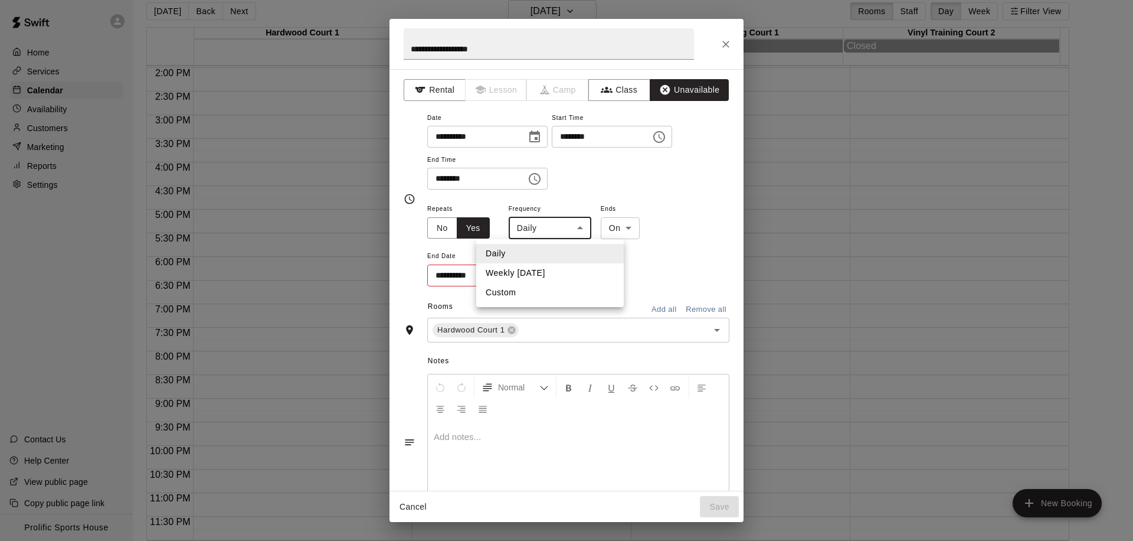
click at [544, 275] on li "Weekly on Friday" at bounding box center [550, 272] width 148 height 19
type input "******"
click at [627, 224] on body "**********" at bounding box center [566, 266] width 1133 height 560
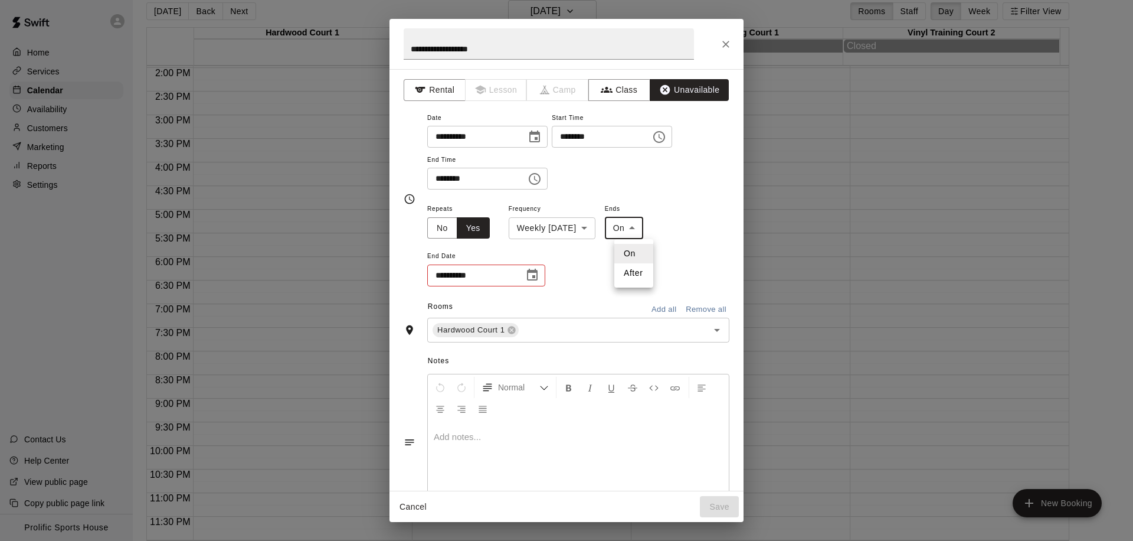
click at [638, 273] on li "After" at bounding box center [633, 272] width 39 height 19
type input "*****"
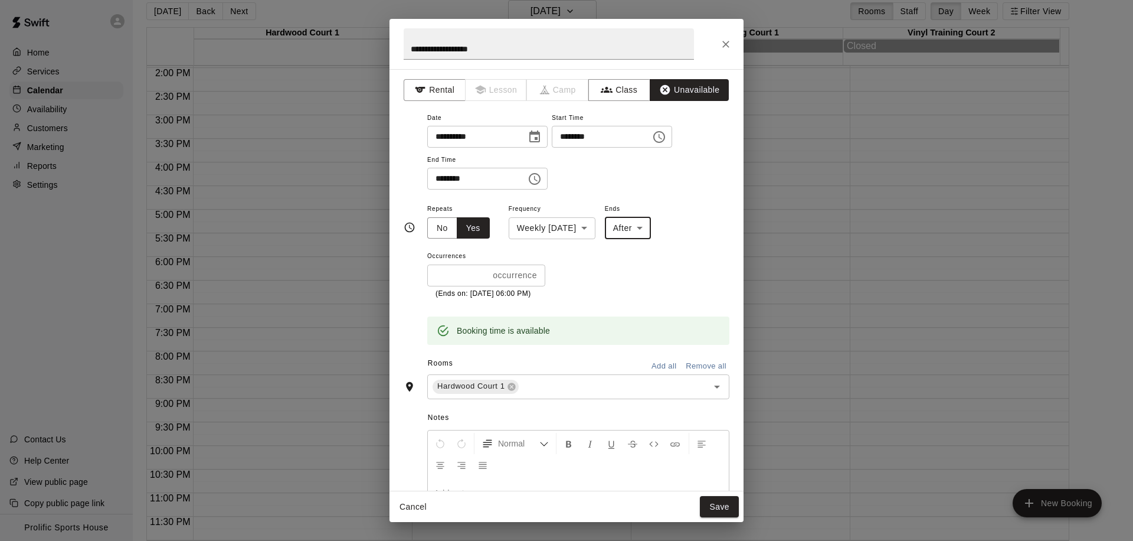
click at [446, 274] on input "*" at bounding box center [457, 275] width 61 height 22
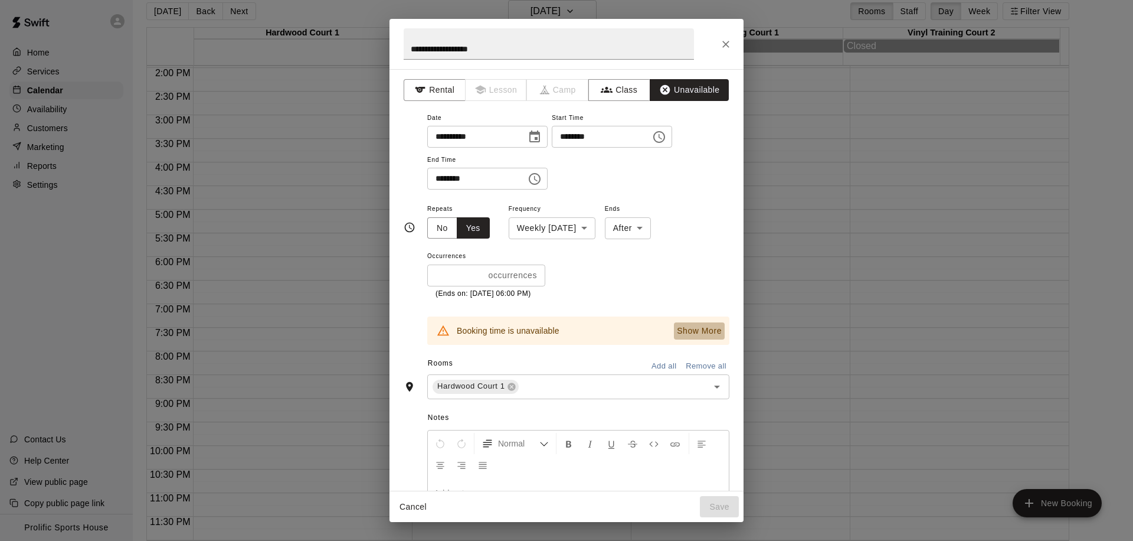
click at [677, 334] on p "Show More" at bounding box center [699, 331] width 45 height 12
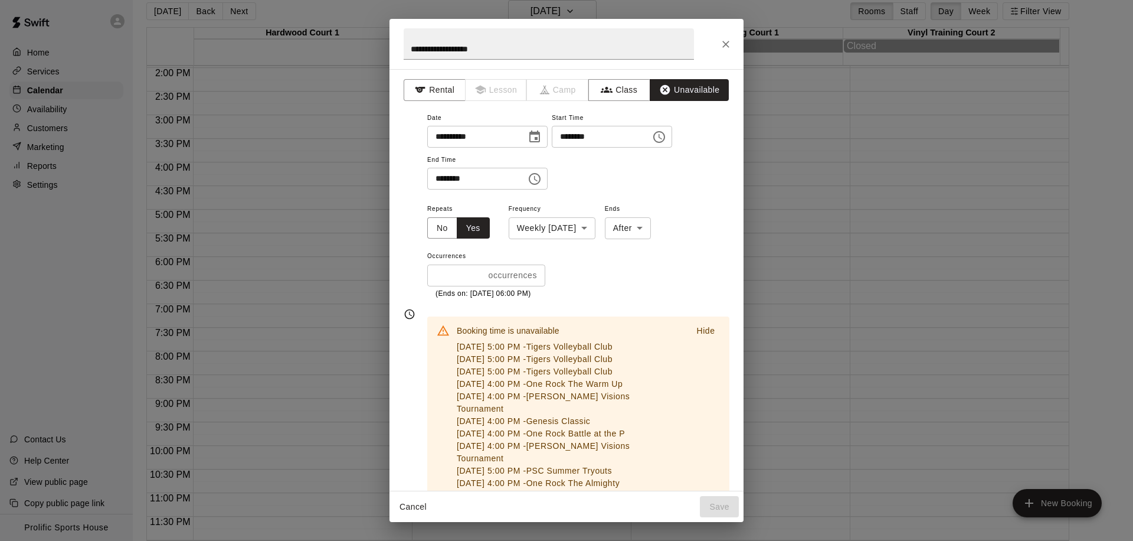
scroll to position [272, 0]
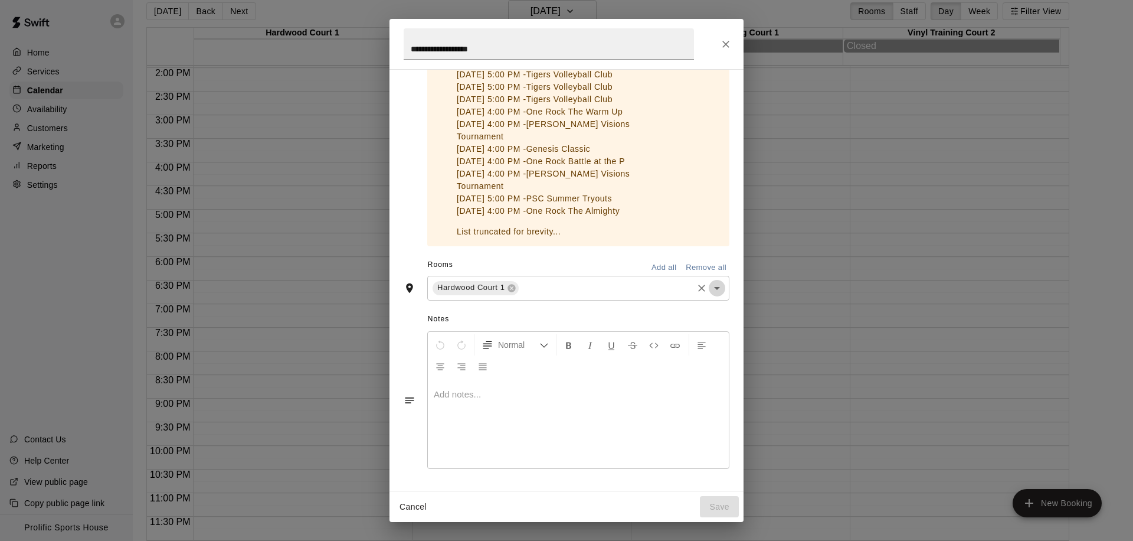
click at [710, 286] on icon "Open" at bounding box center [717, 288] width 14 height 14
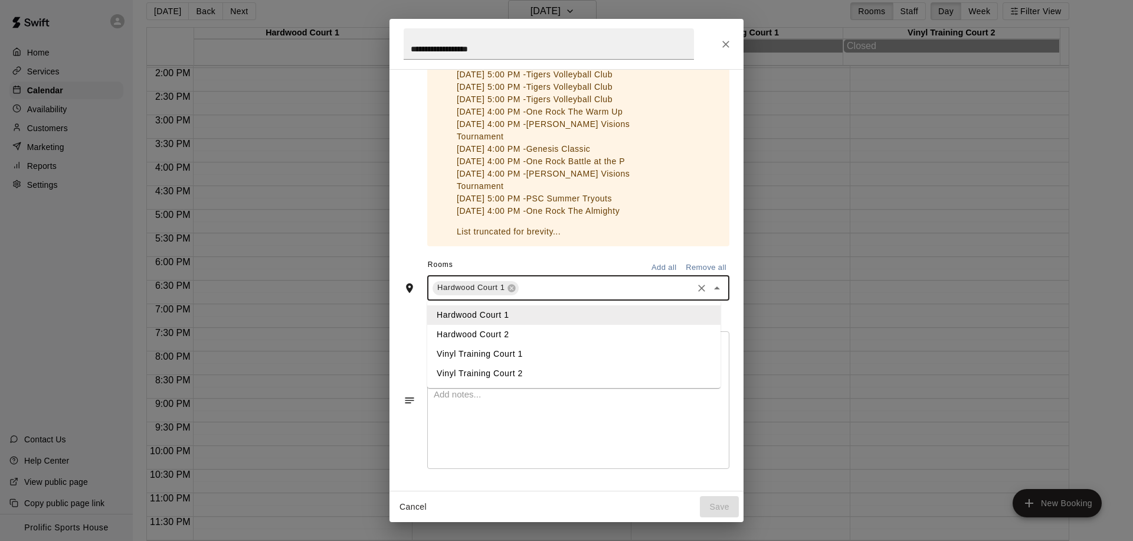
click at [499, 339] on li "Hardwood Court 2" at bounding box center [573, 334] width 293 height 19
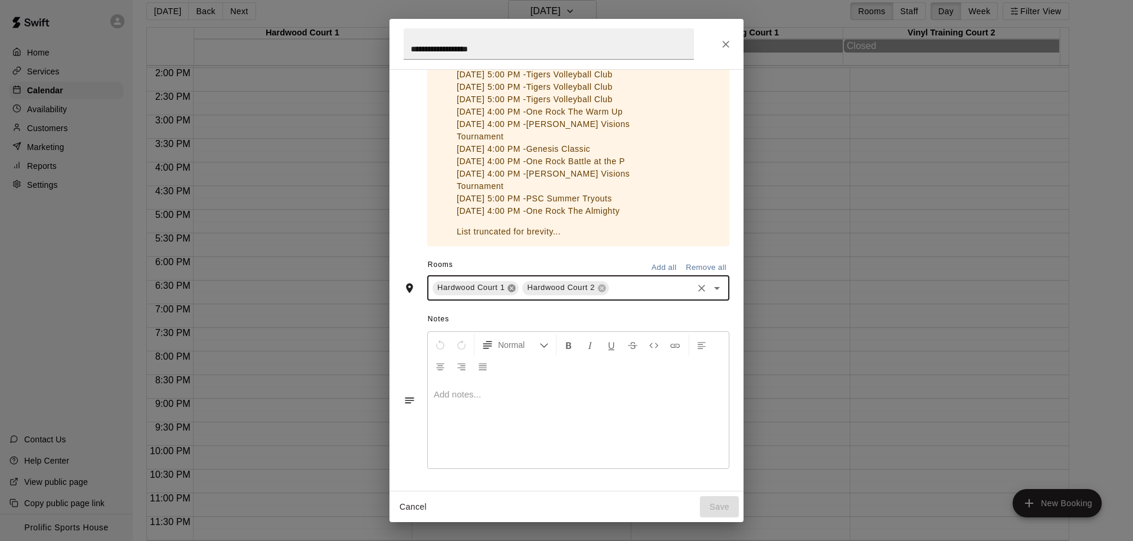
click at [509, 291] on icon at bounding box center [511, 287] width 9 height 9
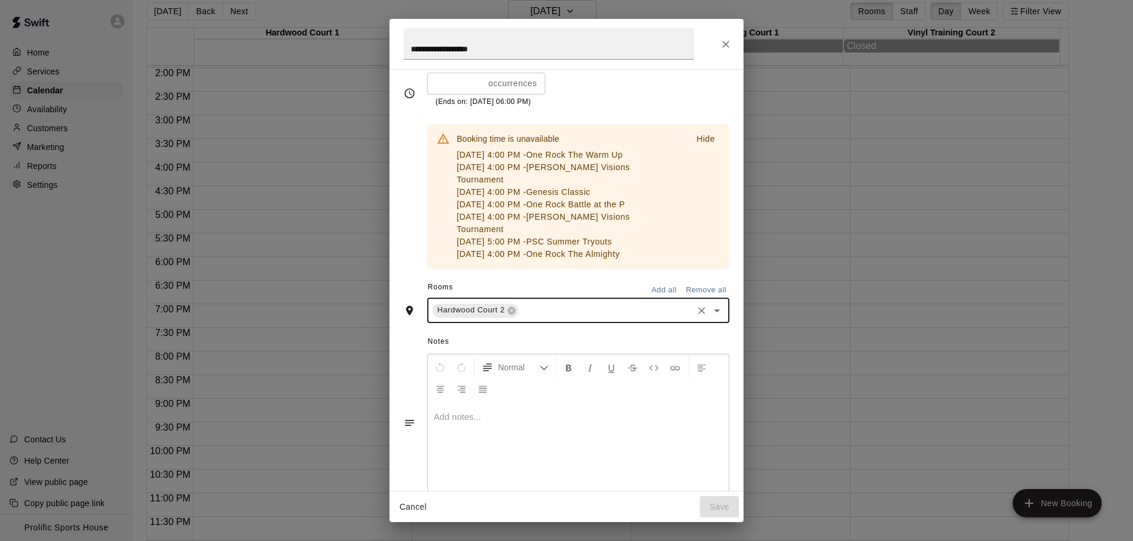
scroll to position [73, 0]
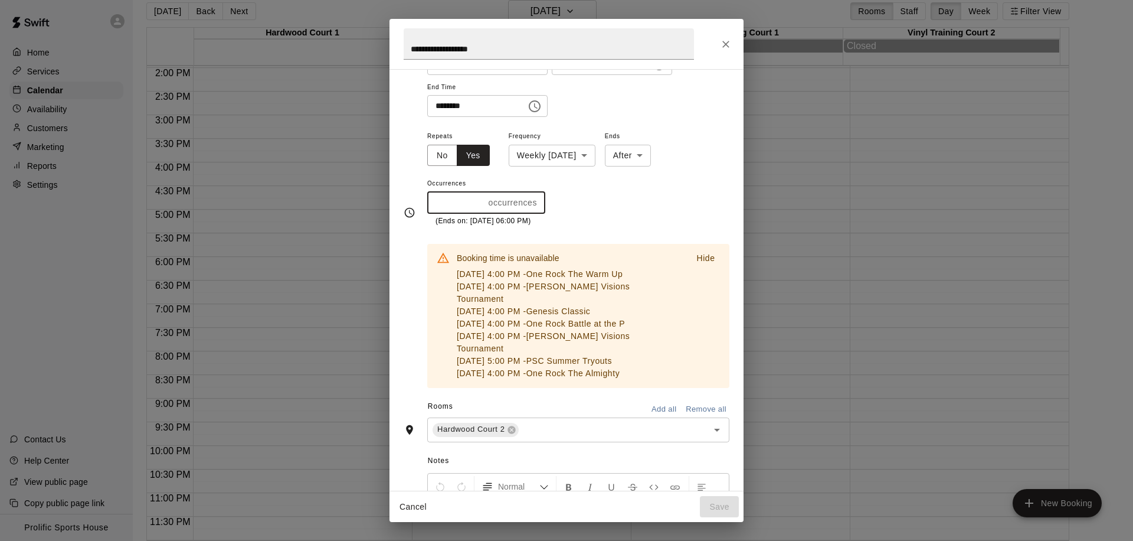
drag, startPoint x: 449, startPoint y: 199, endPoint x: 439, endPoint y: 201, distance: 10.9
click at [439, 201] on input "**" at bounding box center [455, 203] width 57 height 22
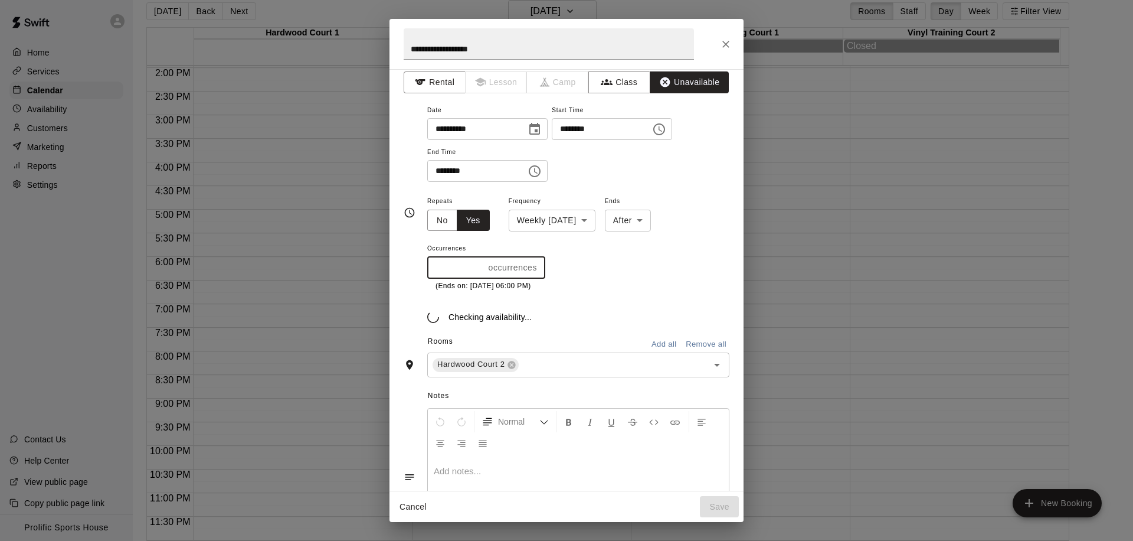
scroll to position [48, 0]
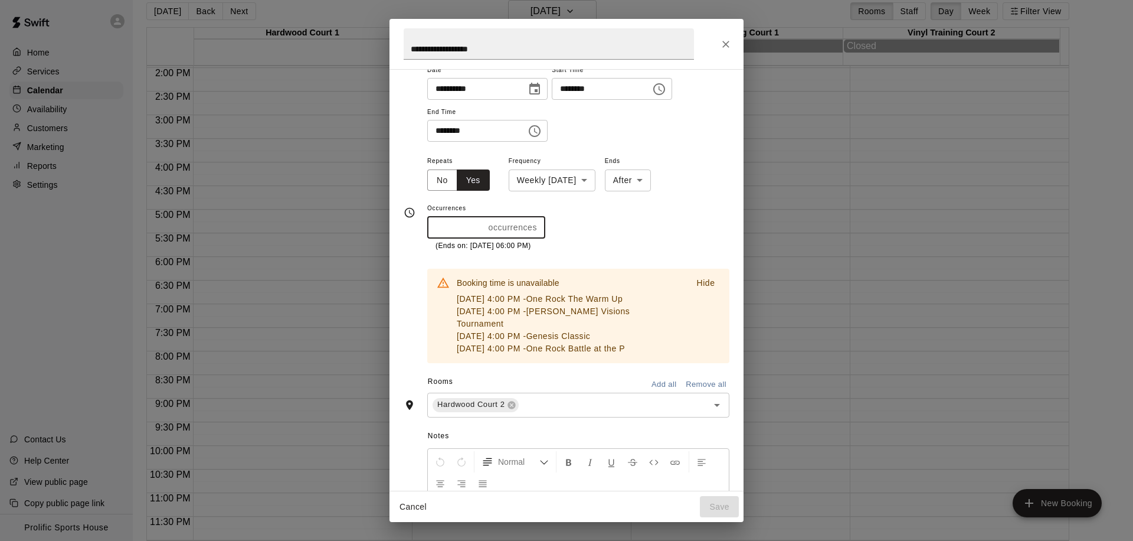
type input "**"
click at [459, 89] on input "**********" at bounding box center [472, 89] width 91 height 22
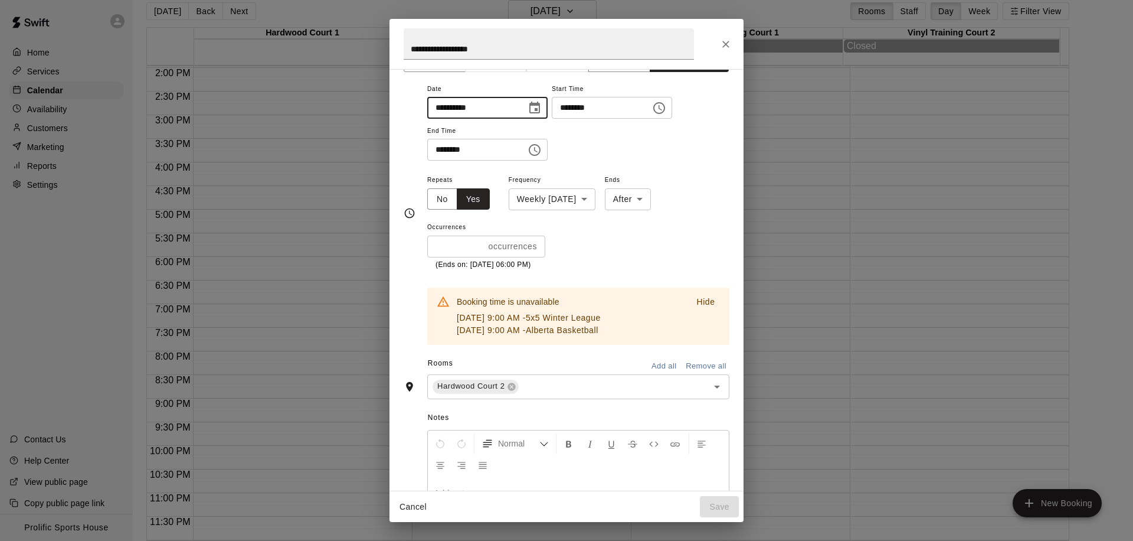
scroll to position [23, 0]
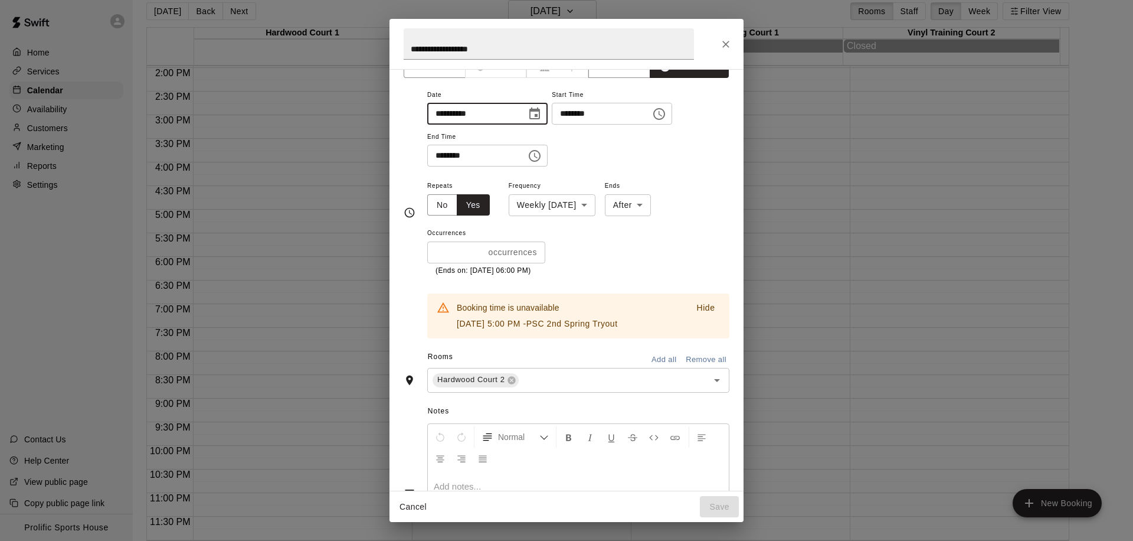
type input "**********"
click at [446, 252] on input "**" at bounding box center [455, 252] width 57 height 22
drag, startPoint x: 443, startPoint y: 250, endPoint x: 421, endPoint y: 250, distance: 21.2
click at [421, 250] on div "**********" at bounding box center [567, 212] width 326 height 251
drag, startPoint x: 443, startPoint y: 256, endPoint x: 420, endPoint y: 256, distance: 22.4
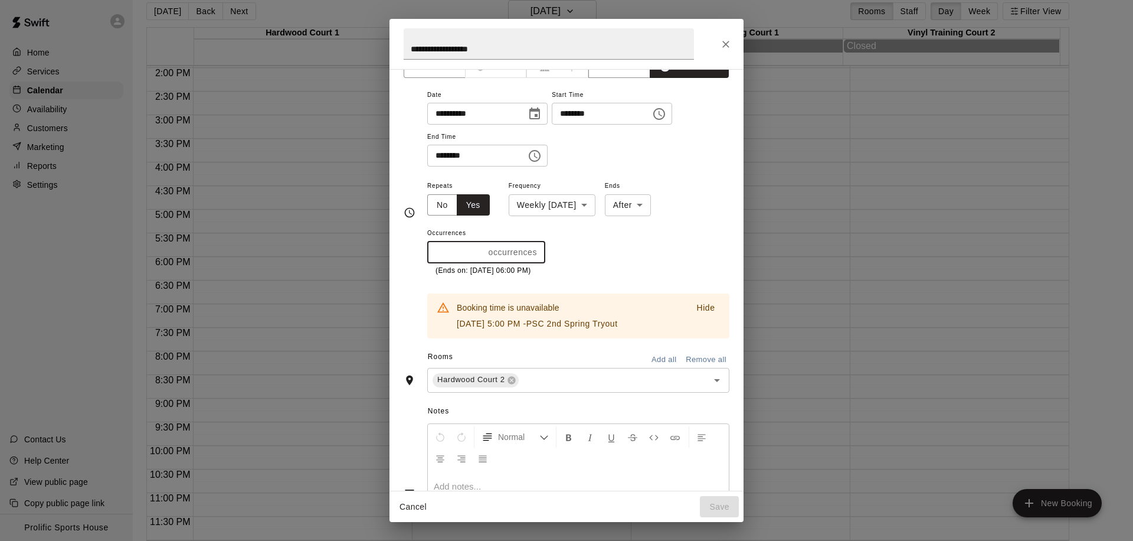
click at [420, 256] on div "**********" at bounding box center [567, 212] width 326 height 251
type input "*"
click at [456, 116] on input "**********" at bounding box center [472, 114] width 91 height 22
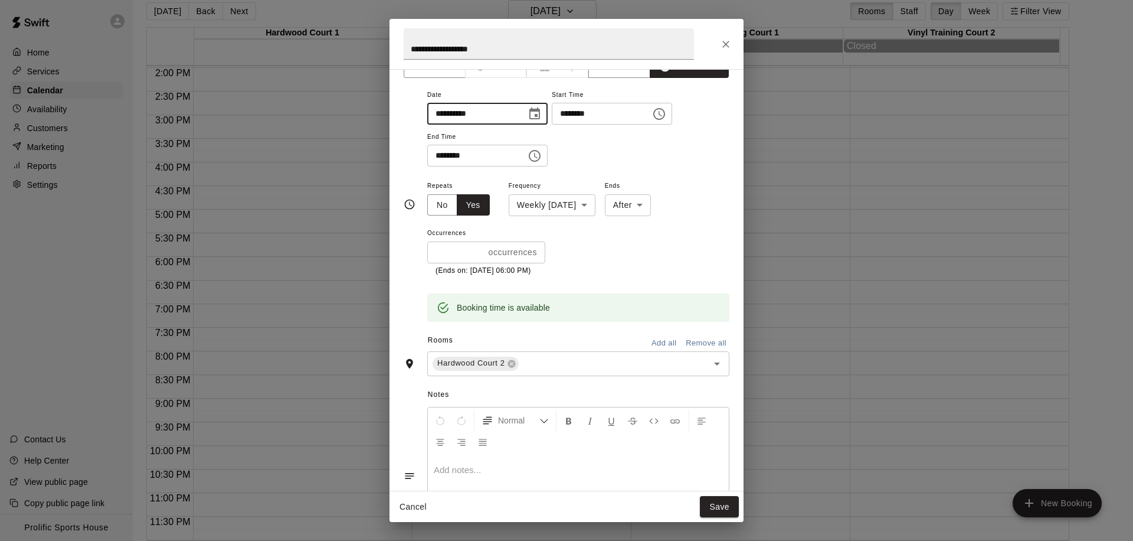
type input "**********"
click at [446, 254] on input "*" at bounding box center [455, 252] width 57 height 22
click at [432, 254] on input "*" at bounding box center [455, 252] width 57 height 22
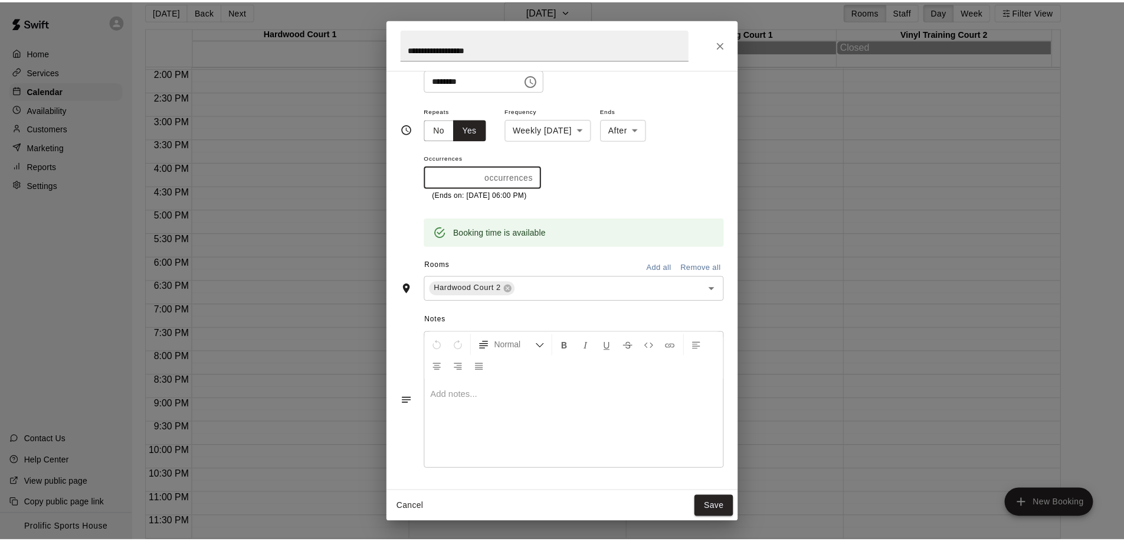
scroll to position [0, 0]
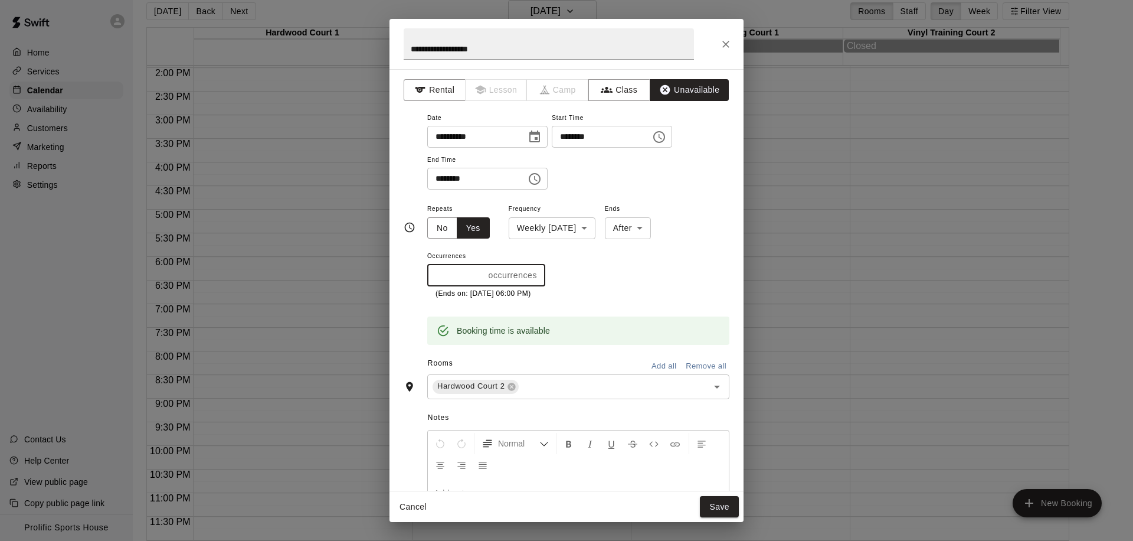
type input "**"
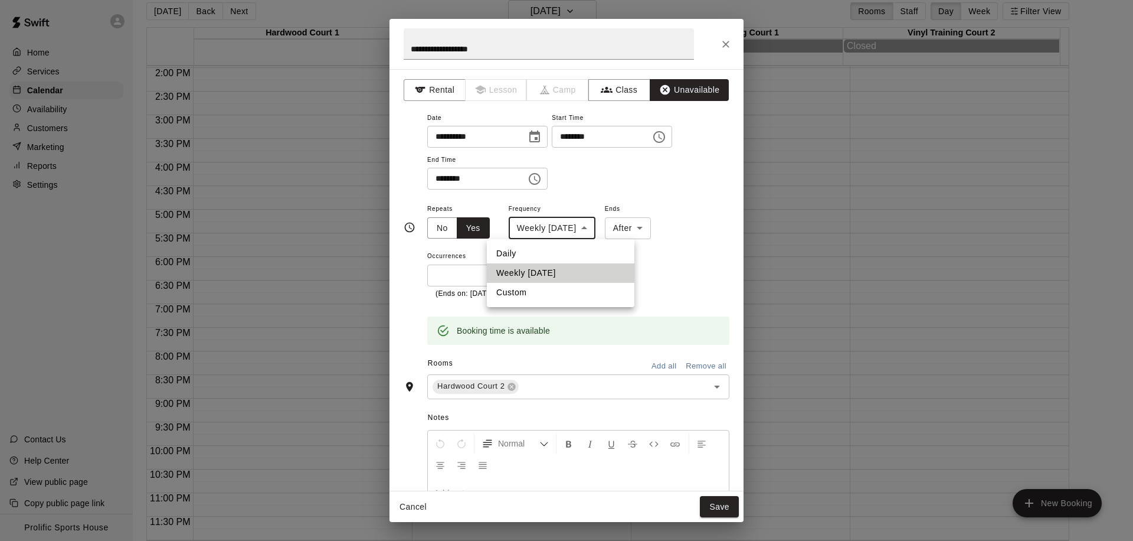
click at [573, 228] on body "**********" at bounding box center [566, 266] width 1133 height 560
click at [573, 228] on div at bounding box center [566, 270] width 1133 height 541
click at [735, 37] on div "**********" at bounding box center [567, 44] width 354 height 50
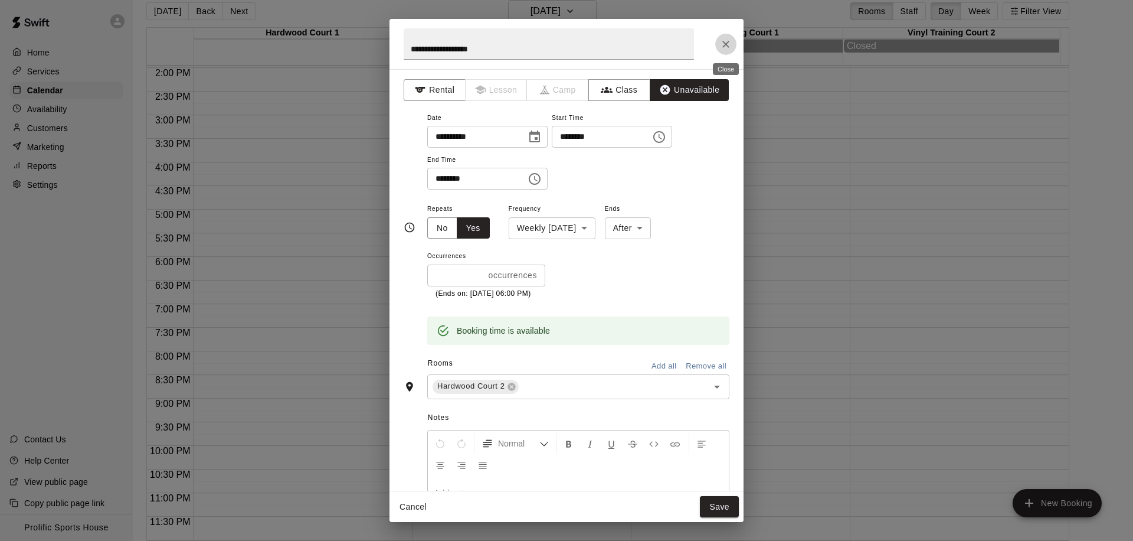
click at [725, 38] on icon "Close" at bounding box center [726, 44] width 12 height 12
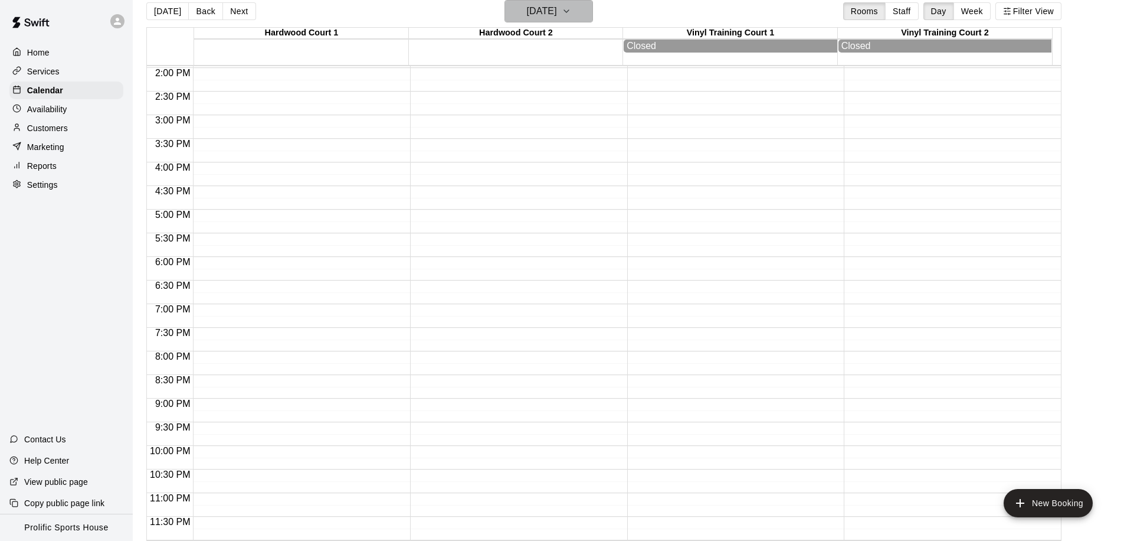
click at [527, 3] on h6 "Friday Mar 20" at bounding box center [542, 11] width 30 height 17
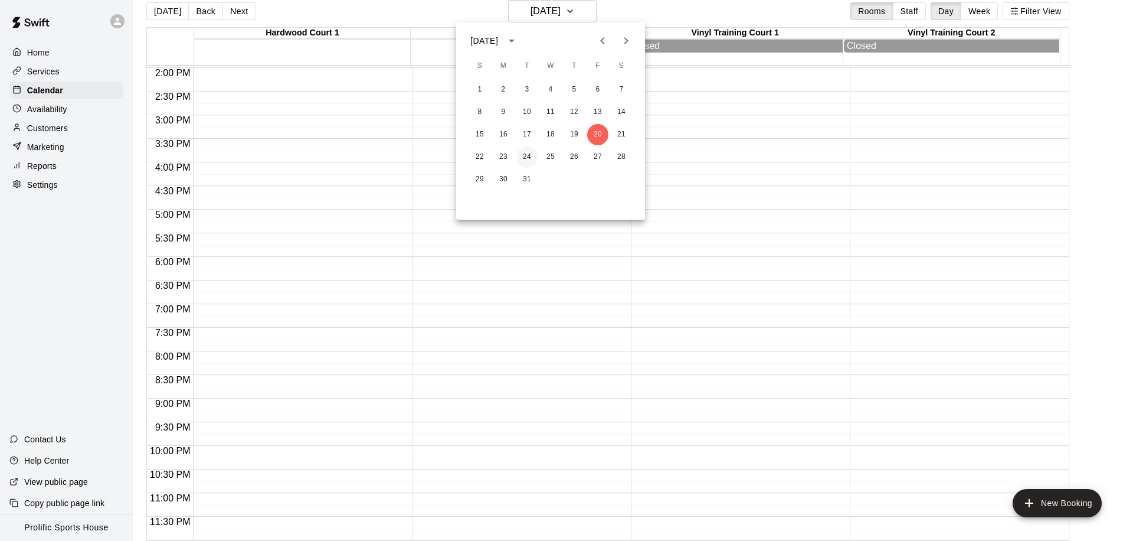
click at [525, 155] on button "24" at bounding box center [526, 156] width 21 height 21
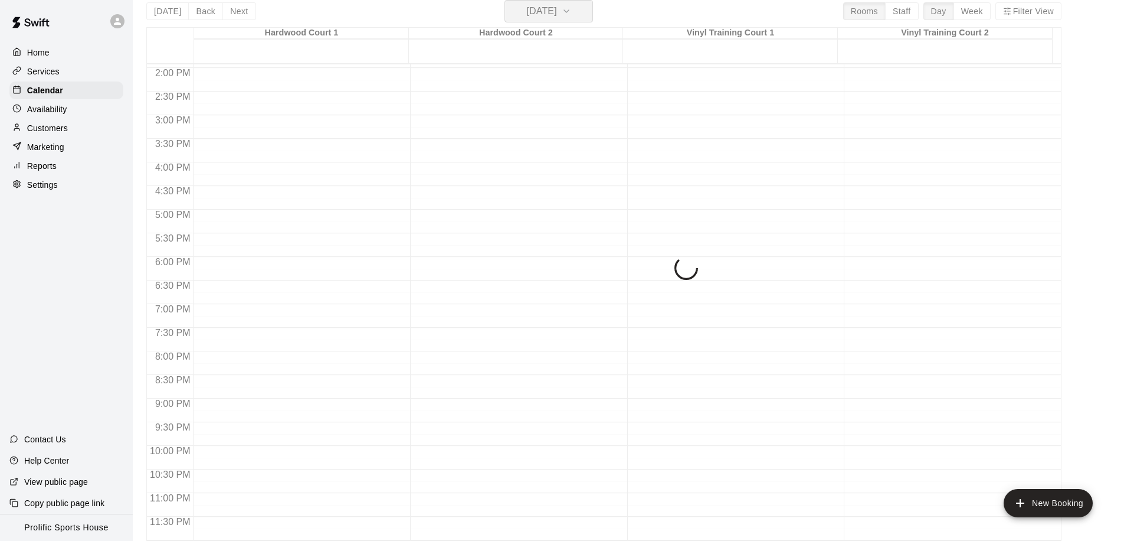
scroll to position [657, 0]
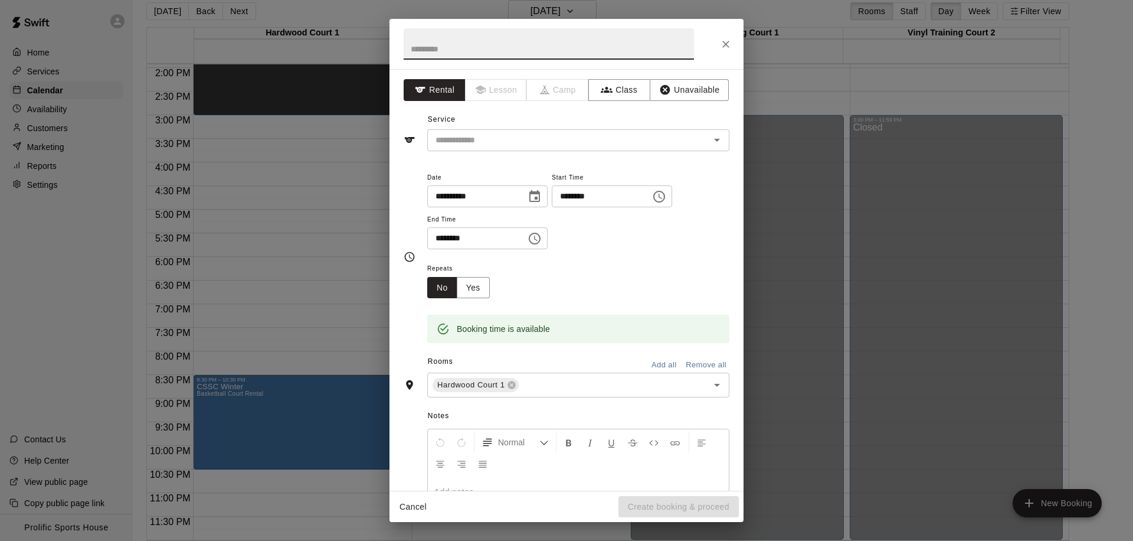
click at [440, 238] on input "********" at bounding box center [472, 238] width 91 height 22
type input "********"
click at [666, 93] on button "Unavailable" at bounding box center [689, 90] width 79 height 22
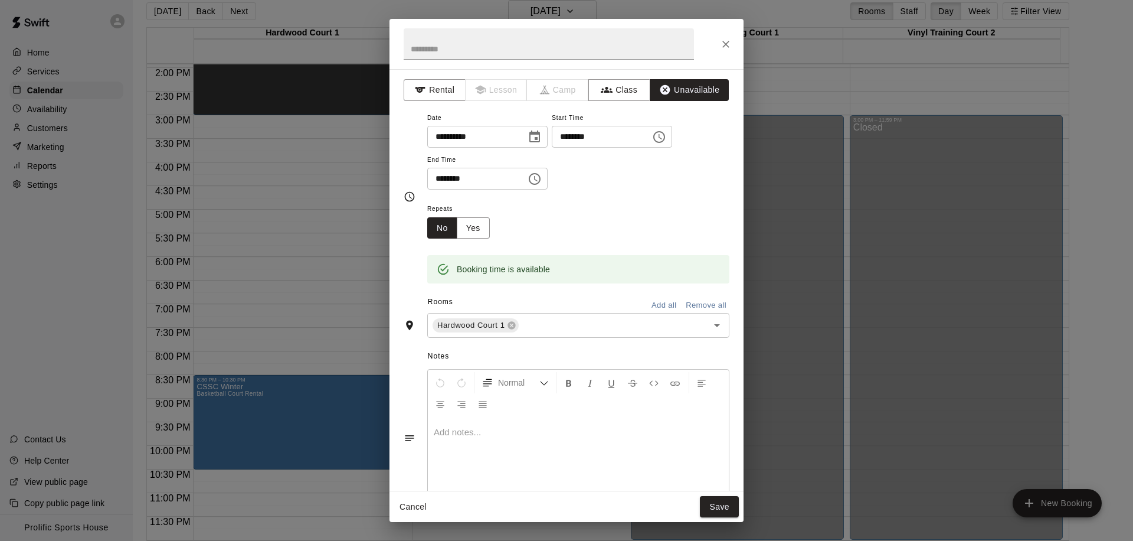
click at [479, 60] on h2 at bounding box center [549, 44] width 319 height 50
click at [474, 224] on button "Yes" at bounding box center [473, 228] width 33 height 22
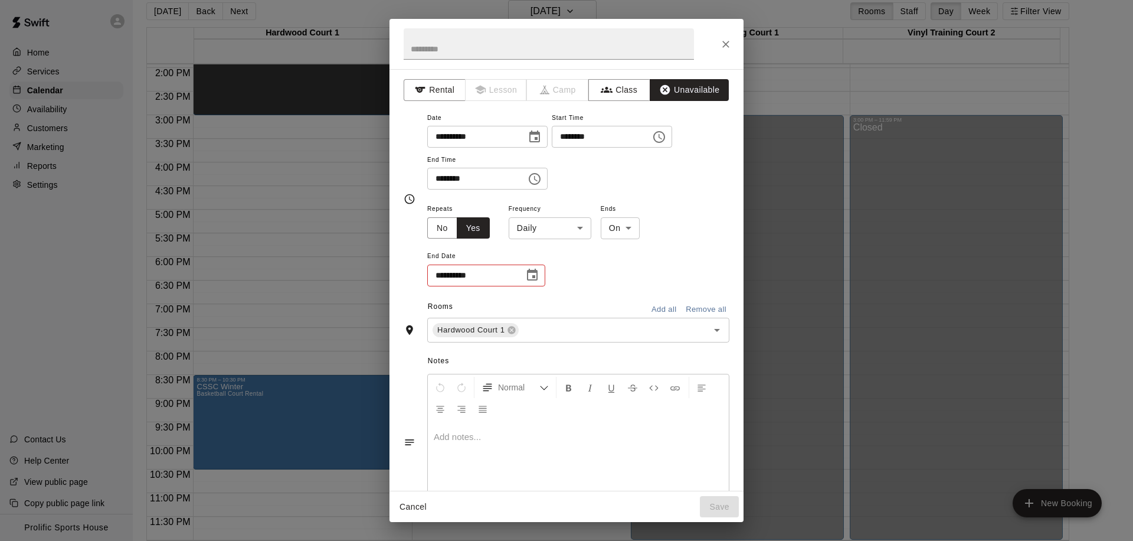
click at [550, 234] on body "Home Services Calendar Availability Customers Marketing Reports Settings Contac…" at bounding box center [566, 266] width 1133 height 560
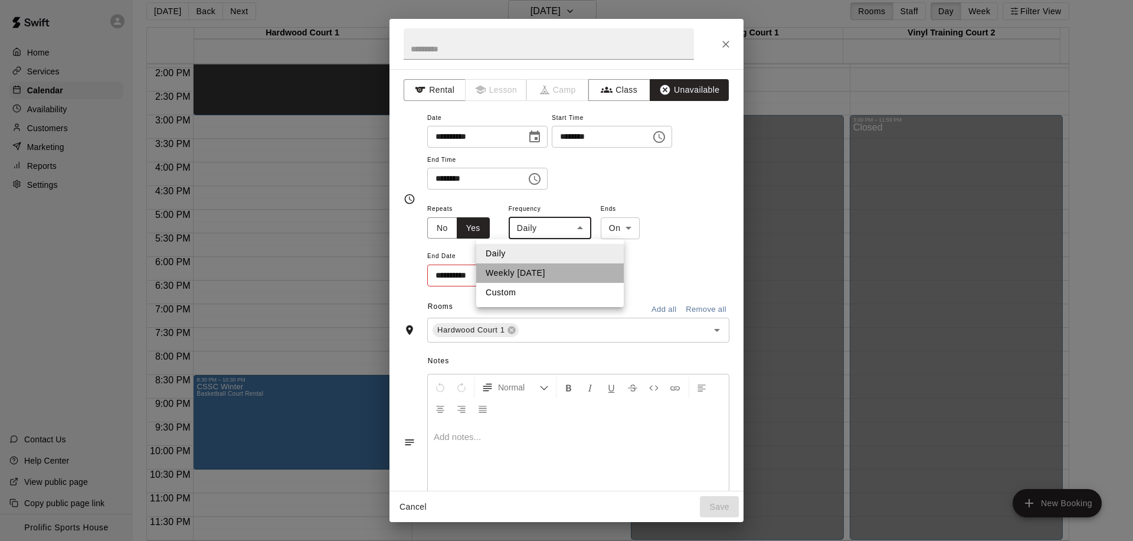
click at [539, 271] on li "Weekly on Tuesday" at bounding box center [550, 272] width 148 height 19
type input "******"
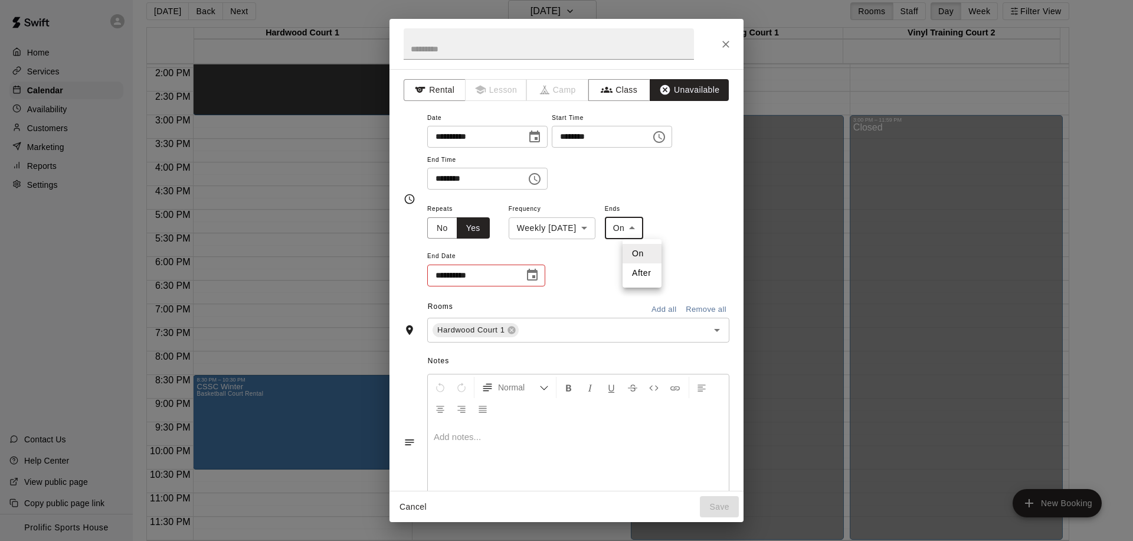
click at [647, 231] on body "Home Services Calendar Availability Customers Marketing Reports Settings Contac…" at bounding box center [566, 266] width 1133 height 560
click at [633, 280] on li "After" at bounding box center [642, 272] width 39 height 19
type input "*****"
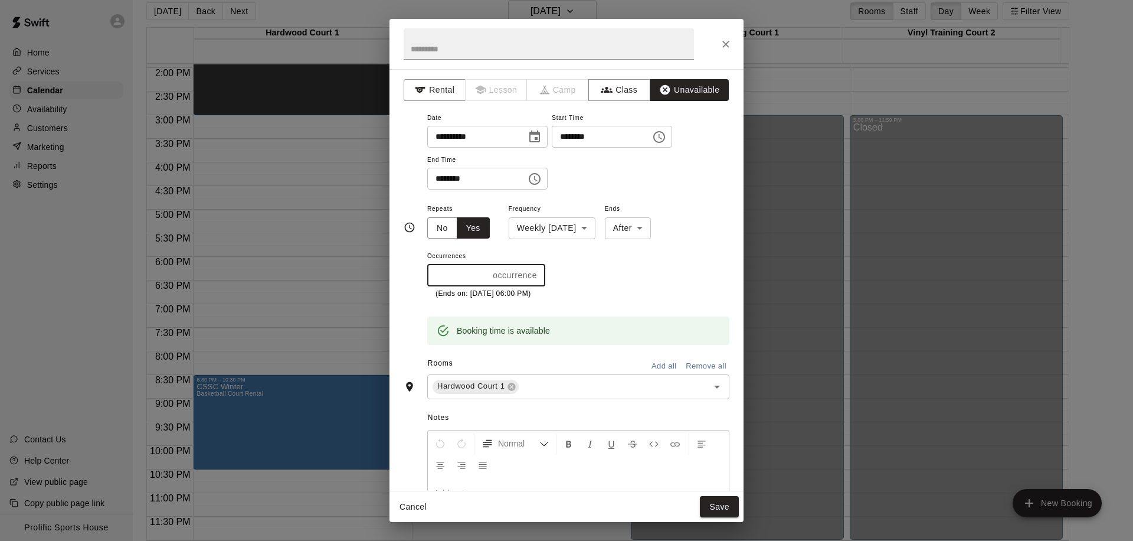
drag, startPoint x: 450, startPoint y: 280, endPoint x: 413, endPoint y: 279, distance: 36.6
click at [413, 279] on div "**********" at bounding box center [567, 227] width 326 height 234
drag, startPoint x: 444, startPoint y: 274, endPoint x: 413, endPoint y: 278, distance: 31.6
click at [413, 278] on div "**********" at bounding box center [567, 227] width 326 height 234
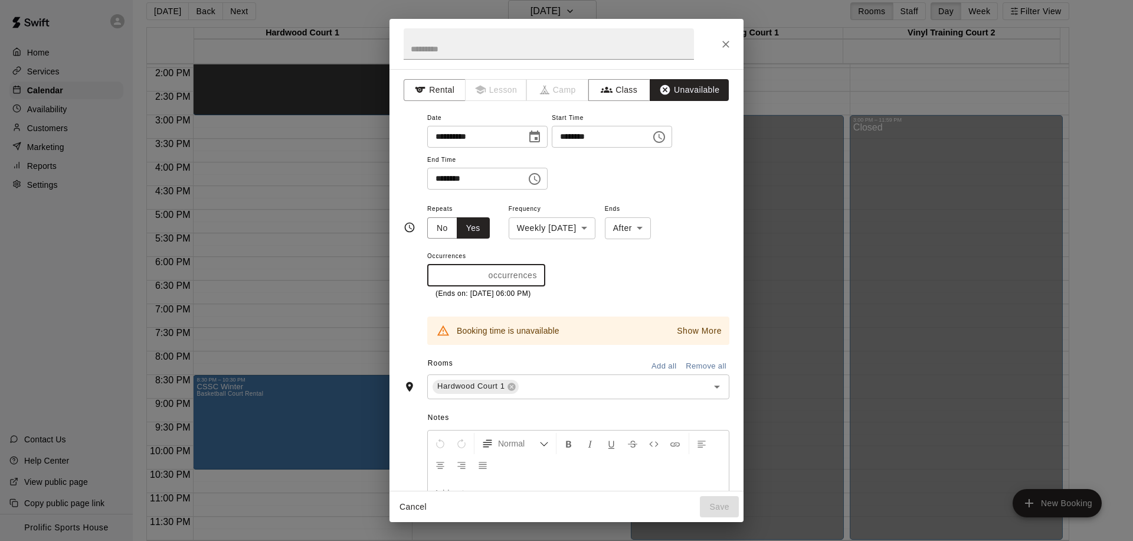
drag, startPoint x: 454, startPoint y: 275, endPoint x: 403, endPoint y: 277, distance: 52.0
click at [403, 277] on div "**********" at bounding box center [567, 279] width 354 height 421
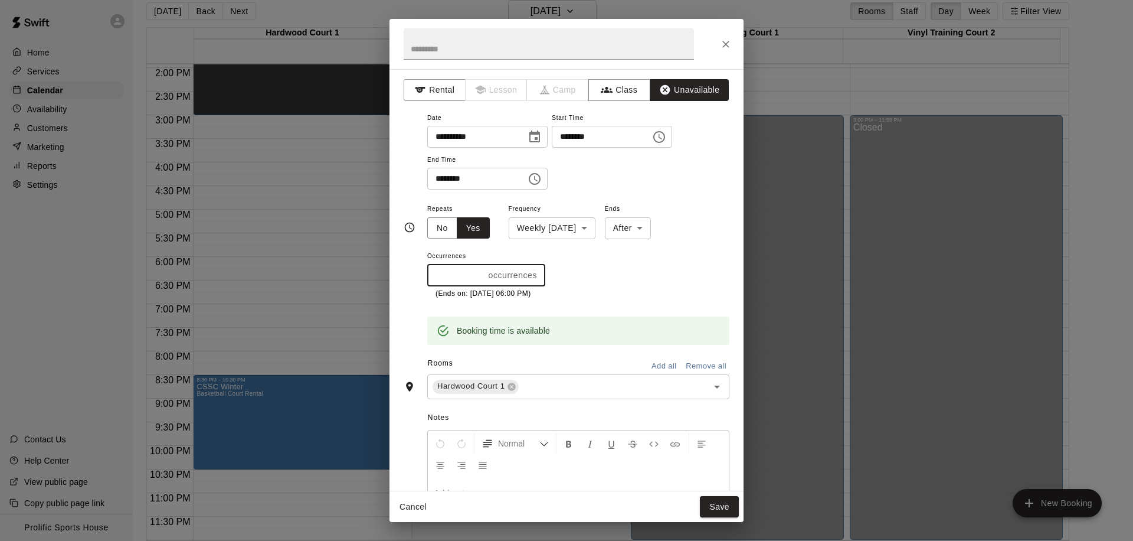
drag, startPoint x: 448, startPoint y: 273, endPoint x: 414, endPoint y: 279, distance: 34.7
click at [414, 279] on div "**********" at bounding box center [567, 227] width 326 height 234
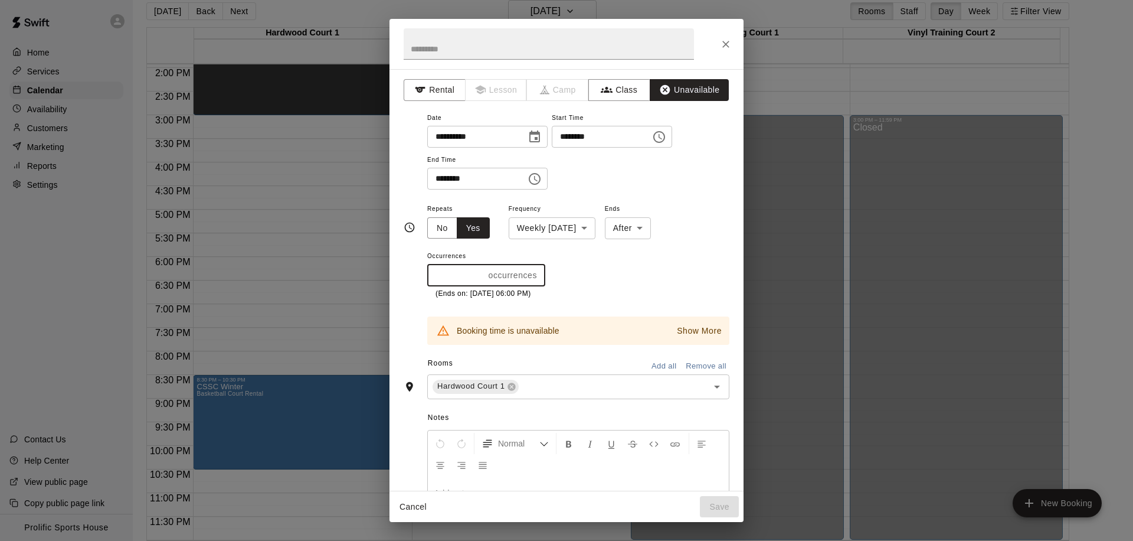
type input "**"
click at [691, 334] on p "Show More" at bounding box center [699, 331] width 45 height 12
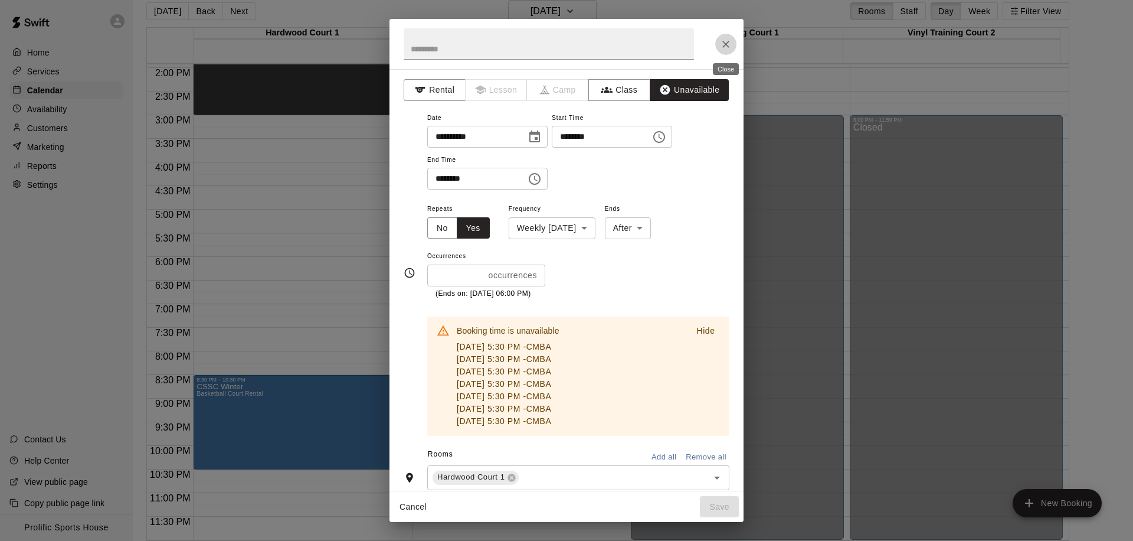
click at [720, 45] on icon "Close" at bounding box center [726, 44] width 12 height 12
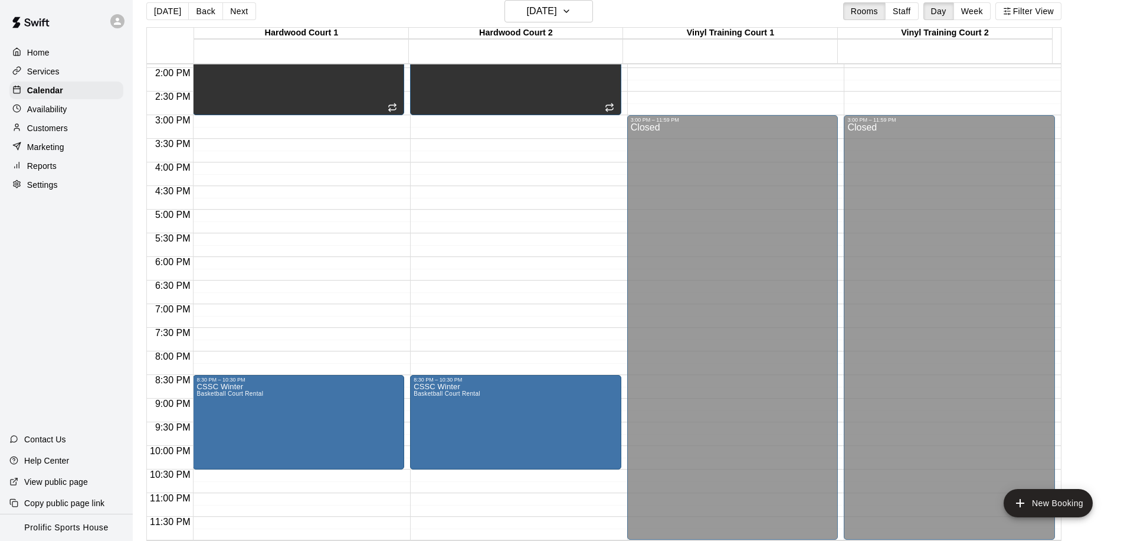
click at [502, 11] on div "Today Back Next Tuesday Mar 24 Rooms Staff Day Week Filter View" at bounding box center [603, 13] width 915 height 27
click at [544, 9] on h6 "Tuesday Mar 24" at bounding box center [542, 11] width 30 height 17
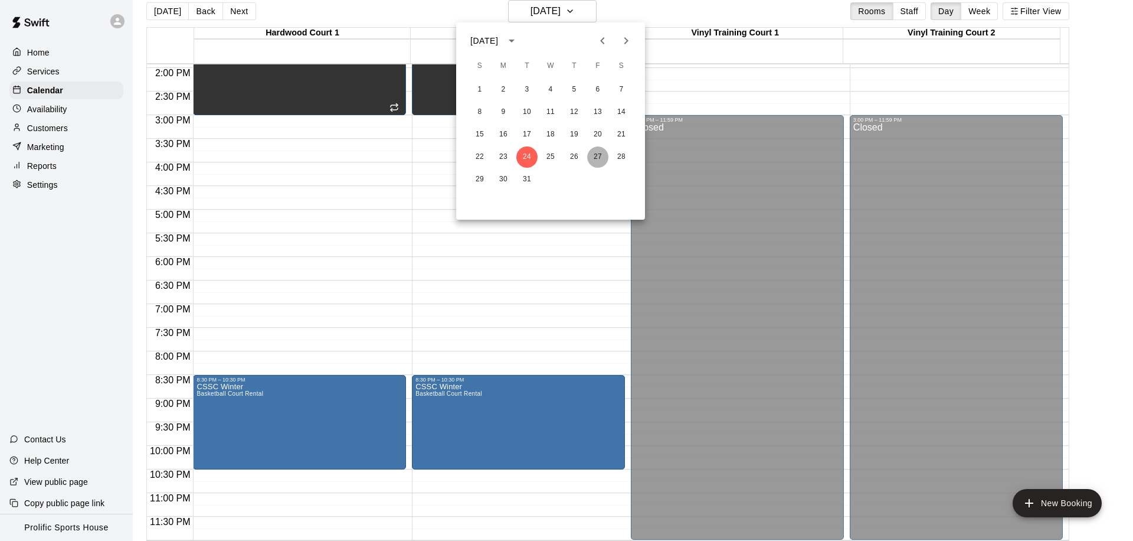
click at [592, 151] on button "27" at bounding box center [597, 156] width 21 height 21
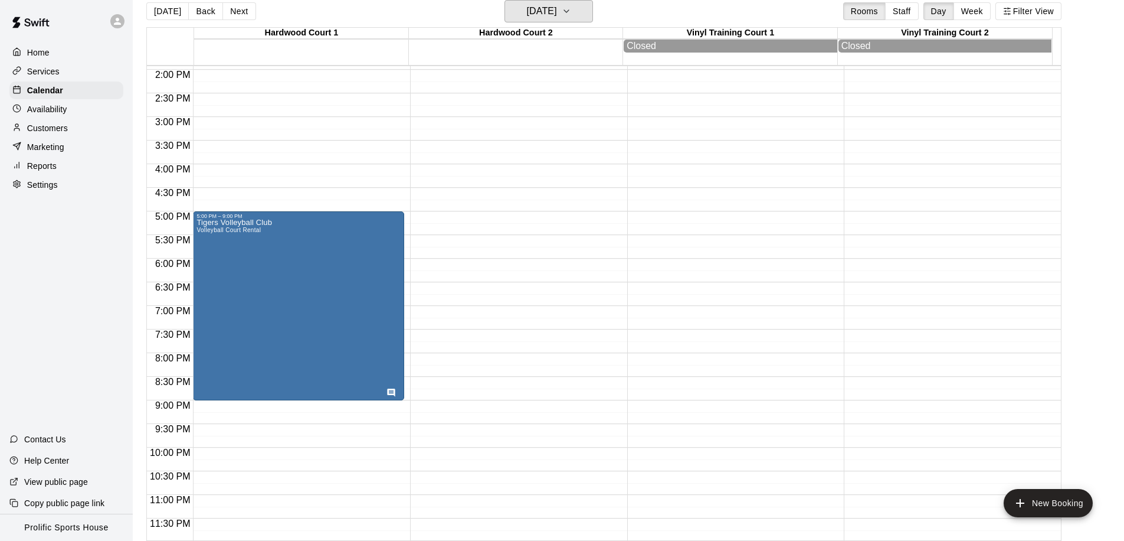
scroll to position [659, 0]
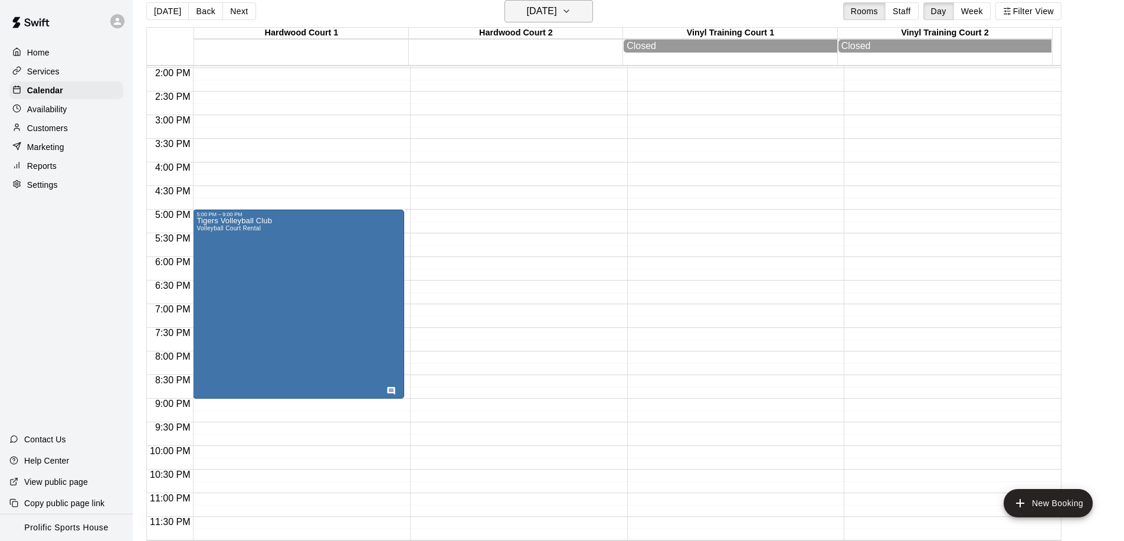
click at [543, 12] on h6 "Friday Mar 27" at bounding box center [542, 11] width 30 height 17
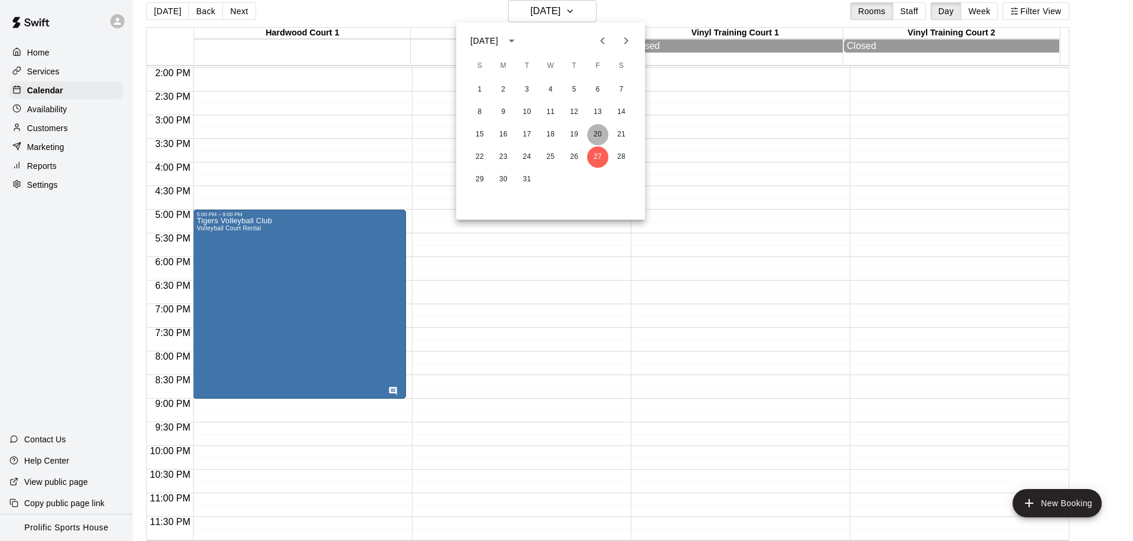
click at [592, 132] on button "20" at bounding box center [597, 134] width 21 height 21
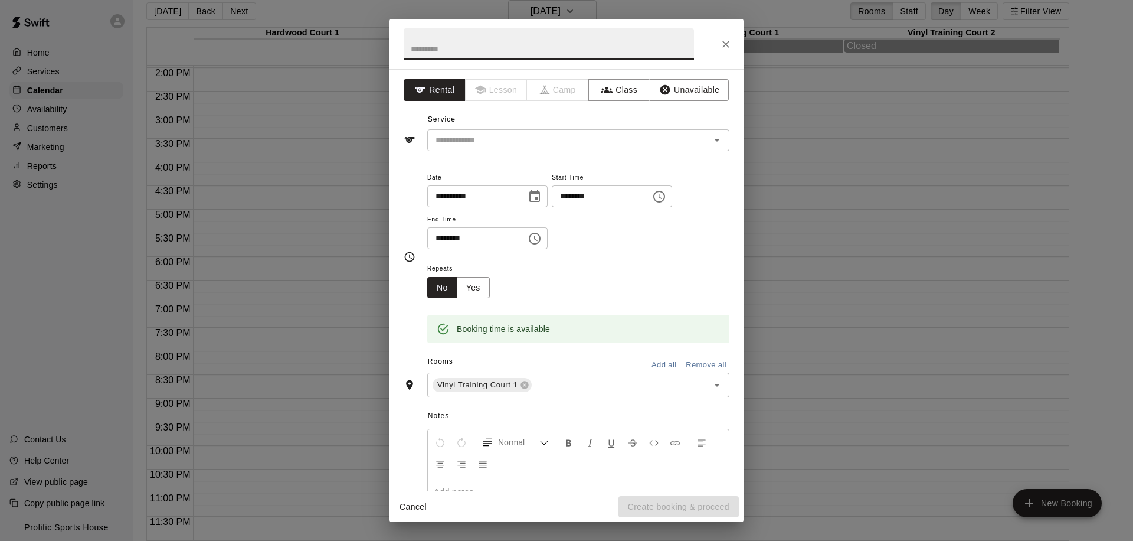
click at [441, 240] on input "********" at bounding box center [472, 238] width 91 height 22
type input "********"
click at [446, 49] on input "text" at bounding box center [549, 43] width 290 height 31
type input "**********"
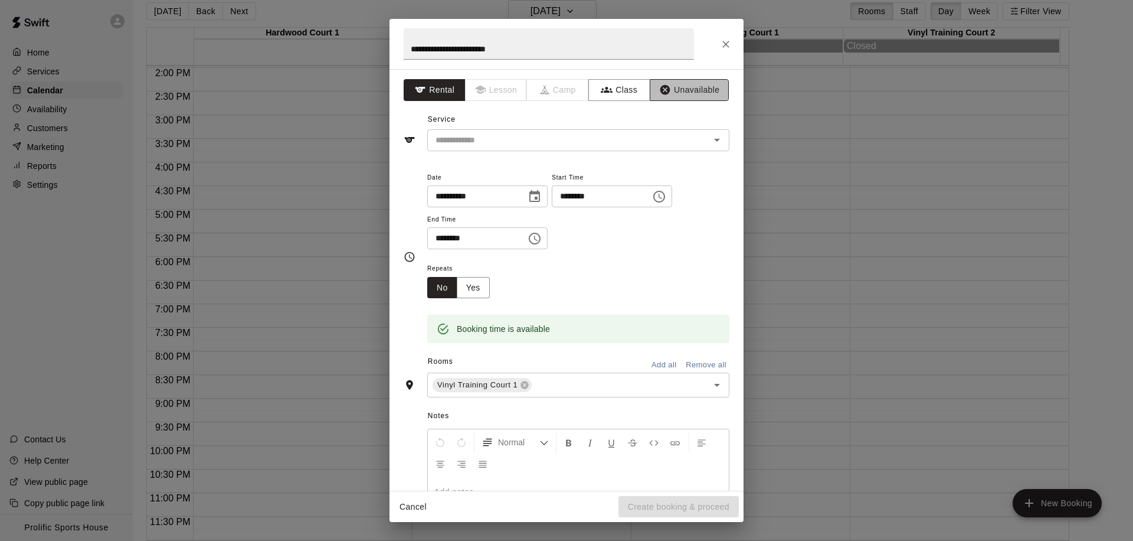
click at [651, 81] on button "Unavailable" at bounding box center [689, 90] width 79 height 22
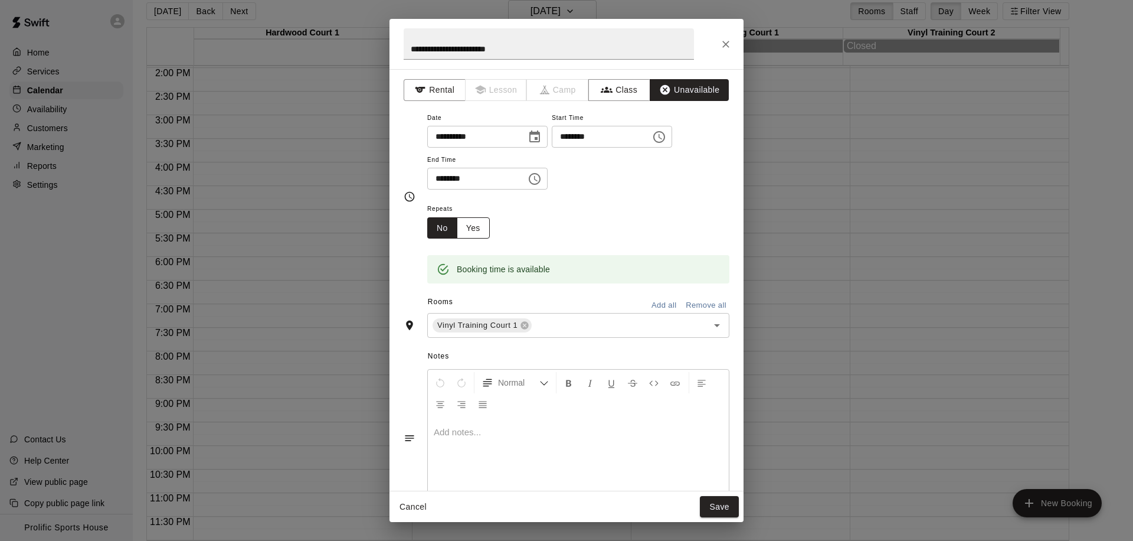
click at [478, 227] on button "Yes" at bounding box center [473, 228] width 33 height 22
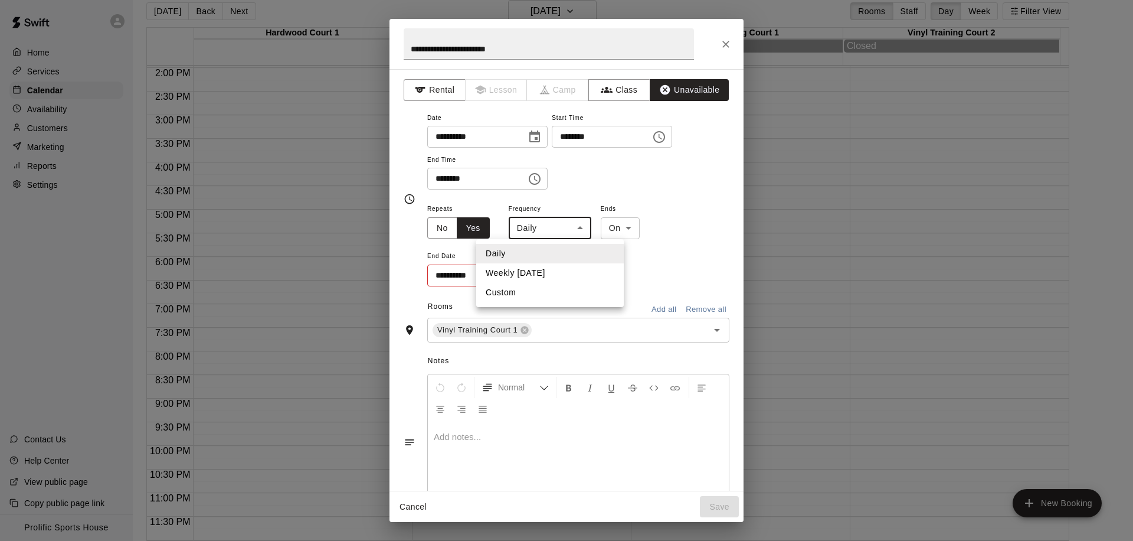
click at [555, 234] on body "**********" at bounding box center [566, 266] width 1133 height 560
click at [566, 274] on li "Weekly on Friday" at bounding box center [550, 272] width 148 height 19
type input "******"
click at [627, 234] on body "**********" at bounding box center [566, 266] width 1133 height 560
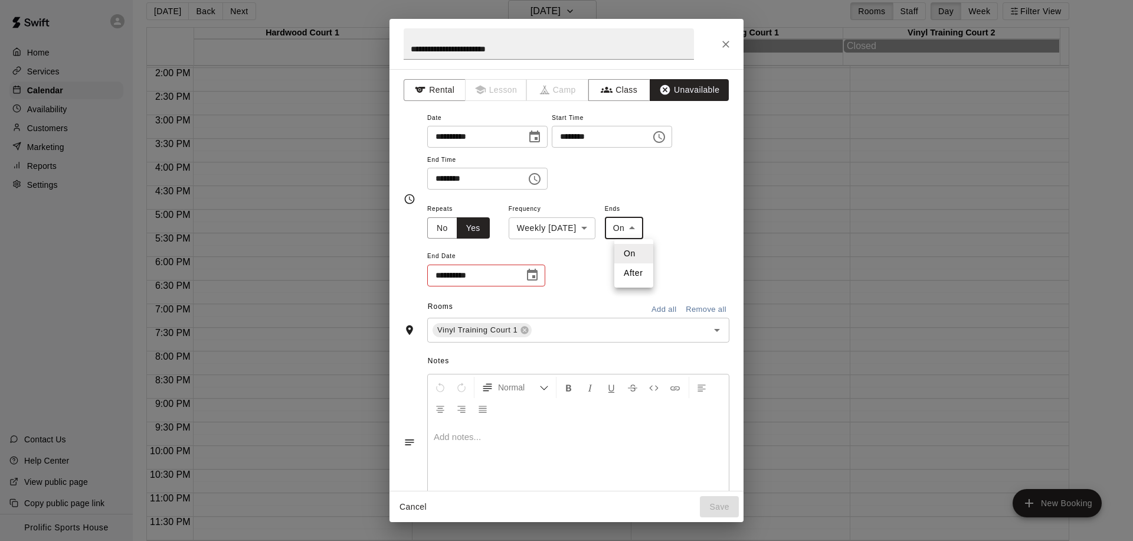
click at [627, 269] on li "After" at bounding box center [633, 272] width 39 height 19
type input "*****"
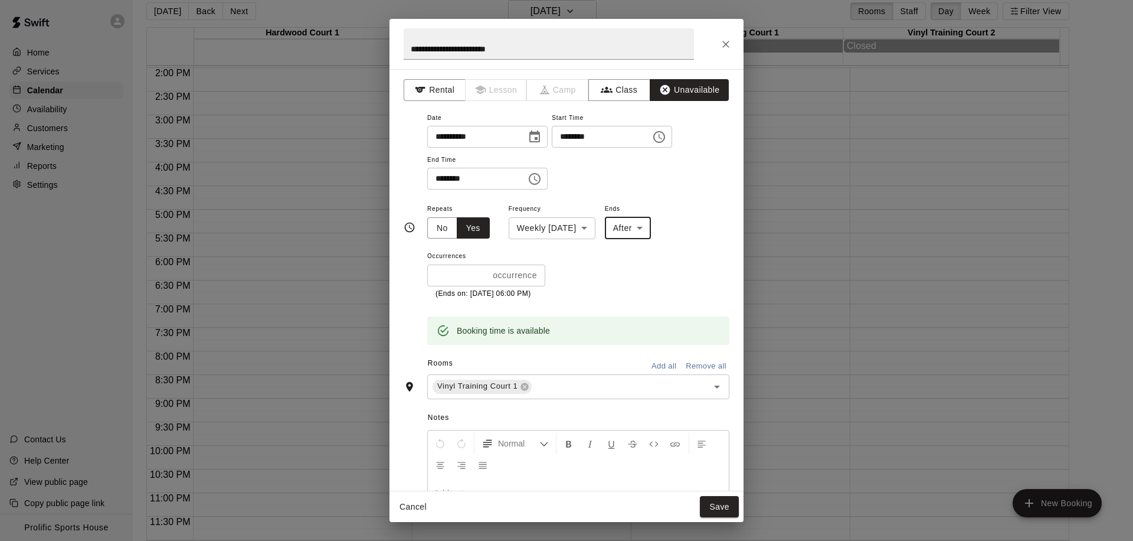
click at [452, 276] on input "*" at bounding box center [457, 275] width 61 height 22
type input "**"
click at [725, 511] on button "Save" at bounding box center [719, 507] width 39 height 22
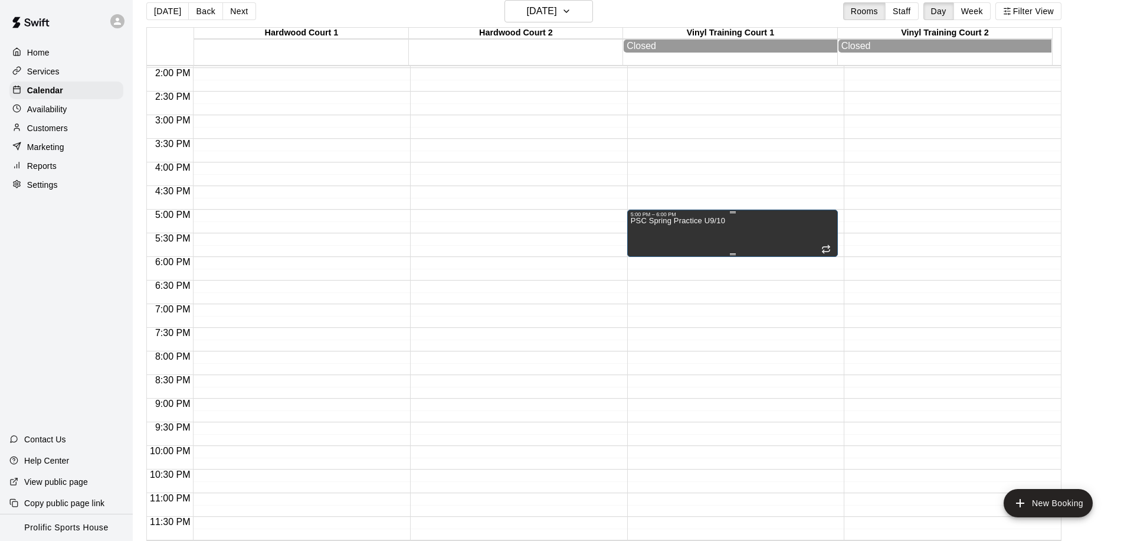
click at [671, 232] on div "PSC Spring Practice U9/10" at bounding box center [678, 487] width 94 height 541
click at [636, 232] on icon "edit" at bounding box center [642, 230] width 14 height 14
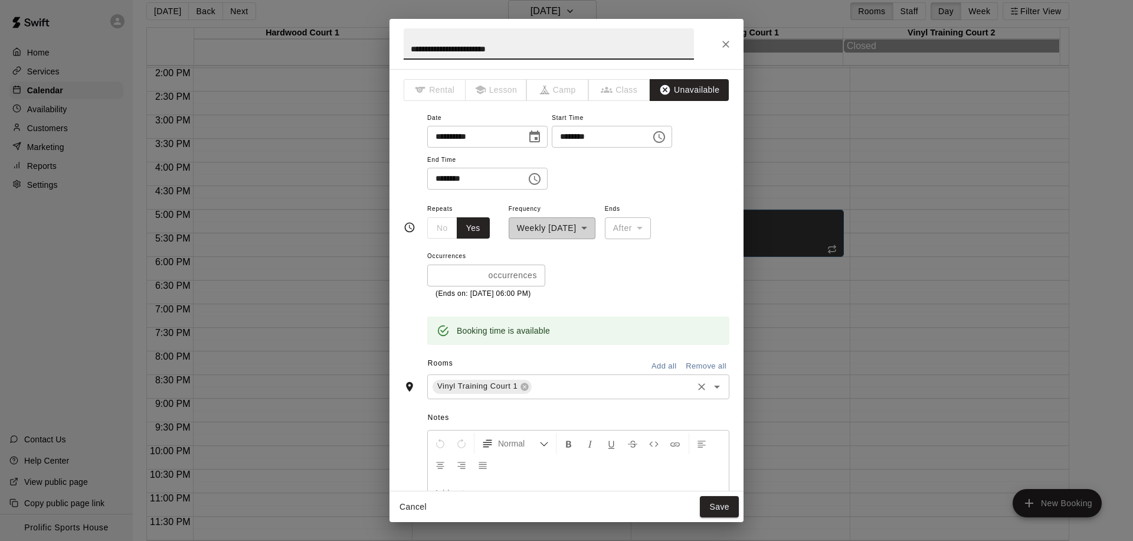
click at [713, 388] on icon "Open" at bounding box center [717, 387] width 14 height 14
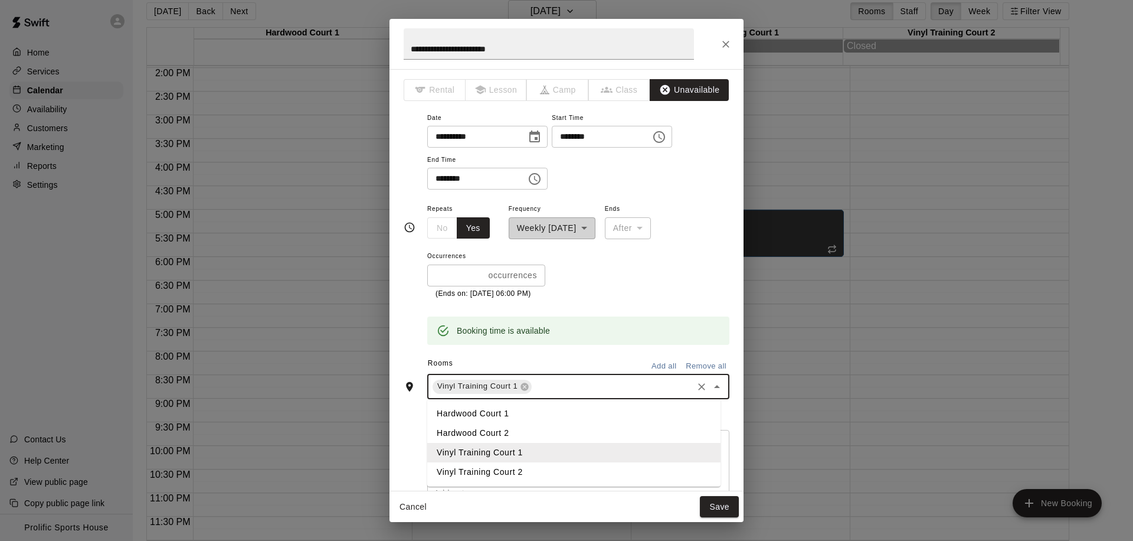
click at [522, 434] on li "Hardwood Court 2" at bounding box center [573, 432] width 293 height 19
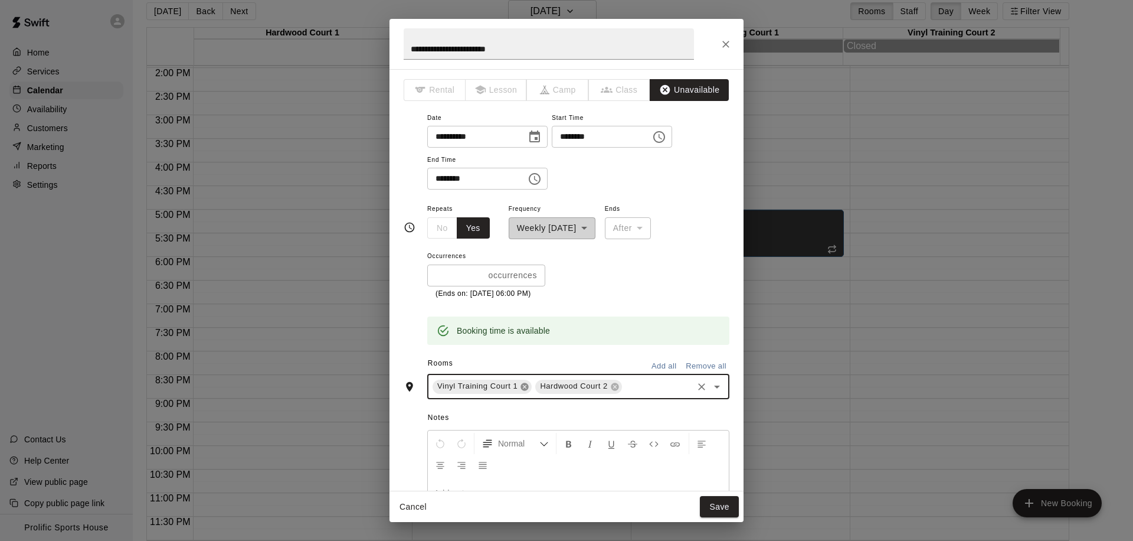
click at [520, 387] on icon at bounding box center [524, 386] width 9 height 9
click at [713, 508] on button "Save" at bounding box center [719, 507] width 39 height 22
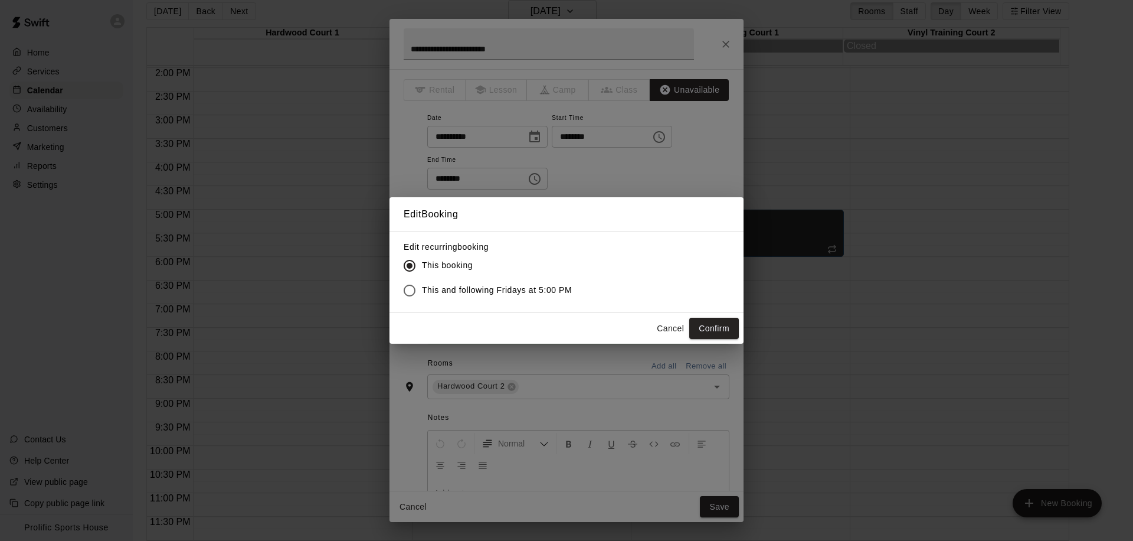
click at [462, 295] on span "This and following Fridays at 5:00 PM" at bounding box center [497, 290] width 150 height 12
click at [716, 331] on button "Confirm" at bounding box center [714, 329] width 50 height 22
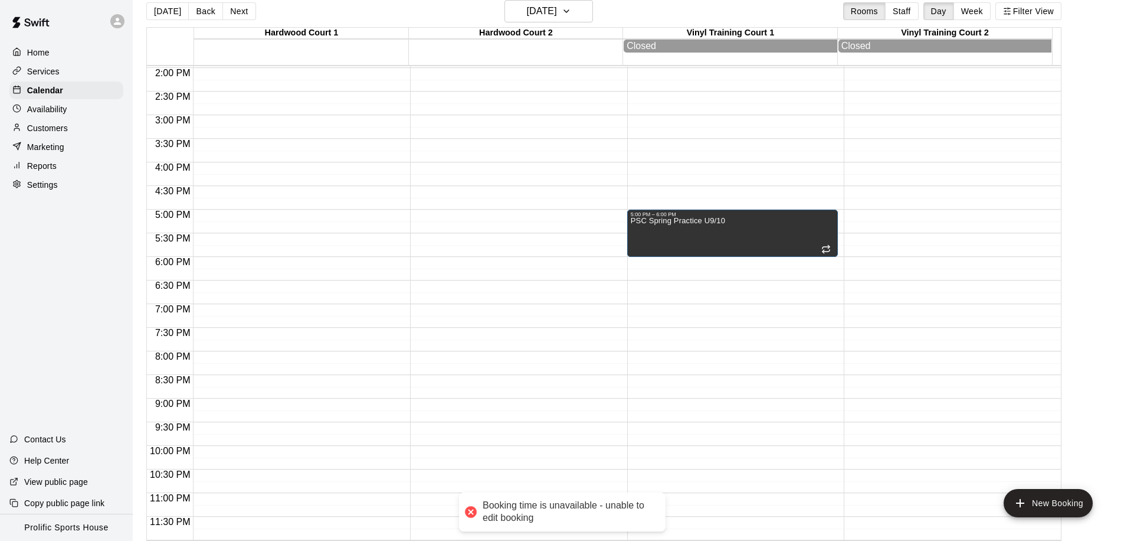
click at [600, 509] on div "Booking time is unavailable - unable to edit booking" at bounding box center [568, 511] width 171 height 25
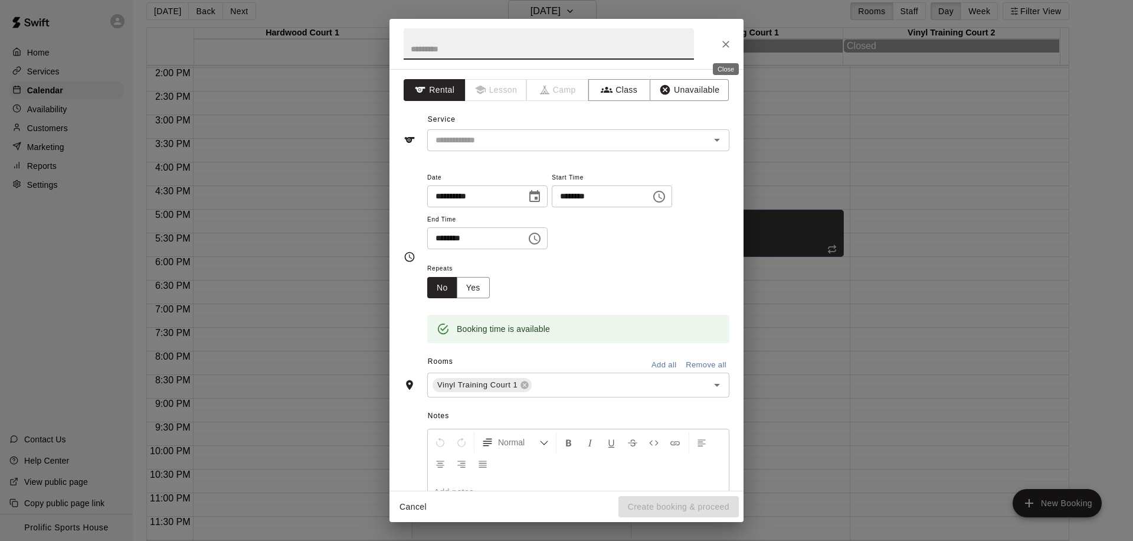
click at [728, 45] on icon "Close" at bounding box center [726, 44] width 12 height 12
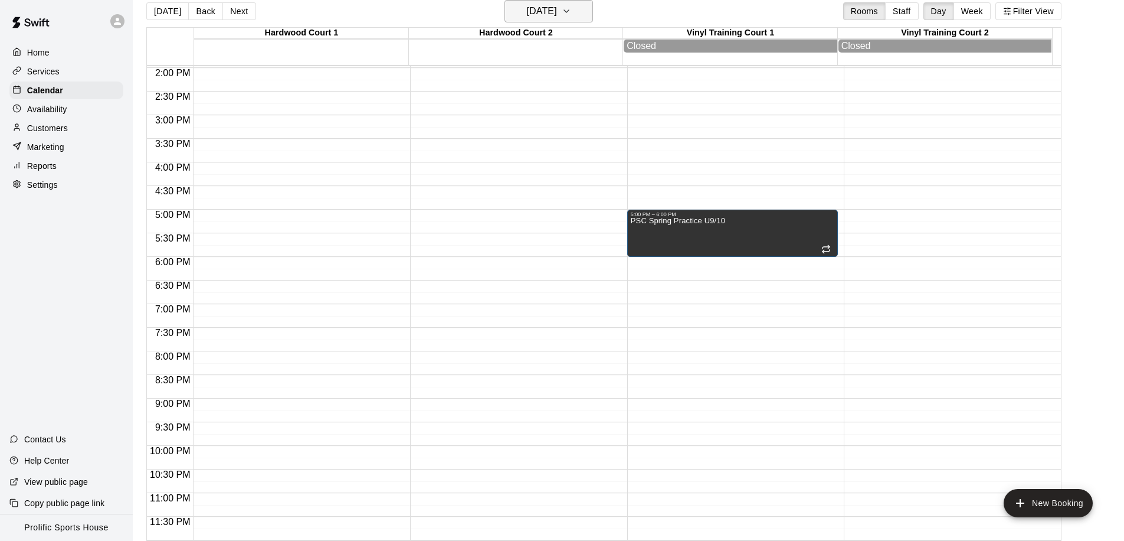
click at [557, 10] on h6 "Friday Mar 20" at bounding box center [542, 11] width 30 height 17
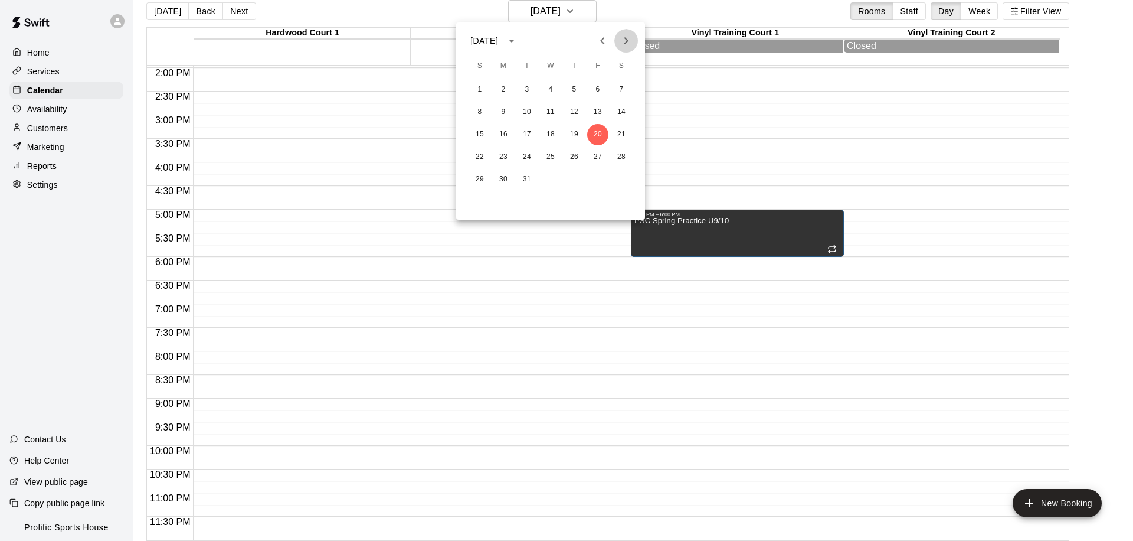
click at [626, 40] on icon "Next month" at bounding box center [626, 41] width 14 height 14
click at [625, 38] on icon "Next month" at bounding box center [626, 40] width 4 height 7
click at [602, 158] on button "26" at bounding box center [597, 156] width 21 height 21
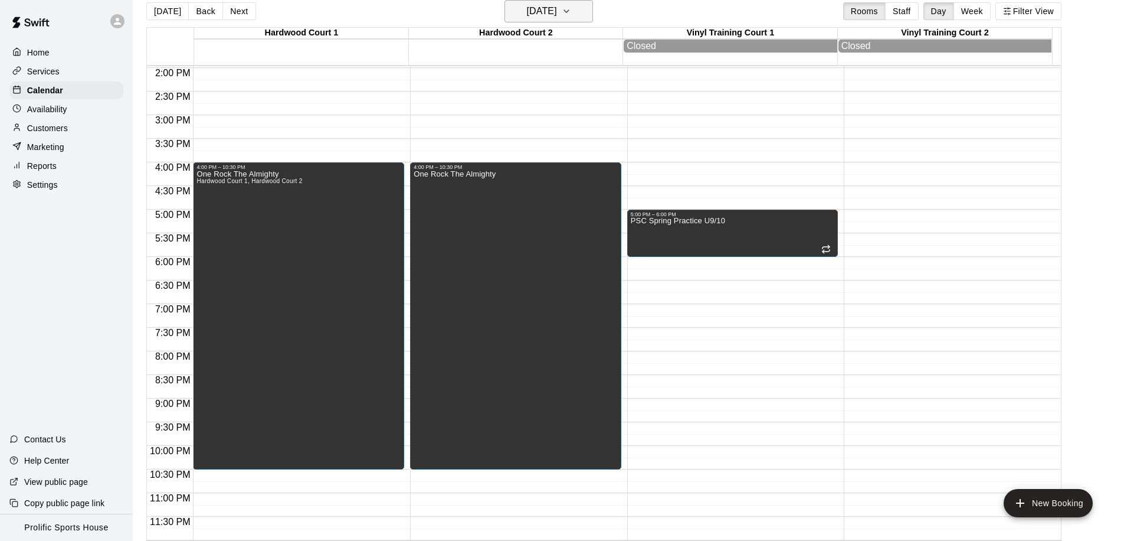
click at [527, 9] on h6 "Friday Jun 26" at bounding box center [542, 11] width 30 height 17
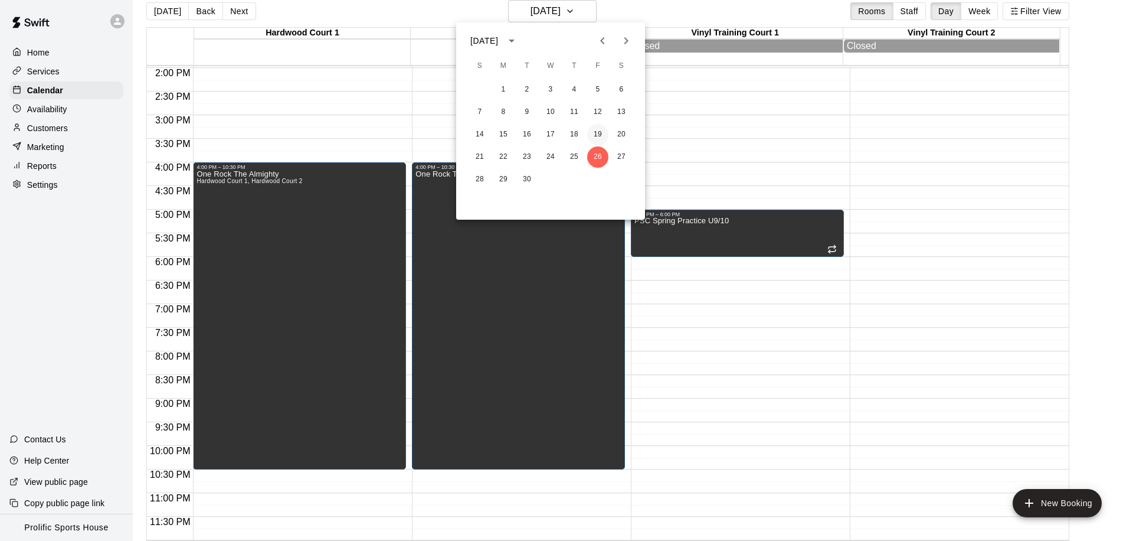
click at [592, 131] on button "19" at bounding box center [597, 134] width 21 height 21
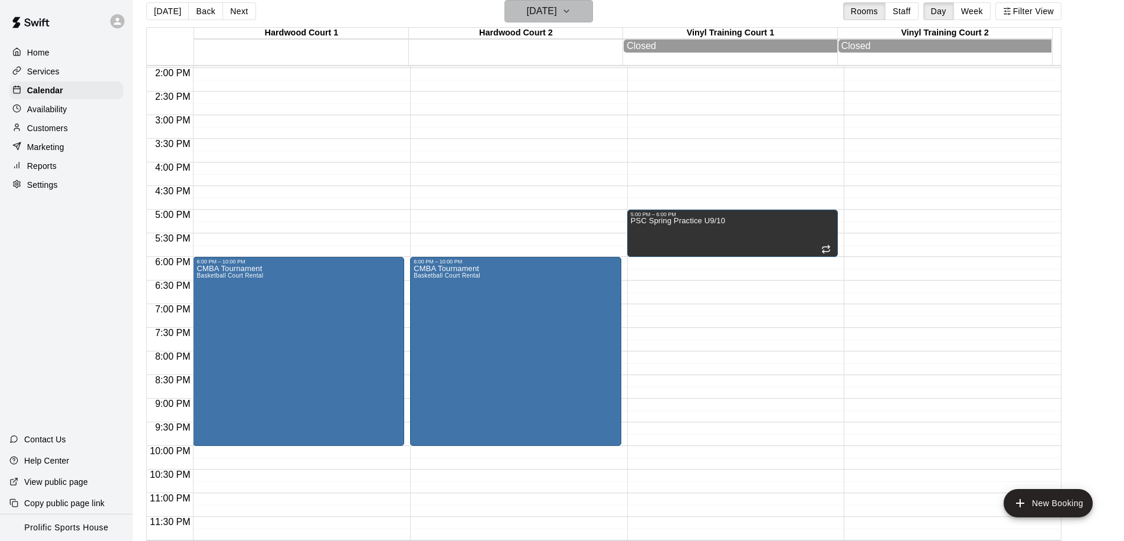
click at [541, 13] on h6 "Friday Jun 19" at bounding box center [542, 11] width 30 height 17
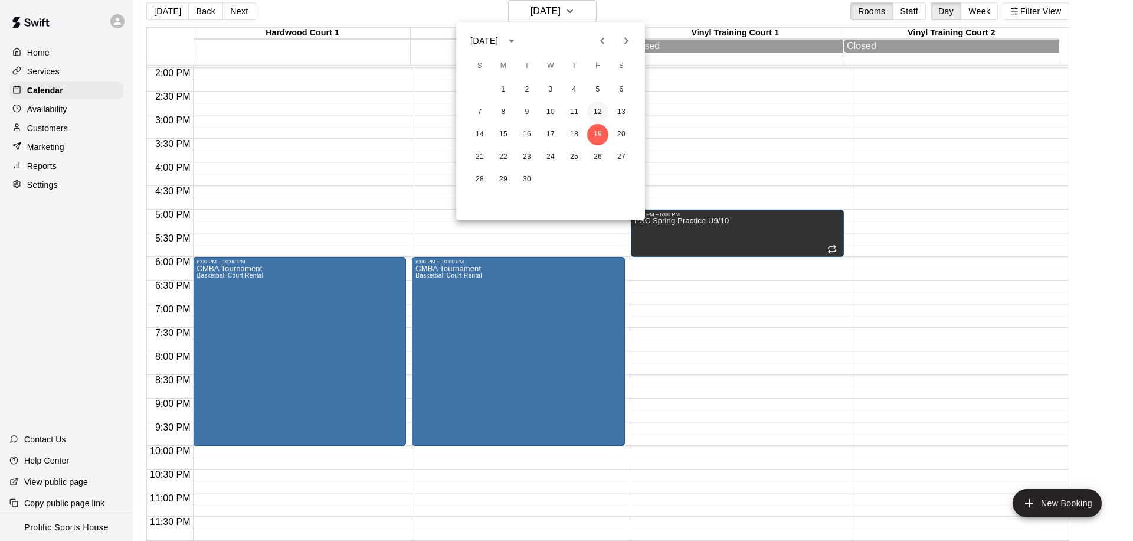
click at [593, 106] on button "12" at bounding box center [597, 112] width 21 height 21
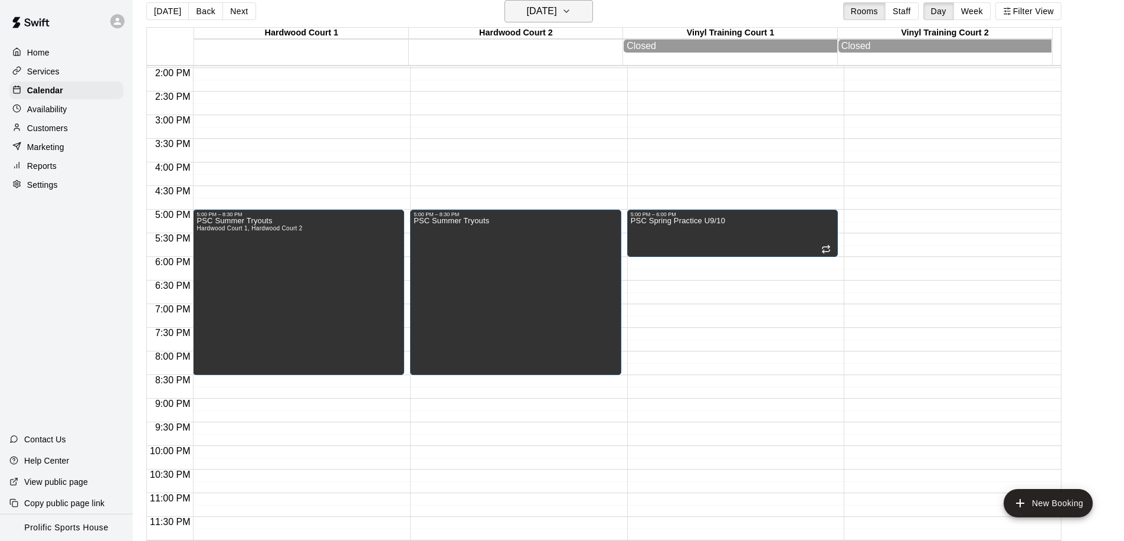
click at [574, 13] on button "Friday Jun 12" at bounding box center [549, 11] width 89 height 22
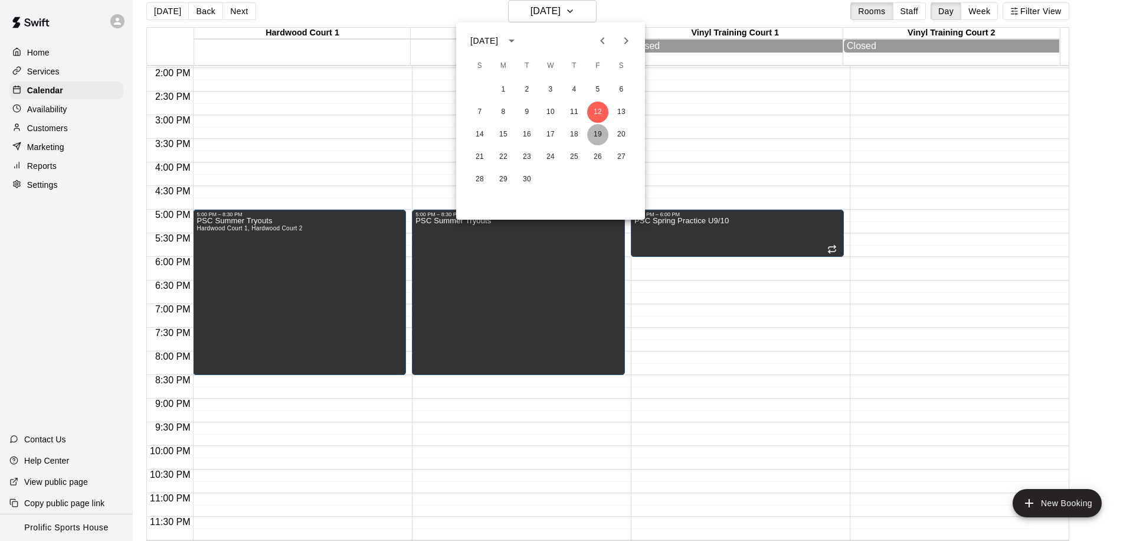
click at [591, 135] on button "19" at bounding box center [597, 134] width 21 height 21
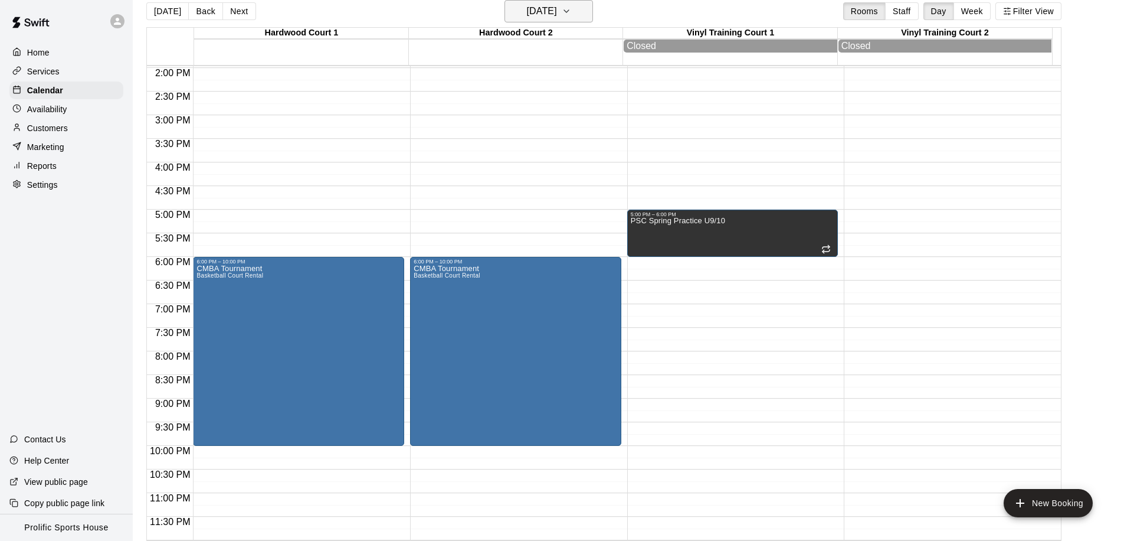
click at [555, 3] on h6 "Friday Jun 19" at bounding box center [542, 11] width 30 height 17
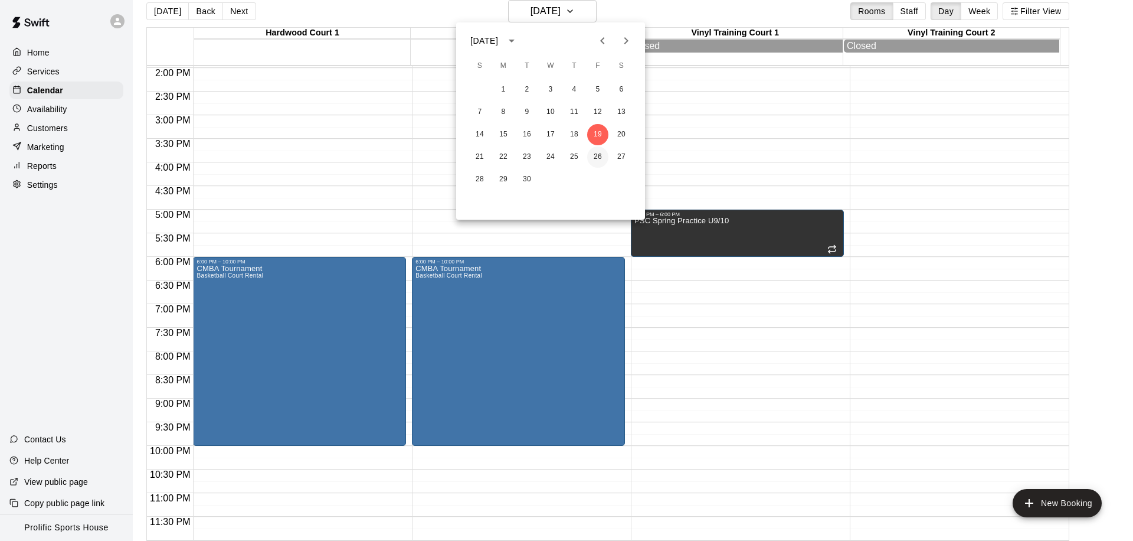
click at [596, 153] on button "26" at bounding box center [597, 156] width 21 height 21
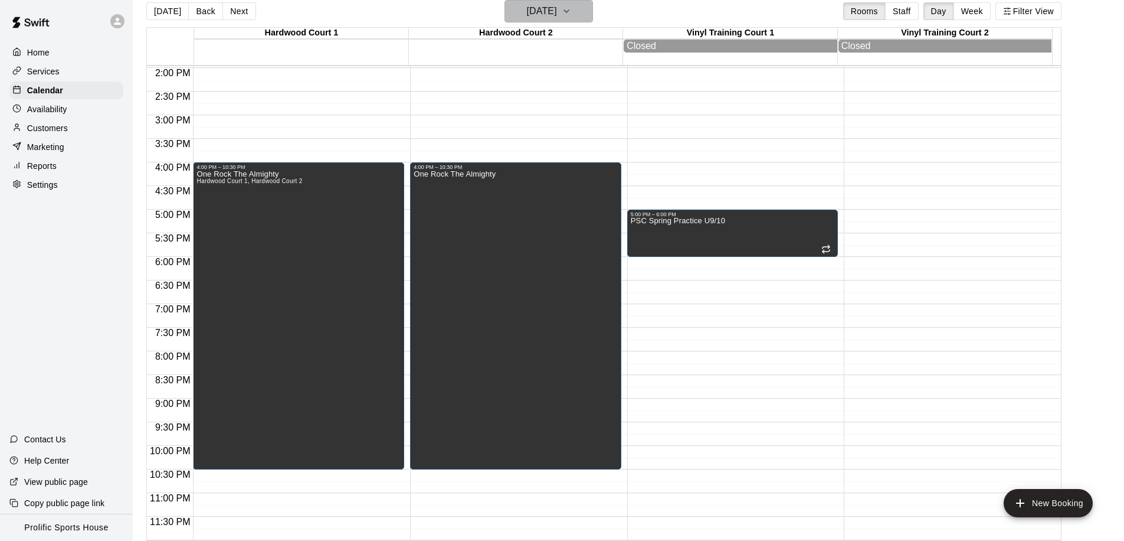
click at [544, 18] on h6 "Friday Jun 26" at bounding box center [542, 11] width 30 height 17
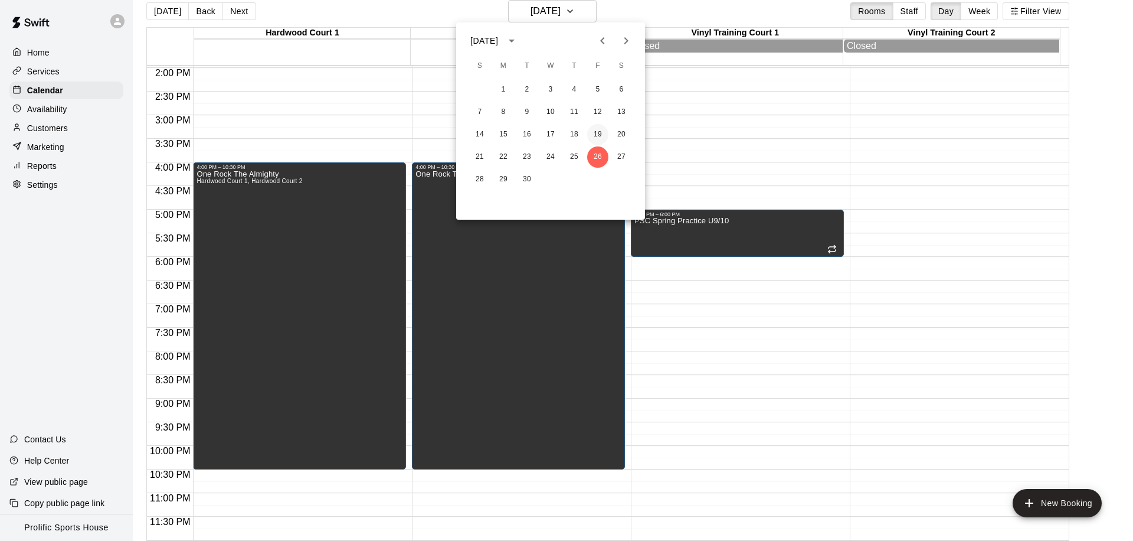
click at [606, 134] on button "19" at bounding box center [597, 134] width 21 height 21
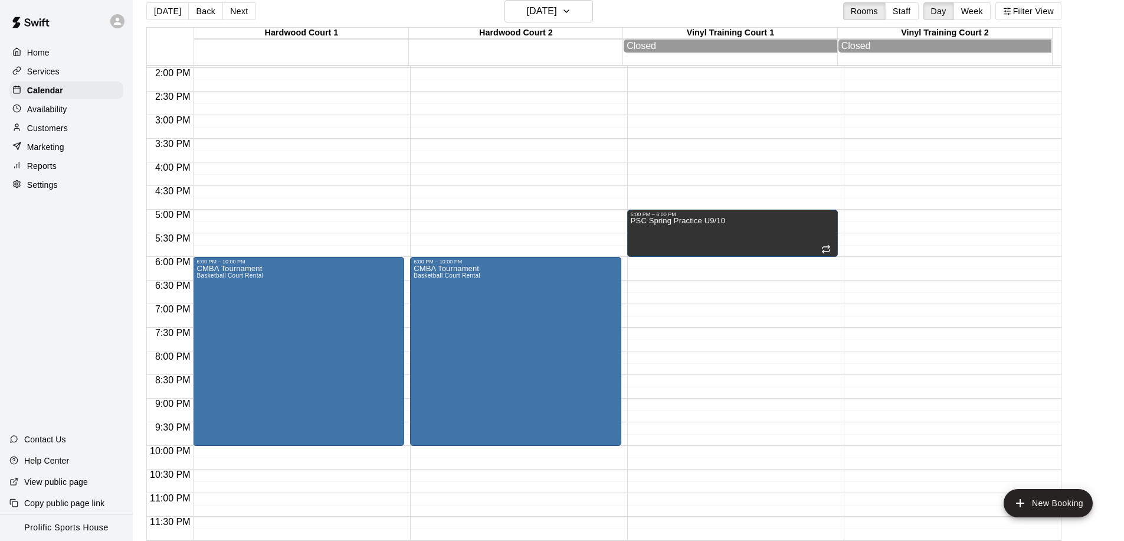
click at [525, 23] on div "Today Back Next Friday Jun 19 Rooms Staff Day Week Filter View" at bounding box center [603, 13] width 915 height 27
click at [528, 20] on button "Friday Jun 19" at bounding box center [549, 11] width 89 height 22
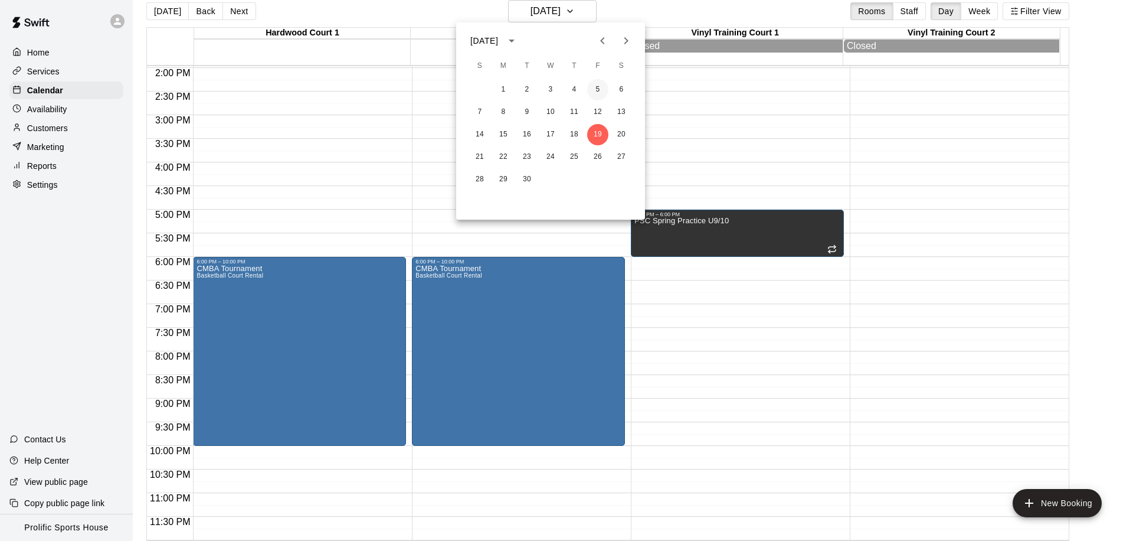
click at [600, 93] on button "5" at bounding box center [597, 89] width 21 height 21
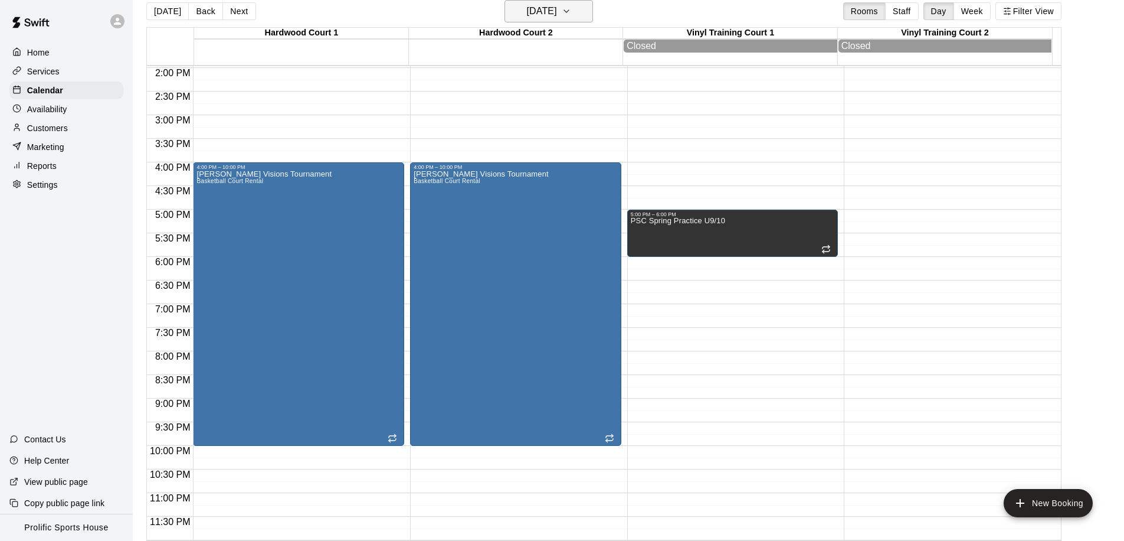
click at [557, 17] on h6 "Friday Jun 05" at bounding box center [542, 11] width 30 height 17
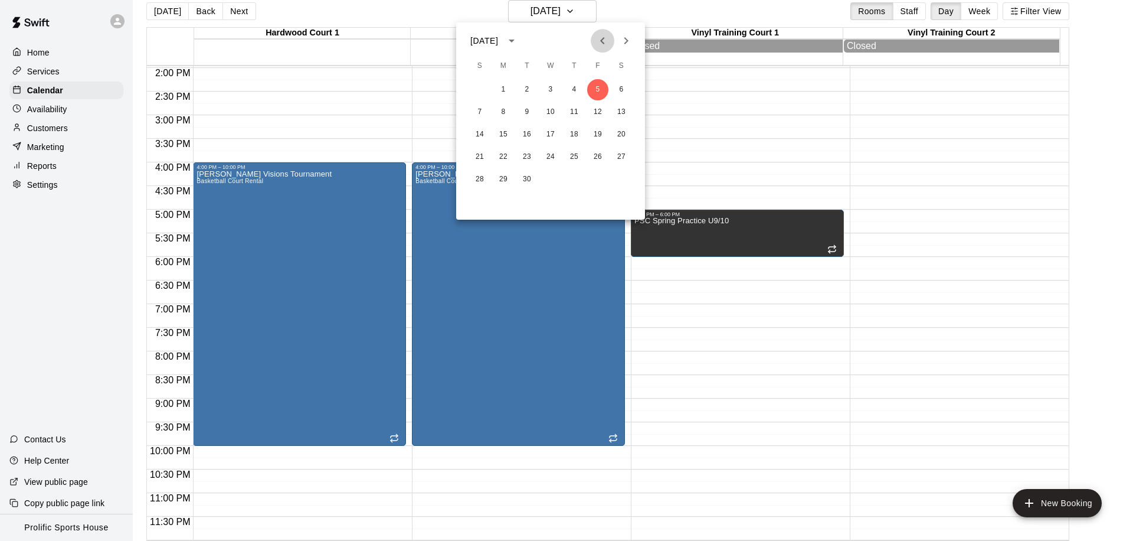
click at [597, 37] on icon "Previous month" at bounding box center [603, 41] width 14 height 14
click at [607, 42] on icon "Previous month" at bounding box center [603, 41] width 14 height 14
click at [604, 41] on icon "Previous month" at bounding box center [603, 41] width 14 height 14
click at [590, 128] on button "20" at bounding box center [597, 134] width 21 height 21
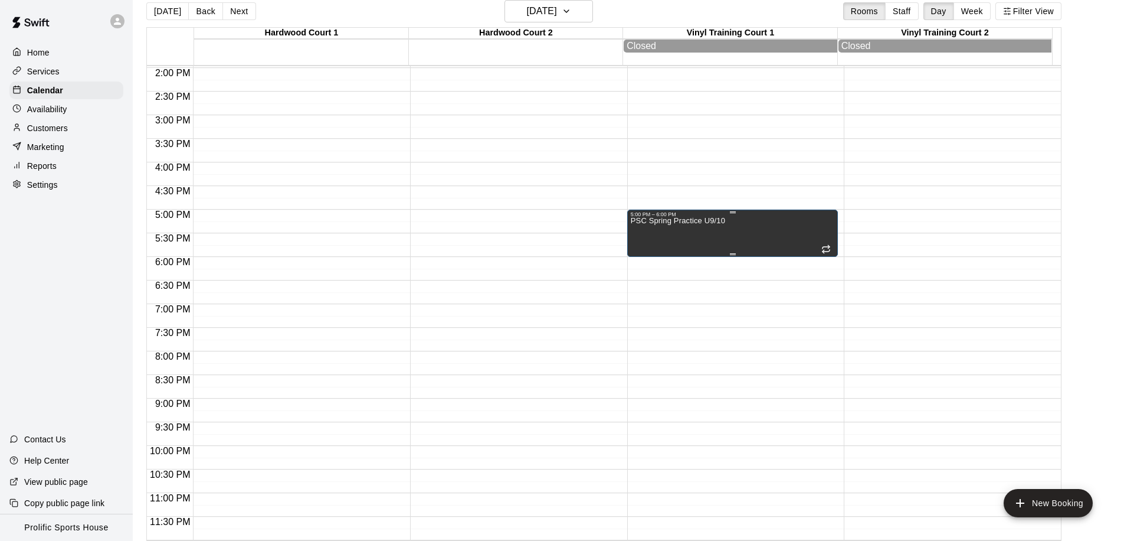
click at [669, 228] on div "PSC Spring Practice U9/10" at bounding box center [678, 487] width 94 height 541
click at [650, 229] on button "edit" at bounding box center [642, 230] width 24 height 24
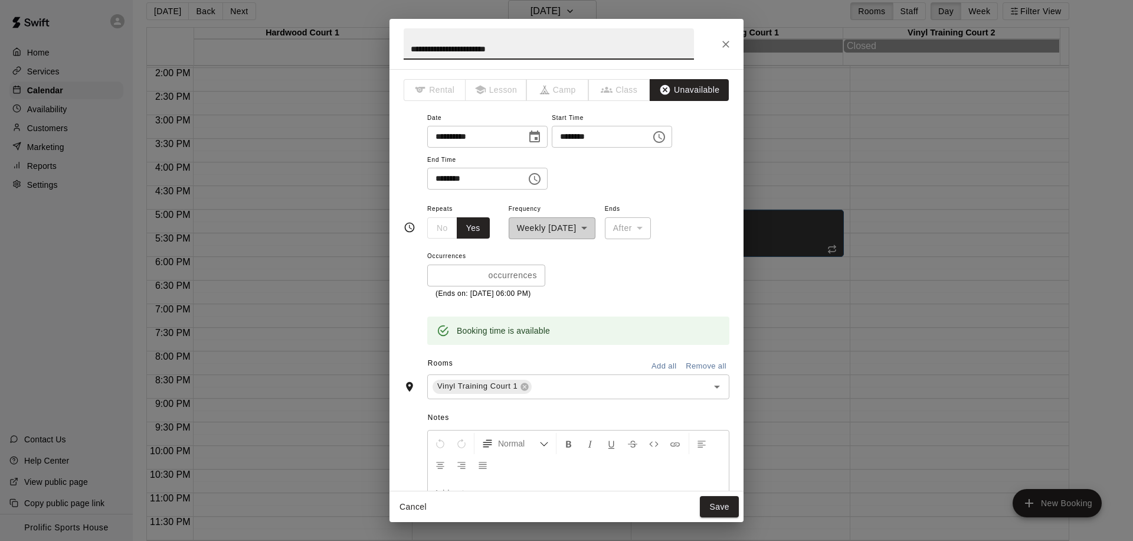
click at [455, 136] on input "**********" at bounding box center [472, 137] width 91 height 22
type input "**********"
click at [547, 224] on div "**********" at bounding box center [552, 220] width 87 height 38
click at [542, 227] on div "**********" at bounding box center [552, 220] width 87 height 38
click at [721, 37] on button "Close" at bounding box center [725, 44] width 21 height 21
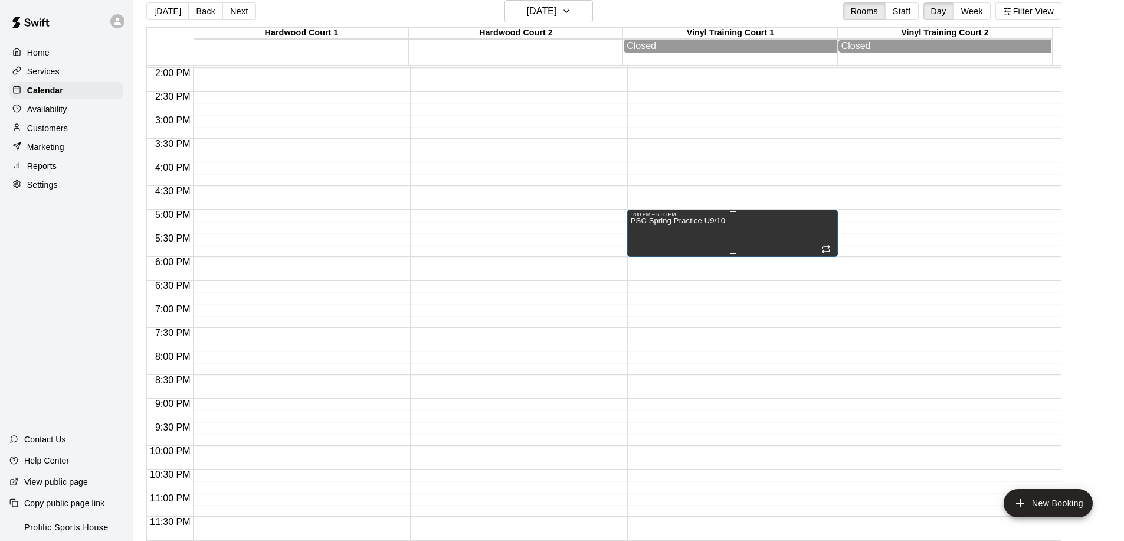
click at [722, 241] on div "PSC Spring Practice U9/10" at bounding box center [678, 487] width 94 height 541
click at [645, 250] on button "delete" at bounding box center [642, 258] width 24 height 24
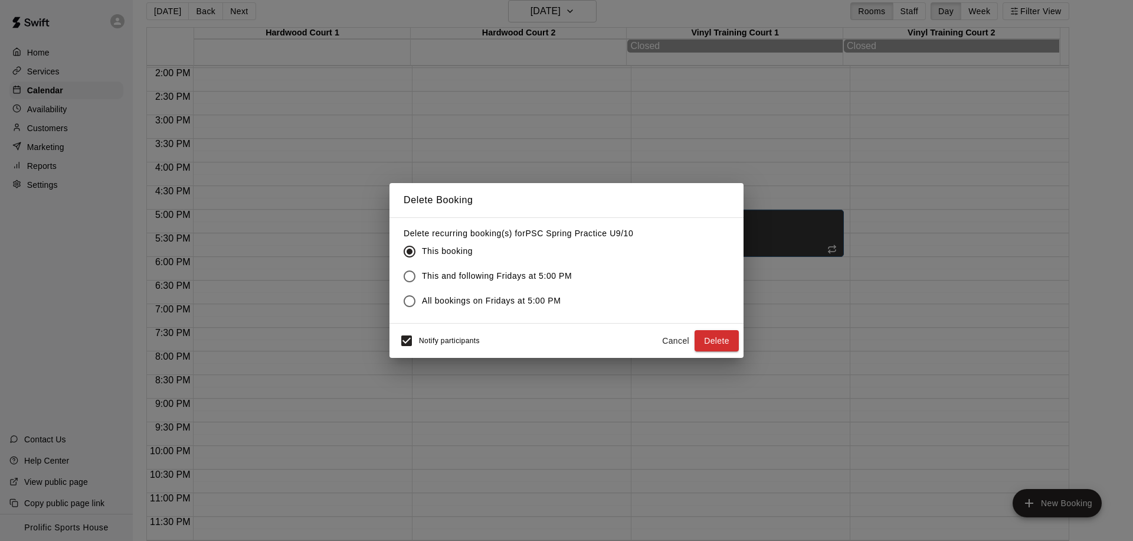
click at [447, 272] on span "This and following Fridays at 5:00 PM" at bounding box center [497, 276] width 150 height 12
click at [715, 341] on button "Delete" at bounding box center [717, 341] width 44 height 22
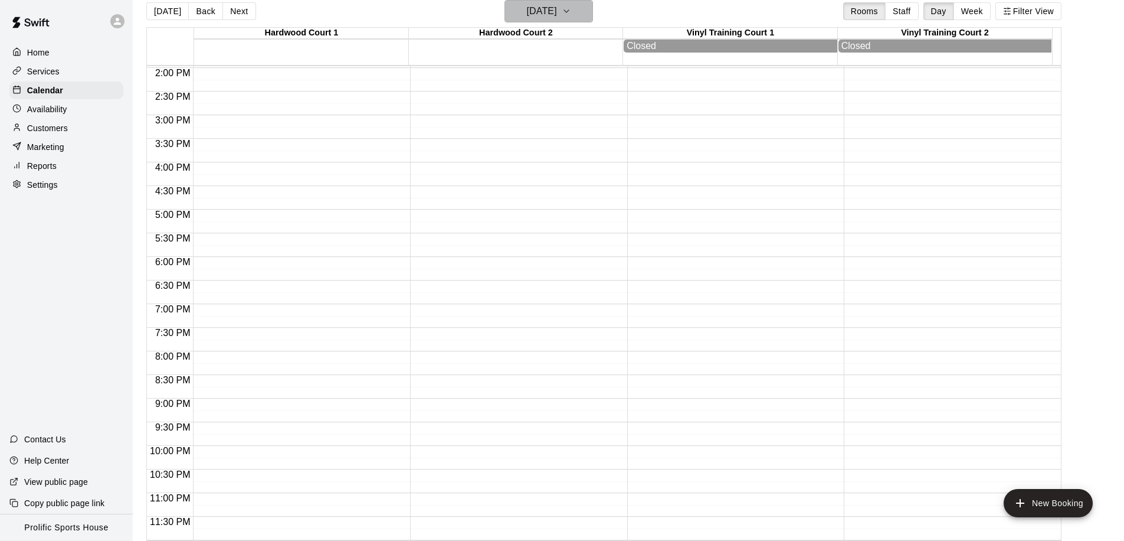
click at [541, 7] on h6 "Friday Mar 20" at bounding box center [542, 11] width 30 height 17
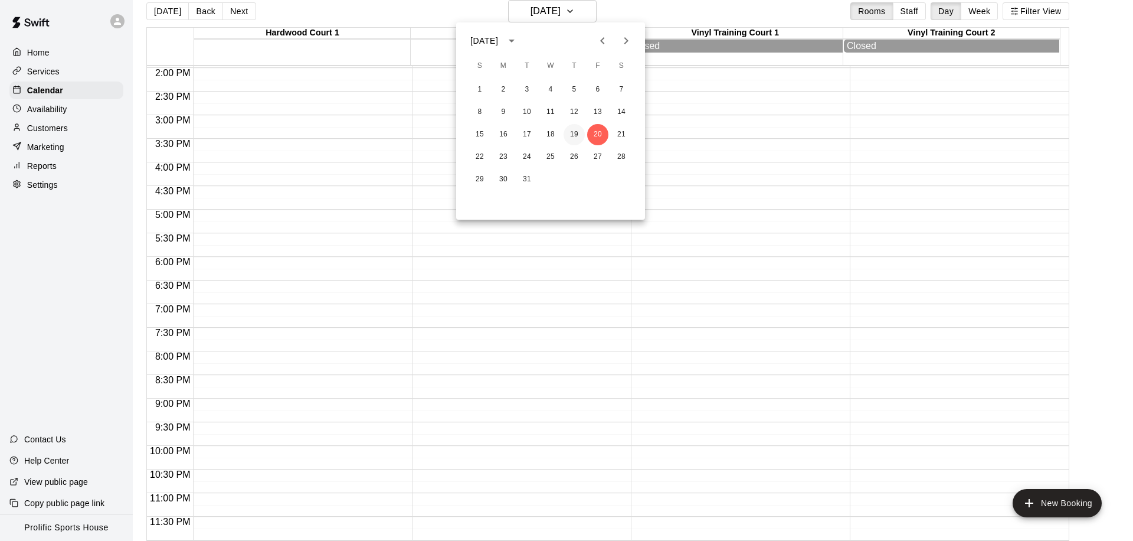
click at [568, 138] on button "19" at bounding box center [574, 134] width 21 height 21
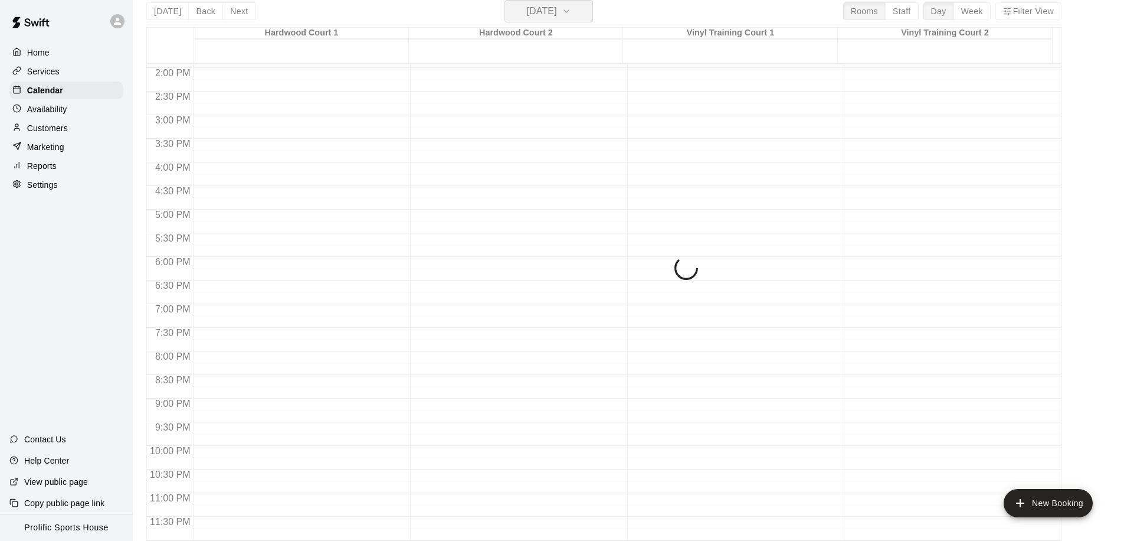
scroll to position [657, 0]
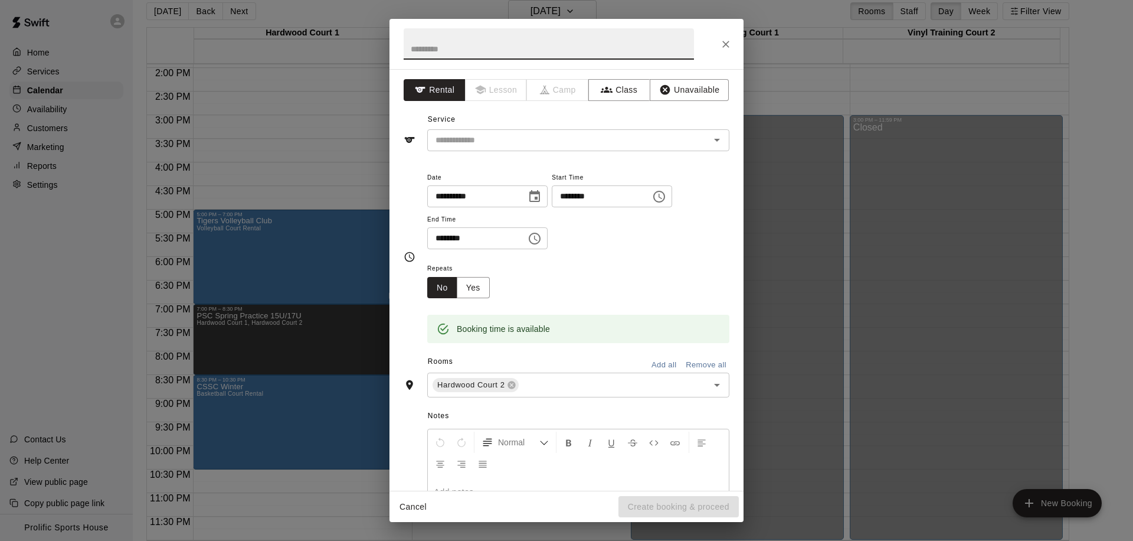
click at [441, 243] on input "********" at bounding box center [472, 238] width 91 height 22
type input "********"
click at [477, 296] on button "Yes" at bounding box center [473, 288] width 33 height 22
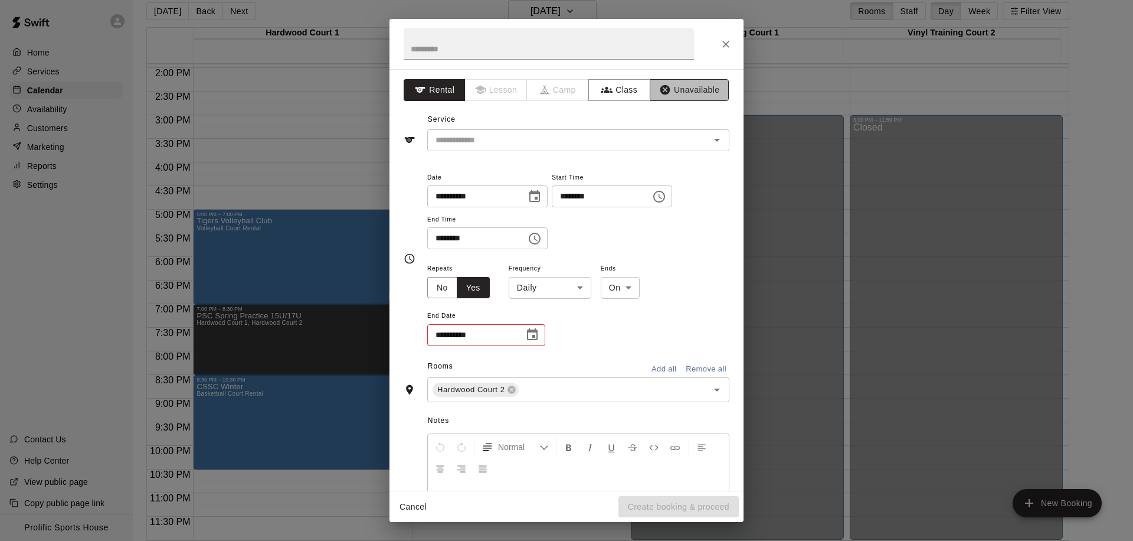
click at [670, 91] on button "Unavailable" at bounding box center [689, 90] width 79 height 22
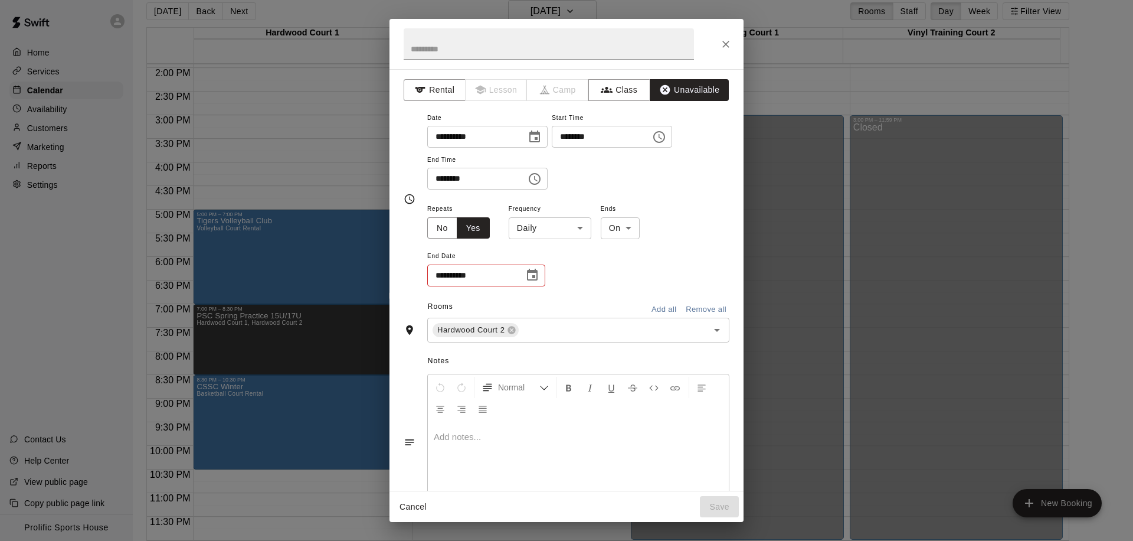
click at [570, 225] on body "Home Services Calendar Availability Customers Marketing Reports Settings Contac…" at bounding box center [566, 266] width 1133 height 560
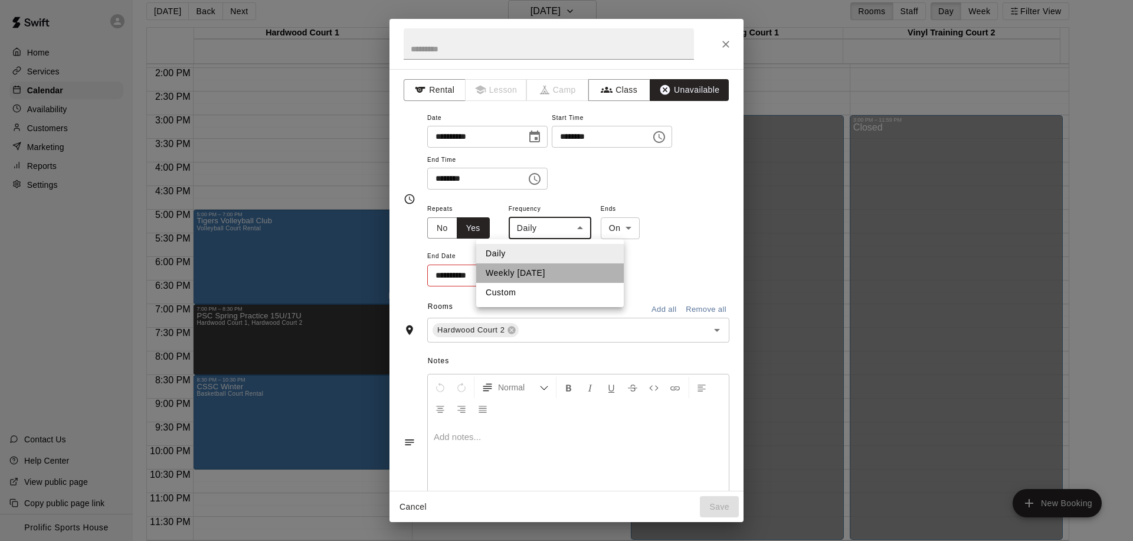
click at [562, 274] on li "Weekly on Thursday" at bounding box center [550, 272] width 148 height 19
type input "******"
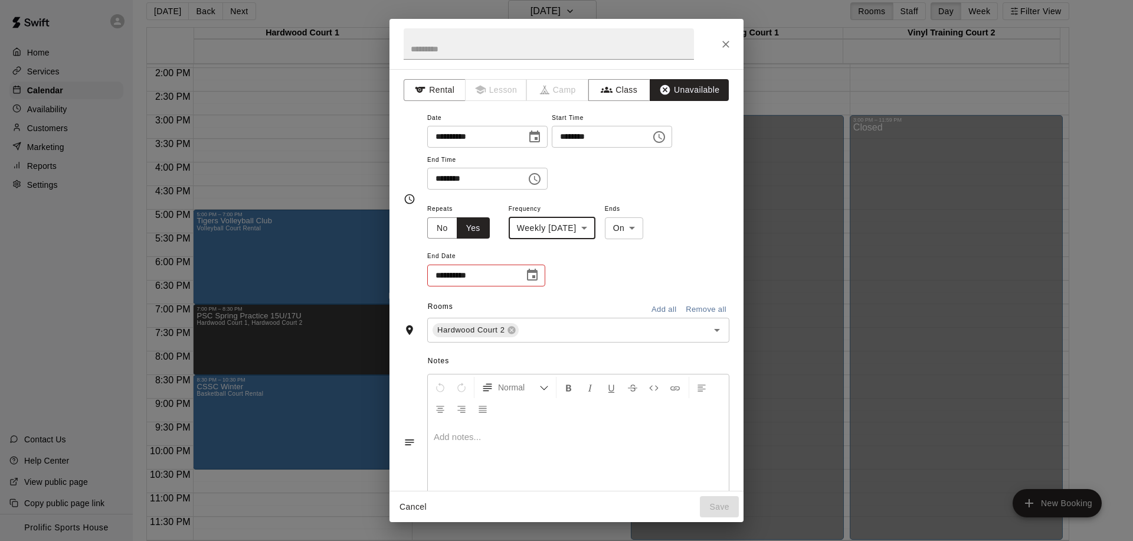
click at [654, 225] on body "Home Services Calendar Availability Customers Marketing Reports Settings Contac…" at bounding box center [566, 266] width 1133 height 560
click at [636, 279] on li "After" at bounding box center [645, 272] width 39 height 19
type input "*****"
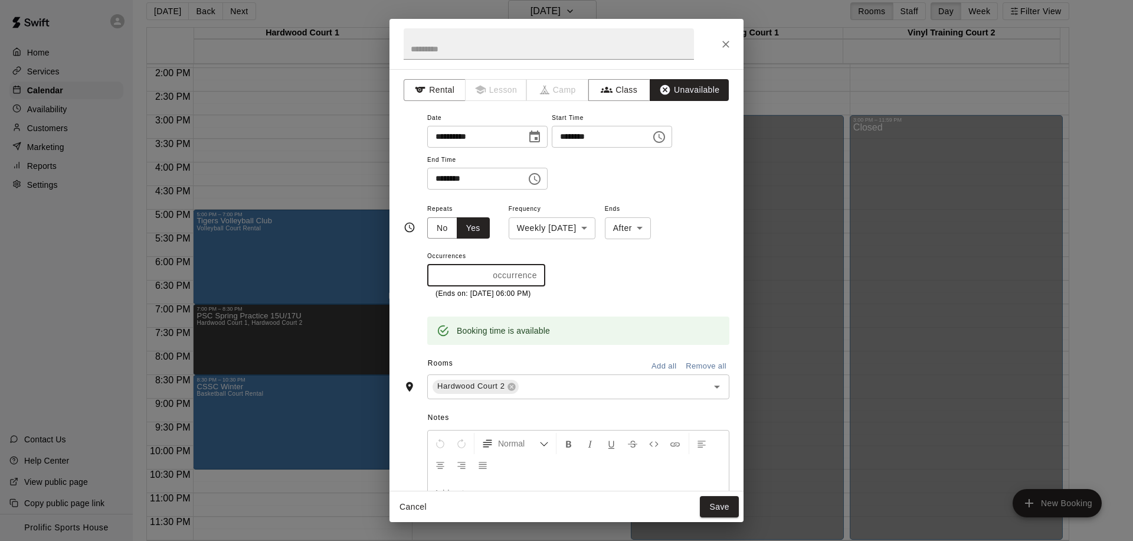
click at [447, 276] on input "*" at bounding box center [457, 275] width 61 height 22
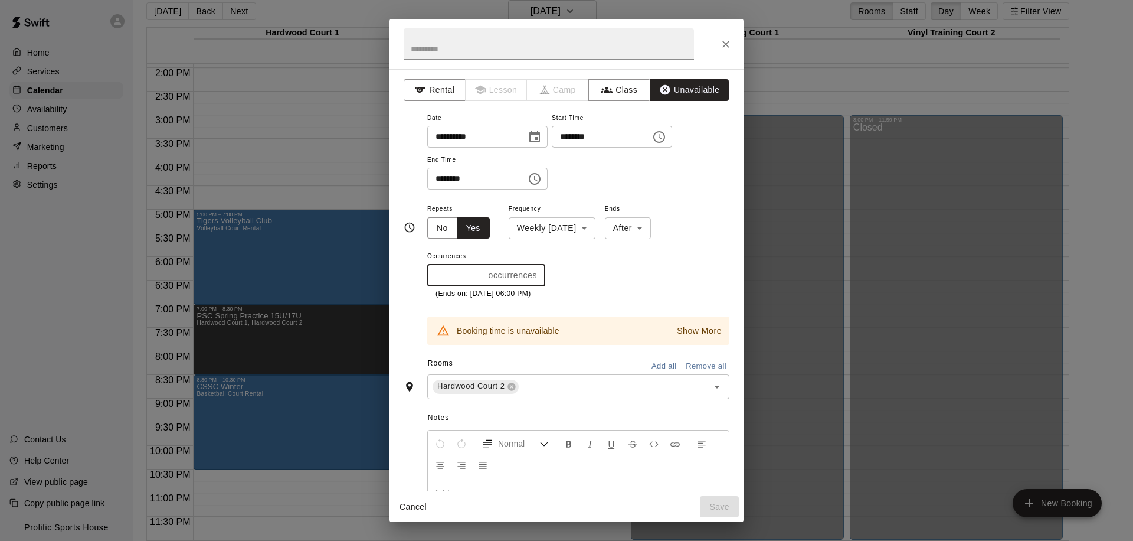
click at [677, 333] on p "Show More" at bounding box center [699, 331] width 45 height 12
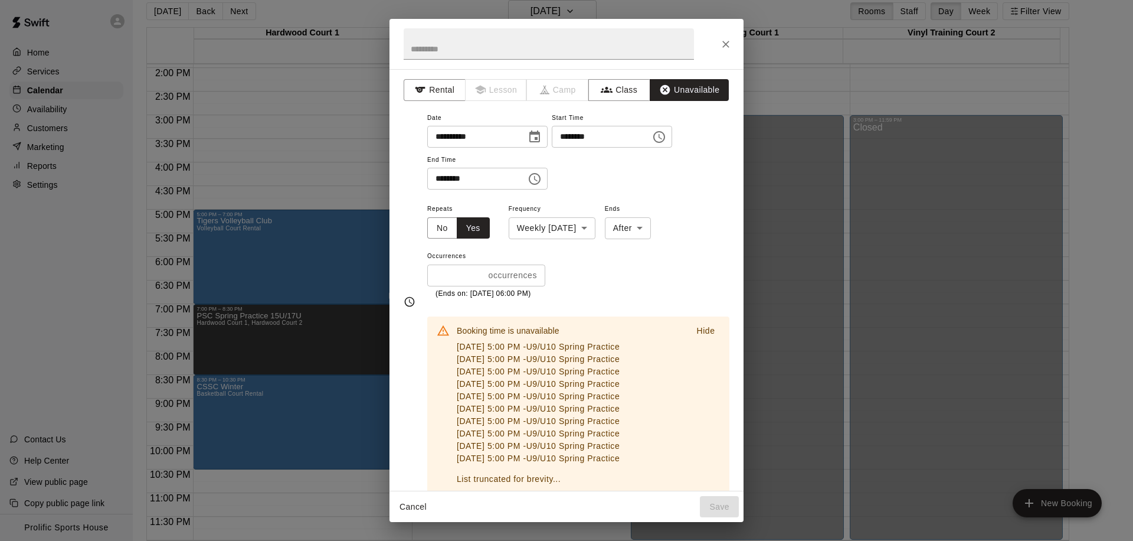
click at [446, 276] on input "**" at bounding box center [455, 275] width 57 height 22
drag, startPoint x: 446, startPoint y: 276, endPoint x: 429, endPoint y: 276, distance: 17.1
click at [429, 276] on input "**" at bounding box center [455, 275] width 57 height 22
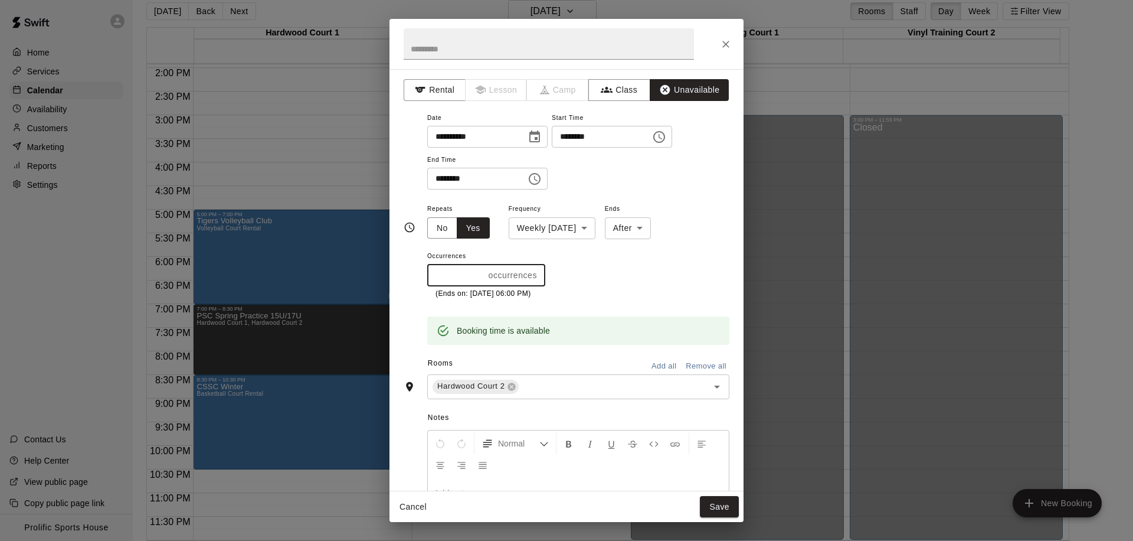
drag, startPoint x: 443, startPoint y: 276, endPoint x: 411, endPoint y: 279, distance: 32.0
click at [411, 279] on div "**********" at bounding box center [567, 227] width 326 height 234
drag, startPoint x: 441, startPoint y: 275, endPoint x: 426, endPoint y: 277, distance: 15.4
click at [426, 277] on div "**********" at bounding box center [567, 227] width 326 height 234
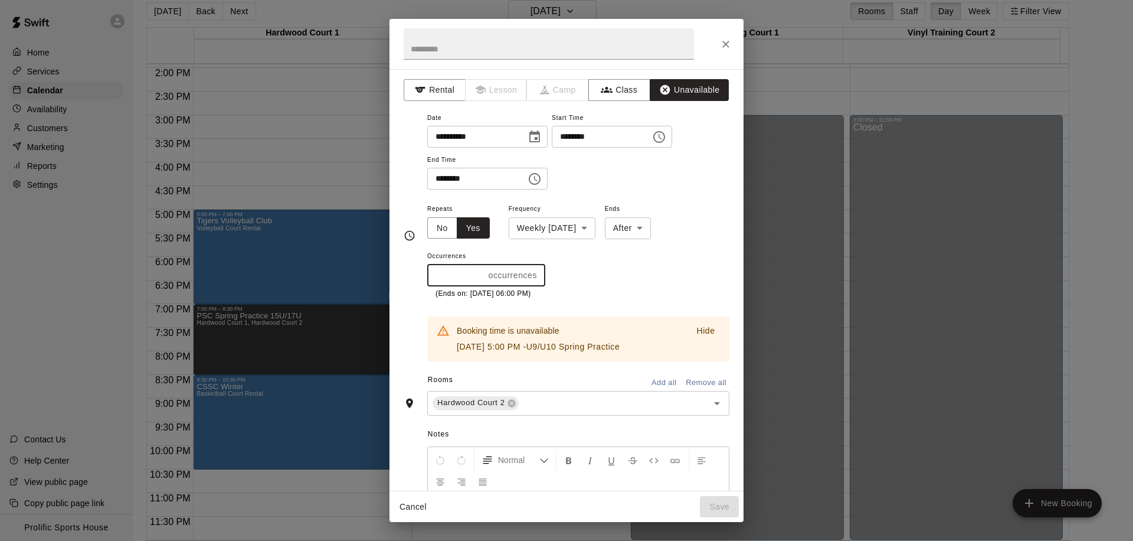
drag, startPoint x: 446, startPoint y: 277, endPoint x: 421, endPoint y: 279, distance: 25.4
click at [417, 279] on div "**********" at bounding box center [567, 235] width 326 height 251
drag, startPoint x: 446, startPoint y: 277, endPoint x: 423, endPoint y: 277, distance: 23.0
click at [423, 277] on div "**********" at bounding box center [567, 235] width 326 height 251
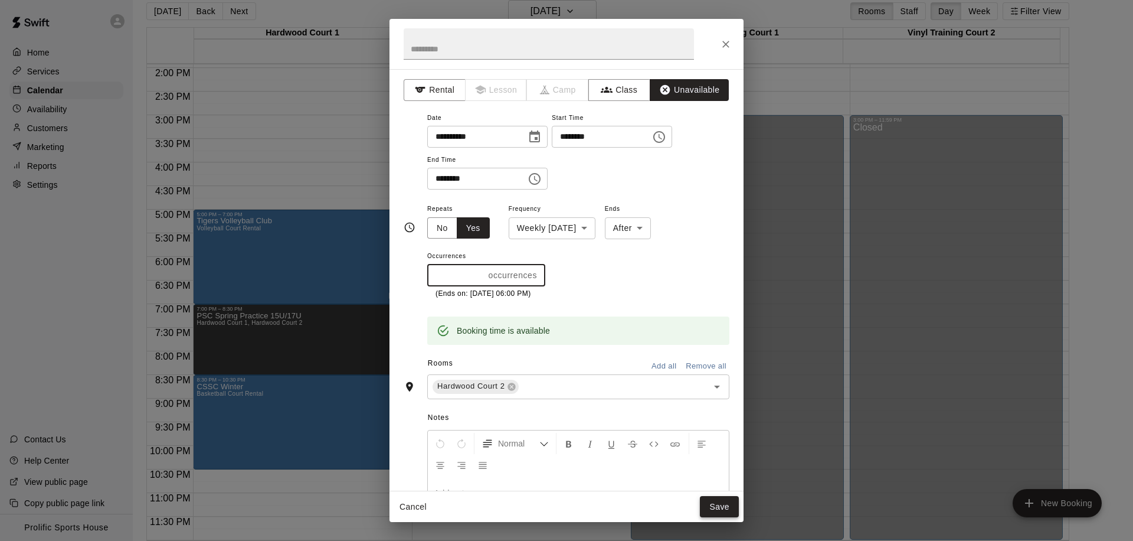
type input "*"
click at [728, 510] on button "Save" at bounding box center [719, 507] width 39 height 22
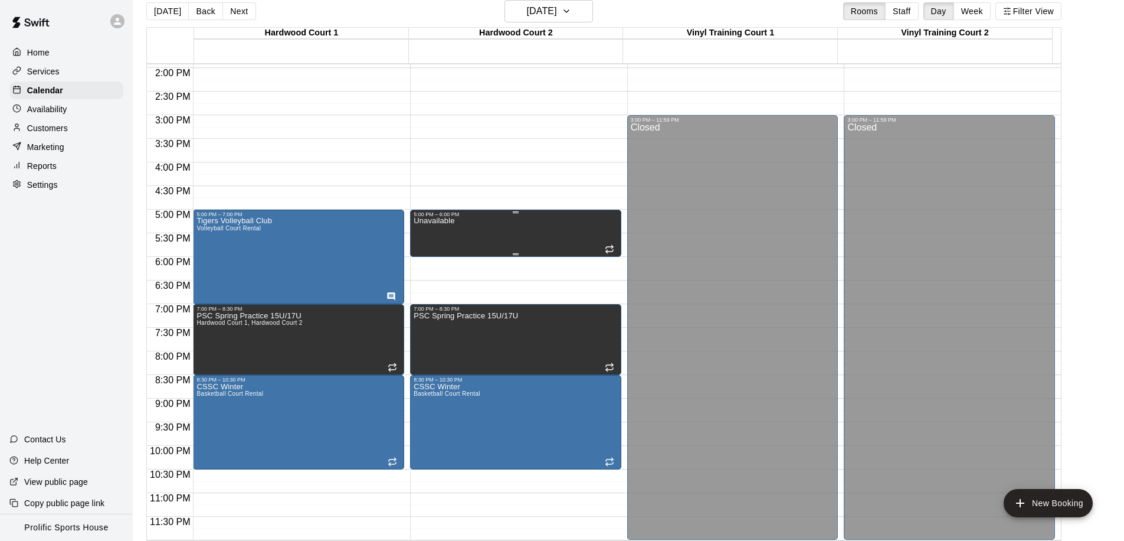
click at [486, 226] on div "Unavailable" at bounding box center [516, 487] width 204 height 541
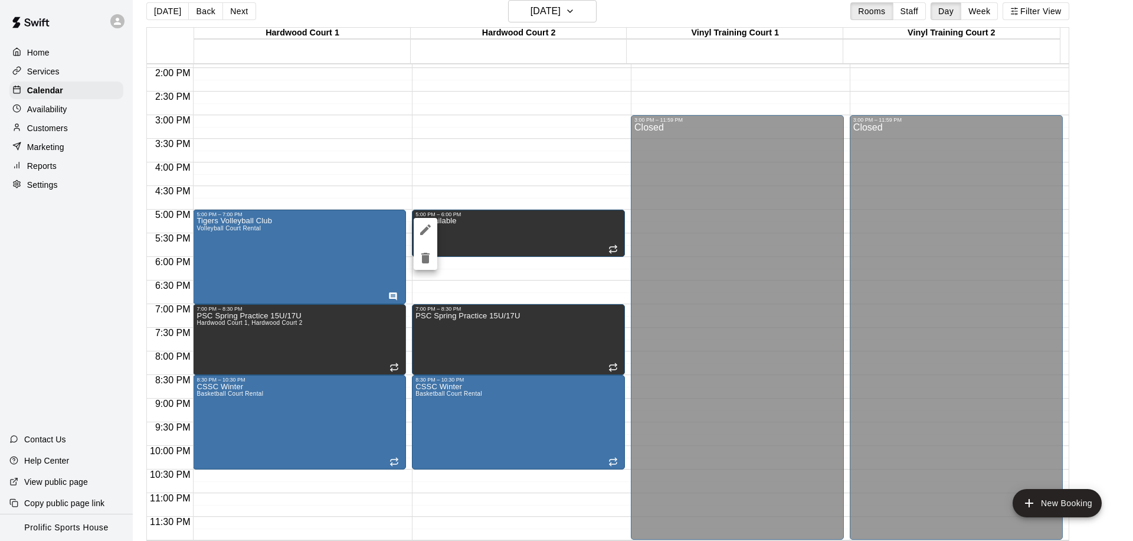
click at [420, 223] on icon "edit" at bounding box center [425, 230] width 14 height 14
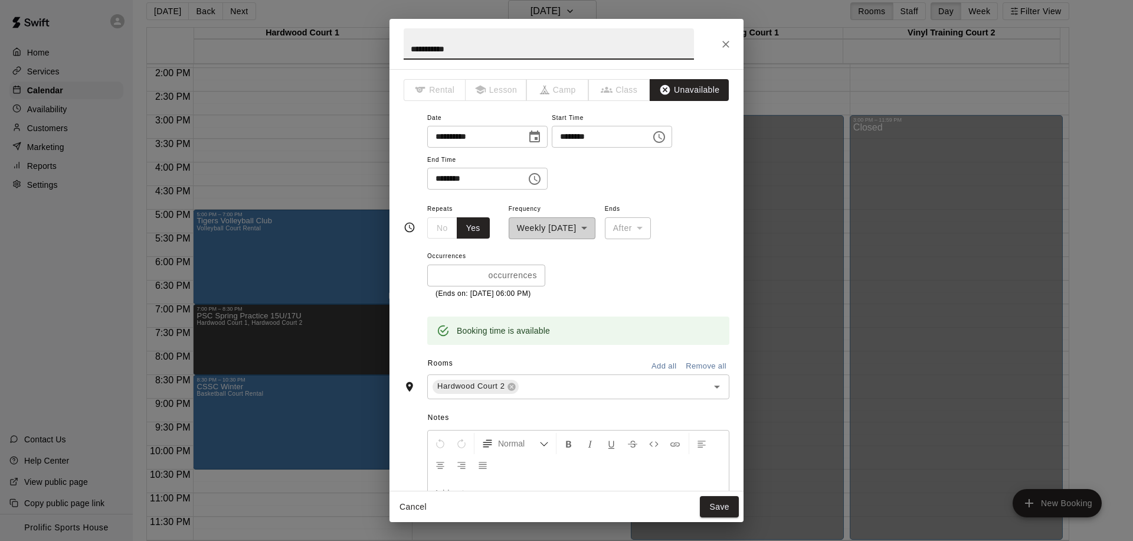
drag, startPoint x: 486, startPoint y: 53, endPoint x: 473, endPoint y: 42, distance: 17.2
click at [378, 59] on div "**********" at bounding box center [566, 270] width 1133 height 541
drag, startPoint x: 462, startPoint y: 55, endPoint x: 418, endPoint y: 55, distance: 43.7
click at [371, 64] on div "**********" at bounding box center [566, 270] width 1133 height 541
drag, startPoint x: 476, startPoint y: 47, endPoint x: 353, endPoint y: 55, distance: 123.6
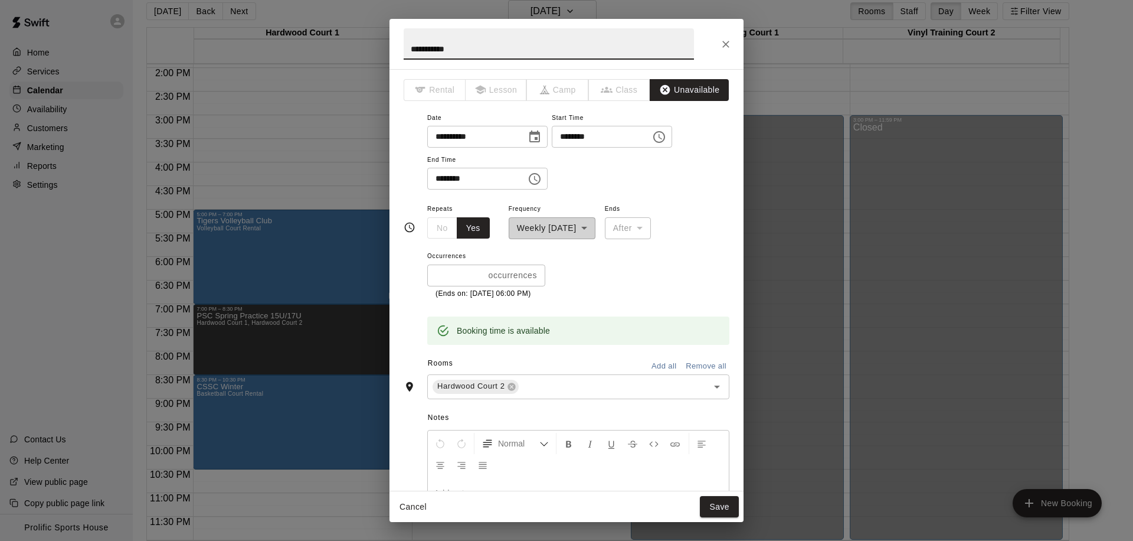
click at [353, 55] on div "**********" at bounding box center [566, 270] width 1133 height 541
drag, startPoint x: 478, startPoint y: 53, endPoint x: 407, endPoint y: 49, distance: 71.5
click at [407, 49] on input "**********" at bounding box center [549, 43] width 290 height 31
type input "**********"
click at [721, 505] on button "Save" at bounding box center [719, 507] width 39 height 22
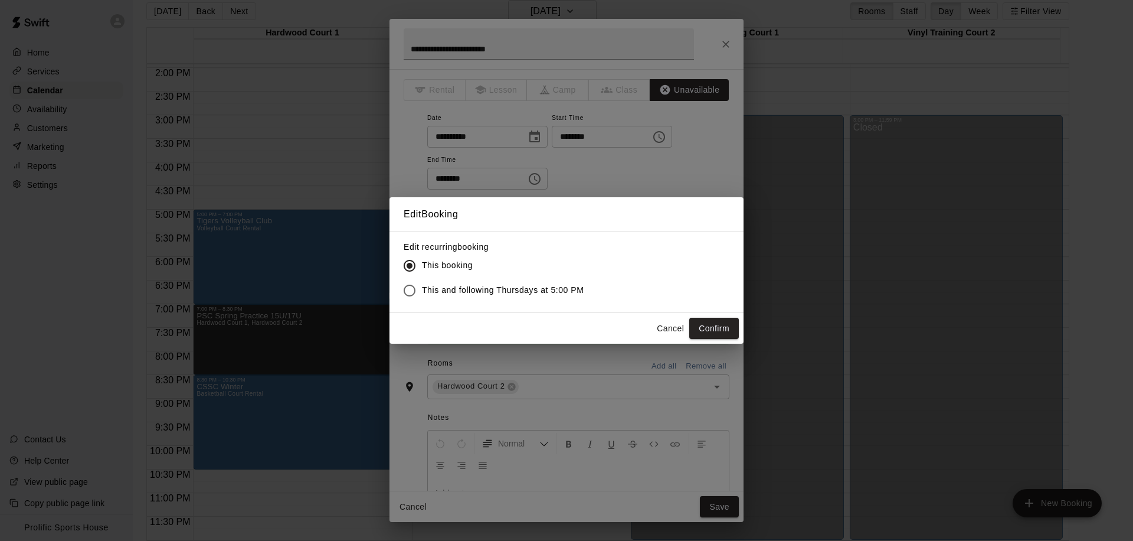
click at [479, 294] on span "This and following Thursdays at 5:00 PM" at bounding box center [503, 290] width 162 height 12
click at [724, 327] on button "Confirm" at bounding box center [714, 329] width 50 height 22
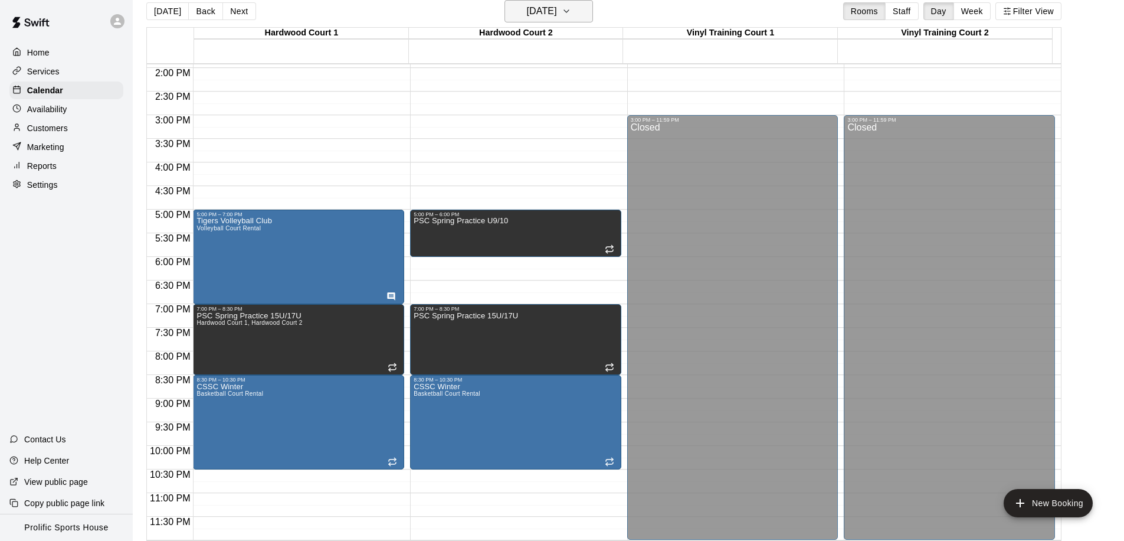
click at [527, 14] on h6 "Thursday Mar 19" at bounding box center [542, 11] width 30 height 17
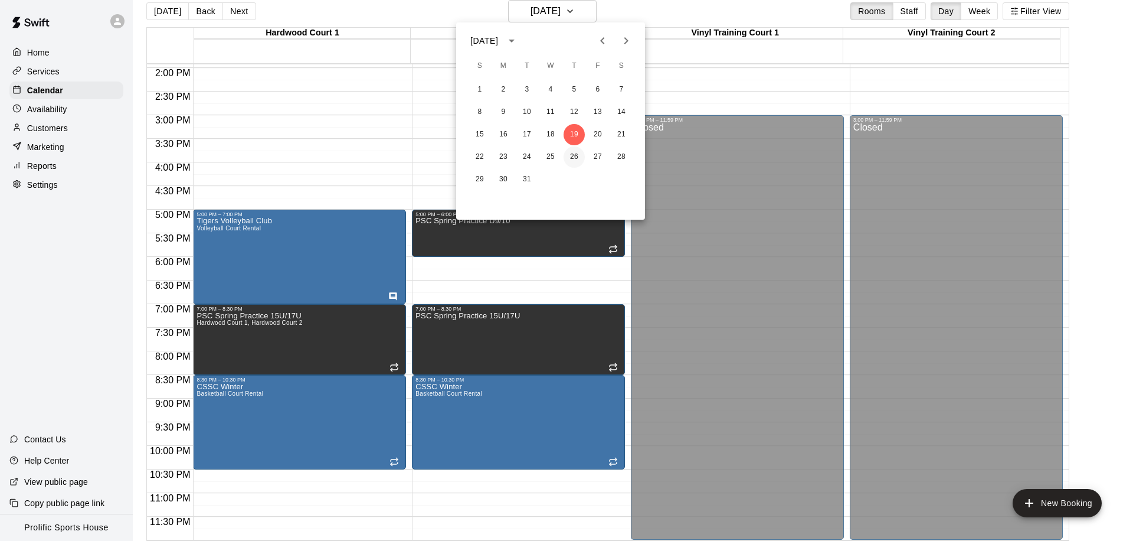
click at [579, 158] on button "26" at bounding box center [574, 156] width 21 height 21
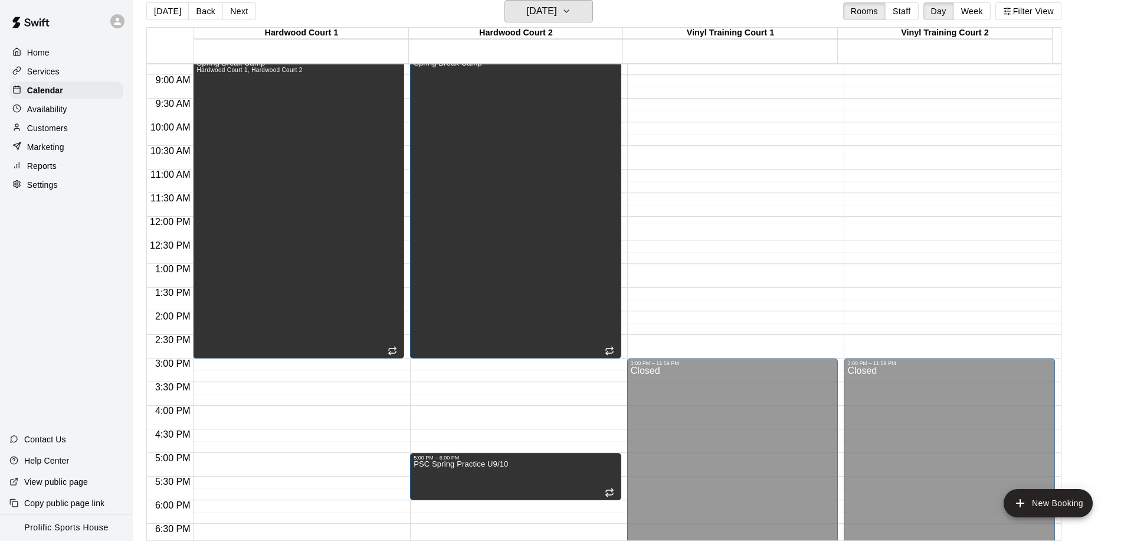
scroll to position [345, 0]
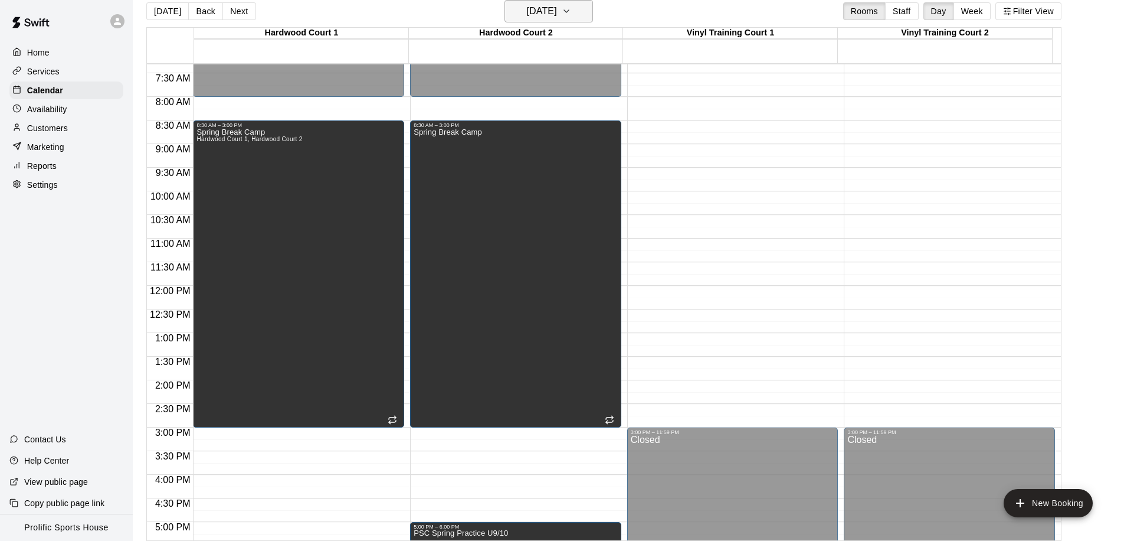
click at [556, 16] on h6 "Thursday Mar 26" at bounding box center [542, 11] width 30 height 17
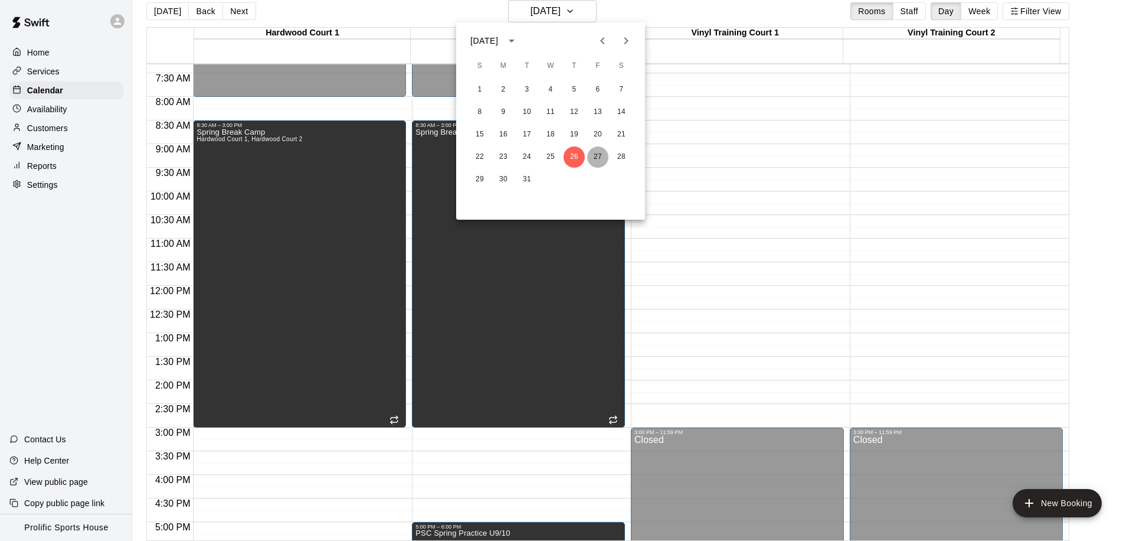
click at [599, 155] on button "27" at bounding box center [597, 156] width 21 height 21
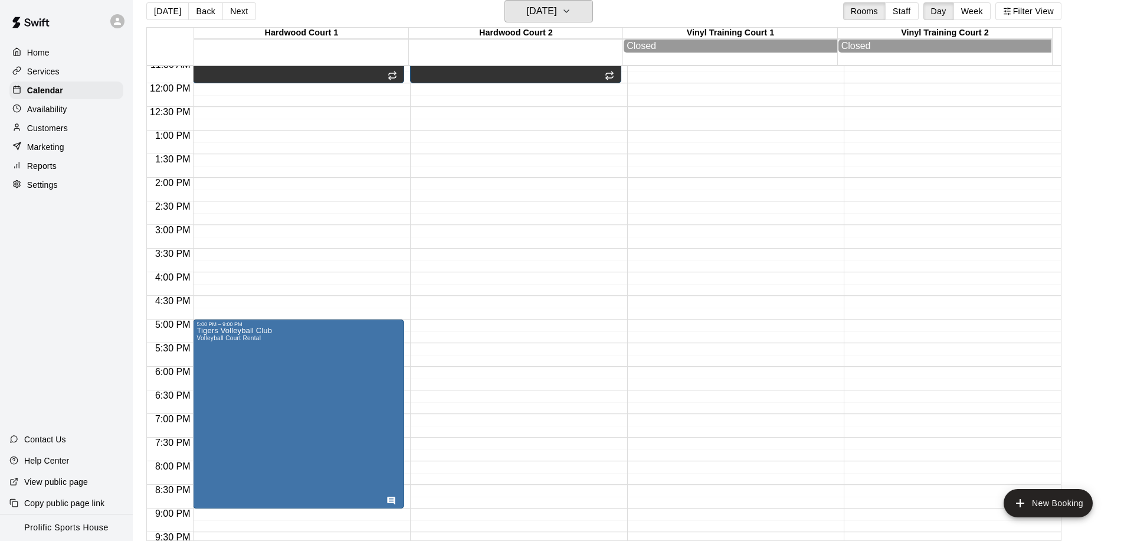
scroll to position [552, 0]
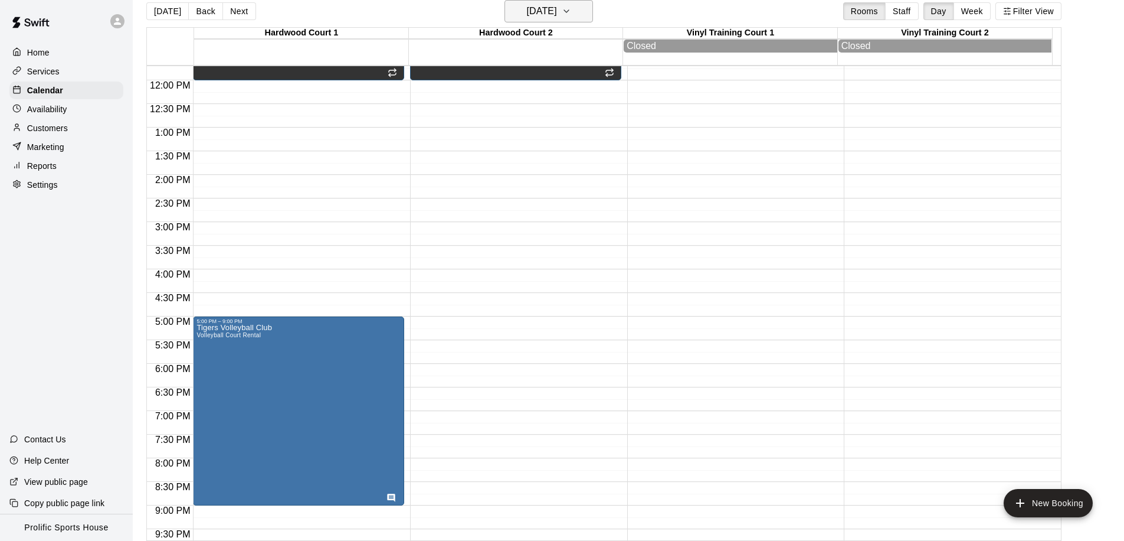
click at [527, 14] on h6 "Friday Mar 27" at bounding box center [542, 11] width 30 height 17
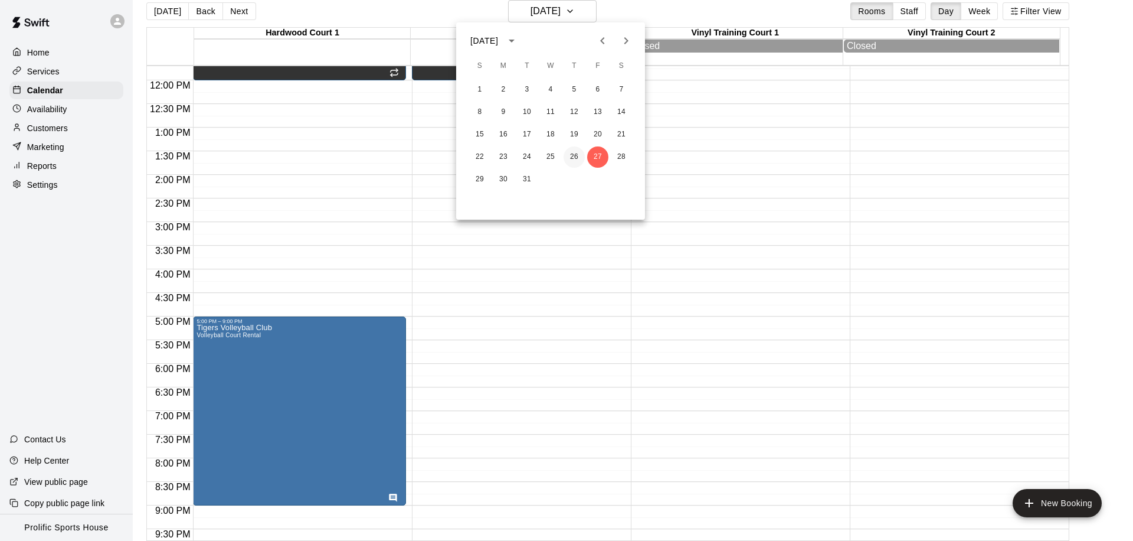
click at [570, 149] on button "26" at bounding box center [574, 156] width 21 height 21
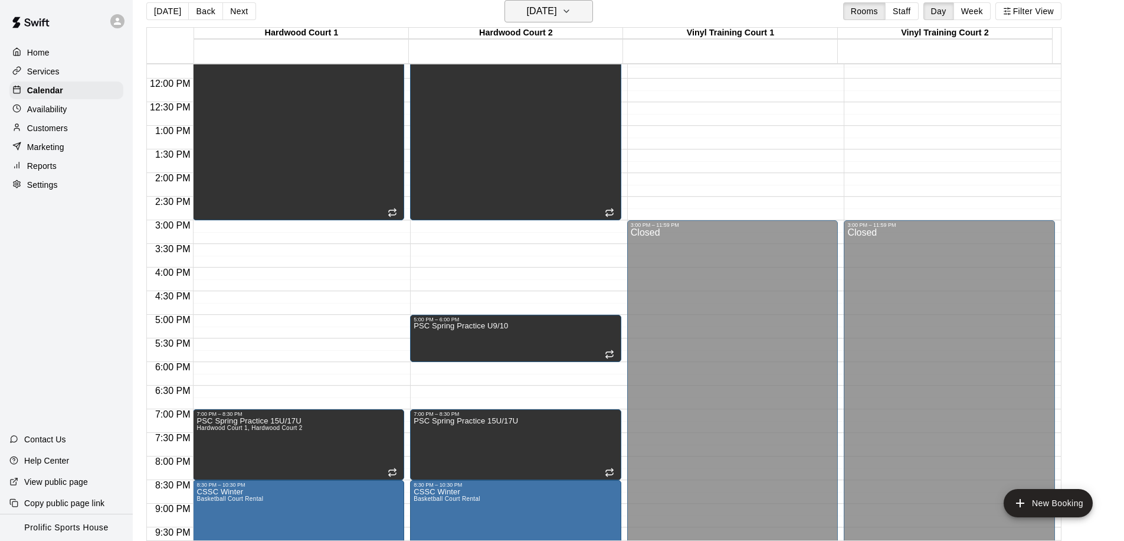
click at [582, 4] on button "Thursday Mar 26" at bounding box center [549, 11] width 89 height 22
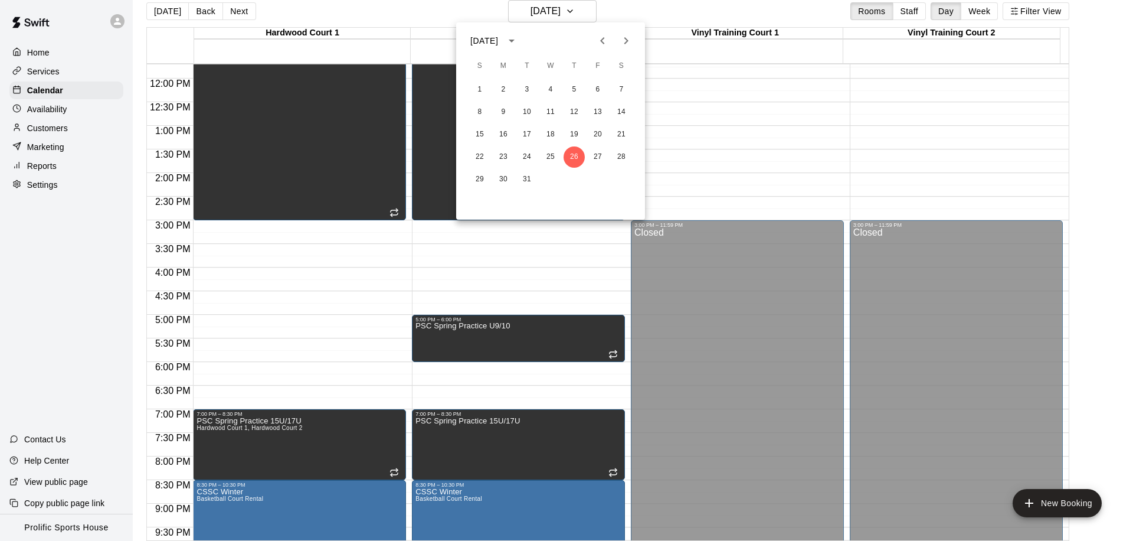
click at [620, 40] on icon "Next month" at bounding box center [626, 41] width 14 height 14
click at [567, 84] on button "2" at bounding box center [574, 89] width 21 height 21
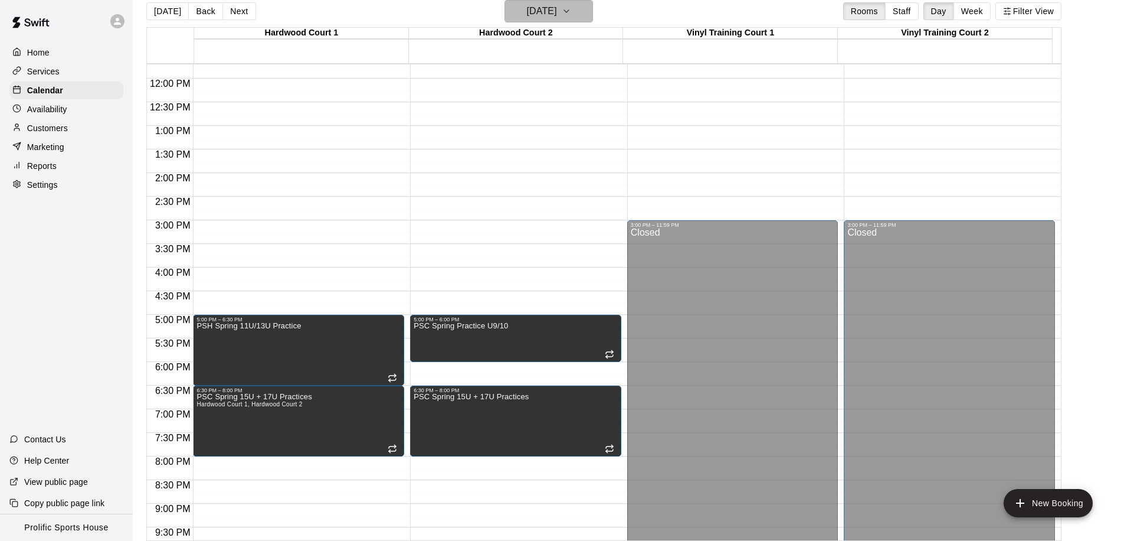
click at [507, 10] on button "Thursday Apr 02" at bounding box center [549, 11] width 89 height 22
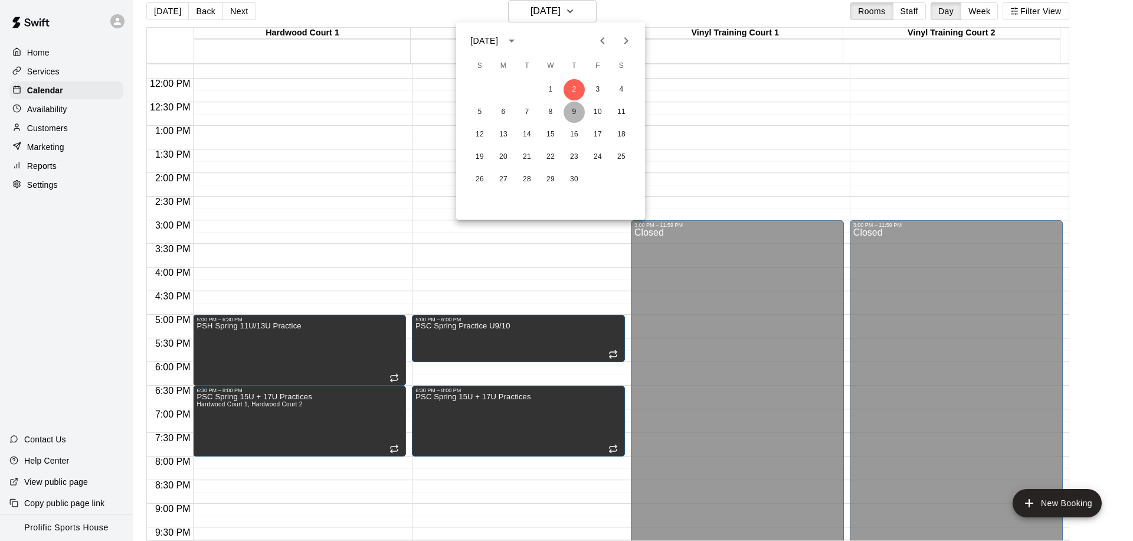
click at [571, 108] on button "9" at bounding box center [574, 112] width 21 height 21
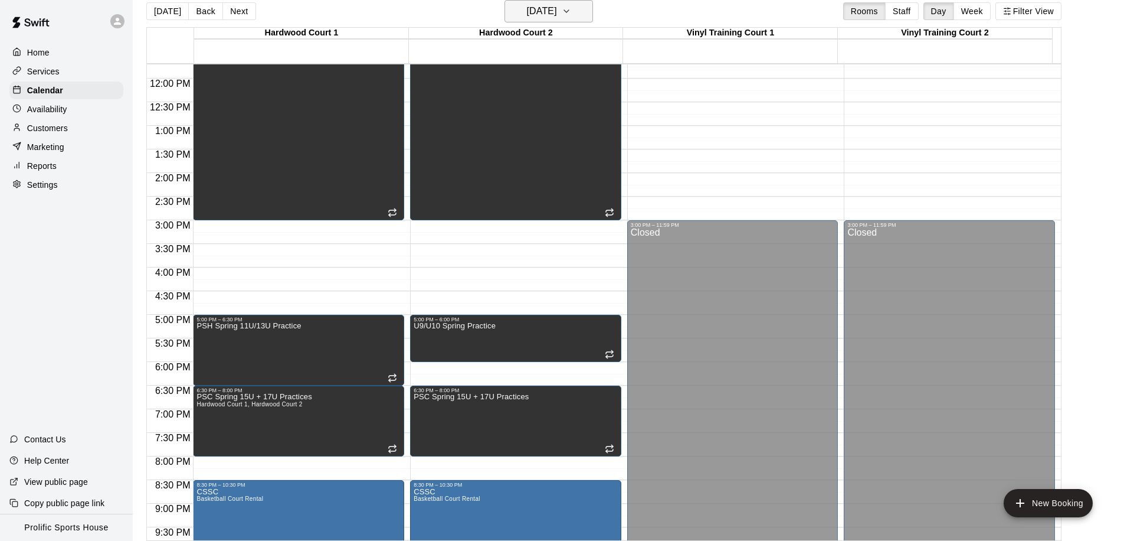
click at [557, 12] on h6 "Thursday Apr 09" at bounding box center [542, 11] width 30 height 17
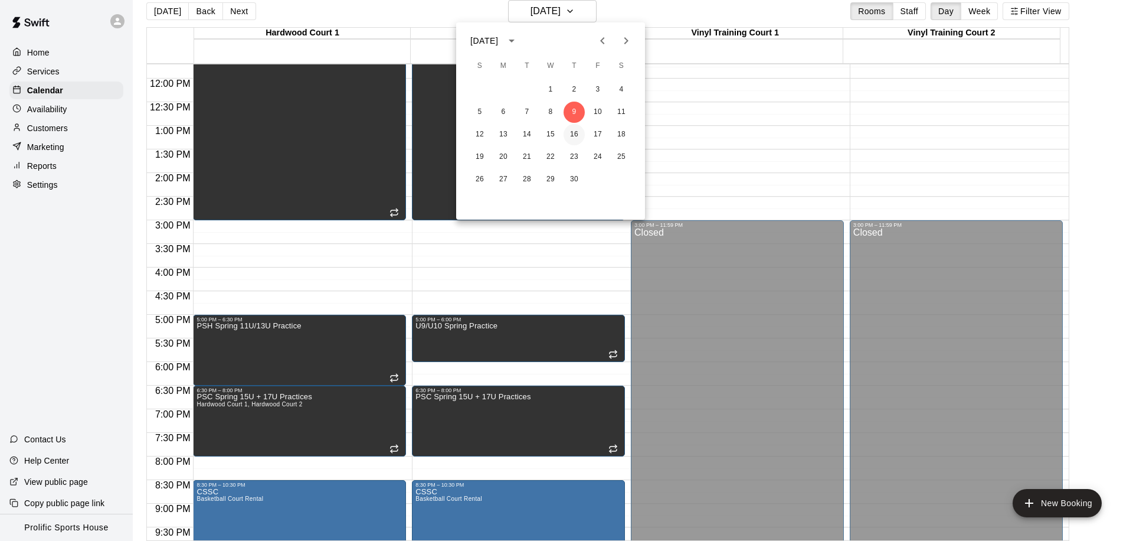
click at [577, 136] on button "16" at bounding box center [574, 134] width 21 height 21
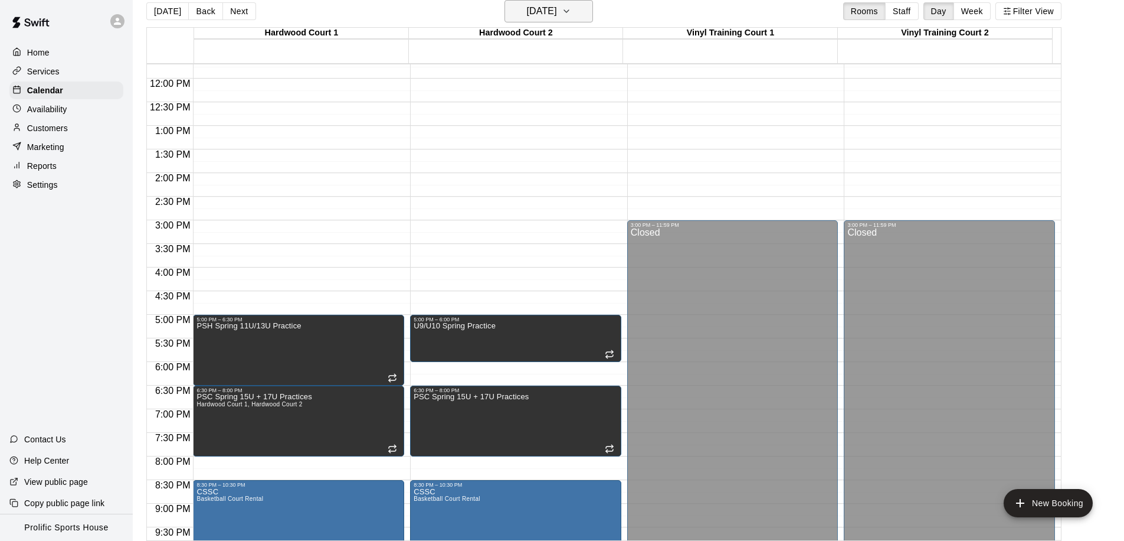
click at [545, 11] on h6 "Thursday Apr 16" at bounding box center [542, 11] width 30 height 17
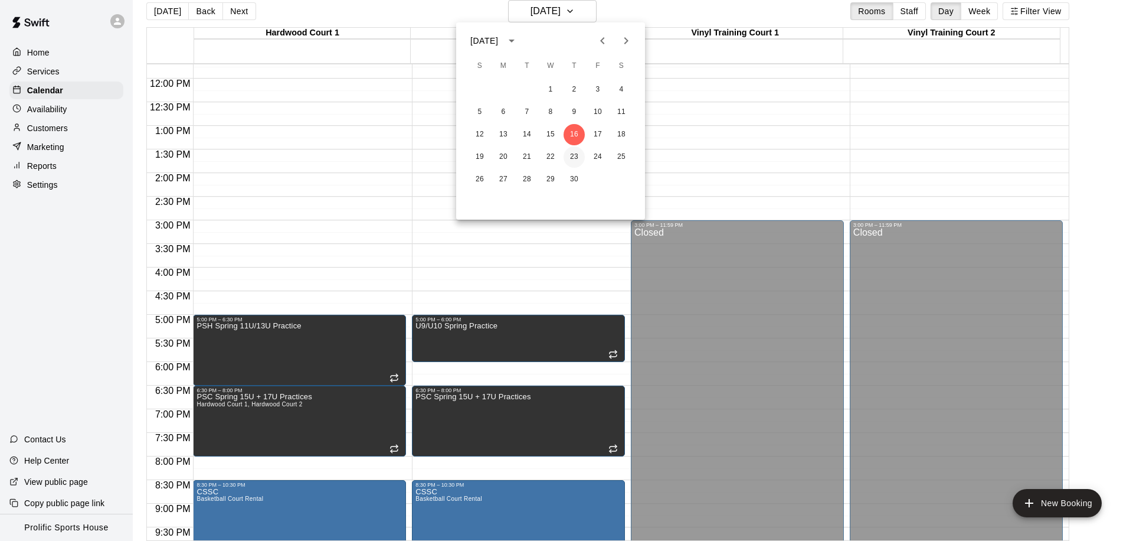
click at [576, 156] on button "23" at bounding box center [574, 156] width 21 height 21
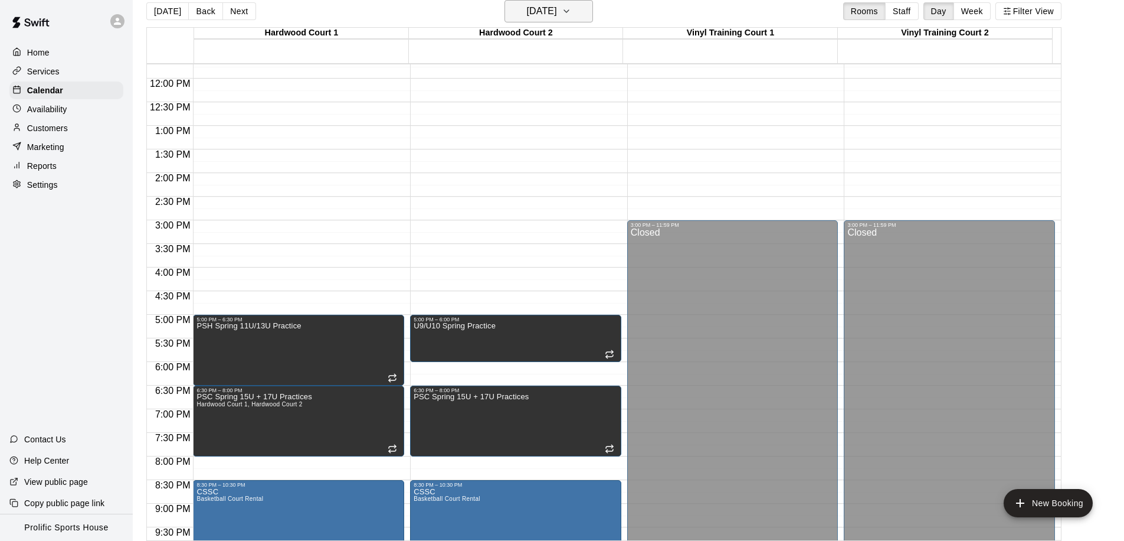
click at [543, 16] on h6 "Thursday Apr 23" at bounding box center [542, 11] width 30 height 17
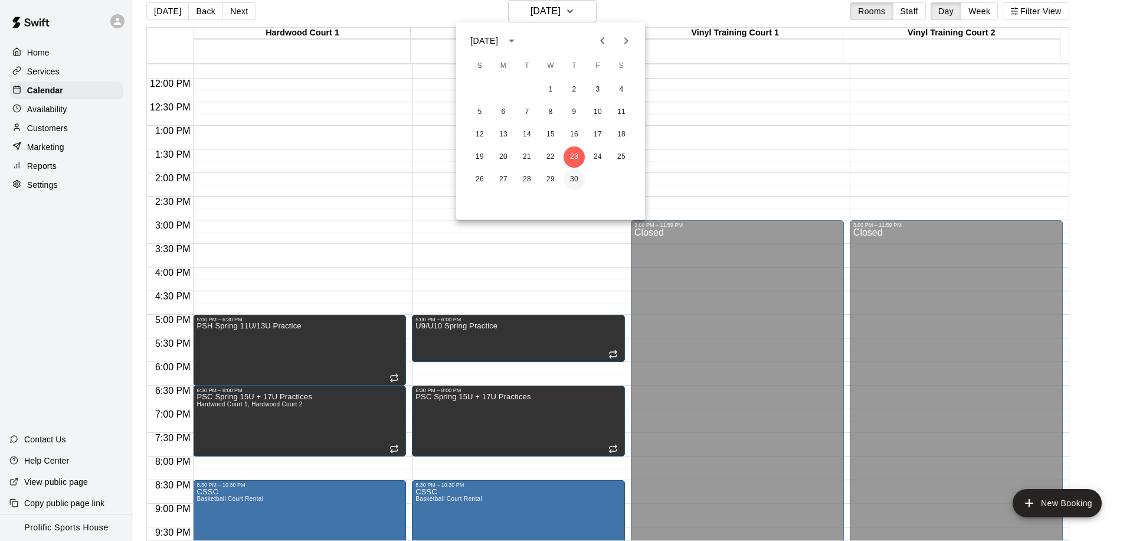
click at [575, 181] on button "30" at bounding box center [574, 179] width 21 height 21
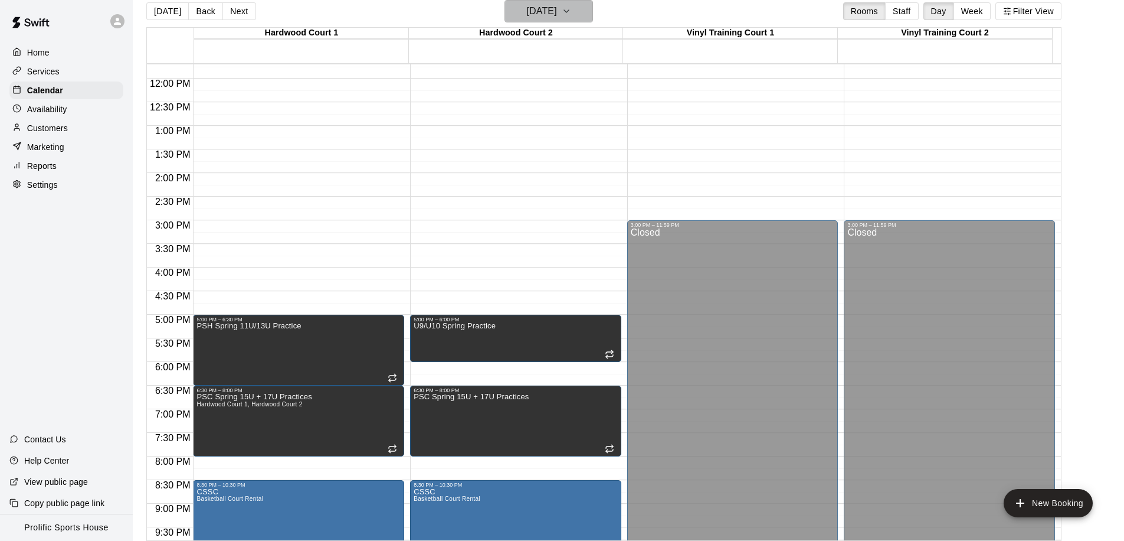
click at [552, 17] on h6 "Thursday Apr 30" at bounding box center [542, 11] width 30 height 17
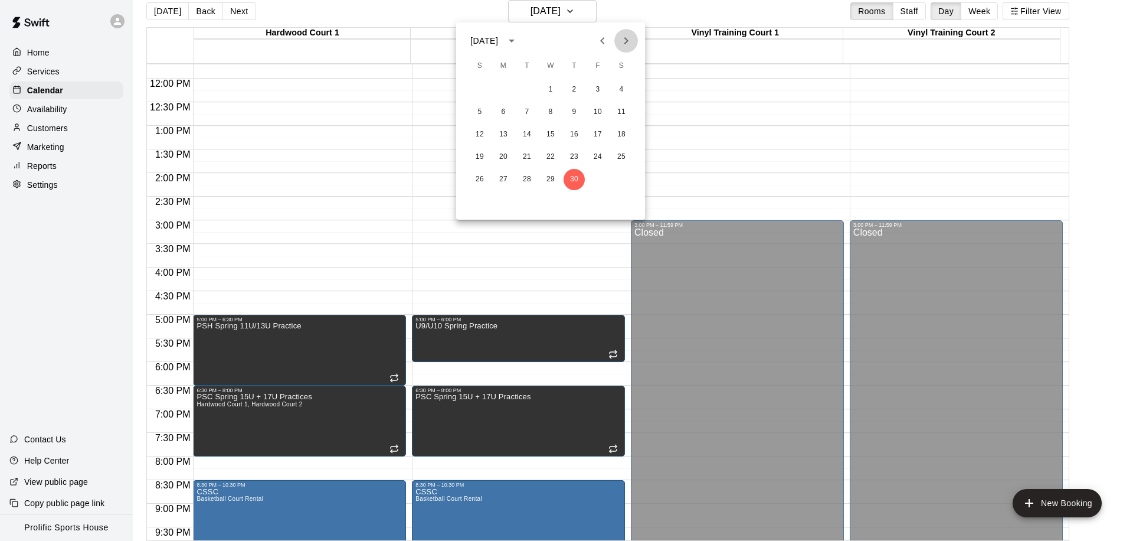
click at [630, 42] on icon "Next month" at bounding box center [626, 41] width 14 height 14
click at [579, 107] on button "7" at bounding box center [574, 112] width 21 height 21
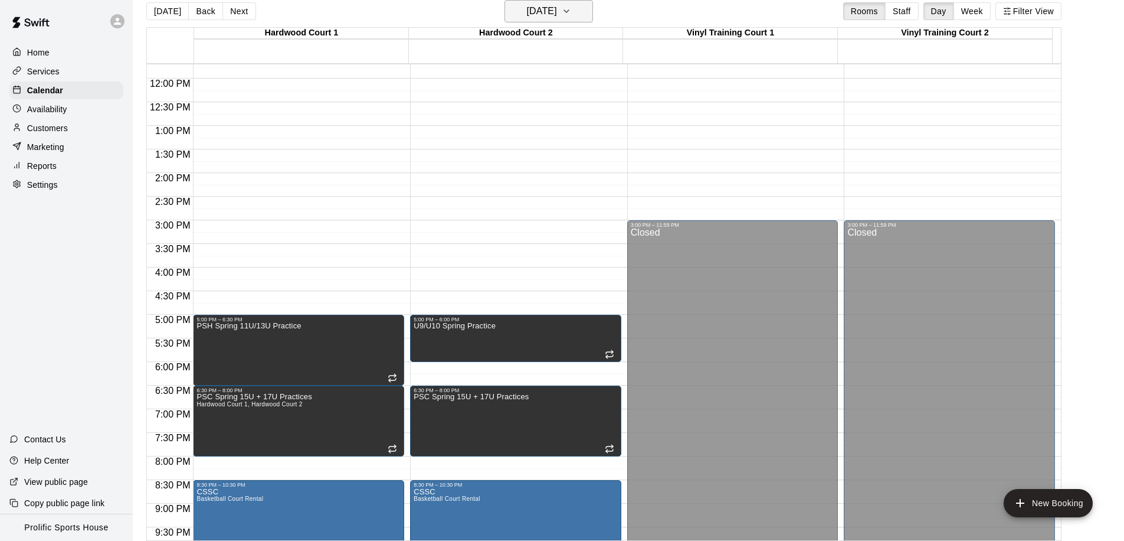
click at [544, 12] on h6 "Thursday May 07" at bounding box center [542, 11] width 30 height 17
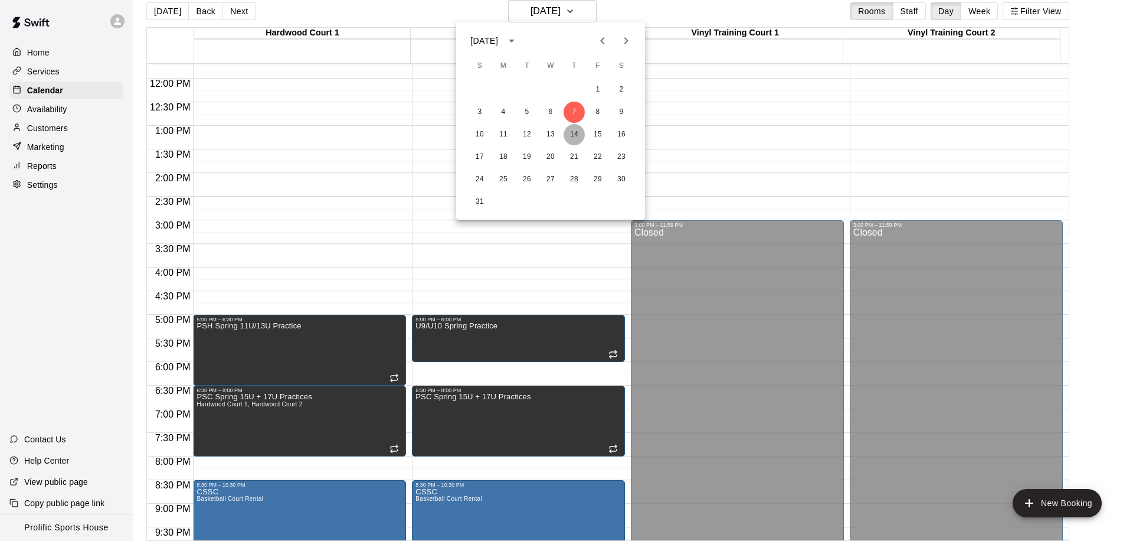
click at [575, 133] on button "14" at bounding box center [574, 134] width 21 height 21
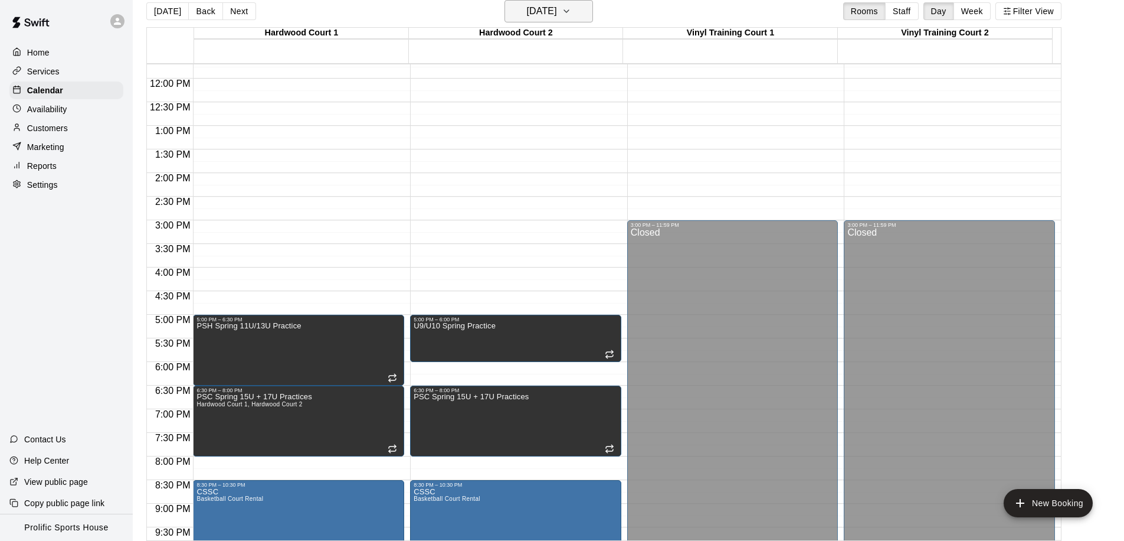
click at [557, 17] on h6 "Thursday May 14" at bounding box center [542, 11] width 30 height 17
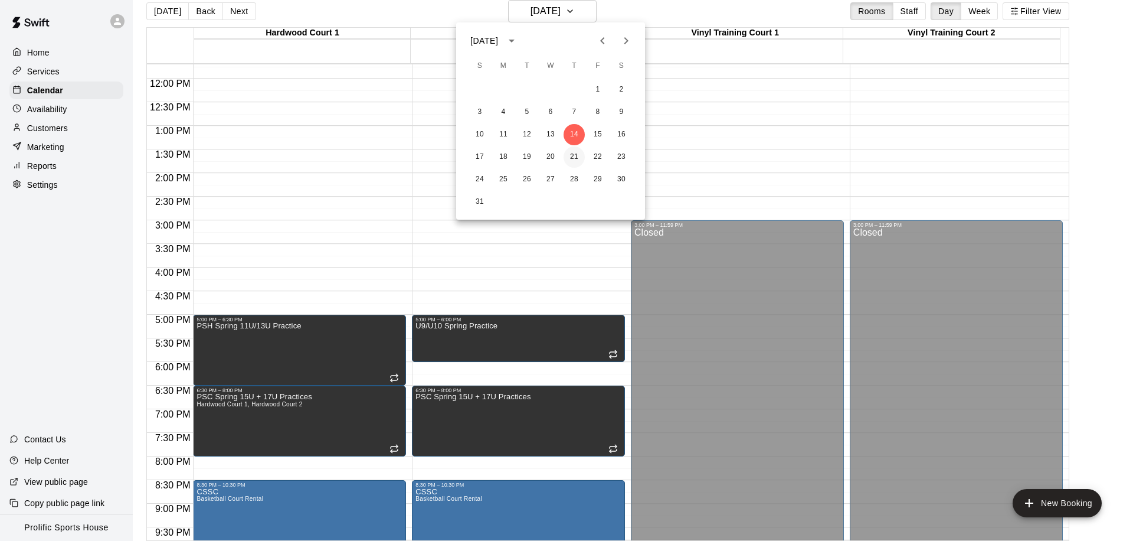
click at [580, 155] on button "21" at bounding box center [574, 156] width 21 height 21
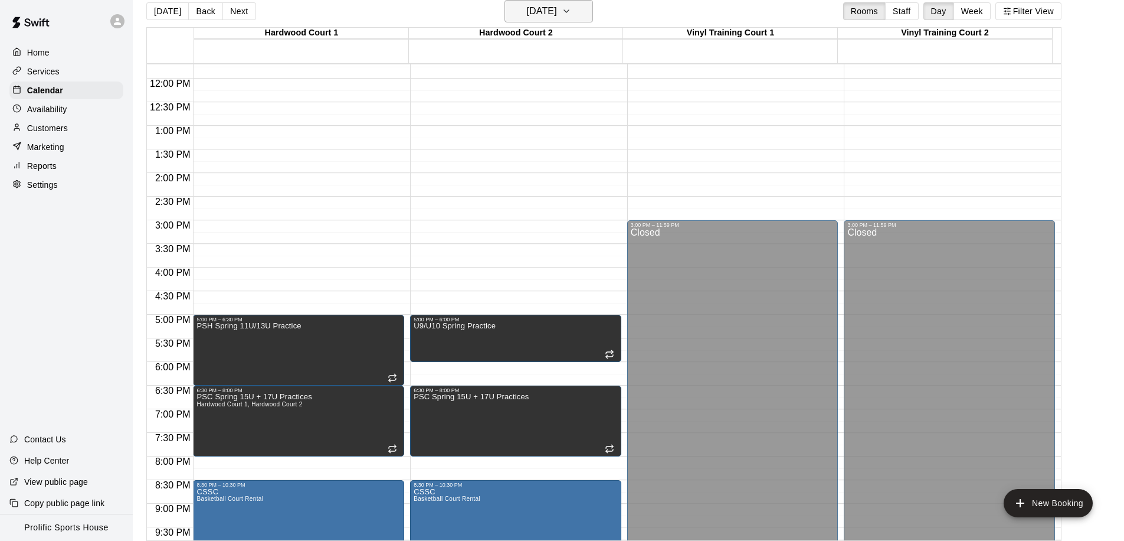
click at [557, 14] on h6 "Thursday May 21" at bounding box center [542, 11] width 30 height 17
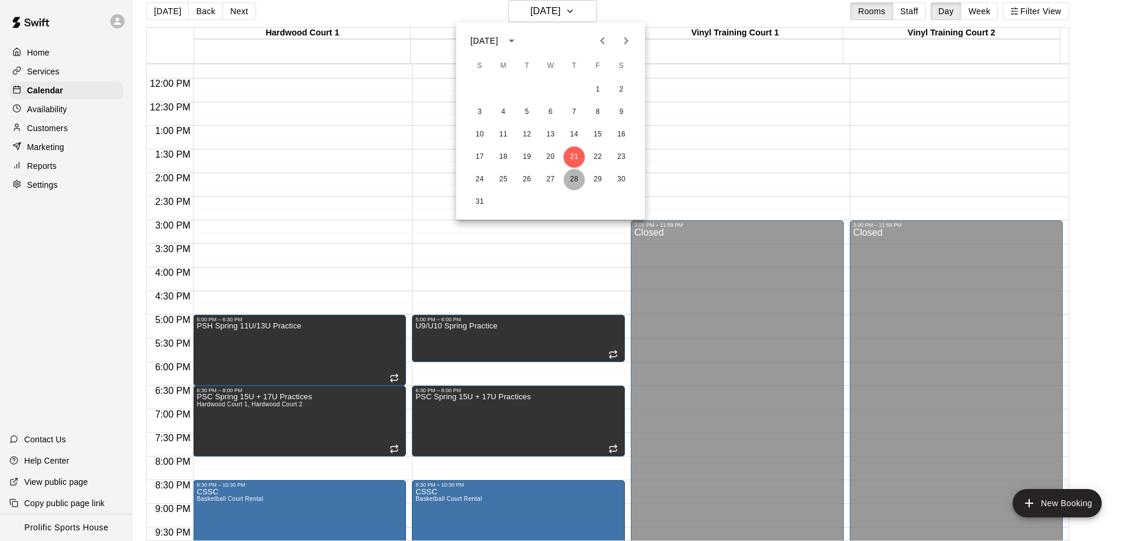
click at [575, 175] on button "28" at bounding box center [574, 179] width 21 height 21
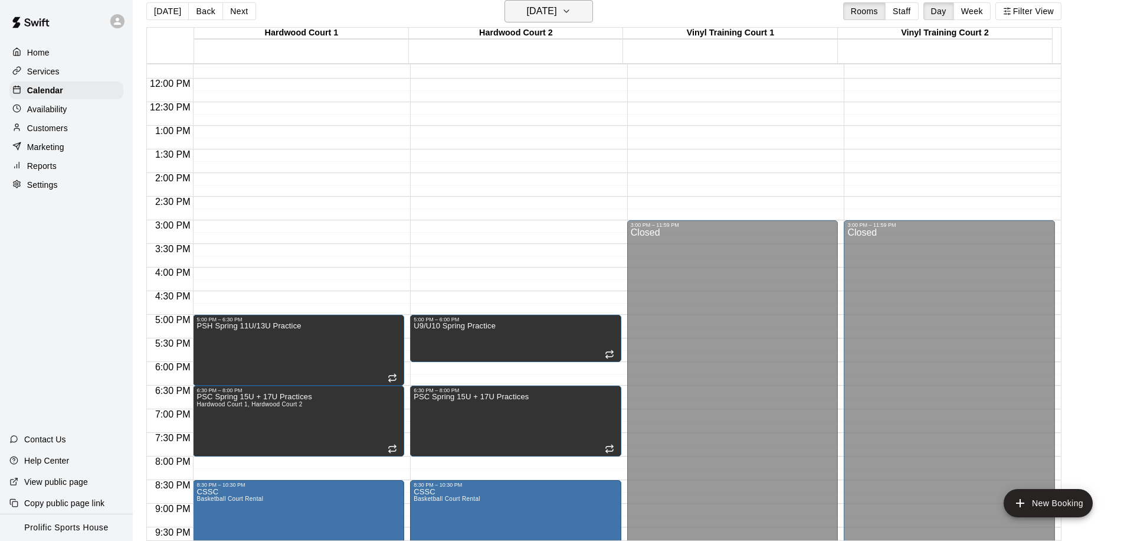
click at [557, 14] on h6 "Thursday May 28" at bounding box center [542, 11] width 30 height 17
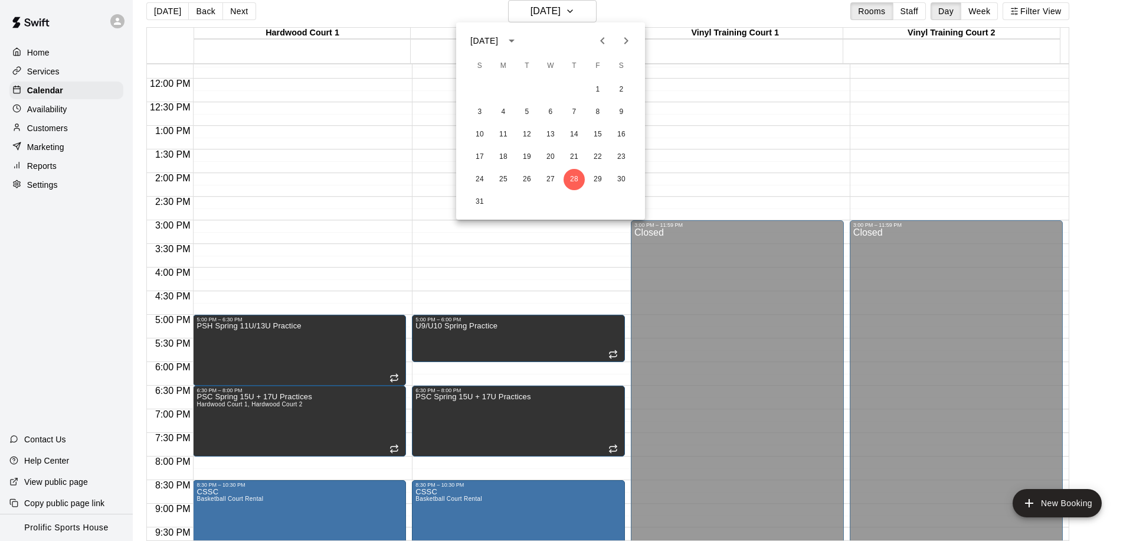
click at [627, 38] on icon "Next month" at bounding box center [626, 41] width 14 height 14
click at [568, 84] on button "4" at bounding box center [574, 89] width 21 height 21
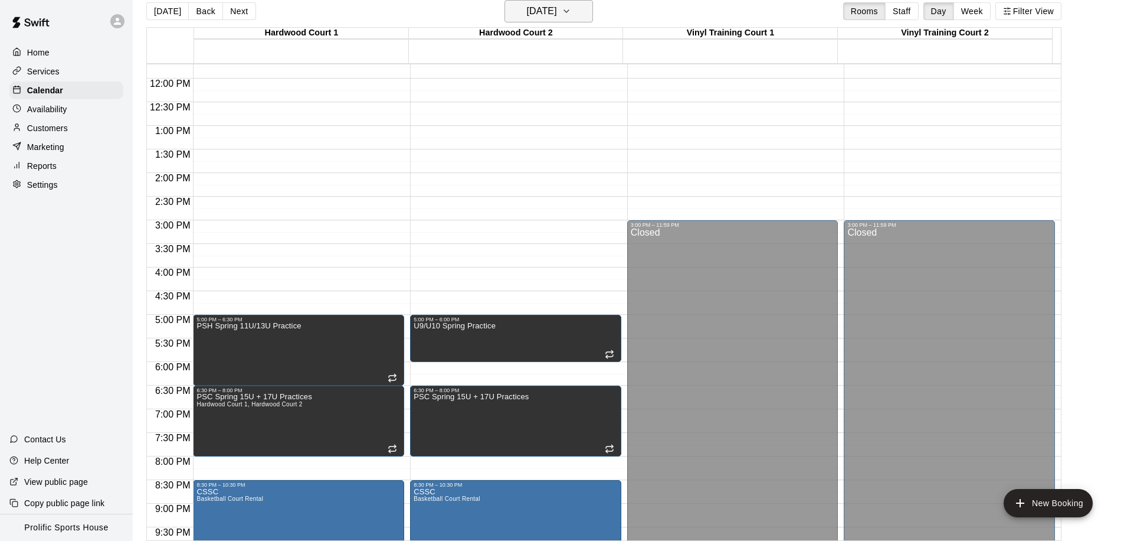
click at [557, 16] on h6 "Thursday Jun 04" at bounding box center [542, 11] width 30 height 17
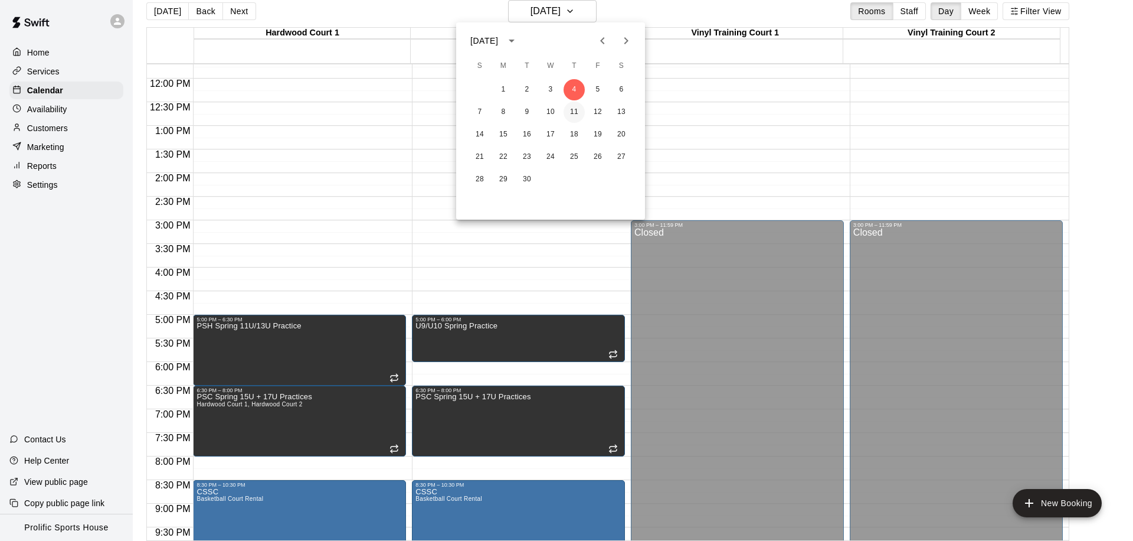
click at [580, 117] on button "11" at bounding box center [574, 112] width 21 height 21
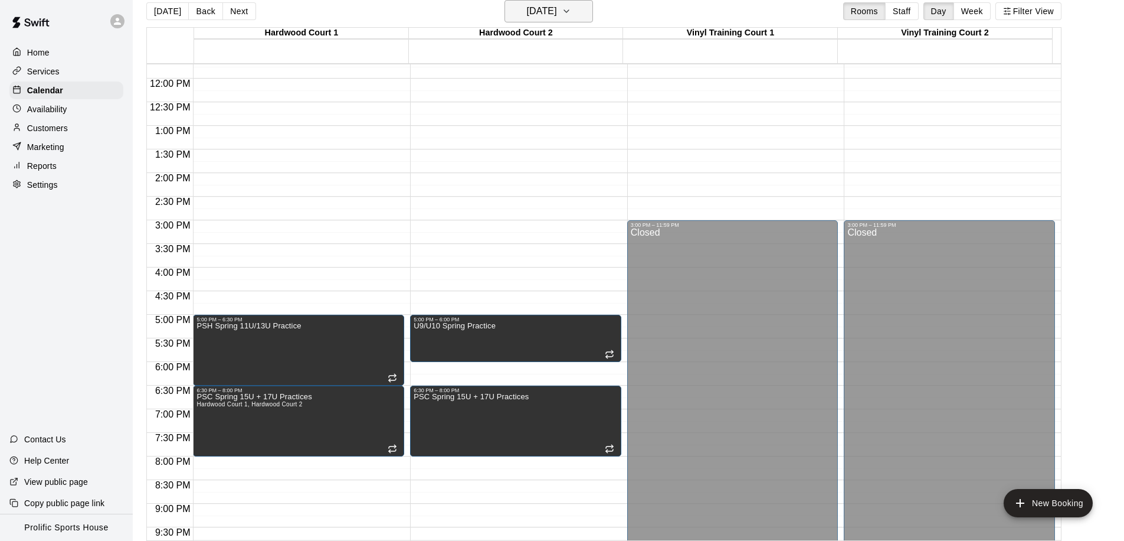
click at [557, 14] on h6 "Thursday Jun 11" at bounding box center [542, 11] width 30 height 17
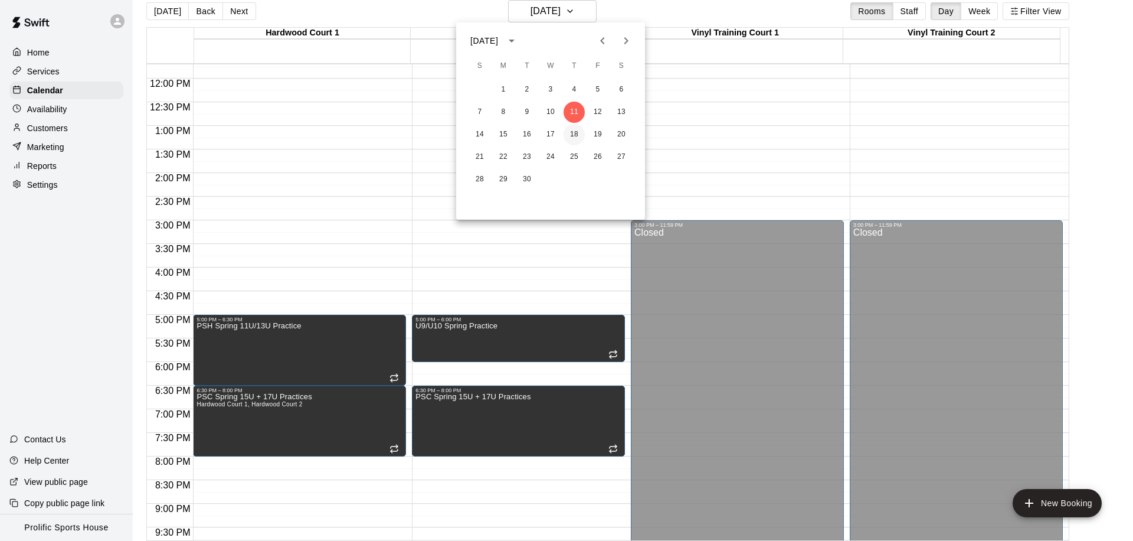
click at [580, 132] on button "18" at bounding box center [574, 134] width 21 height 21
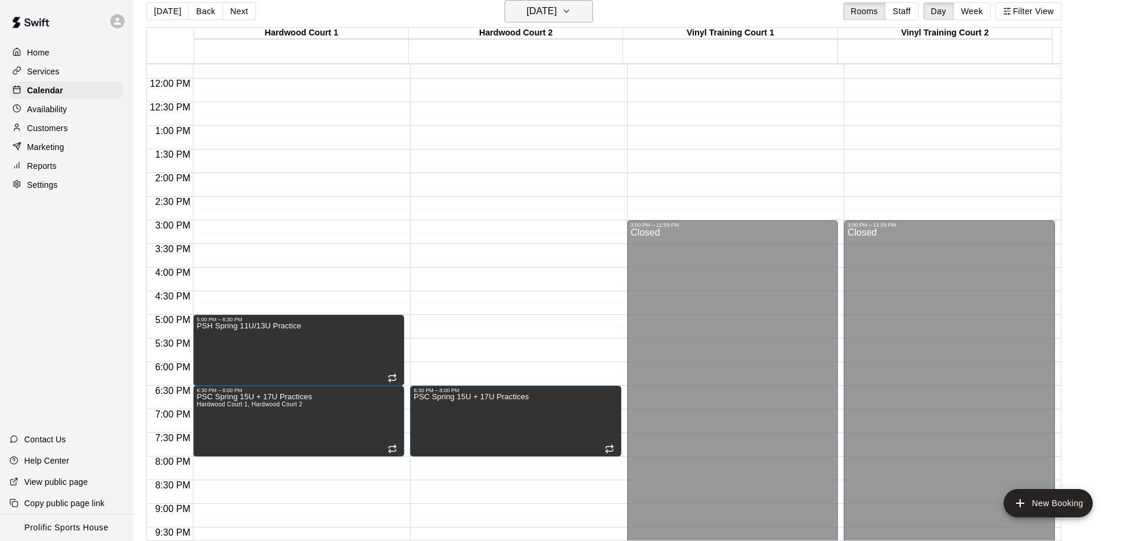
click at [554, 14] on h6 "Thursday Jun 18" at bounding box center [542, 11] width 30 height 17
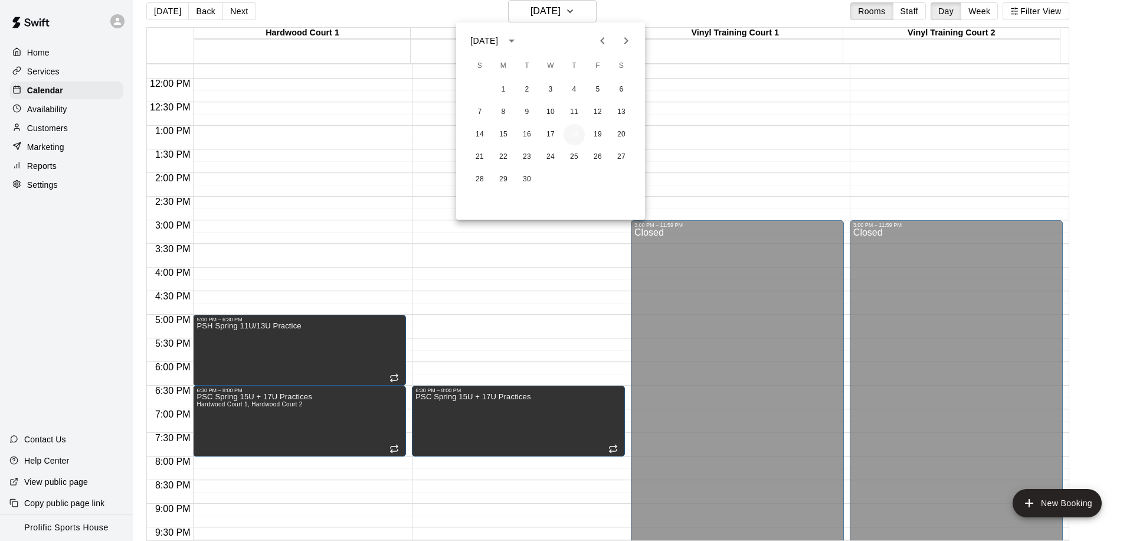
click at [580, 137] on button "18" at bounding box center [574, 134] width 21 height 21
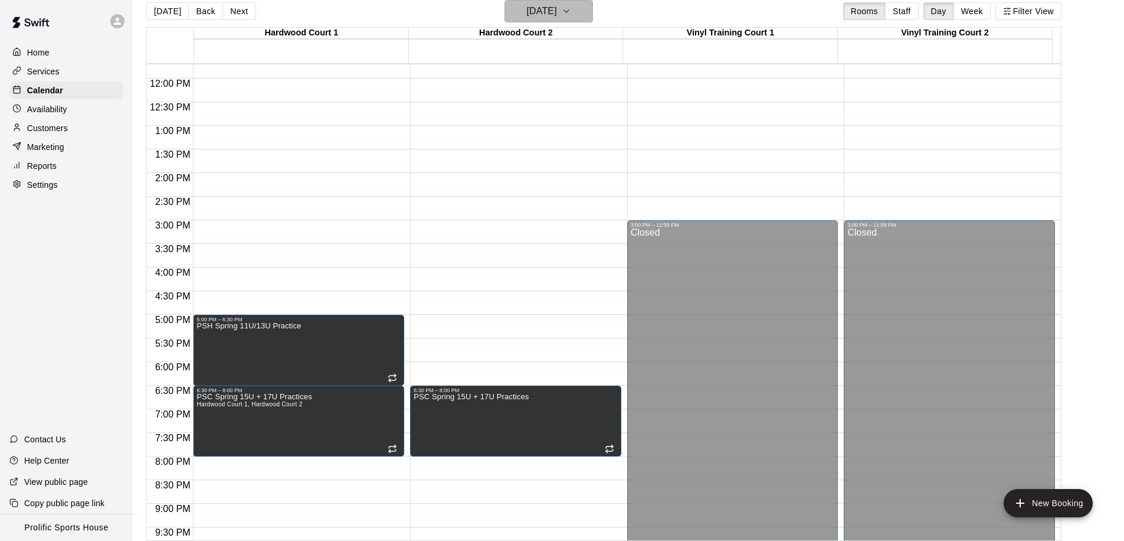
click at [557, 6] on h6 "Thursday Jun 18" at bounding box center [542, 11] width 30 height 17
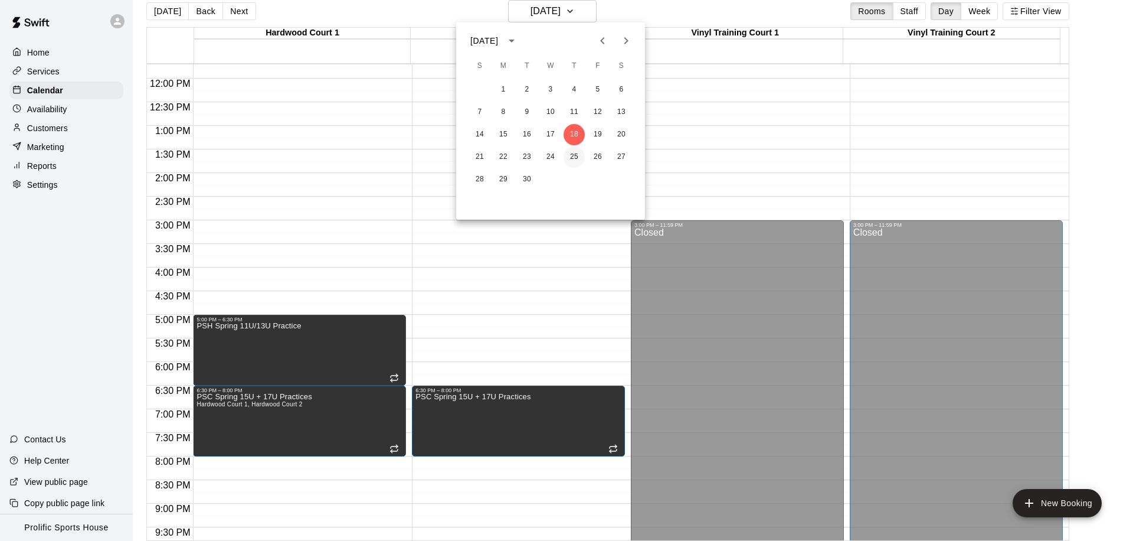
click at [575, 154] on button "25" at bounding box center [574, 156] width 21 height 21
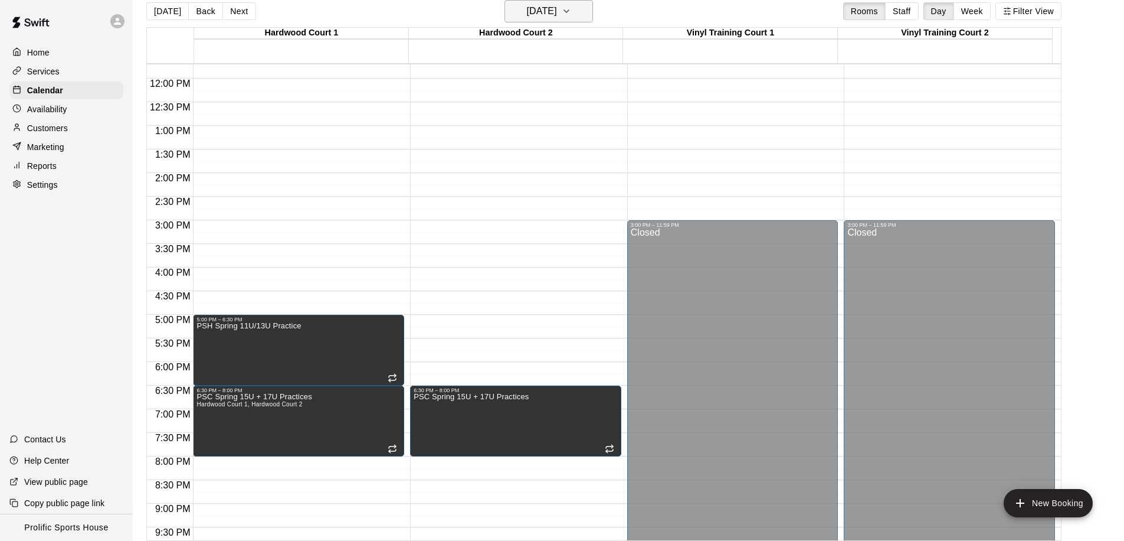
click at [560, 21] on button "Thursday Jun 25" at bounding box center [549, 11] width 89 height 22
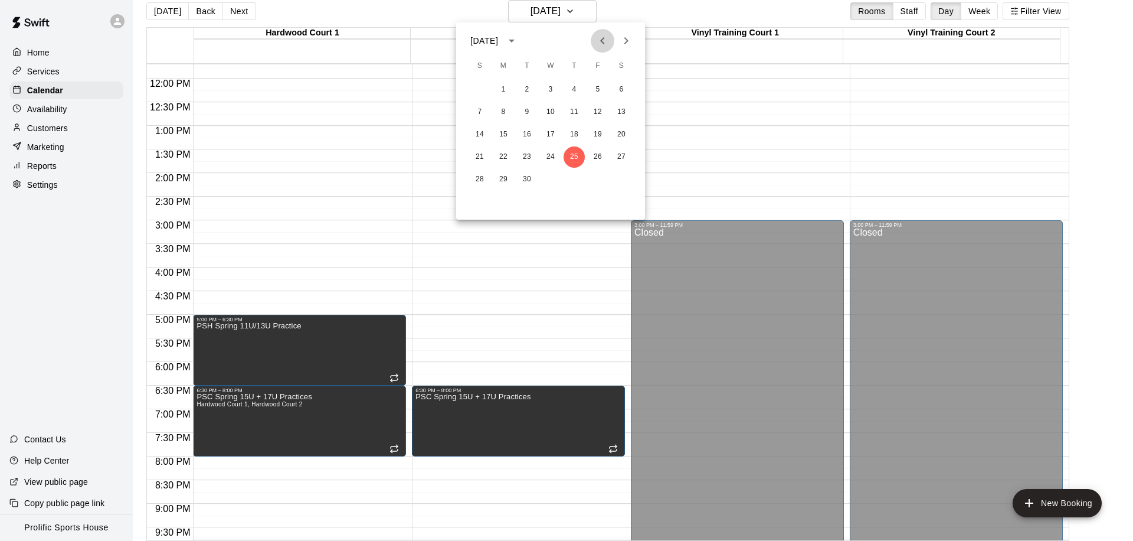
click at [607, 36] on icon "Previous month" at bounding box center [603, 41] width 14 height 14
click at [571, 170] on button "28" at bounding box center [574, 179] width 21 height 21
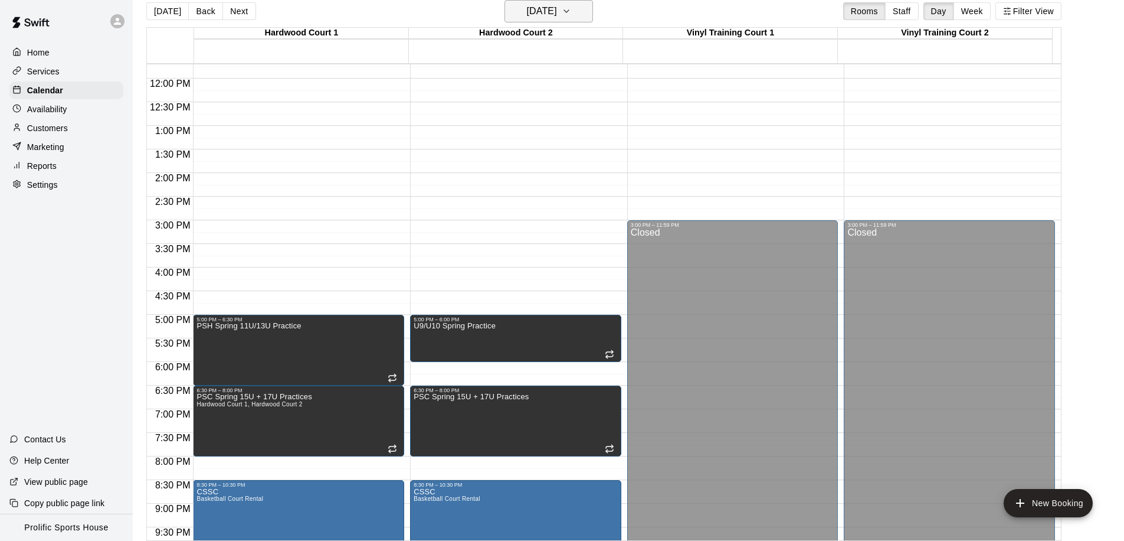
click at [541, 8] on h6 "Thursday May 28" at bounding box center [542, 11] width 30 height 17
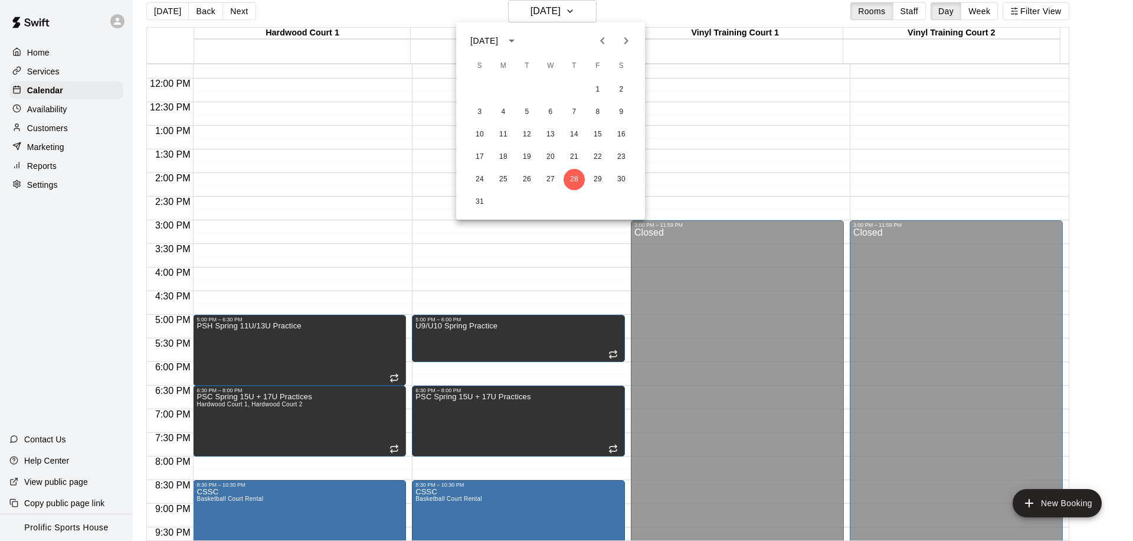
click at [622, 43] on icon "Next month" at bounding box center [626, 41] width 14 height 14
click at [606, 159] on button "26" at bounding box center [597, 156] width 21 height 21
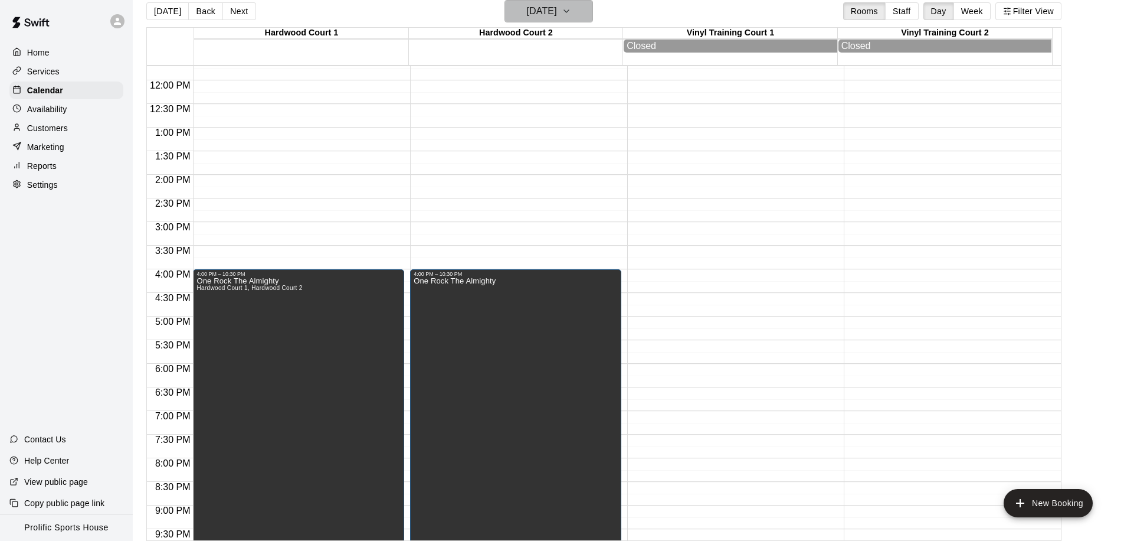
click at [537, 17] on h6 "Friday Jun 26" at bounding box center [542, 11] width 30 height 17
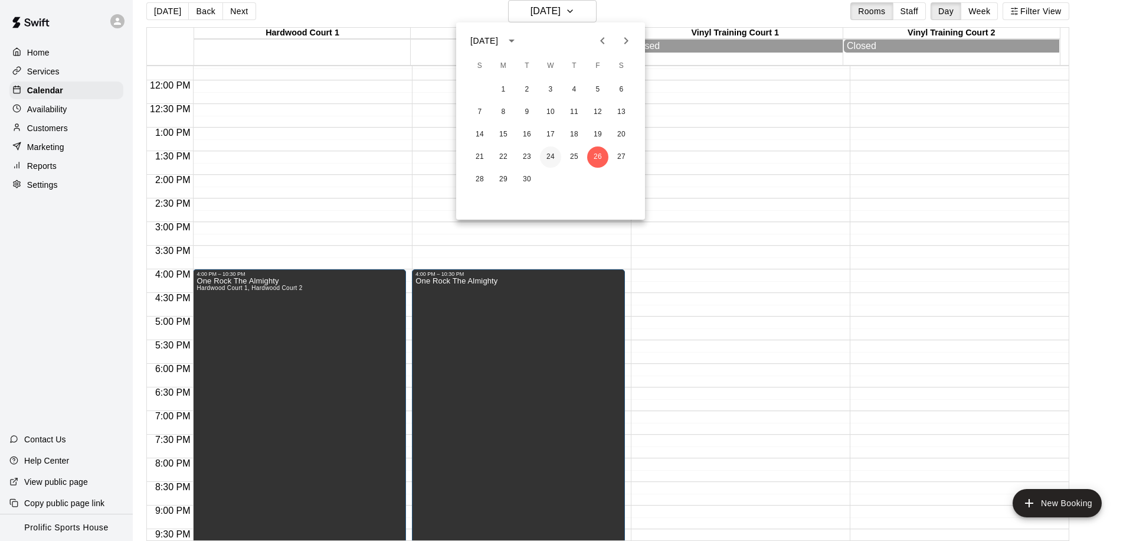
click at [551, 155] on button "24" at bounding box center [550, 156] width 21 height 21
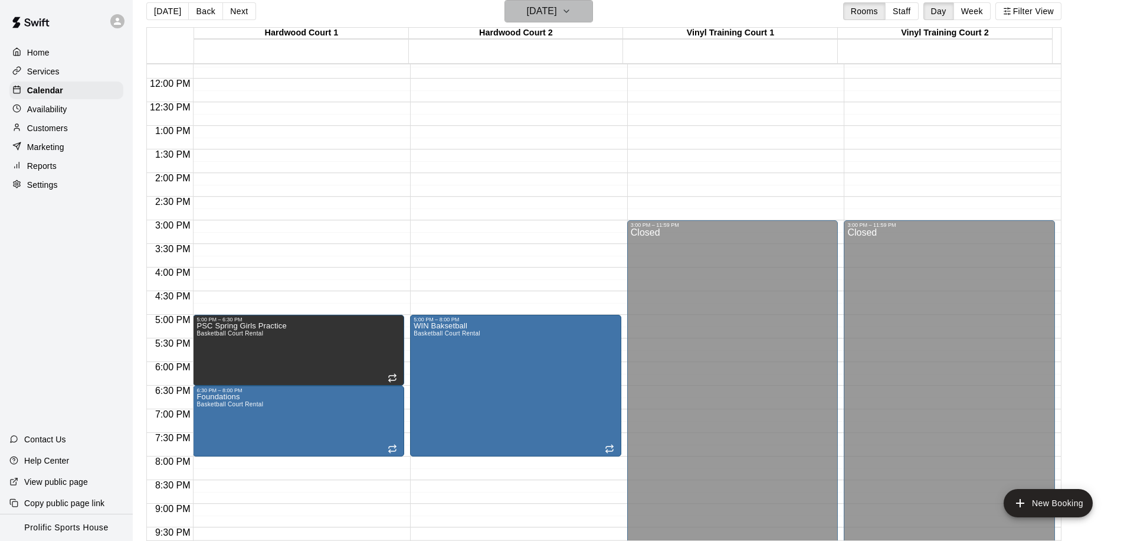
click at [541, 4] on h6 "Wednesday Jun 24" at bounding box center [542, 11] width 30 height 17
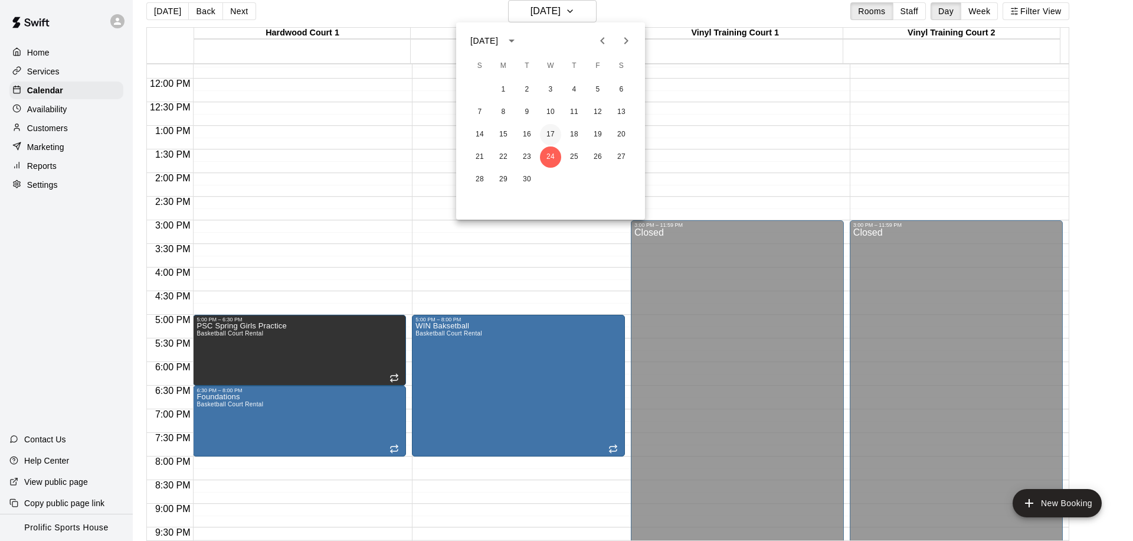
click at [551, 129] on button "17" at bounding box center [550, 134] width 21 height 21
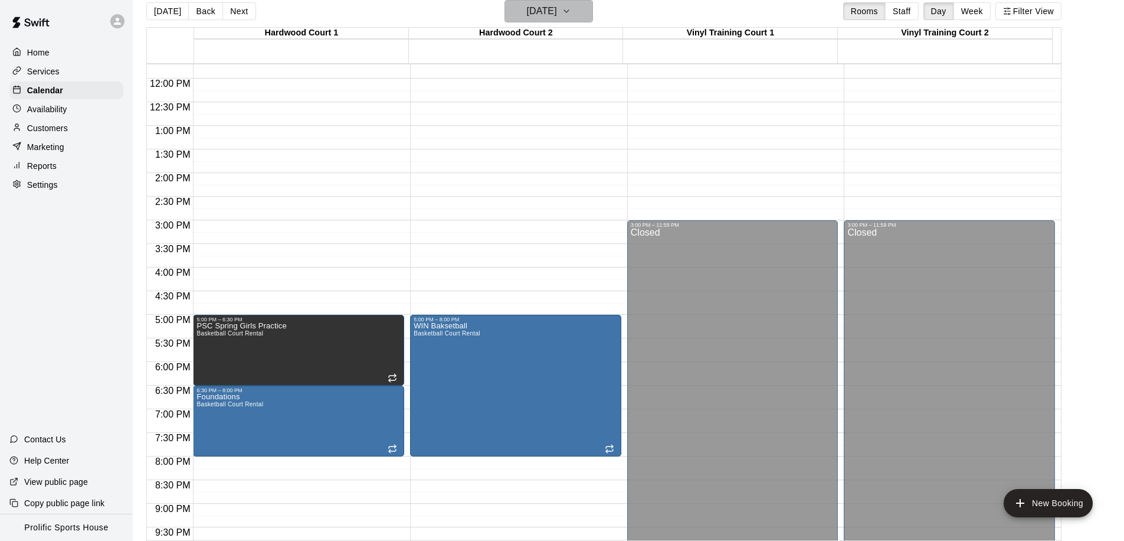
click at [527, 6] on h6 "Wednesday Jun 17" at bounding box center [542, 11] width 30 height 17
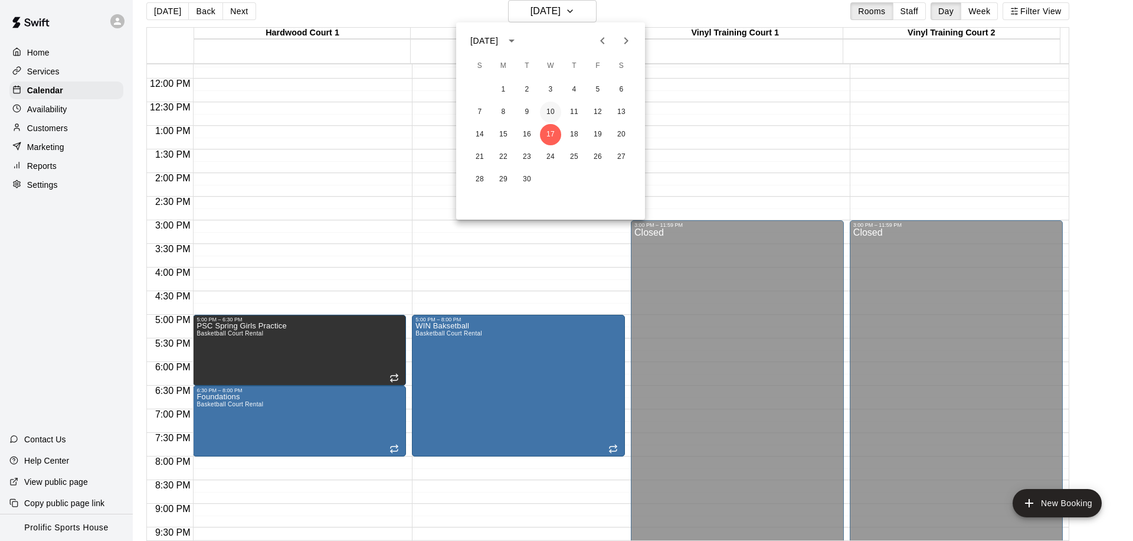
click at [552, 110] on button "10" at bounding box center [550, 112] width 21 height 21
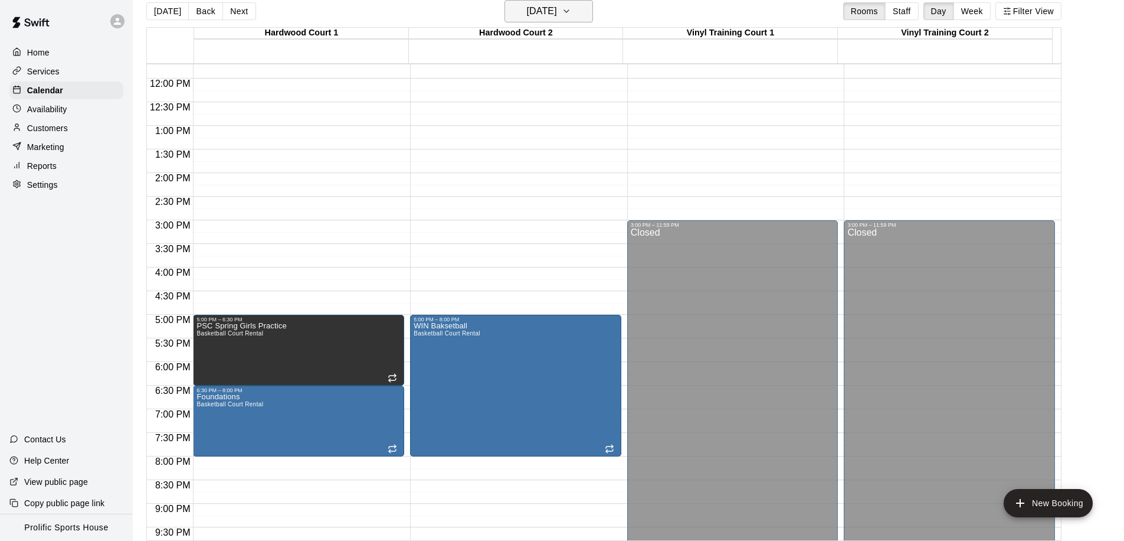
click at [531, 13] on h6 "Wednesday Jun 10" at bounding box center [542, 11] width 30 height 17
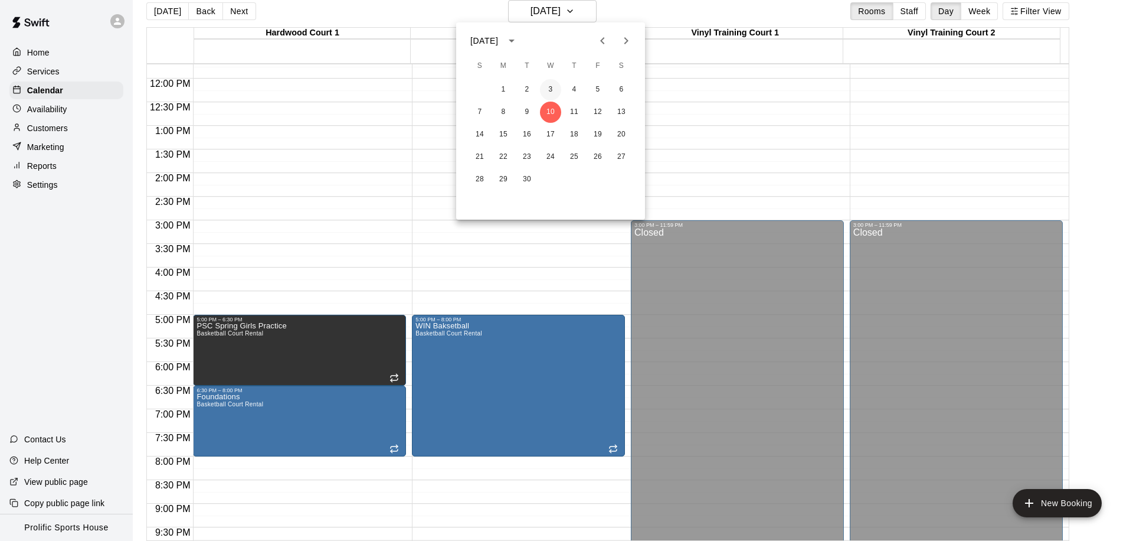
click at [550, 91] on button "3" at bounding box center [550, 89] width 21 height 21
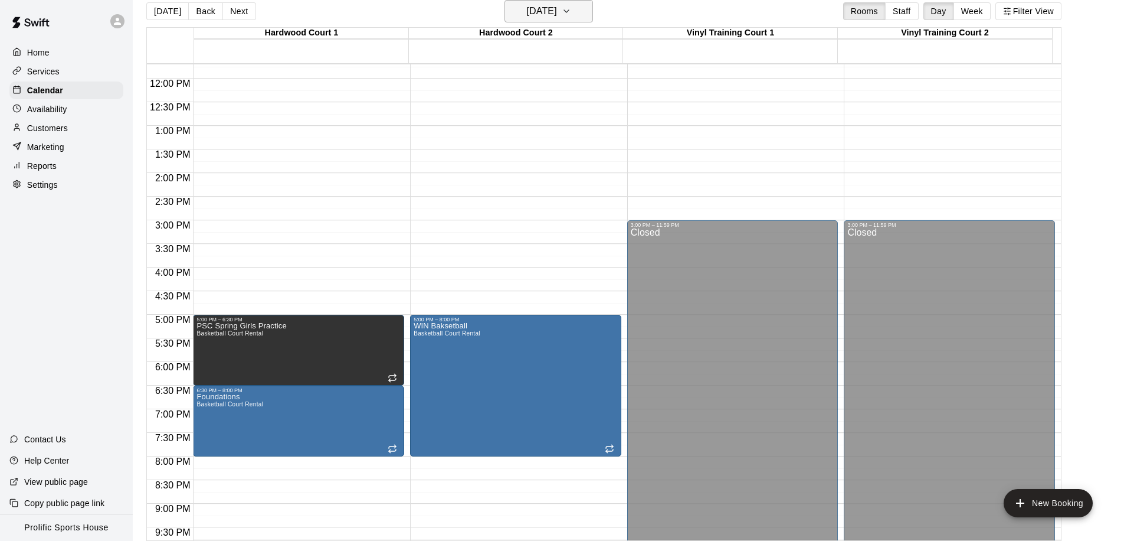
click at [533, 13] on h6 "Wednesday Jun 03" at bounding box center [542, 11] width 30 height 17
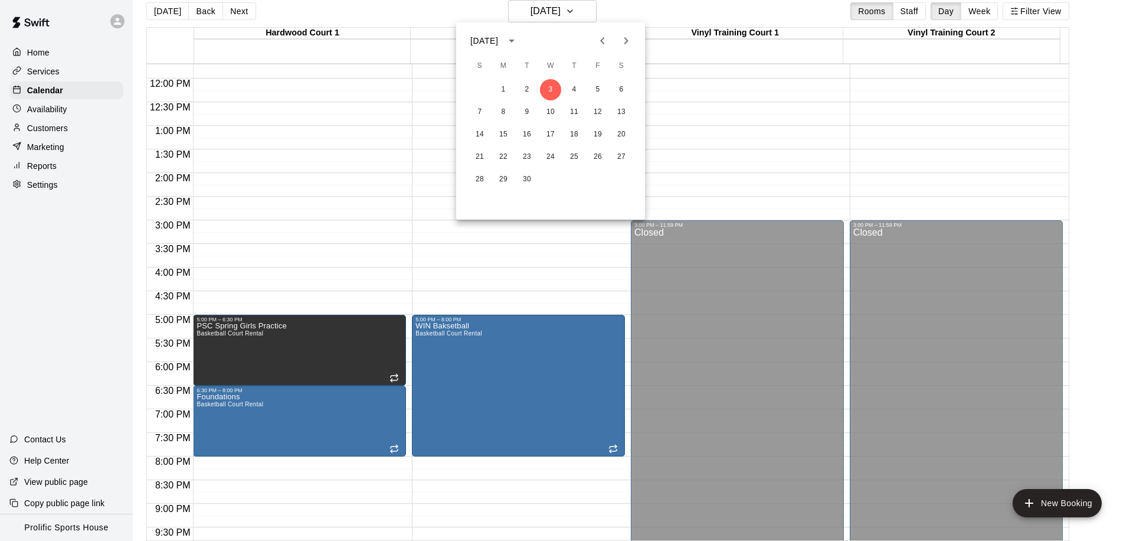
click at [597, 40] on icon "Previous month" at bounding box center [603, 41] width 14 height 14
click at [552, 177] on button "27" at bounding box center [550, 179] width 21 height 21
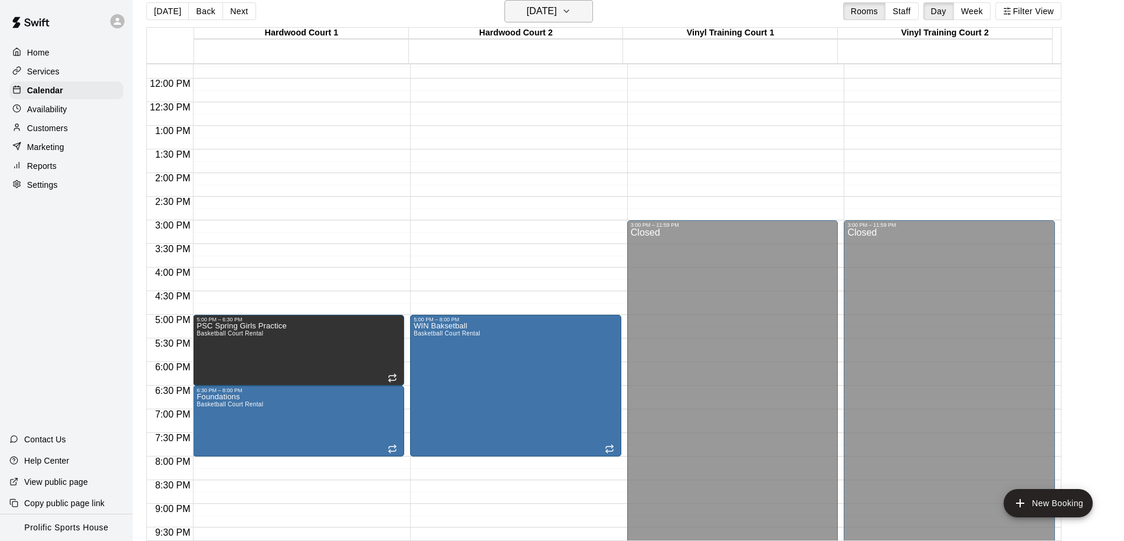
click at [557, 12] on h6 "Wednesday May 27" at bounding box center [542, 11] width 30 height 17
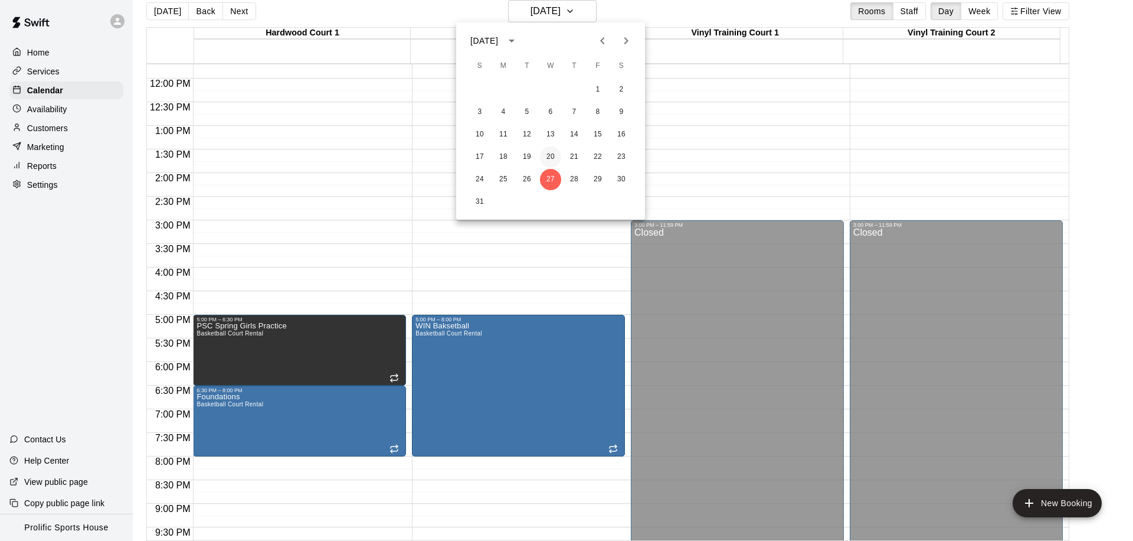
click at [555, 153] on button "20" at bounding box center [550, 156] width 21 height 21
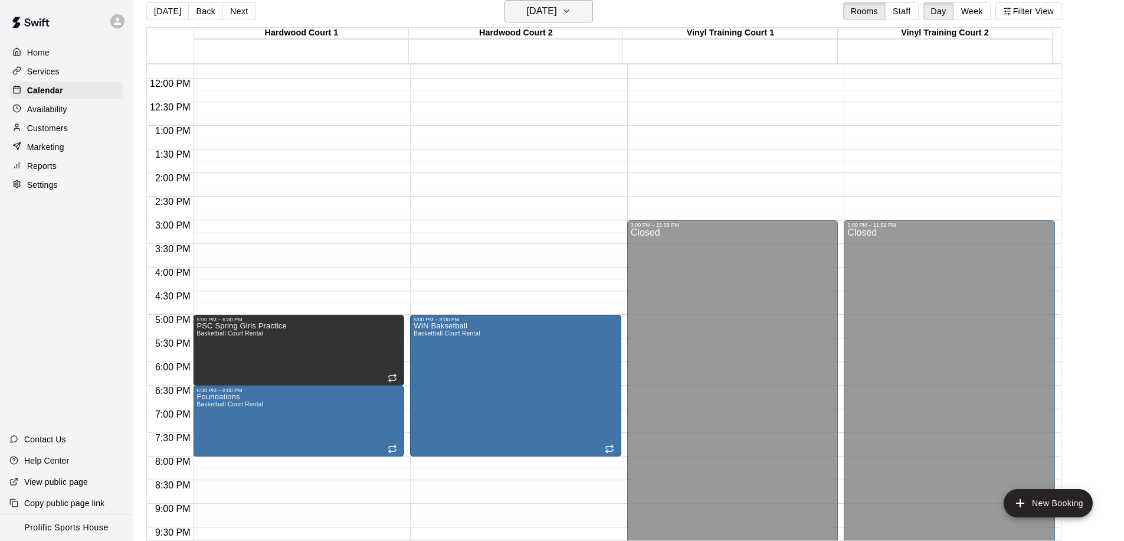
click at [557, 8] on h6 "Wednesday May 20" at bounding box center [542, 11] width 30 height 17
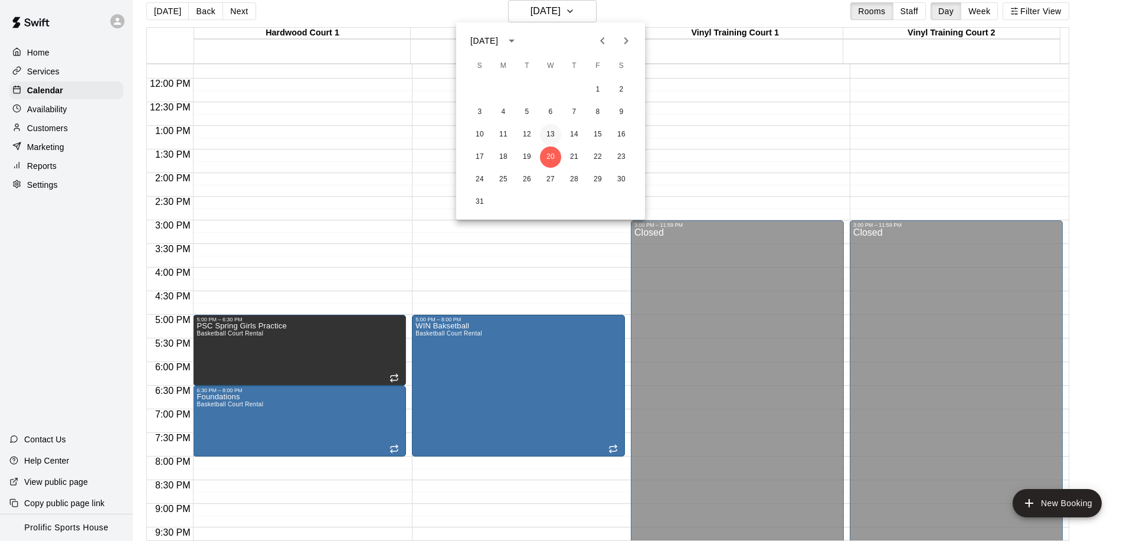
click at [557, 135] on button "13" at bounding box center [550, 134] width 21 height 21
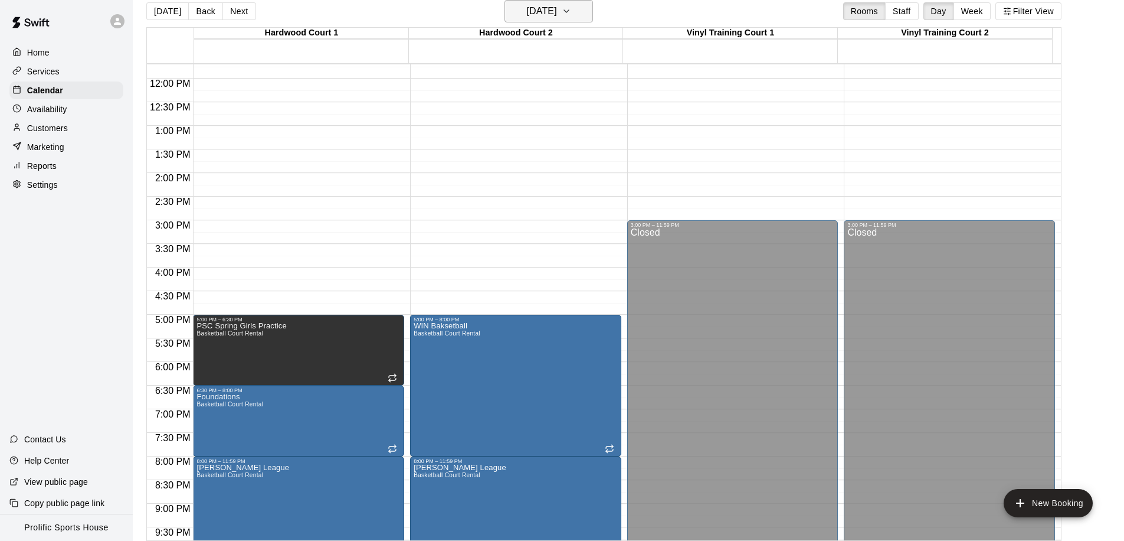
click at [527, 8] on h6 "Wednesday May 13" at bounding box center [542, 11] width 30 height 17
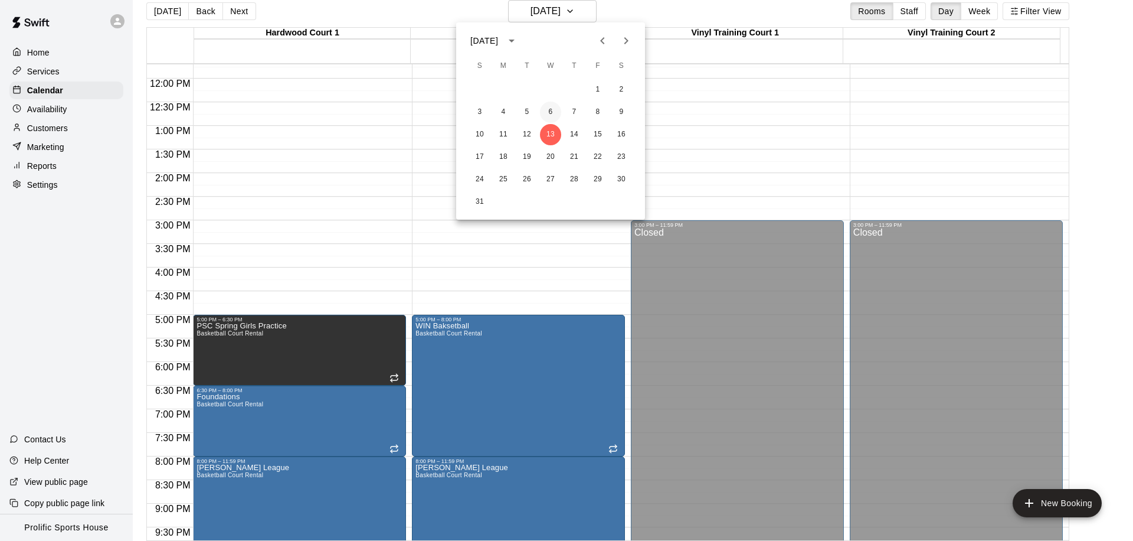
click at [552, 109] on button "6" at bounding box center [550, 112] width 21 height 21
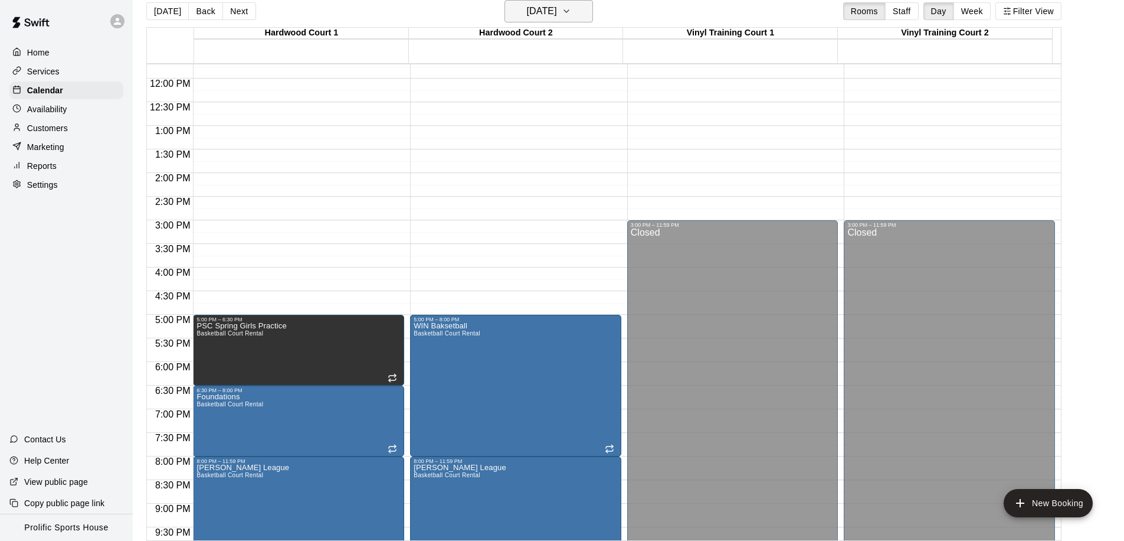
click at [527, 14] on h6 "Wednesday May 06" at bounding box center [542, 11] width 30 height 17
click at [557, 14] on h6 "Wednesday May 06" at bounding box center [542, 11] width 30 height 17
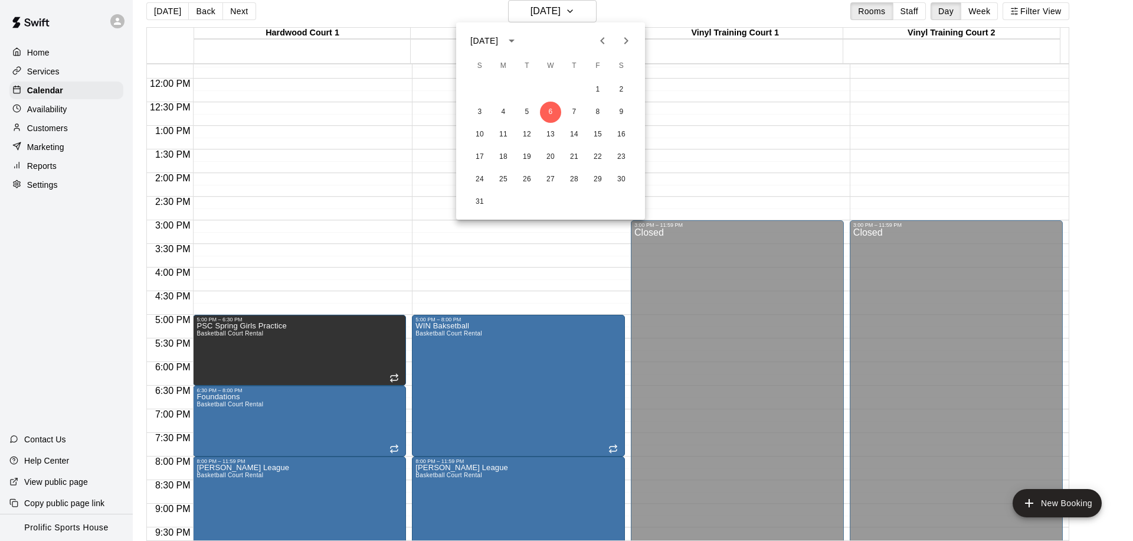
click at [624, 45] on icon "Next month" at bounding box center [626, 41] width 14 height 14
click at [601, 42] on icon "Previous month" at bounding box center [603, 41] width 14 height 14
click at [604, 41] on icon "Previous month" at bounding box center [603, 41] width 14 height 14
click at [553, 178] on button "29" at bounding box center [550, 179] width 21 height 21
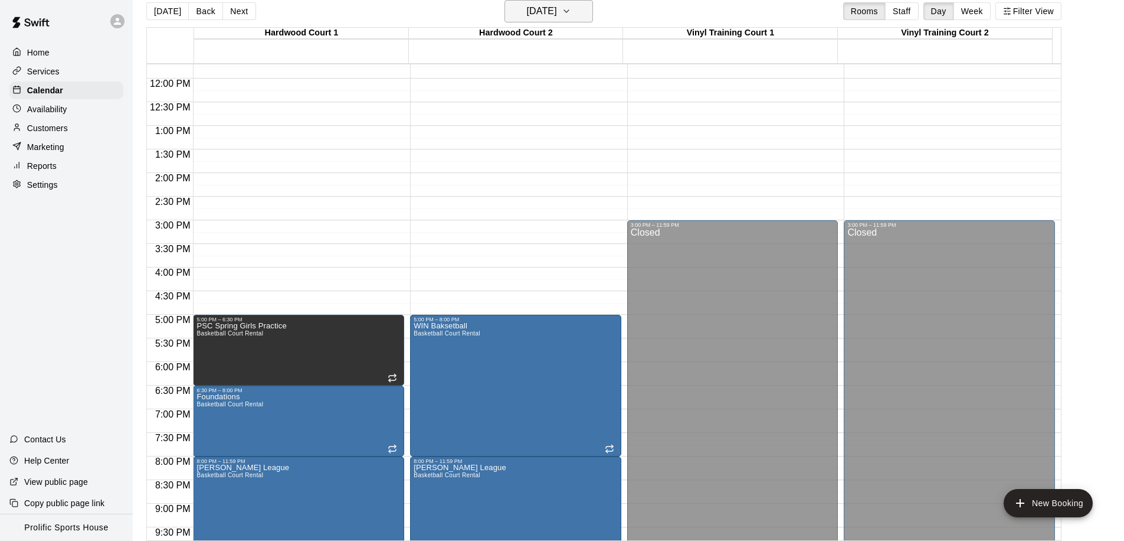
click at [557, 15] on h6 "Wednesday Apr 29" at bounding box center [542, 11] width 30 height 17
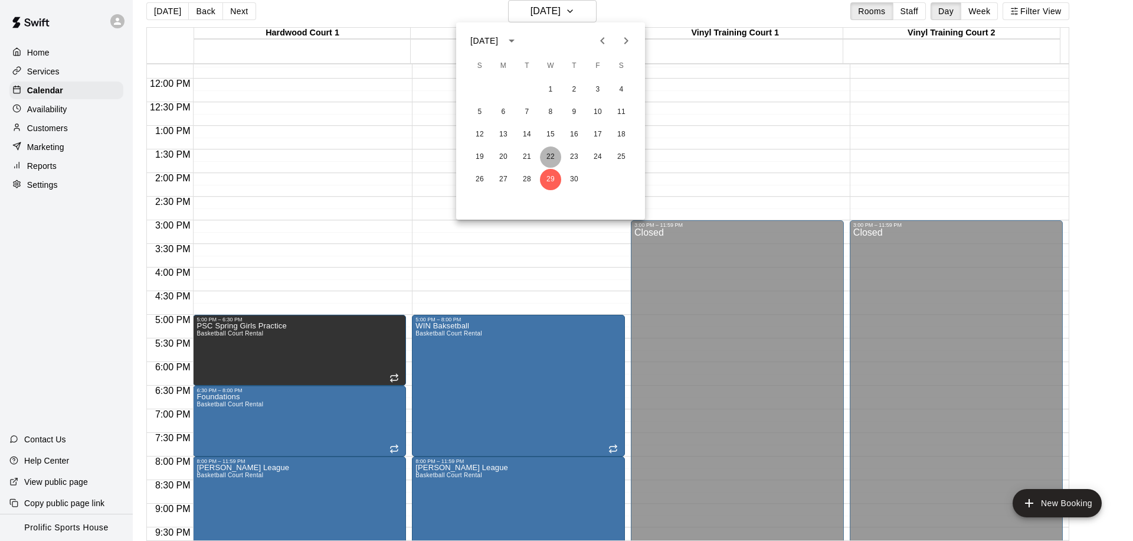
click at [555, 153] on button "22" at bounding box center [550, 156] width 21 height 21
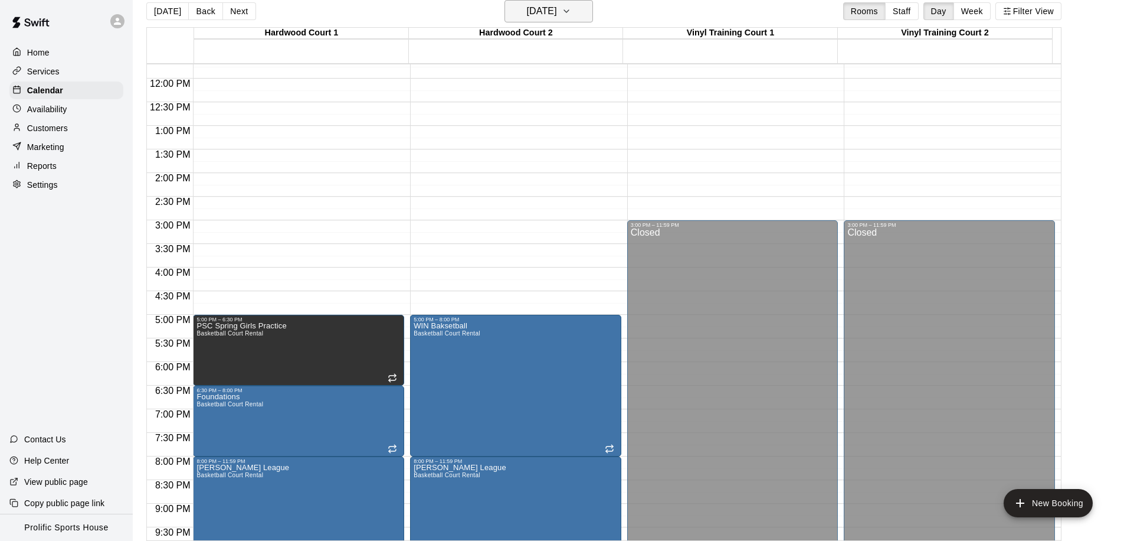
click at [557, 15] on h6 "Wednesday Apr 22" at bounding box center [542, 11] width 30 height 17
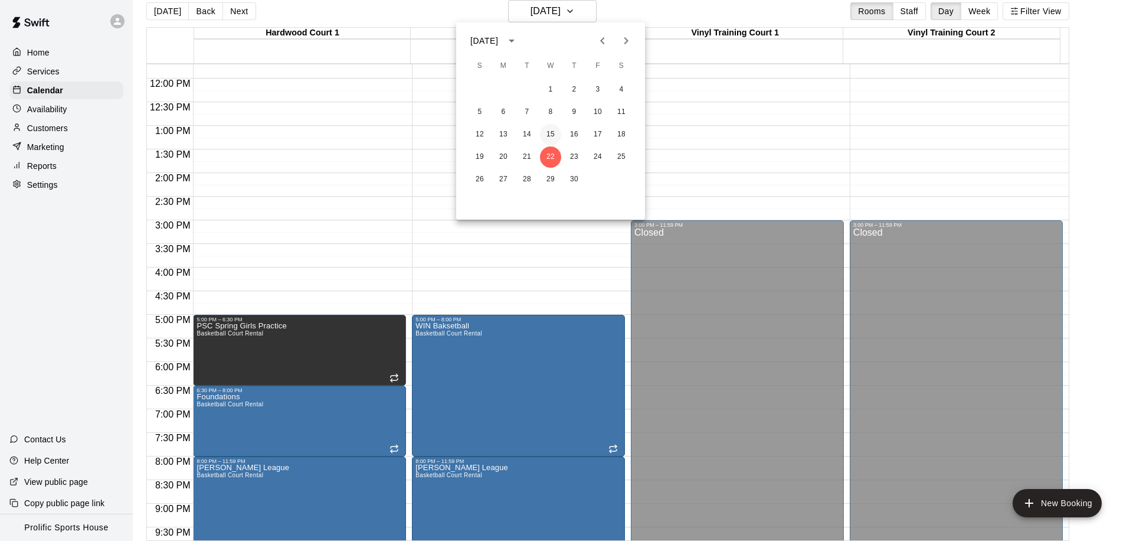
click at [549, 129] on button "15" at bounding box center [550, 134] width 21 height 21
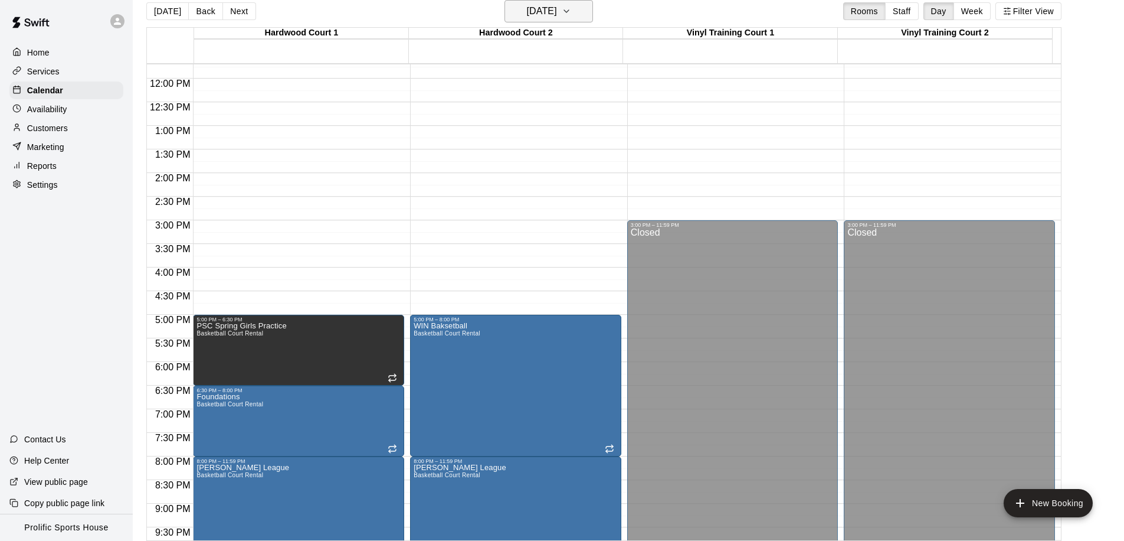
click at [549, 16] on h6 "Wednesday Apr 15" at bounding box center [542, 11] width 30 height 17
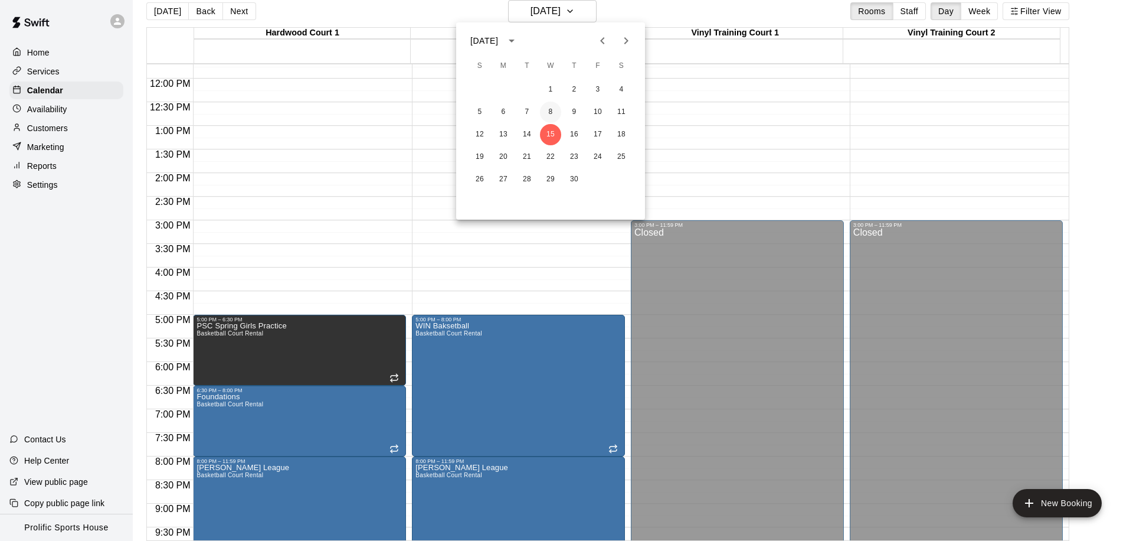
click at [556, 115] on button "8" at bounding box center [550, 112] width 21 height 21
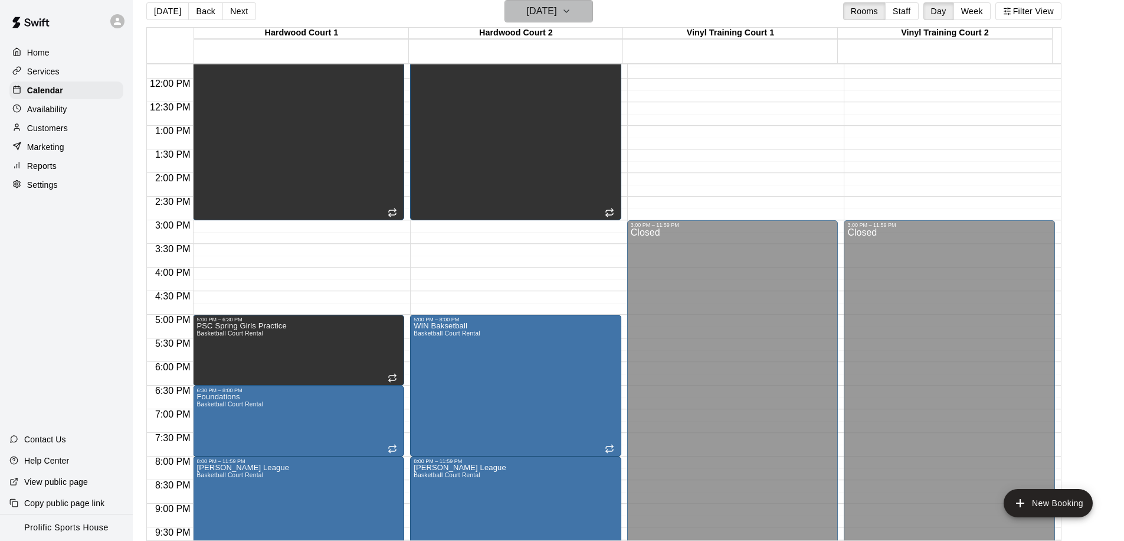
click at [549, 20] on button "Wednesday Apr 08" at bounding box center [549, 11] width 89 height 22
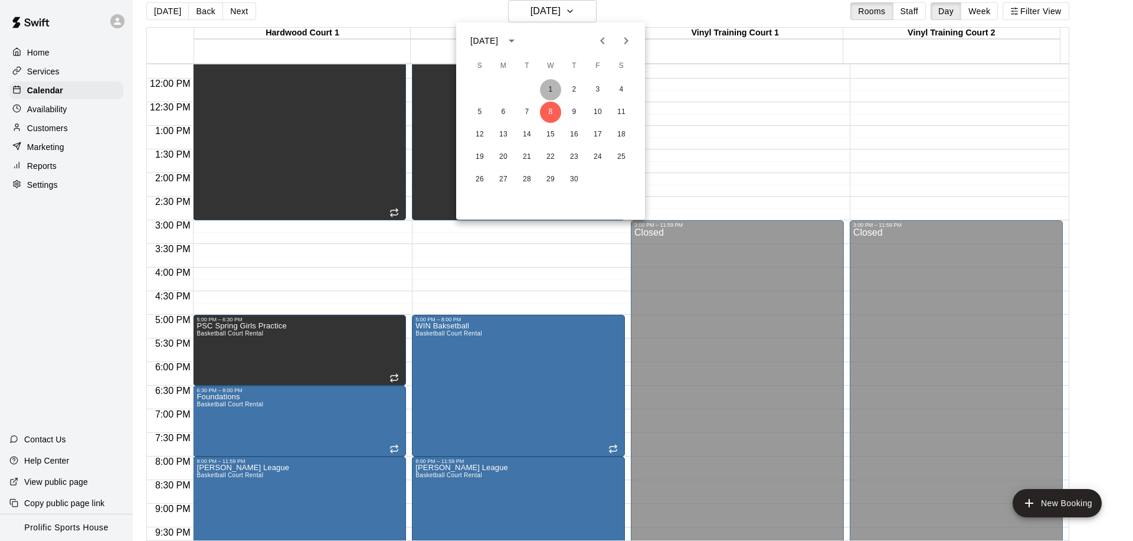
click at [548, 87] on button "1" at bounding box center [550, 89] width 21 height 21
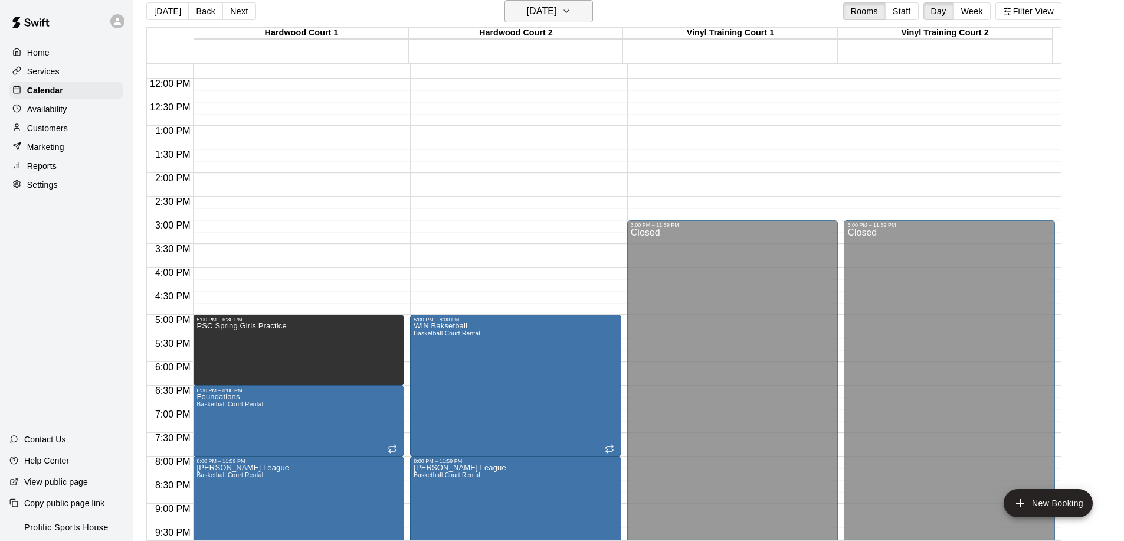
click at [528, 11] on h6 "Wednesday Apr 01" at bounding box center [542, 11] width 30 height 17
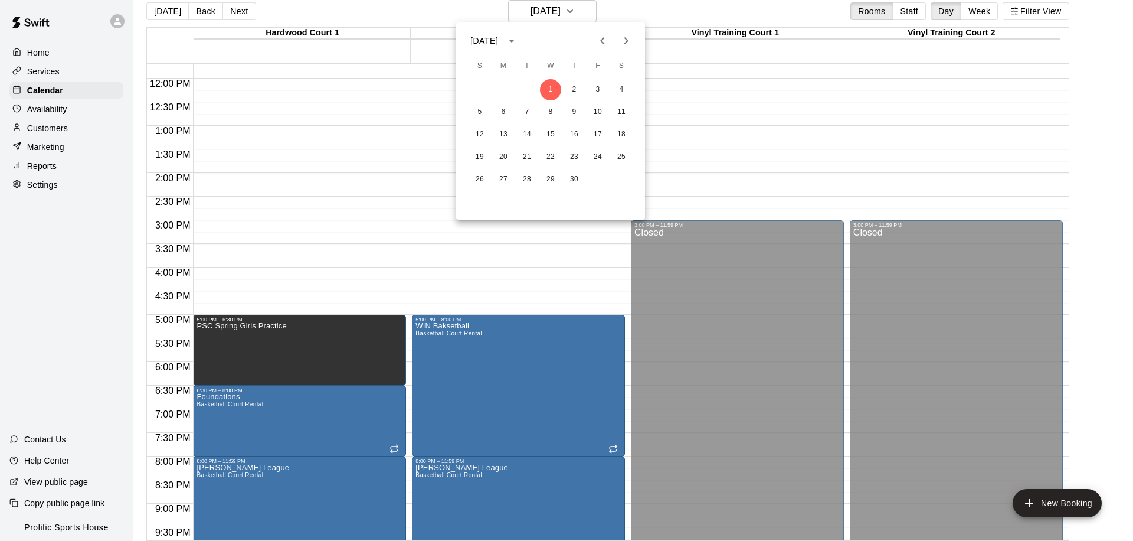
click at [600, 34] on icon "Previous month" at bounding box center [603, 41] width 14 height 14
click at [529, 152] on button "24" at bounding box center [526, 156] width 21 height 21
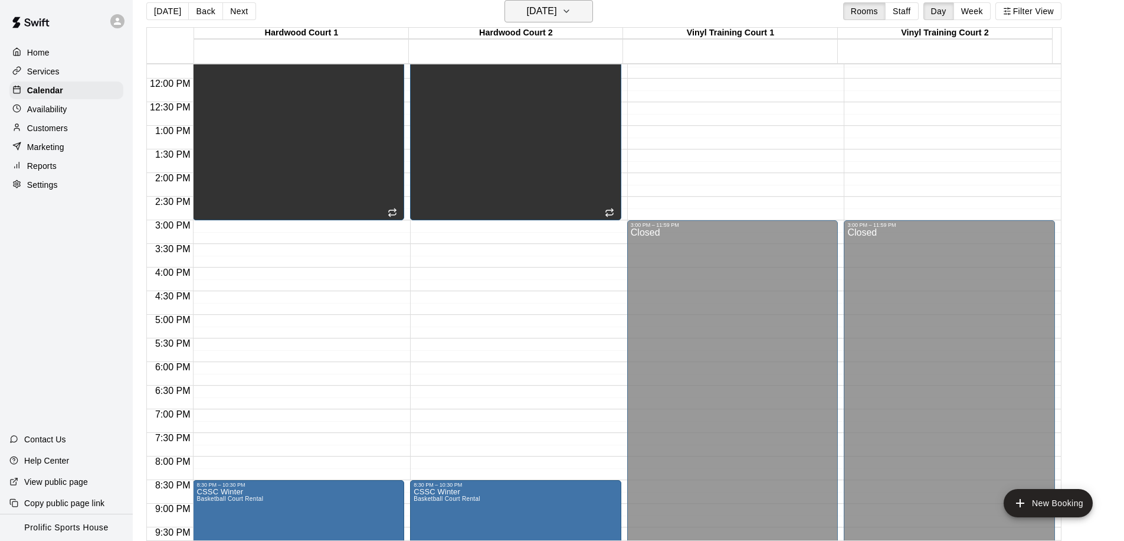
click at [543, 10] on h6 "Tuesday Mar 24" at bounding box center [542, 11] width 30 height 17
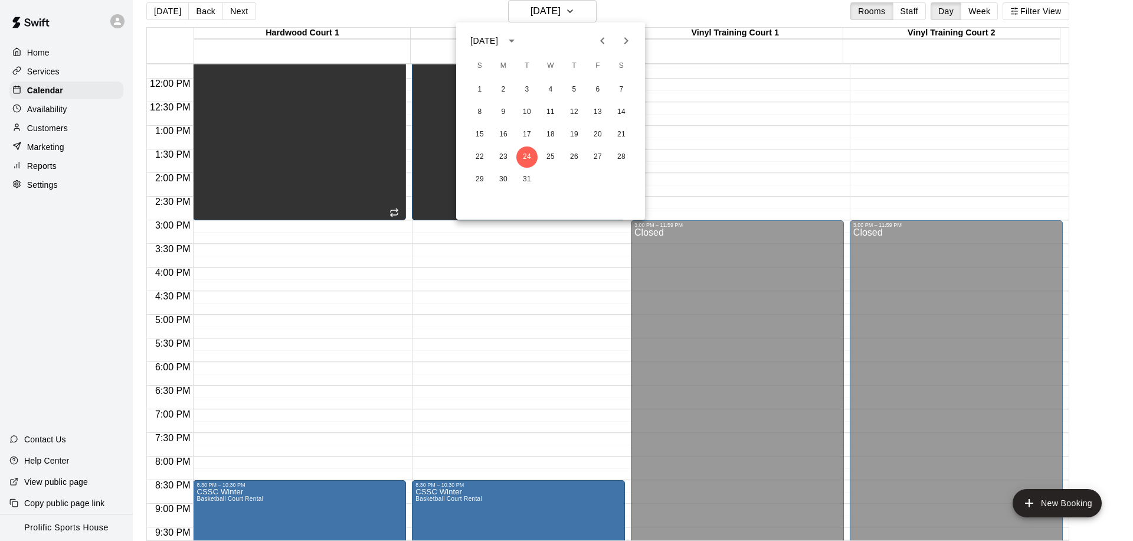
click at [632, 45] on icon "Next month" at bounding box center [626, 41] width 14 height 14
click at [531, 159] on button "21" at bounding box center [526, 156] width 21 height 21
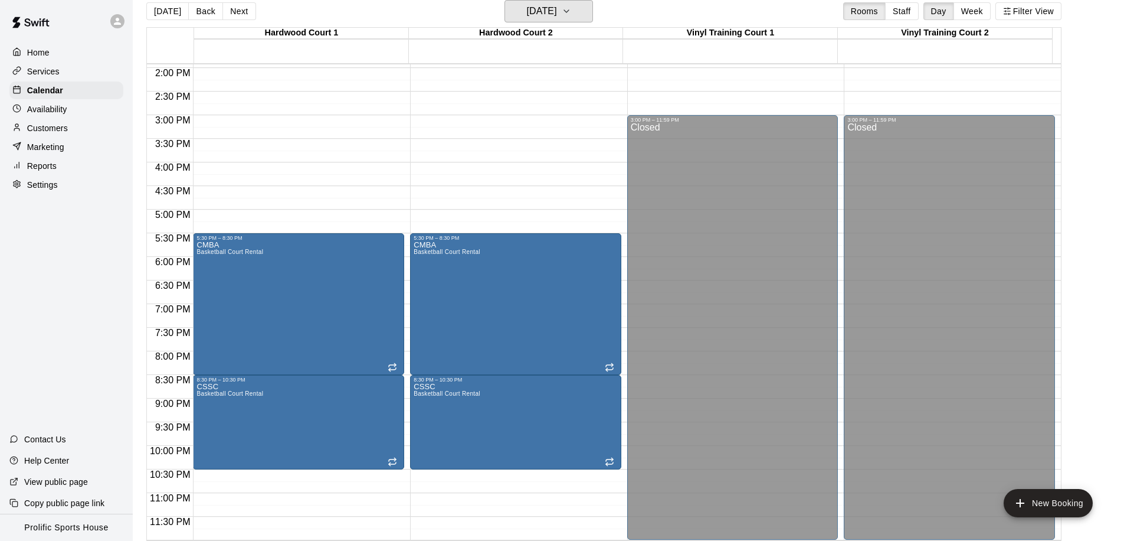
scroll to position [476, 0]
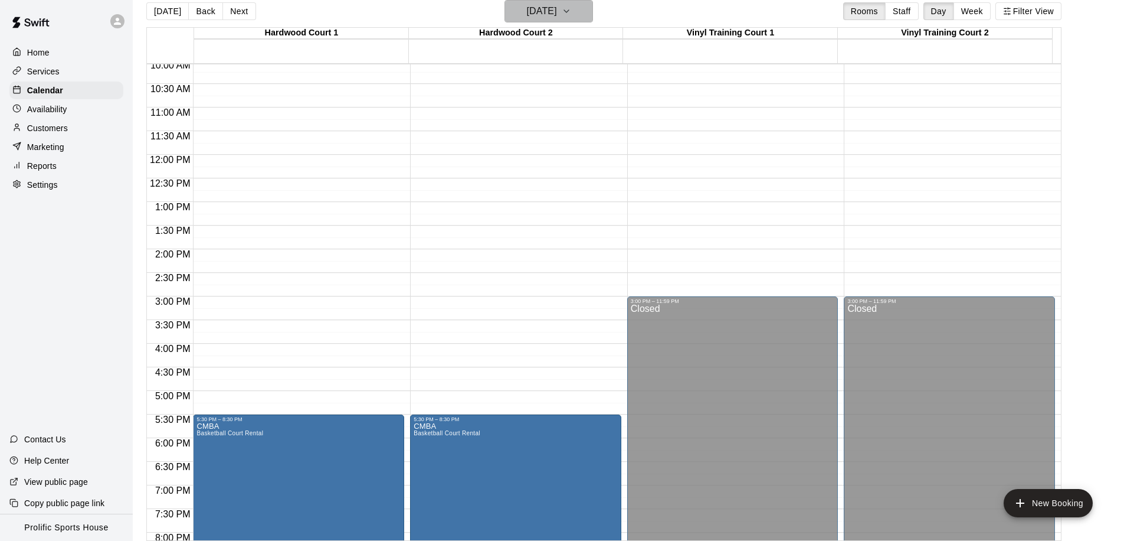
click at [527, 7] on h6 "Tuesday Apr 21" at bounding box center [542, 11] width 30 height 17
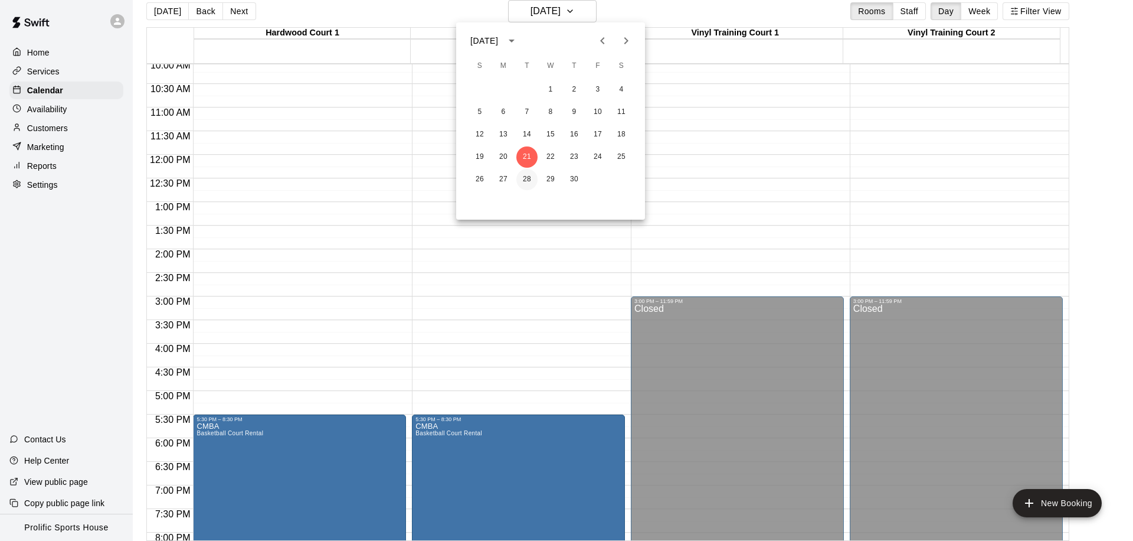
click at [529, 176] on button "28" at bounding box center [526, 179] width 21 height 21
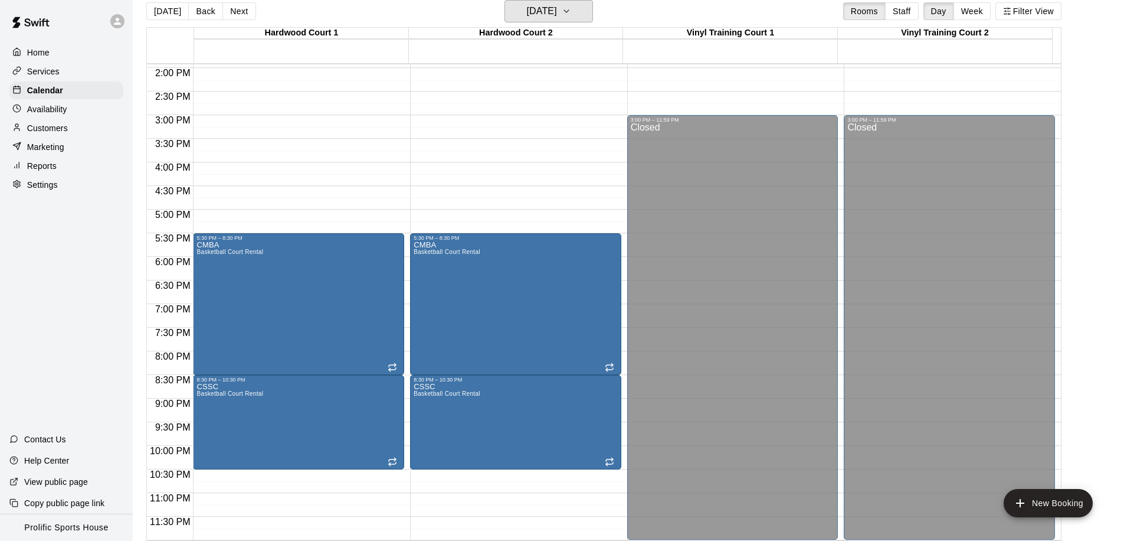
scroll to position [596, 0]
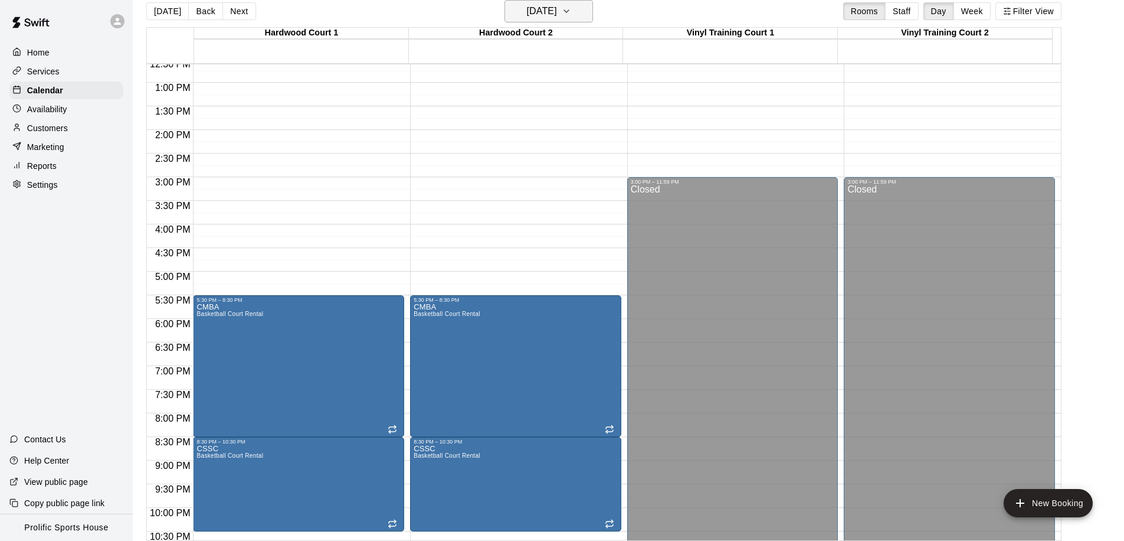
click at [518, 21] on button "Tuesday Apr 28" at bounding box center [549, 11] width 89 height 22
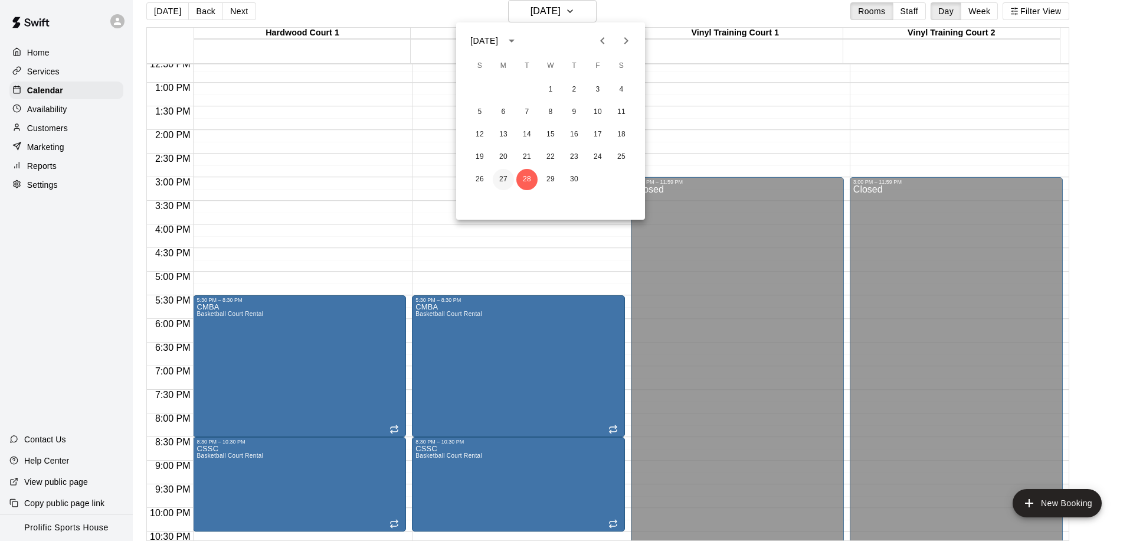
click at [498, 178] on button "27" at bounding box center [503, 179] width 21 height 21
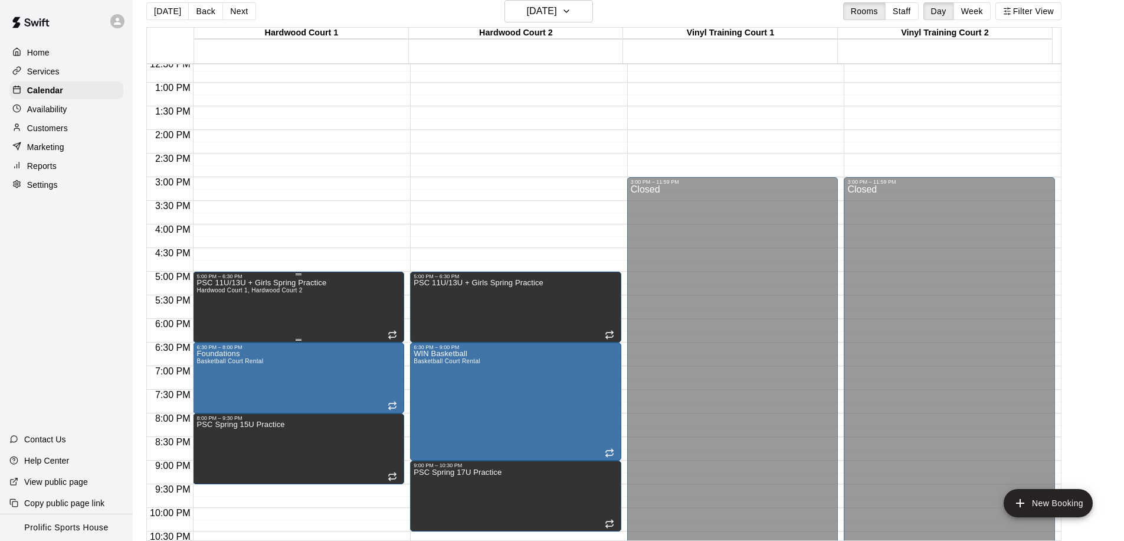
click at [329, 292] on div "PSC 11U/13U + Girls Spring Practice Hardwood Court 1, Hardwood Court 2" at bounding box center [299, 549] width 204 height 541
click at [527, 7] on h6 "Monday Apr 27" at bounding box center [542, 11] width 30 height 17
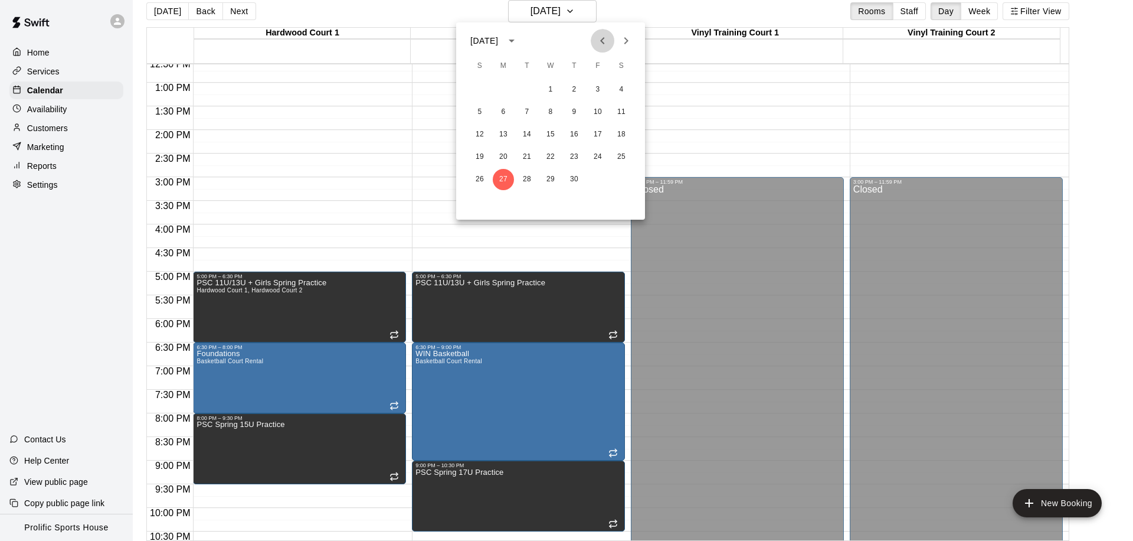
click at [597, 35] on icon "Previous month" at bounding box center [603, 41] width 14 height 14
click at [505, 178] on button "30" at bounding box center [503, 179] width 21 height 21
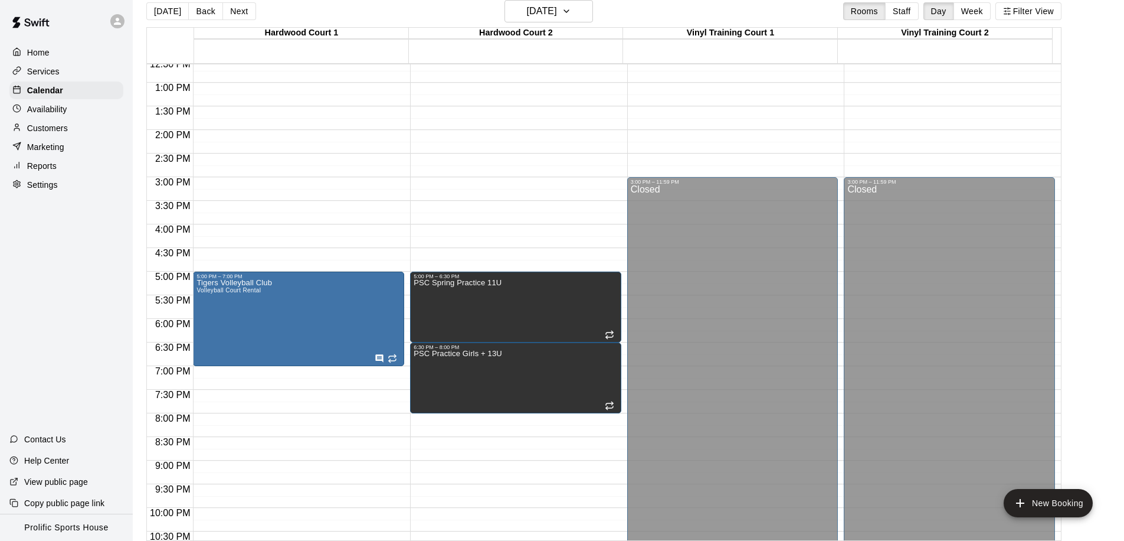
click at [444, 415] on div "12:00 AM – 8:00 AM Closed 5:00 PM – 6:30 PM PSC Spring Practice 11U 6:30 PM – 8…" at bounding box center [515, 35] width 211 height 1133
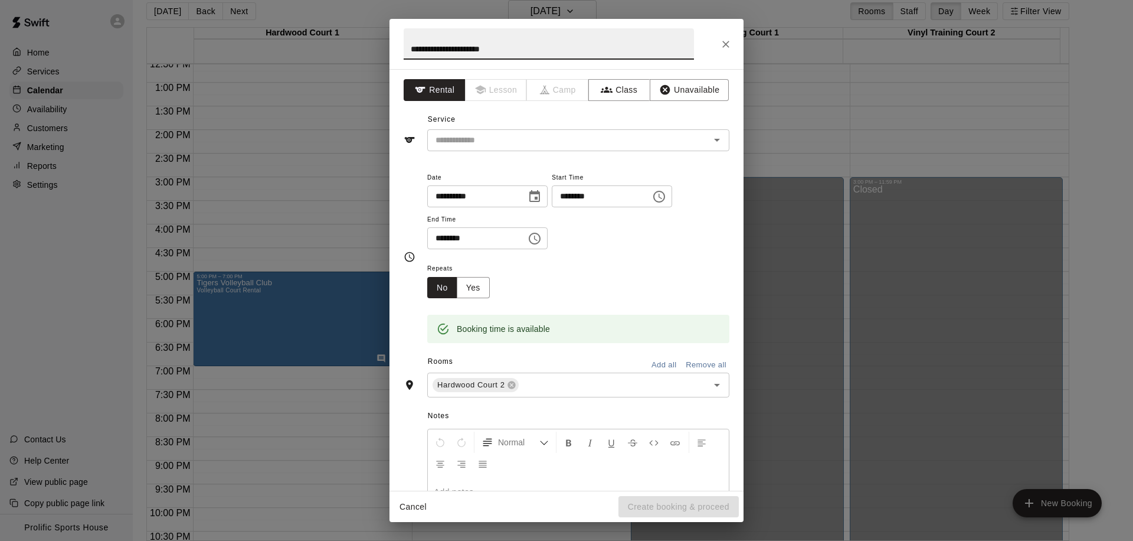
type input "**********"
click at [440, 238] on input "********" at bounding box center [472, 238] width 91 height 22
type input "********"
click at [679, 95] on button "Unavailable" at bounding box center [689, 90] width 79 height 22
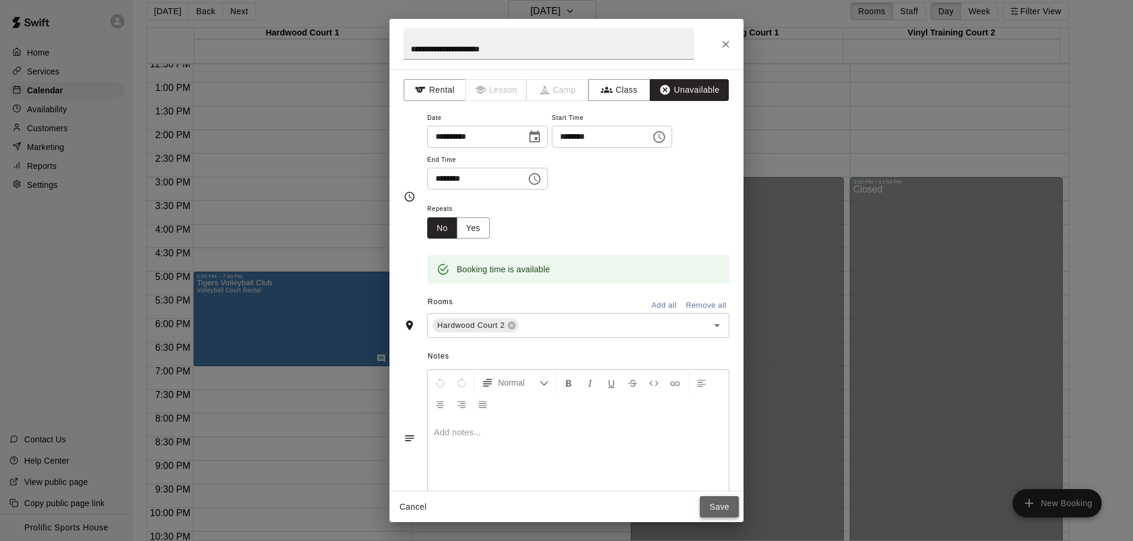
click at [709, 510] on button "Save" at bounding box center [719, 507] width 39 height 22
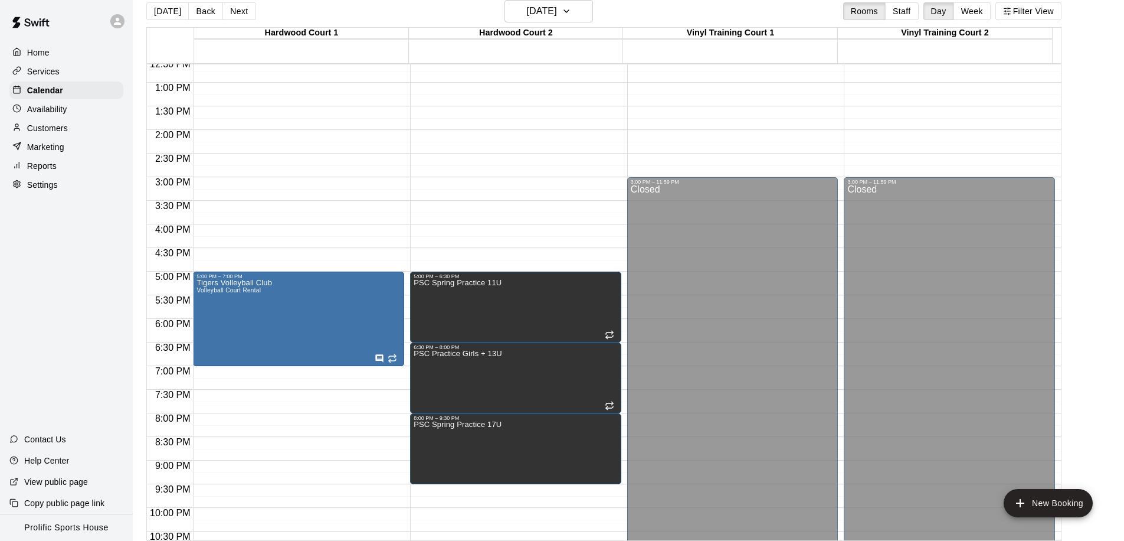
click at [349, 368] on div "12:00 AM – 8:00 AM Closed 5:00 PM – 7:00 PM Tigers Volleyball Club Volleyball C…" at bounding box center [298, 35] width 211 height 1133
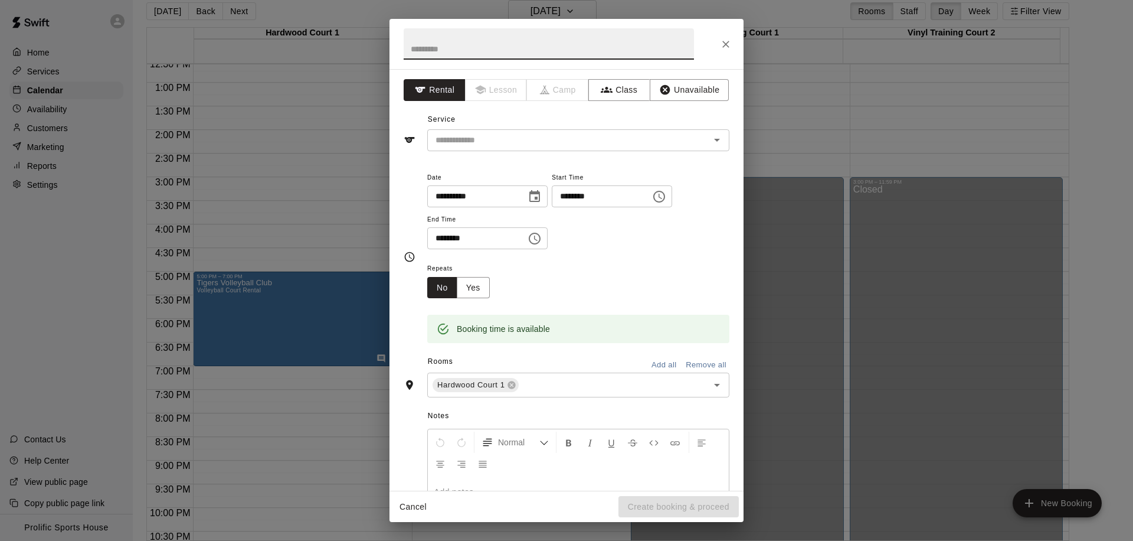
click at [443, 237] on input "********" at bounding box center [472, 238] width 91 height 22
type input "********"
click at [456, 49] on input "text" at bounding box center [549, 43] width 290 height 31
type input "**********"
click at [682, 89] on button "Unavailable" at bounding box center [689, 90] width 79 height 22
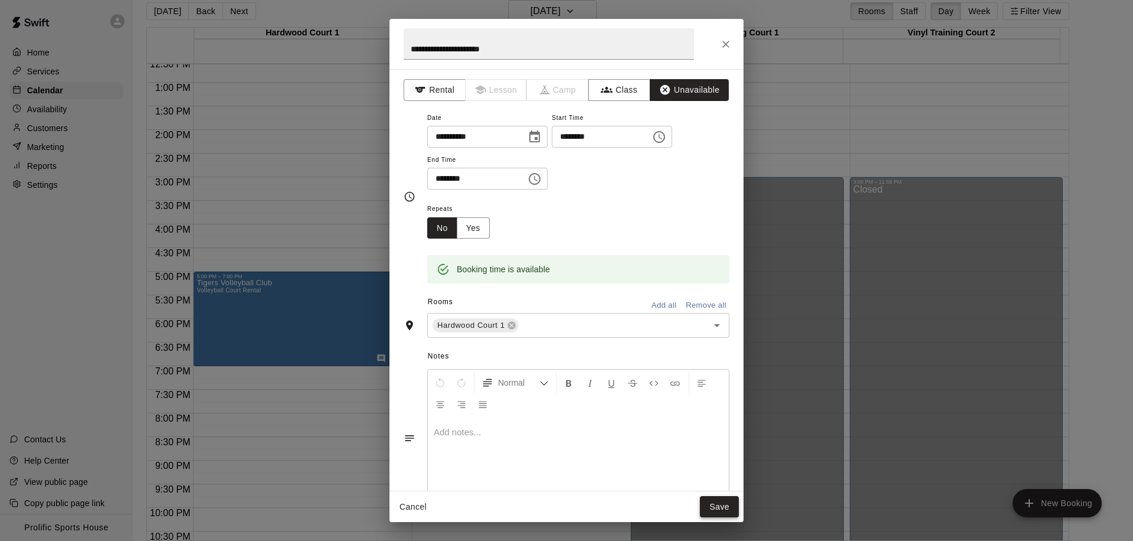
click at [721, 507] on button "Save" at bounding box center [719, 507] width 39 height 22
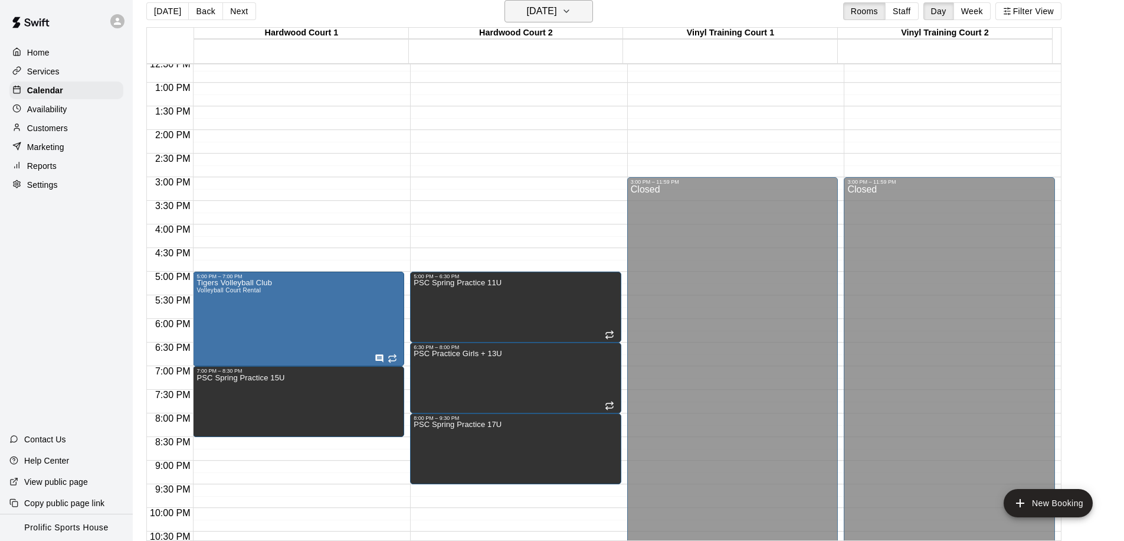
click at [551, 17] on h6 "Monday Mar 30" at bounding box center [542, 11] width 30 height 17
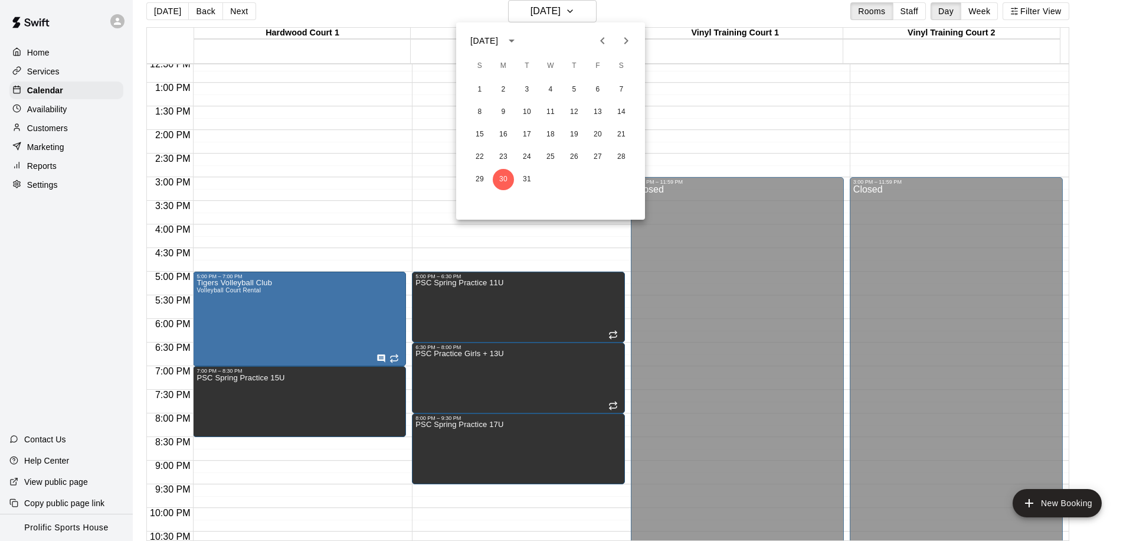
click at [430, 104] on div at bounding box center [566, 270] width 1133 height 541
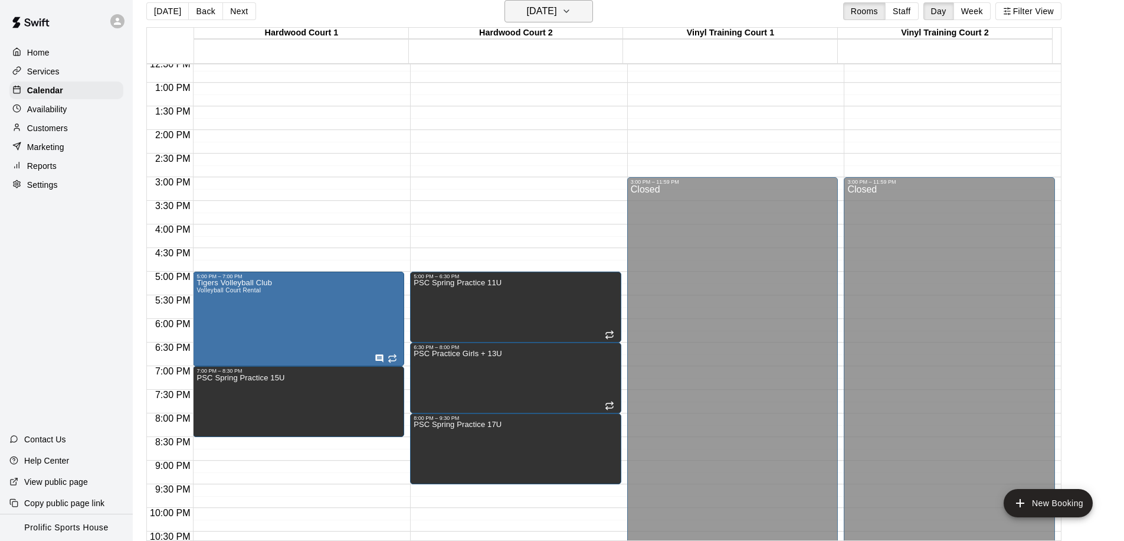
click at [544, 16] on h6 "Monday Mar 30" at bounding box center [542, 11] width 30 height 17
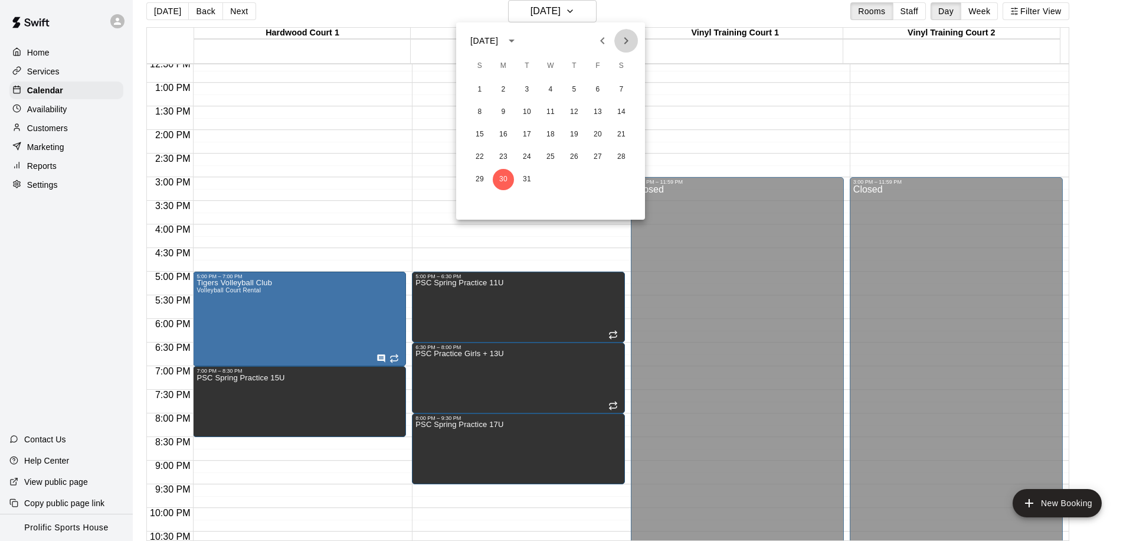
click at [622, 42] on icon "Next month" at bounding box center [626, 41] width 14 height 14
click at [500, 112] on button "6" at bounding box center [503, 112] width 21 height 21
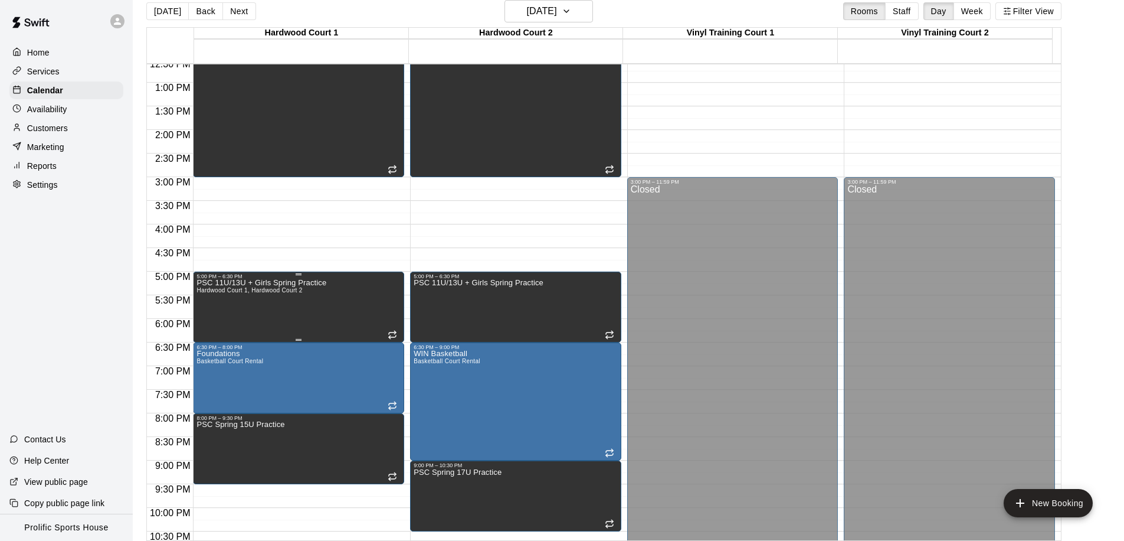
click at [340, 303] on div "PSC 11U/13U + Girls Spring Practice Hardwood Court 1, Hardwood Court 2" at bounding box center [299, 549] width 204 height 541
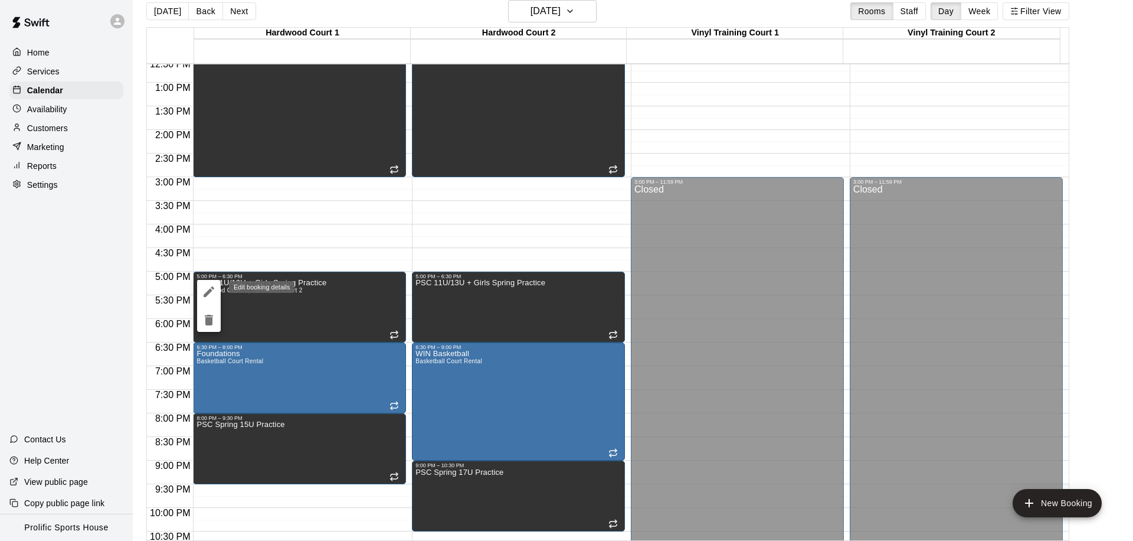
click at [202, 284] on icon "edit" at bounding box center [209, 291] width 14 height 14
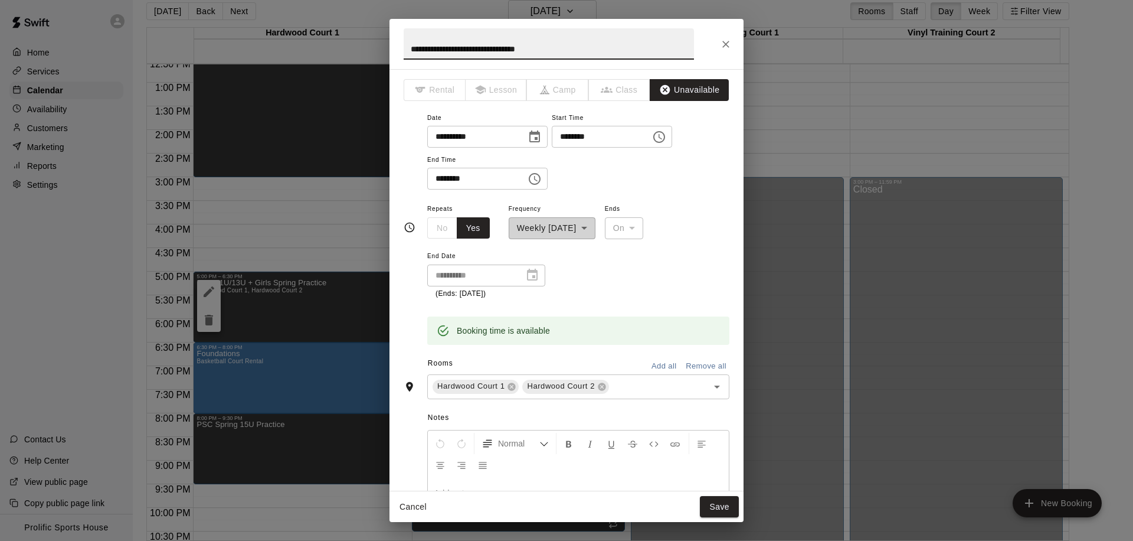
drag, startPoint x: 495, startPoint y: 48, endPoint x: 447, endPoint y: 51, distance: 47.9
click at [447, 51] on input "**********" at bounding box center [549, 43] width 290 height 31
click at [600, 387] on icon at bounding box center [602, 386] width 8 height 8
type input "**********"
click at [724, 506] on button "Save" at bounding box center [719, 507] width 39 height 22
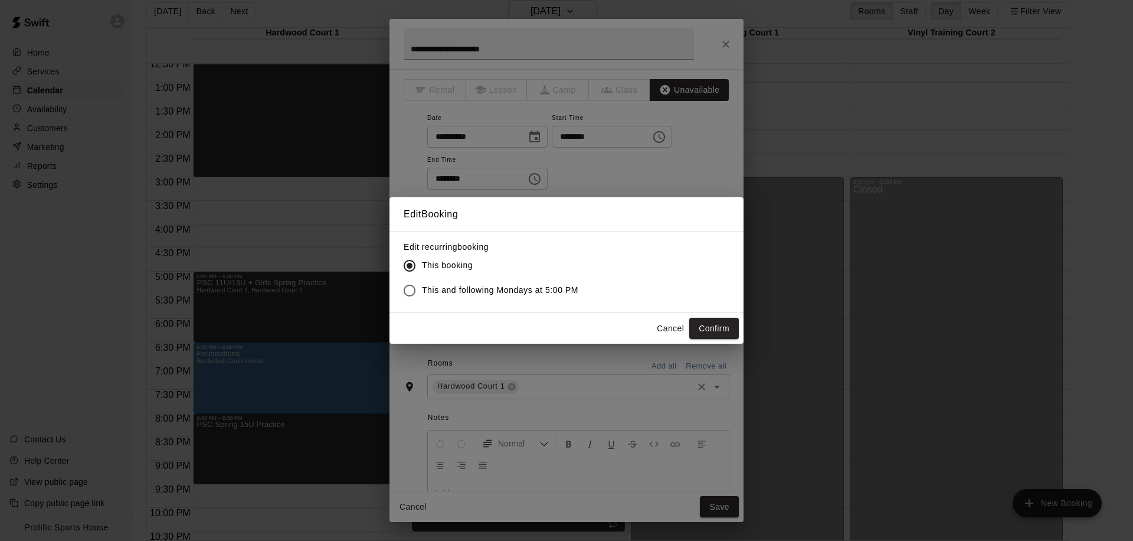
click at [470, 293] on span "This and following Mondays at 5:00 PM" at bounding box center [500, 290] width 156 height 12
click at [704, 330] on button "Confirm" at bounding box center [714, 329] width 50 height 22
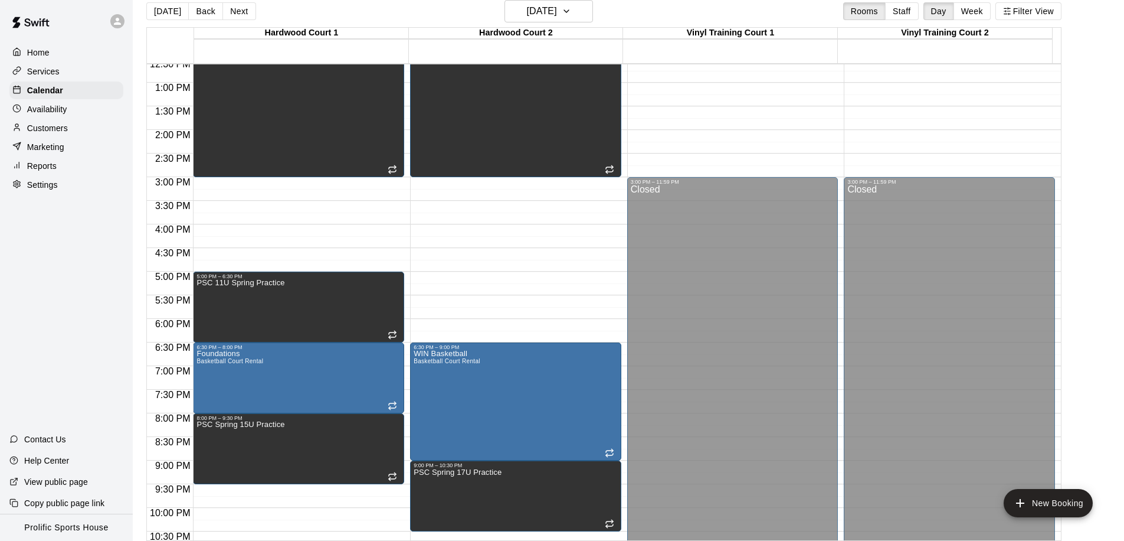
click at [429, 272] on div "12:00 AM – 8:00 AM Closed 8:30 AM – 3:00 PM Spring Break Camp 6:30 PM – 9:00 PM…" at bounding box center [515, 35] width 211 height 1133
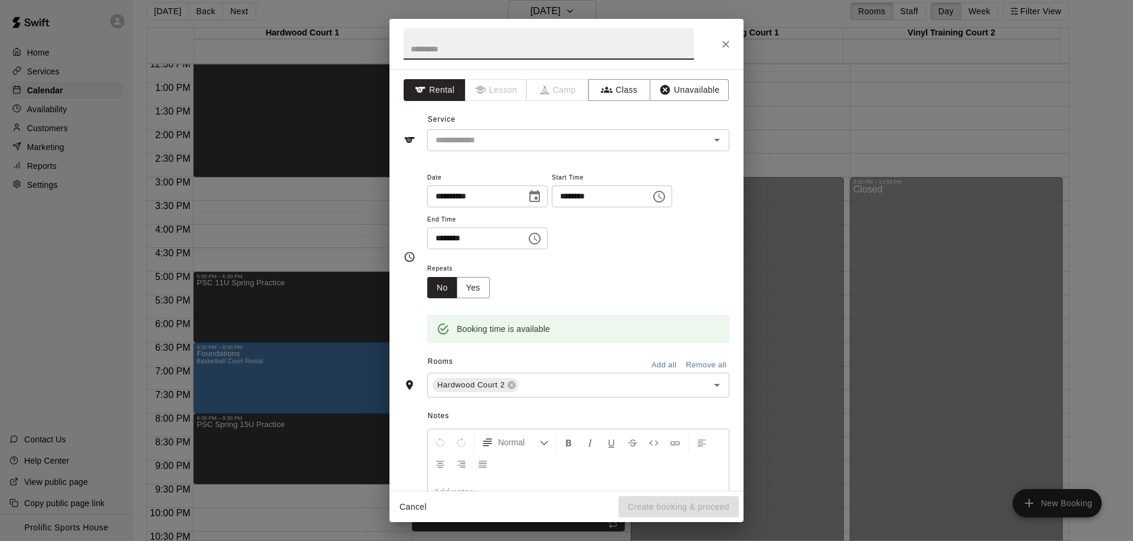
click at [436, 238] on input "********" at bounding box center [472, 238] width 91 height 22
type input "********"
click at [666, 86] on button "Unavailable" at bounding box center [689, 90] width 79 height 22
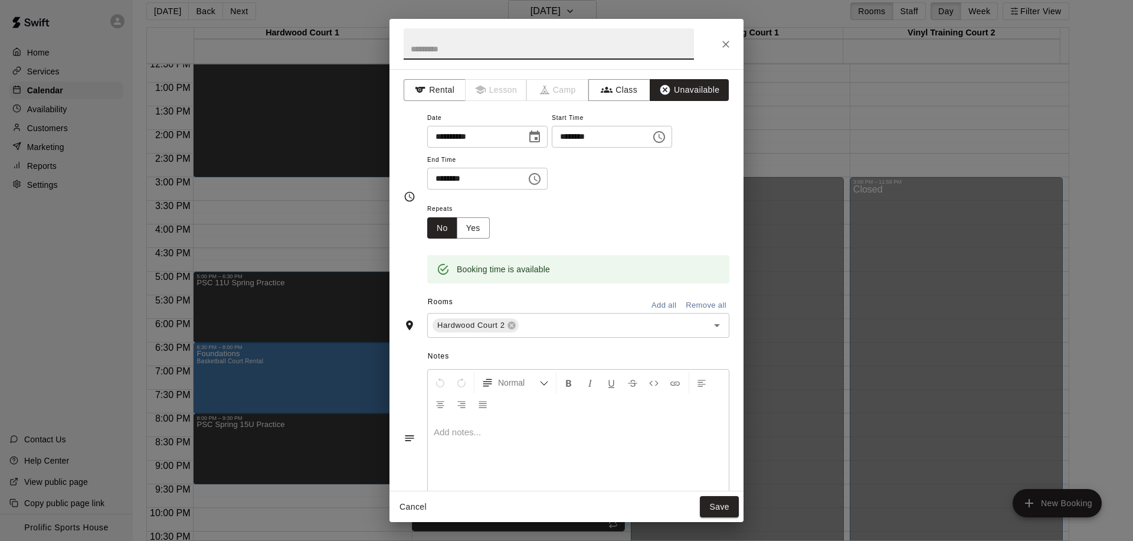
click at [588, 48] on input "text" at bounding box center [549, 43] width 290 height 31
type input "**********"
click at [464, 228] on button "Yes" at bounding box center [473, 228] width 33 height 22
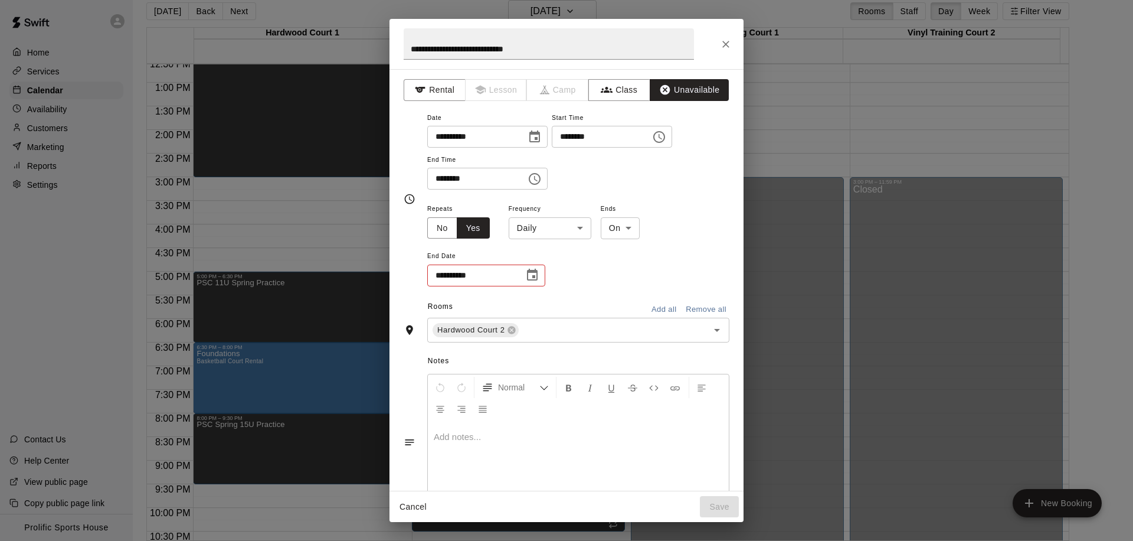
click at [577, 232] on body "Home Services Calendar Availability Customers Marketing Reports Settings Contac…" at bounding box center [566, 266] width 1133 height 560
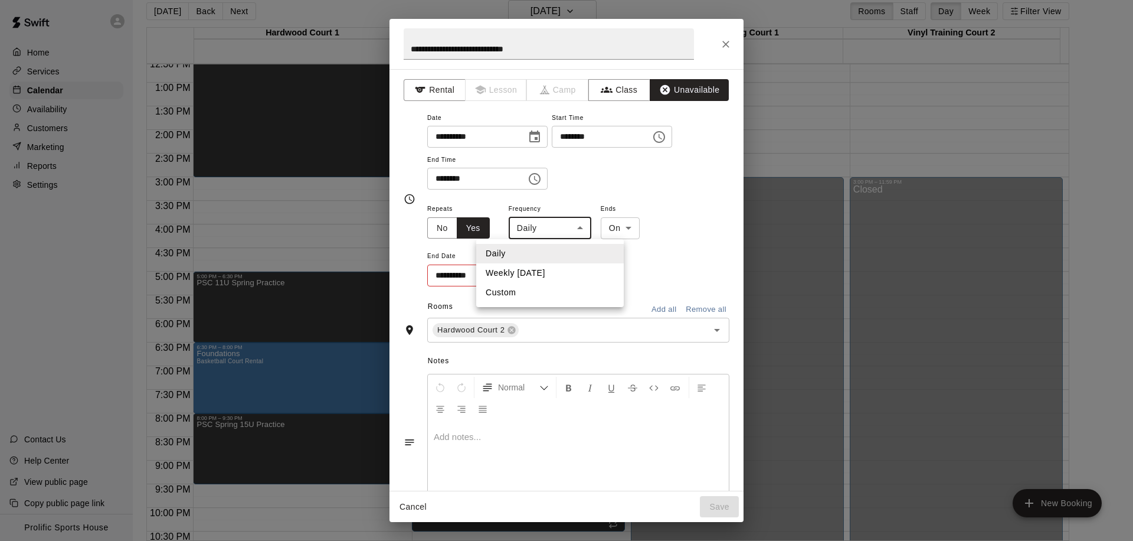
click at [549, 269] on li "Weekly on Monday" at bounding box center [550, 272] width 148 height 19
type input "******"
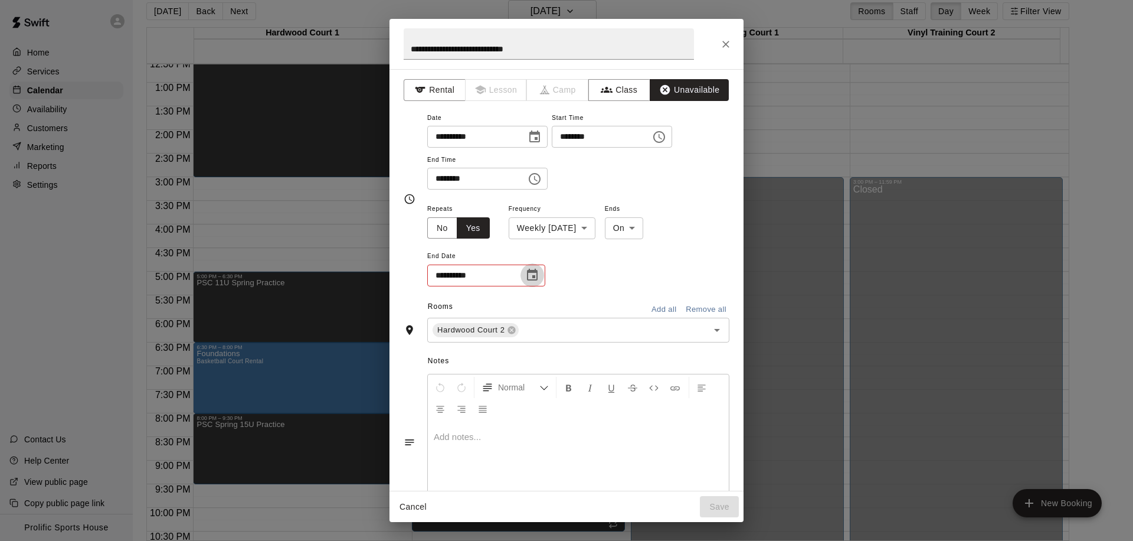
click at [522, 274] on button "Choose date" at bounding box center [533, 275] width 24 height 24
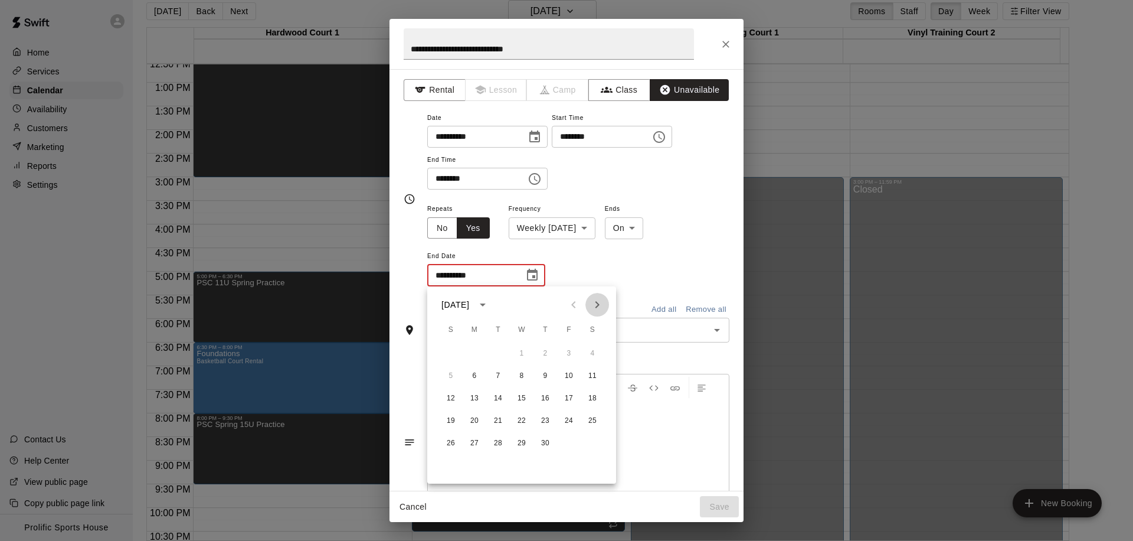
click at [592, 302] on icon "Next month" at bounding box center [597, 304] width 14 height 14
click at [596, 302] on icon "Next month" at bounding box center [598, 304] width 4 height 7
click at [592, 351] on button "4" at bounding box center [592, 353] width 21 height 21
type input "**********"
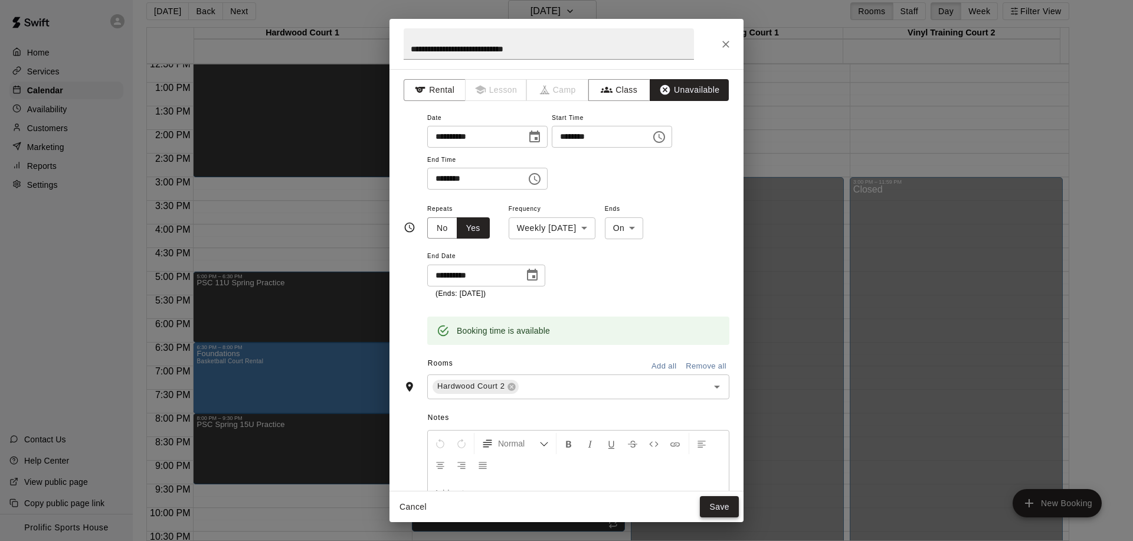
click at [714, 505] on button "Save" at bounding box center [719, 507] width 39 height 22
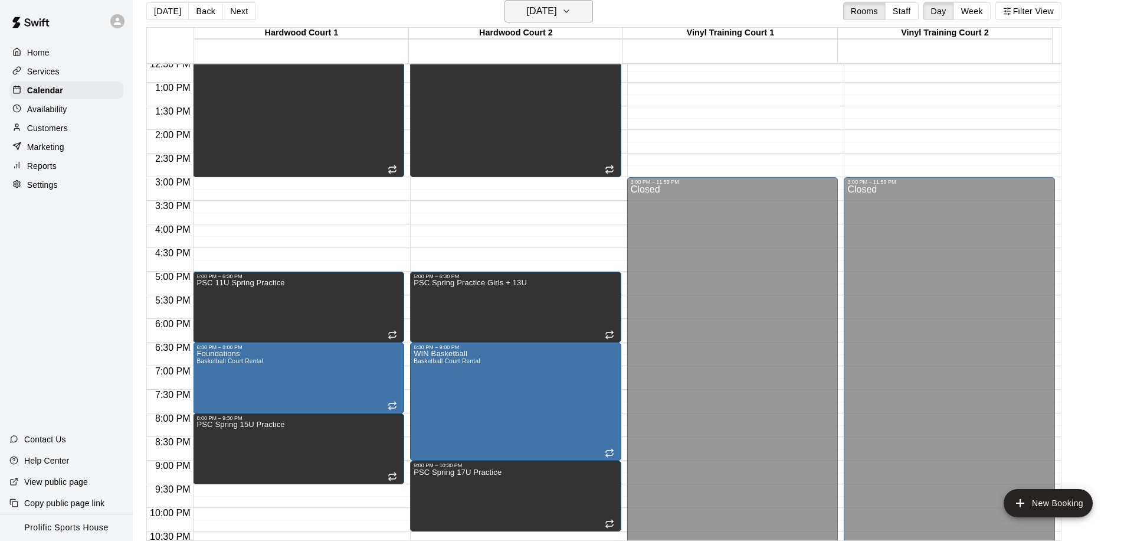
click at [544, 11] on h6 "Monday Apr 06" at bounding box center [542, 11] width 30 height 17
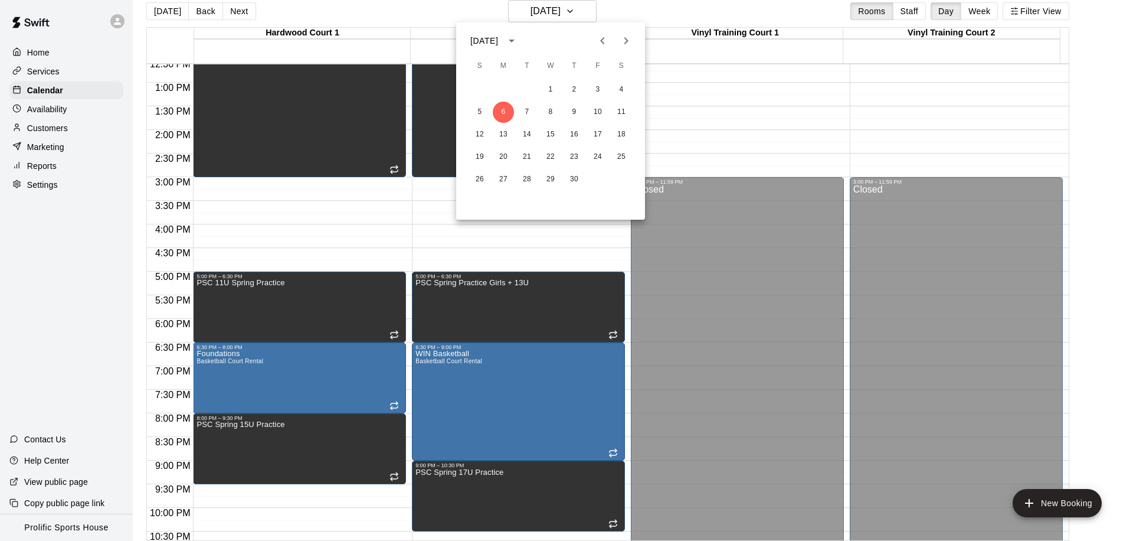
click at [558, 8] on div at bounding box center [566, 270] width 1133 height 541
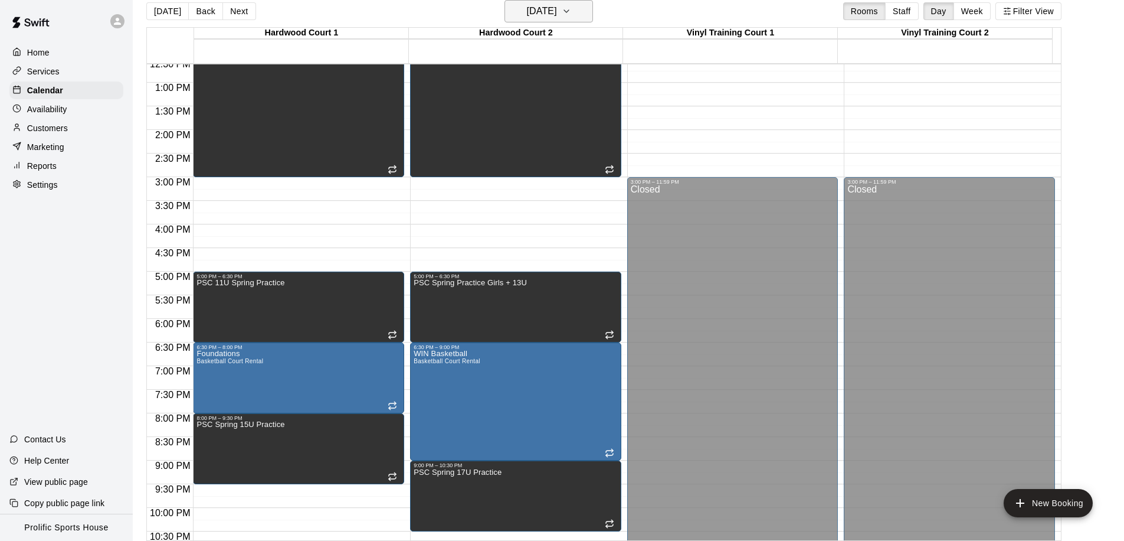
click at [528, 3] on h6 "Monday Apr 06" at bounding box center [542, 11] width 30 height 17
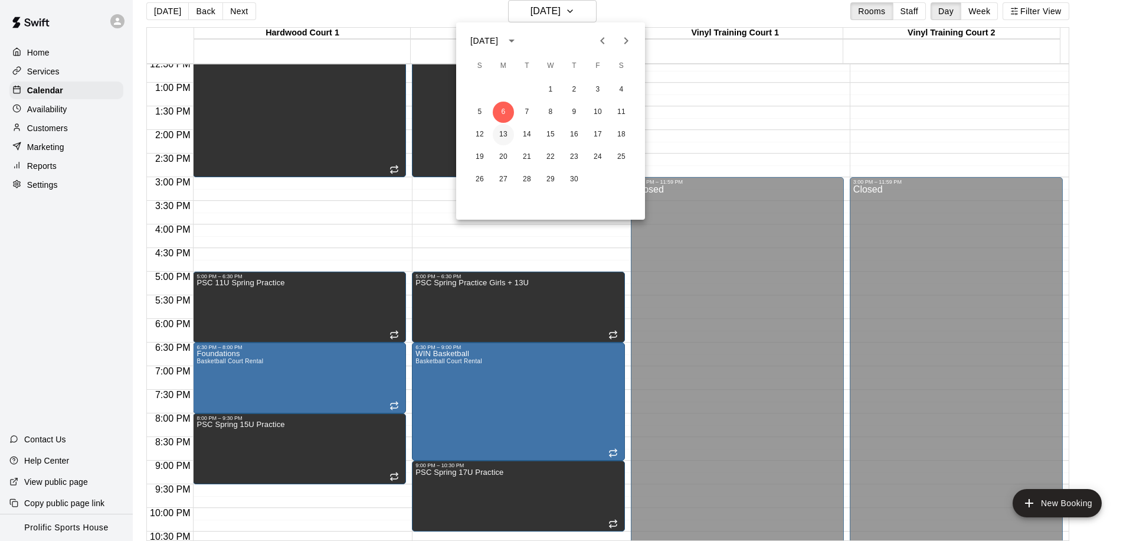
click at [506, 130] on button "13" at bounding box center [503, 134] width 21 height 21
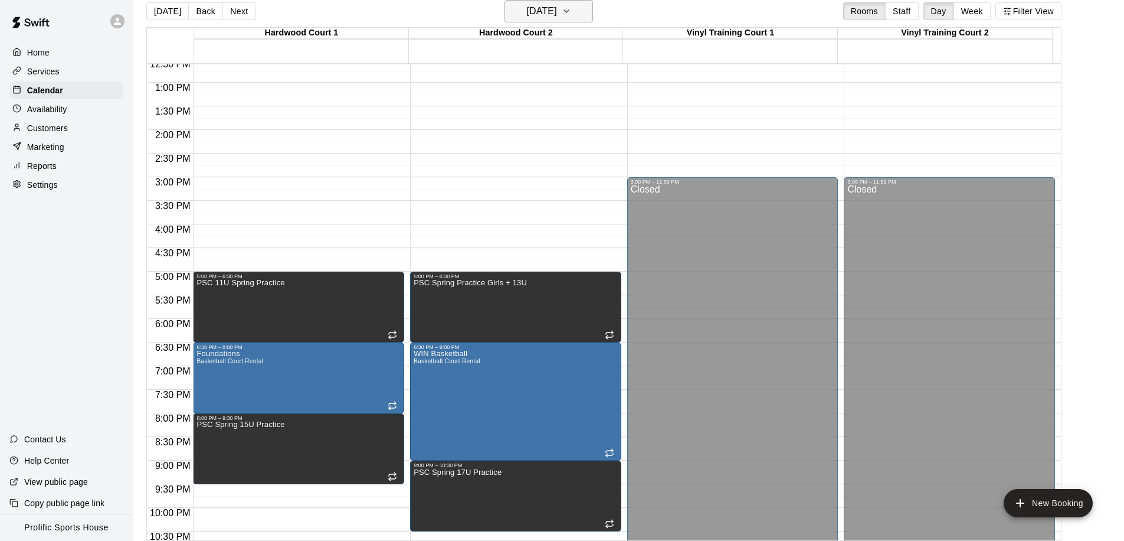
click at [527, 14] on h6 "Monday Apr 13" at bounding box center [542, 11] width 30 height 17
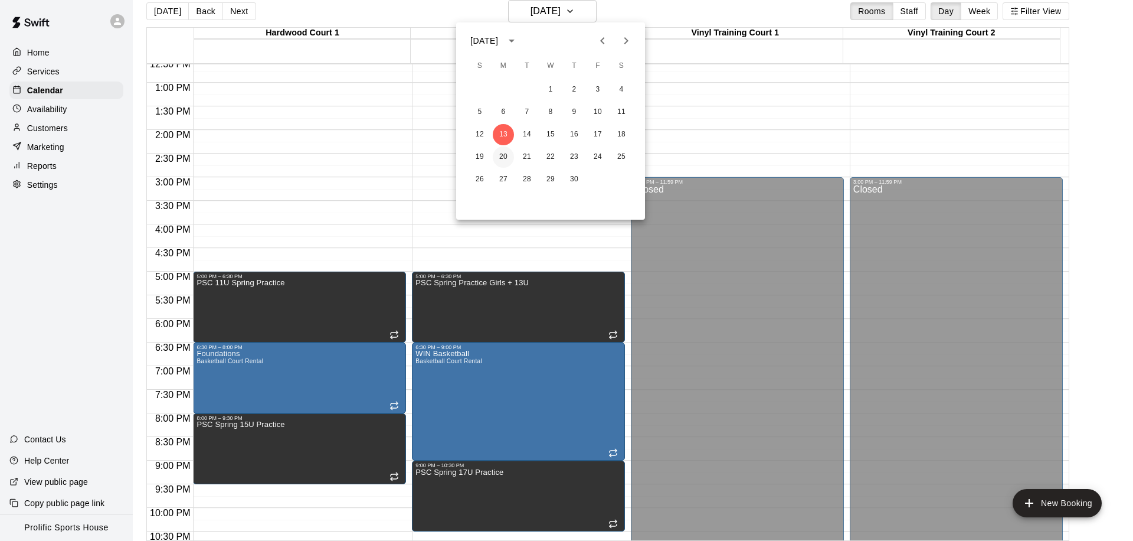
click at [498, 152] on button "20" at bounding box center [503, 156] width 21 height 21
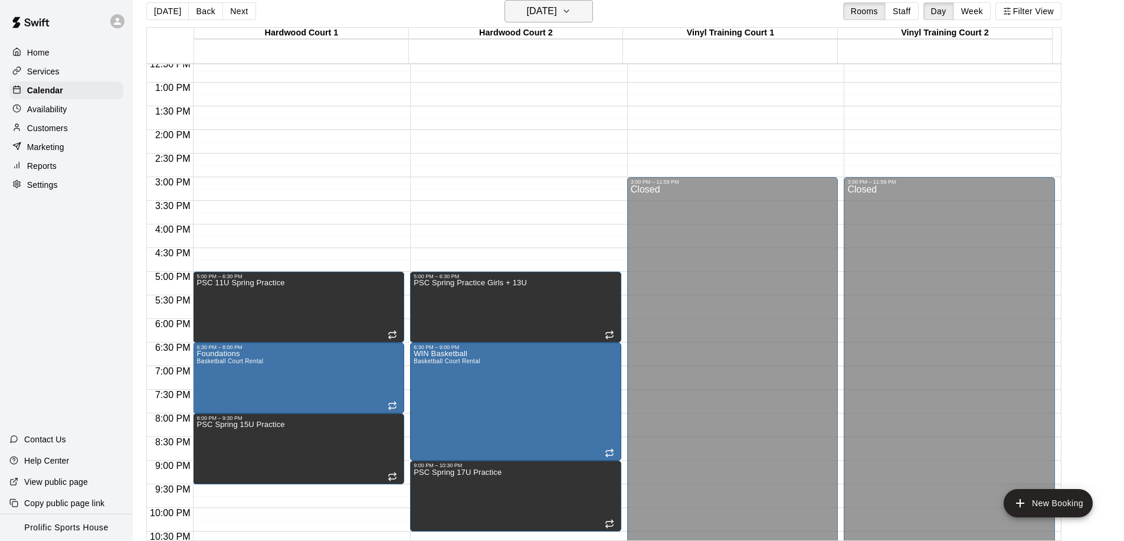
click at [539, 11] on h6 "Monday Apr 20" at bounding box center [542, 11] width 30 height 17
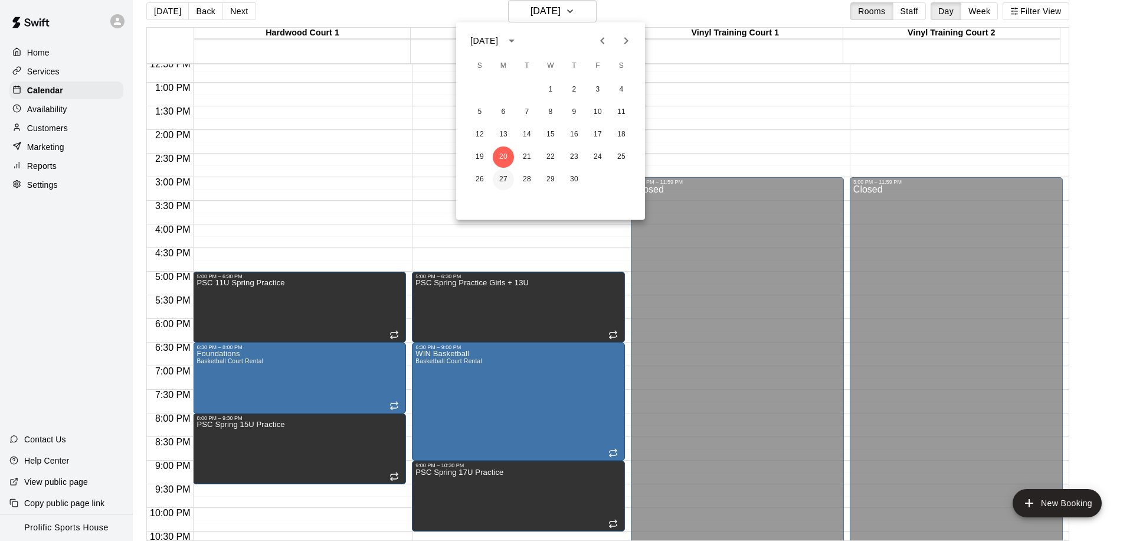
click at [506, 178] on button "27" at bounding box center [503, 179] width 21 height 21
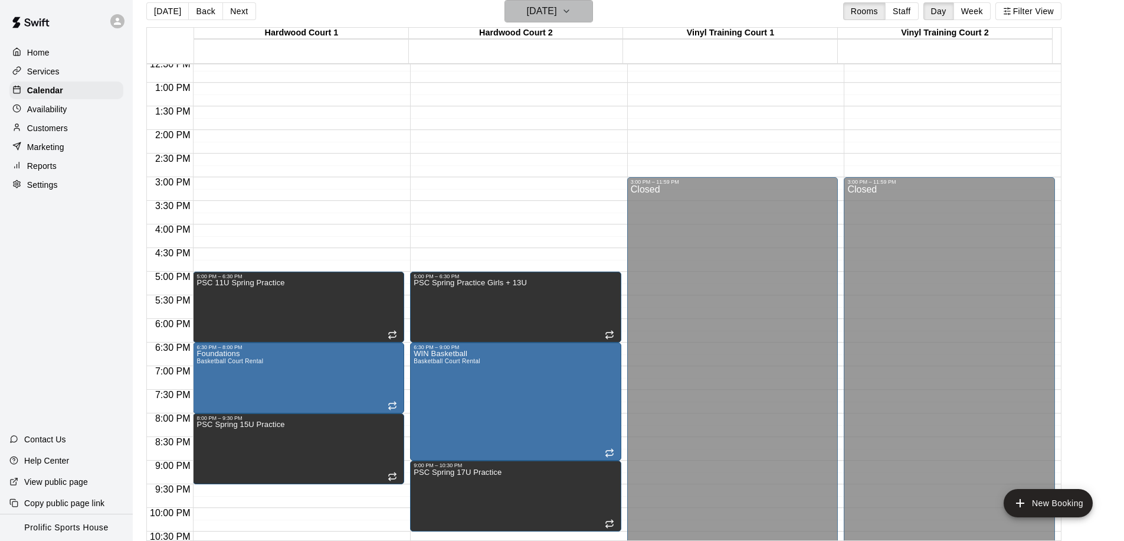
click at [557, 17] on h6 "Monday Apr 27" at bounding box center [542, 11] width 30 height 17
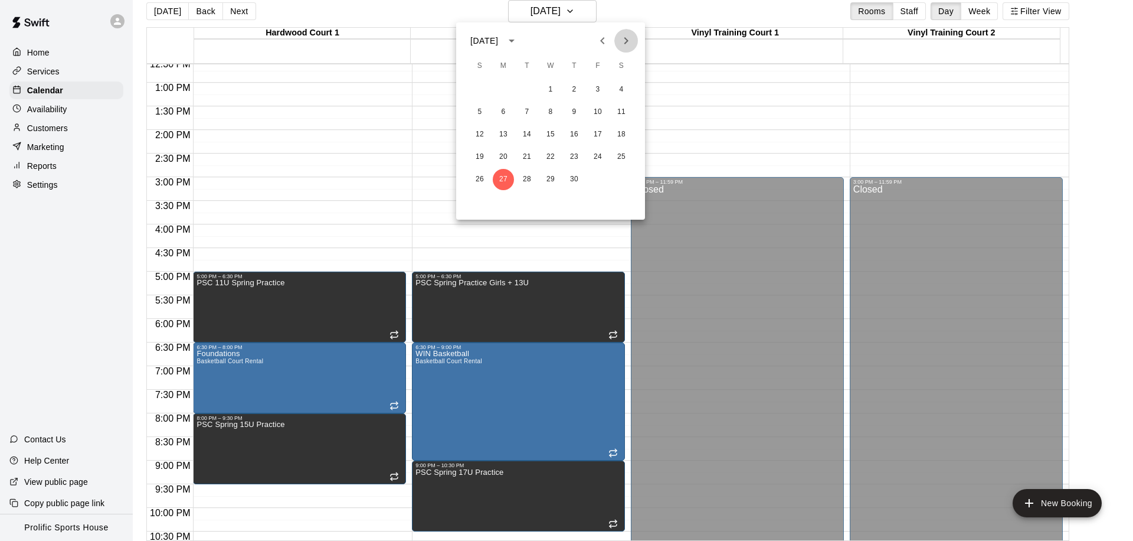
click at [631, 37] on icon "Next month" at bounding box center [626, 41] width 14 height 14
click at [498, 111] on button "4" at bounding box center [503, 112] width 21 height 21
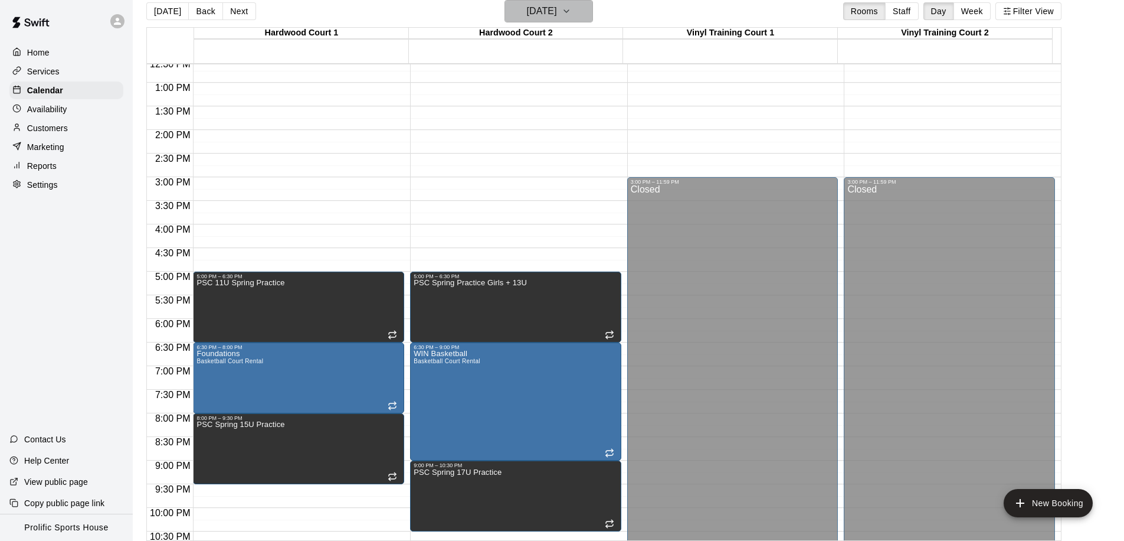
click at [531, 15] on h6 "Monday May 04" at bounding box center [542, 11] width 30 height 17
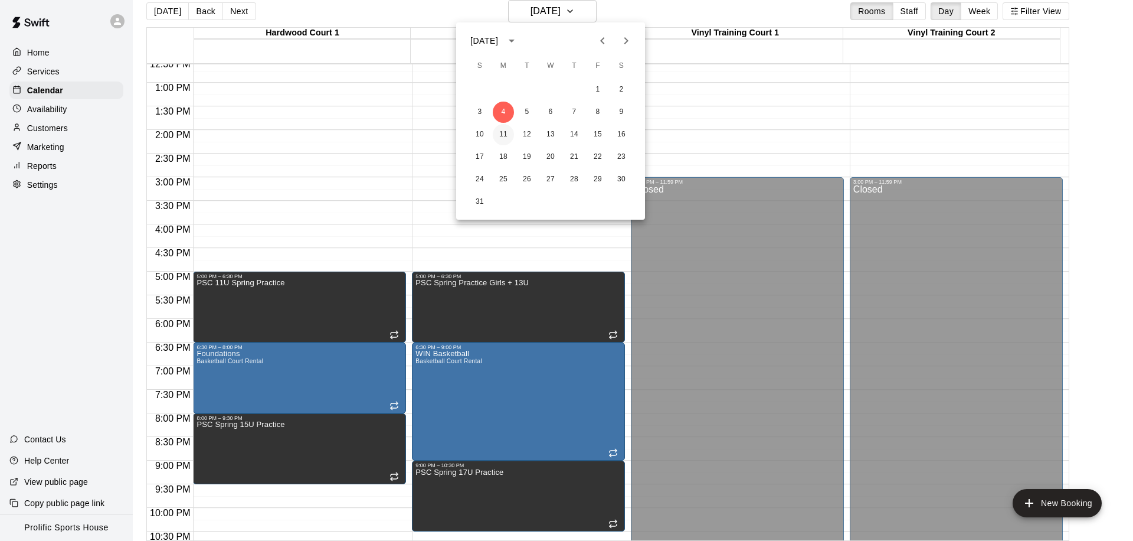
click at [505, 133] on button "11" at bounding box center [503, 134] width 21 height 21
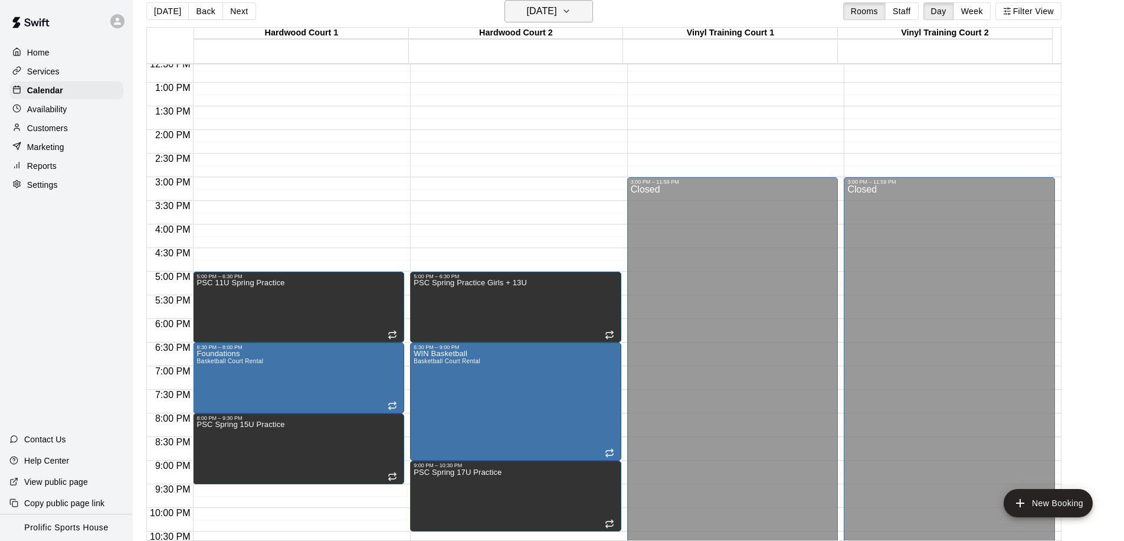
click at [552, 16] on h6 "Monday May 11" at bounding box center [542, 11] width 30 height 17
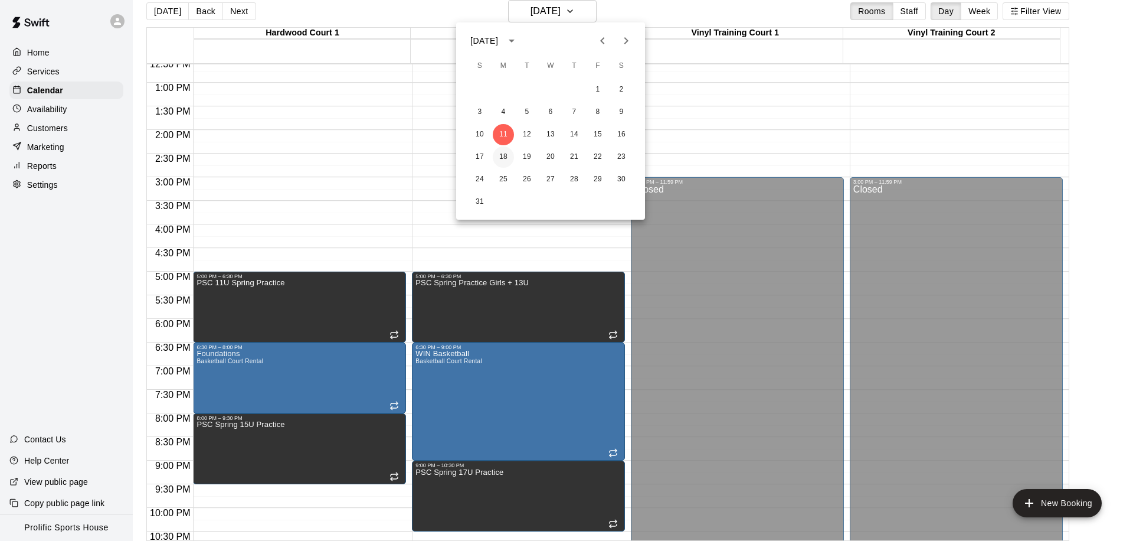
click at [506, 153] on button "18" at bounding box center [503, 156] width 21 height 21
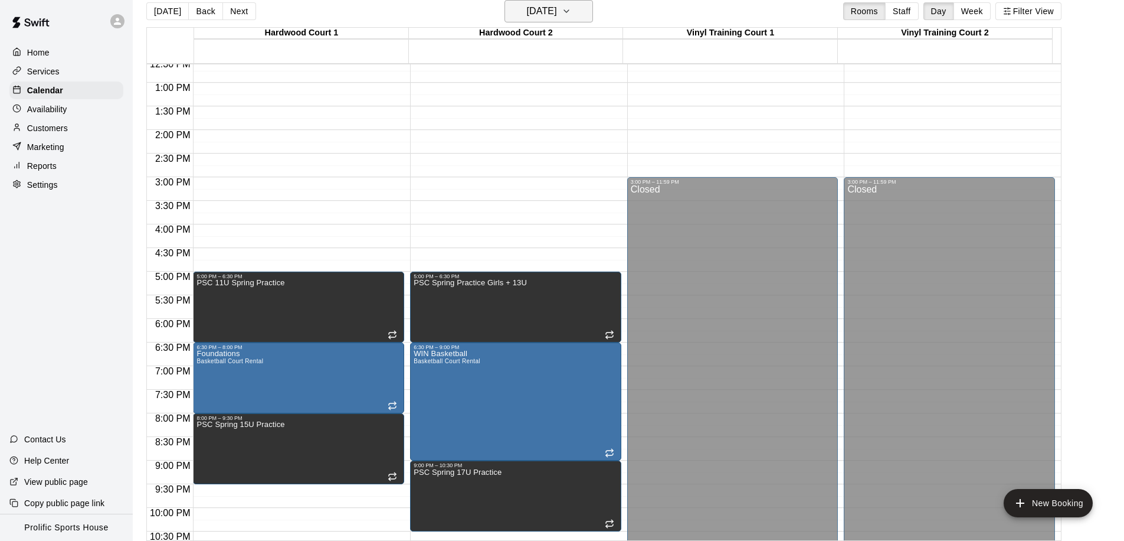
click at [551, 12] on h6 "Monday May 18" at bounding box center [542, 11] width 30 height 17
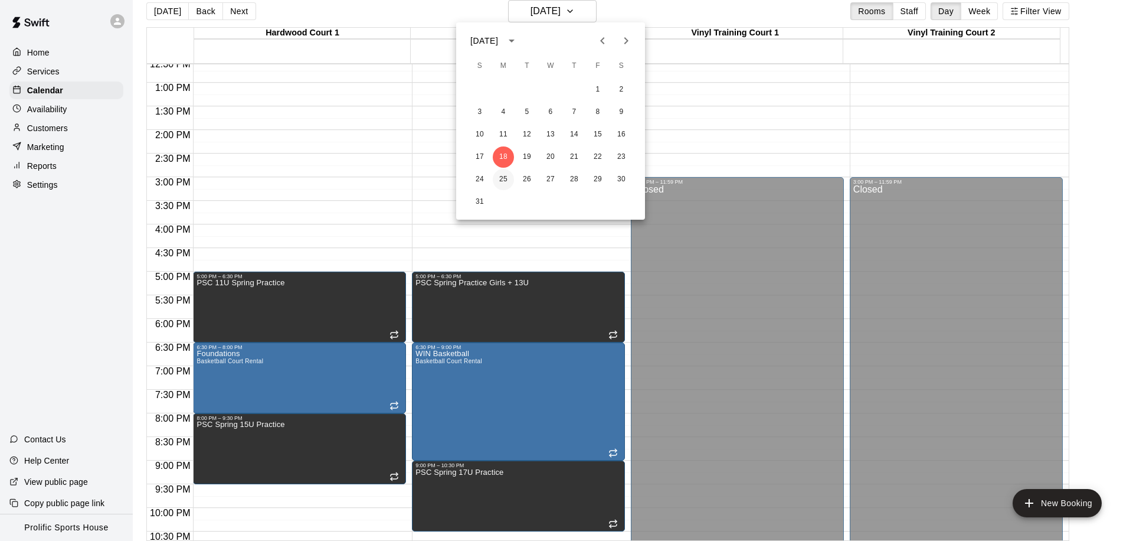
click at [505, 182] on button "25" at bounding box center [503, 179] width 21 height 21
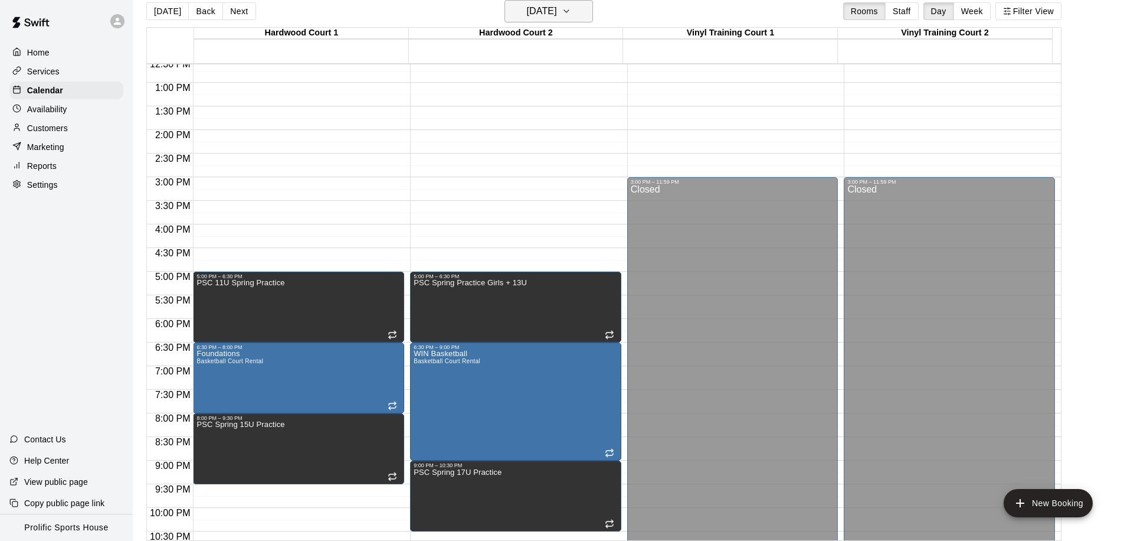
click at [542, 8] on h6 "Monday May 25" at bounding box center [542, 11] width 30 height 17
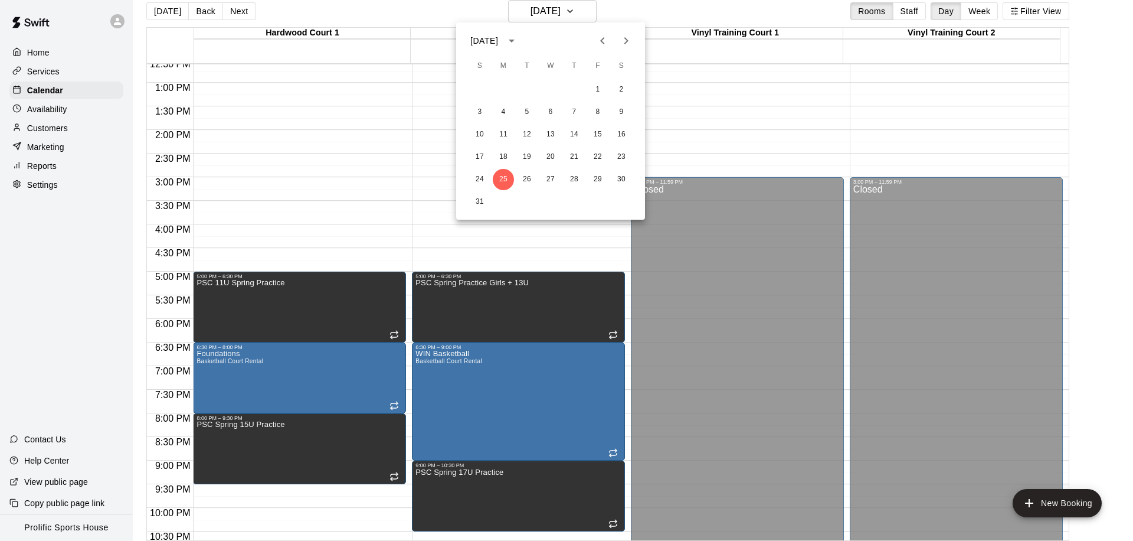
click at [618, 44] on button "Next month" at bounding box center [626, 41] width 24 height 24
click at [498, 93] on button "1" at bounding box center [503, 89] width 21 height 21
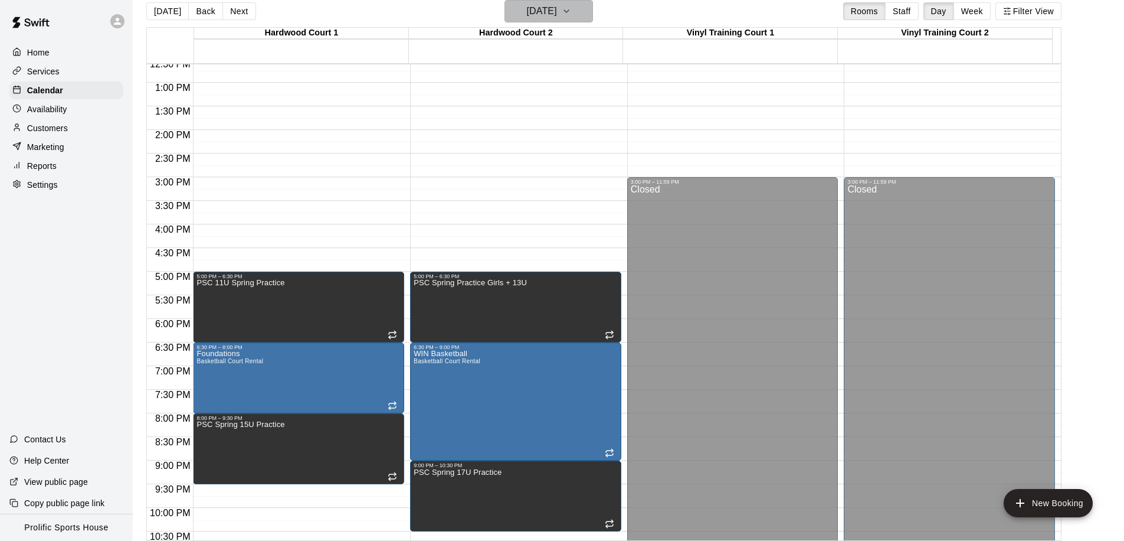
click at [531, 18] on h6 "Monday Jun 01" at bounding box center [542, 11] width 30 height 17
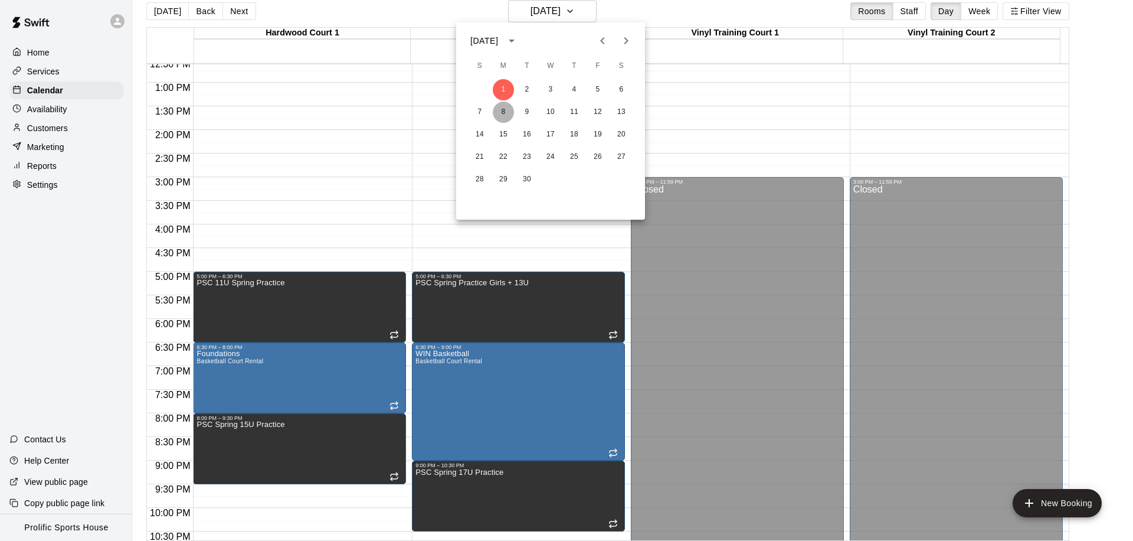
click at [505, 113] on button "8" at bounding box center [503, 112] width 21 height 21
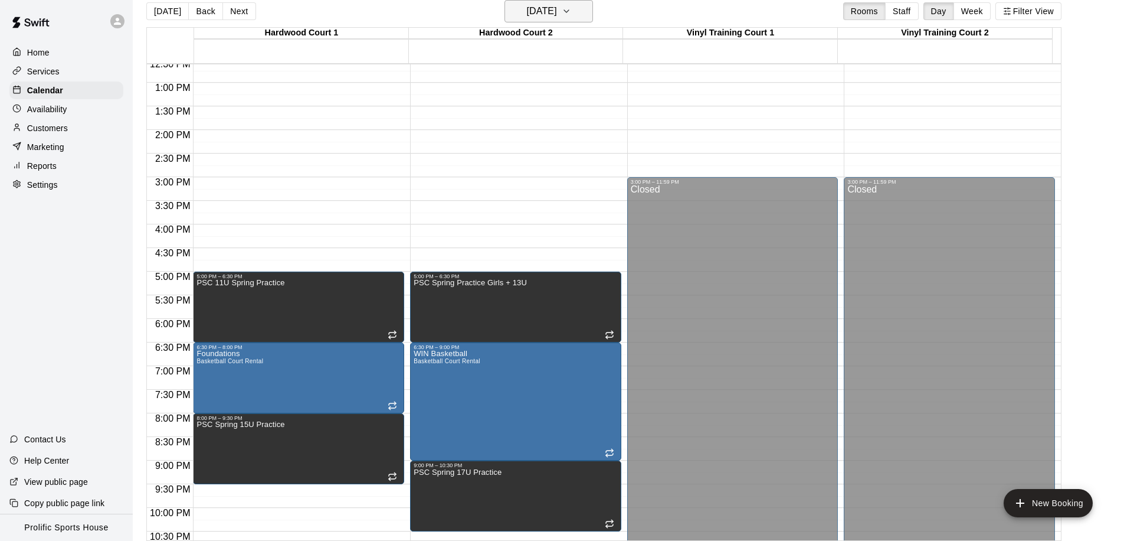
click at [534, 7] on h6 "Monday Jun 08" at bounding box center [542, 11] width 30 height 17
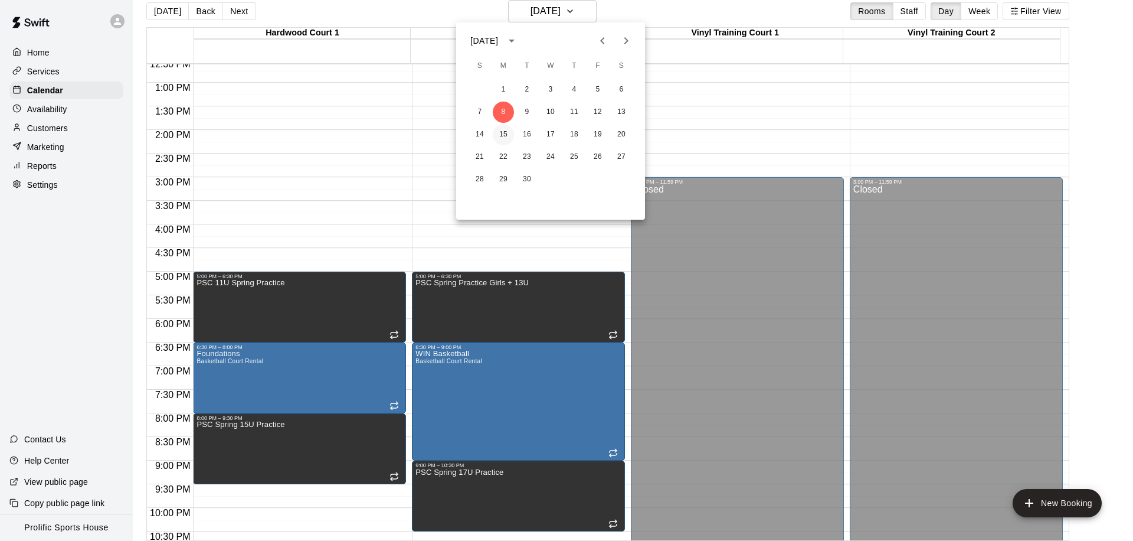
click at [500, 138] on button "15" at bounding box center [503, 134] width 21 height 21
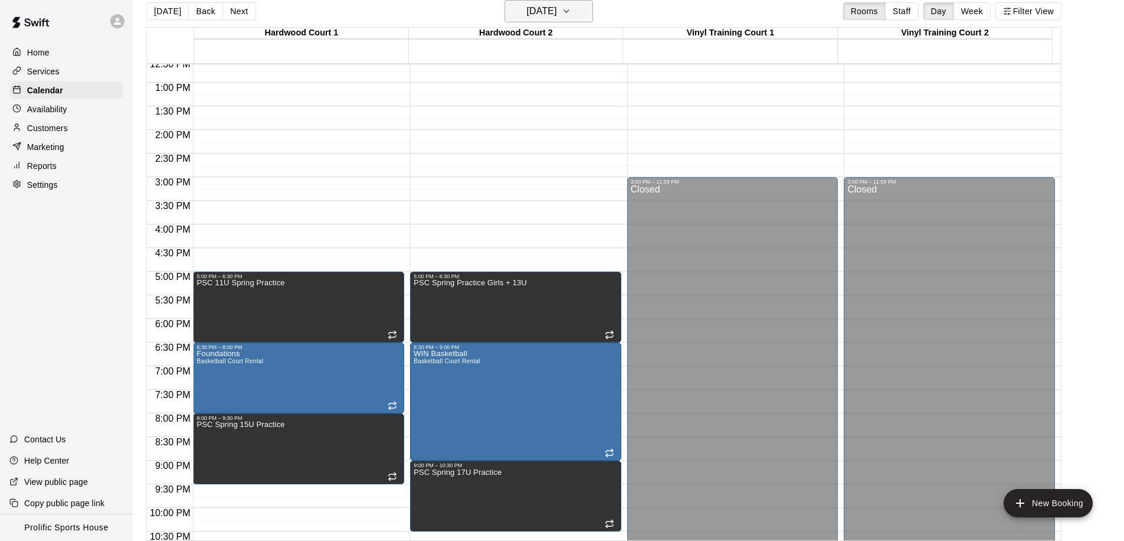
click at [529, 13] on h6 "Monday Jun 15" at bounding box center [542, 11] width 30 height 17
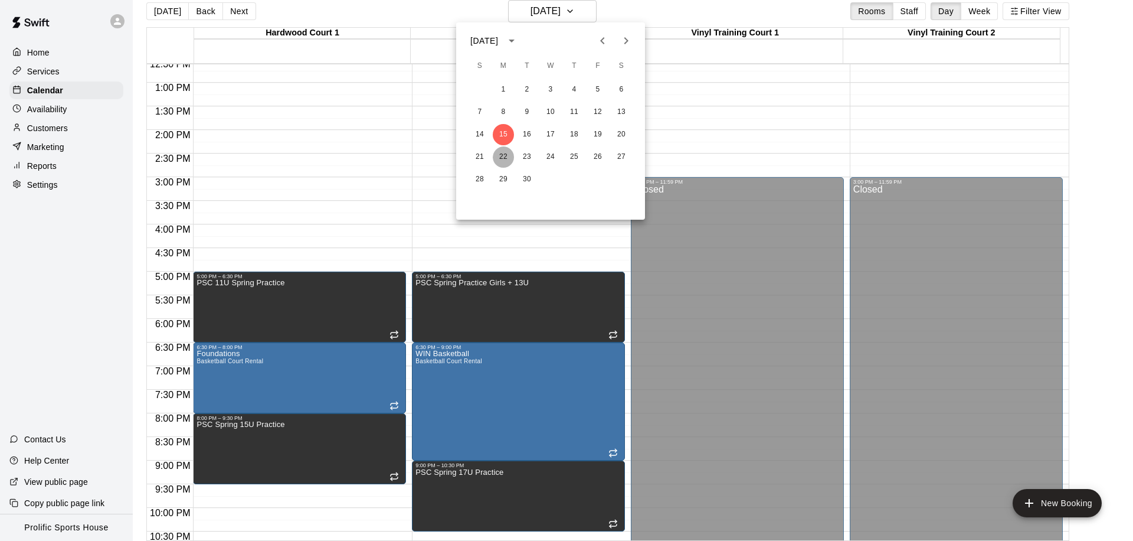
click at [503, 157] on button "22" at bounding box center [503, 156] width 21 height 21
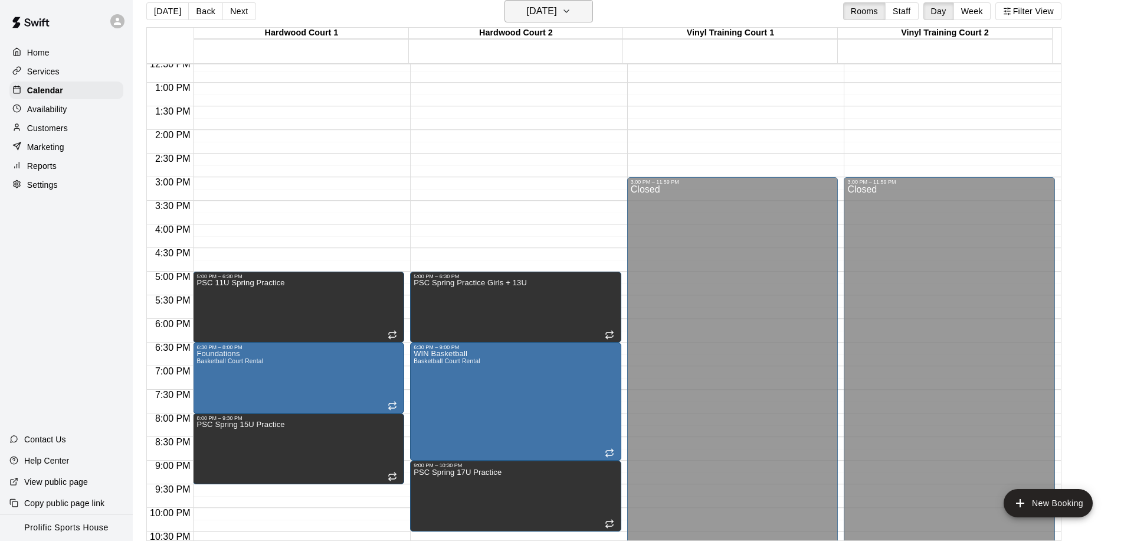
click at [529, 5] on h6 "Monday Jun 22" at bounding box center [542, 11] width 30 height 17
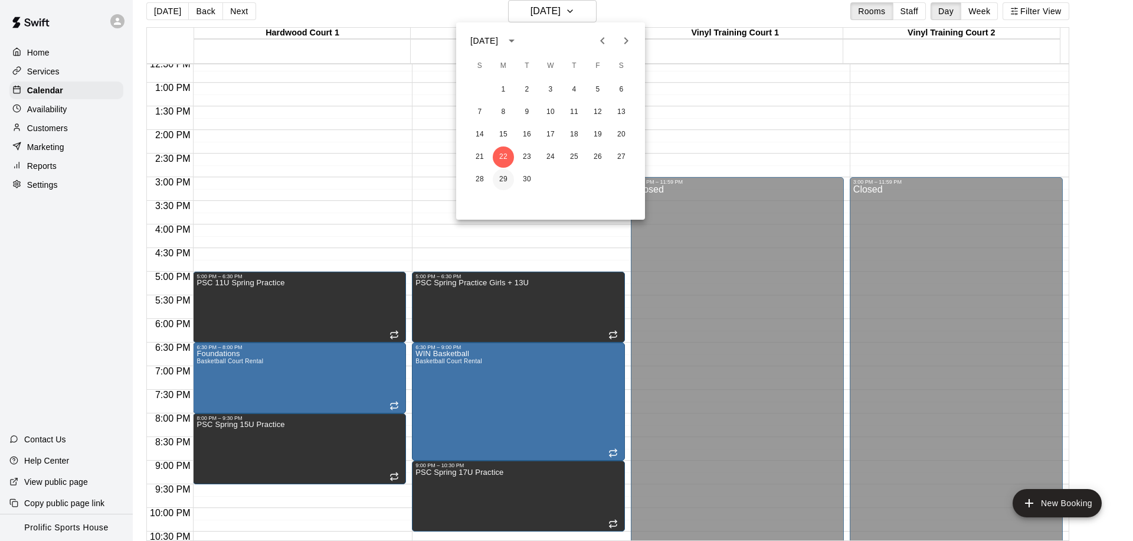
click at [505, 174] on button "29" at bounding box center [503, 179] width 21 height 21
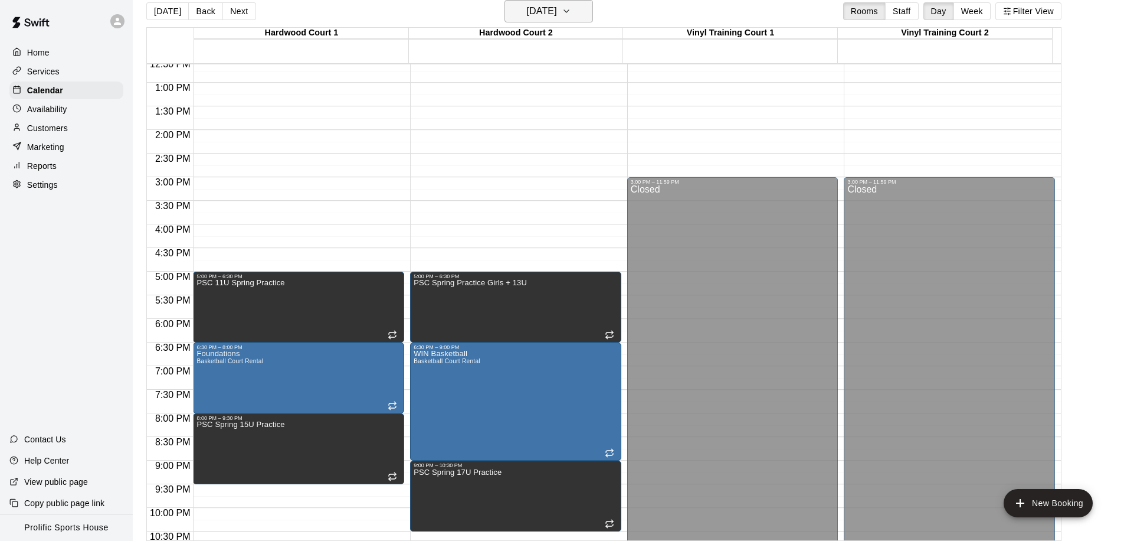
click at [527, 15] on h6 "Monday Jun 29" at bounding box center [542, 11] width 30 height 17
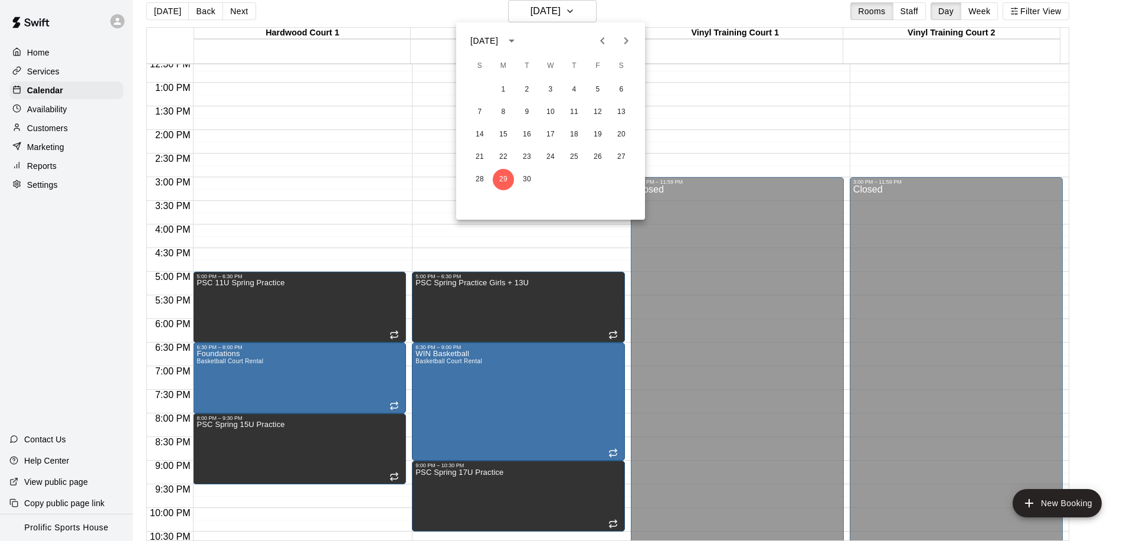
click at [169, 11] on div at bounding box center [566, 270] width 1133 height 541
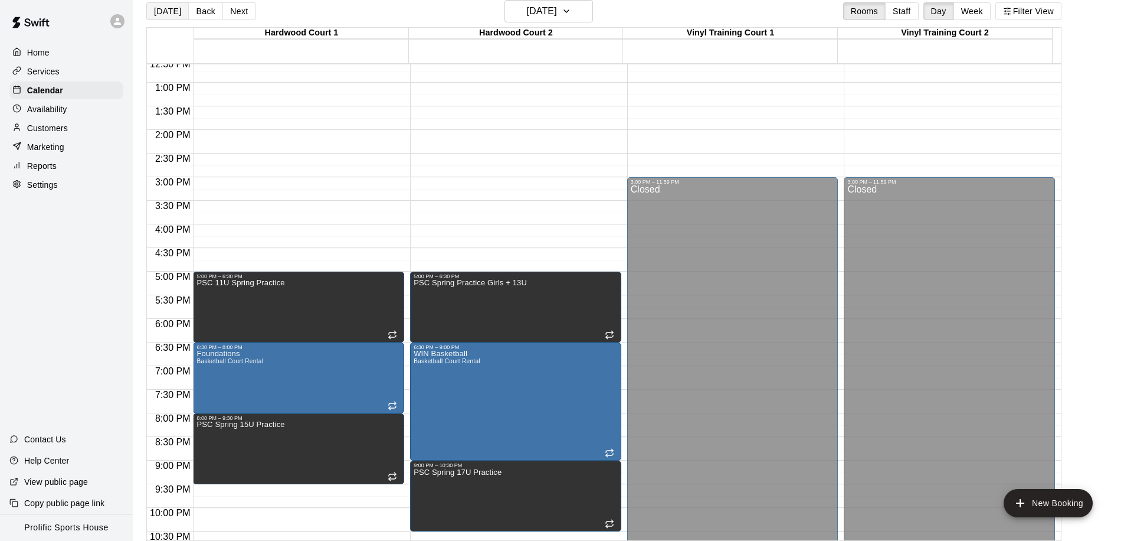
click at [164, 12] on button "[DATE]" at bounding box center [167, 11] width 42 height 18
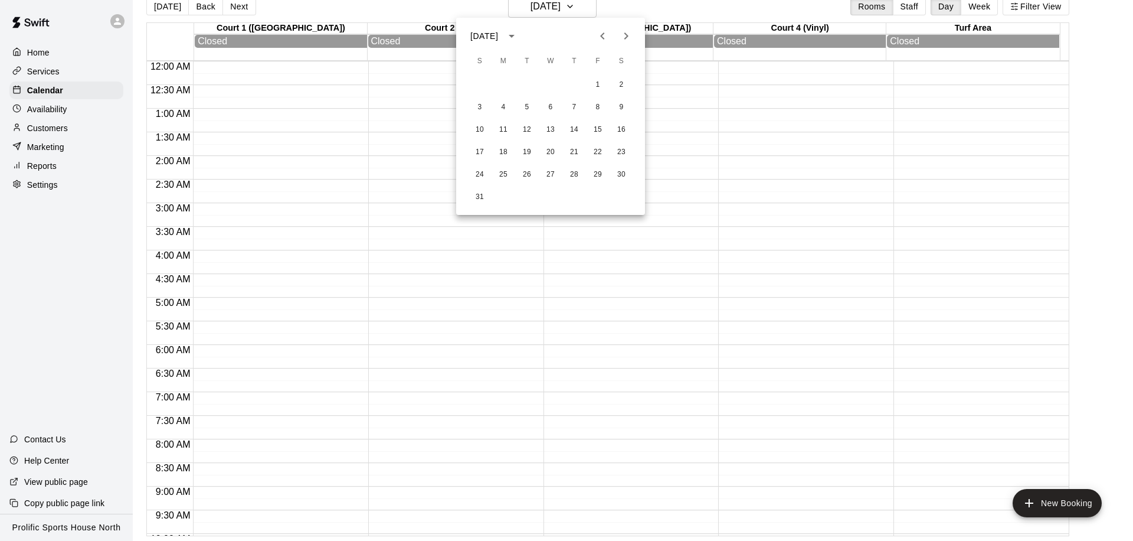
scroll to position [601, 0]
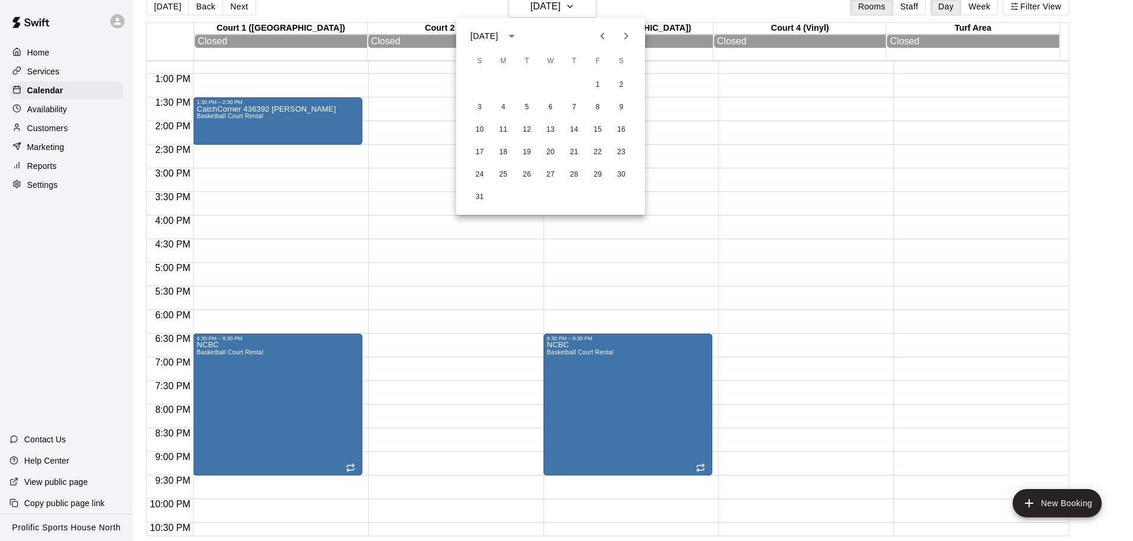
click at [629, 39] on icon "Next month" at bounding box center [626, 36] width 14 height 14
click at [628, 38] on icon "Next month" at bounding box center [626, 36] width 14 height 14
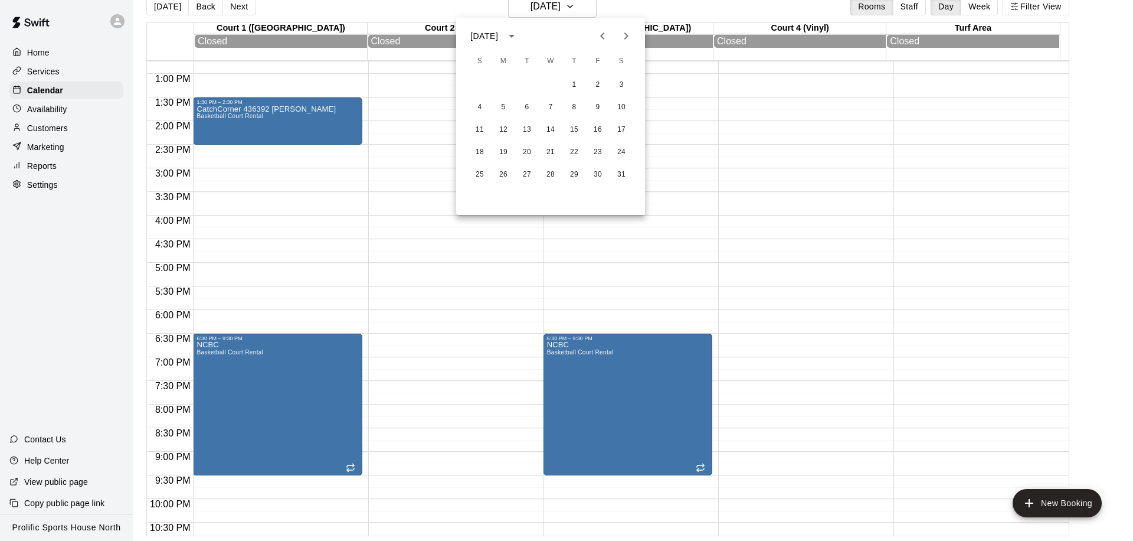
click at [628, 38] on icon "Next month" at bounding box center [626, 36] width 14 height 14
click at [634, 38] on button "Next month" at bounding box center [626, 36] width 24 height 24
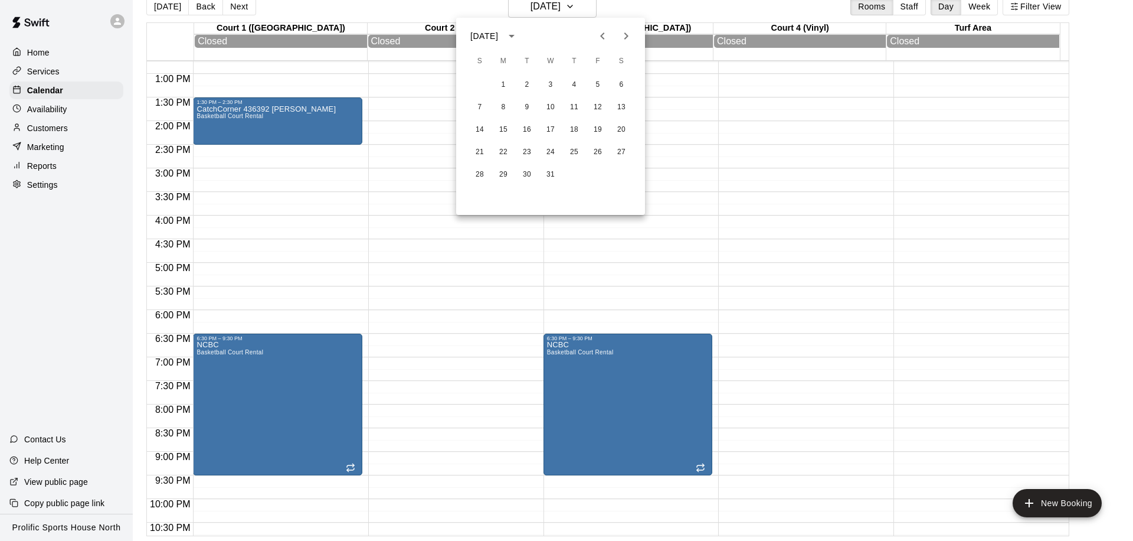
click at [610, 38] on button "Previous month" at bounding box center [603, 36] width 24 height 24
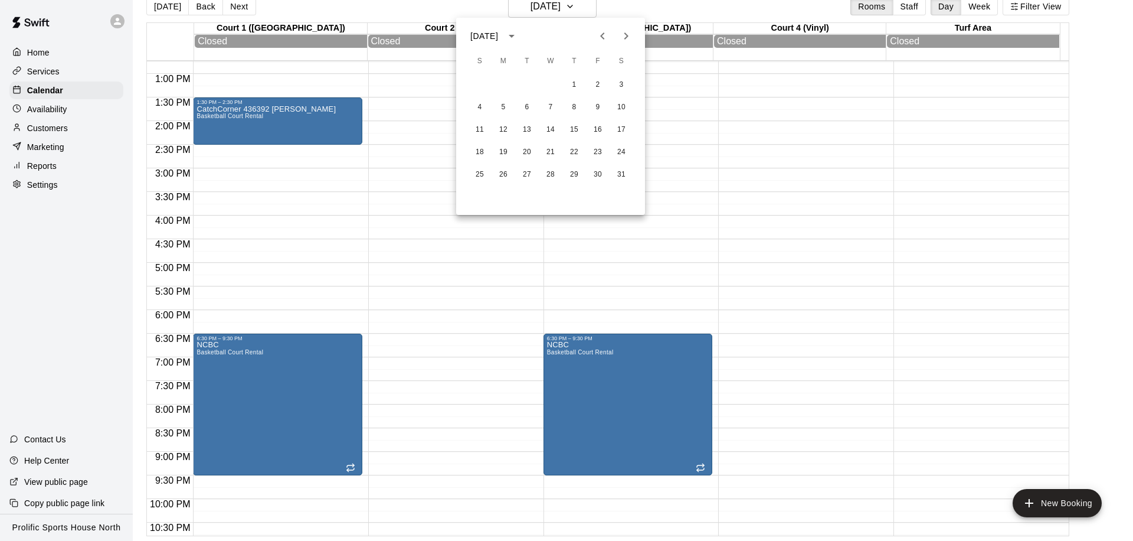
click at [610, 38] on button "Previous month" at bounding box center [603, 36] width 24 height 24
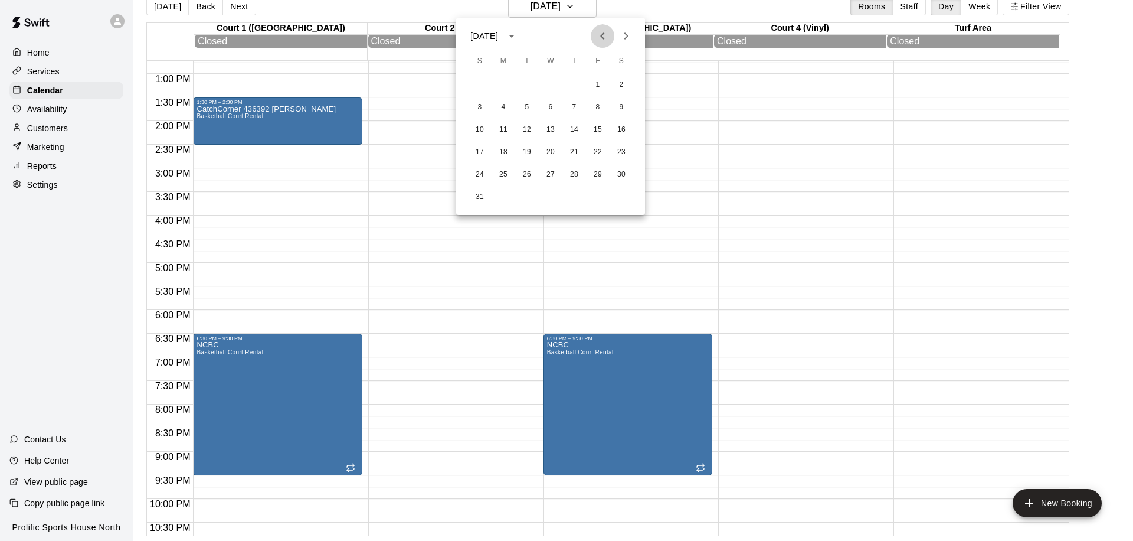
click at [610, 38] on button "Previous month" at bounding box center [603, 36] width 24 height 24
click at [506, 130] on button "16" at bounding box center [503, 129] width 21 height 21
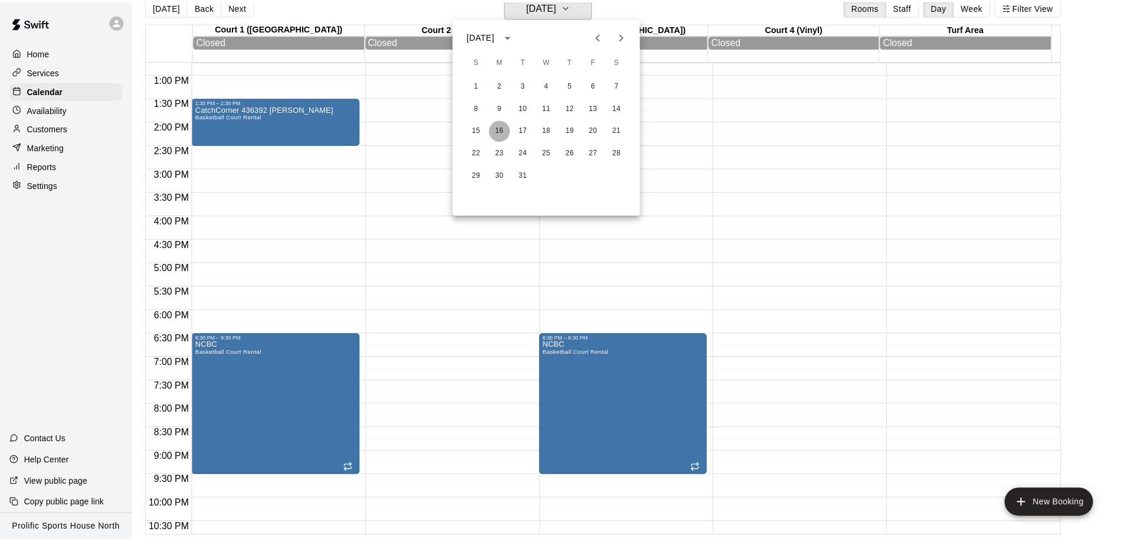
scroll to position [14, 0]
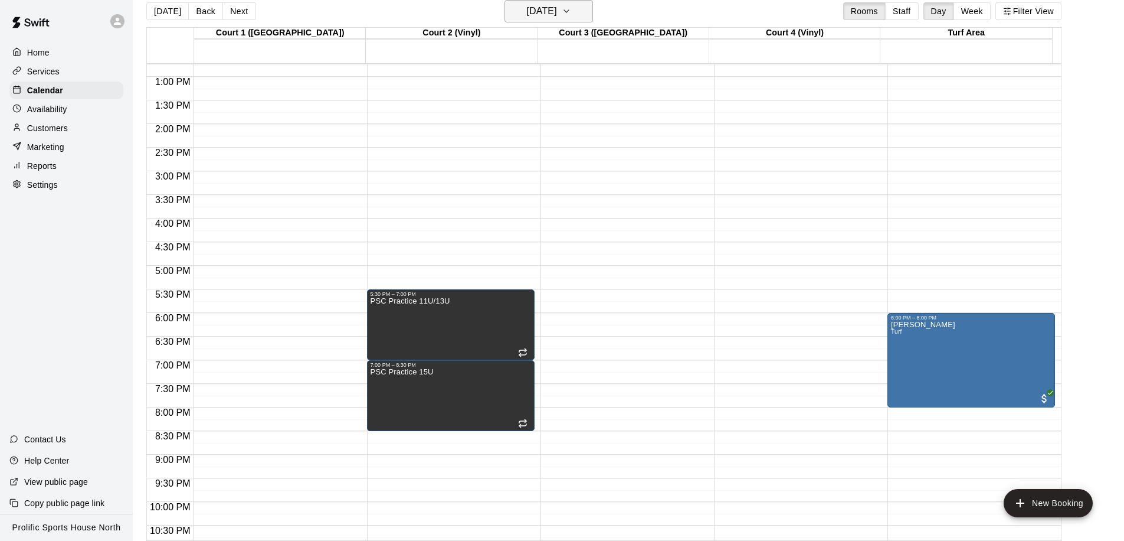
click at [549, 16] on h6 "Monday Mar 16" at bounding box center [542, 11] width 30 height 17
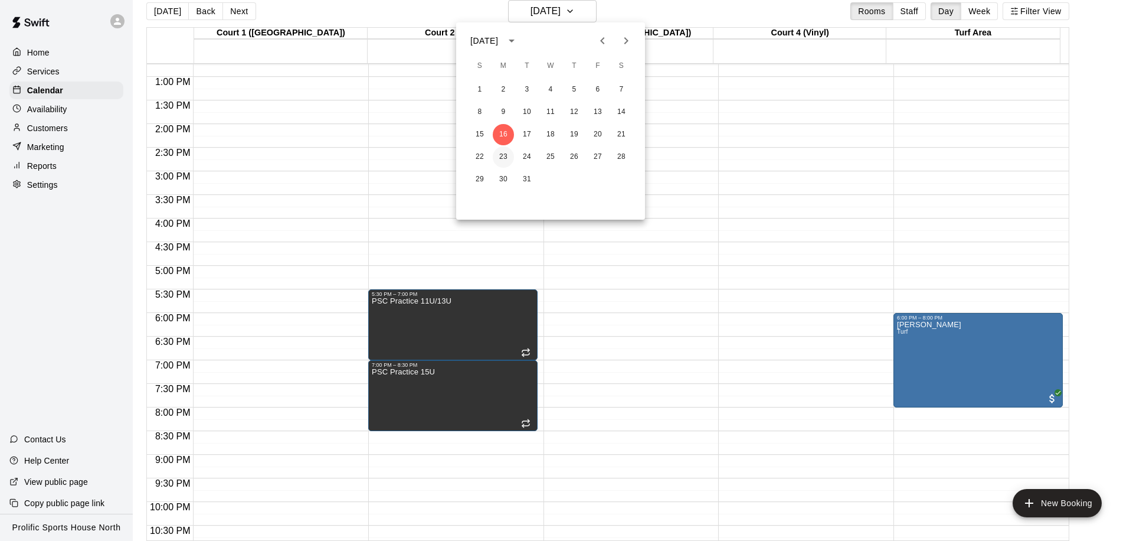
click at [511, 153] on button "23" at bounding box center [503, 156] width 21 height 21
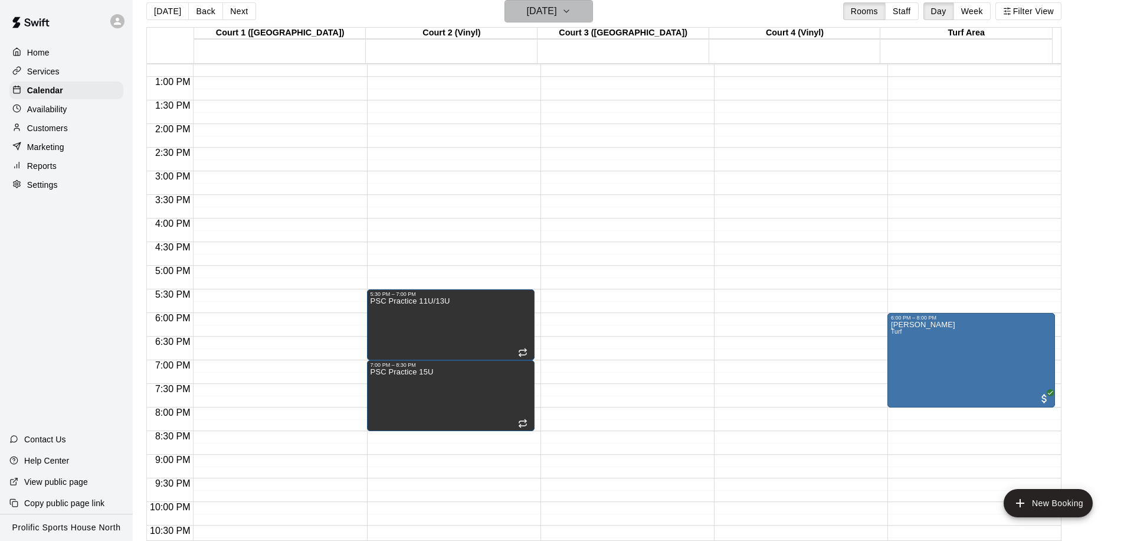
click at [536, 20] on button "Monday Mar 23" at bounding box center [549, 11] width 89 height 22
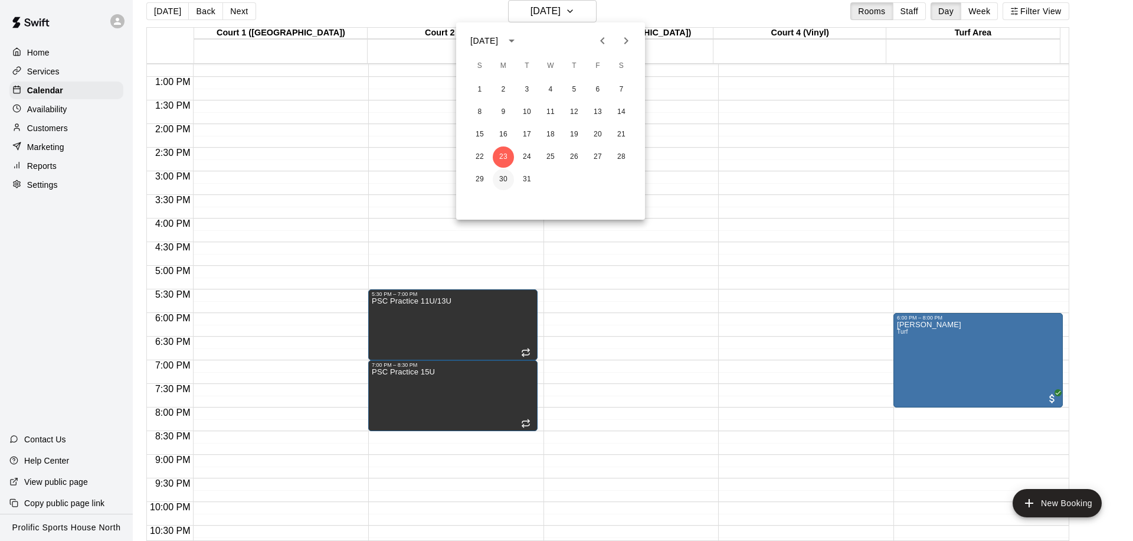
click at [502, 179] on button "30" at bounding box center [503, 179] width 21 height 21
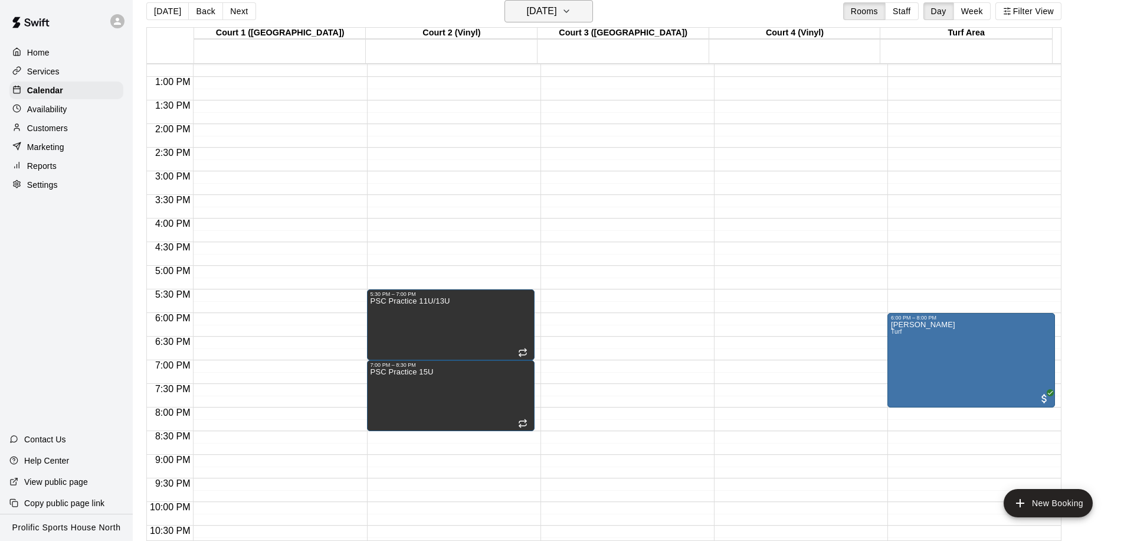
click at [527, 8] on h6 "Monday Mar 30" at bounding box center [542, 11] width 30 height 17
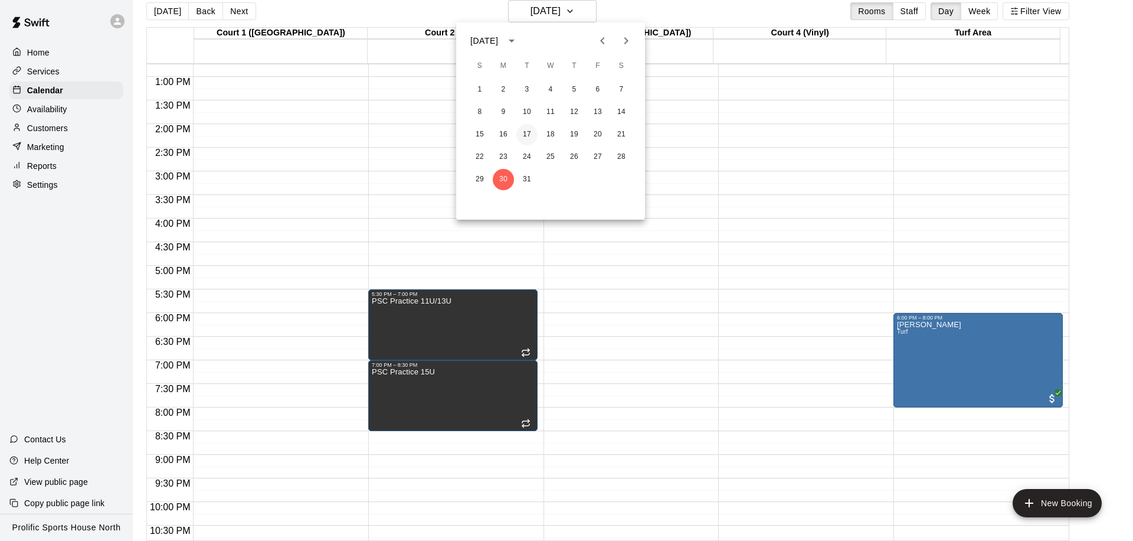
click at [529, 138] on button "17" at bounding box center [526, 134] width 21 height 21
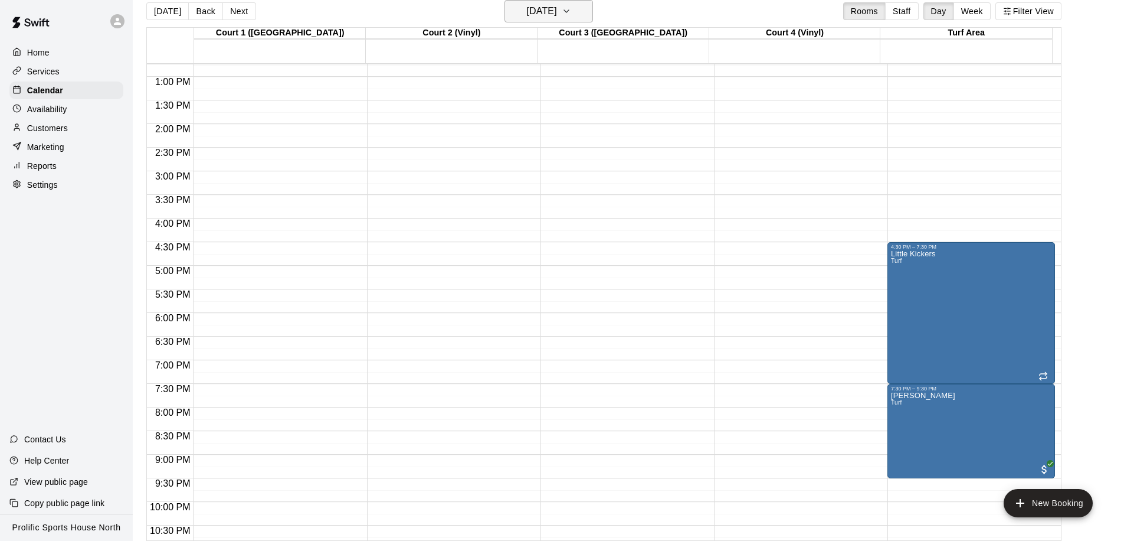
click at [540, 15] on h6 "Tuesday Mar 17" at bounding box center [542, 11] width 30 height 17
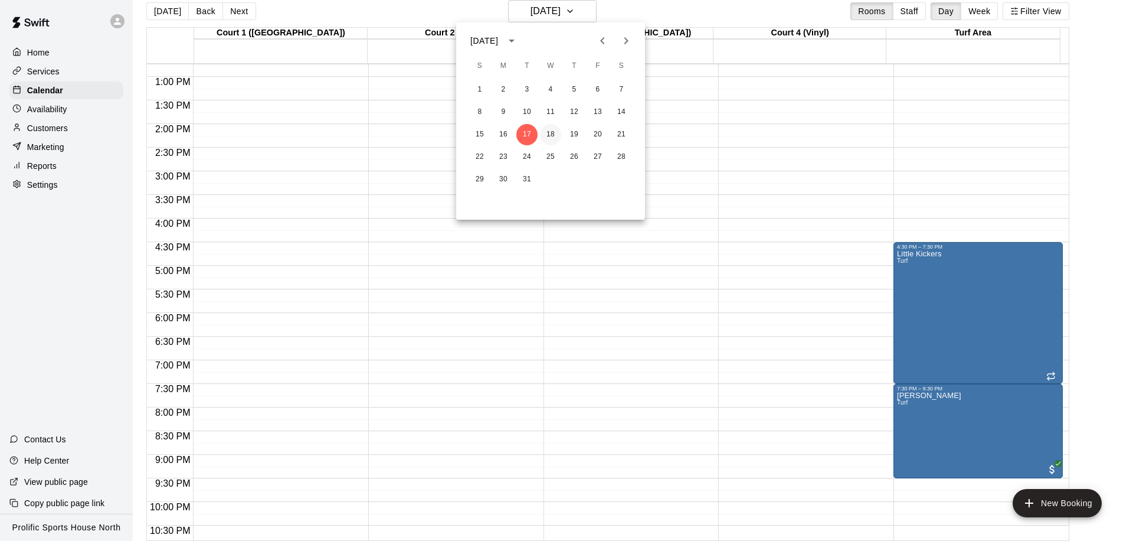
click at [543, 135] on button "18" at bounding box center [550, 134] width 21 height 21
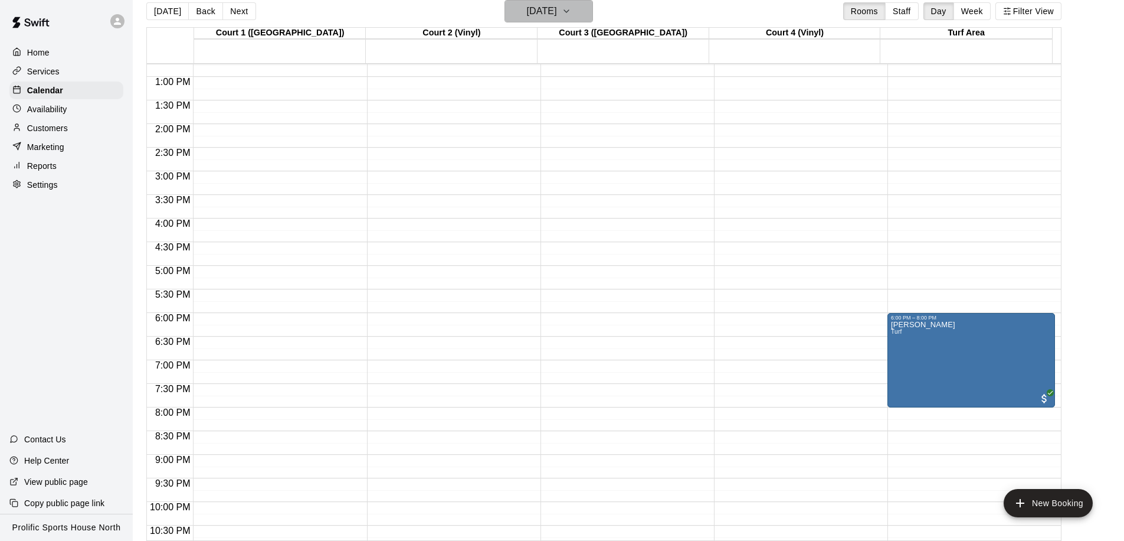
click at [542, 11] on h6 "Wednesday Mar 18" at bounding box center [542, 11] width 30 height 17
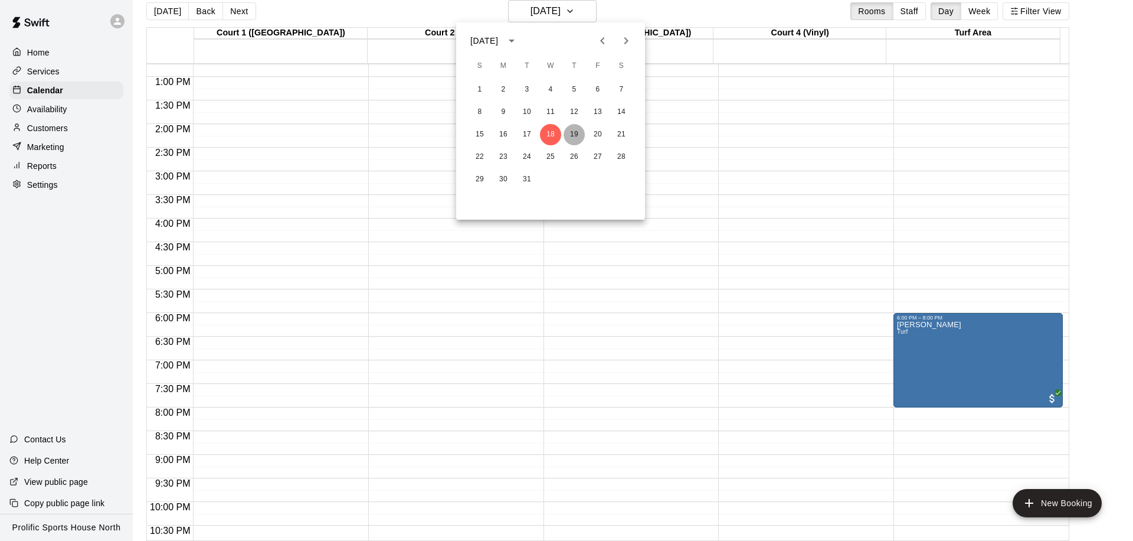
click at [570, 130] on button "19" at bounding box center [574, 134] width 21 height 21
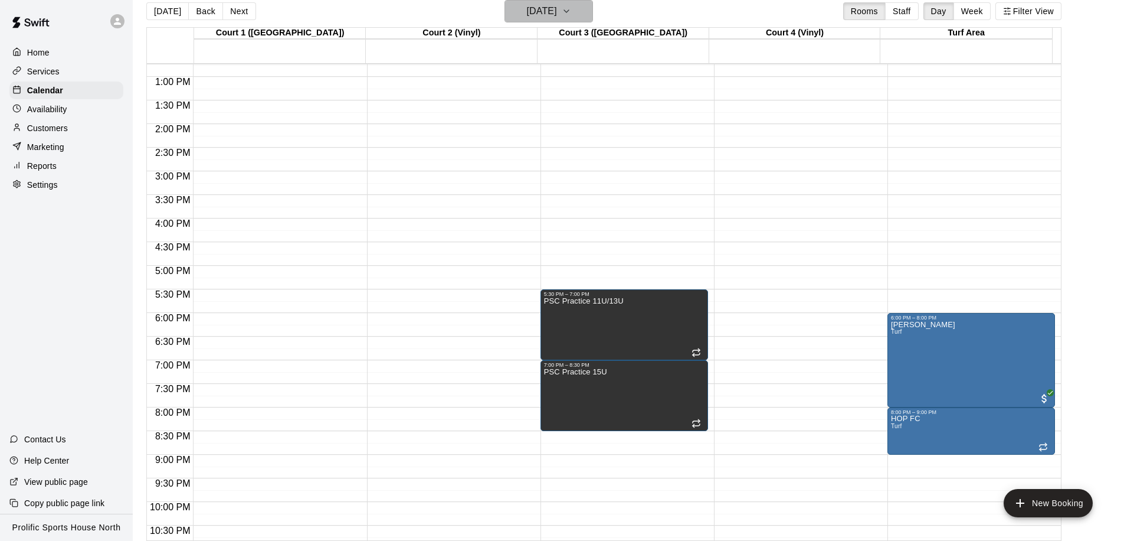
click at [557, 5] on h6 "Thursday Mar 19" at bounding box center [542, 11] width 30 height 17
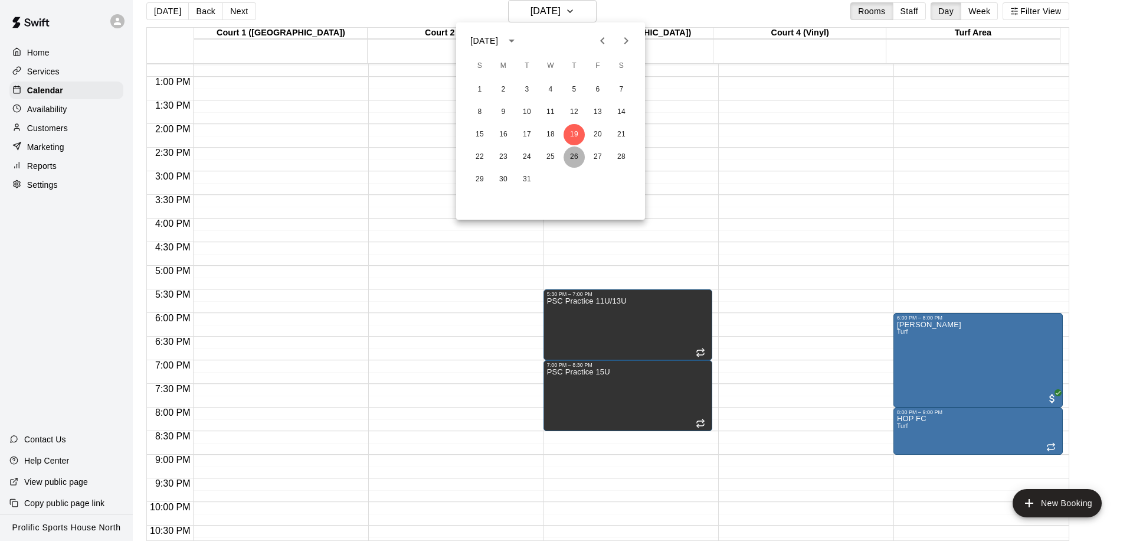
click at [572, 159] on button "26" at bounding box center [574, 156] width 21 height 21
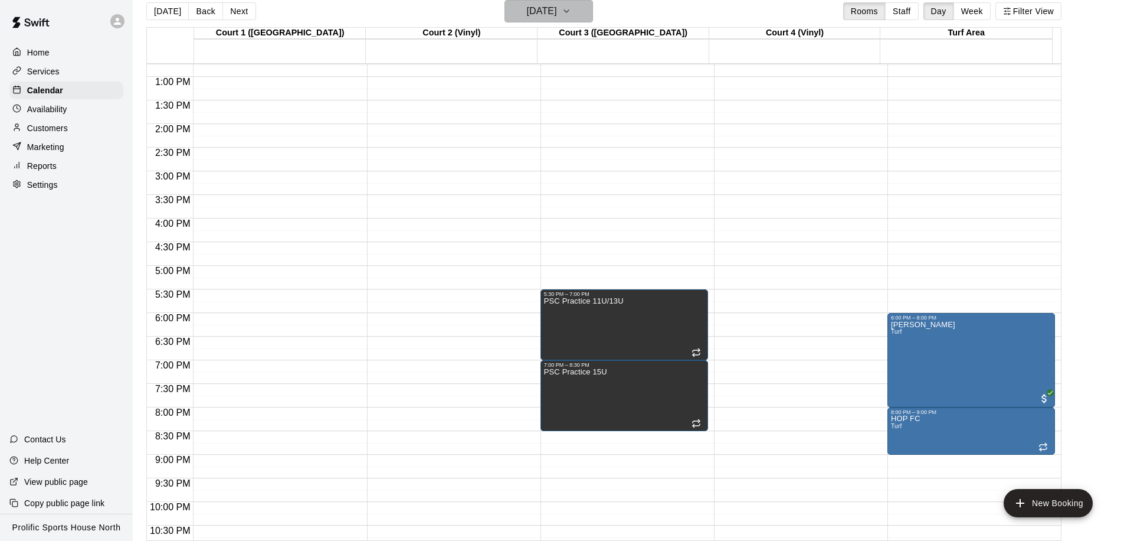
click at [557, 17] on h6 "Thursday Mar 26" at bounding box center [542, 11] width 30 height 17
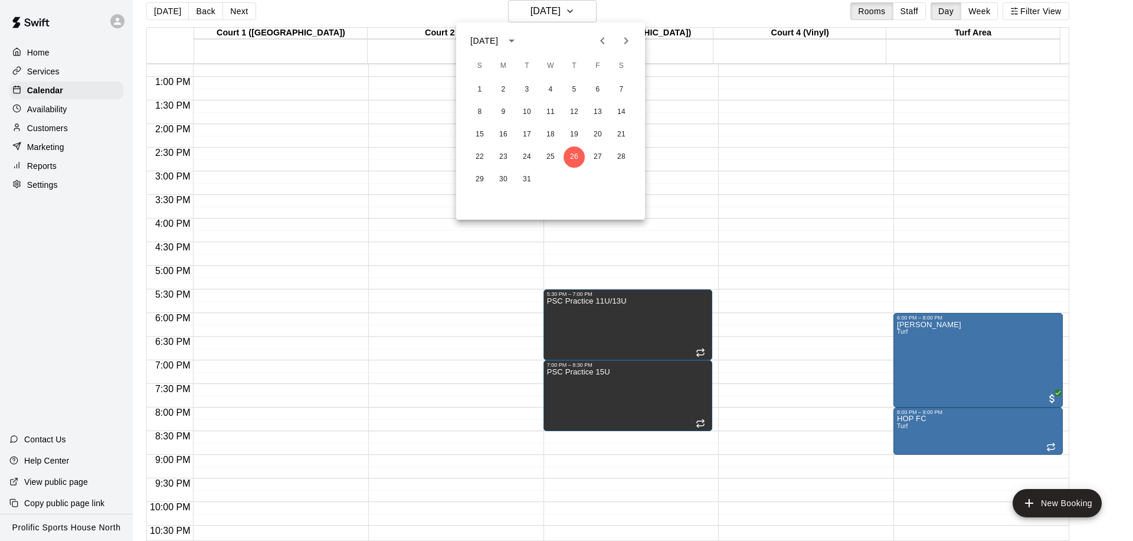
click at [627, 43] on icon "Next month" at bounding box center [626, 41] width 14 height 14
click at [508, 114] on button "6" at bounding box center [503, 112] width 21 height 21
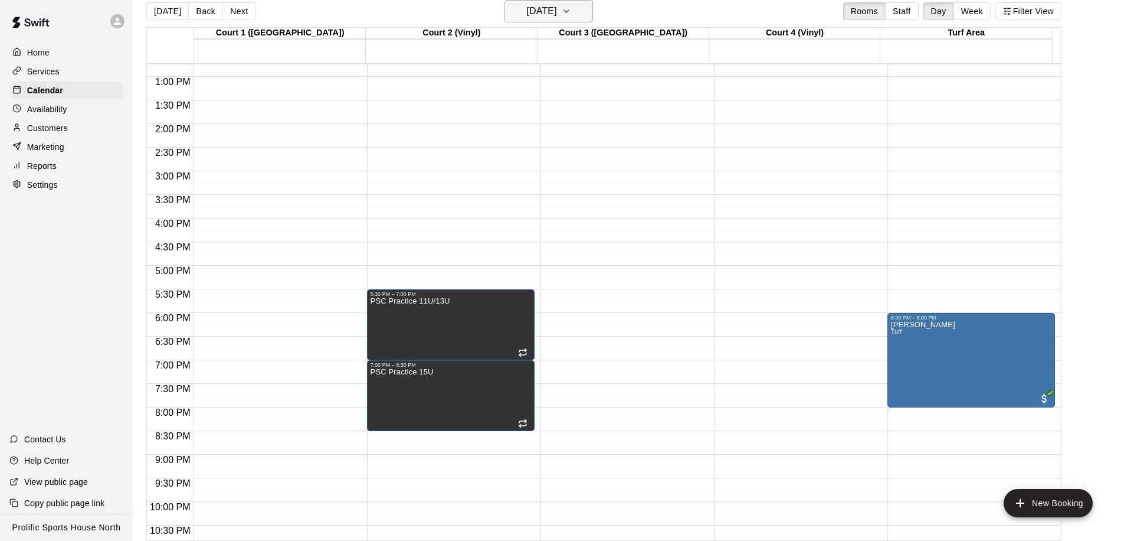
click at [568, 20] on button "Monday Apr 06" at bounding box center [549, 11] width 89 height 22
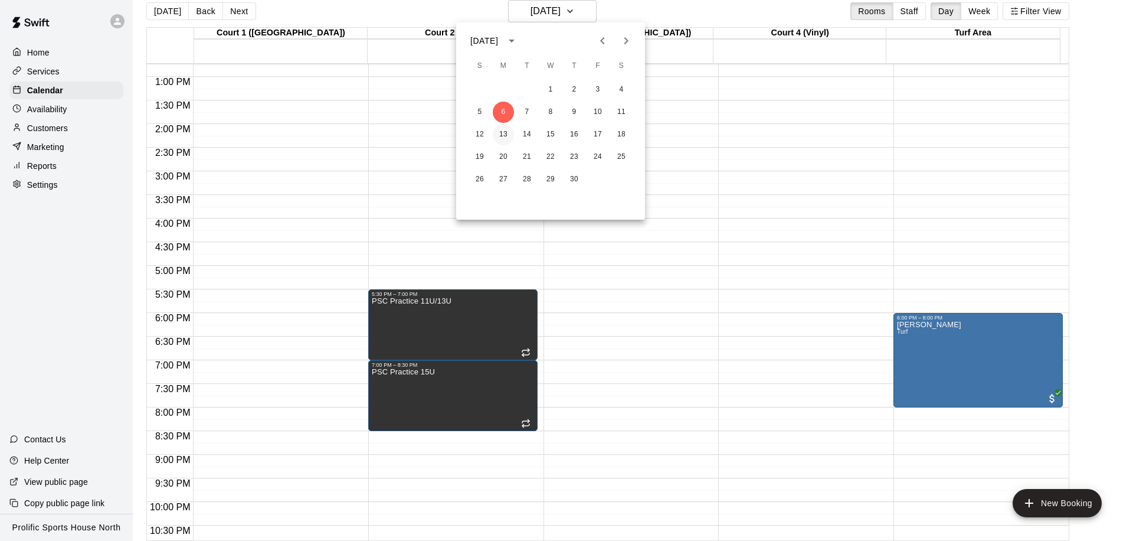
click at [506, 135] on button "13" at bounding box center [503, 134] width 21 height 21
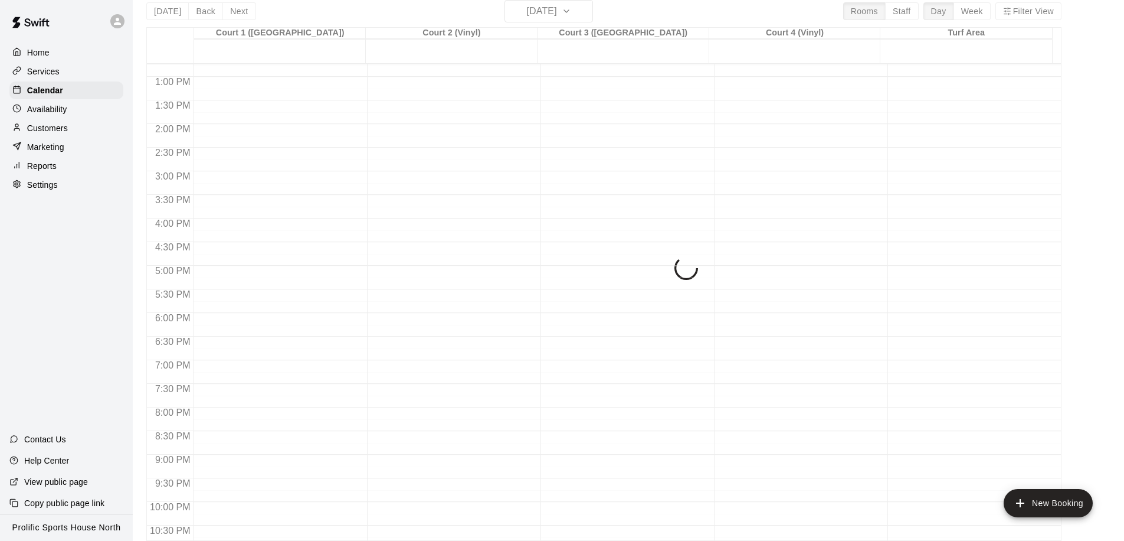
click at [545, 14] on div "Today Back Next Monday Apr 13 Rooms Staff Day Week Filter View Court 1 (Hardwoo…" at bounding box center [603, 270] width 915 height 541
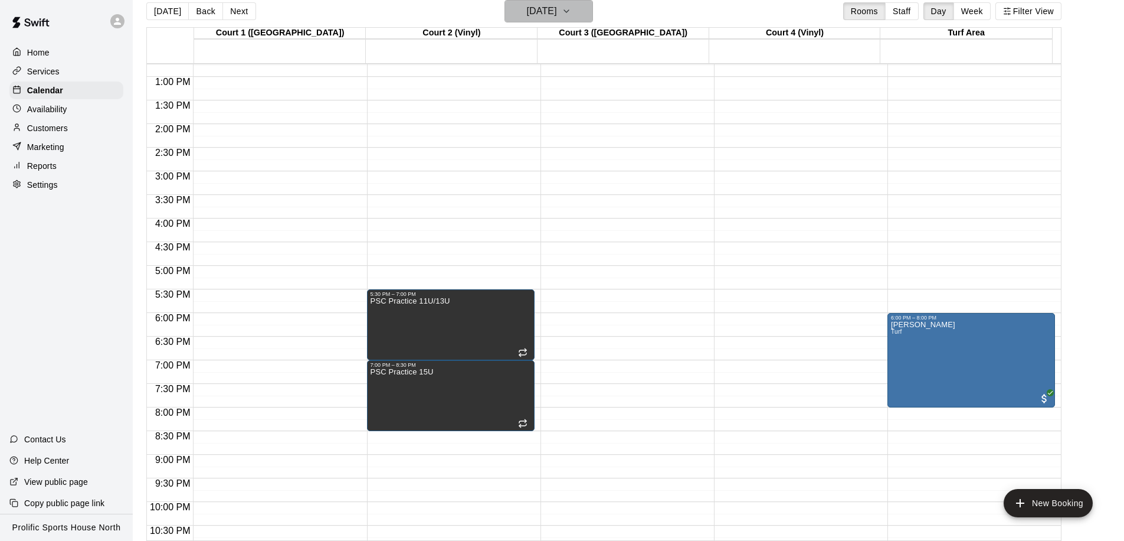
click at [545, 14] on h6 "Monday Apr 13" at bounding box center [542, 11] width 30 height 17
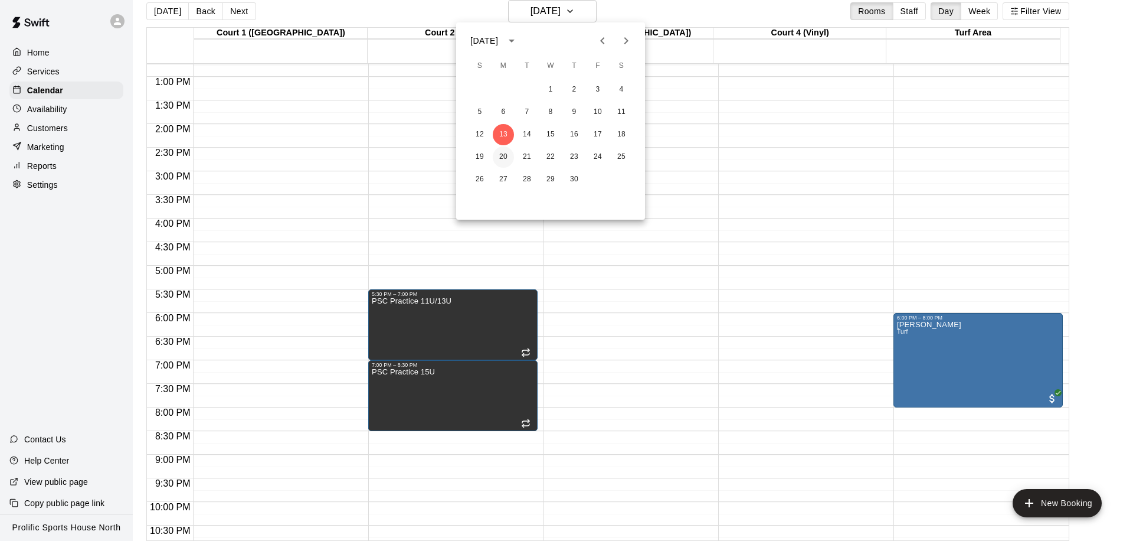
click at [506, 161] on button "20" at bounding box center [503, 156] width 21 height 21
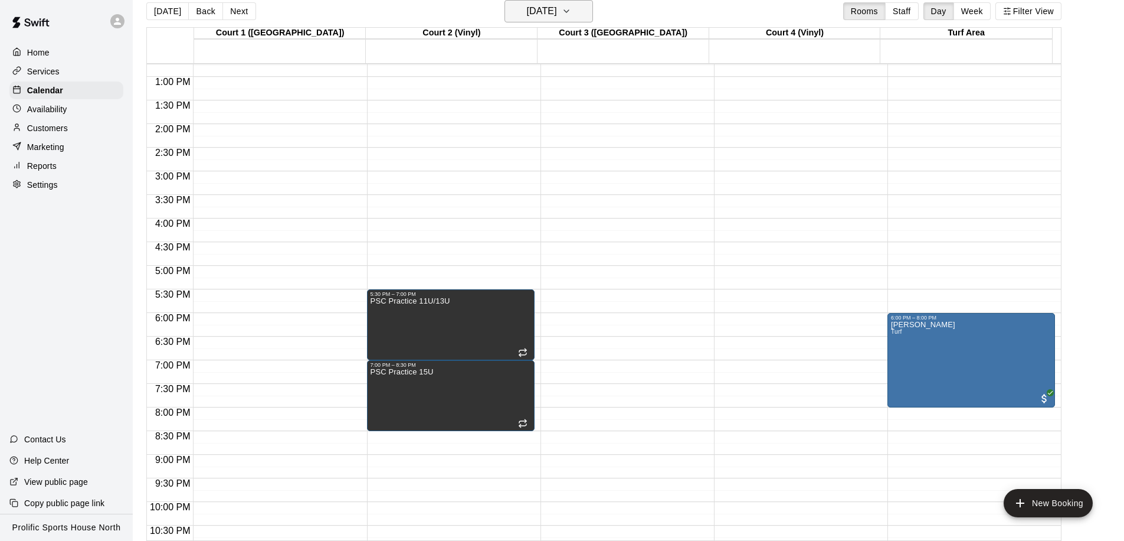
click at [542, 17] on h6 "Monday Apr 20" at bounding box center [542, 11] width 30 height 17
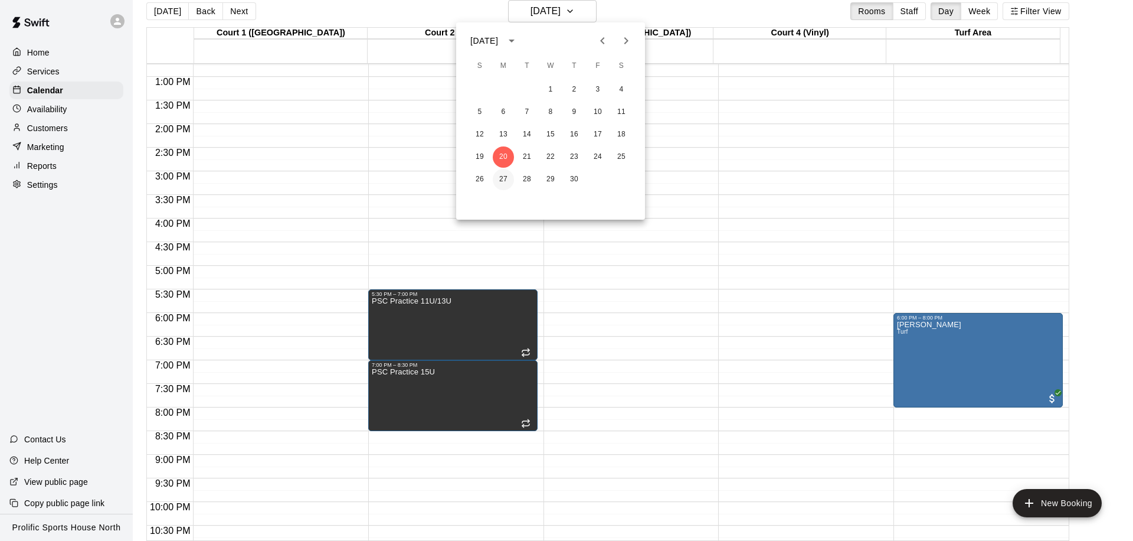
click at [506, 174] on button "27" at bounding box center [503, 179] width 21 height 21
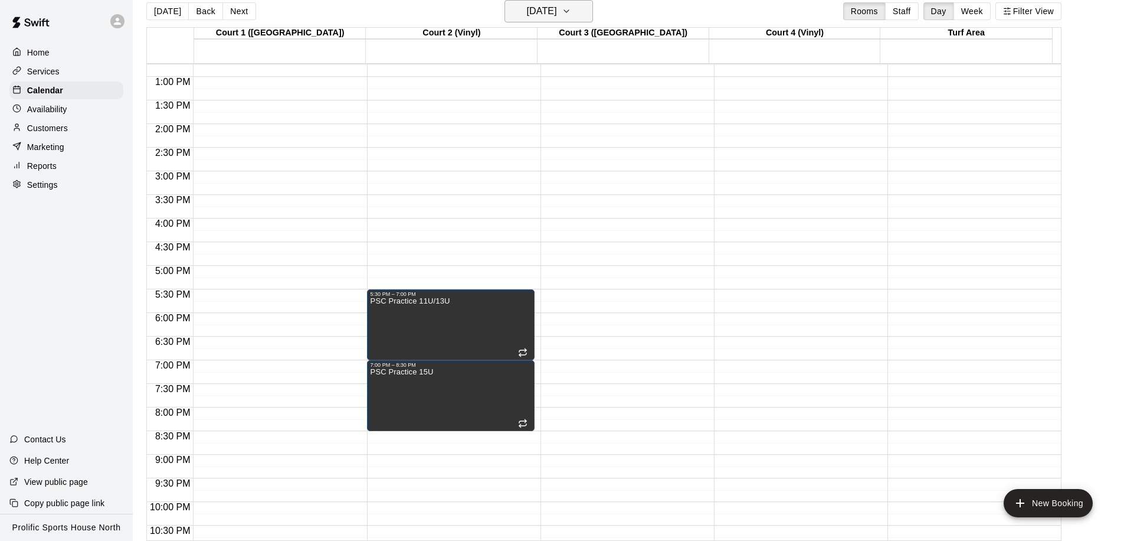
click at [555, 15] on h6 "Monday Apr 27" at bounding box center [542, 11] width 30 height 17
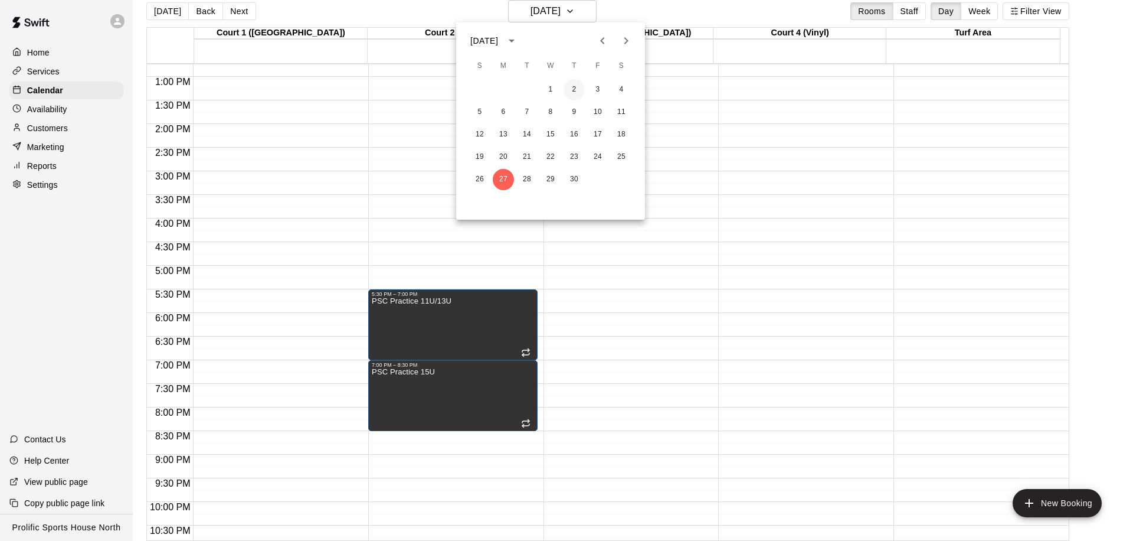
click at [570, 87] on button "2" at bounding box center [574, 89] width 21 height 21
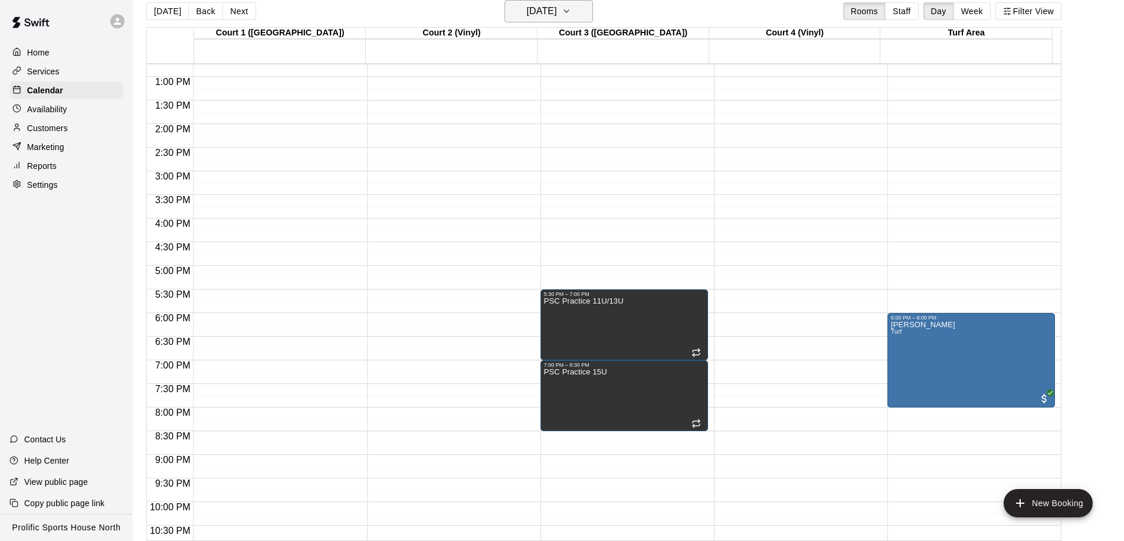
click at [557, 17] on h6 "Thursday Apr 02" at bounding box center [542, 11] width 30 height 17
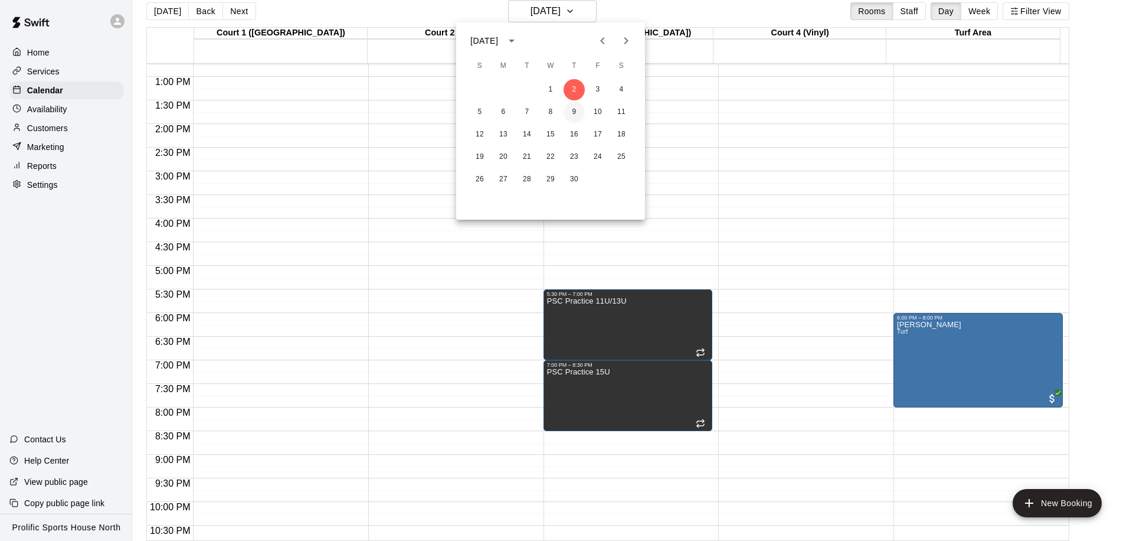
click at [574, 116] on button "9" at bounding box center [574, 112] width 21 height 21
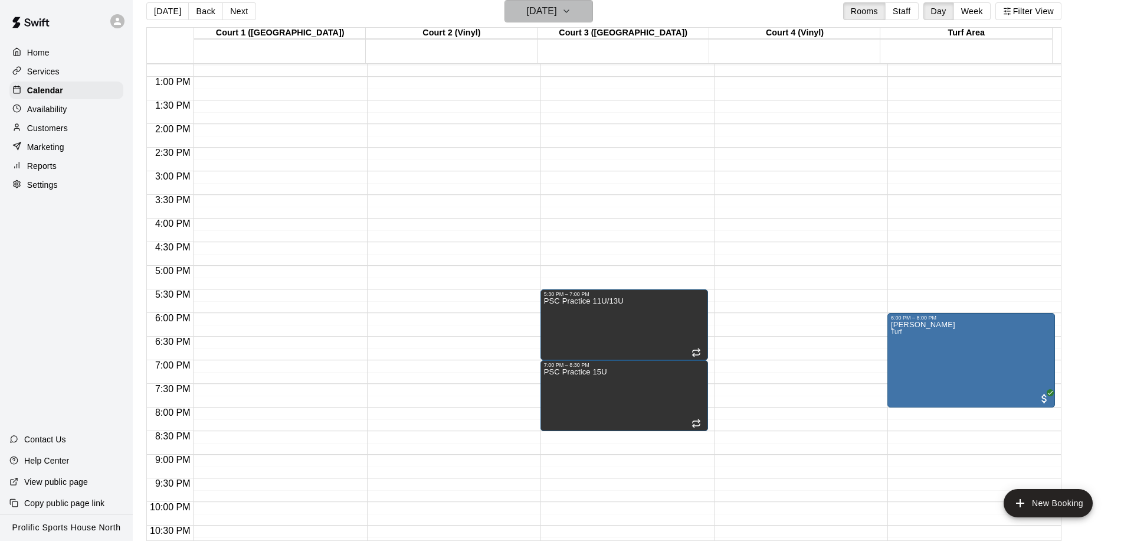
click at [557, 14] on h6 "Thursday Apr 09" at bounding box center [542, 11] width 30 height 17
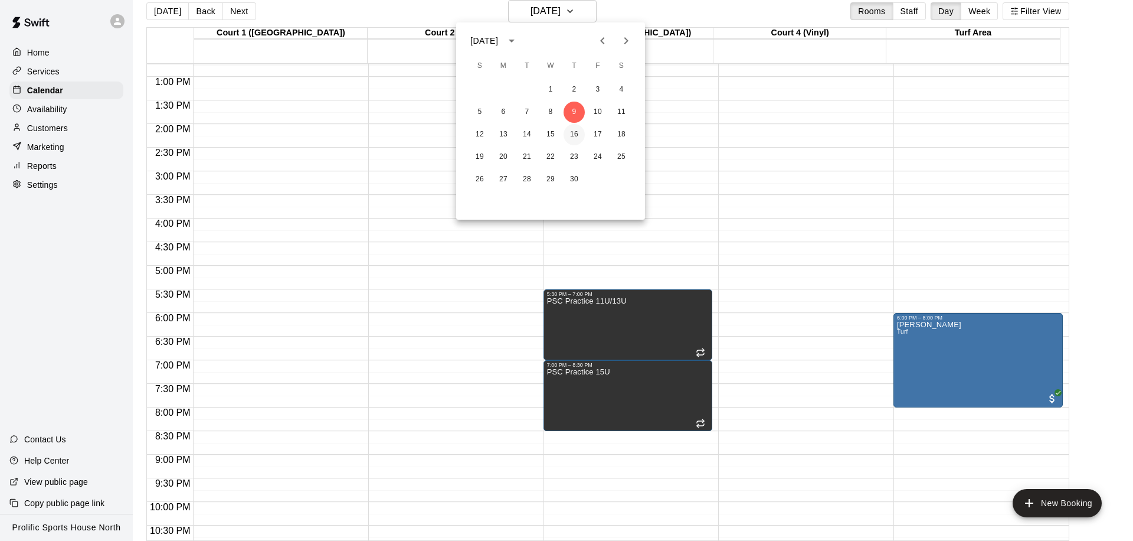
click at [570, 130] on button "16" at bounding box center [574, 134] width 21 height 21
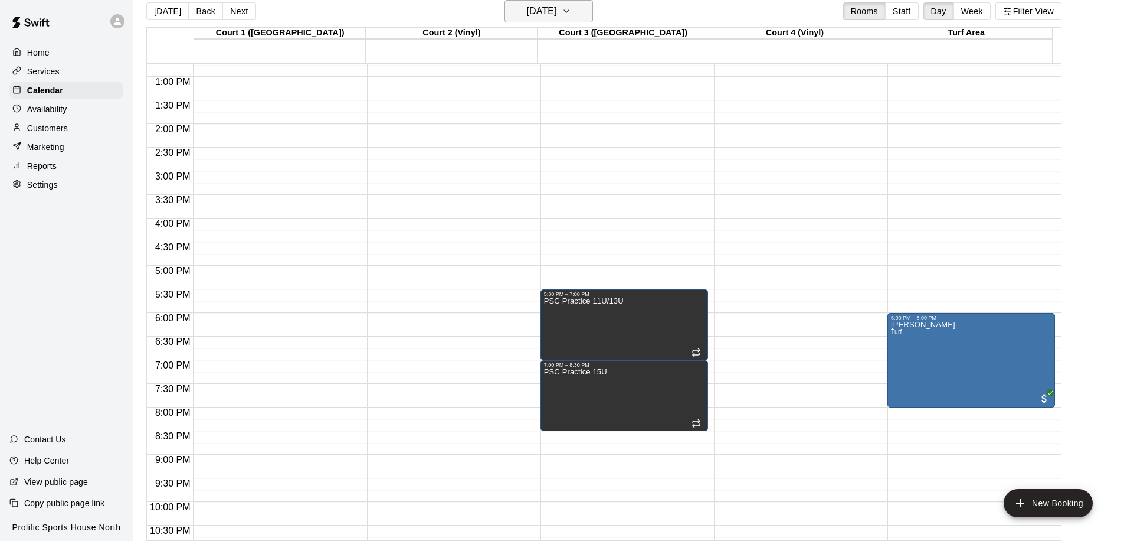
click at [541, 17] on h6 "Thursday Apr 16" at bounding box center [542, 11] width 30 height 17
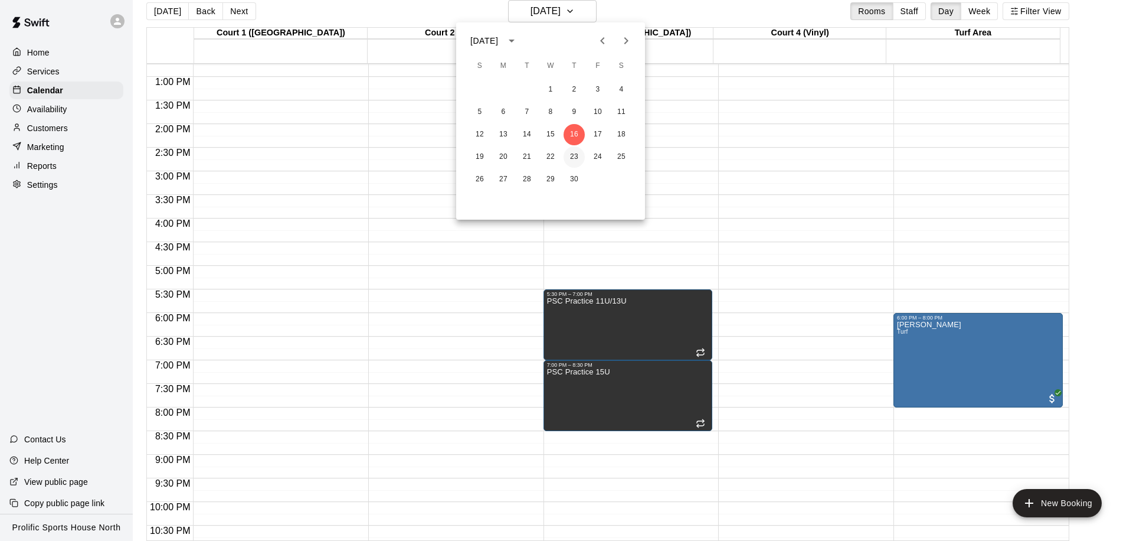
click at [573, 153] on button "23" at bounding box center [574, 156] width 21 height 21
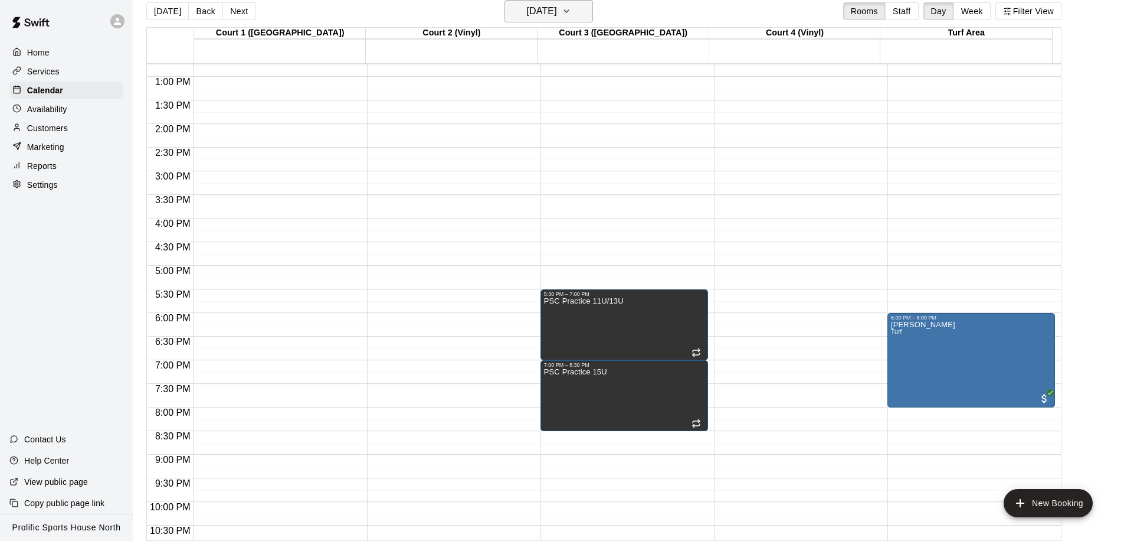
click at [552, 17] on h6 "Thursday Apr 23" at bounding box center [542, 11] width 30 height 17
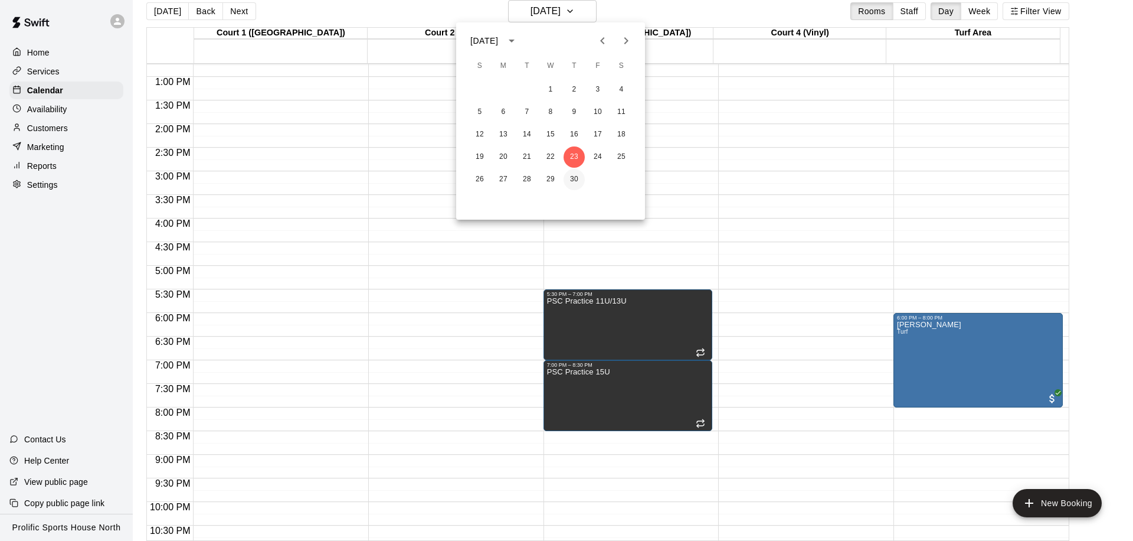
click at [577, 174] on button "30" at bounding box center [574, 179] width 21 height 21
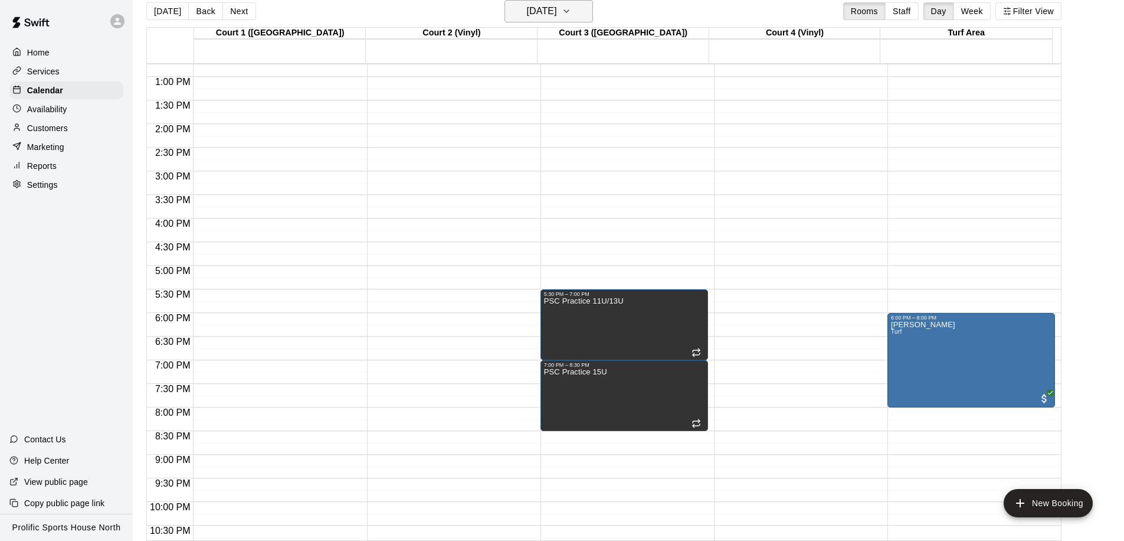
click at [547, 12] on h6 "Thursday Apr 30" at bounding box center [542, 11] width 30 height 17
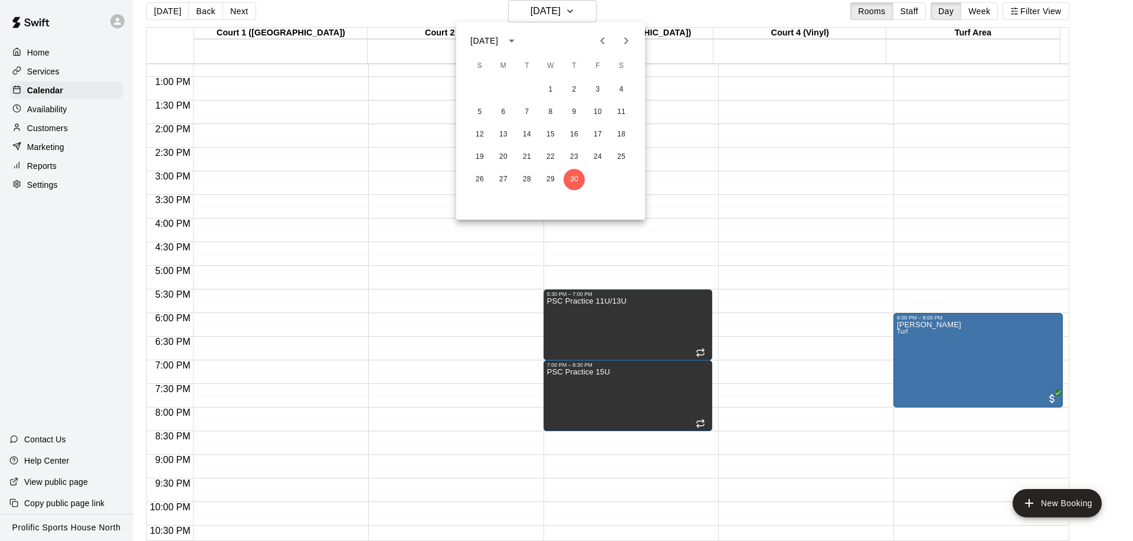
click at [626, 40] on icon "Next month" at bounding box center [626, 41] width 14 height 14
click at [502, 116] on button "4" at bounding box center [503, 112] width 21 height 21
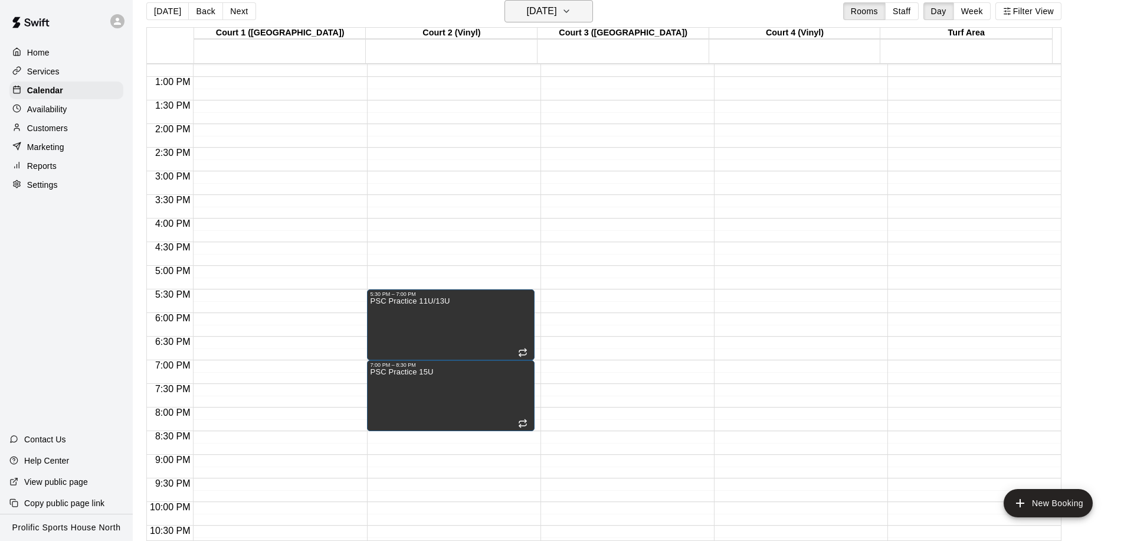
click at [536, 11] on h6 "Monday May 04" at bounding box center [542, 11] width 30 height 17
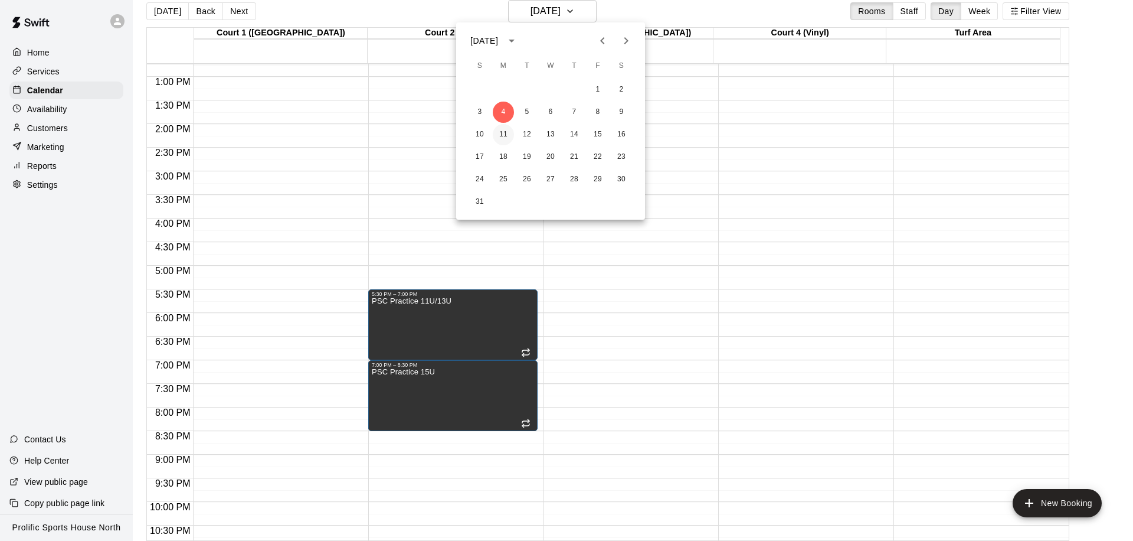
click at [500, 130] on button "11" at bounding box center [503, 134] width 21 height 21
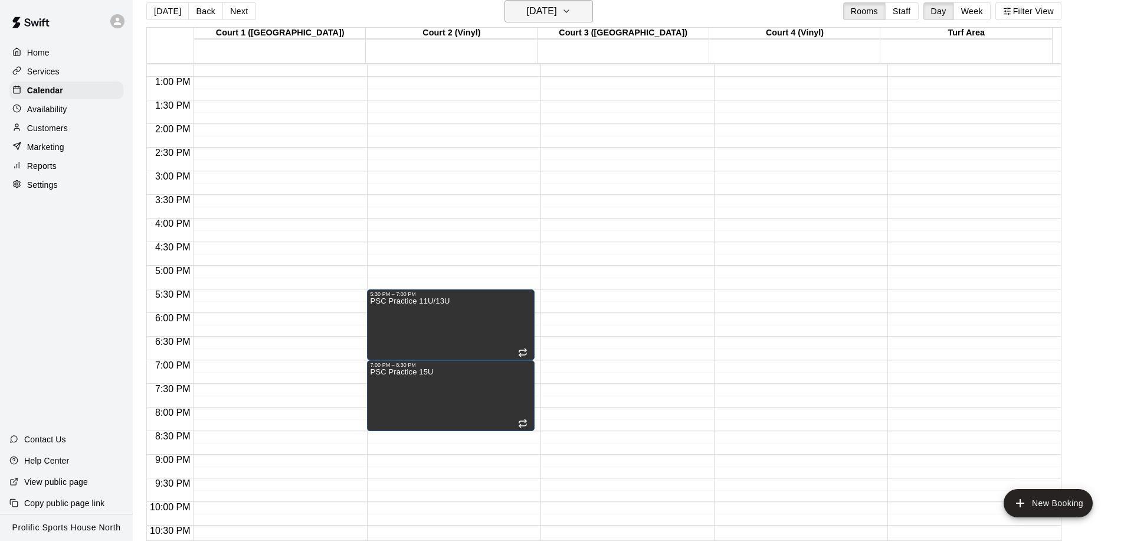
click at [534, 14] on h6 "Monday May 11" at bounding box center [542, 11] width 30 height 17
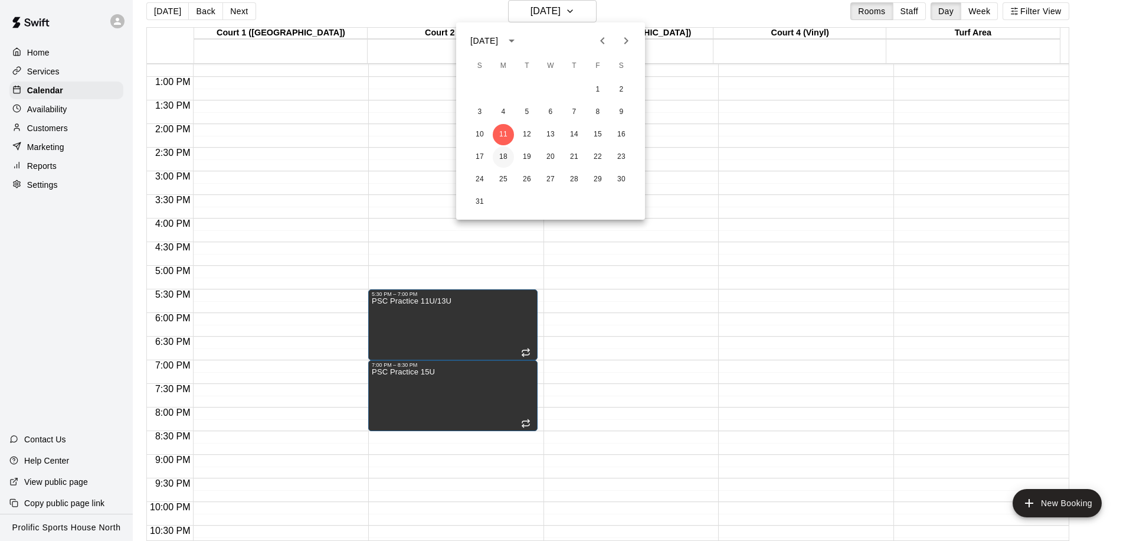
click at [507, 156] on button "18" at bounding box center [503, 156] width 21 height 21
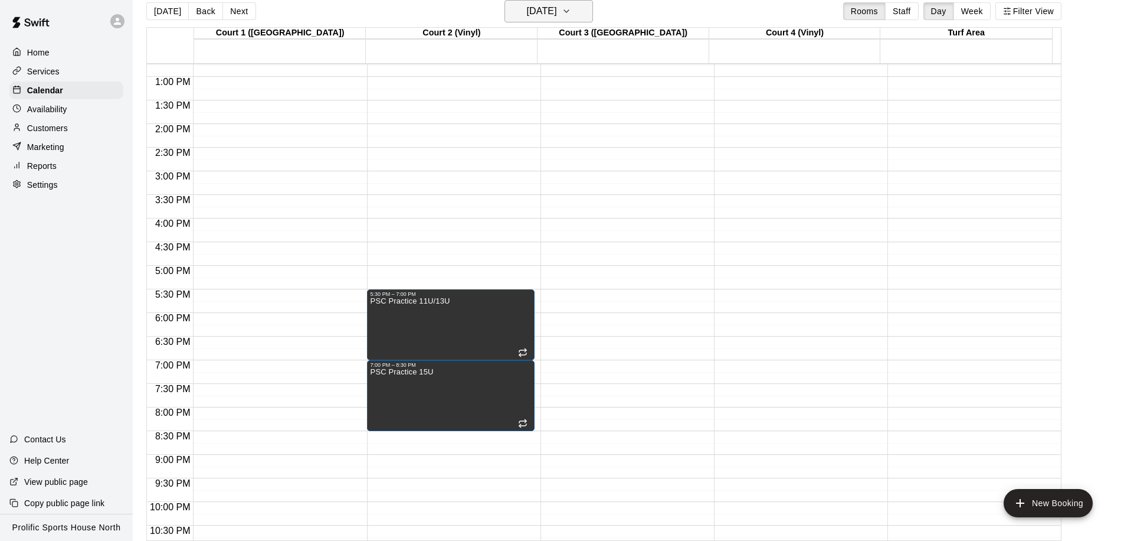
click at [541, 8] on h6 "Monday May 18" at bounding box center [542, 11] width 30 height 17
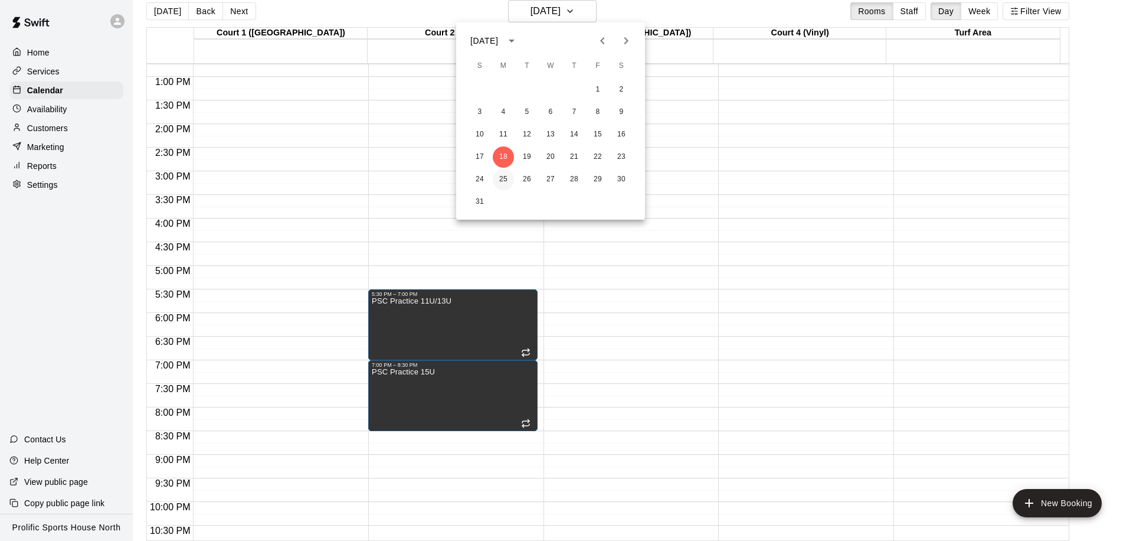
click at [505, 176] on button "25" at bounding box center [503, 179] width 21 height 21
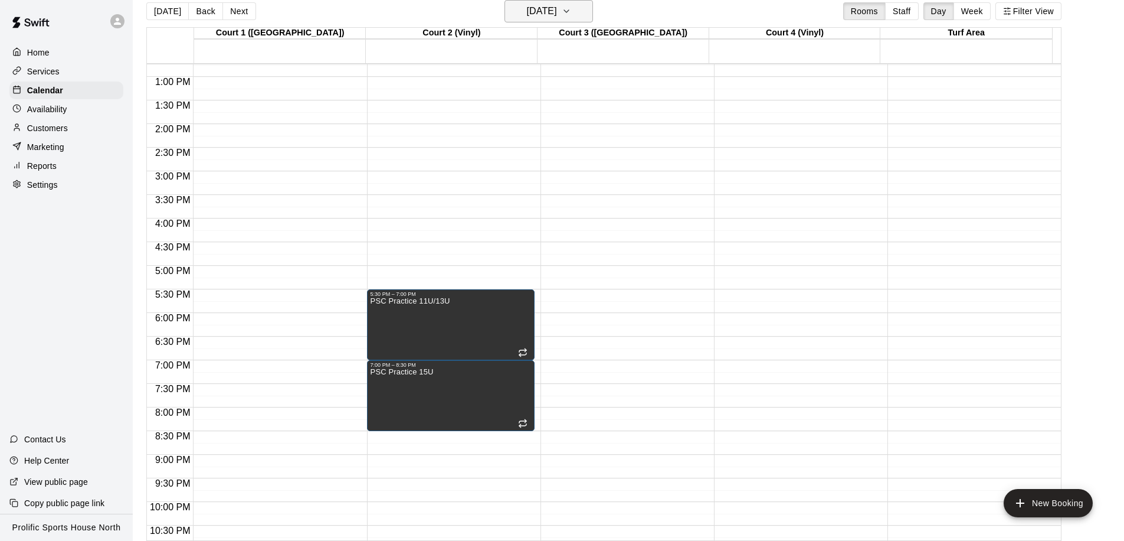
click at [557, 11] on h6 "Monday May 25" at bounding box center [542, 11] width 30 height 17
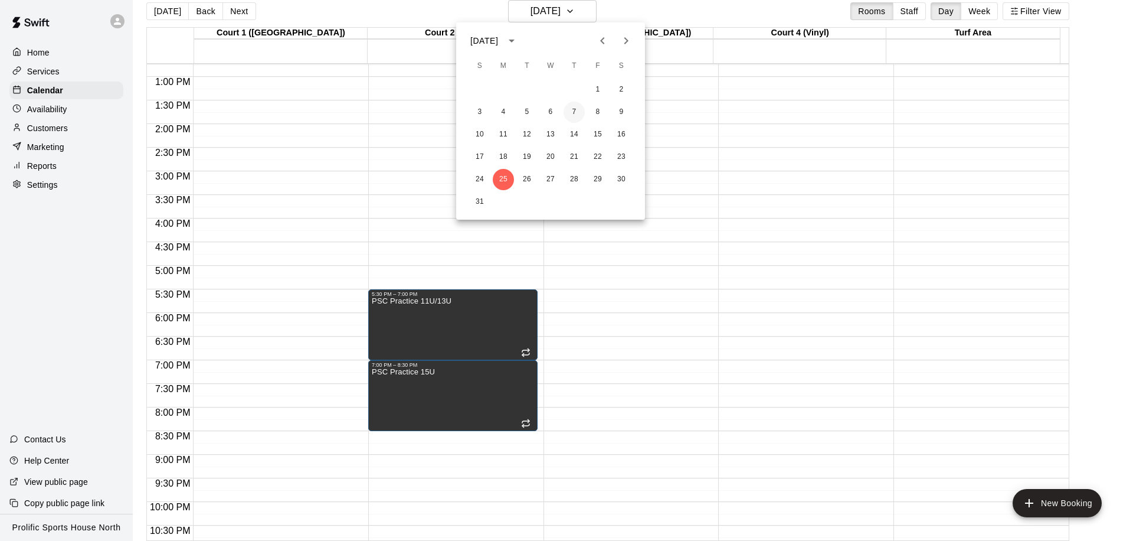
click at [577, 110] on button "7" at bounding box center [574, 112] width 21 height 21
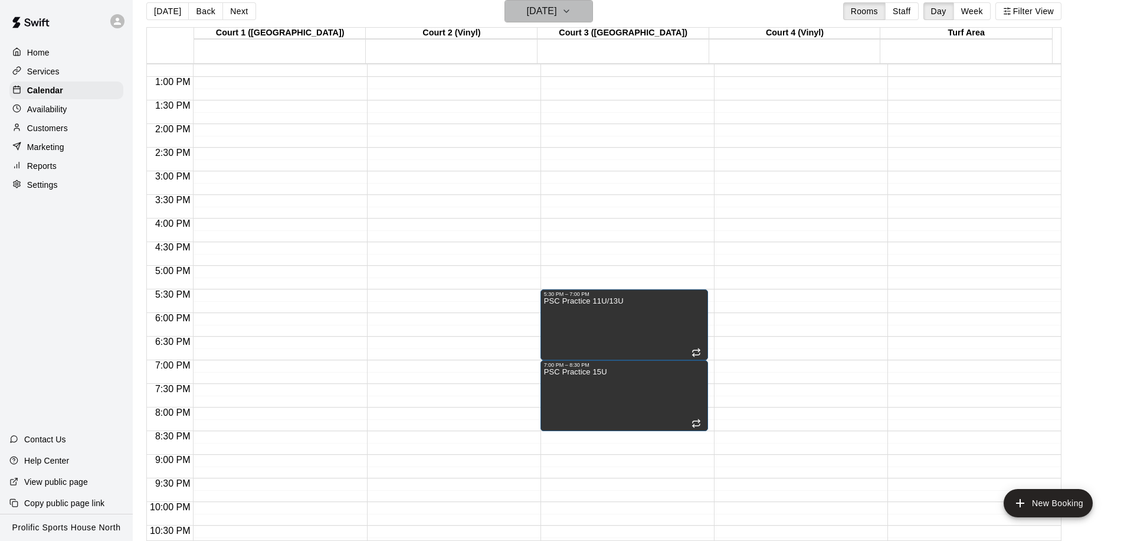
click at [557, 16] on h6 "Thursday May 07" at bounding box center [542, 11] width 30 height 17
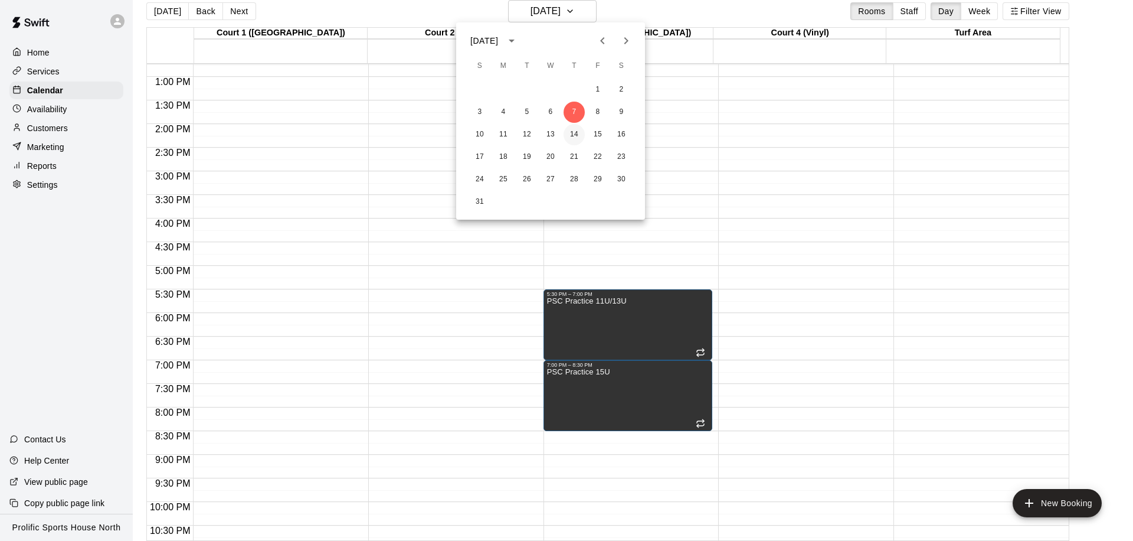
click at [581, 139] on button "14" at bounding box center [574, 134] width 21 height 21
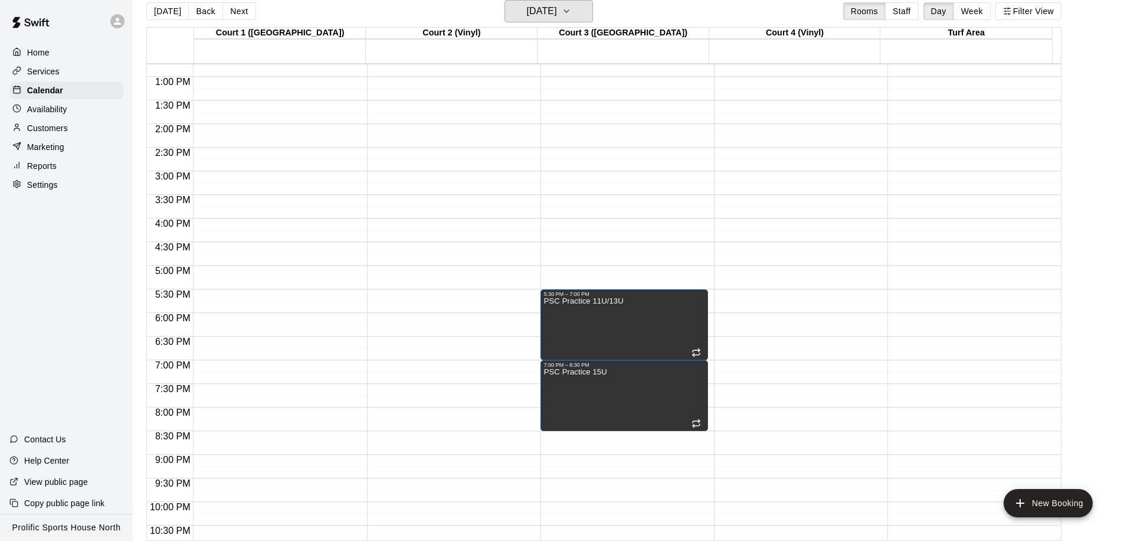
click at [541, 16] on h6 "Thursday May 14" at bounding box center [542, 11] width 30 height 17
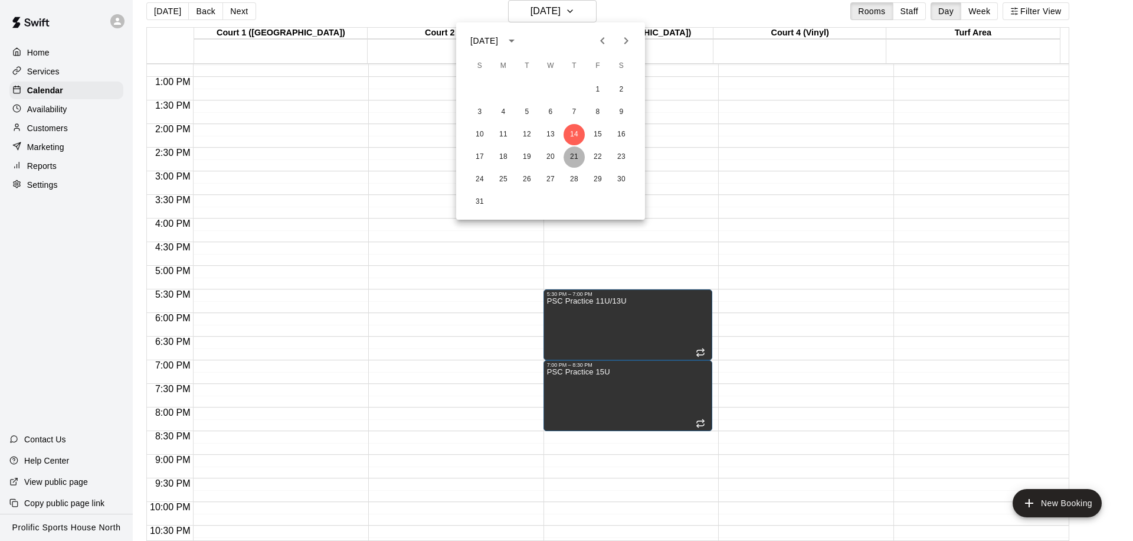
click at [573, 156] on button "21" at bounding box center [574, 156] width 21 height 21
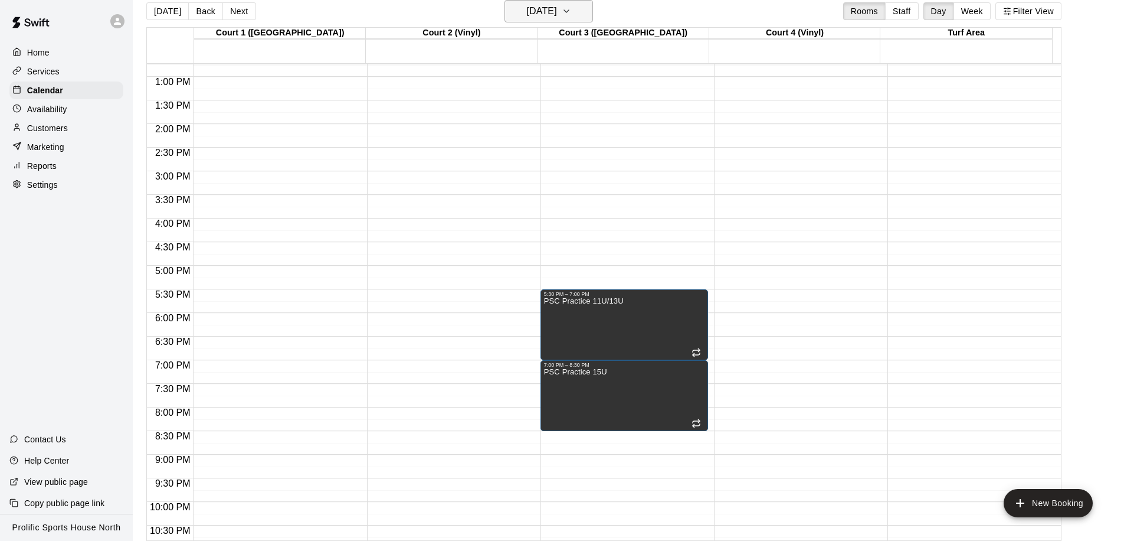
click at [548, 18] on h6 "Thursday May 21" at bounding box center [542, 11] width 30 height 17
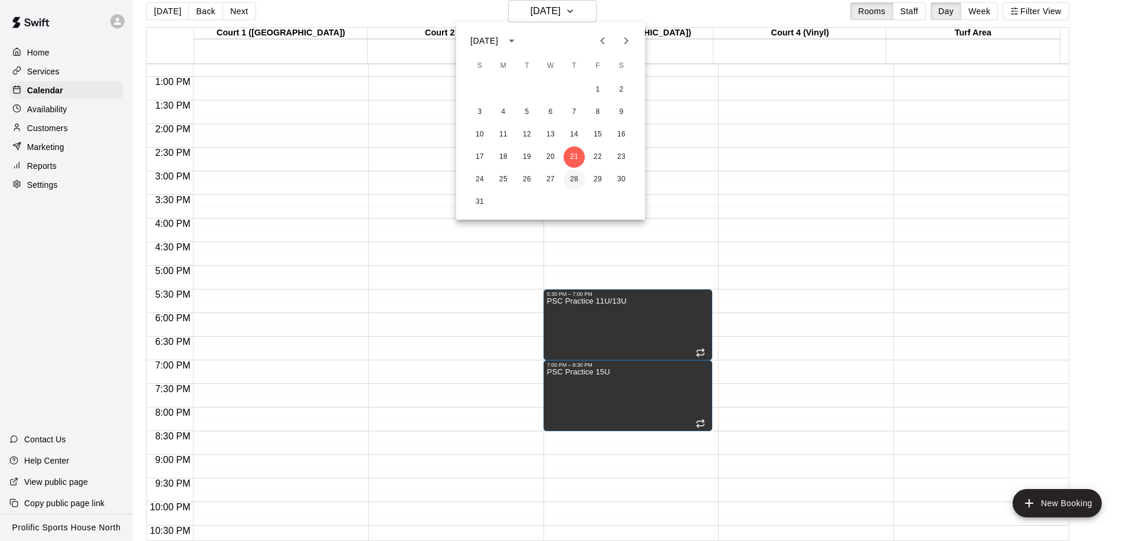
click at [574, 177] on button "28" at bounding box center [574, 179] width 21 height 21
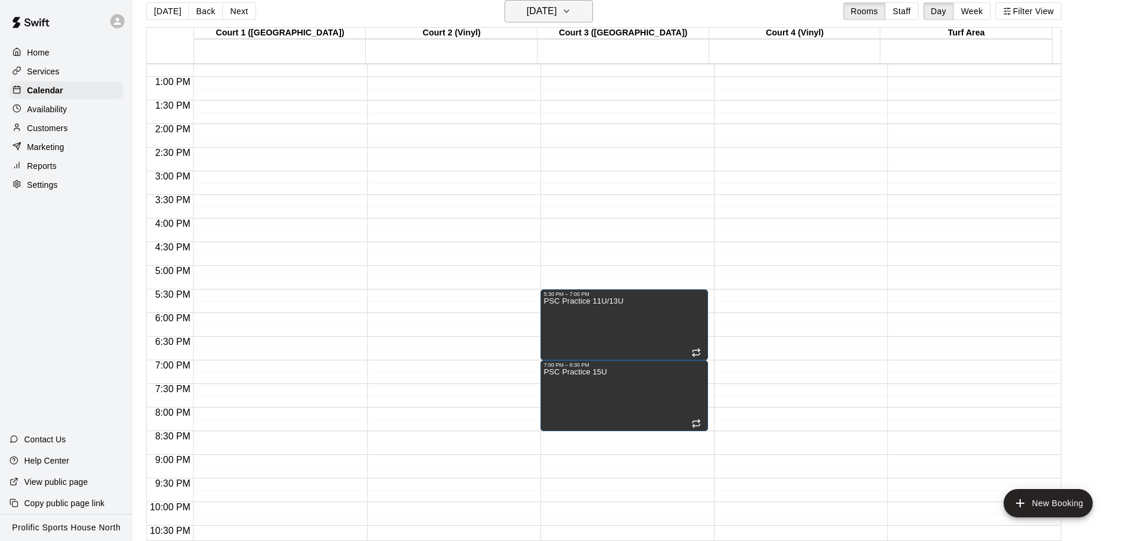
click at [532, 11] on h6 "Thursday May 28" at bounding box center [542, 11] width 30 height 17
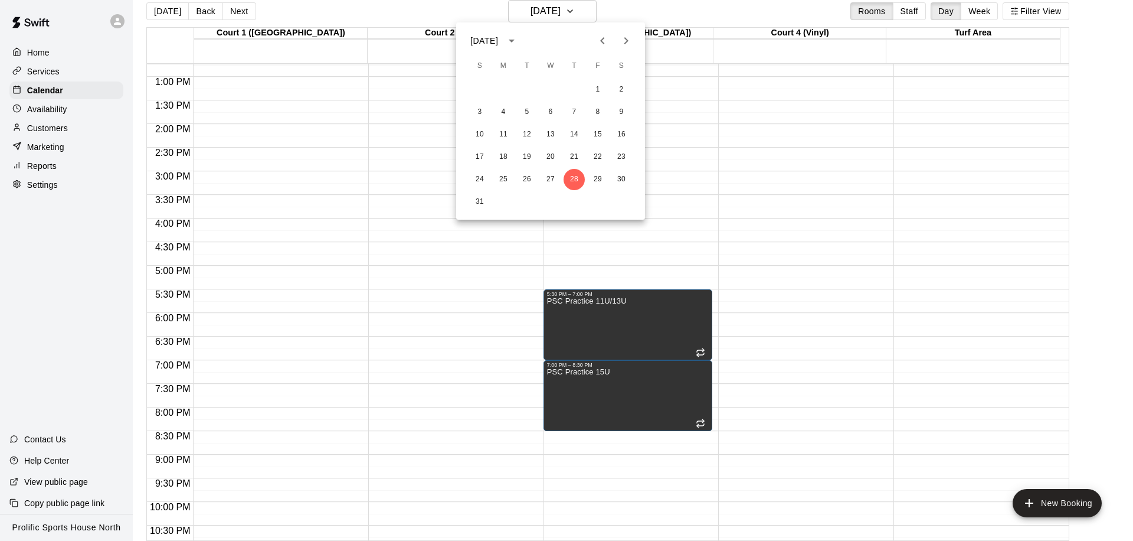
click at [618, 40] on button "Next month" at bounding box center [626, 41] width 24 height 24
click at [505, 93] on button "1" at bounding box center [503, 89] width 21 height 21
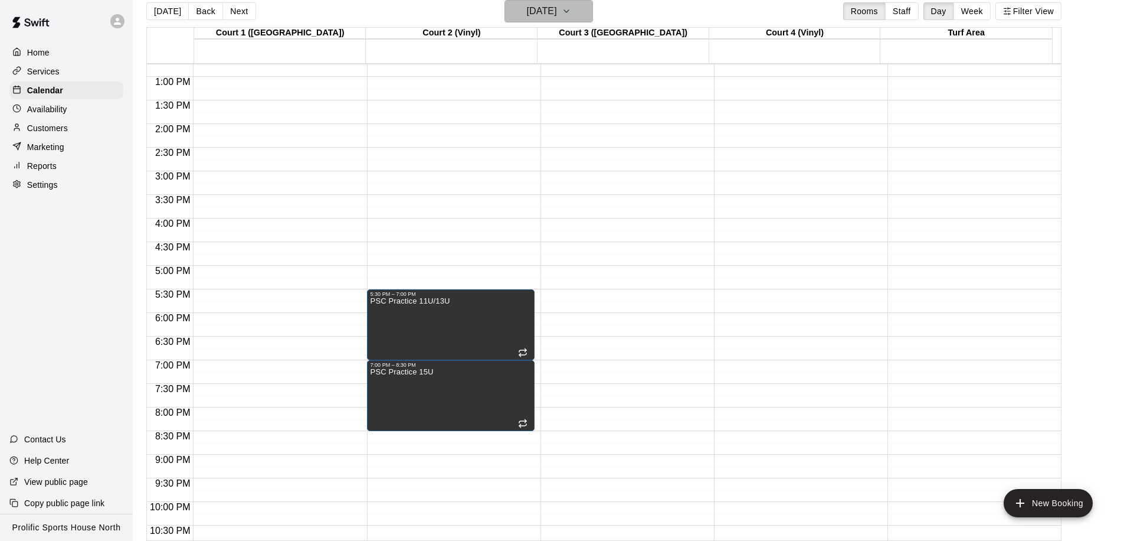
click at [554, 15] on h6 "Monday Jun 01" at bounding box center [542, 11] width 30 height 17
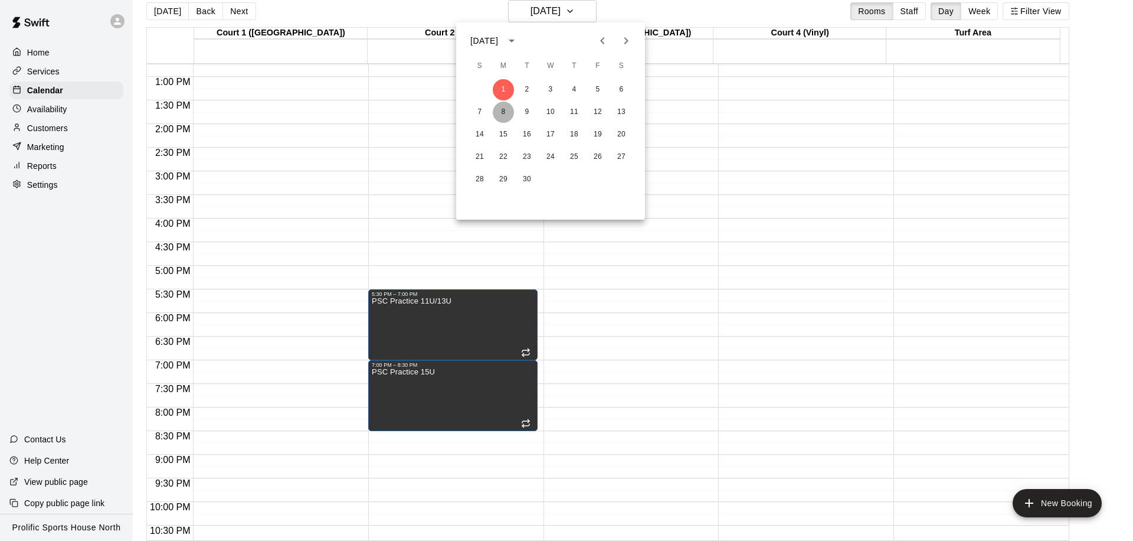
click at [505, 110] on button "8" at bounding box center [503, 112] width 21 height 21
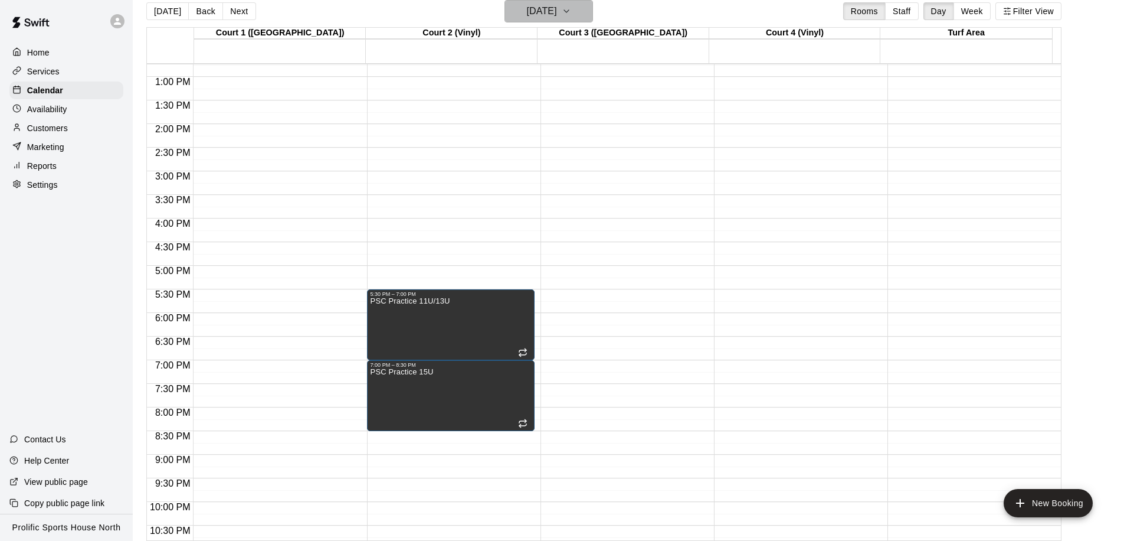
click at [557, 16] on h6 "Monday Jun 08" at bounding box center [542, 11] width 30 height 17
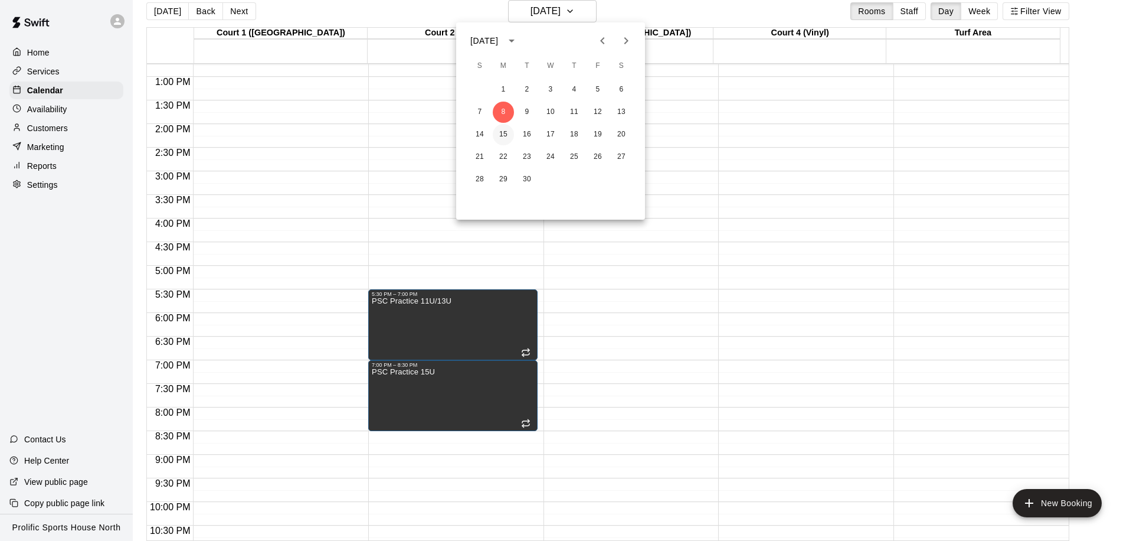
click at [501, 136] on button "15" at bounding box center [503, 134] width 21 height 21
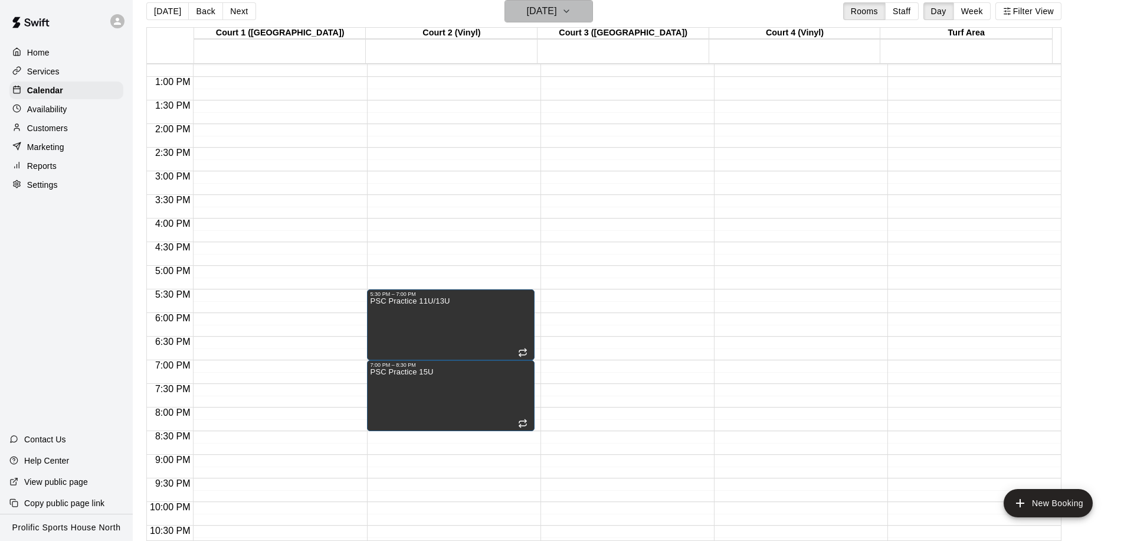
click at [530, 15] on h6 "Monday Jun 15" at bounding box center [542, 11] width 30 height 17
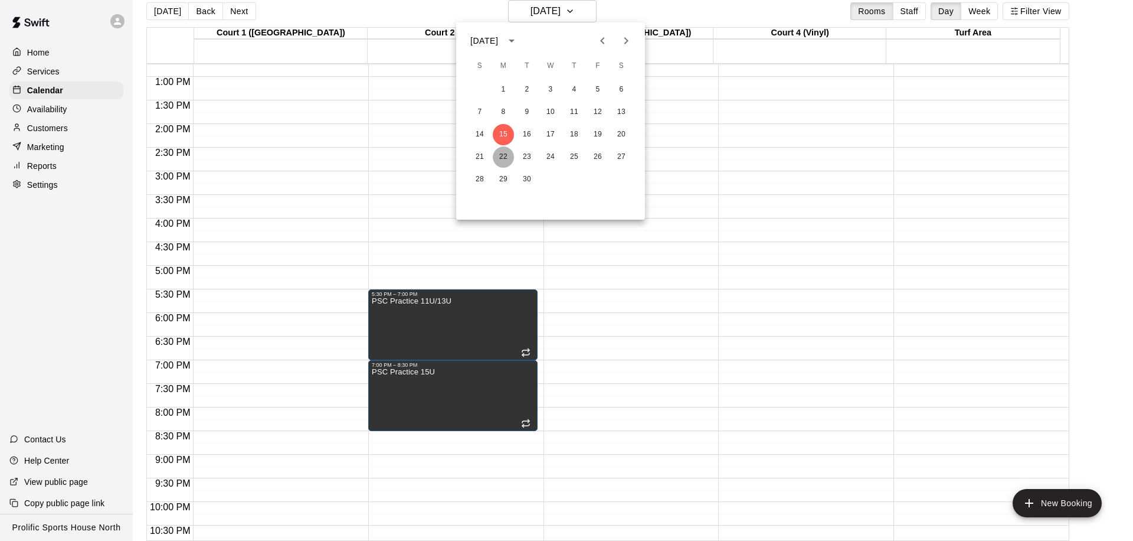
click at [509, 156] on button "22" at bounding box center [503, 156] width 21 height 21
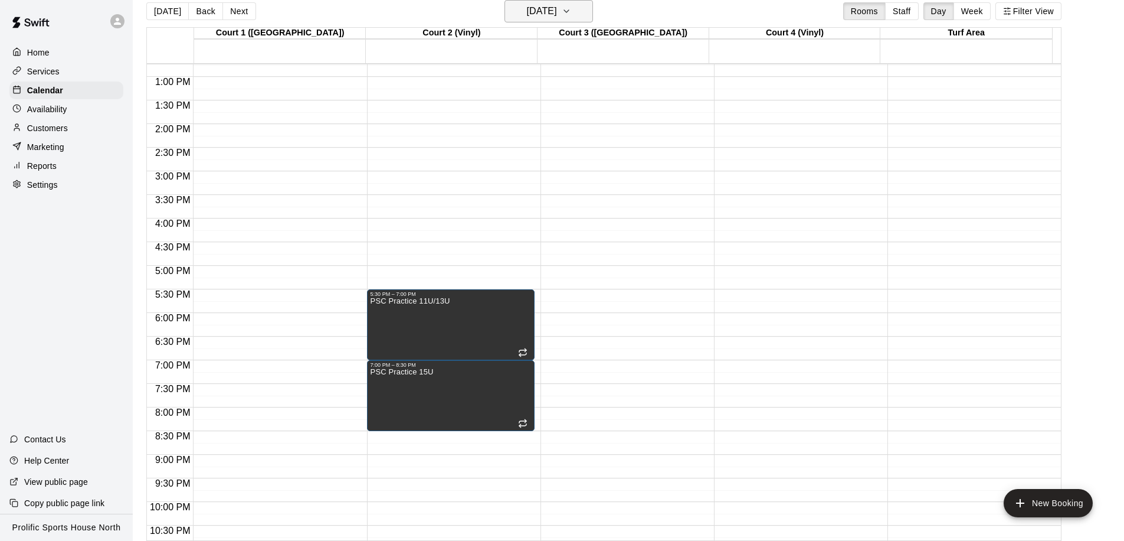
click at [555, 12] on h6 "Monday Jun 22" at bounding box center [542, 11] width 30 height 17
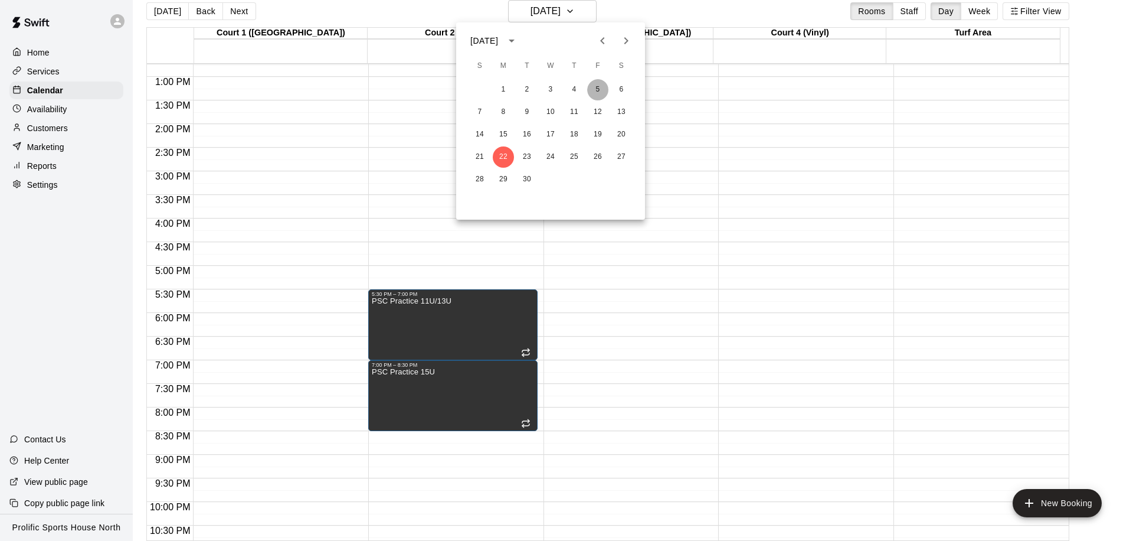
click at [593, 91] on button "5" at bounding box center [597, 89] width 21 height 21
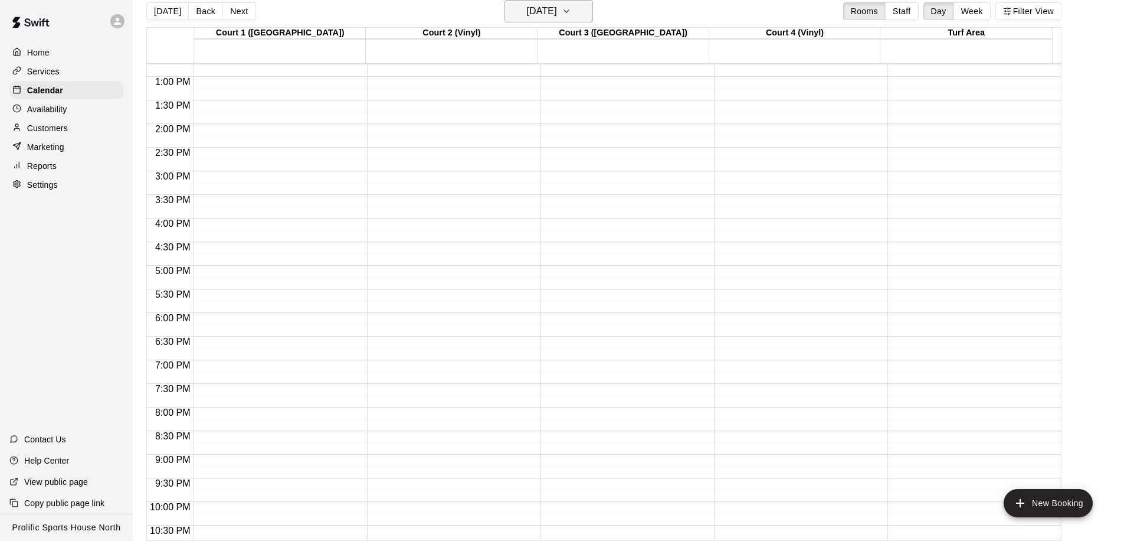
click at [557, 9] on h6 "Friday Jun 05" at bounding box center [542, 11] width 30 height 17
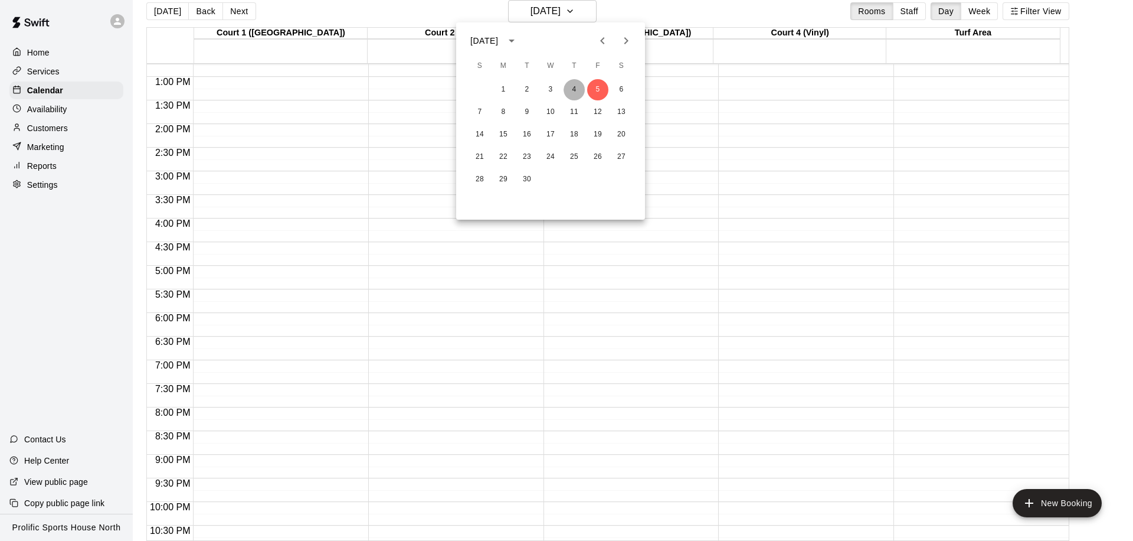
click at [571, 84] on button "4" at bounding box center [574, 89] width 21 height 21
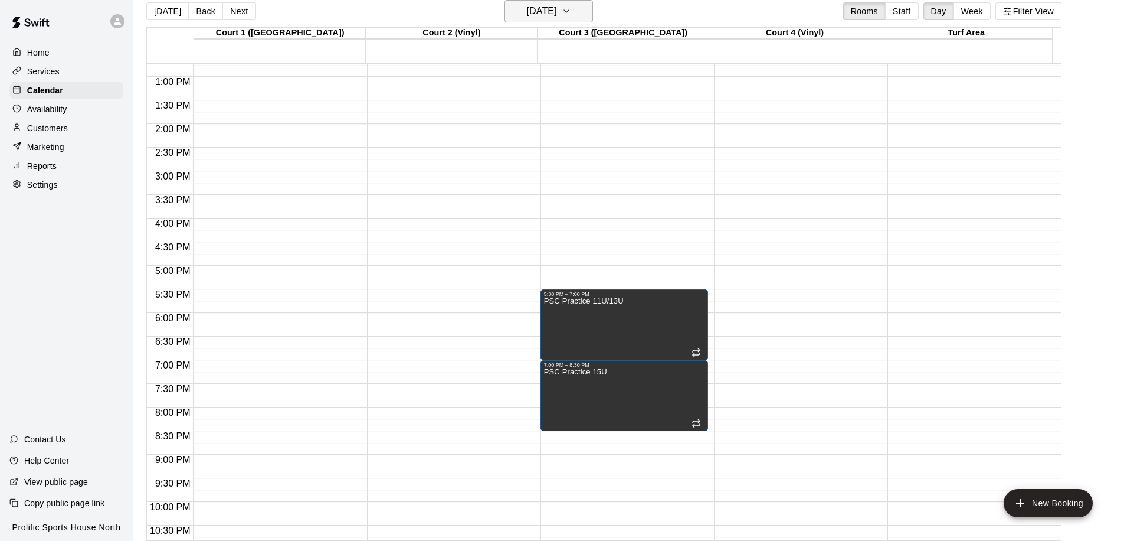
click at [551, 16] on h6 "Thursday Jun 04" at bounding box center [542, 11] width 30 height 17
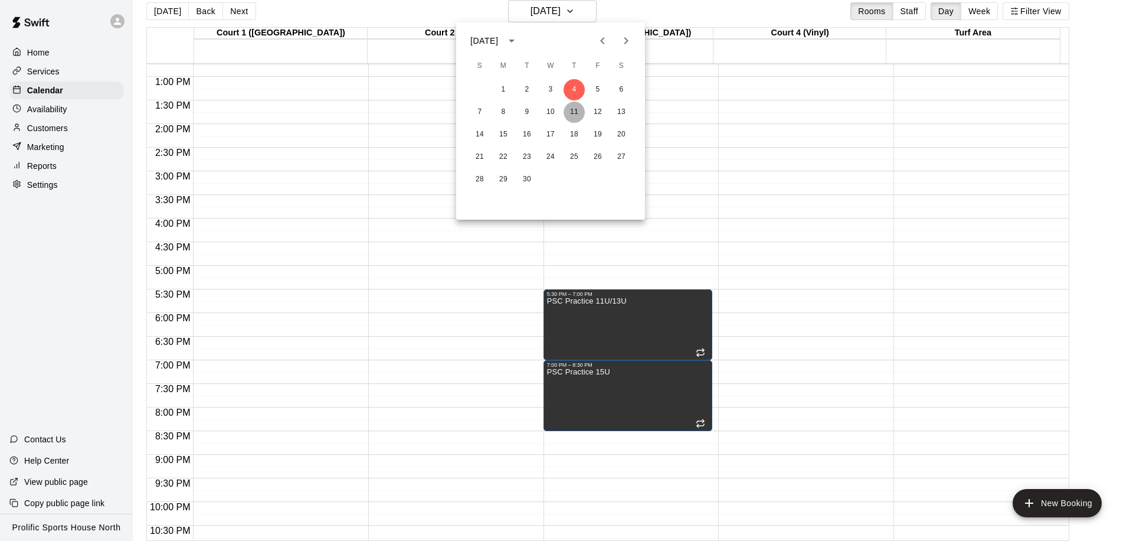
click at [572, 115] on button "11" at bounding box center [574, 112] width 21 height 21
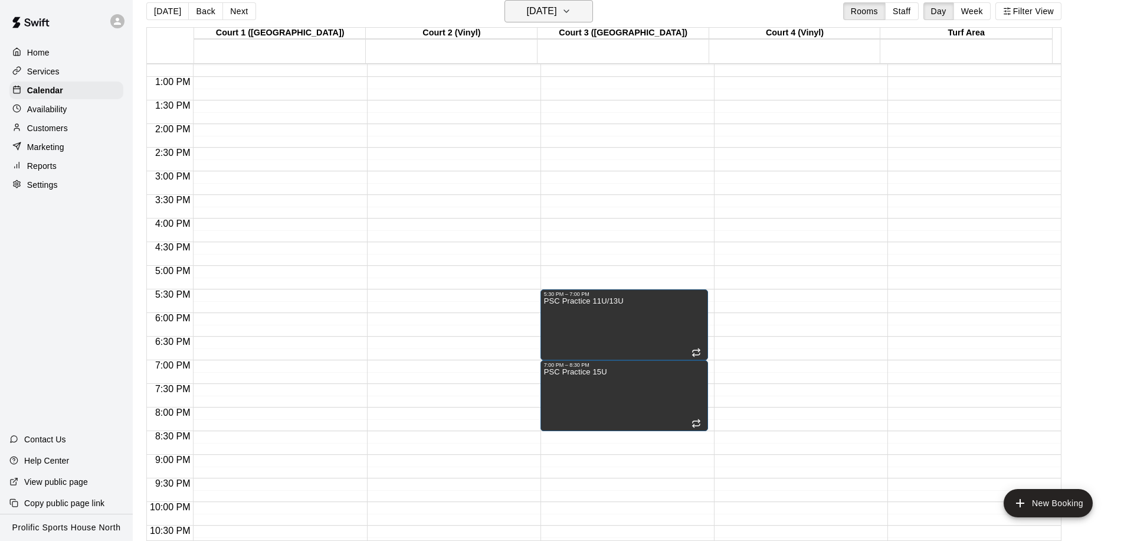
click at [551, 17] on h6 "Thursday Jun 11" at bounding box center [542, 11] width 30 height 17
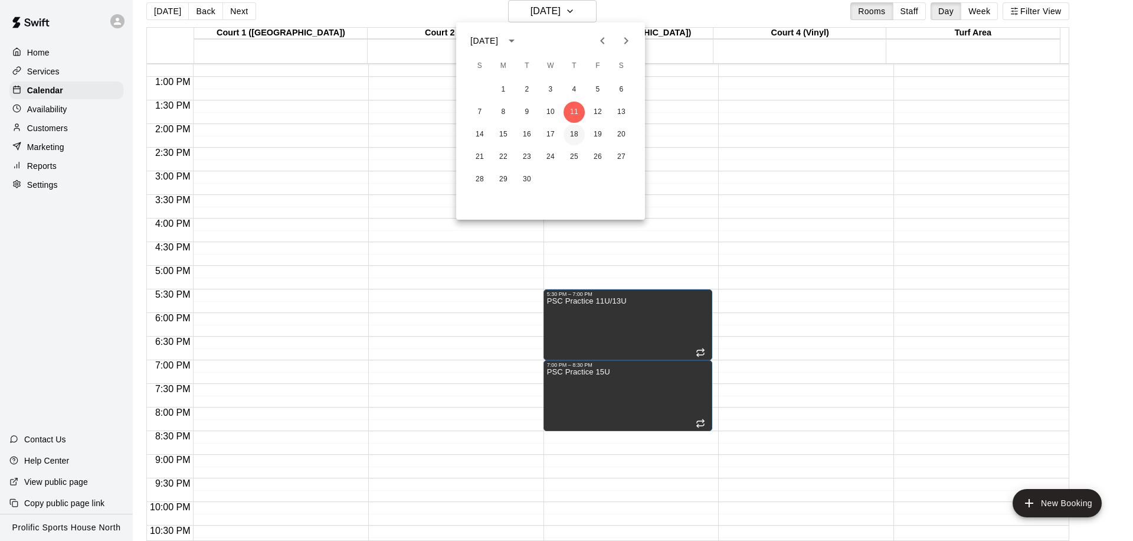
click at [571, 128] on button "18" at bounding box center [574, 134] width 21 height 21
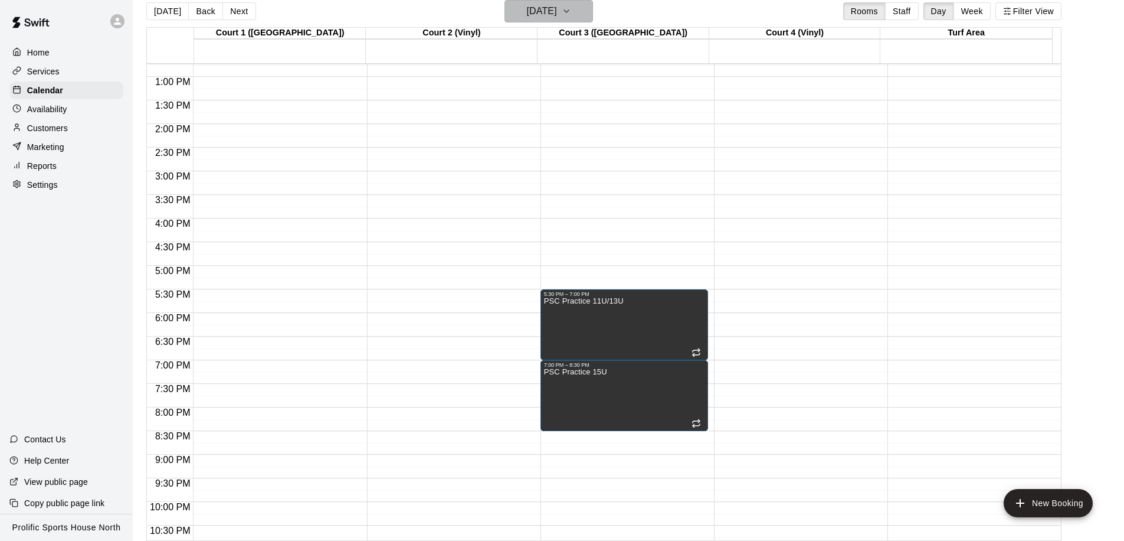
click at [542, 18] on h6 "Thursday Jun 18" at bounding box center [542, 11] width 30 height 17
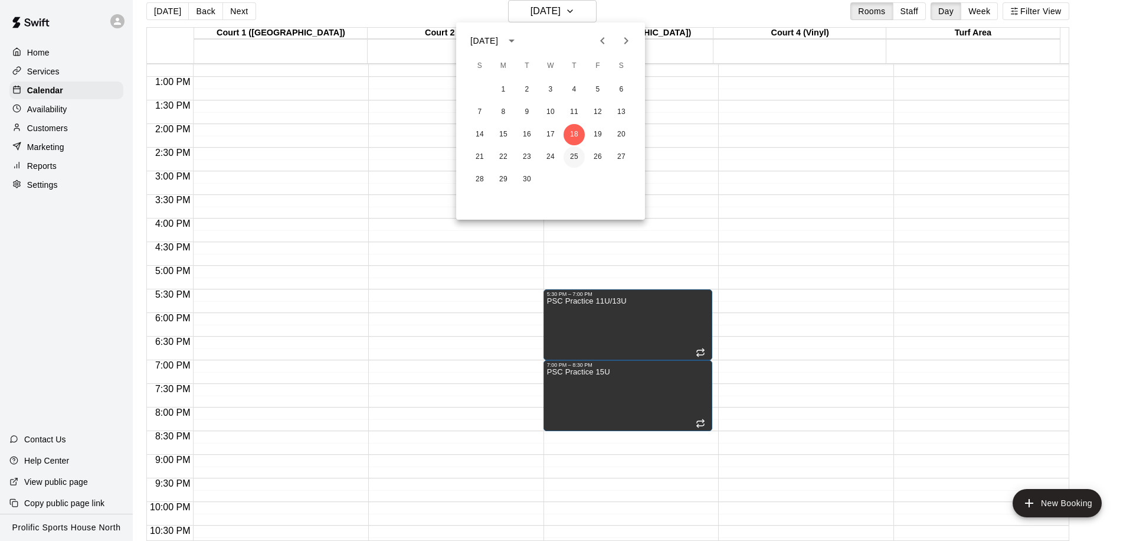
click at [570, 152] on button "25" at bounding box center [574, 156] width 21 height 21
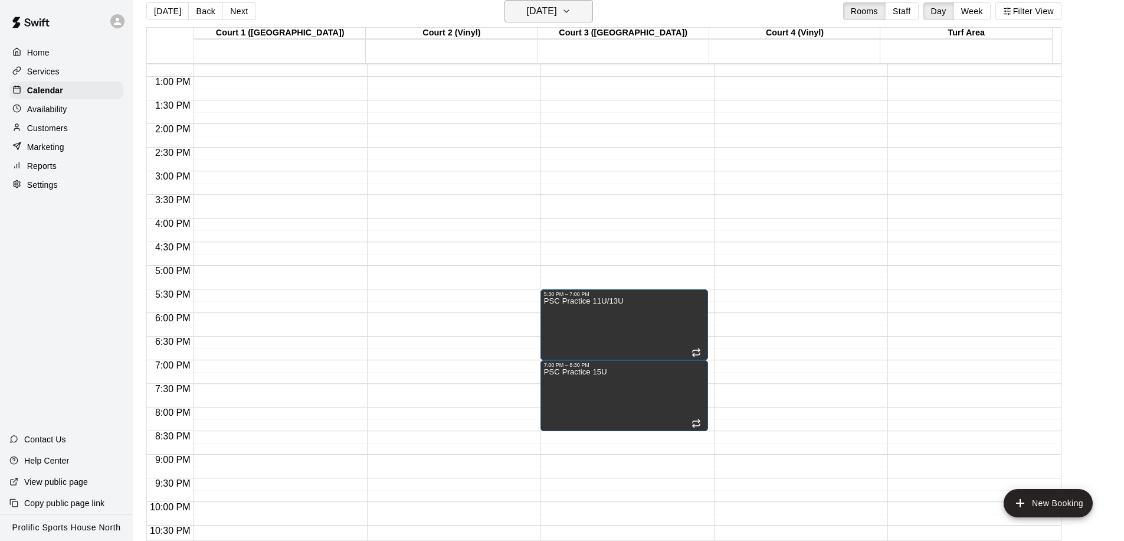
click at [534, 15] on h6 "Thursday Jun 25" at bounding box center [542, 11] width 30 height 17
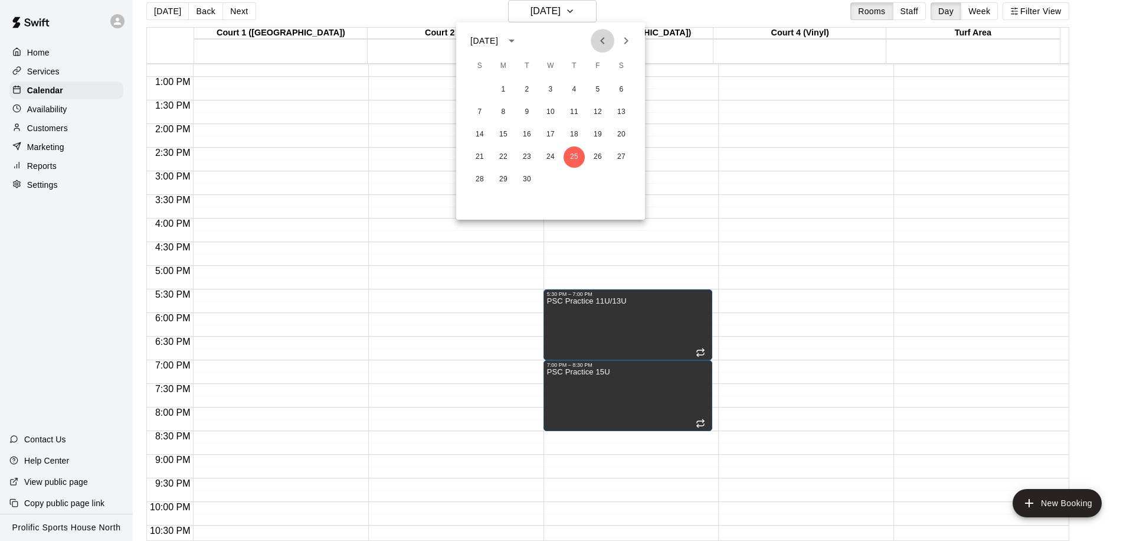
click at [604, 43] on icon "Previous month" at bounding box center [602, 40] width 4 height 7
click at [629, 45] on icon "Next month" at bounding box center [626, 41] width 14 height 14
click at [611, 41] on button "Previous month" at bounding box center [603, 41] width 24 height 24
click at [627, 46] on icon "Next month" at bounding box center [626, 41] width 14 height 14
click at [596, 44] on icon "Previous month" at bounding box center [603, 41] width 14 height 14
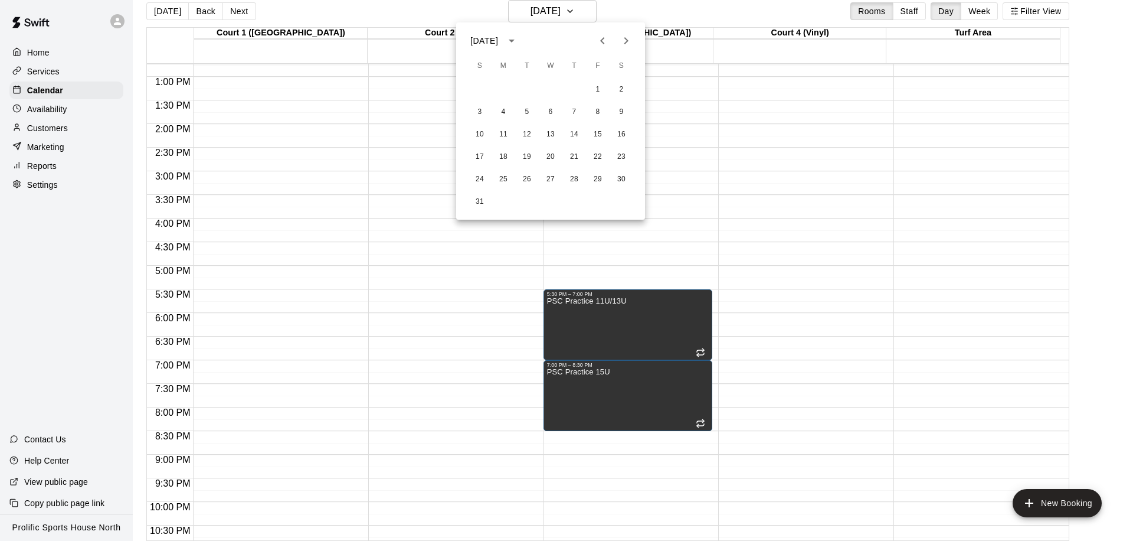
click at [167, 15] on div at bounding box center [566, 270] width 1133 height 541
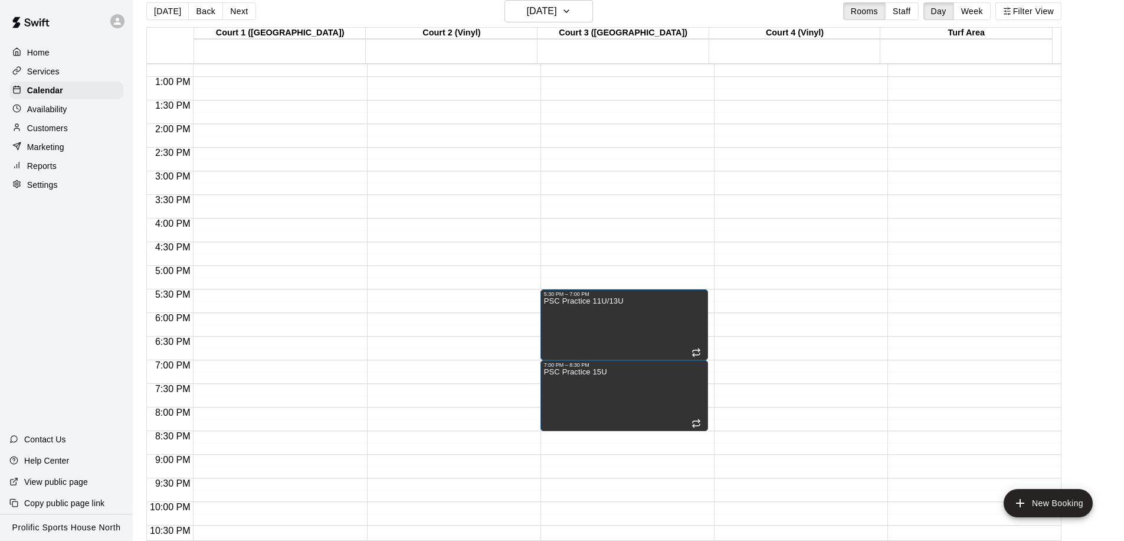
click at [165, 14] on button "[DATE]" at bounding box center [167, 11] width 42 height 18
